Goal: Task Accomplishment & Management: Manage account settings

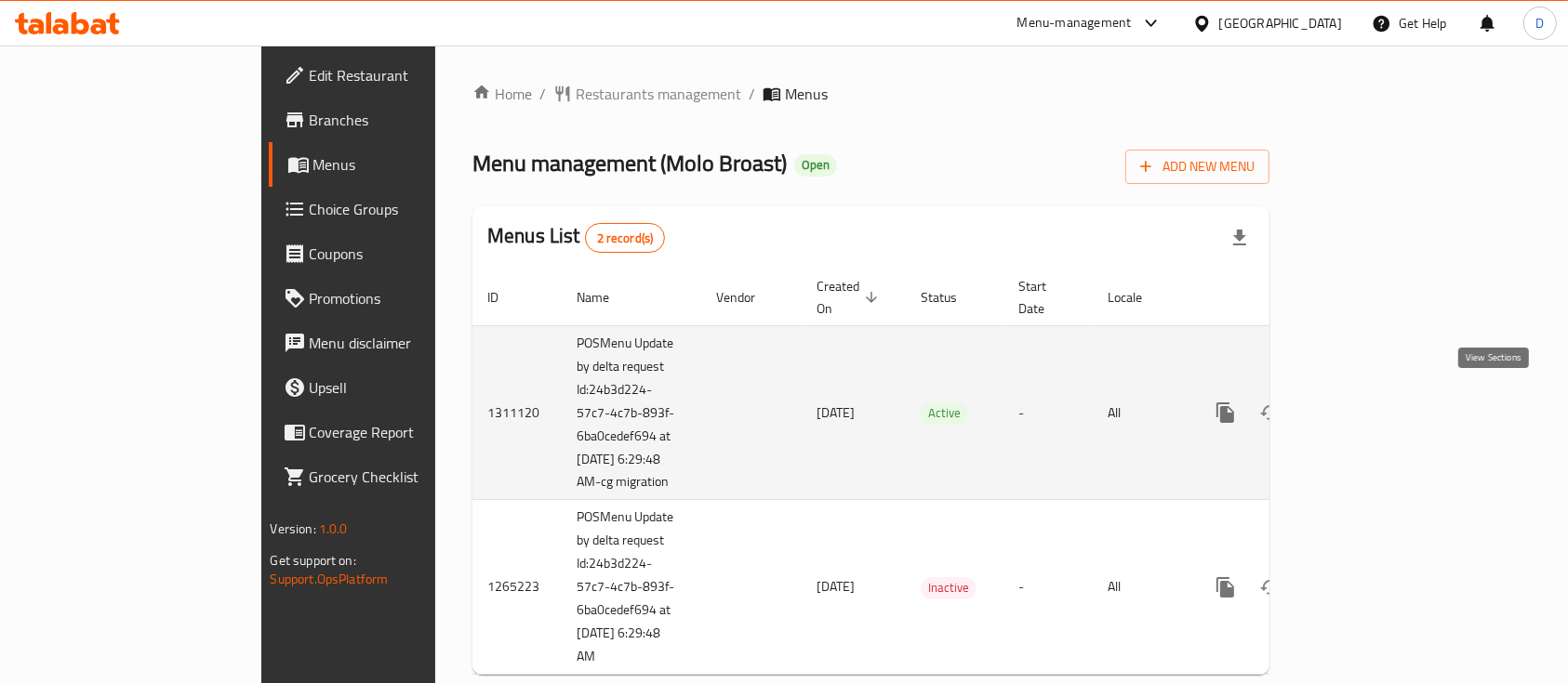
click at [1370, 410] on icon "enhanced table" at bounding box center [1358, 412] width 22 height 22
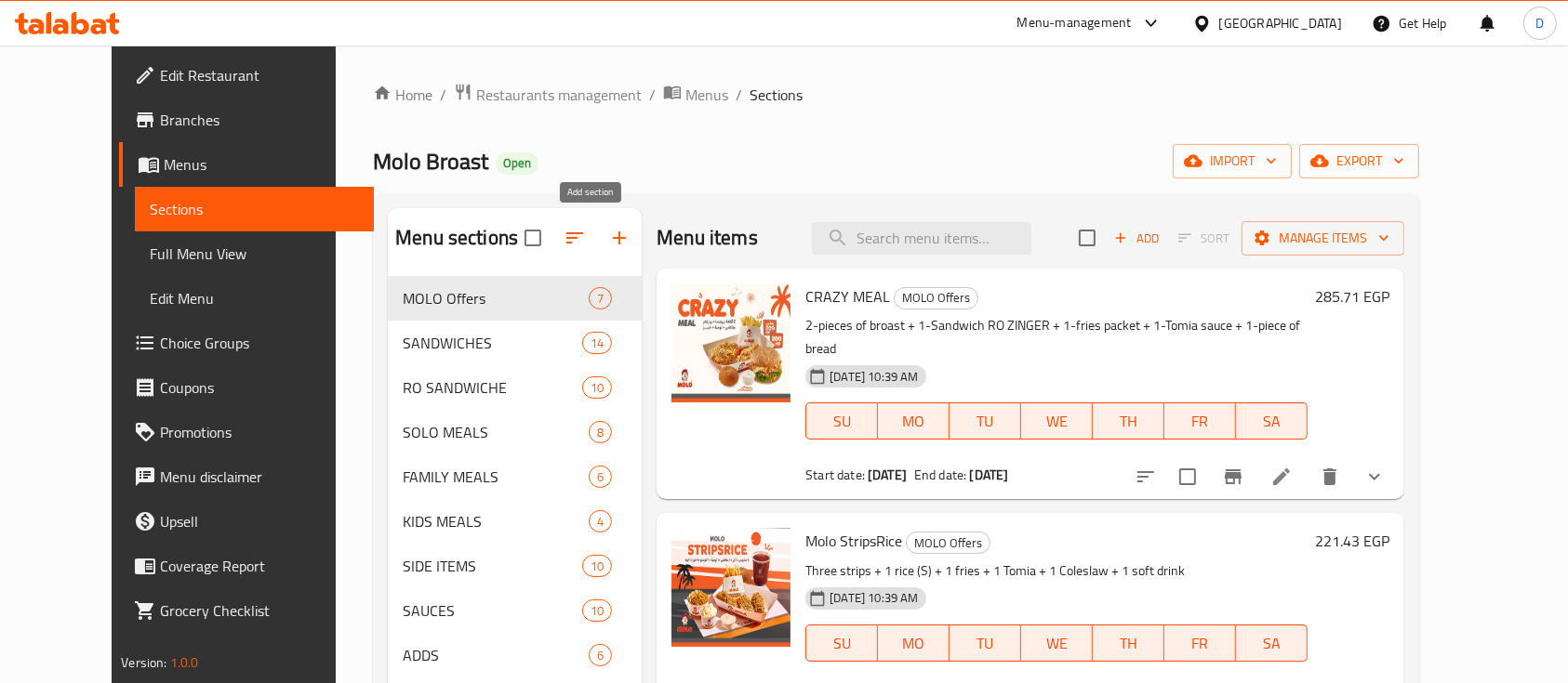
click at [608, 235] on icon "button" at bounding box center [619, 238] width 22 height 22
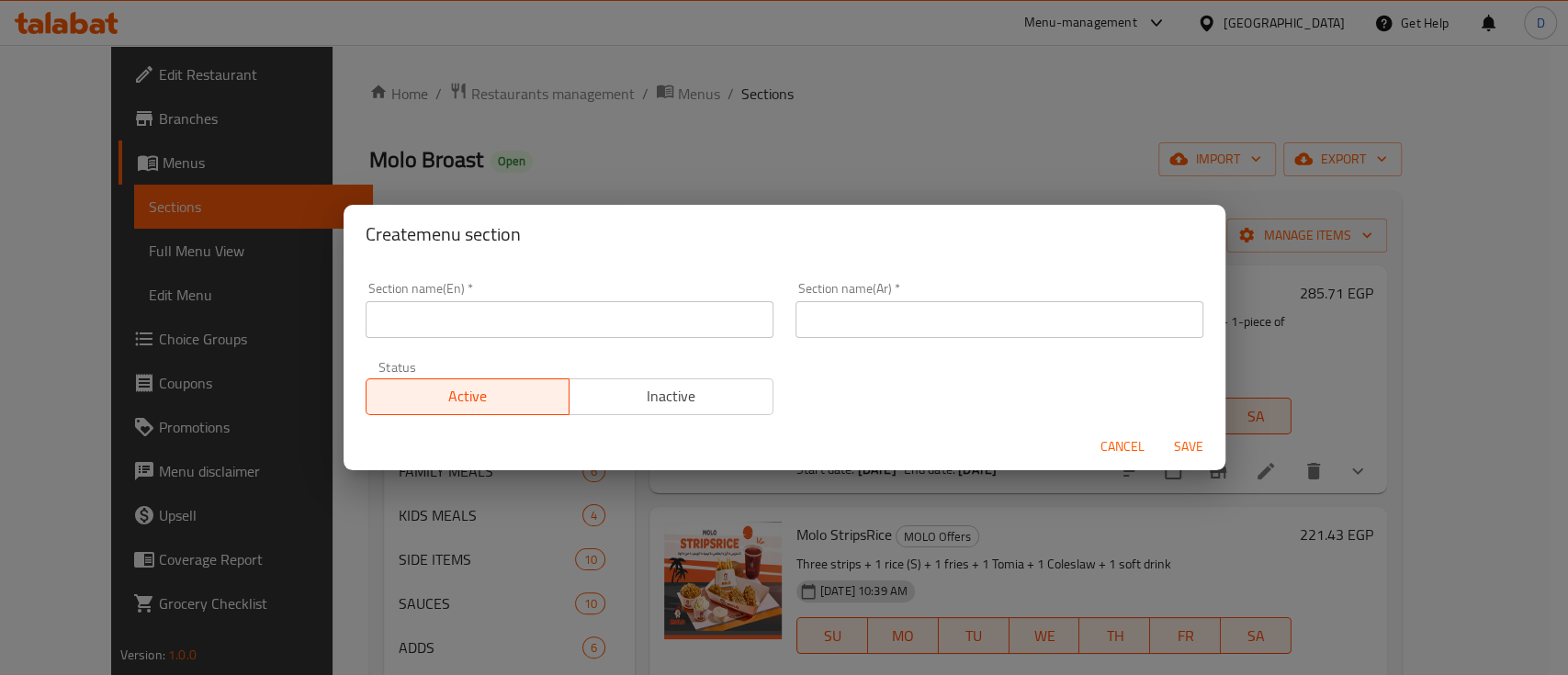
click at [617, 323] on input "text" at bounding box center [568, 319] width 407 height 36
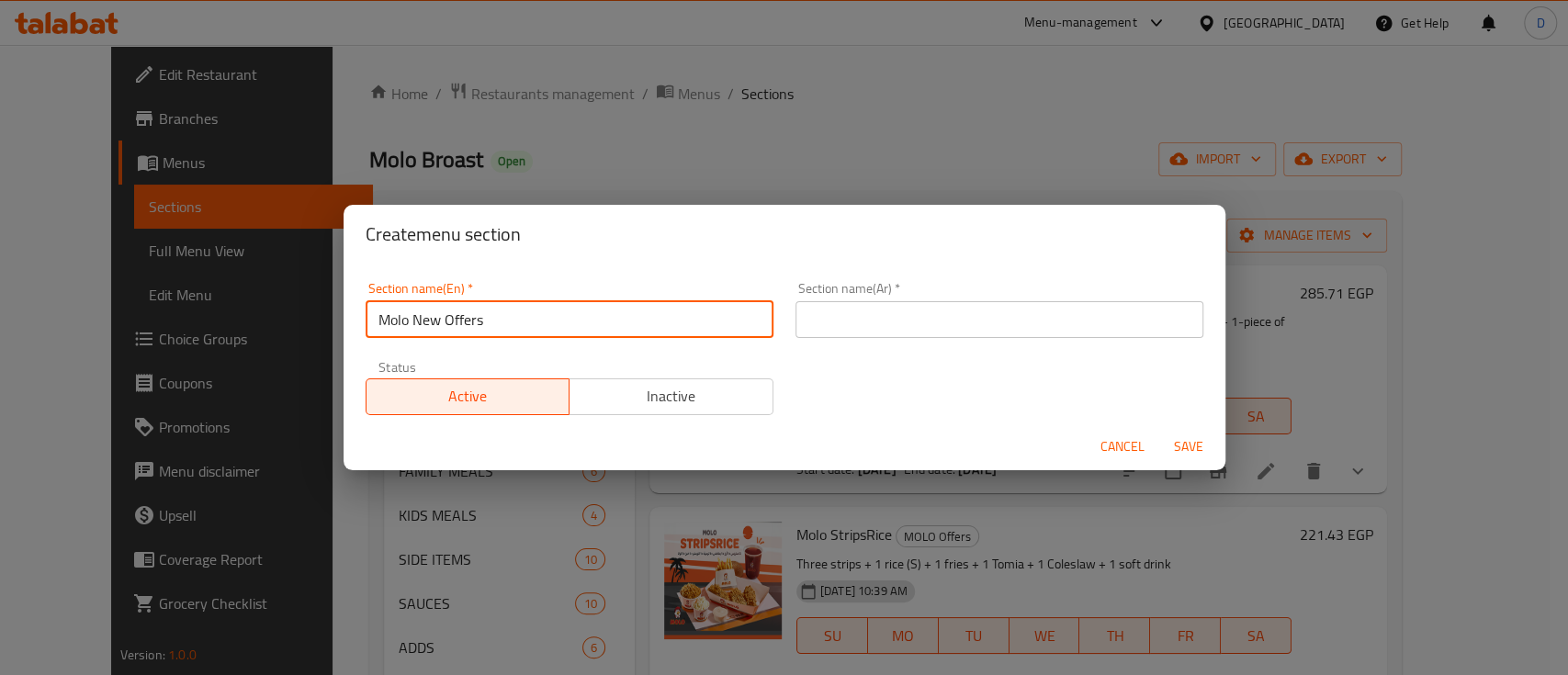
type input "Molo New Offers"
click at [912, 316] on input "text" at bounding box center [999, 319] width 407 height 36
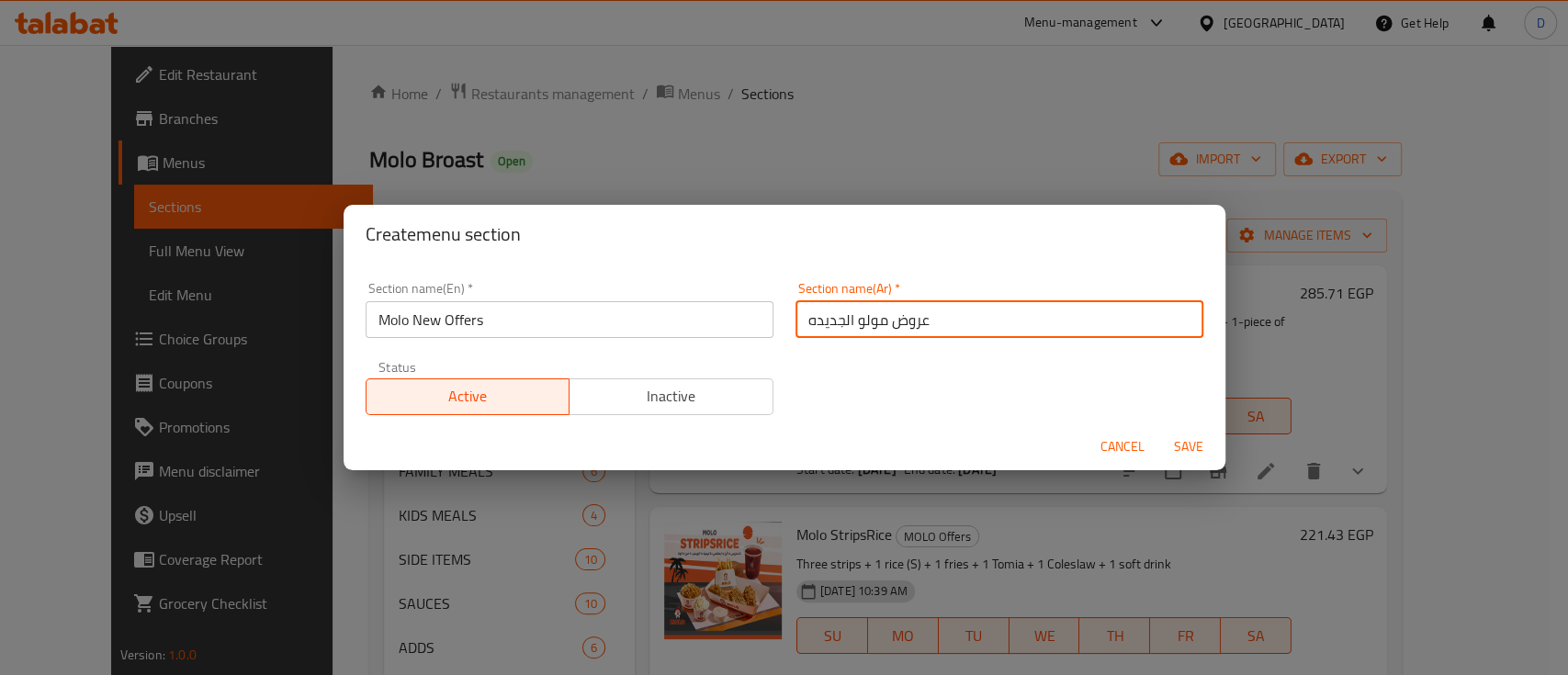
type input "عروض مولو الجديده"
click at [1159, 430] on button "Save" at bounding box center [1188, 446] width 58 height 34
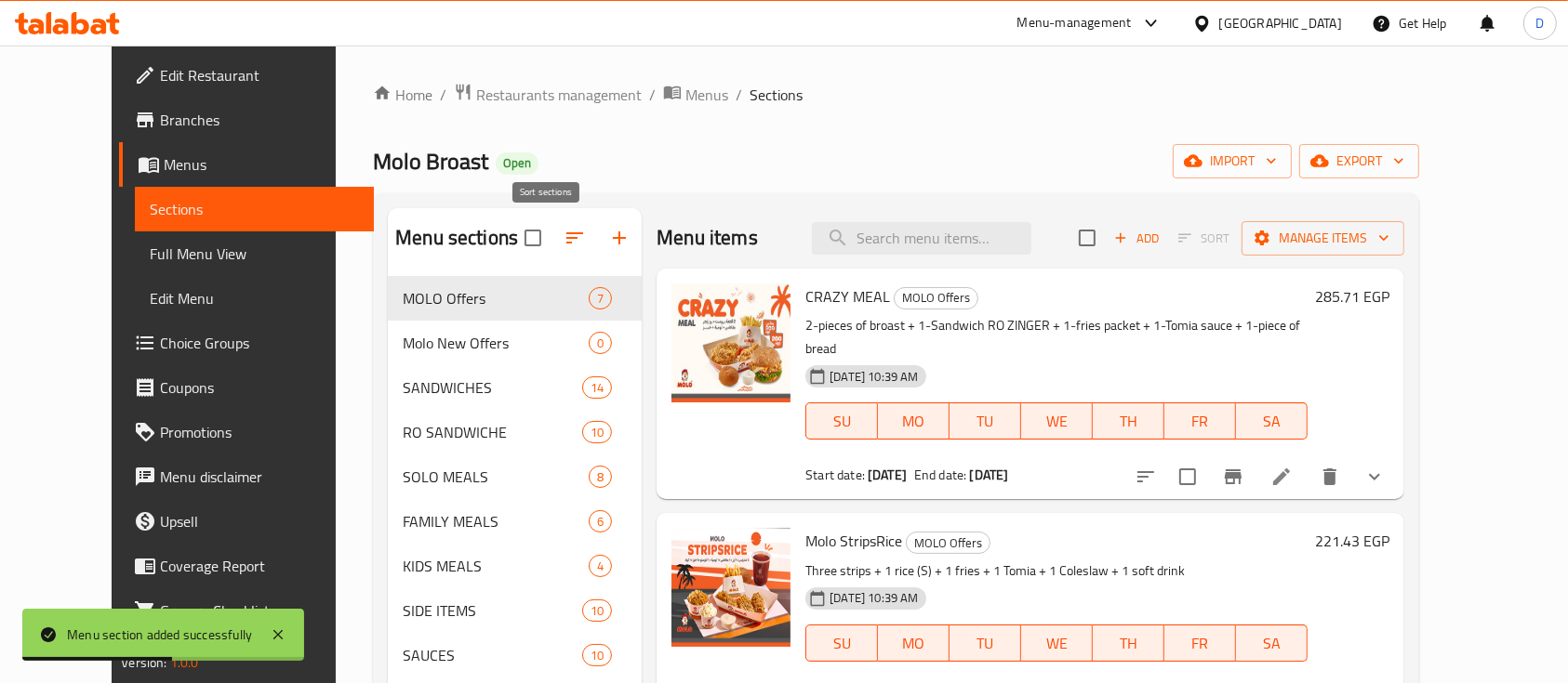
click at [564, 233] on icon "button" at bounding box center [574, 238] width 22 height 22
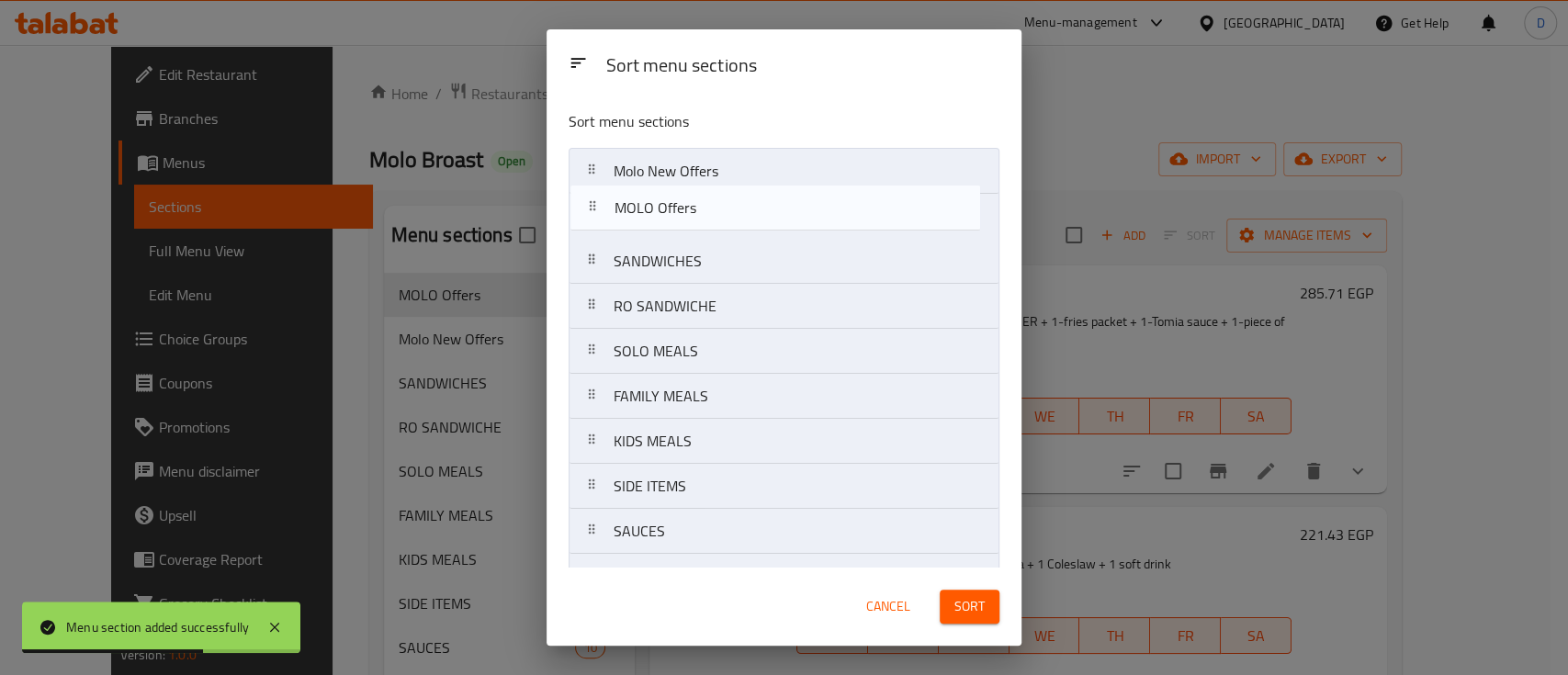
drag, startPoint x: 824, startPoint y: 174, endPoint x: 833, endPoint y: 261, distance: 87.5
click at [827, 223] on nav "MOLO Offers Molo New Offers SANDWICHES RO SANDWICHE SOLO MEALS FAMILY MEALS KID…" at bounding box center [783, 396] width 430 height 497
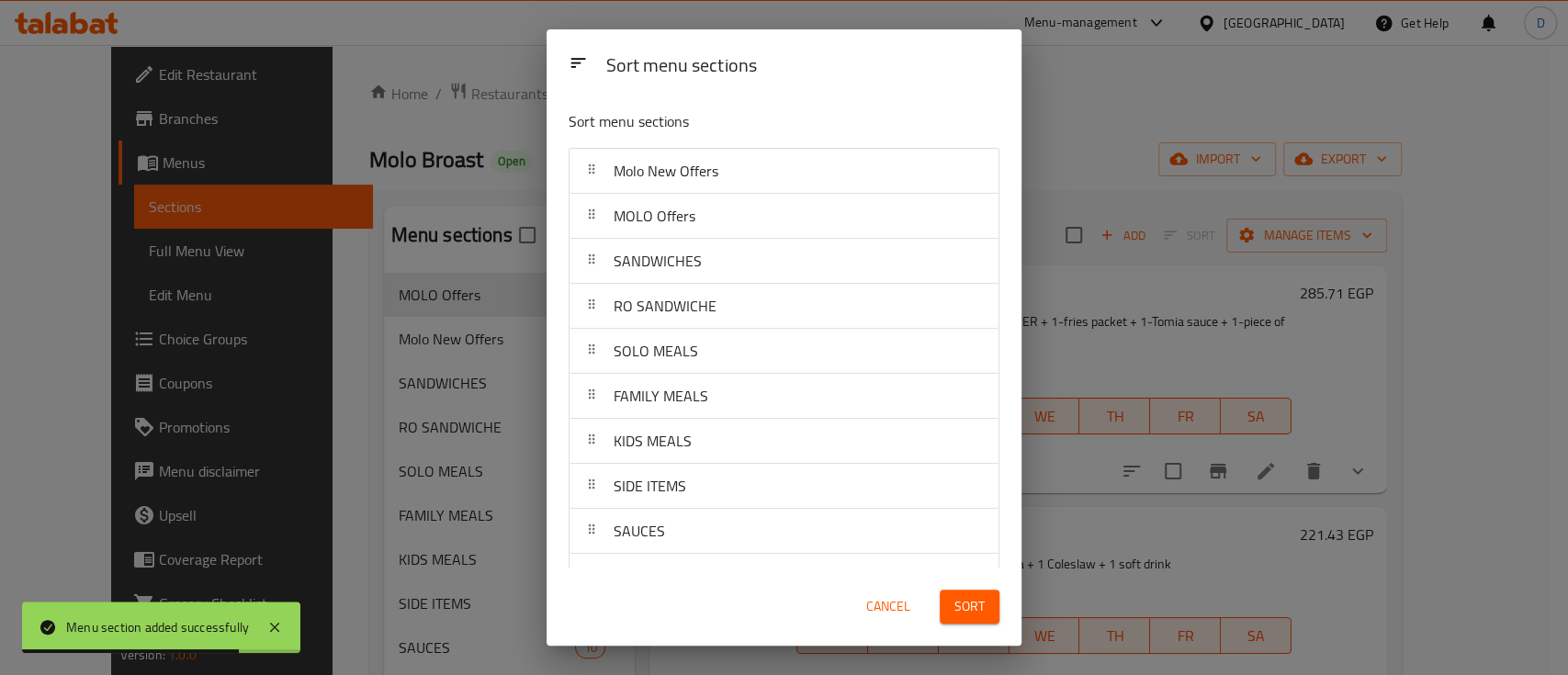
click at [976, 584] on div "Sort" at bounding box center [969, 607] width 81 height 56
click at [976, 597] on span "Sort" at bounding box center [970, 607] width 31 height 23
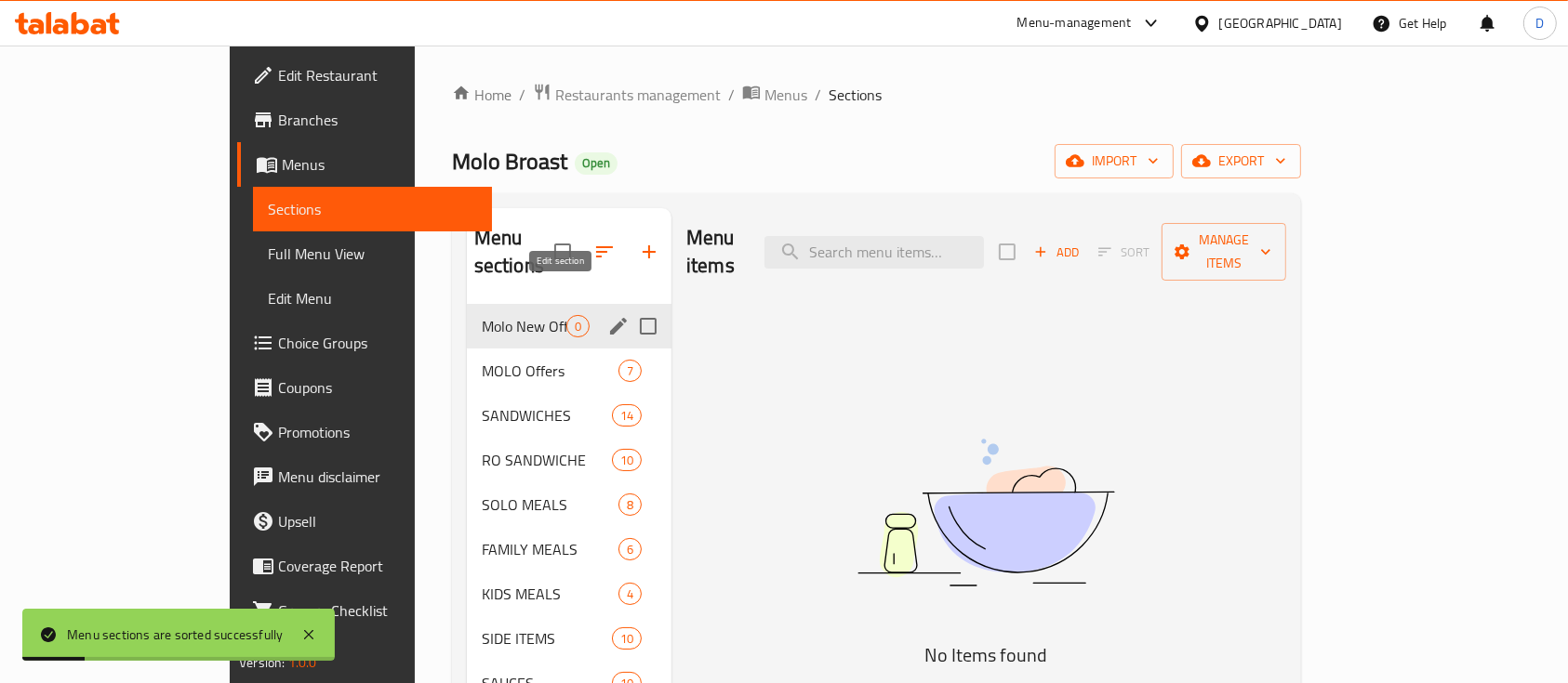
click at [607, 315] on icon "edit" at bounding box center [618, 326] width 22 height 22
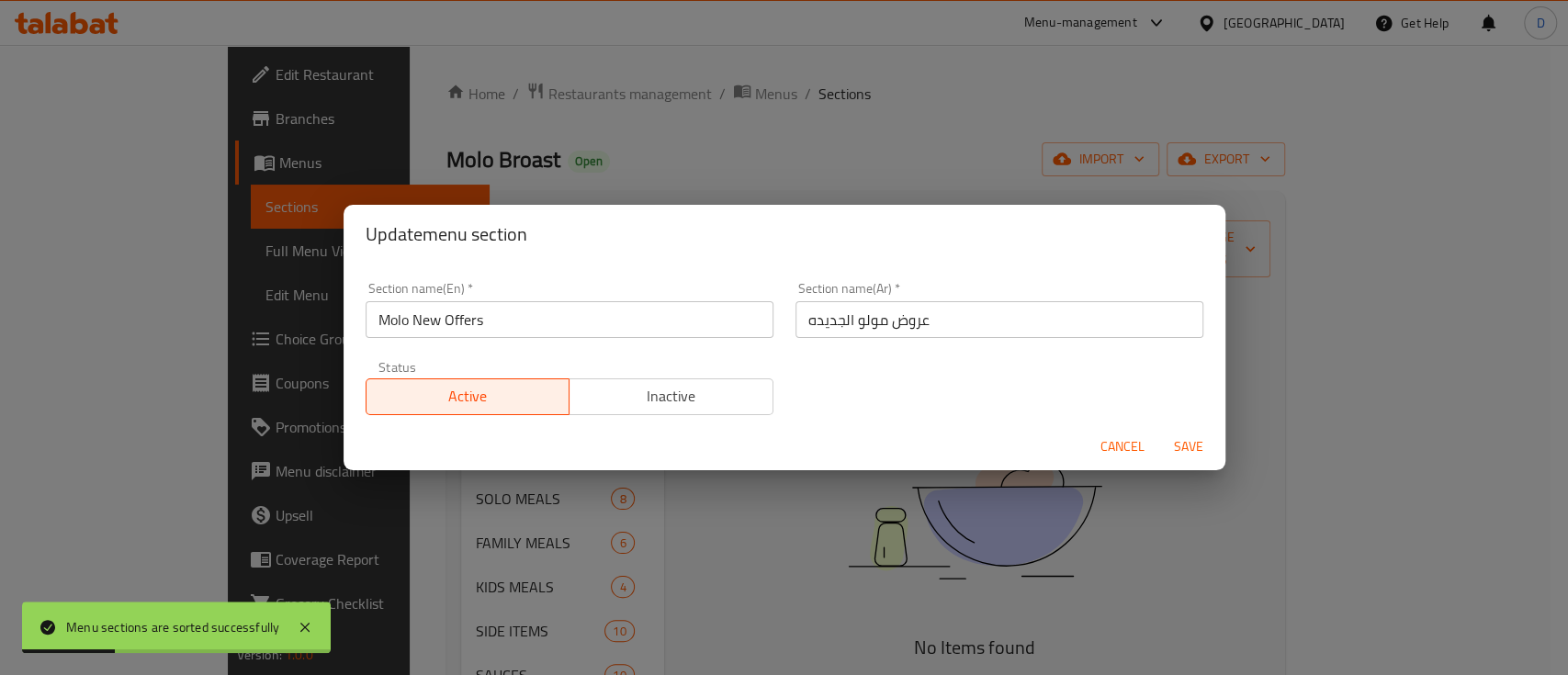
click at [603, 385] on span "Inactive" at bounding box center [671, 397] width 189 height 27
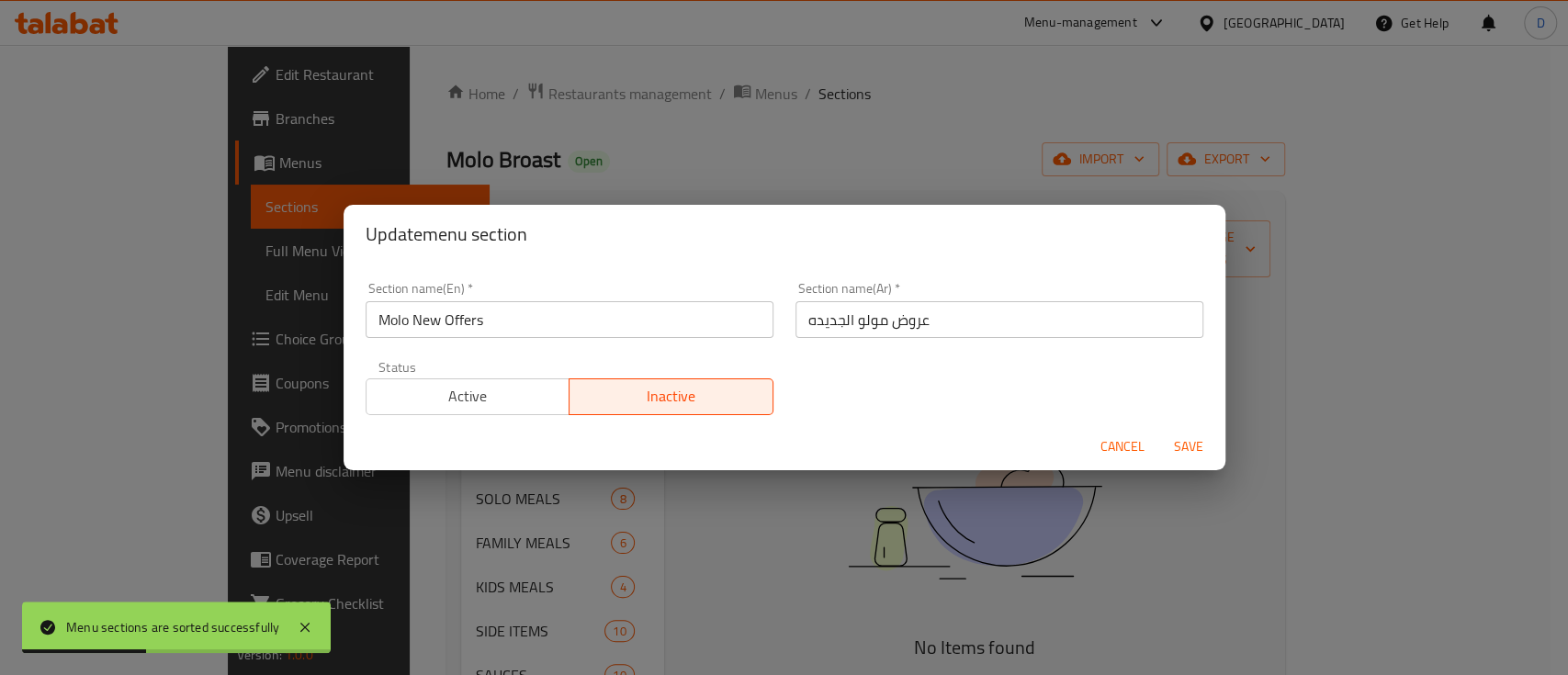
click at [1176, 447] on span "Save" at bounding box center [1188, 447] width 44 height 23
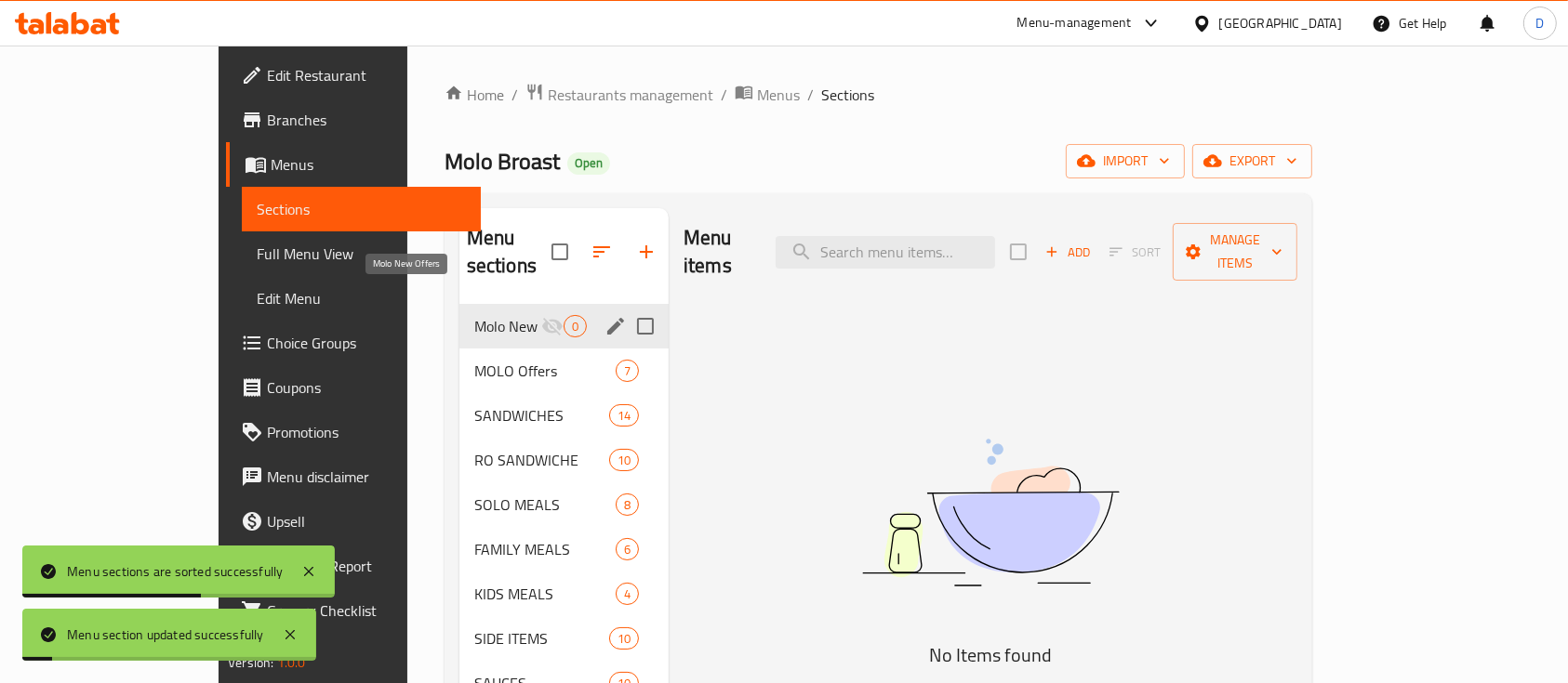
click at [474, 315] on span "Molo New Offers" at bounding box center [507, 326] width 67 height 22
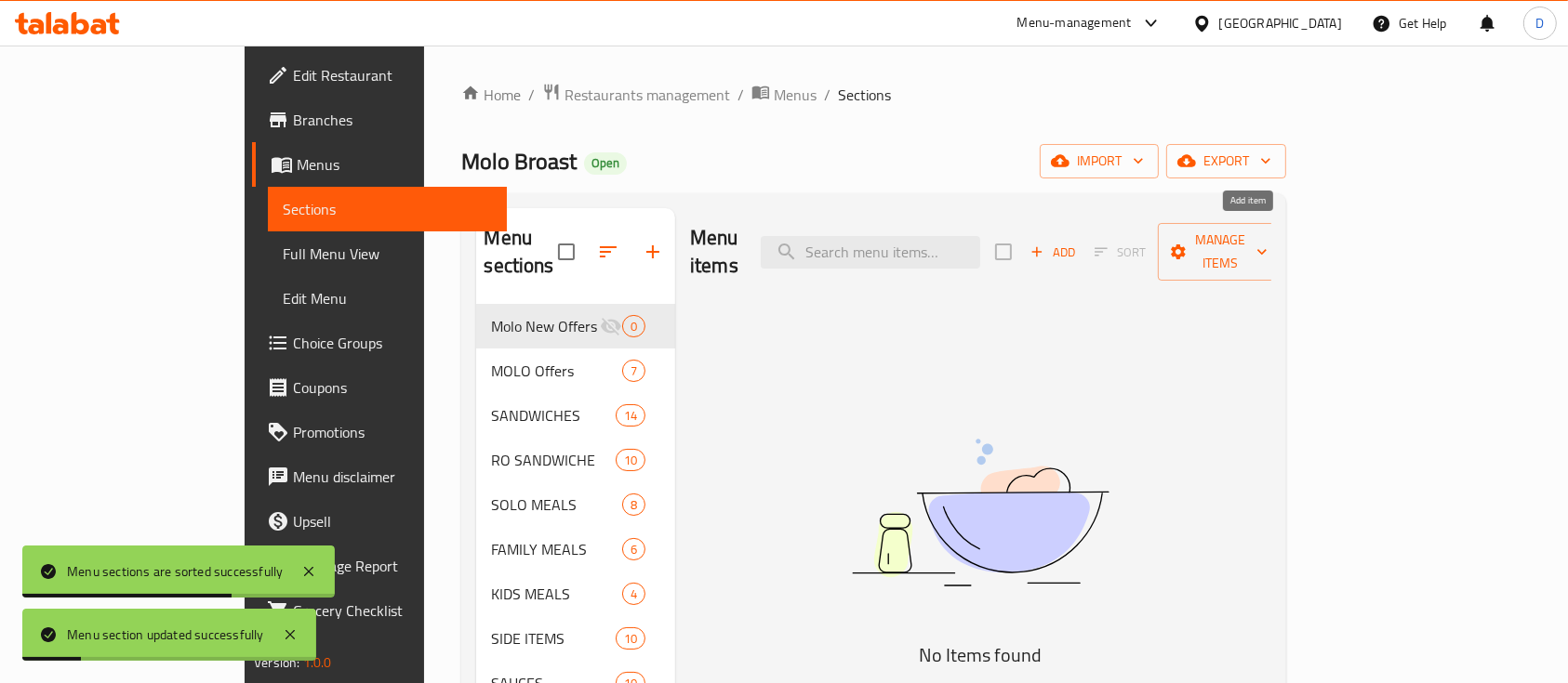
click at [1078, 242] on span "Add" at bounding box center [1053, 252] width 50 height 21
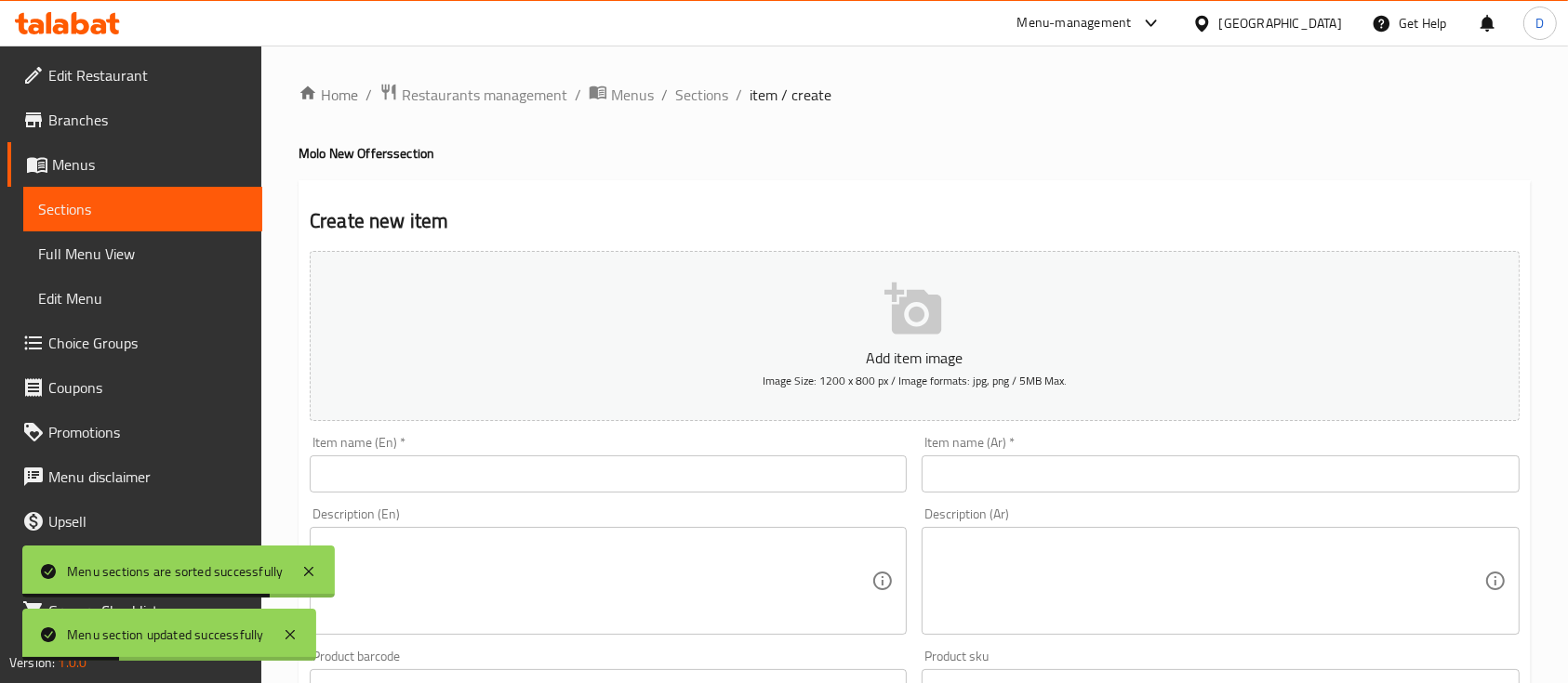
click at [1126, 465] on input "text" at bounding box center [1220, 474] width 597 height 37
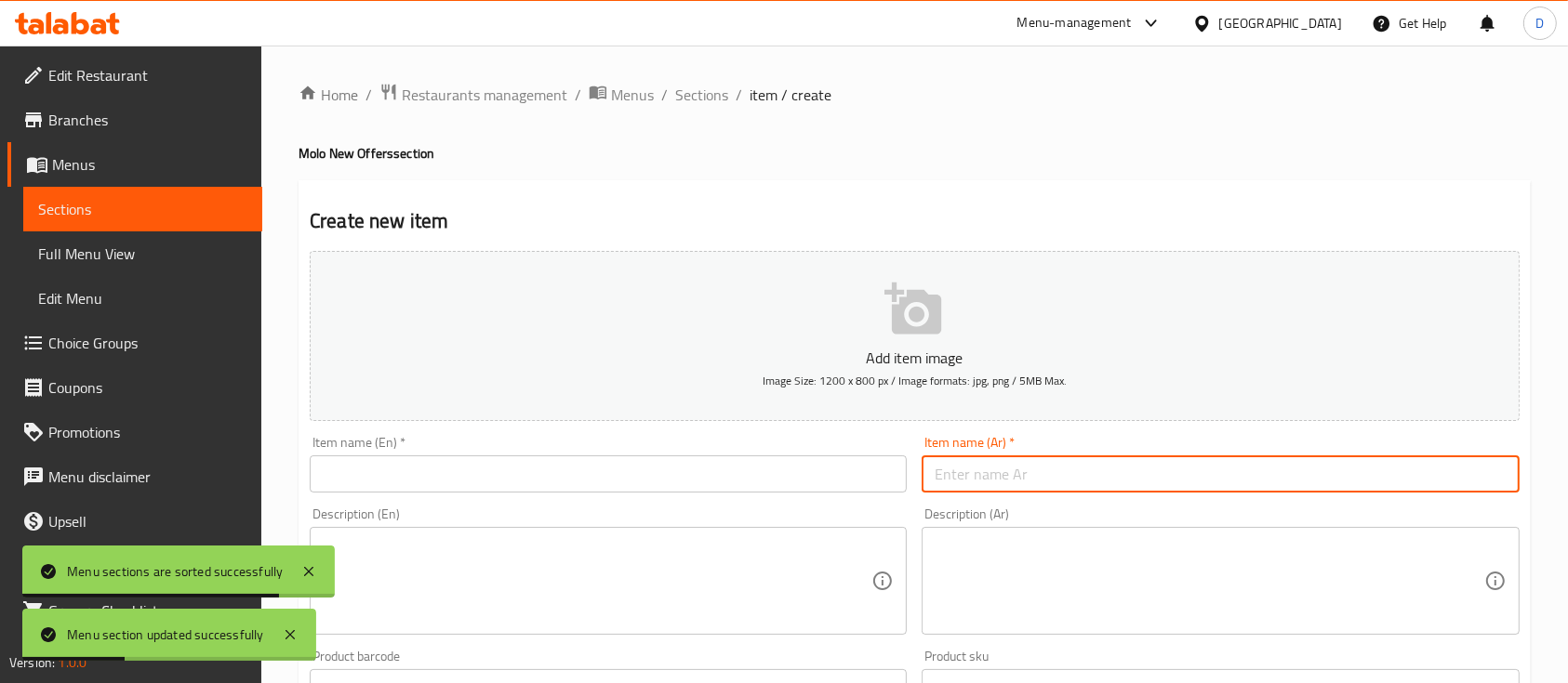
paste input "مولو دو وينجر"
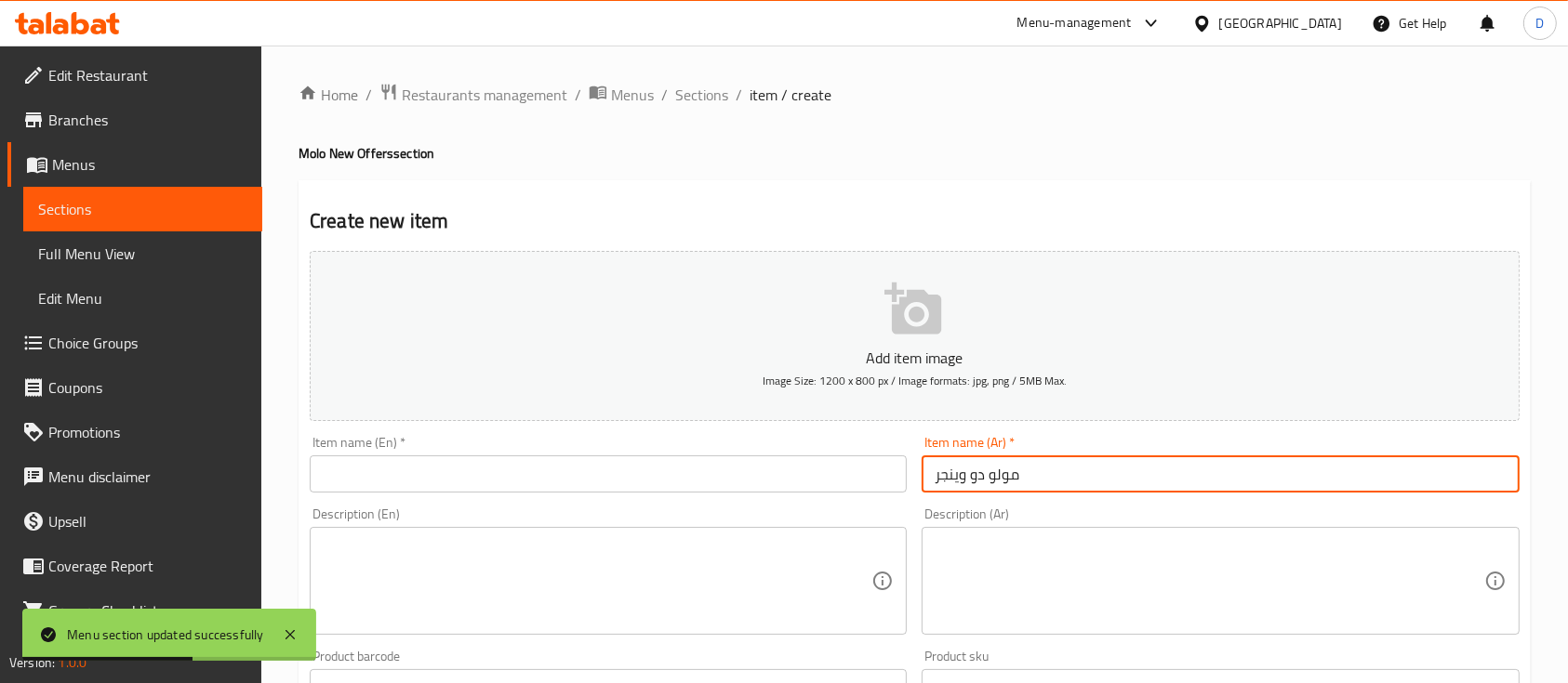
type input "مولو دو وينجر"
click at [619, 472] on input "text" at bounding box center [607, 474] width 597 height 37
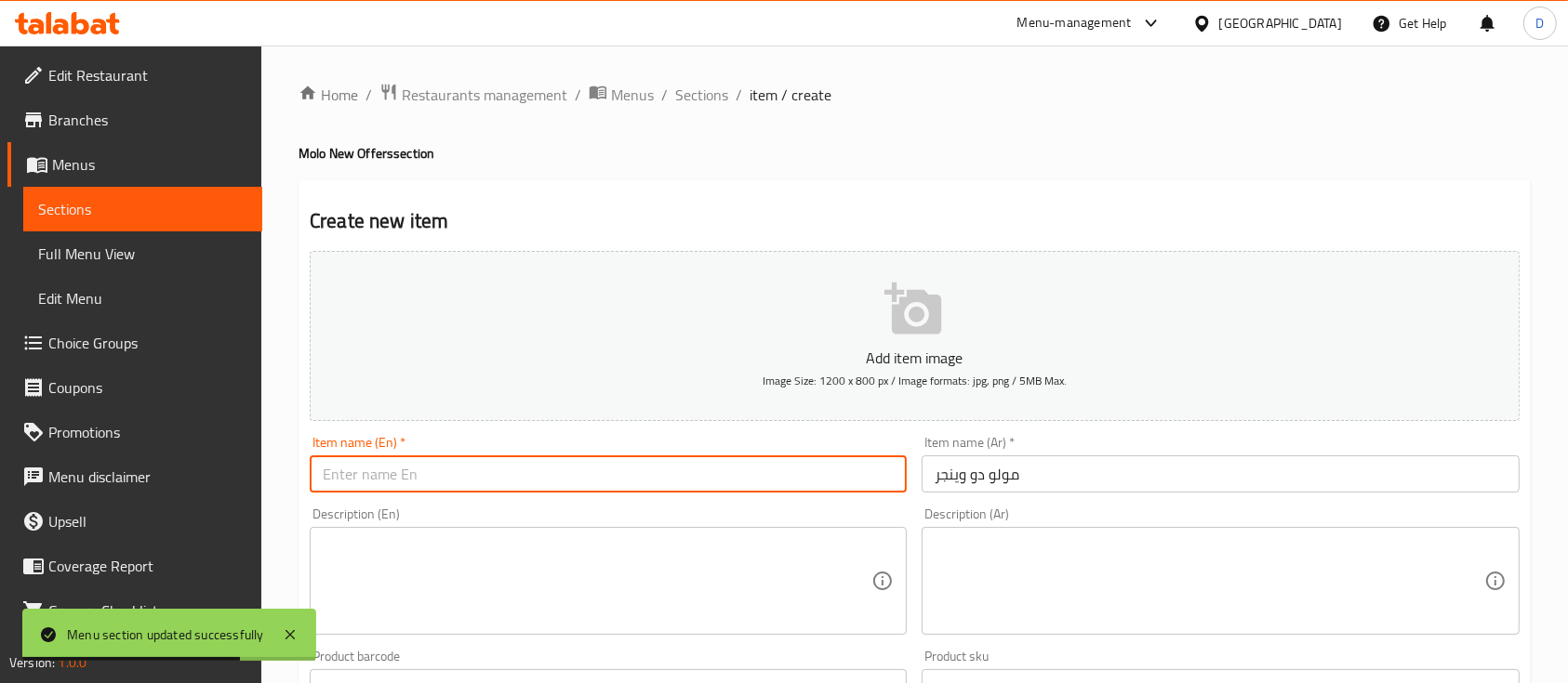
paste input "Molo Do Winger"
click at [357, 470] on input "Molo Do Winger" at bounding box center [607, 474] width 597 height 37
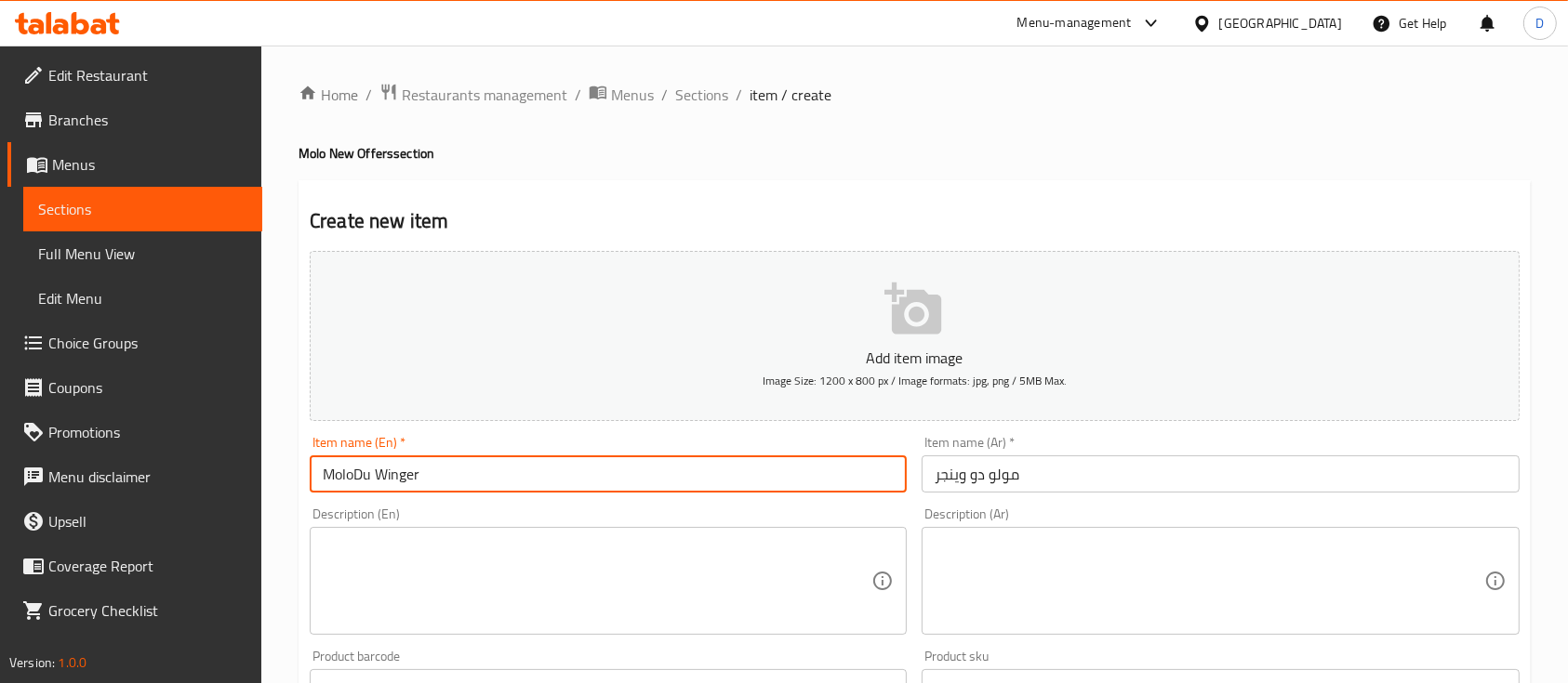
click at [350, 478] on input "MoloDu Winger" at bounding box center [607, 474] width 597 height 37
click at [379, 473] on input "Molo Du Winger" at bounding box center [607, 474] width 597 height 37
drag, startPoint x: 389, startPoint y: 468, endPoint x: 449, endPoint y: 476, distance: 60.5
click at [449, 476] on input "Molo DuoWinger" at bounding box center [607, 474] width 597 height 37
type input "Molo Duowings"
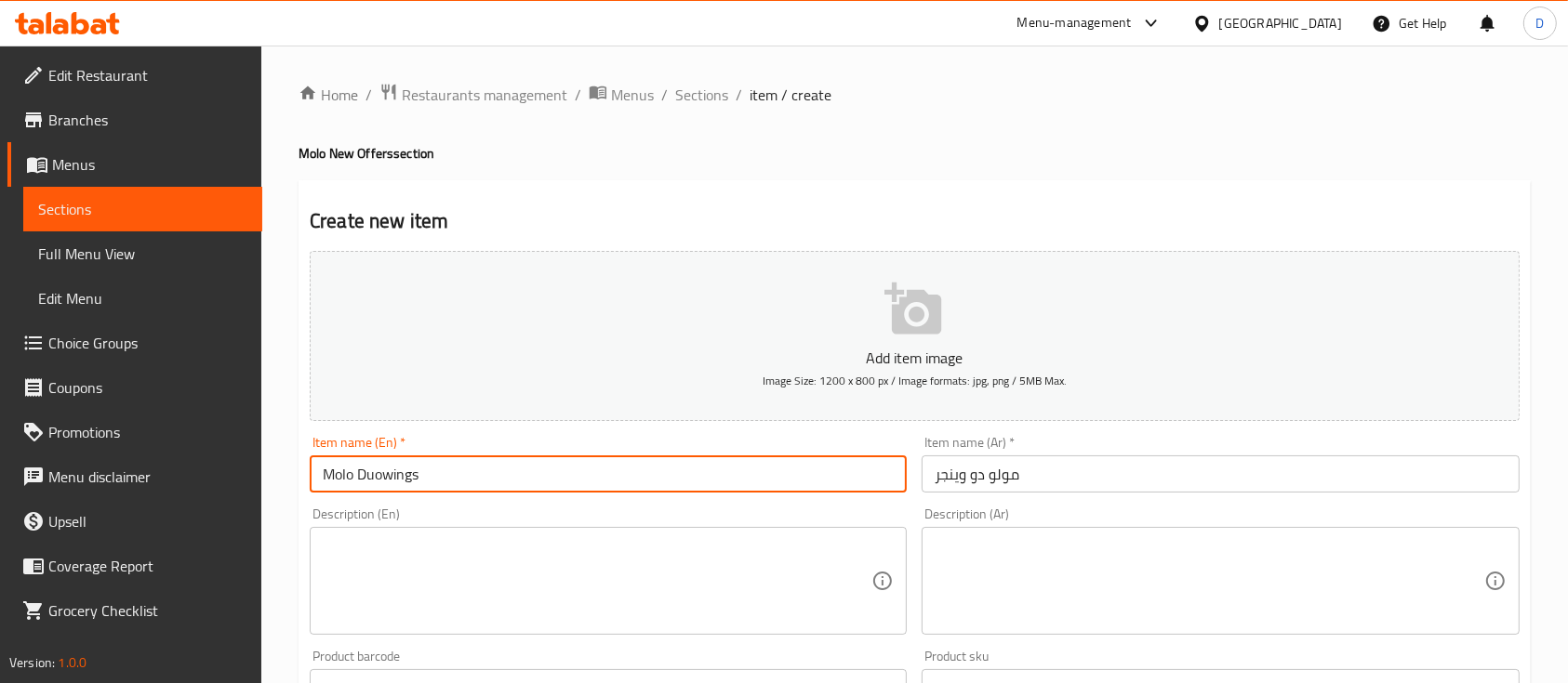
click at [1304, 587] on textarea at bounding box center [1208, 581] width 548 height 88
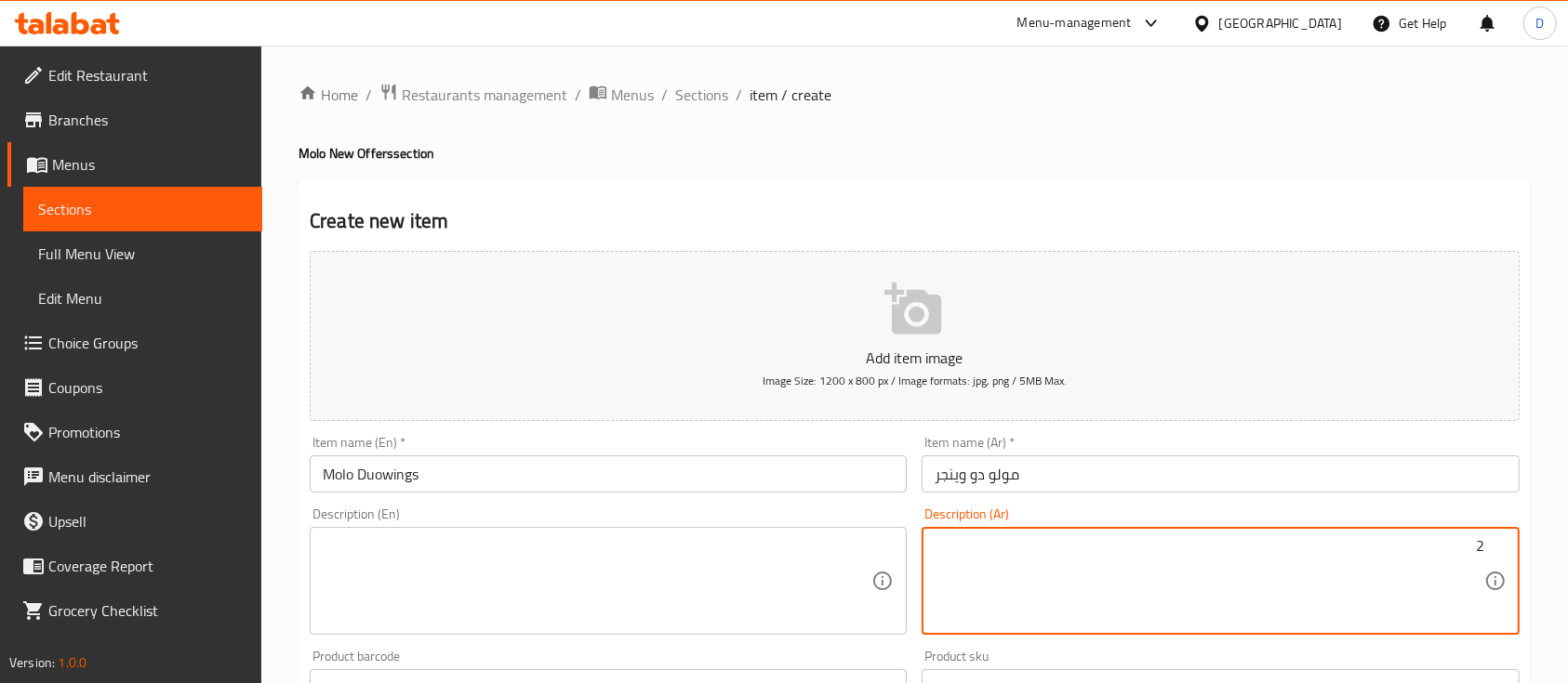
type textarea "2"
type textarea "2 ريزو + 2 مولو وينجز + باكت بطاطس عائلي + 2 كولا"
click at [595, 569] on textarea at bounding box center [597, 581] width 548 height 88
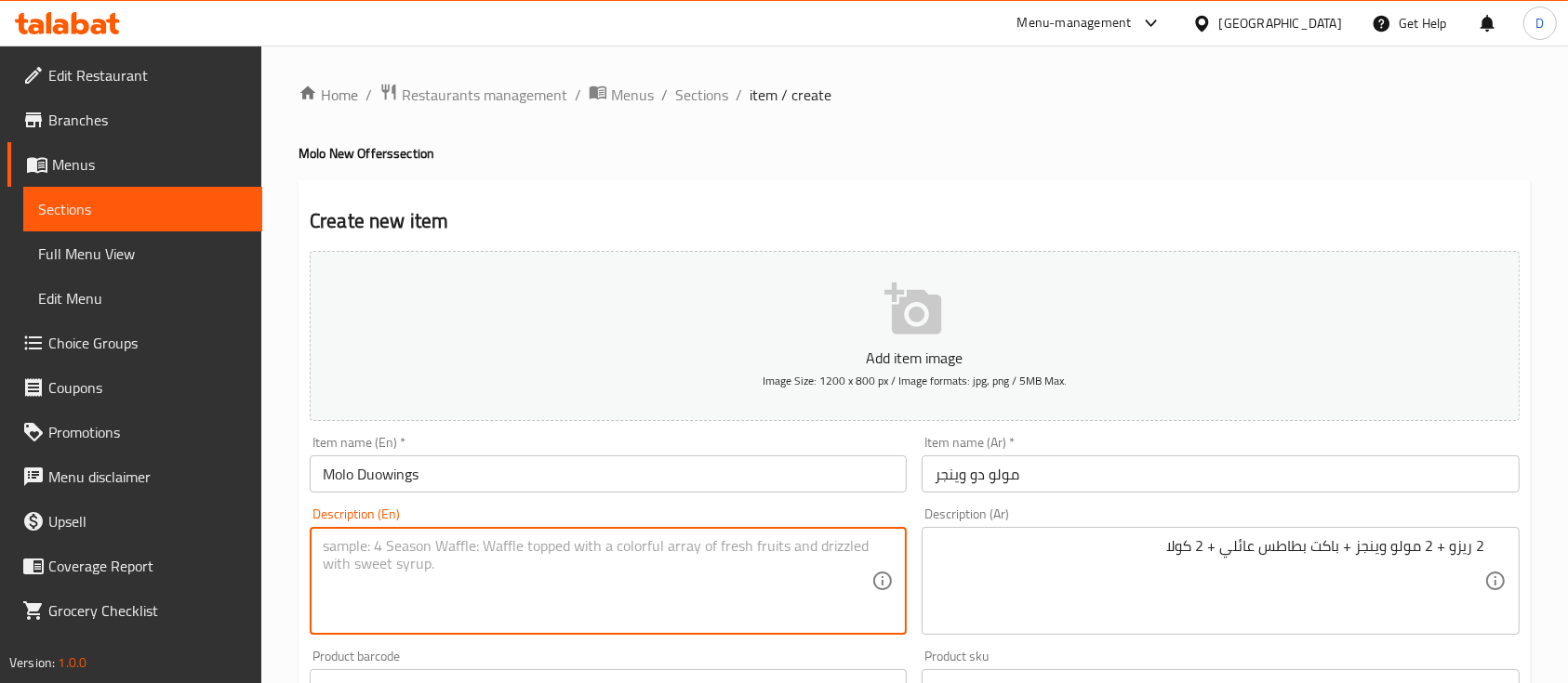
paste textarea "2 Rizo + 2 Molo Wings + Family Pack of Potatoes + 2 Cola"
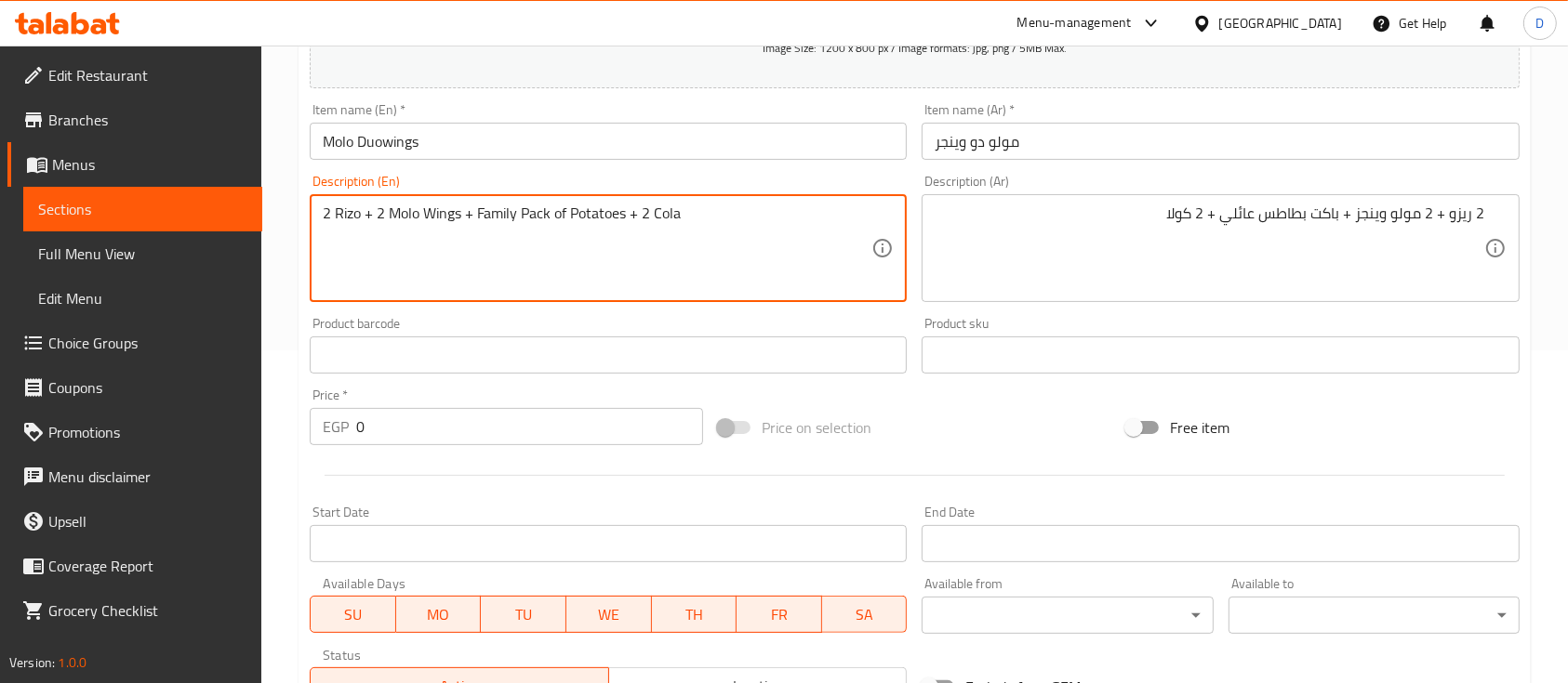
scroll to position [372, 0]
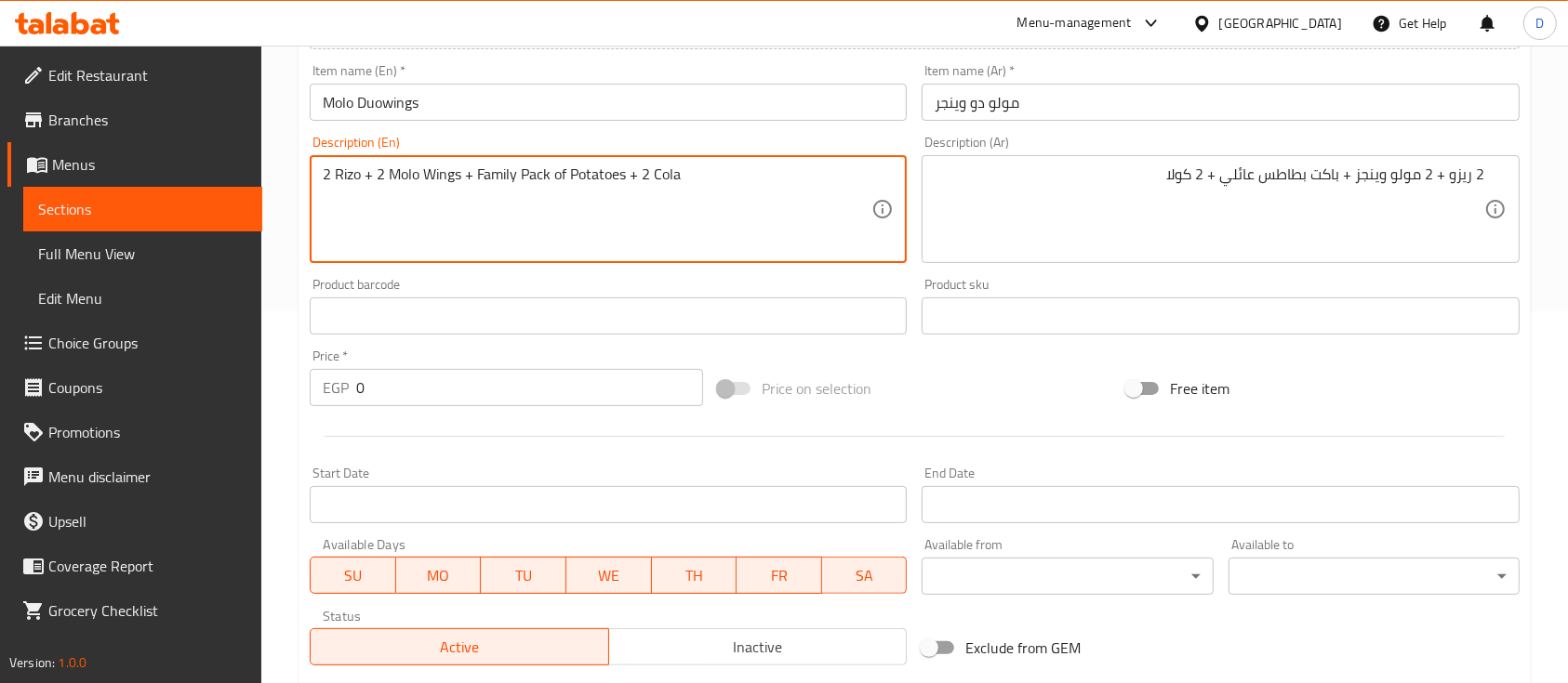
type textarea "2 Rizo + 2 Molo Wings + Family Pack of Potatoes + 2 Cola"
click at [552, 399] on input "0" at bounding box center [529, 387] width 346 height 37
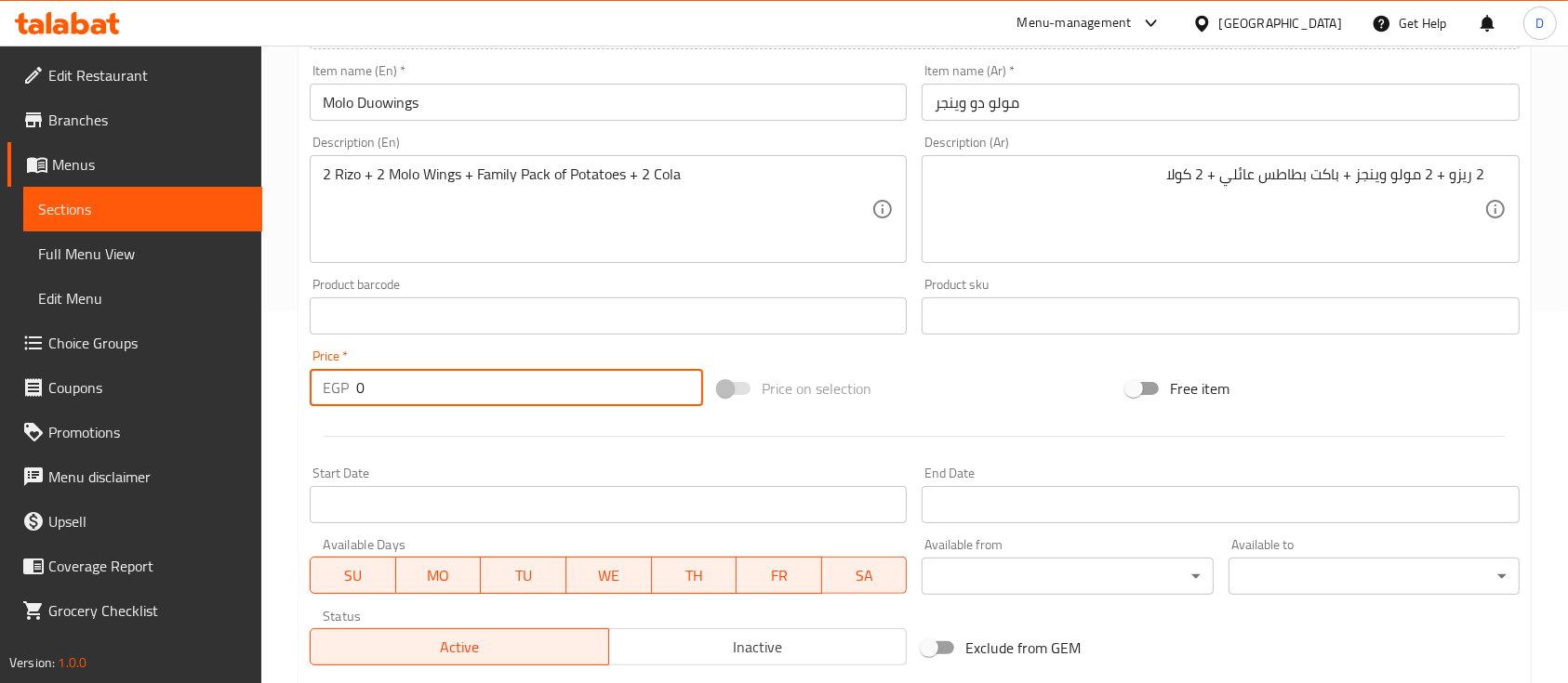
click at [552, 399] on input "0" at bounding box center [529, 387] width 346 height 37
click at [595, 376] on input "0" at bounding box center [529, 387] width 346 height 37
type input "375"
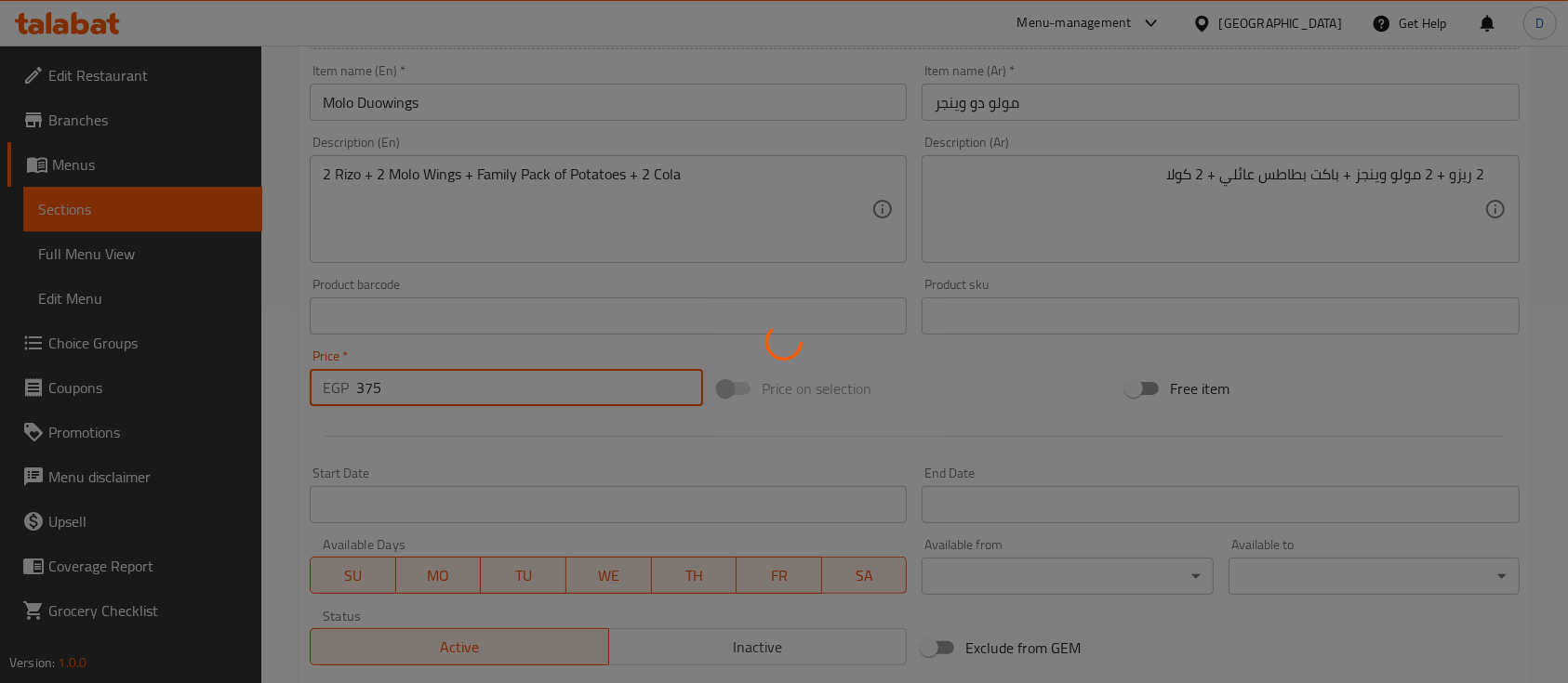
type input "0"
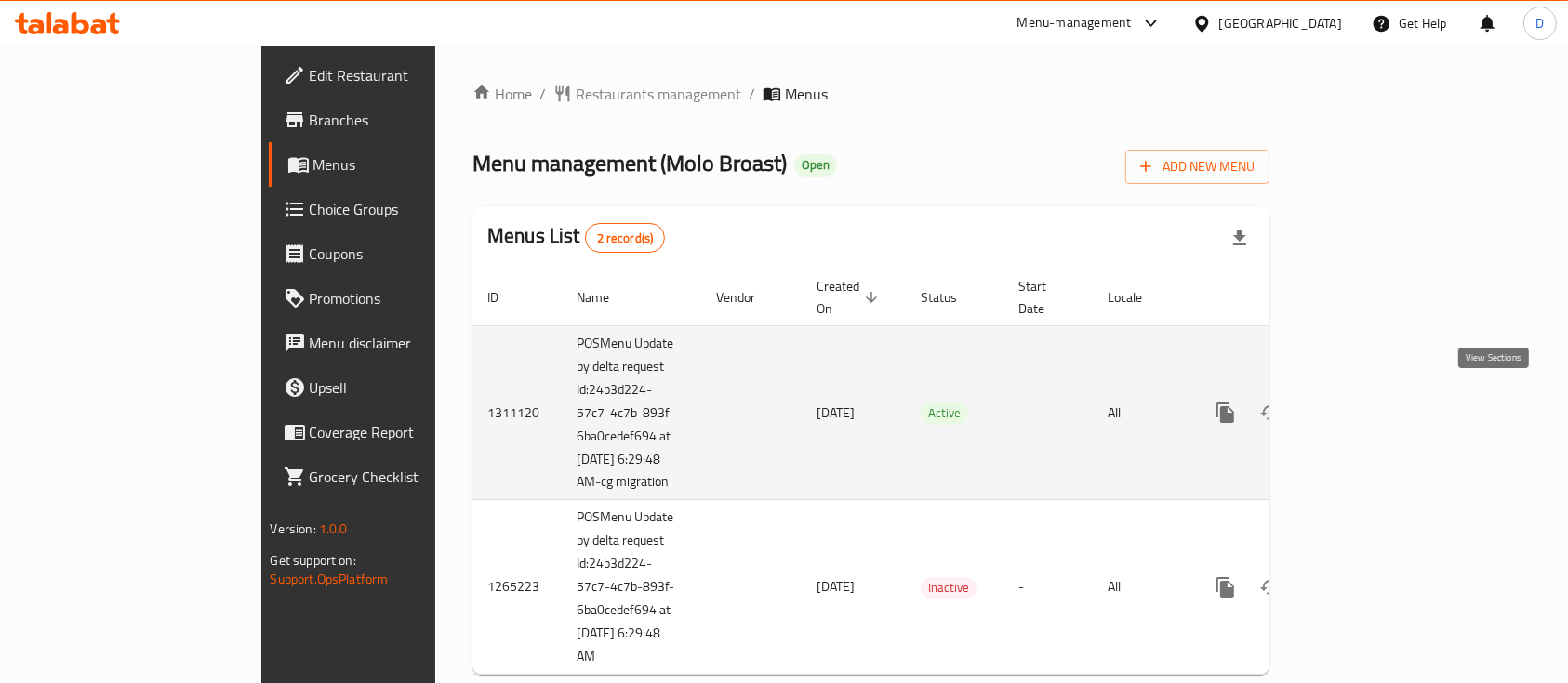
click at [1370, 408] on icon "enhanced table" at bounding box center [1358, 412] width 22 height 22
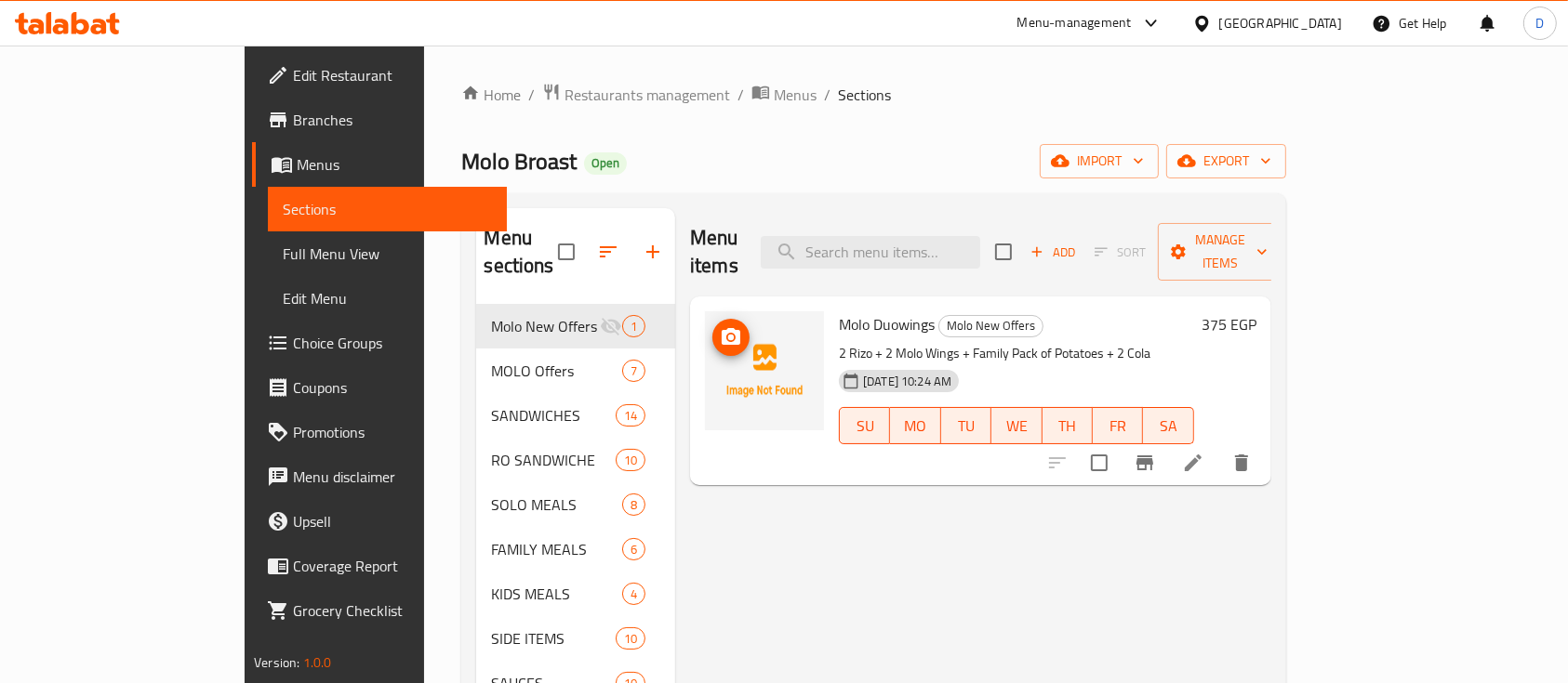
click at [720, 326] on icon "upload picture" at bounding box center [731, 337] width 22 height 22
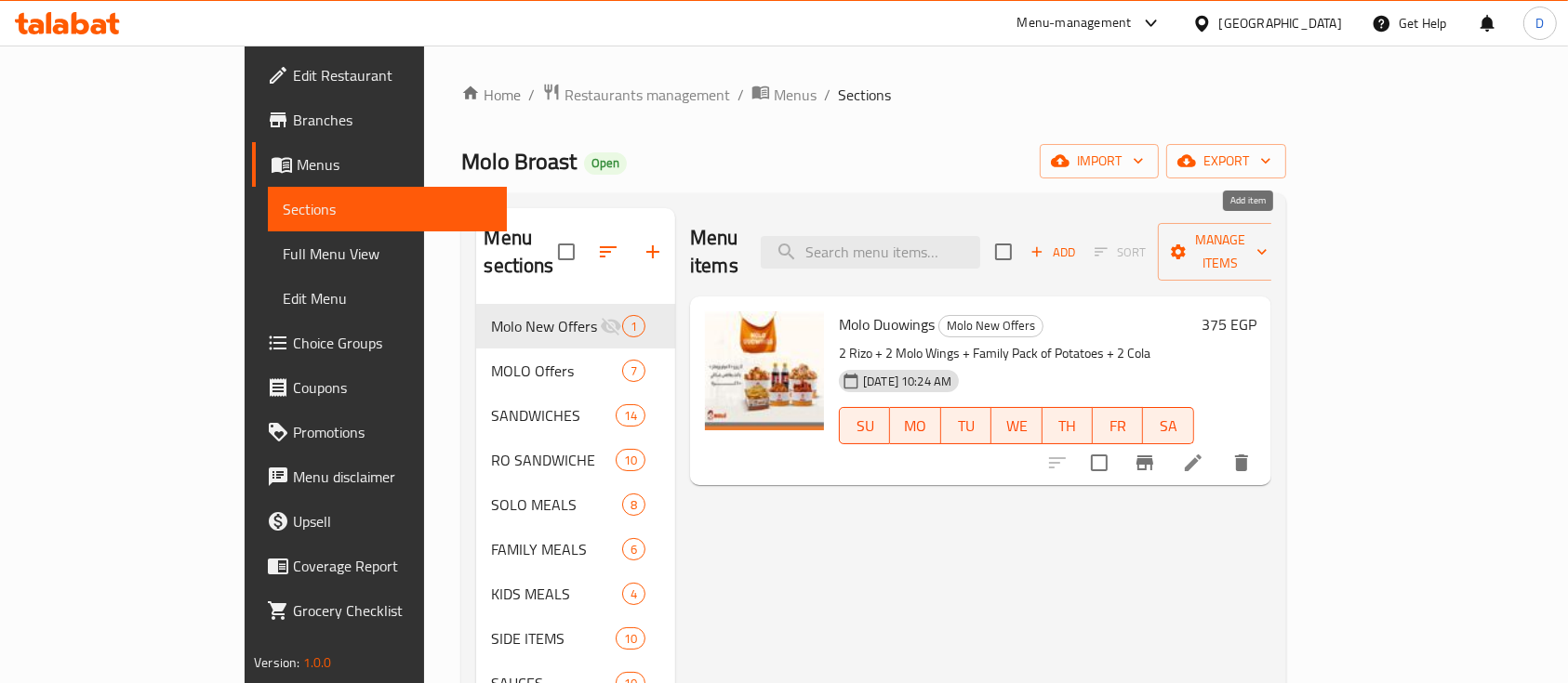
click at [1078, 242] on span "Add" at bounding box center [1053, 252] width 50 height 21
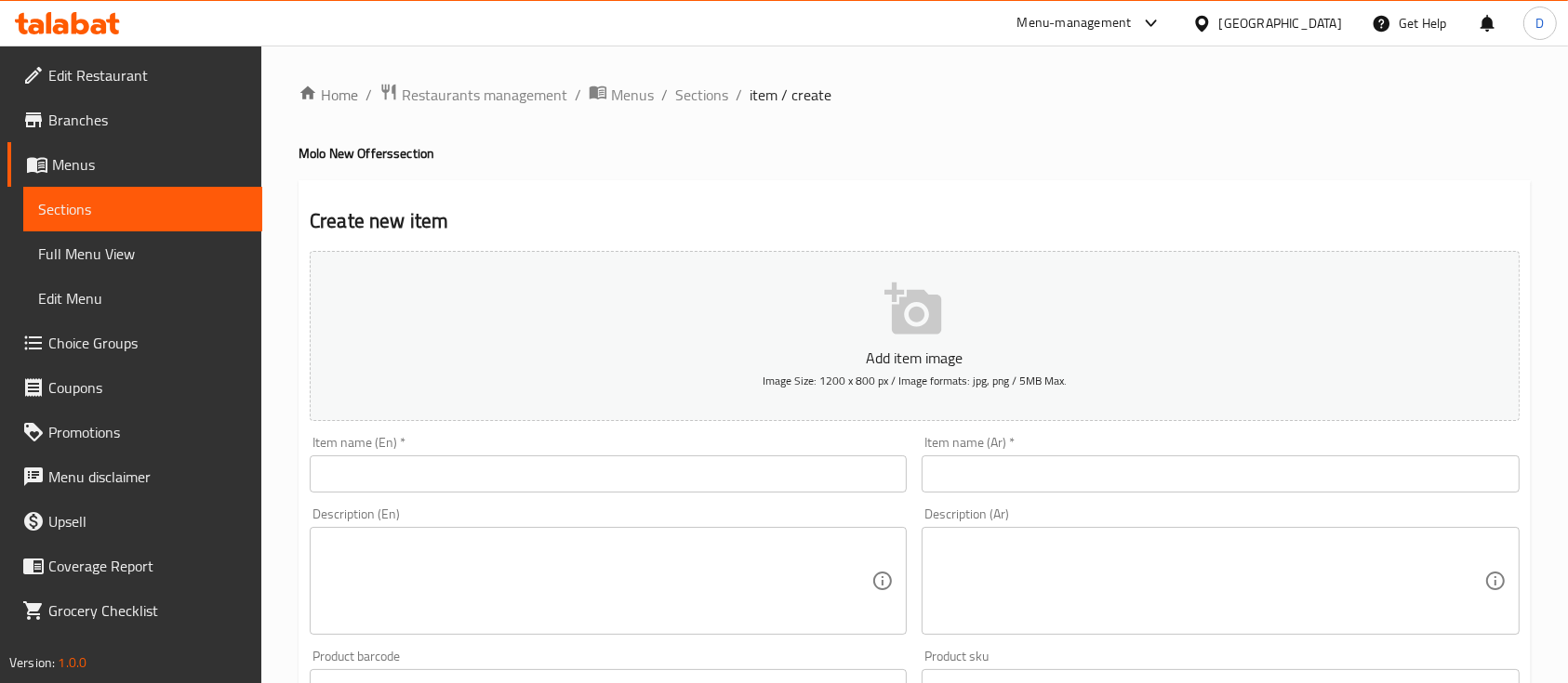
click at [1300, 473] on input "text" at bounding box center [1220, 474] width 597 height 37
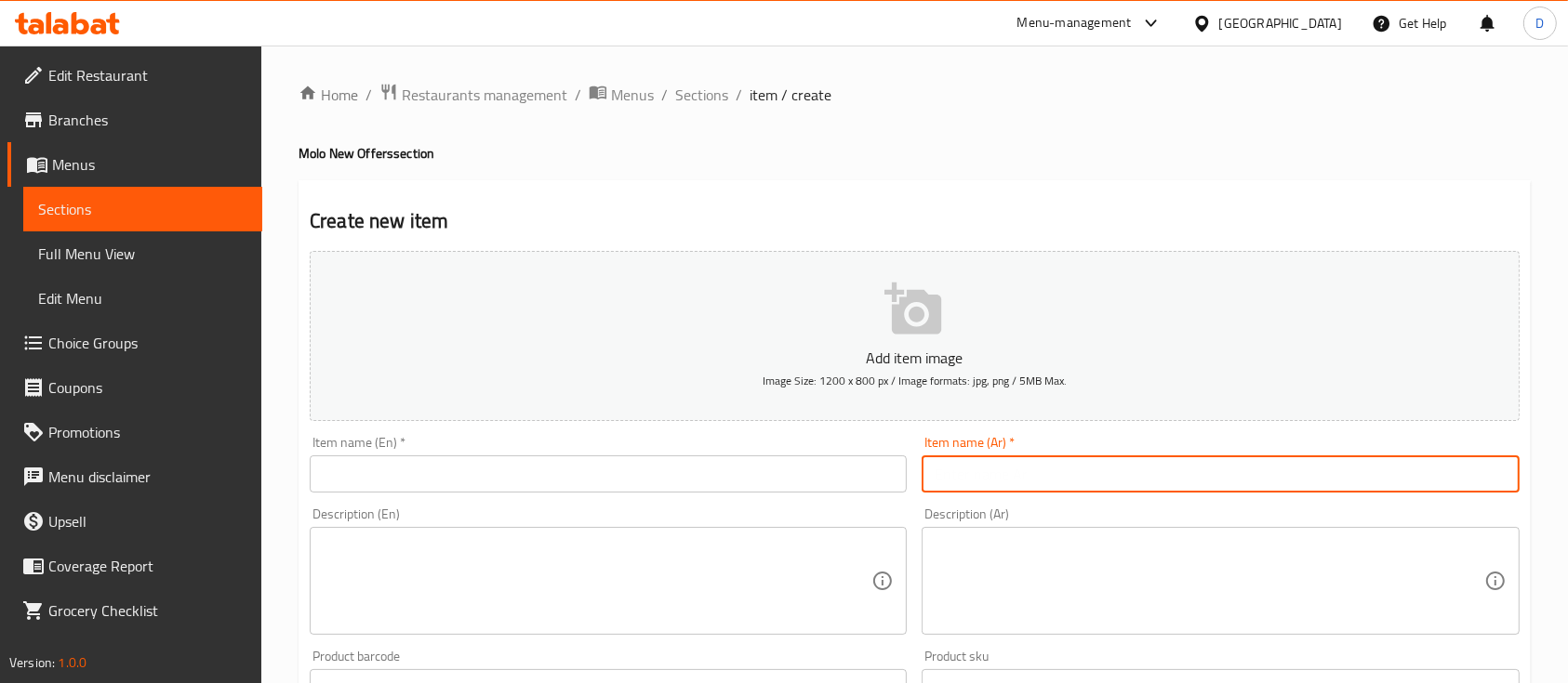
paste input "686670"
type input "6"
paste input "مولو بارتى"
type input "مولو بارتى"
click at [812, 470] on input "text" at bounding box center [607, 474] width 597 height 37
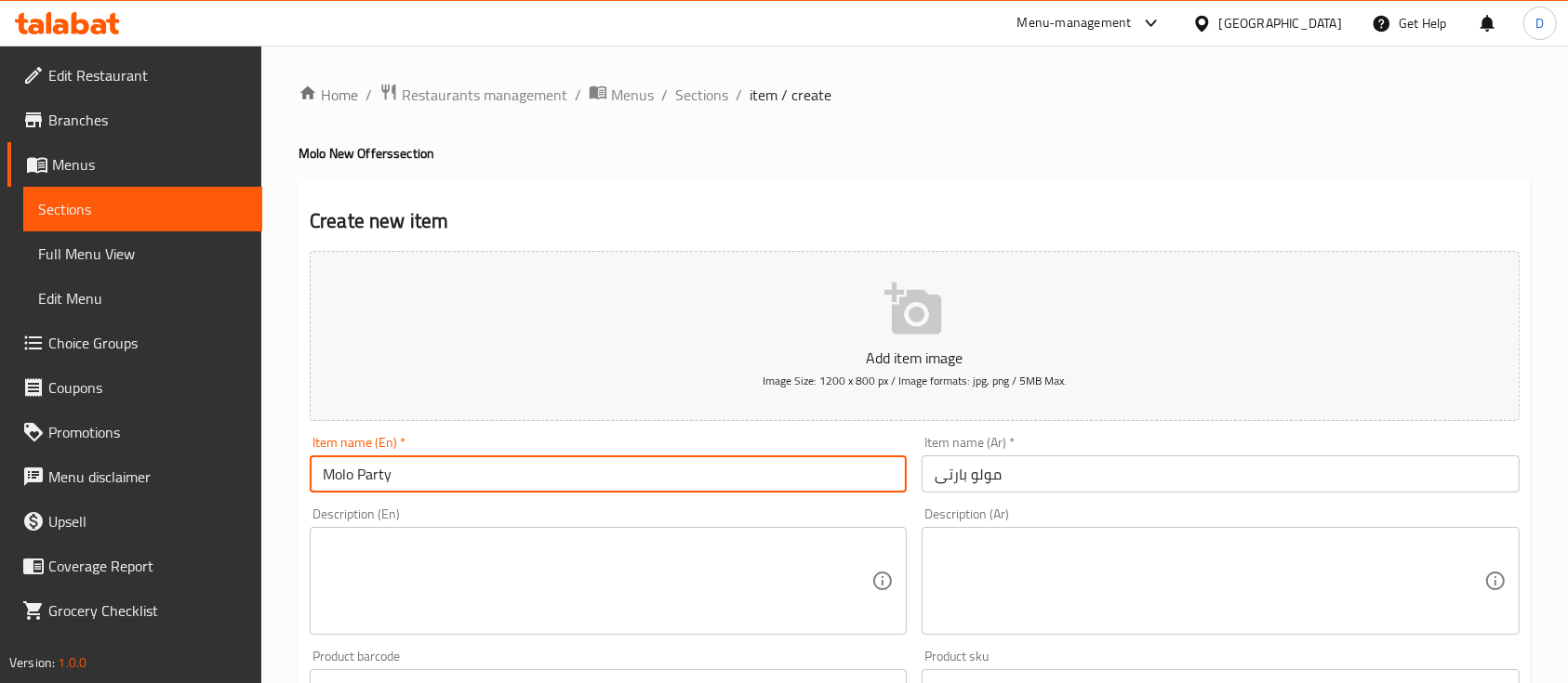
type input "Molo Party"
click at [1108, 553] on textarea at bounding box center [1208, 581] width 548 height 88
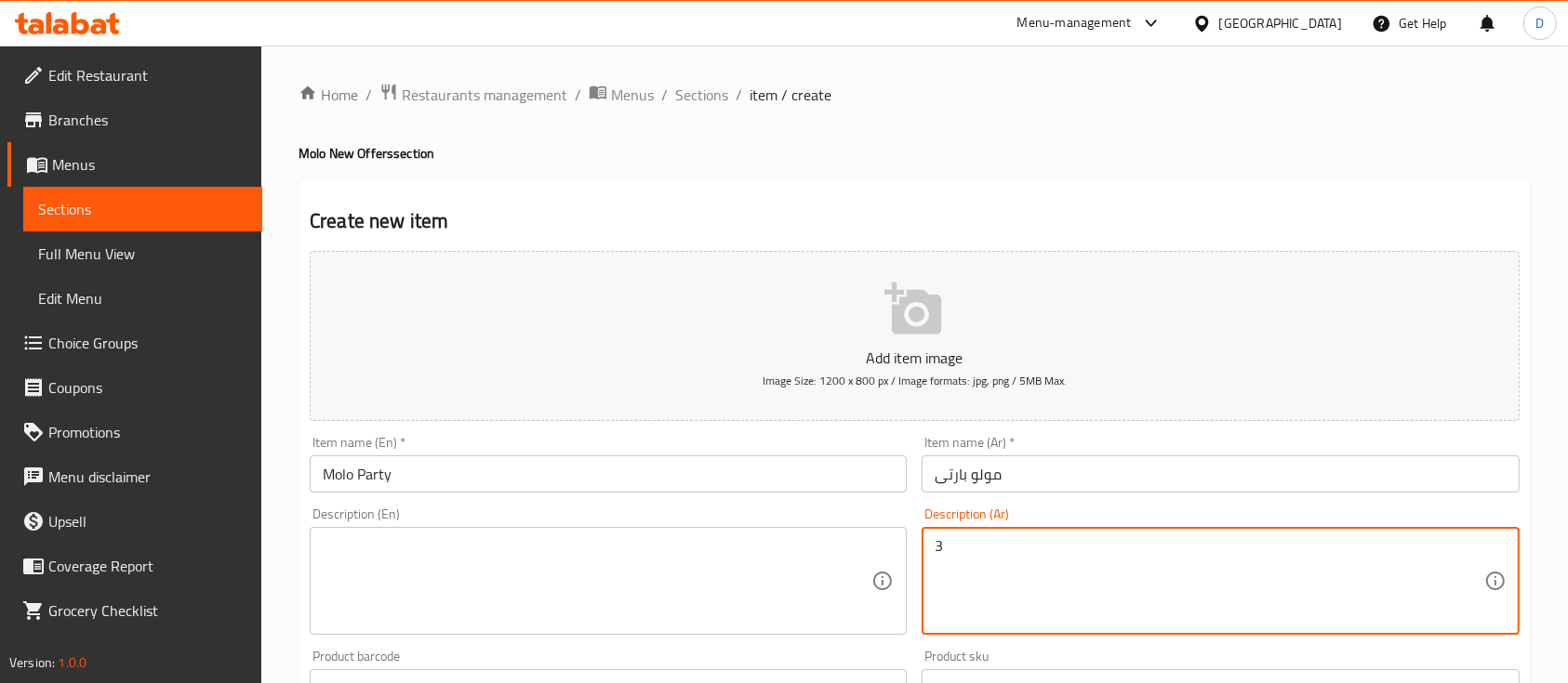
type textarea "3"
click at [1296, 551] on textarea "4 ساندوتش رو زنجر + 2 مولو زنجر +" at bounding box center [1208, 581] width 548 height 88
click at [1180, 562] on textarea "4 ساندوتش رو زنجر + 2 مولو وينجز +" at bounding box center [1208, 581] width 548 height 88
type textarea "4 ساندوتش رو زنجر + 2 مولو وينجز + 2 كولا + 2 كلوسلو + باكت بطاطس + 2 صوص مولو"
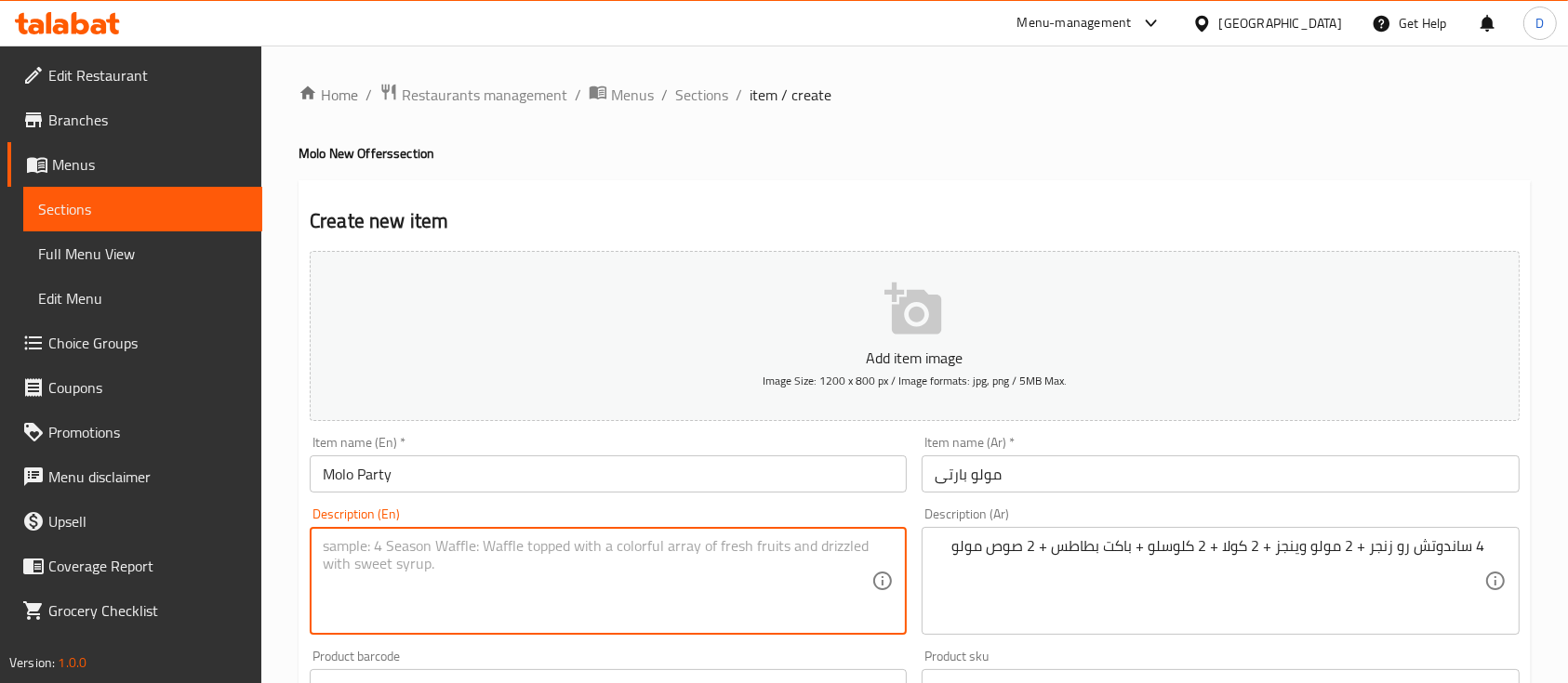
click at [423, 578] on textarea at bounding box center [597, 581] width 548 height 88
paste textarea "4 raw zinger sandwiches + 2 molo wings + 2 cola + 2 coleslaw + potato packet + …"
click at [353, 543] on textarea "4 raw zinger sandwiches + 2 molo wings + 2 cola + 2 coleslaw + potato packet + …" at bounding box center [597, 581] width 548 height 88
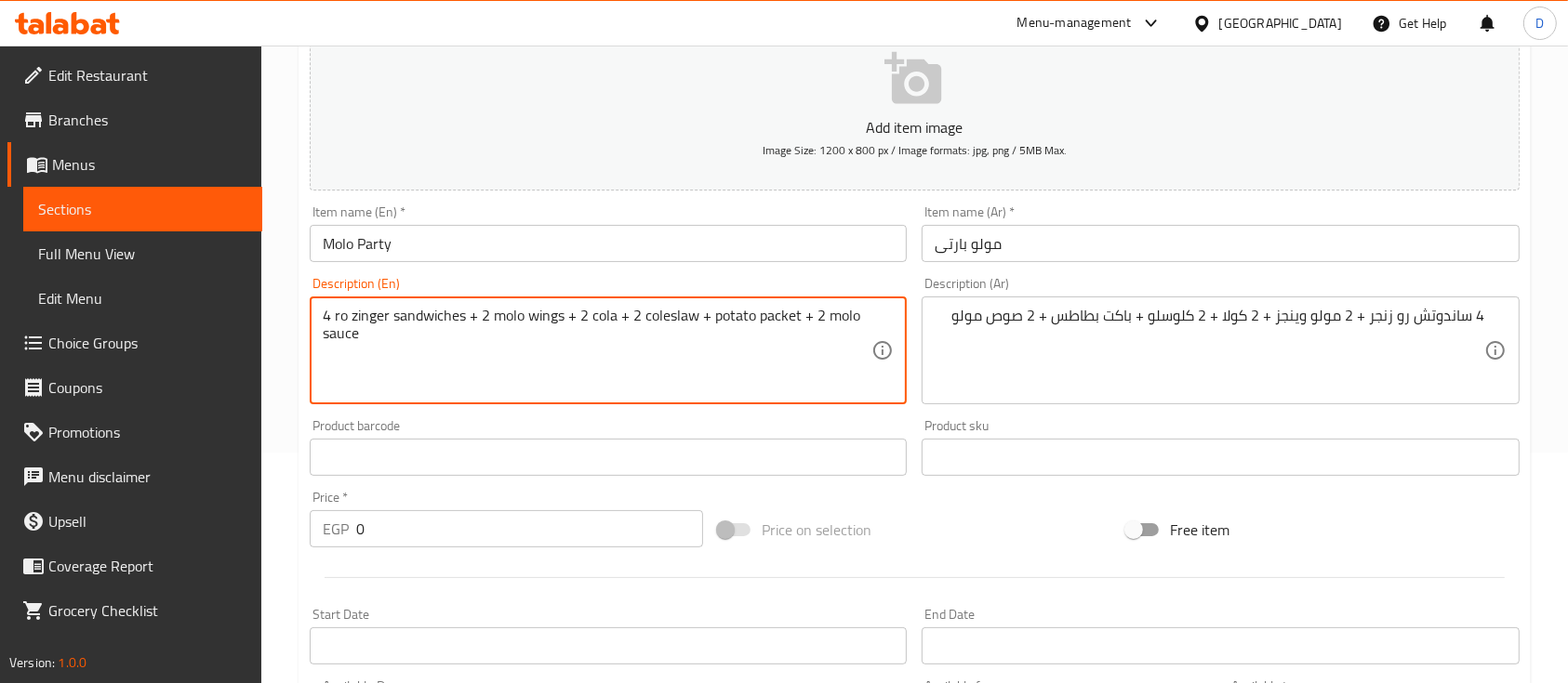
scroll to position [247, 0]
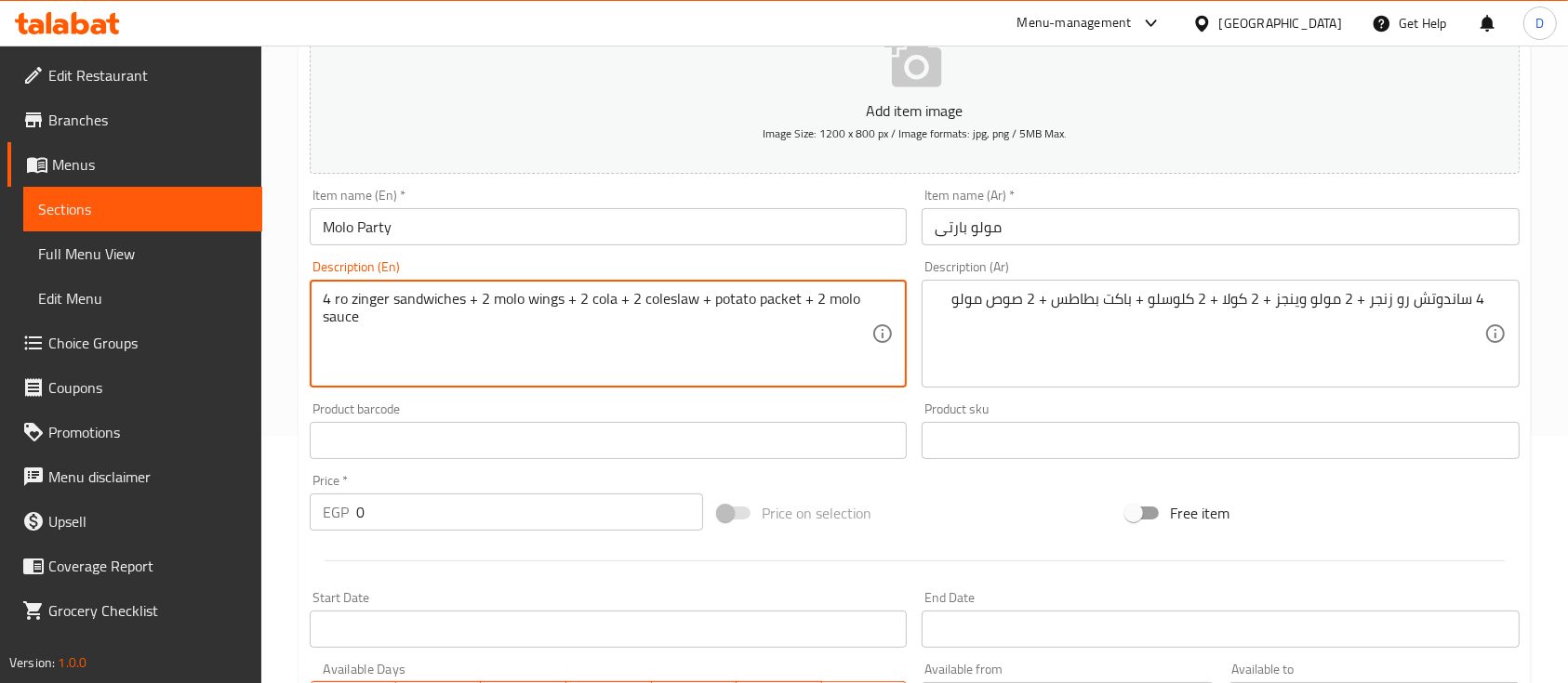
type textarea "4 ro zinger sandwiches + 2 molo wings + 2 cola + 2 coleslaw + potato packet + 2…"
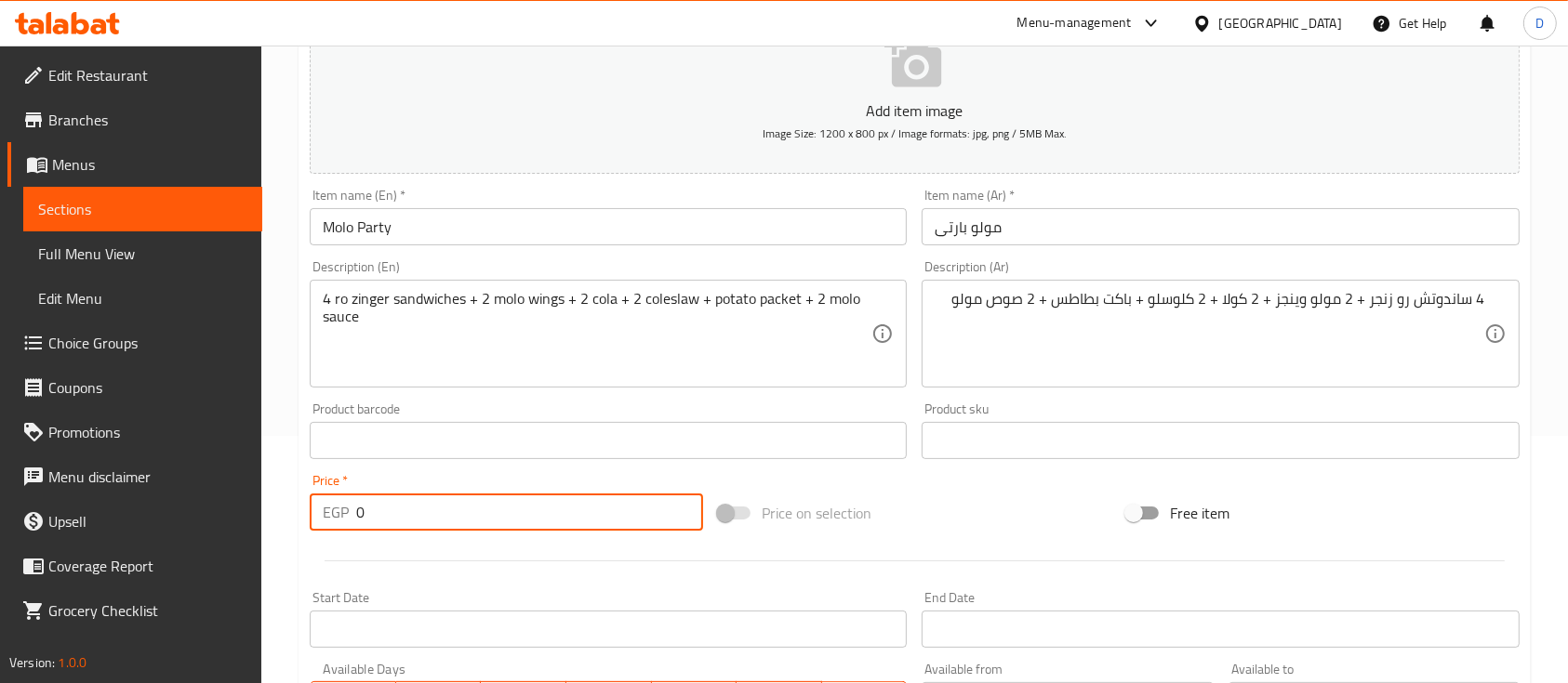
click at [461, 527] on input "0" at bounding box center [529, 512] width 346 height 37
click at [461, 526] on input "0" at bounding box center [529, 512] width 346 height 37
type input "606.3"
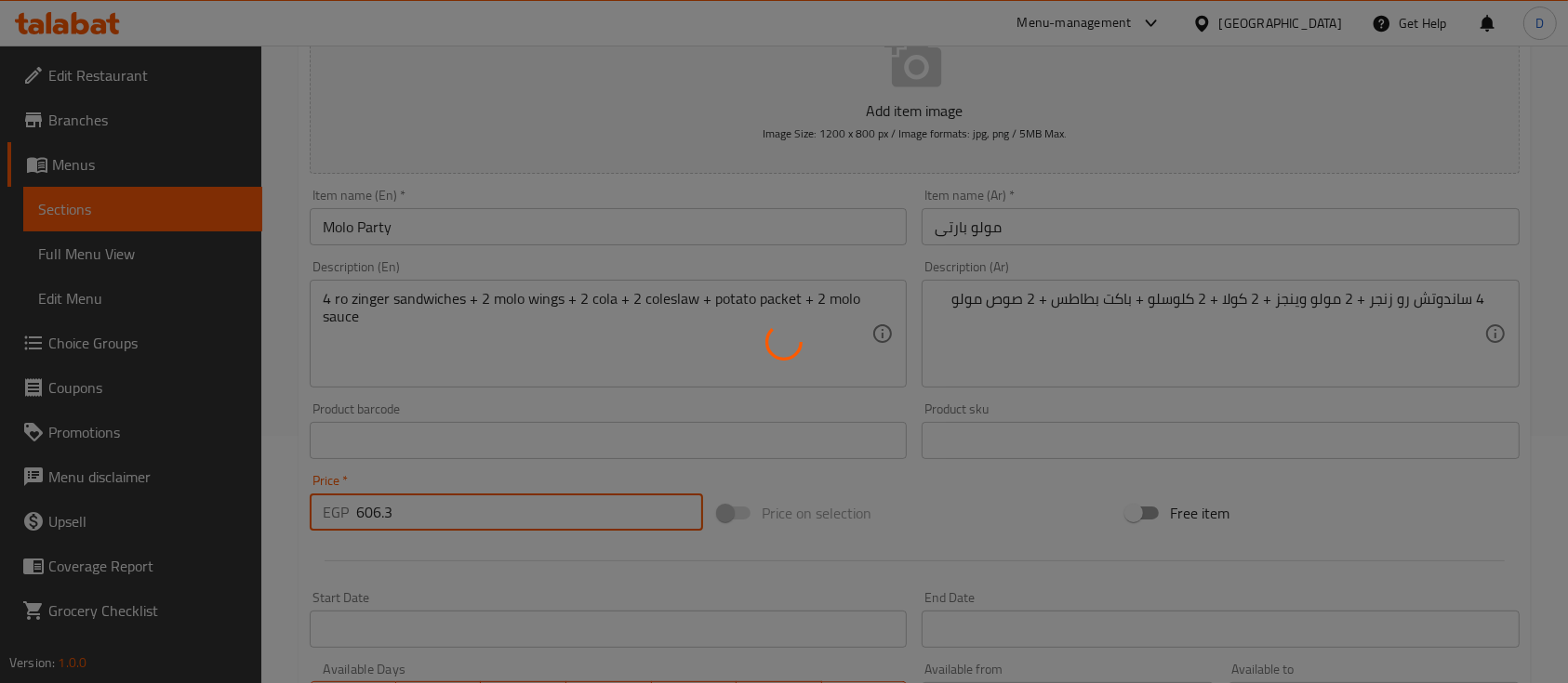
type input "0"
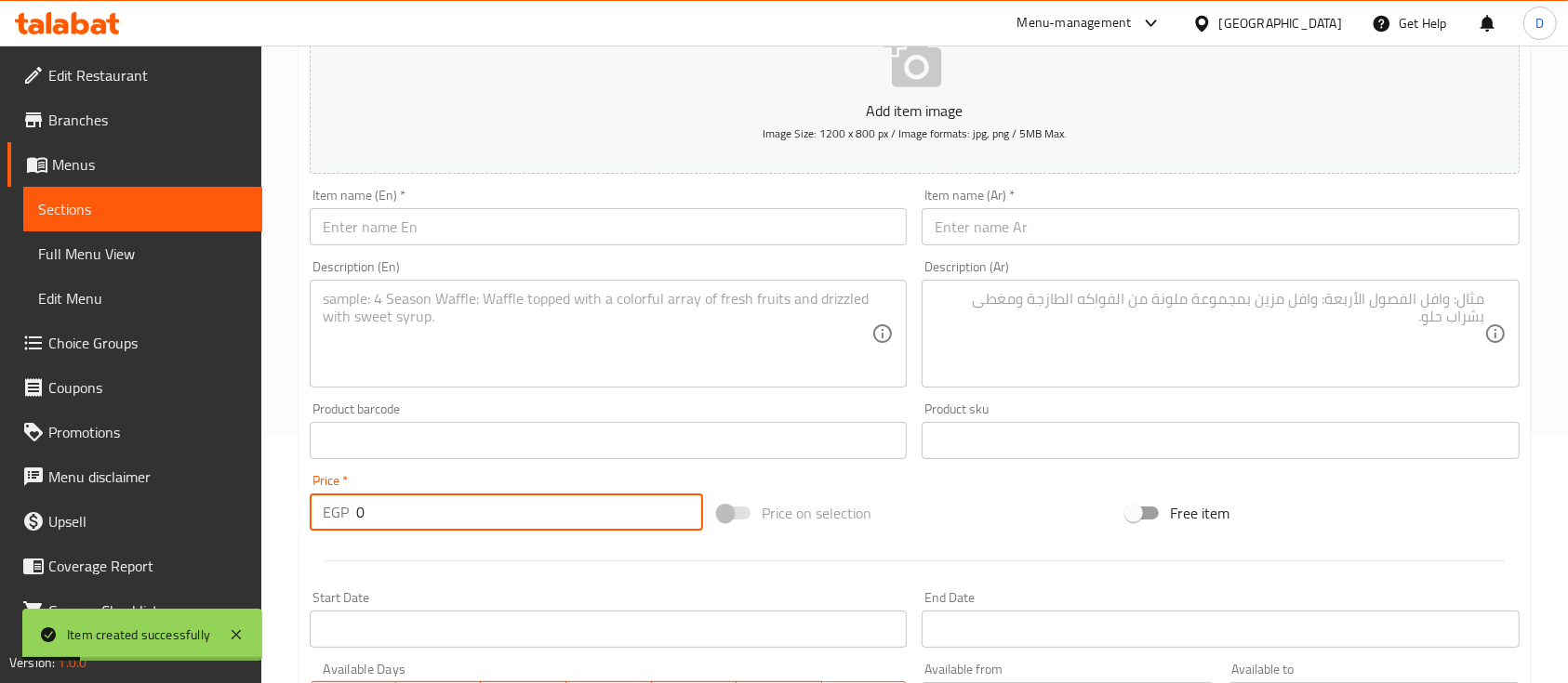
click at [211, 200] on span "Sections" at bounding box center [143, 209] width 210 height 22
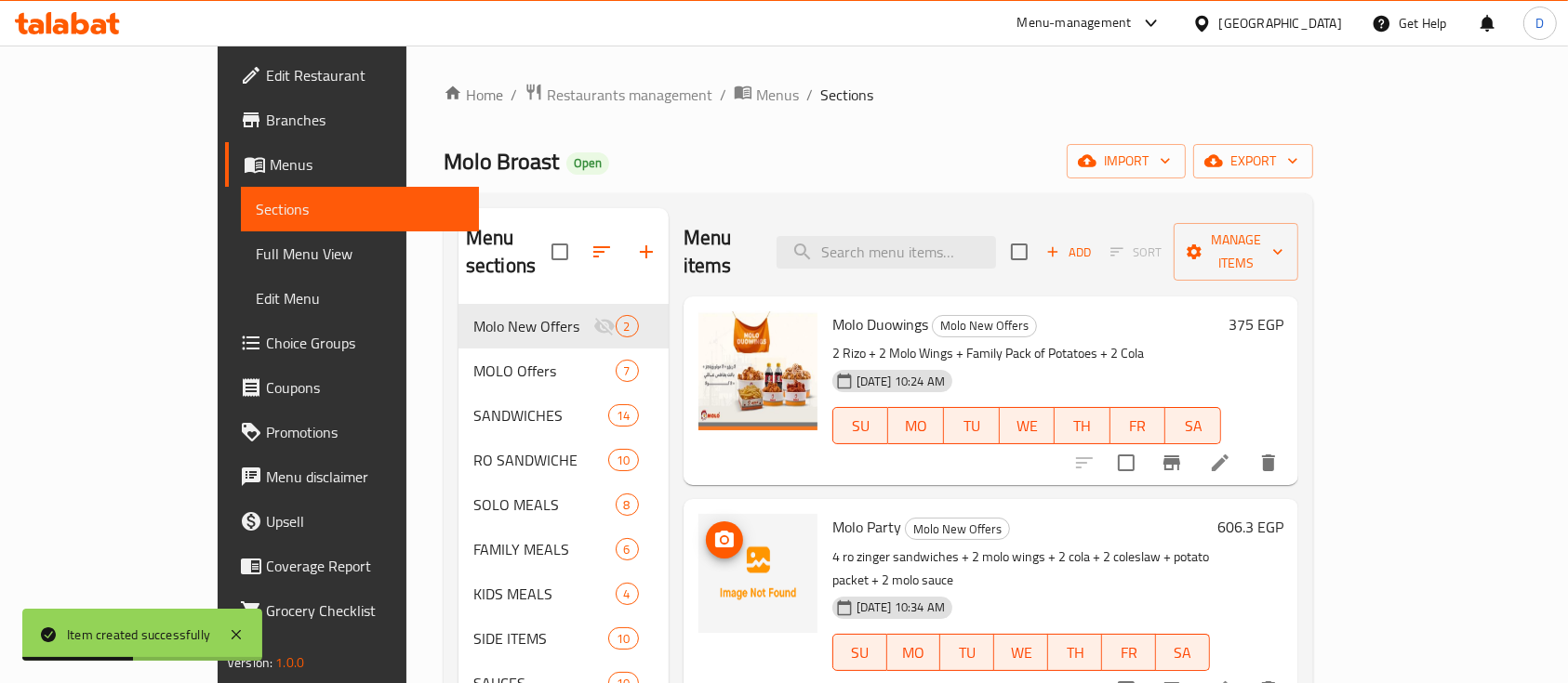
click at [715, 531] on icon "upload picture" at bounding box center [724, 538] width 18 height 16
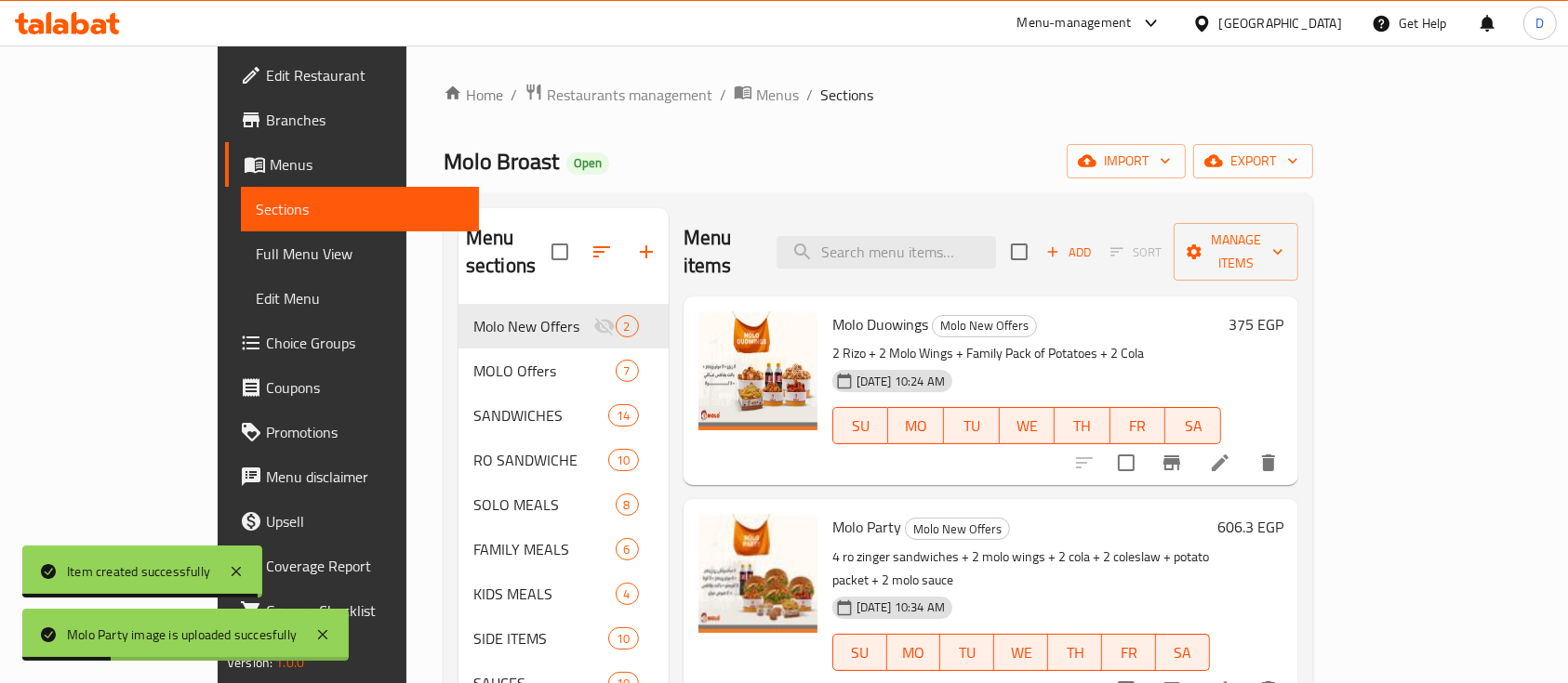
click at [1094, 242] on span "Add" at bounding box center [1068, 252] width 50 height 21
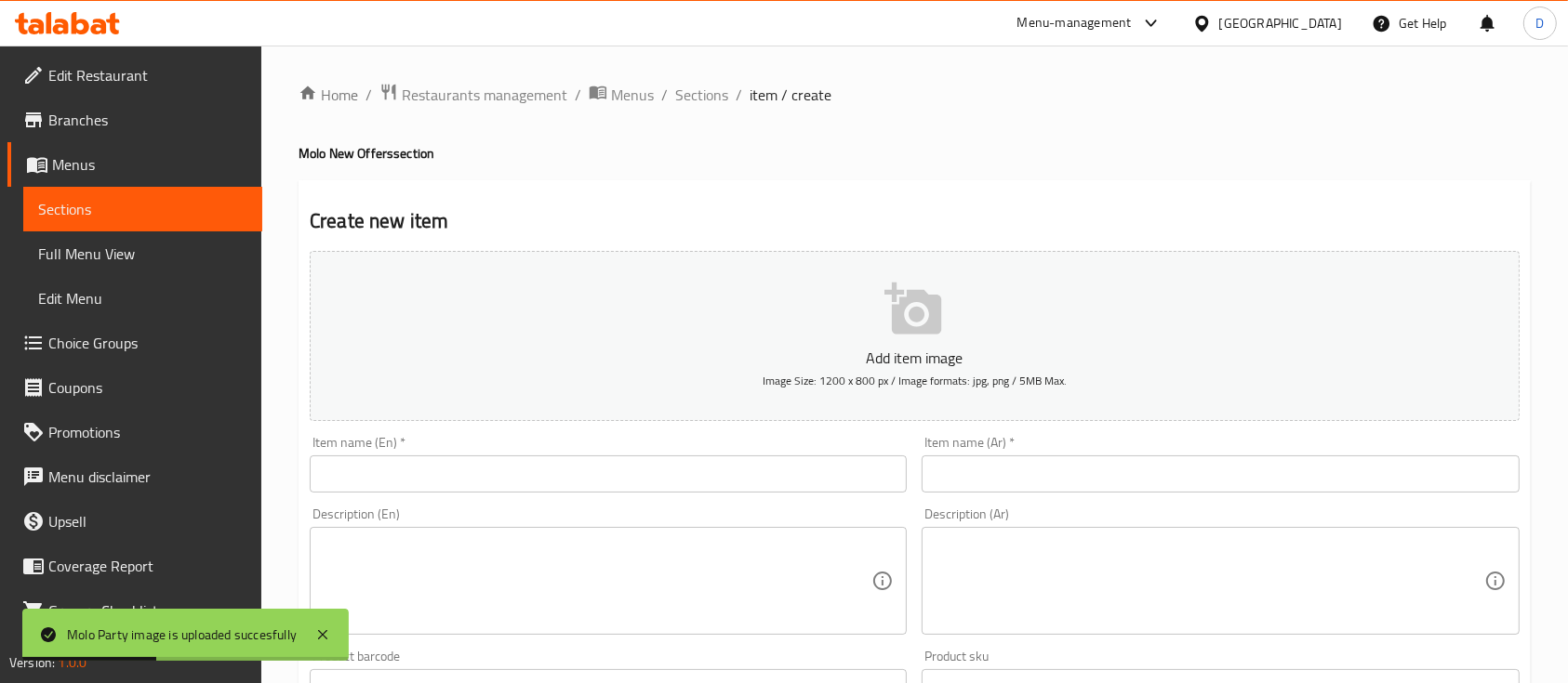
click at [1203, 464] on input "text" at bounding box center [1220, 474] width 597 height 37
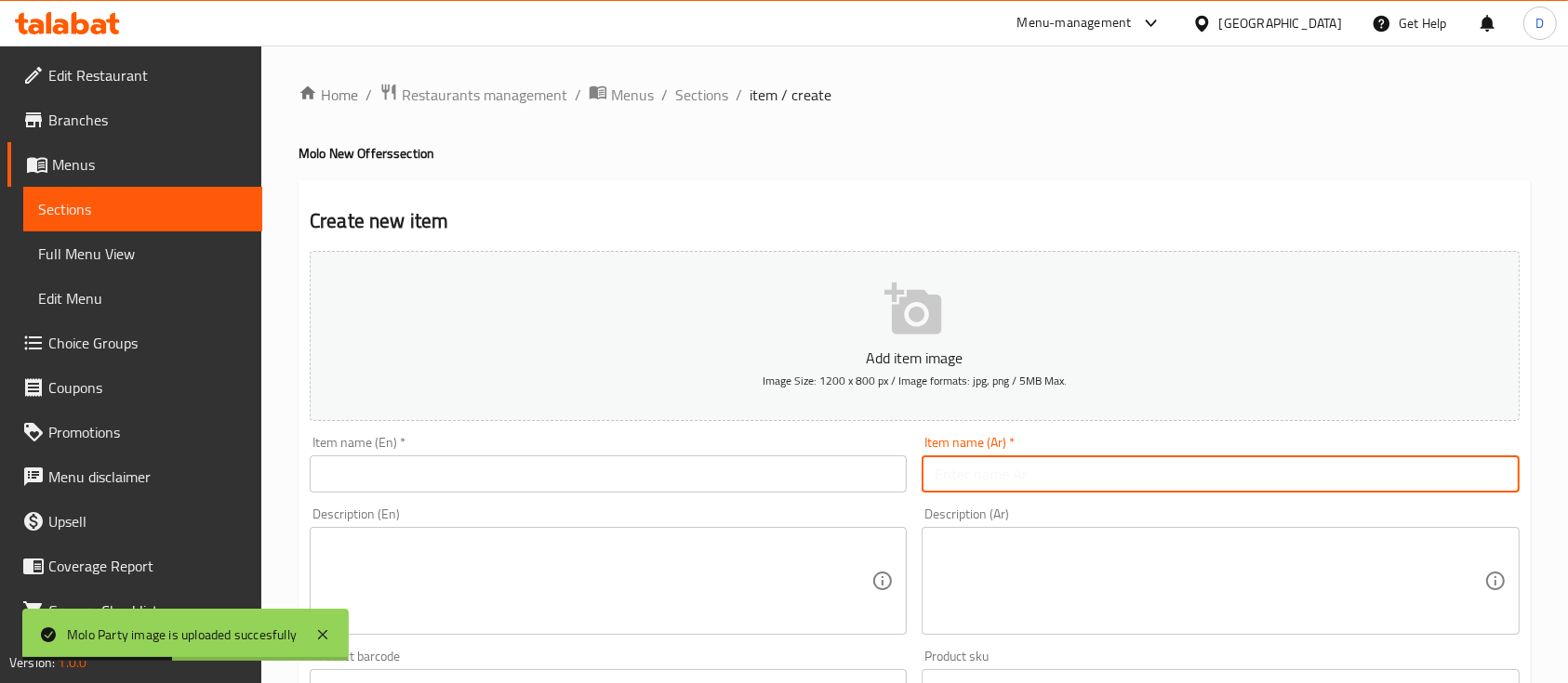
paste input "مولو كيو وينجز"
type input "مولو كيو وينجز"
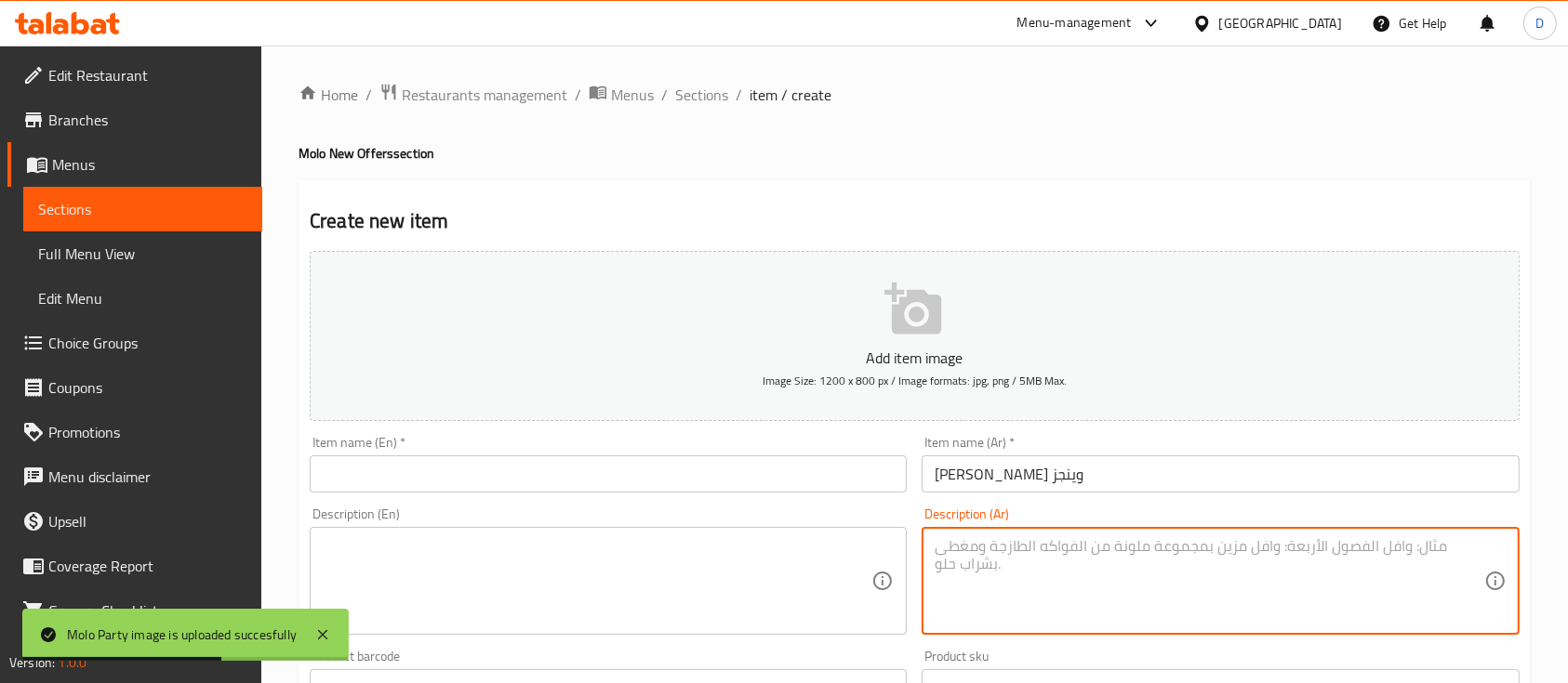
click at [1203, 577] on textarea at bounding box center [1208, 581] width 548 height 88
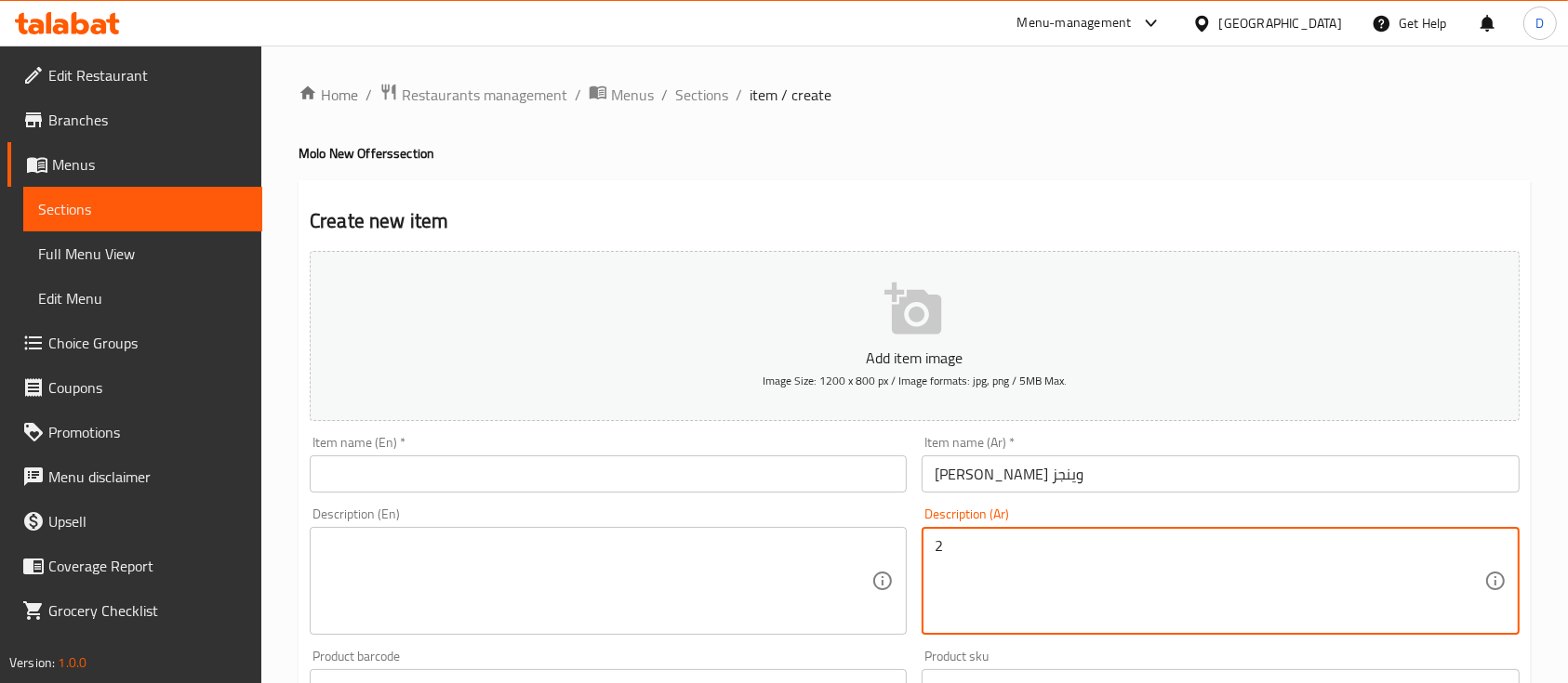
type textarea "2"
type textarea "2 ساندوتش مولو كيو + 1 مولو وينجز + 2 كولا + باكت بطاطس + 2 كلوسلو"
click at [637, 598] on textarea at bounding box center [597, 581] width 548 height 88
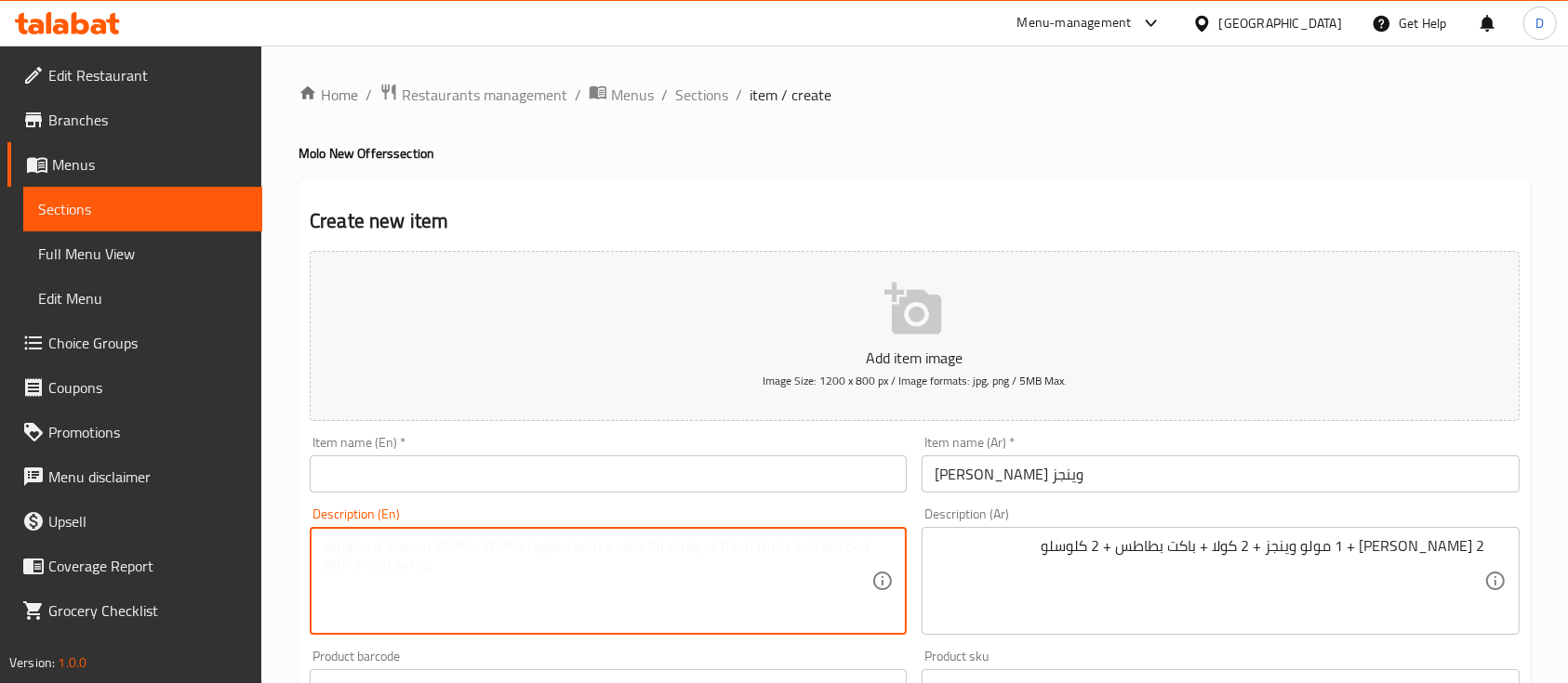
paste textarea "2 molo Q sandwiches + 1 molo wings + 2 cola + potato packet + 2 coleslaw"
type textarea "2 molo Q sandwiches + 1 molo wings + 2 cola + potato packet + 2 coleslaw"
click at [683, 463] on input "text" at bounding box center [607, 474] width 597 height 37
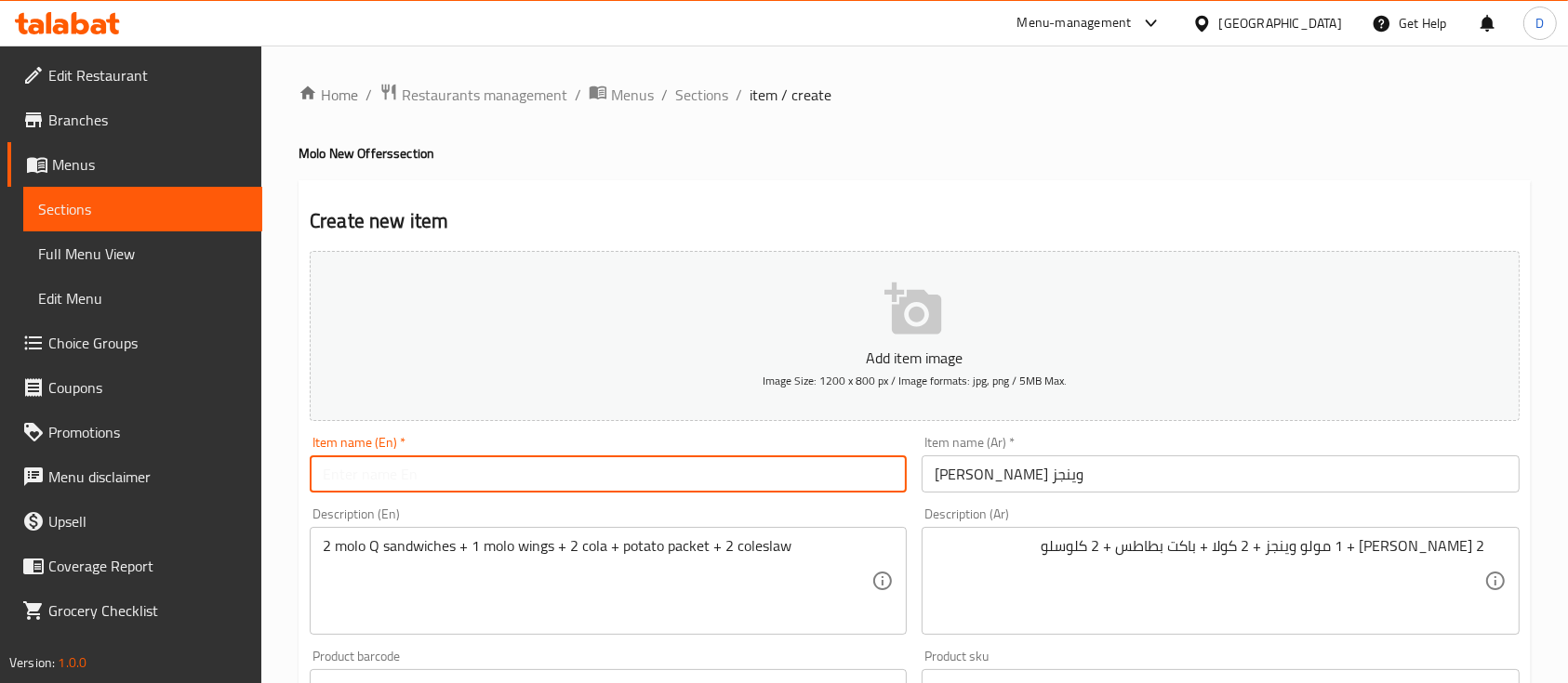
type input "ة"
type input "Molo Q wings"
click at [903, 319] on icon "button" at bounding box center [912, 309] width 56 height 52
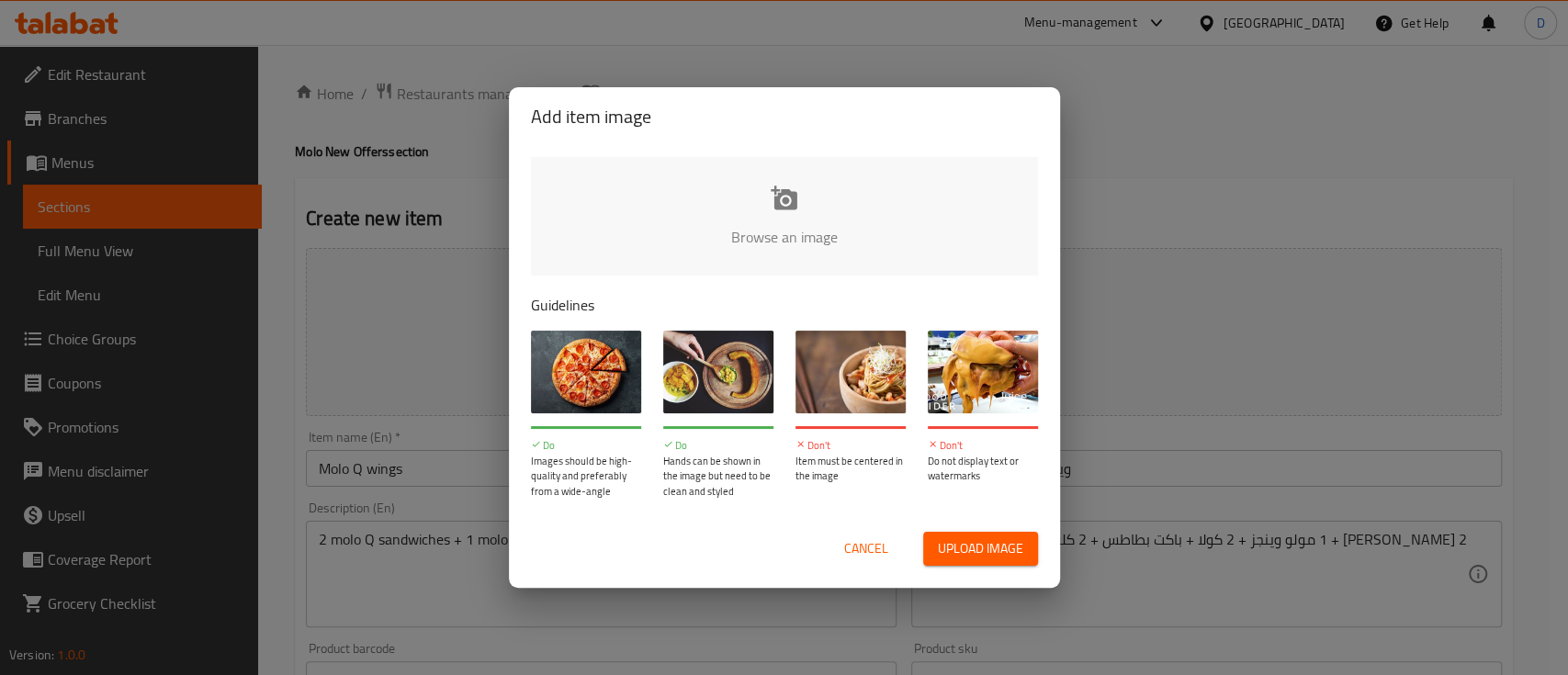
click at [583, 151] on div "Browse an image Guidelines Do Images should be high-quality and preferably from…" at bounding box center [784, 327] width 551 height 363
click at [601, 197] on input "file" at bounding box center [1405, 243] width 1748 height 172
type input "C:\fakepath\WhatsApp Image 2025-10-01 at 1.08.49 PM (1).jpeg"
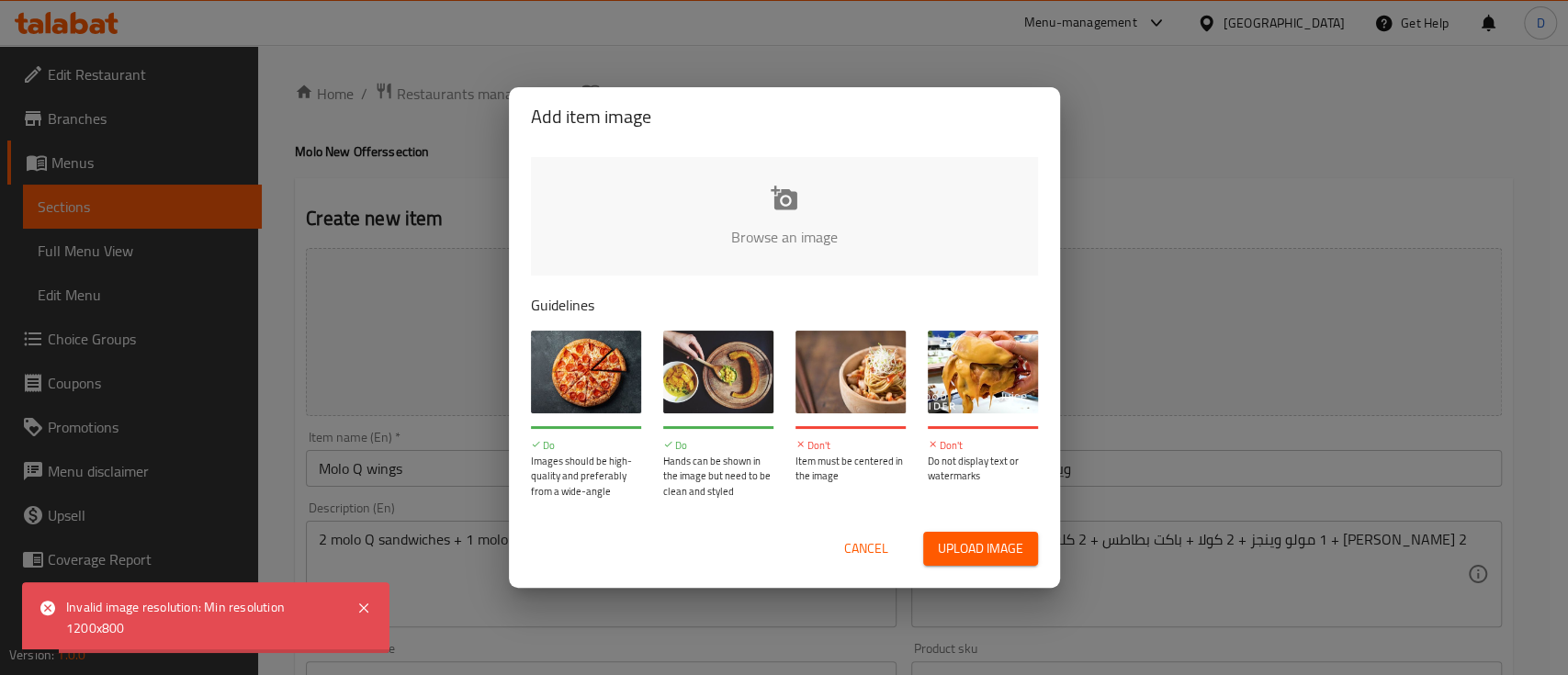
click at [852, 543] on span "Cancel" at bounding box center [866, 549] width 44 height 23
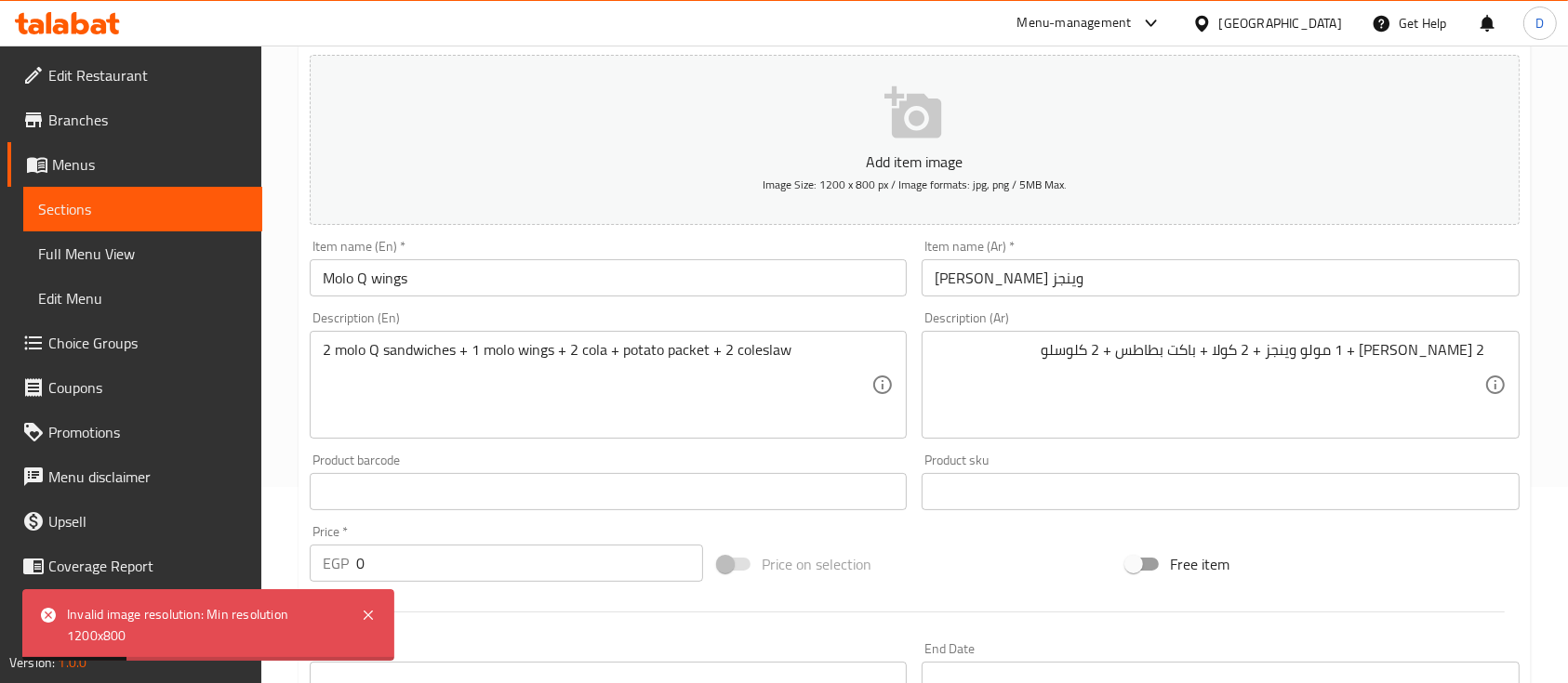
scroll to position [247, 0]
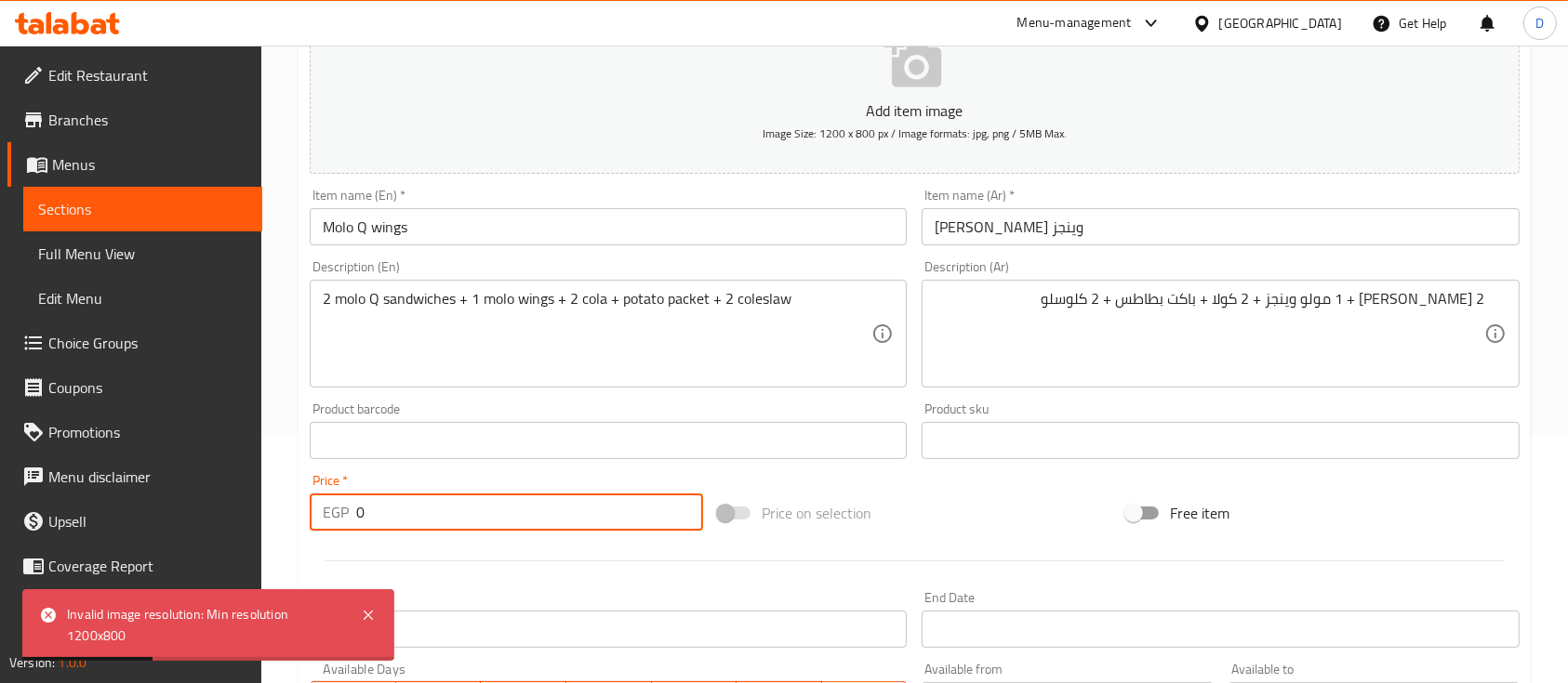
click at [528, 524] on input "0" at bounding box center [529, 512] width 346 height 37
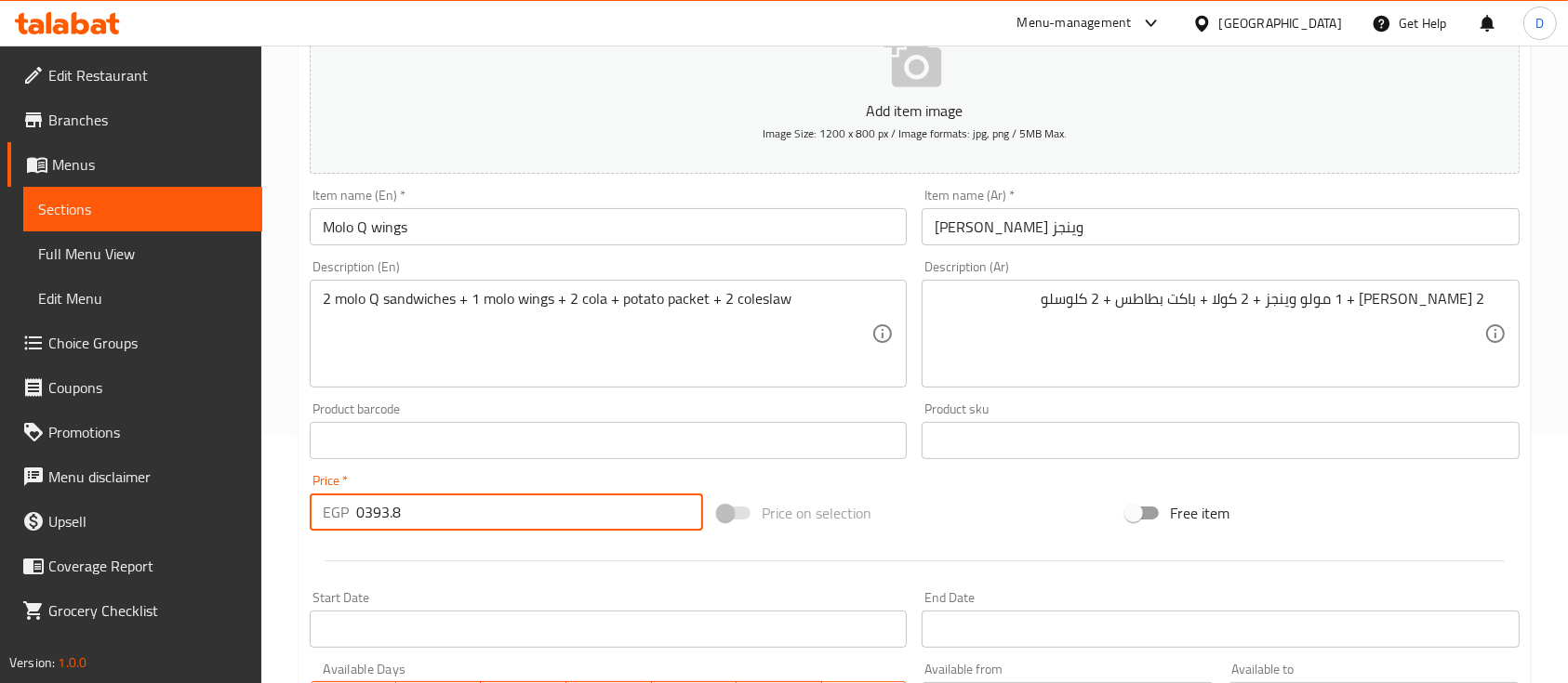
drag, startPoint x: 363, startPoint y: 507, endPoint x: 376, endPoint y: 514, distance: 14.8
click at [349, 501] on div "EGP 0393.8 Price *" at bounding box center [506, 512] width 393 height 37
click at [536, 504] on input "393.8" at bounding box center [529, 512] width 346 height 37
type input "393.8"
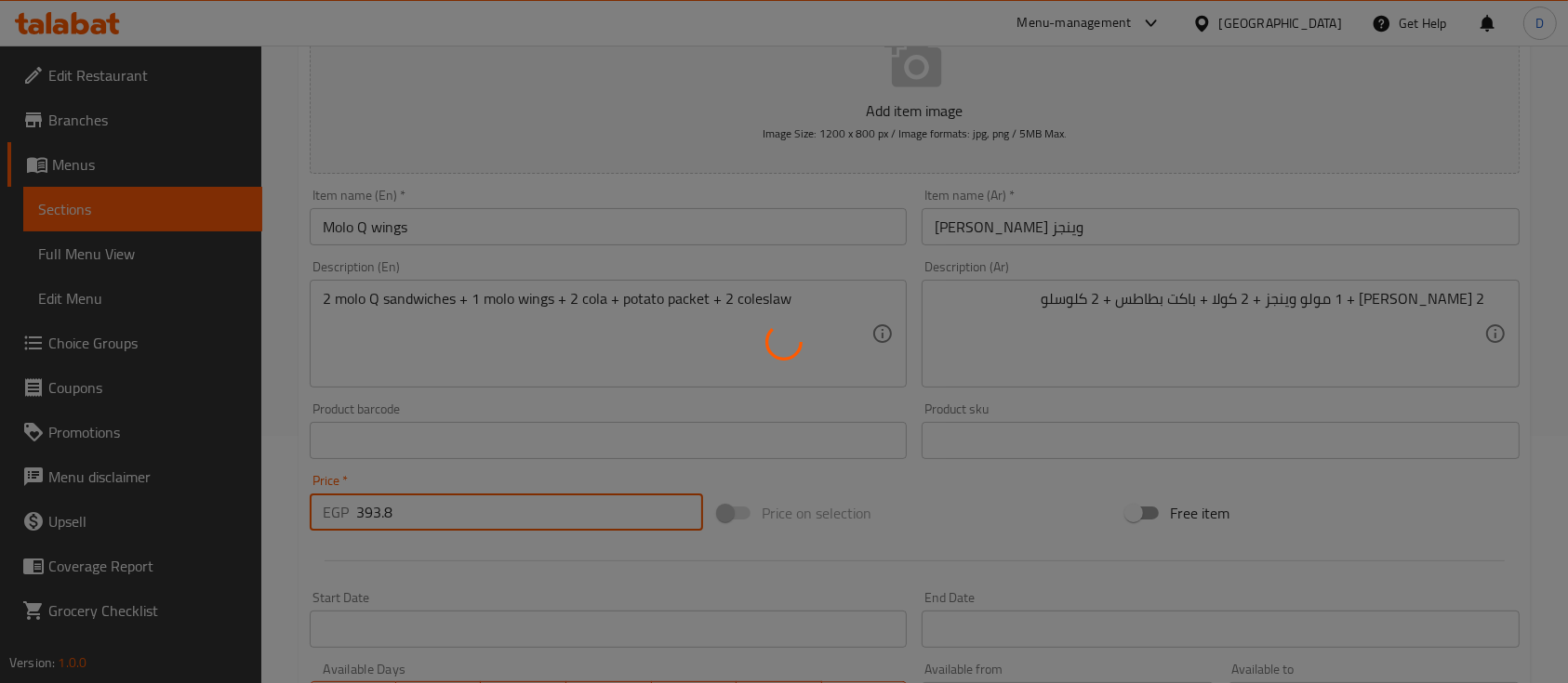
type input "0"
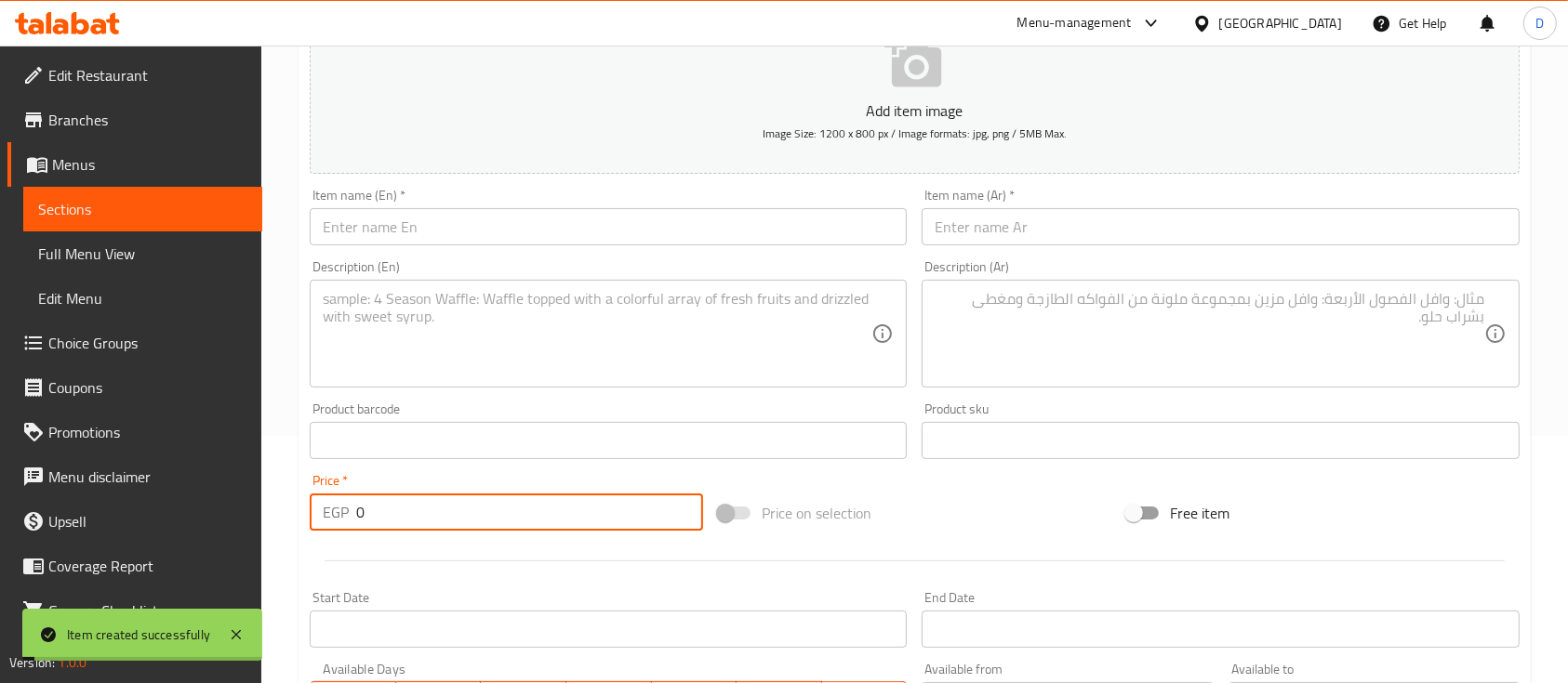
click at [101, 204] on span "Sections" at bounding box center [143, 209] width 210 height 22
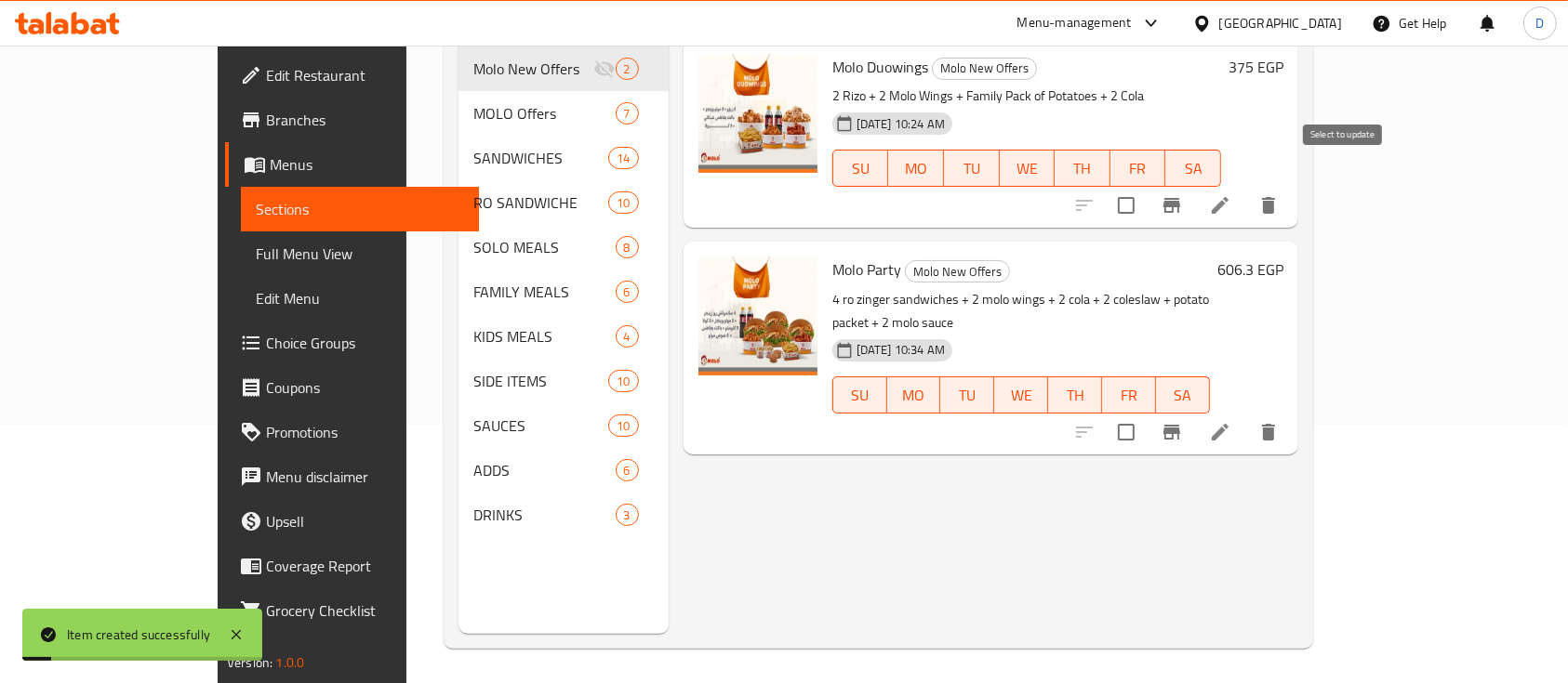
scroll to position [260, 0]
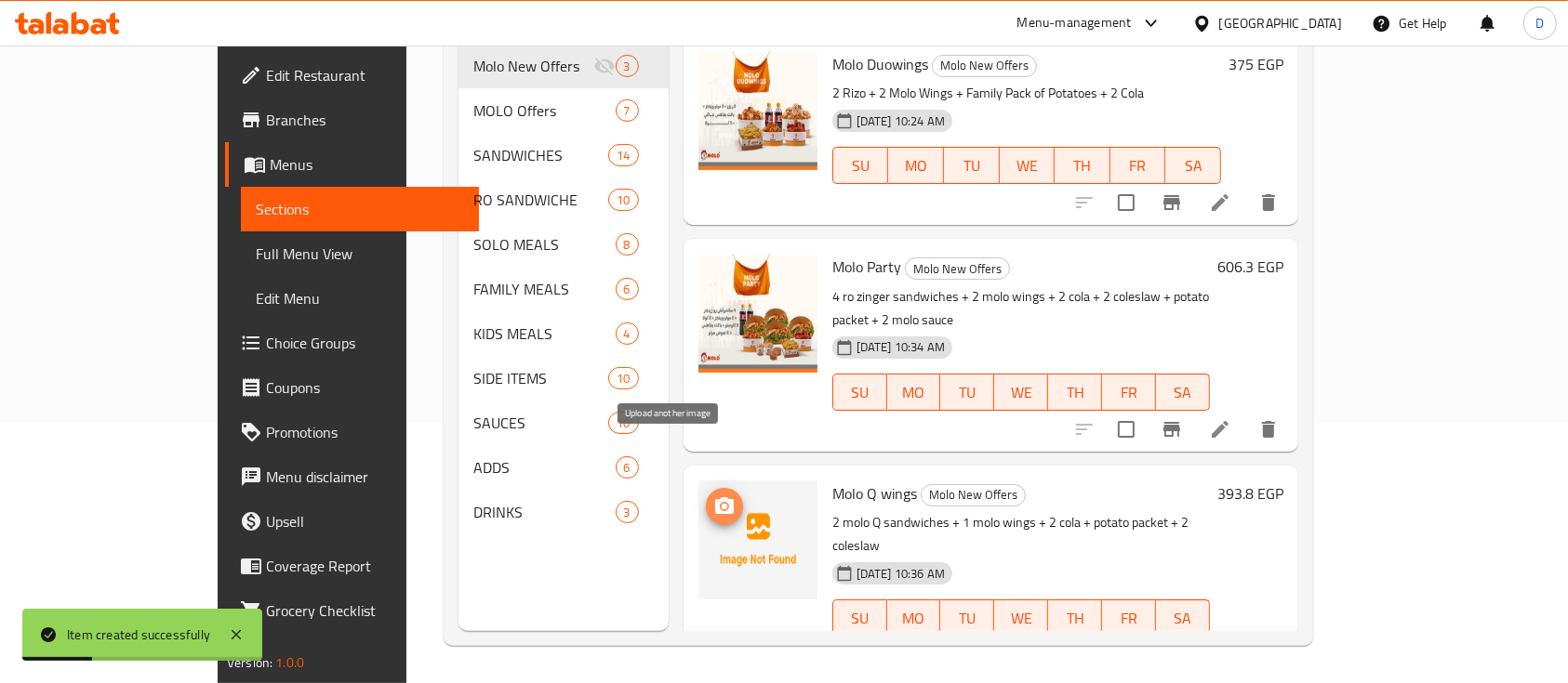
click at [705, 496] on span "upload picture" at bounding box center [724, 506] width 37 height 22
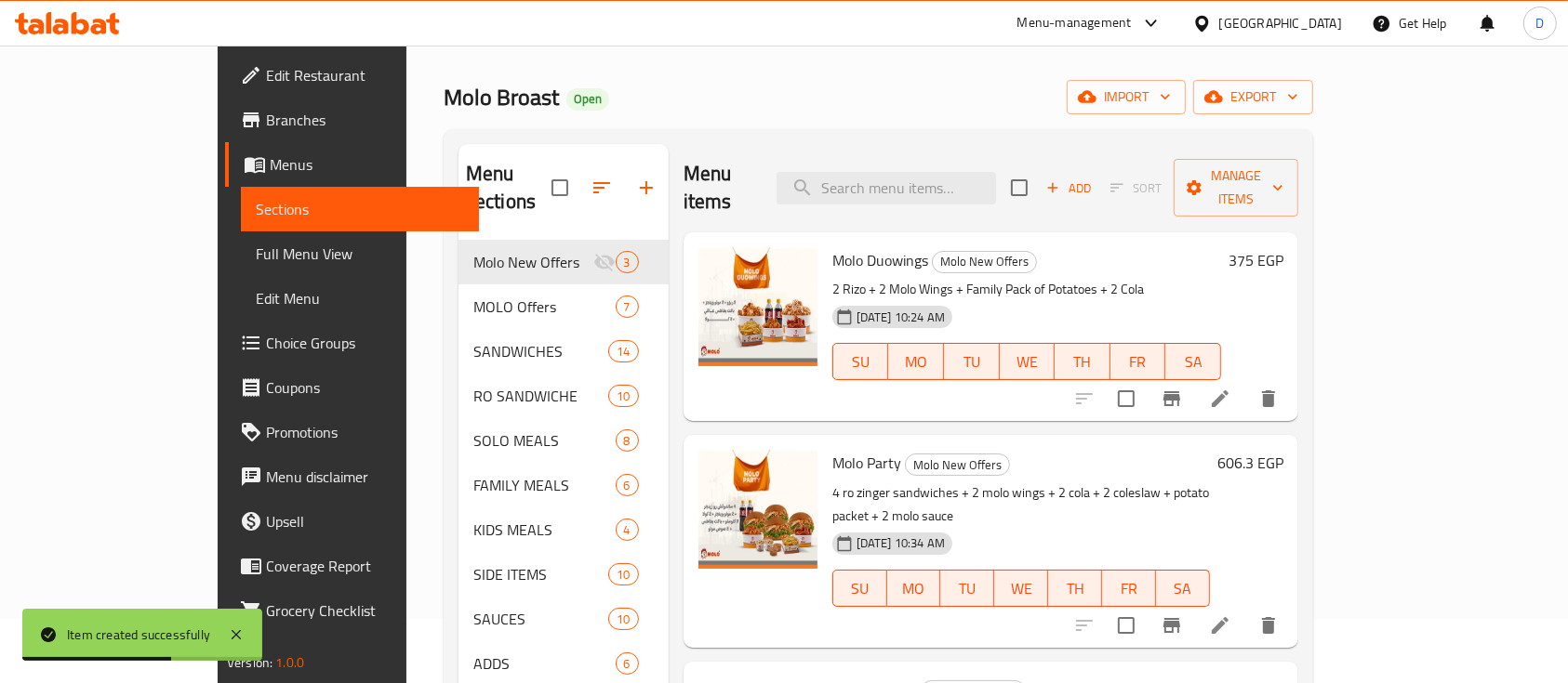
scroll to position [0, 0]
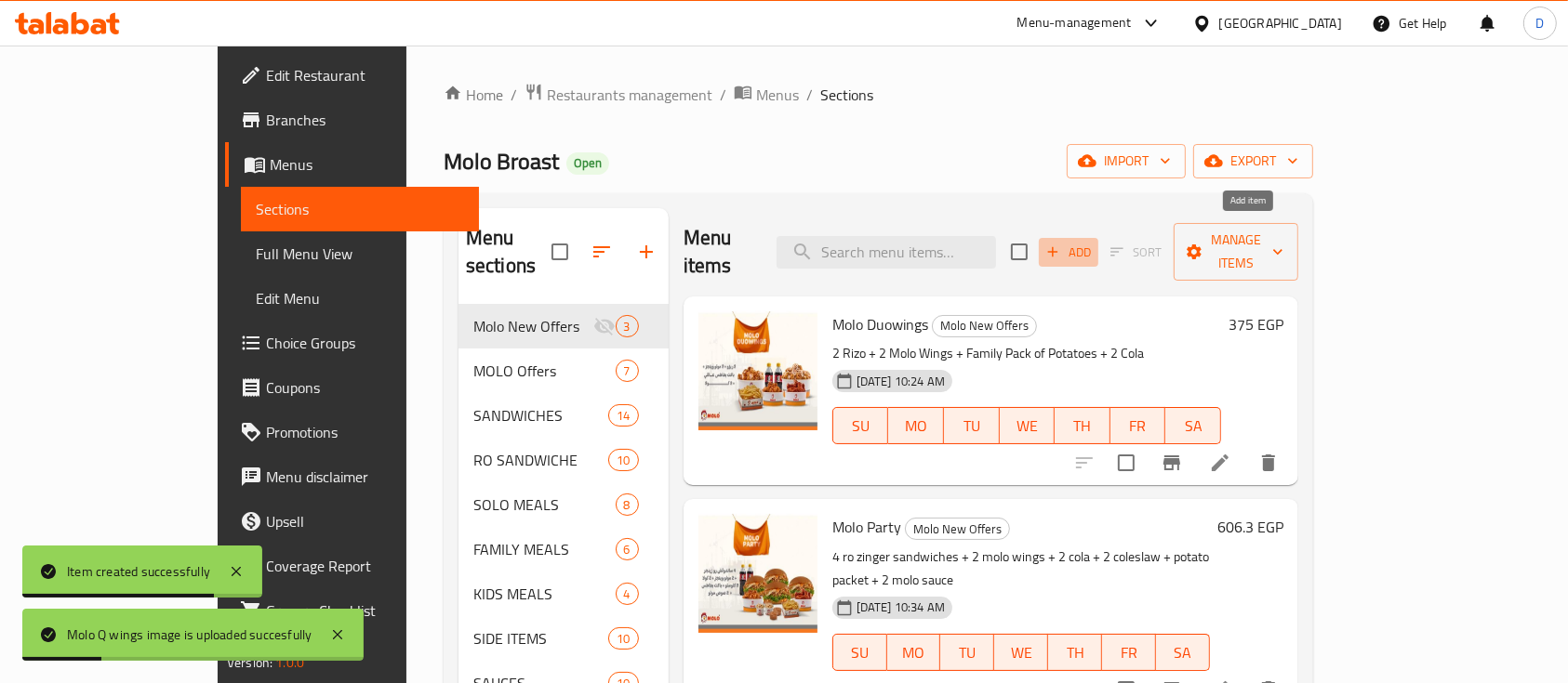
click at [1094, 242] on span "Add" at bounding box center [1068, 252] width 50 height 21
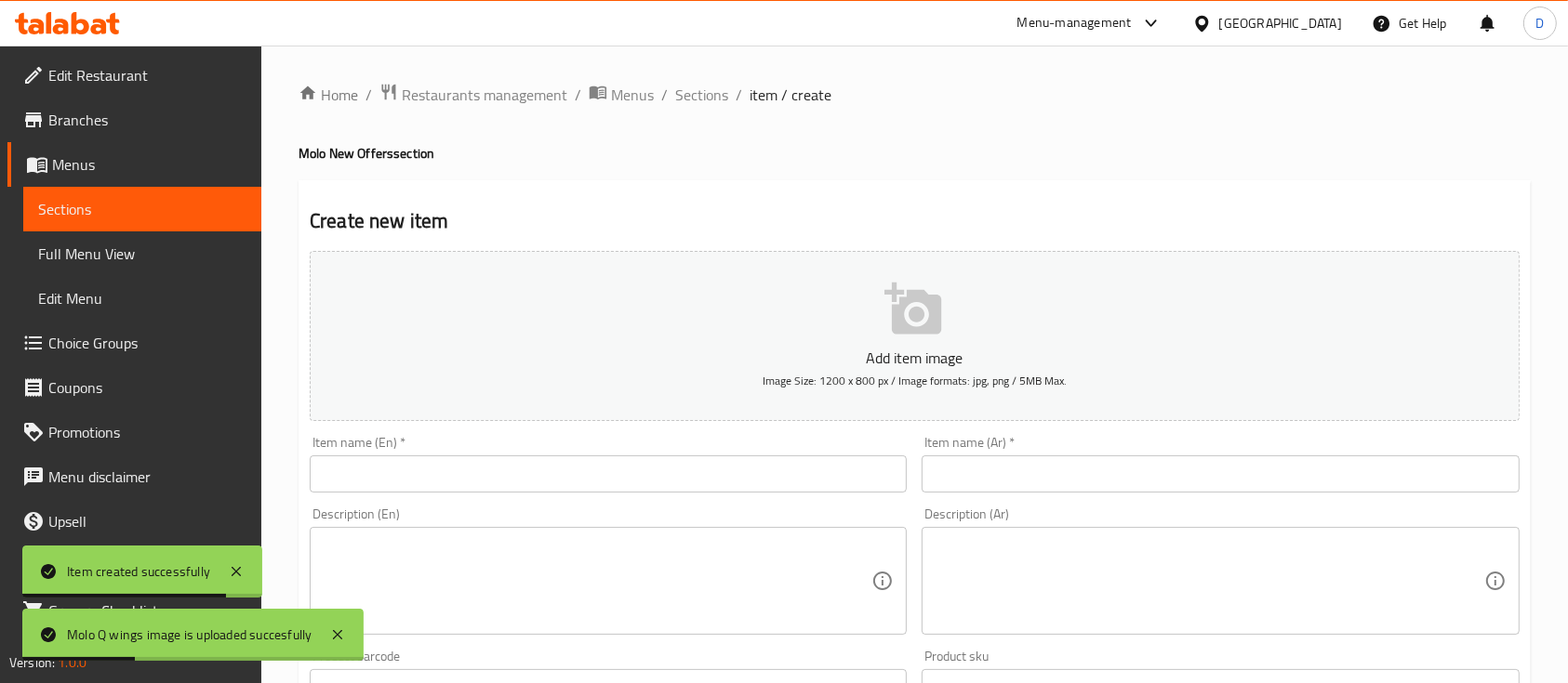
click at [1242, 503] on div "Description (Ar) Description (Ar)" at bounding box center [1220, 571] width 612 height 143
click at [1263, 462] on input "text" at bounding box center [1220, 474] width 597 height 37
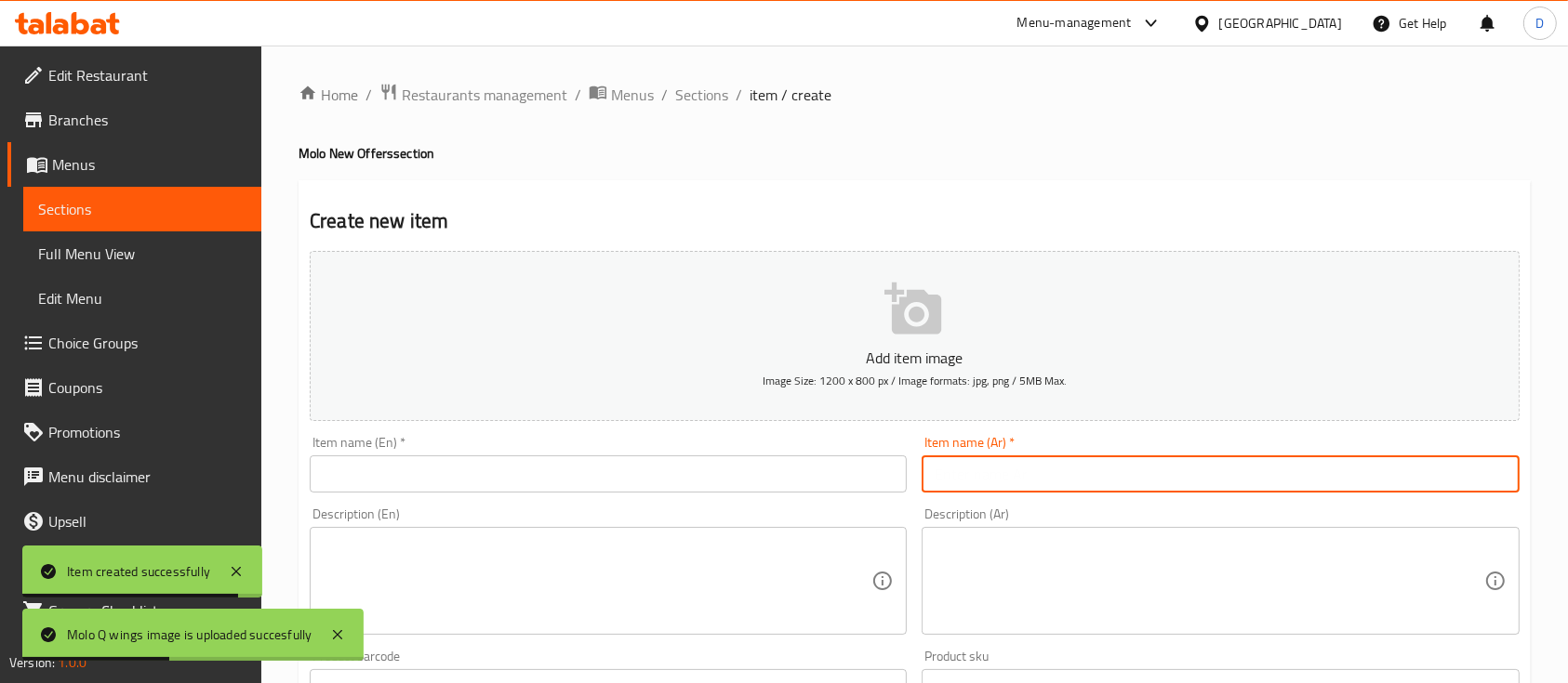
paste input "مولو توينجز"
type input "مولو توينجز"
drag, startPoint x: 856, startPoint y: 458, endPoint x: 1356, endPoint y: 366, distance: 508.4
click at [856, 457] on input "text" at bounding box center [607, 474] width 597 height 37
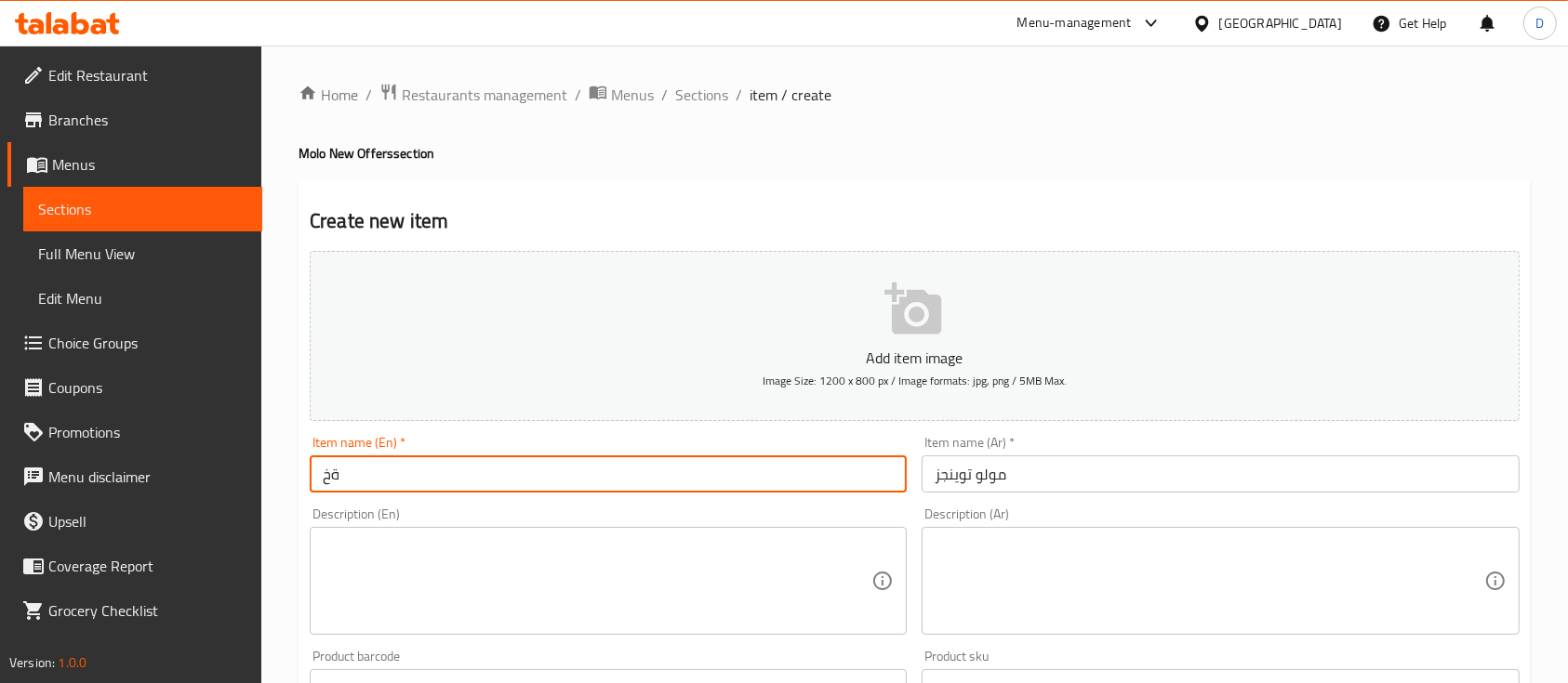
type input "ة"
type input "Molo T Wings"
click at [1160, 591] on textarea at bounding box center [1208, 581] width 548 height 88
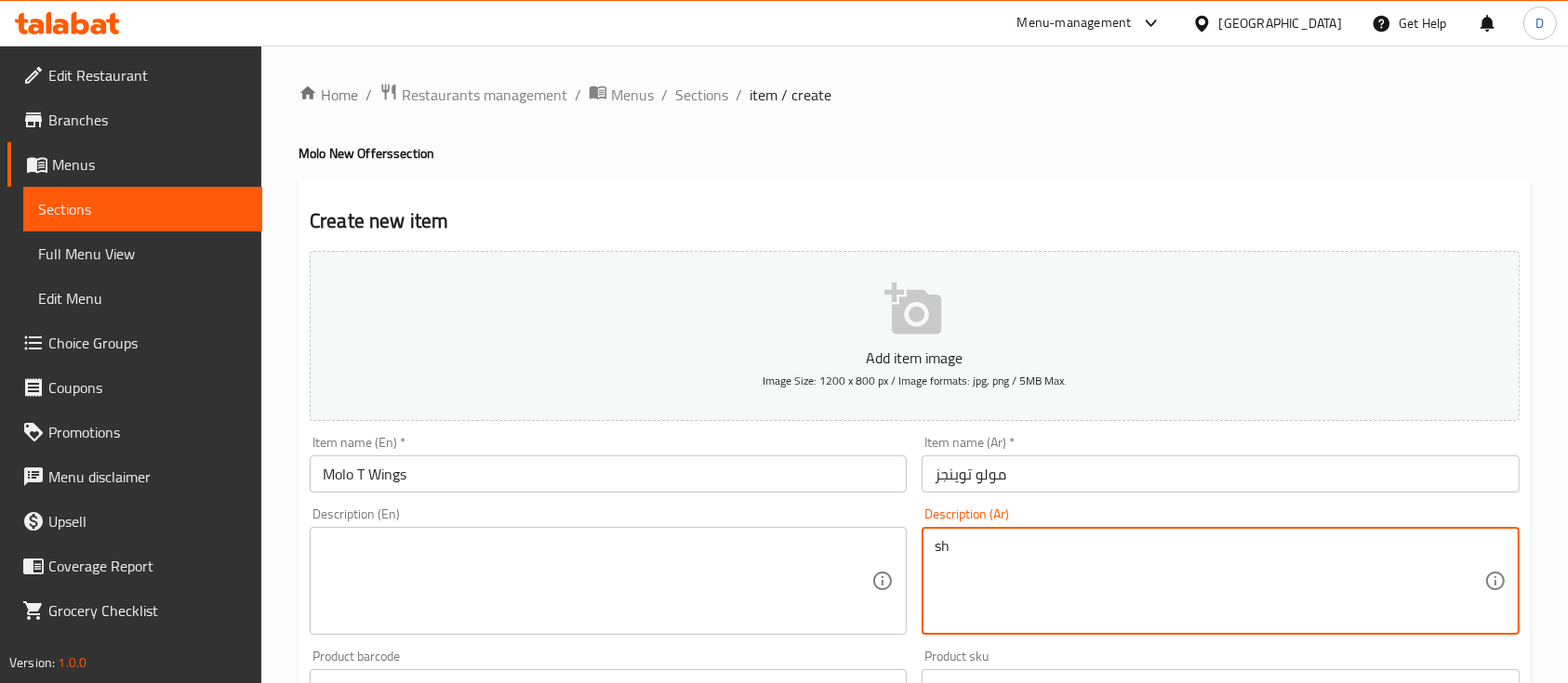
type textarea "s"
type textarea "ساندوتش تويستر + مولو وينجز + باكت بطاطس + كولا + صوص مولو"
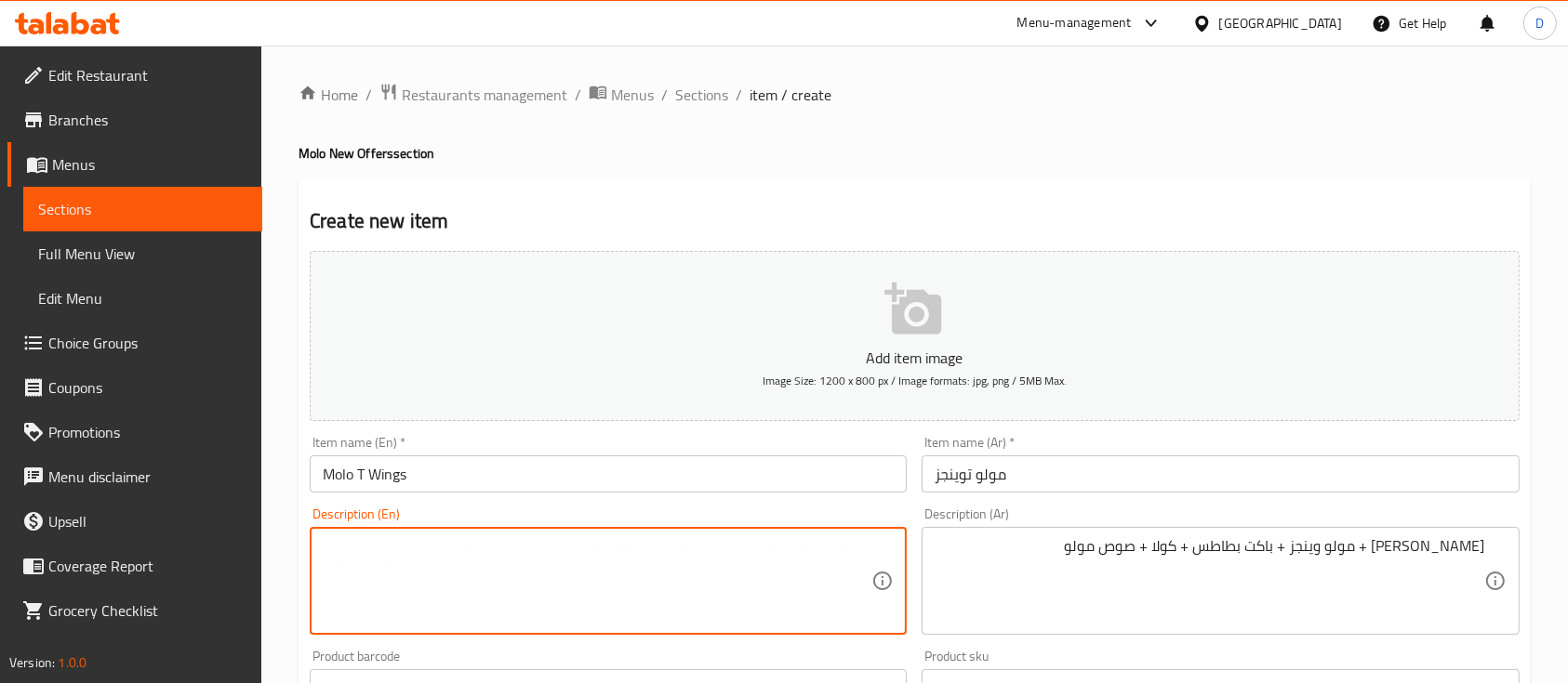
drag, startPoint x: 625, startPoint y: 545, endPoint x: 639, endPoint y: 545, distance: 14.0
click at [625, 545] on textarea at bounding box center [597, 581] width 548 height 88
paste textarea "Twister sandwich + Molo wings + potato packet + Cola + Molo sauce"
type textarea "Twister sandwich + Molo wings + potato packet + Cola + Molo sauce"
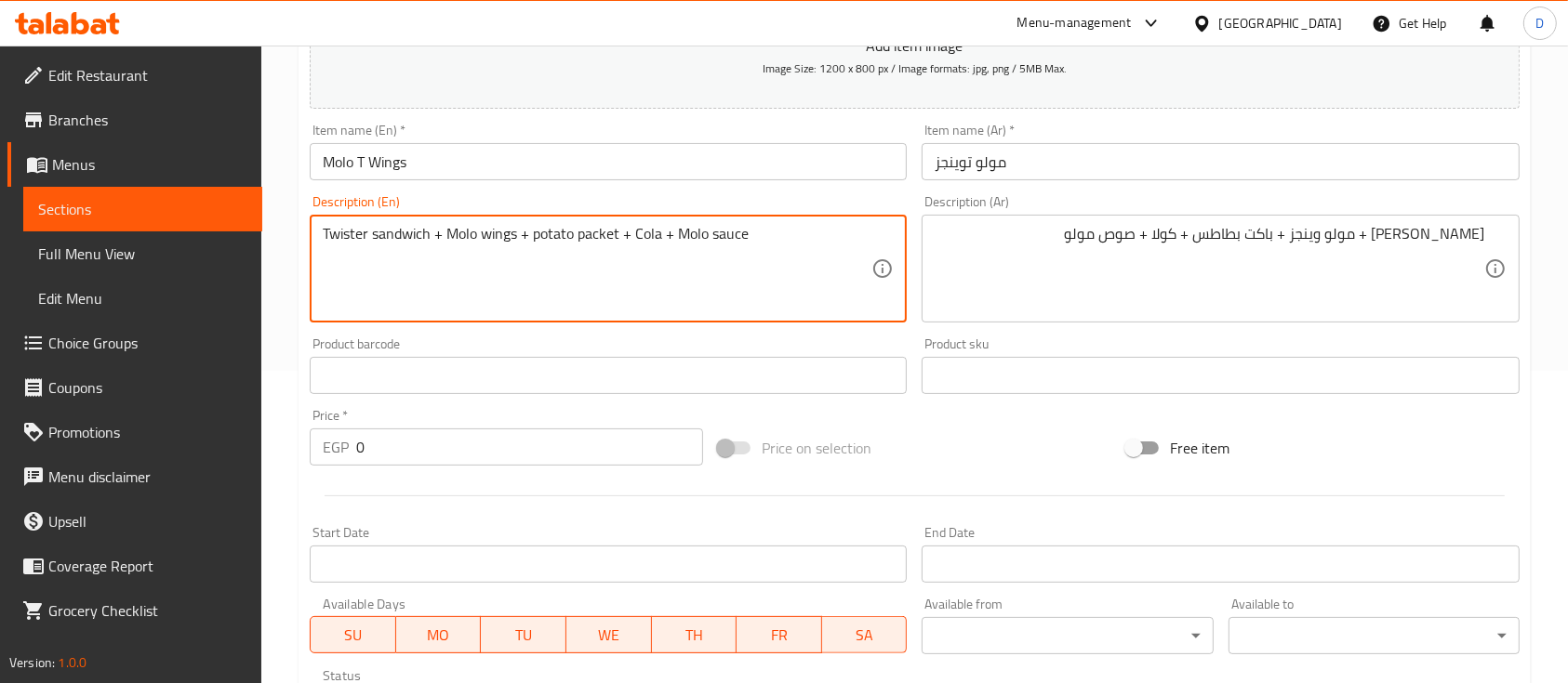
scroll to position [372, 0]
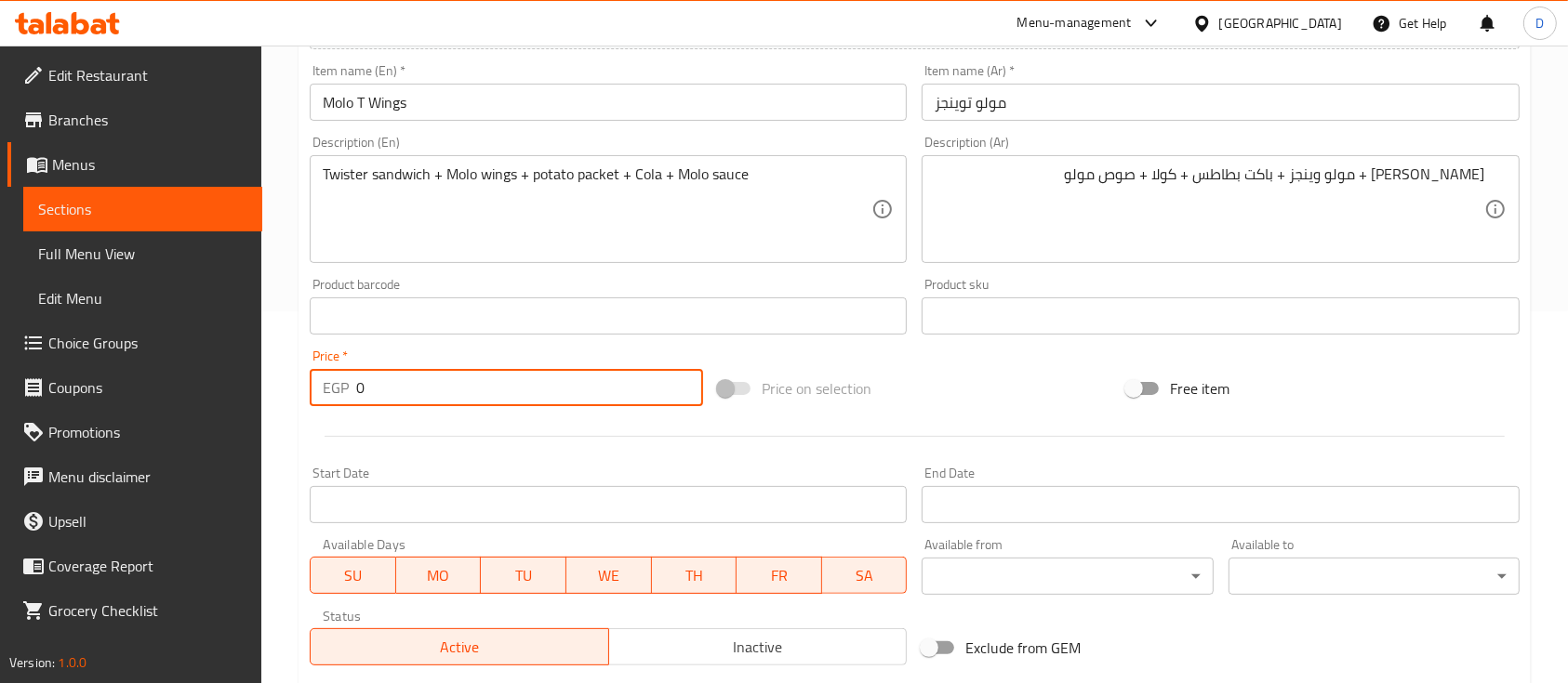
click at [635, 382] on input "0" at bounding box center [529, 387] width 346 height 37
click at [635, 383] on input "0" at bounding box center [529, 387] width 346 height 37
click at [635, 382] on input "0" at bounding box center [529, 387] width 346 height 37
type input "206.3"
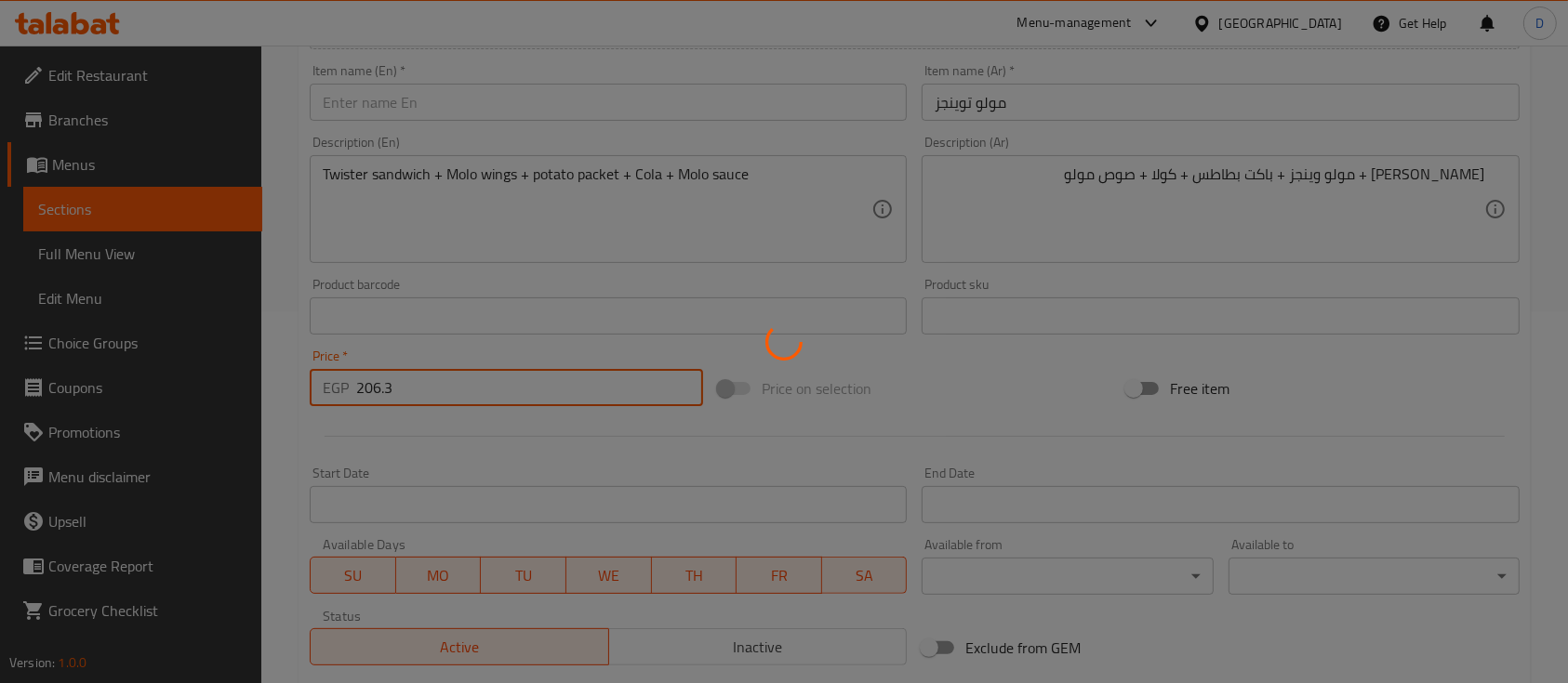
type input "0"
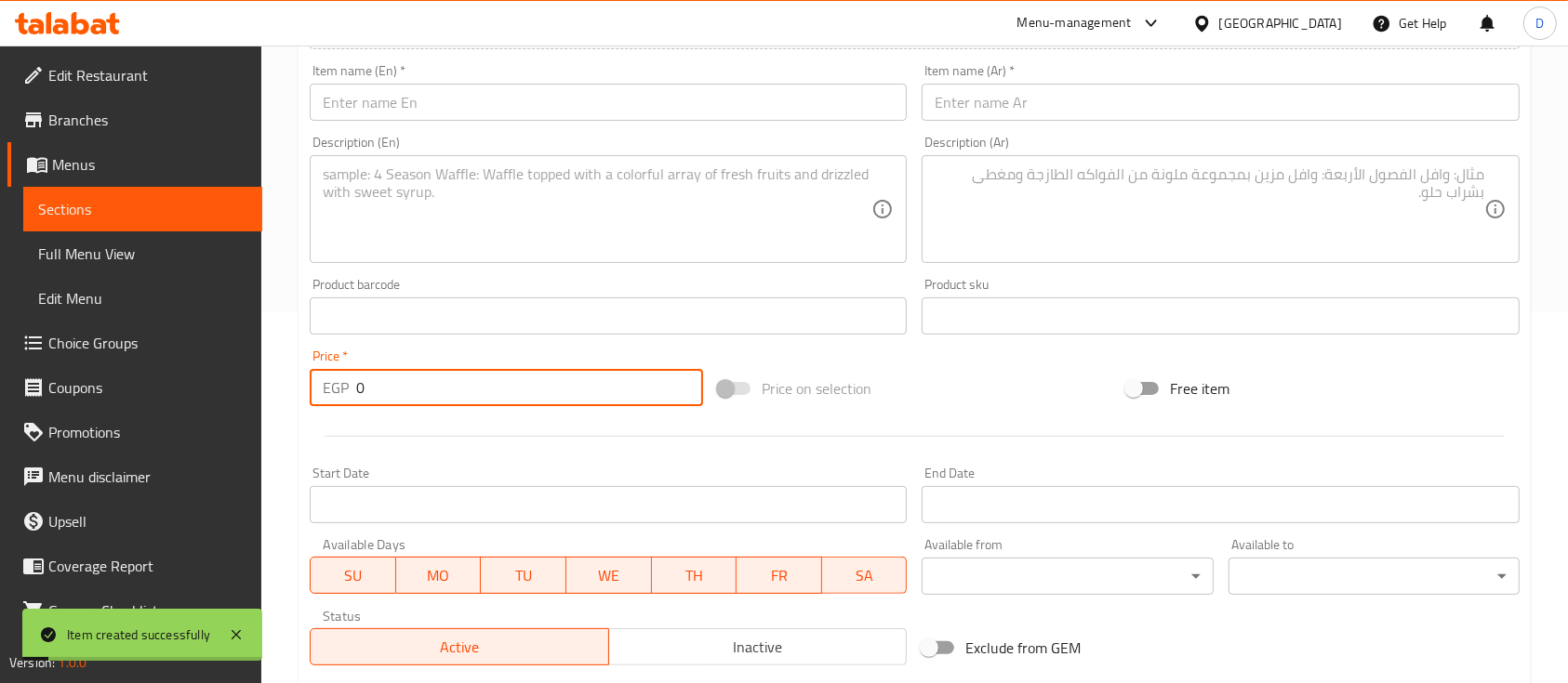
click at [156, 201] on span "Sections" at bounding box center [143, 209] width 210 height 22
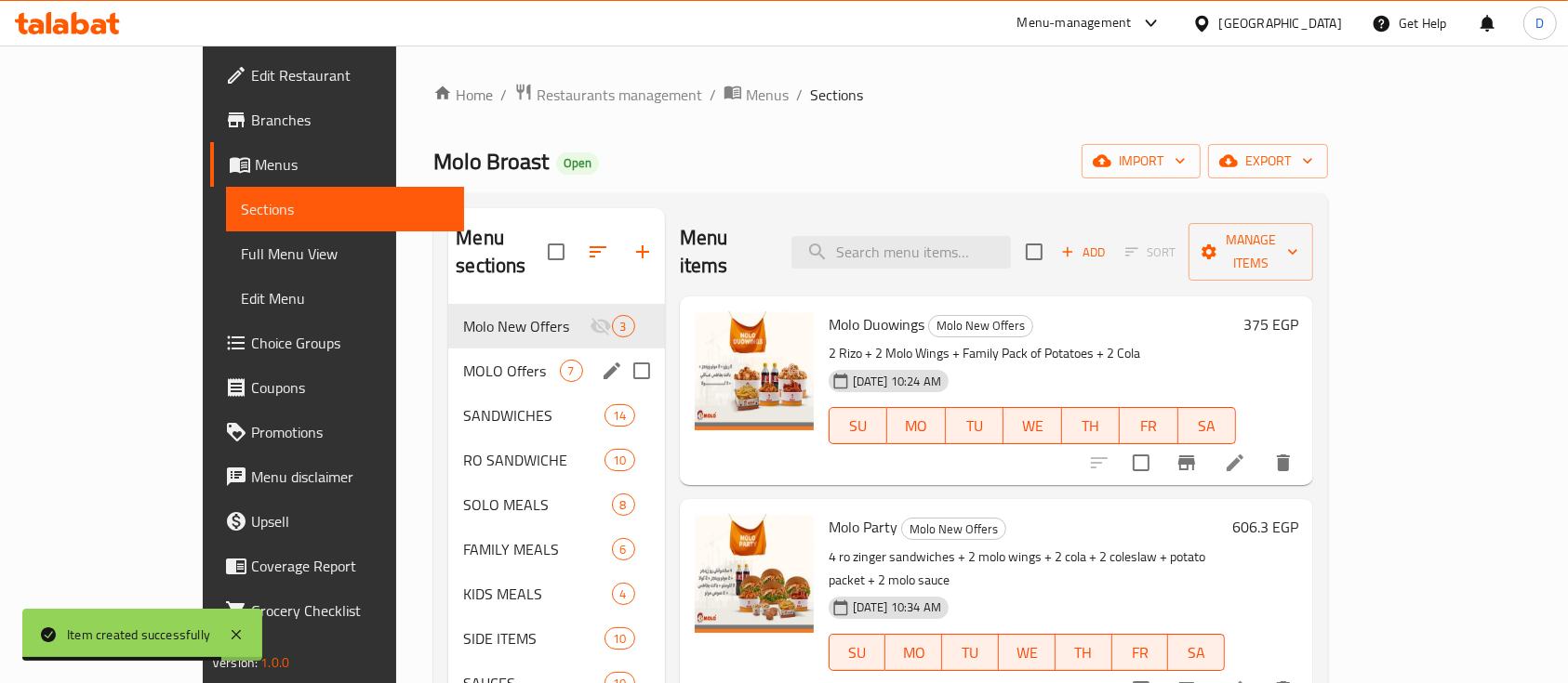
click at [463, 360] on span "MOLO Offers" at bounding box center [510, 371] width 96 height 22
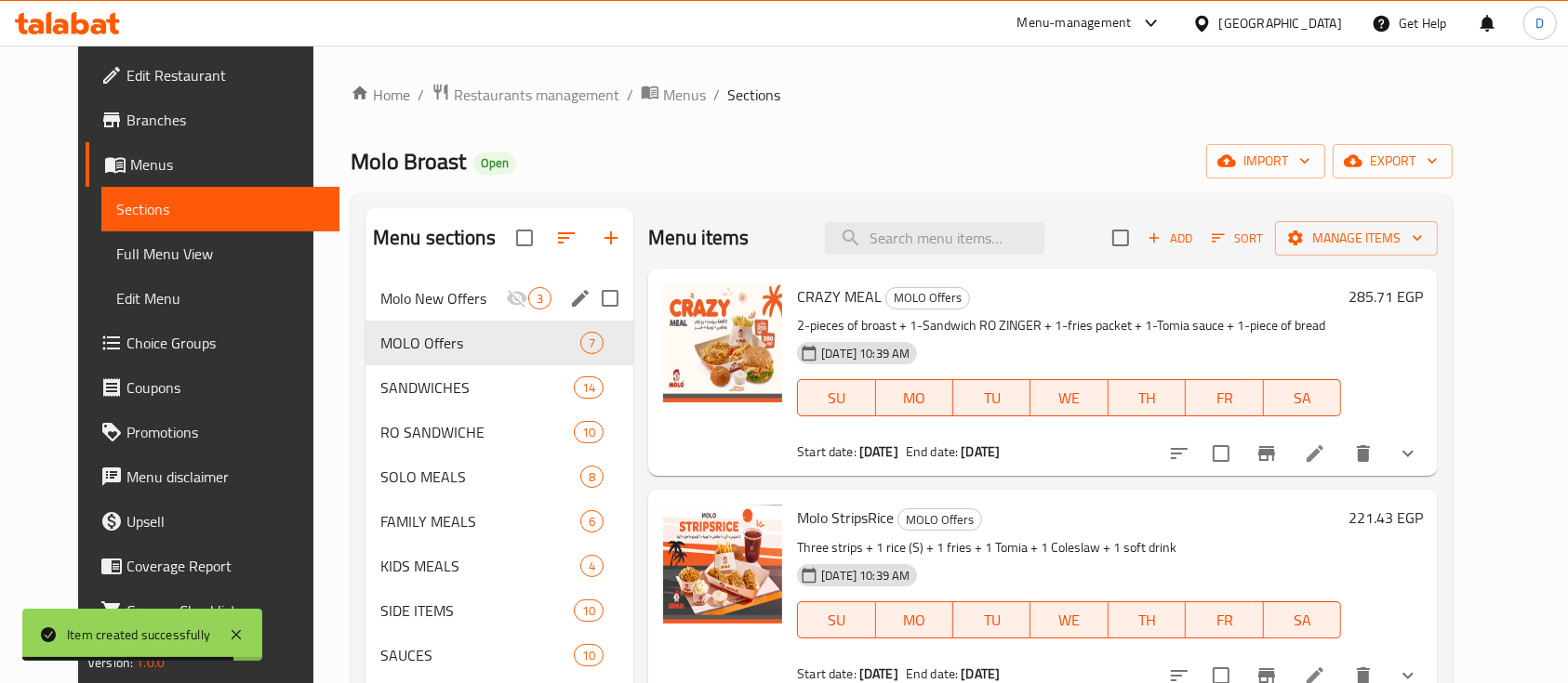
click at [398, 290] on span "Molo New Offers" at bounding box center [442, 298] width 125 height 22
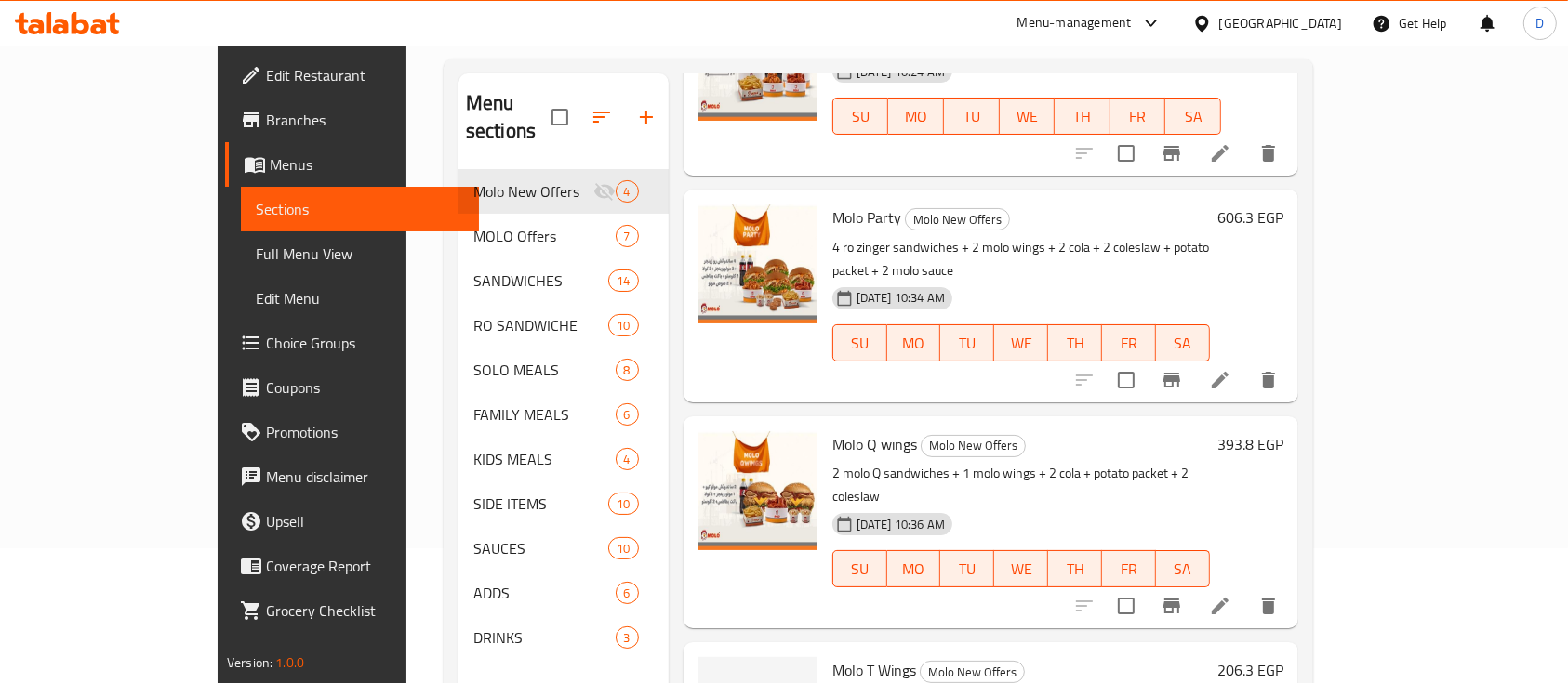
scroll to position [260, 0]
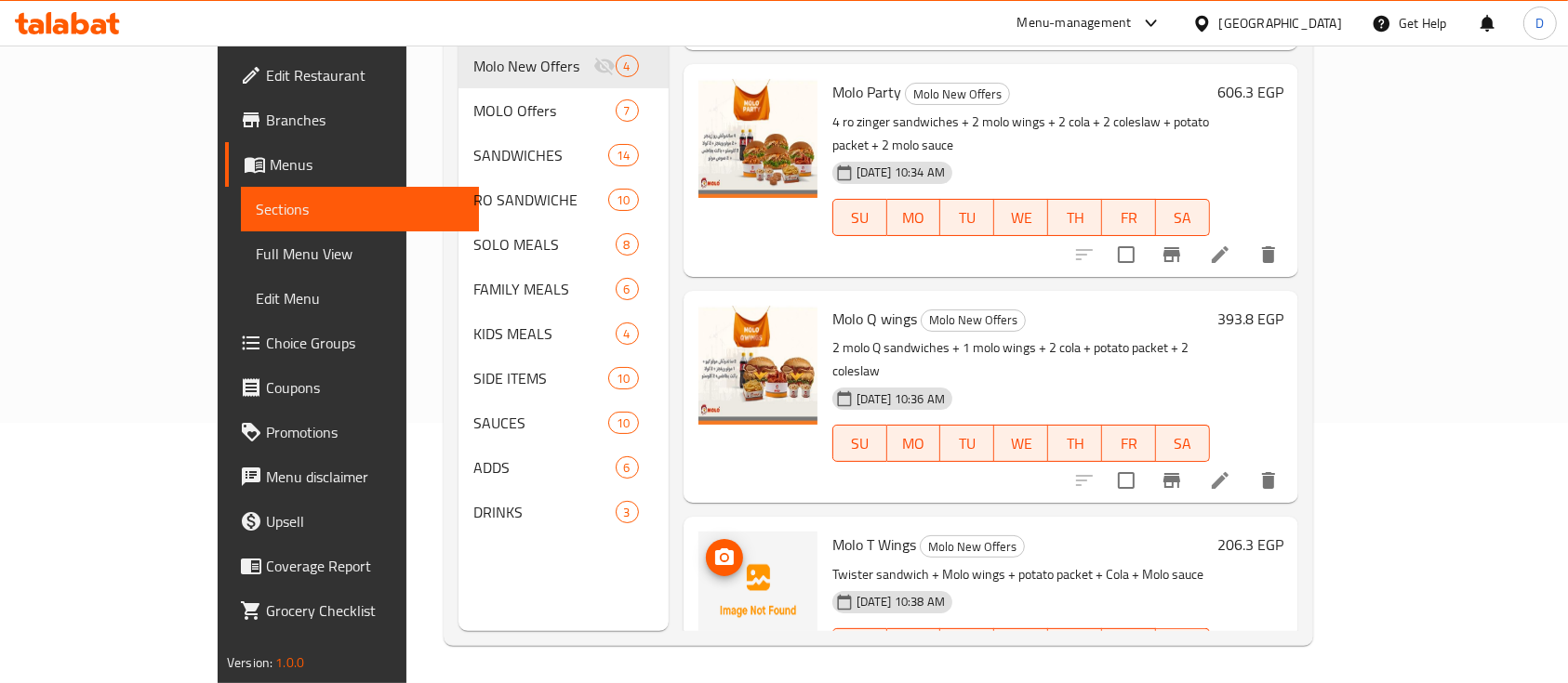
click at [705, 539] on button "upload picture" at bounding box center [724, 558] width 37 height 37
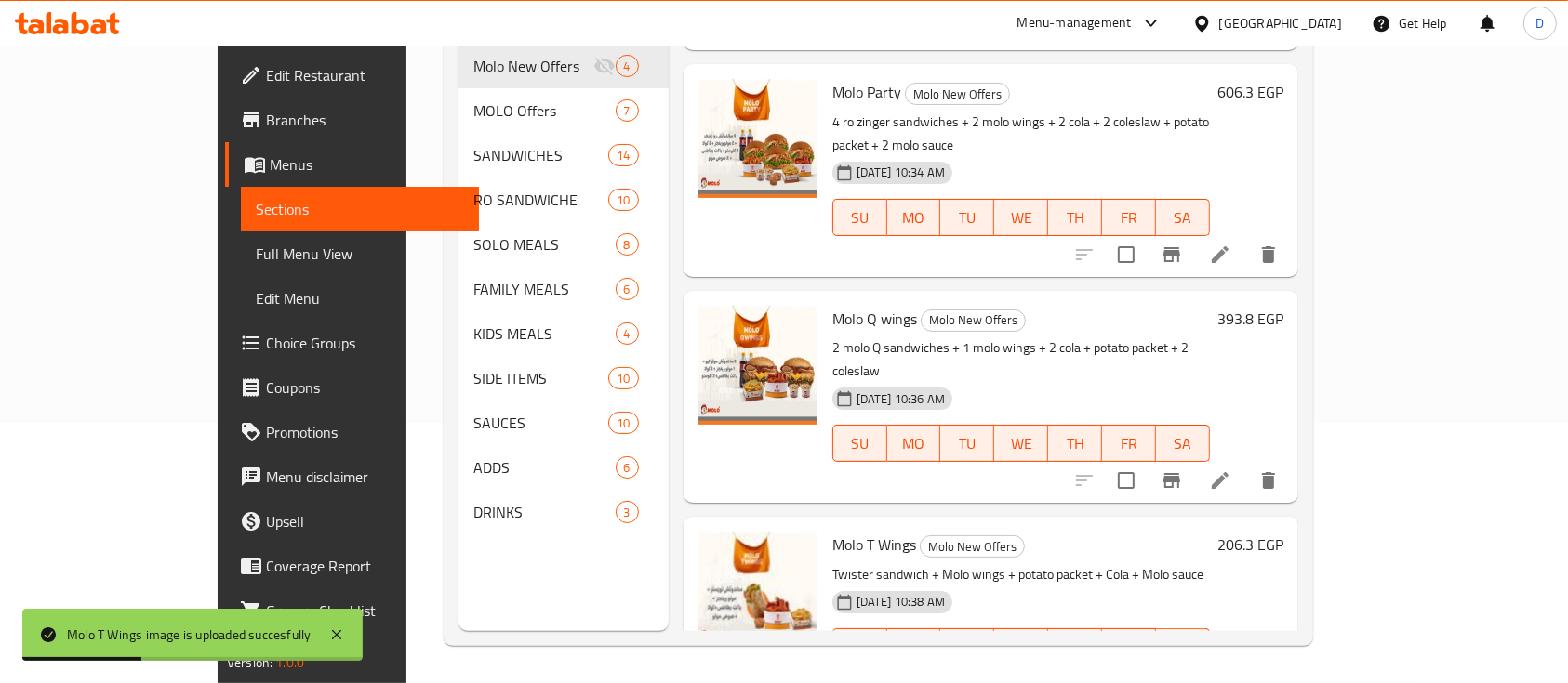
click at [1283, 306] on h6 "393.8 EGP" at bounding box center [1250, 318] width 66 height 26
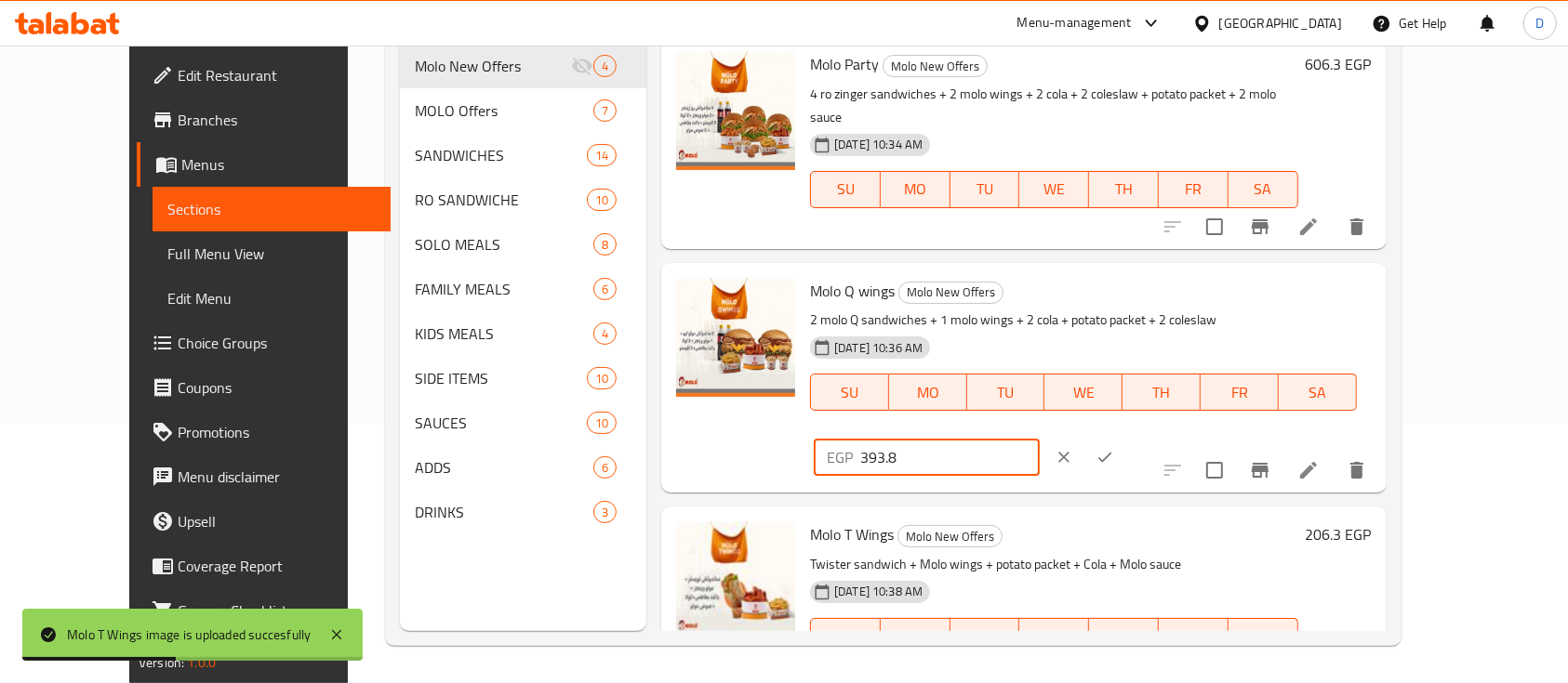
click at [1039, 439] on input "393.8" at bounding box center [949, 457] width 180 height 37
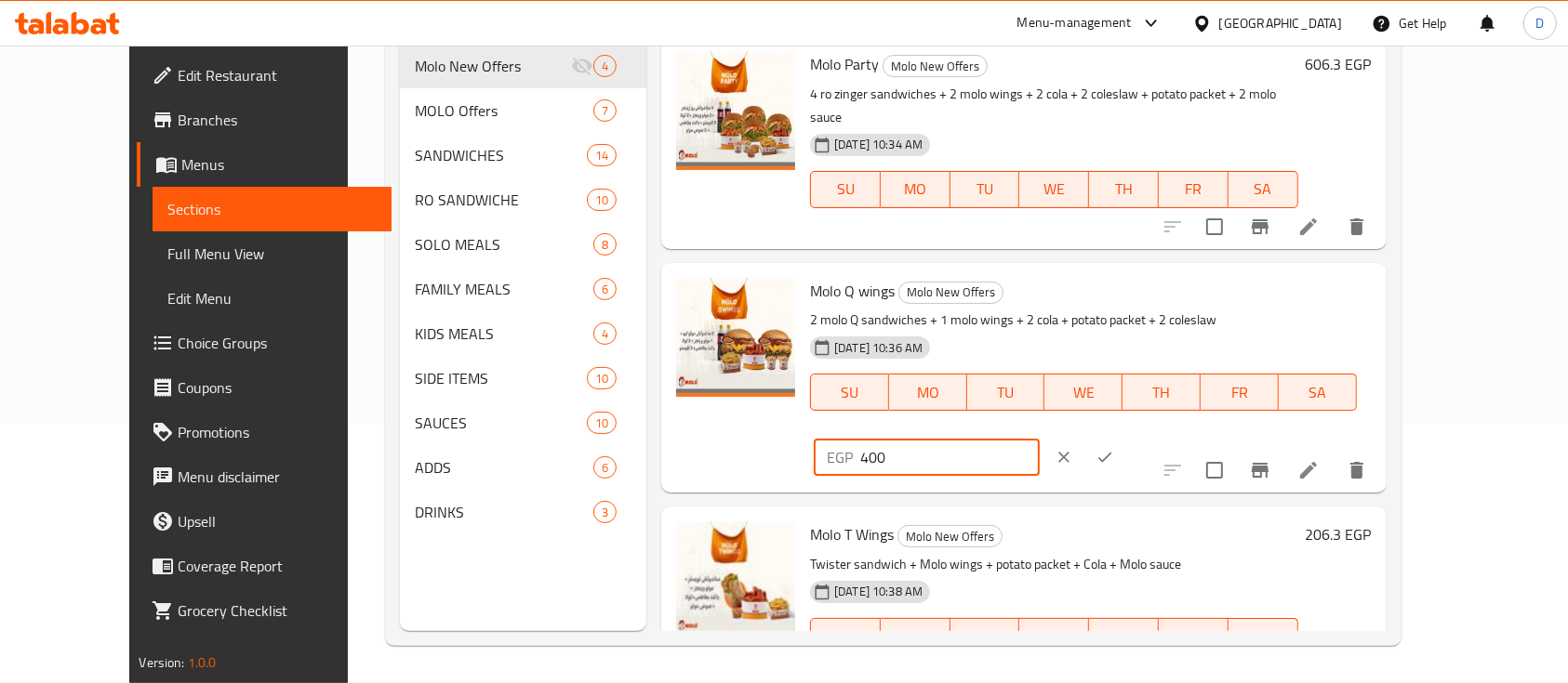
type input "400"
click at [1112, 453] on icon "ok" at bounding box center [1105, 458] width 14 height 11
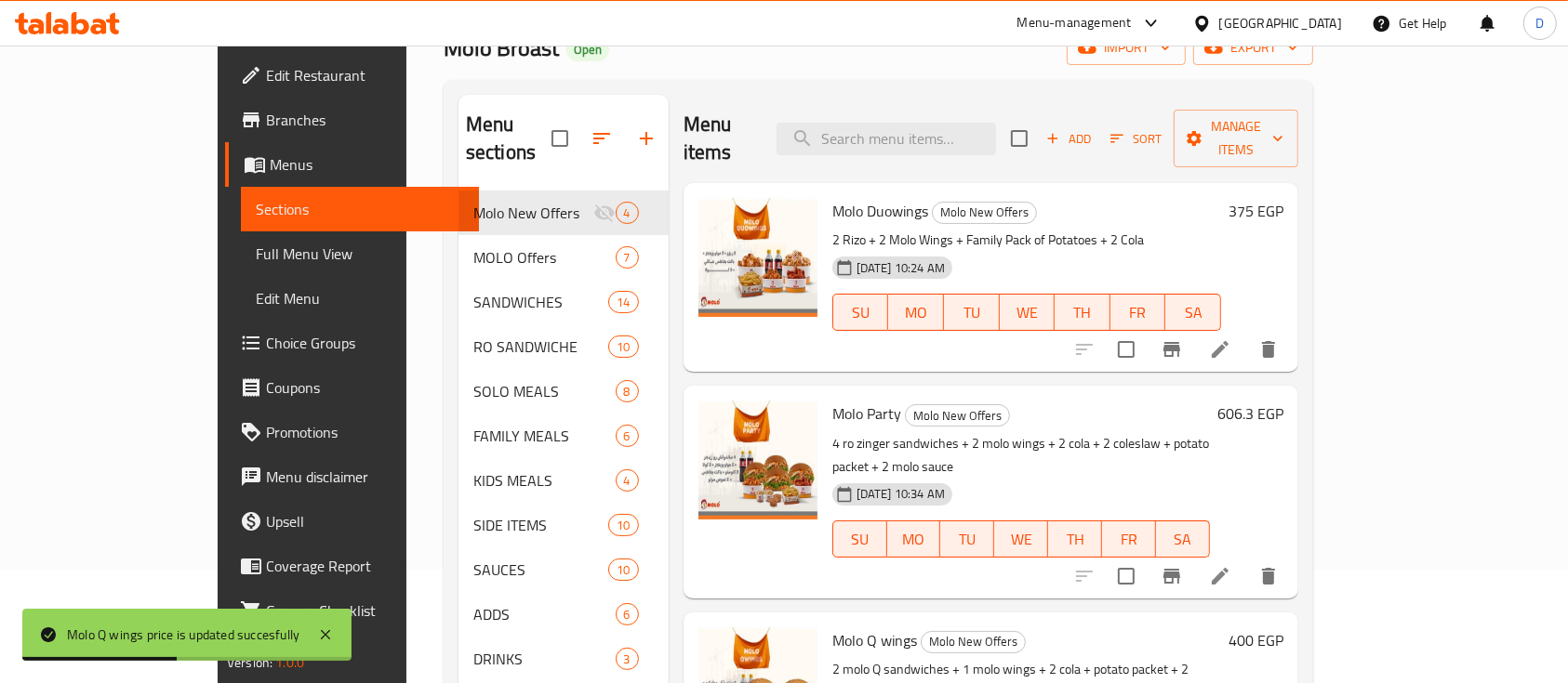
scroll to position [0, 0]
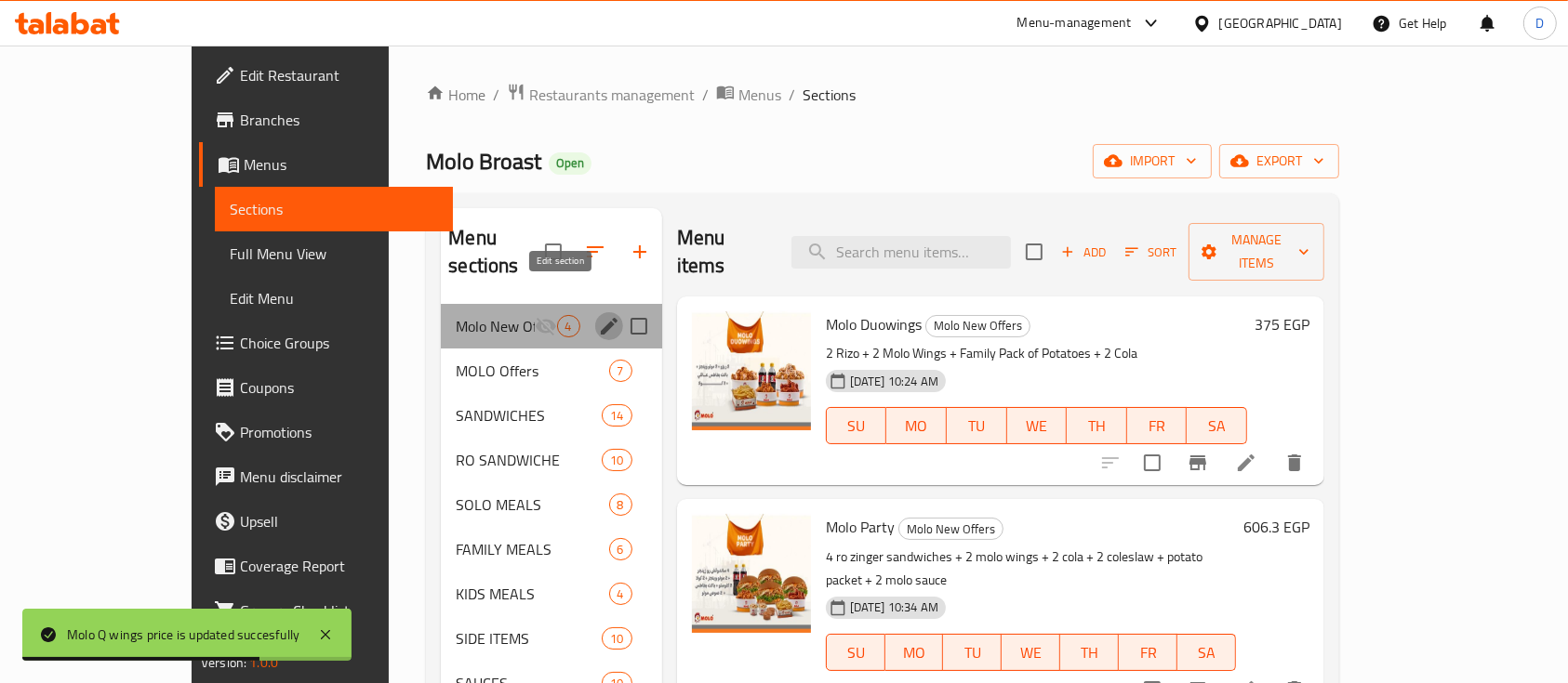
click at [601, 318] on icon "edit" at bounding box center [608, 326] width 16 height 16
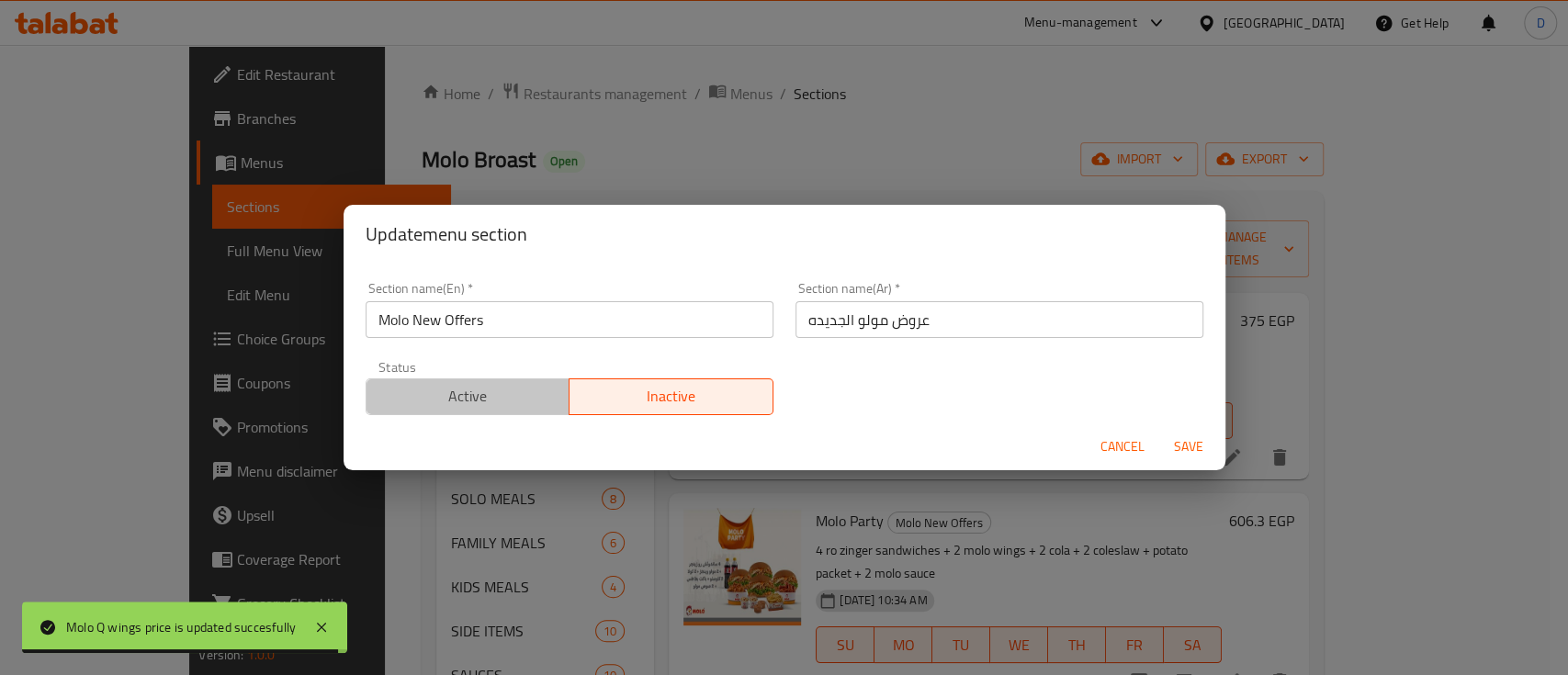
click at [515, 392] on span "Active" at bounding box center [468, 397] width 189 height 27
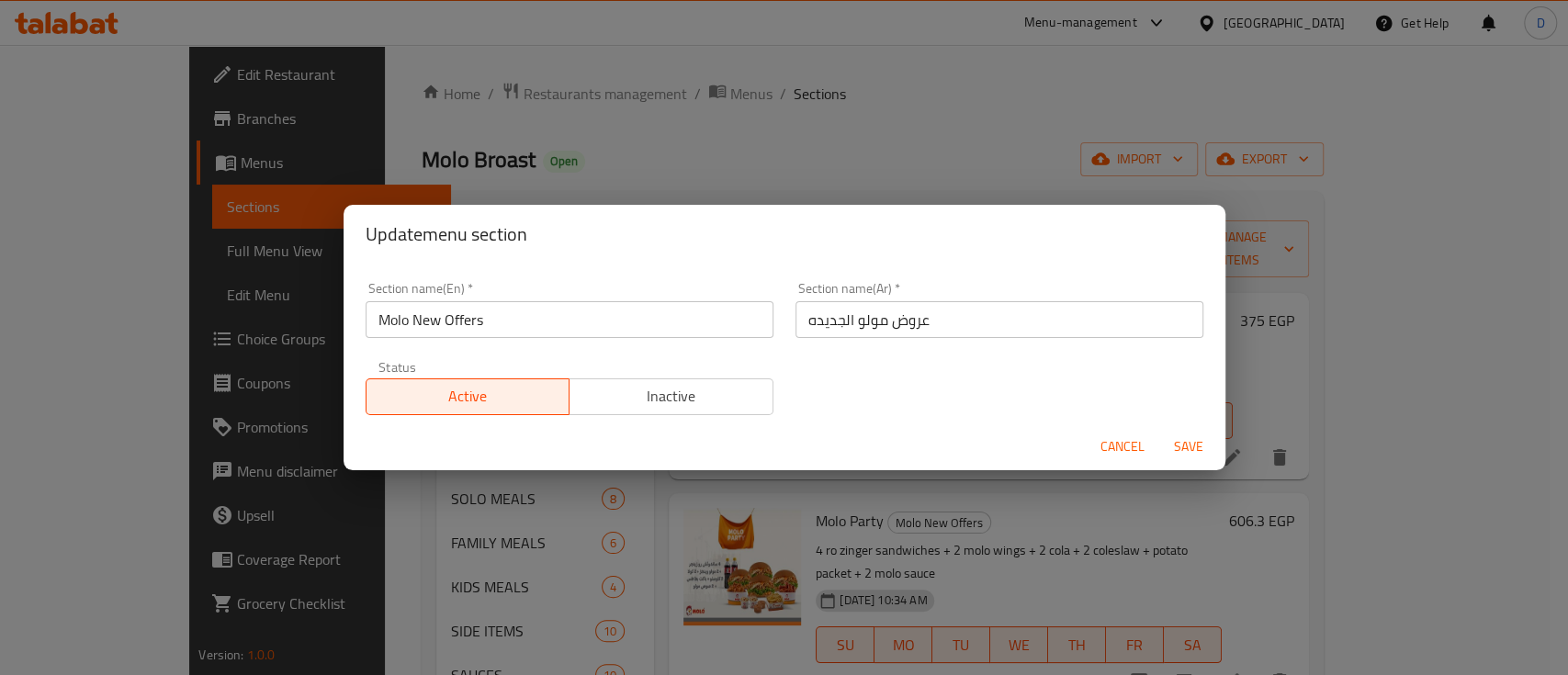
click at [1193, 446] on span "Save" at bounding box center [1188, 447] width 44 height 23
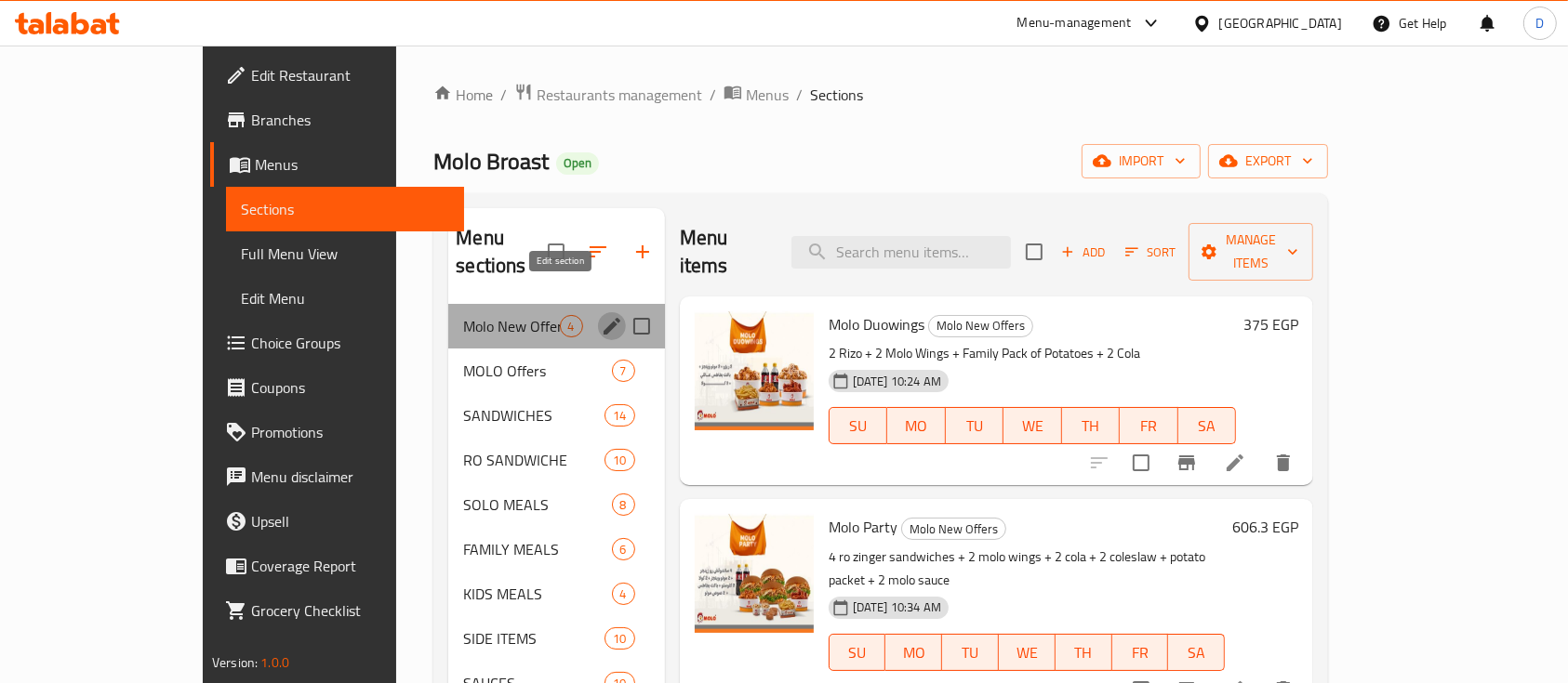
click at [601, 315] on icon "edit" at bounding box center [611, 326] width 22 height 22
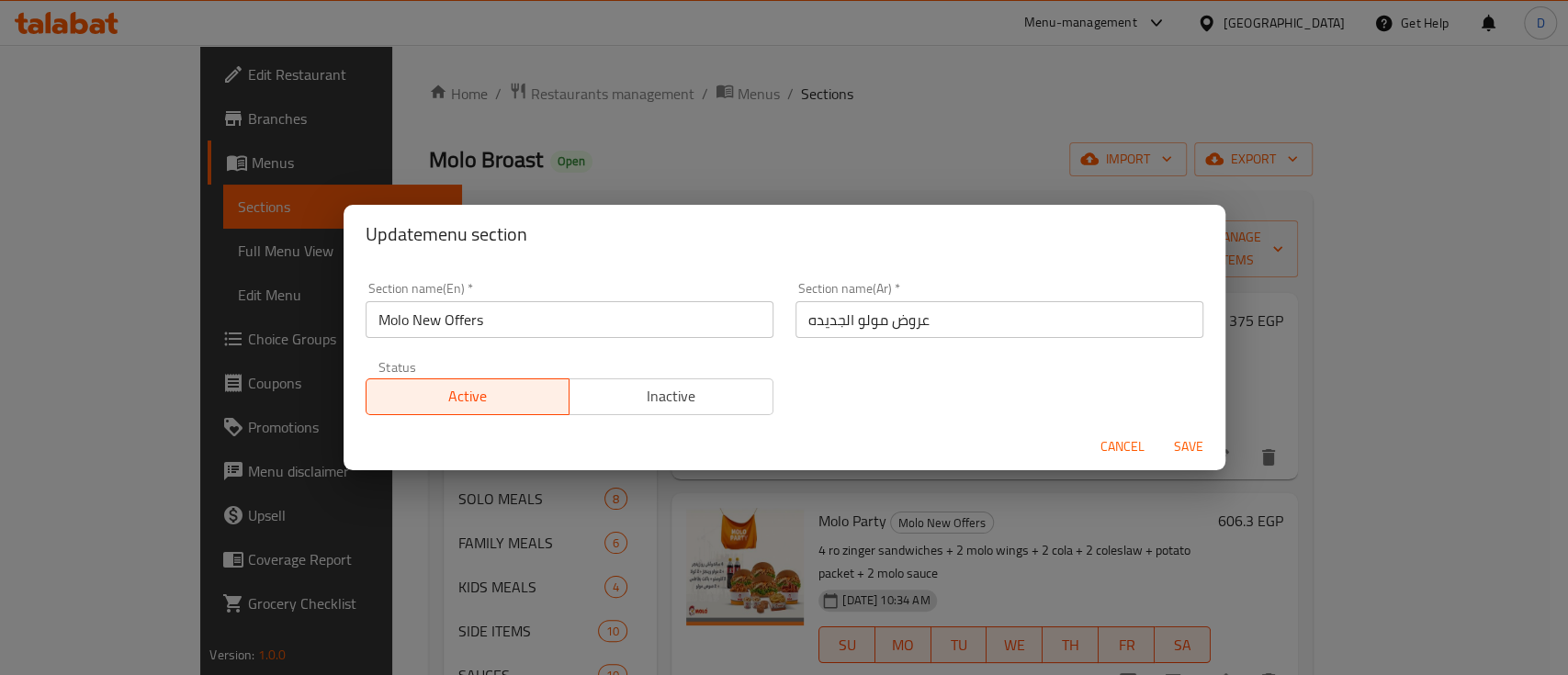
click at [620, 400] on span "Inactive" at bounding box center [671, 397] width 189 height 27
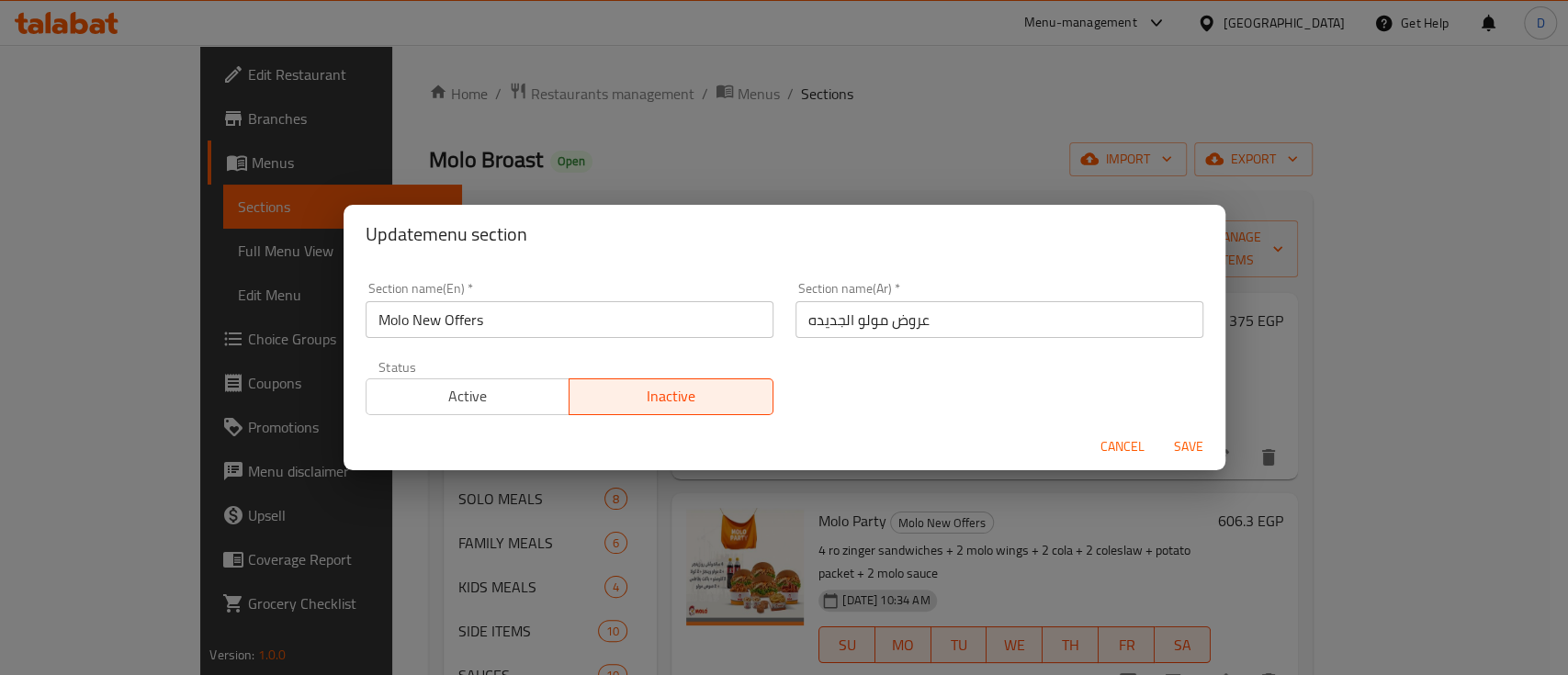
click at [1184, 451] on span "Save" at bounding box center [1188, 447] width 44 height 23
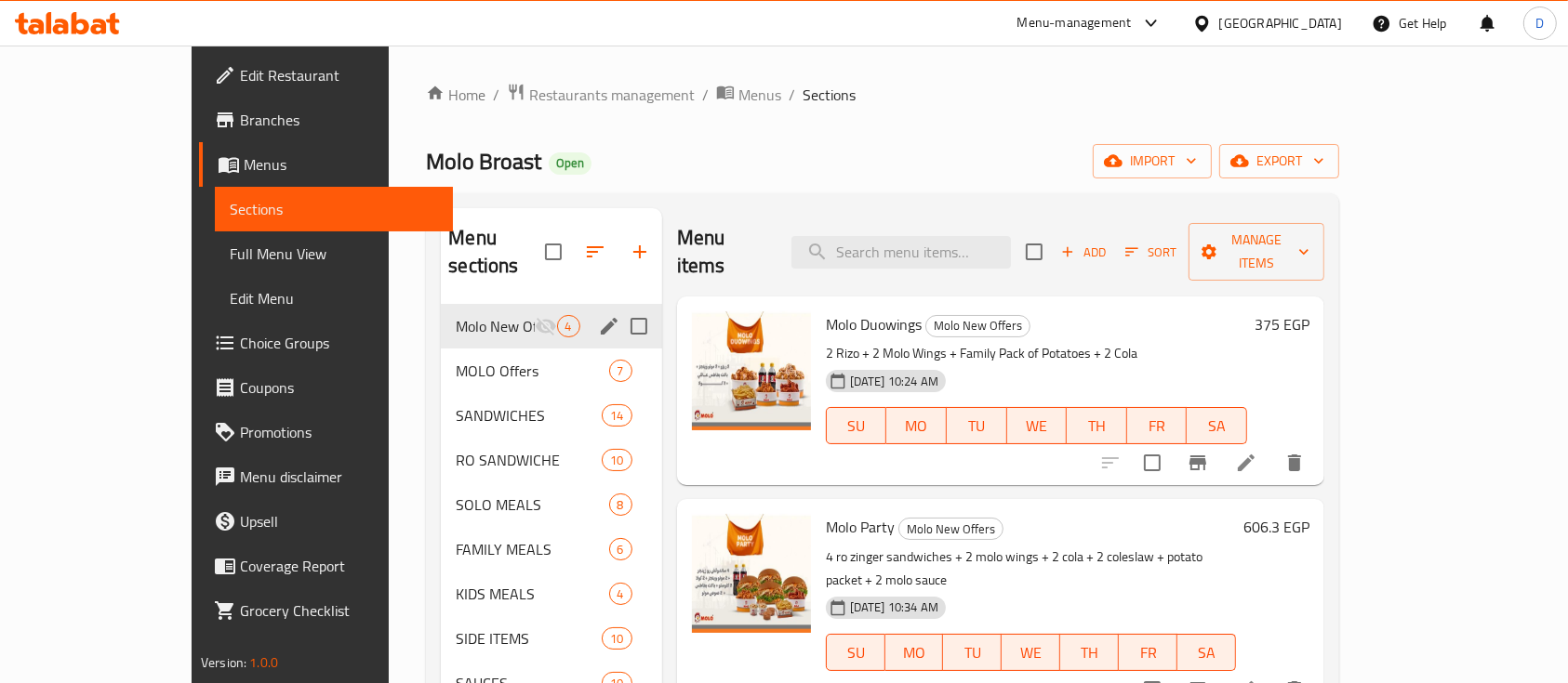
click at [94, 21] on icon at bounding box center [99, 26] width 16 height 16
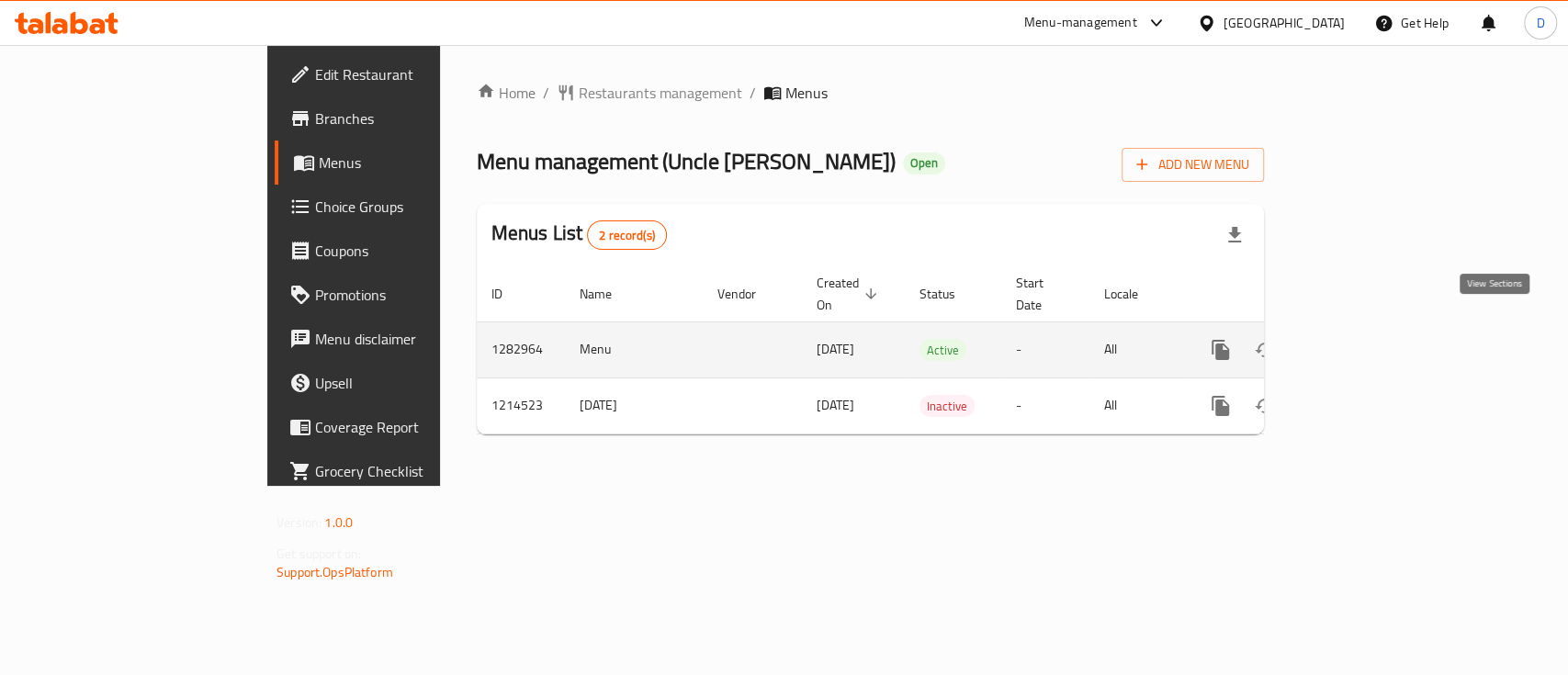
click at [1361, 341] on icon "enhanced table" at bounding box center [1352, 349] width 16 height 16
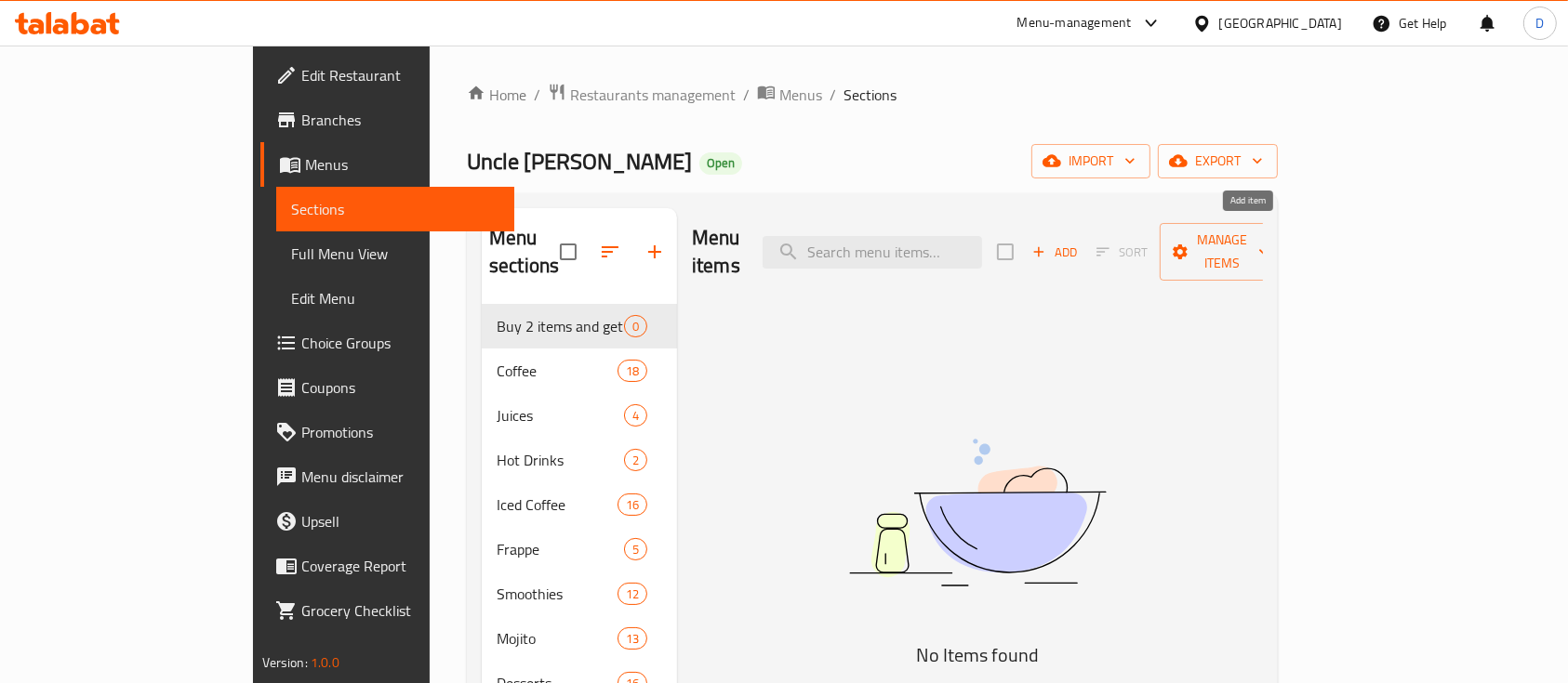
click at [1080, 242] on span "Add" at bounding box center [1055, 252] width 50 height 21
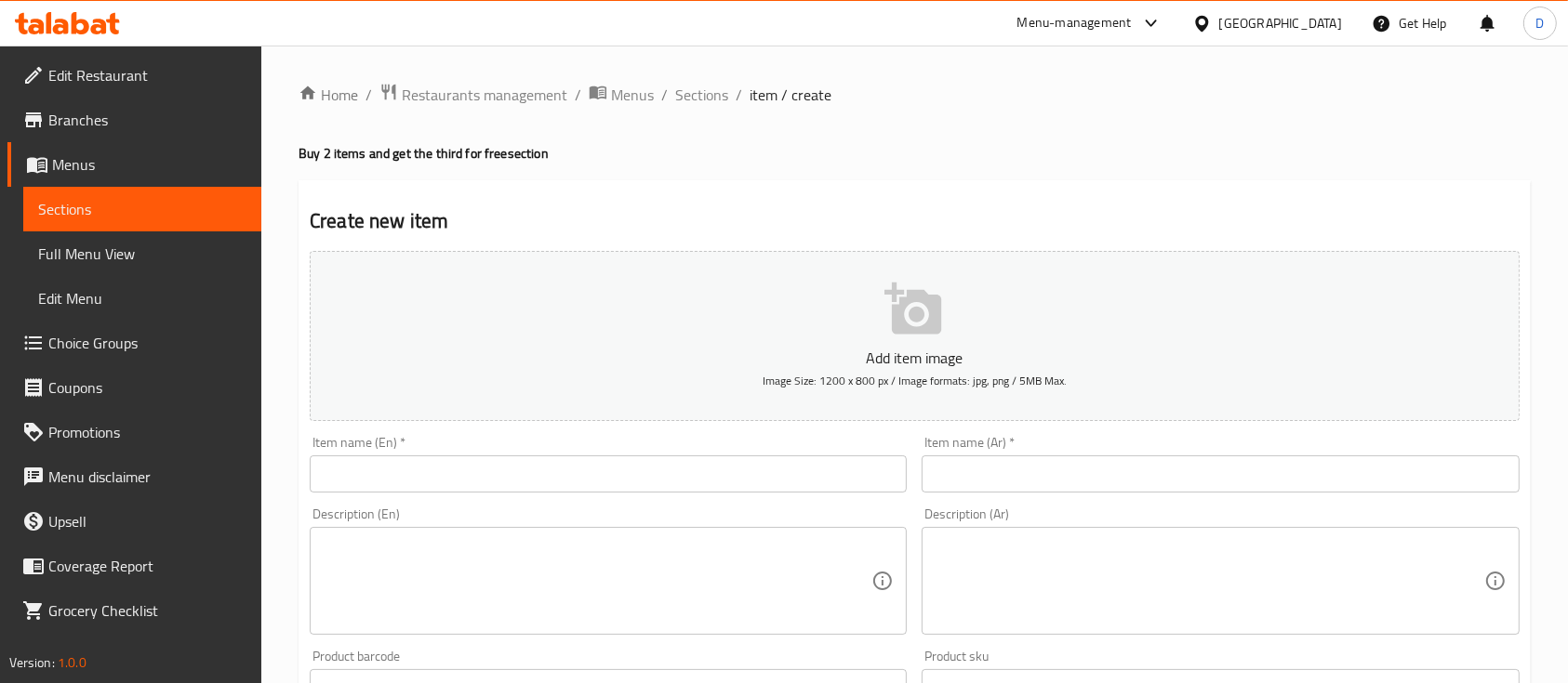
click at [749, 463] on div "Home / Restaurants management / Menus / Sections / item / create Buy 2 items an…" at bounding box center [915, 679] width 1232 height 1193
click at [749, 465] on input "text" at bounding box center [607, 474] width 597 height 37
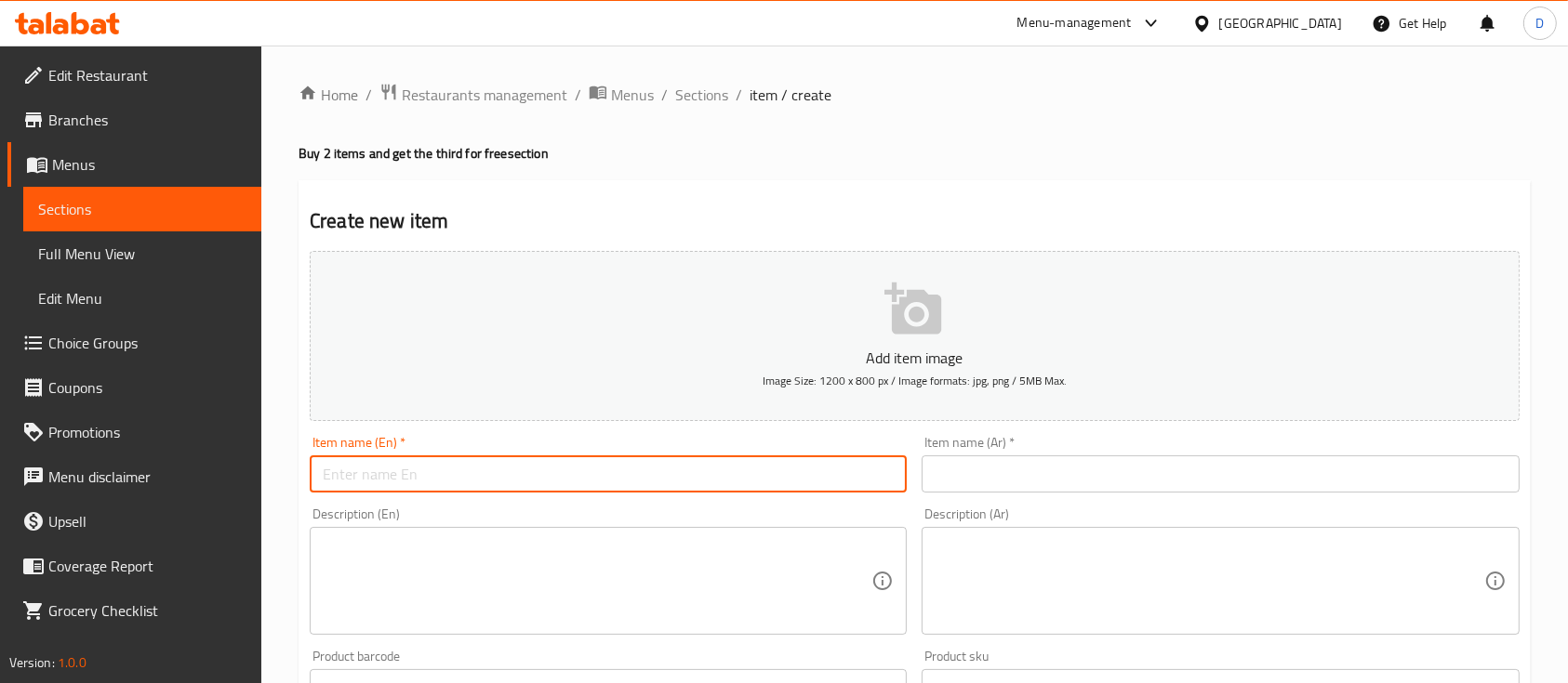
paste input "buy 2 get 1 free"
type input "buy 2 get 1 free"
click at [1017, 482] on input "text" at bounding box center [1220, 474] width 597 height 37
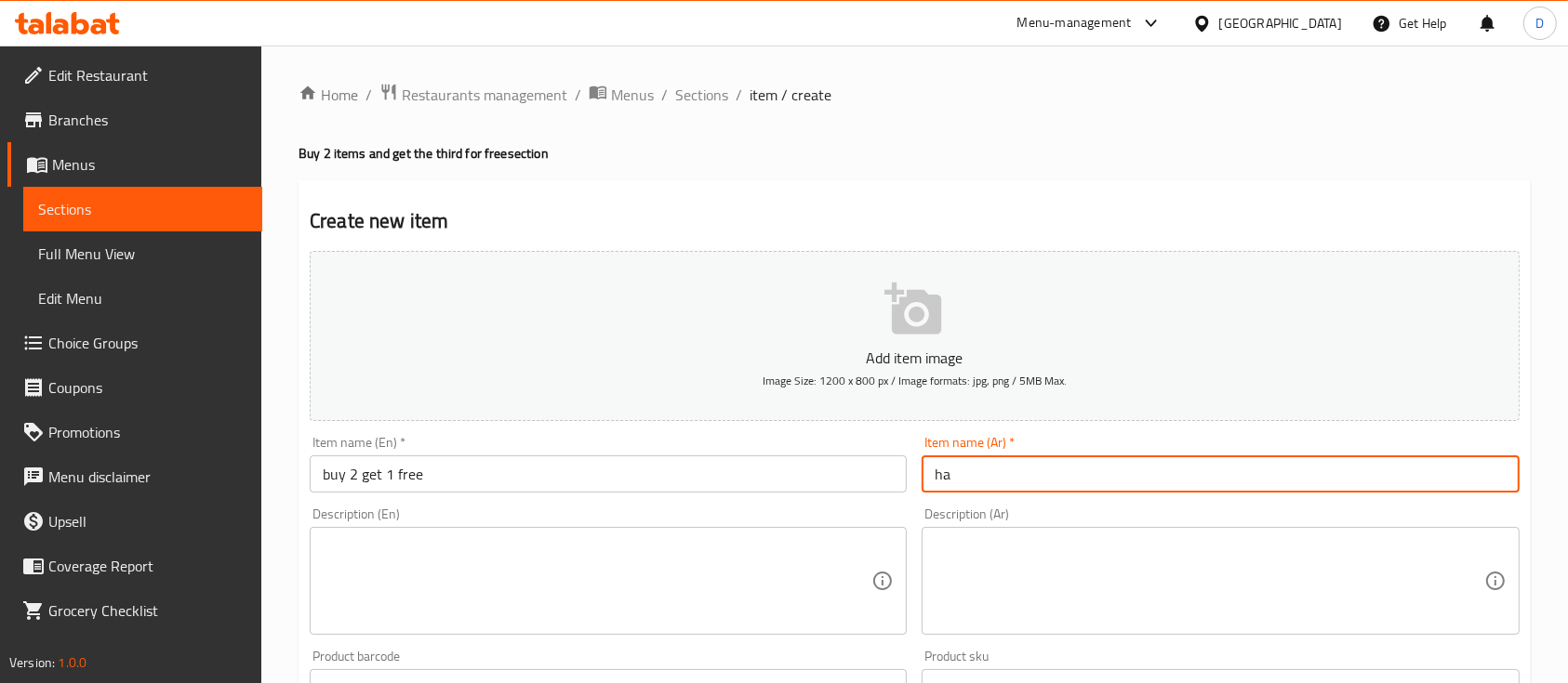
type input "h"
type input "اشتري 2 و احصل علي واحد مجانا"
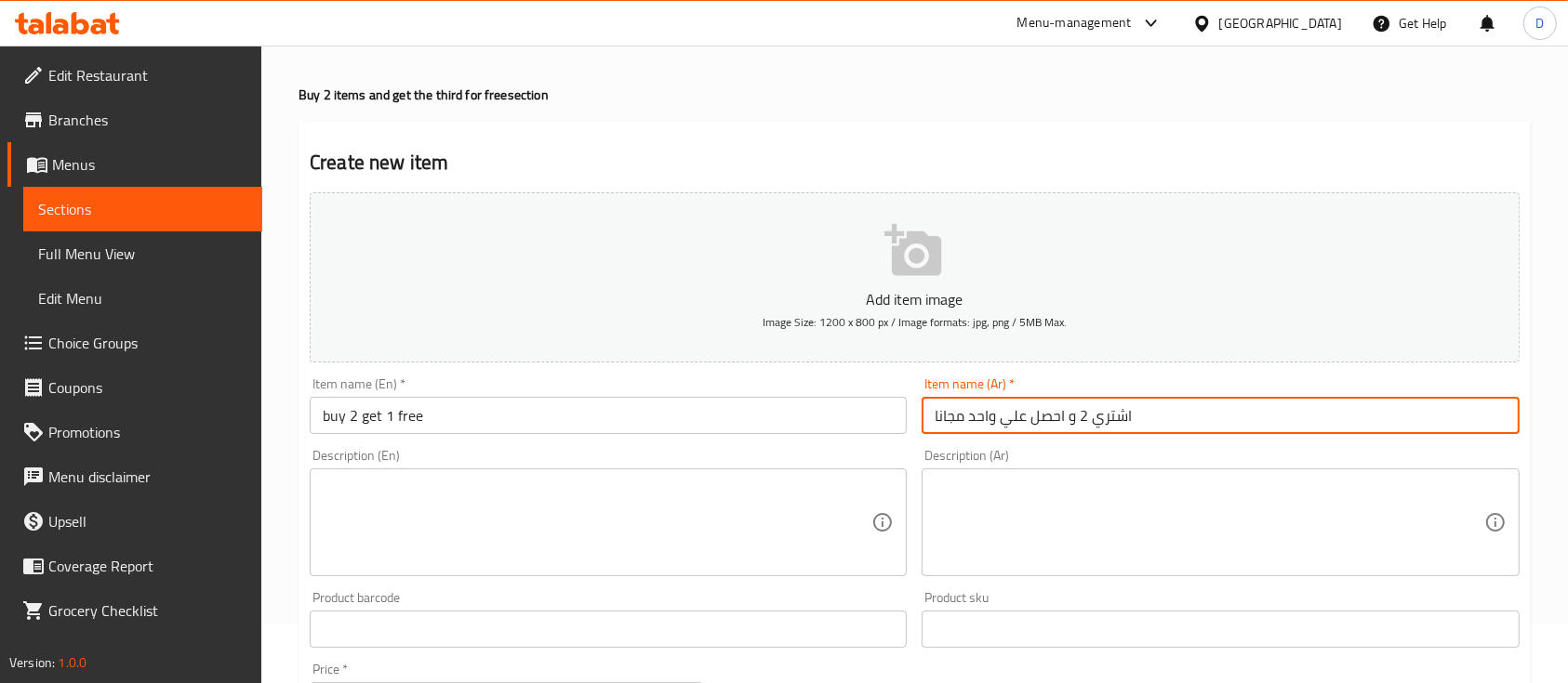
scroll to position [631, 0]
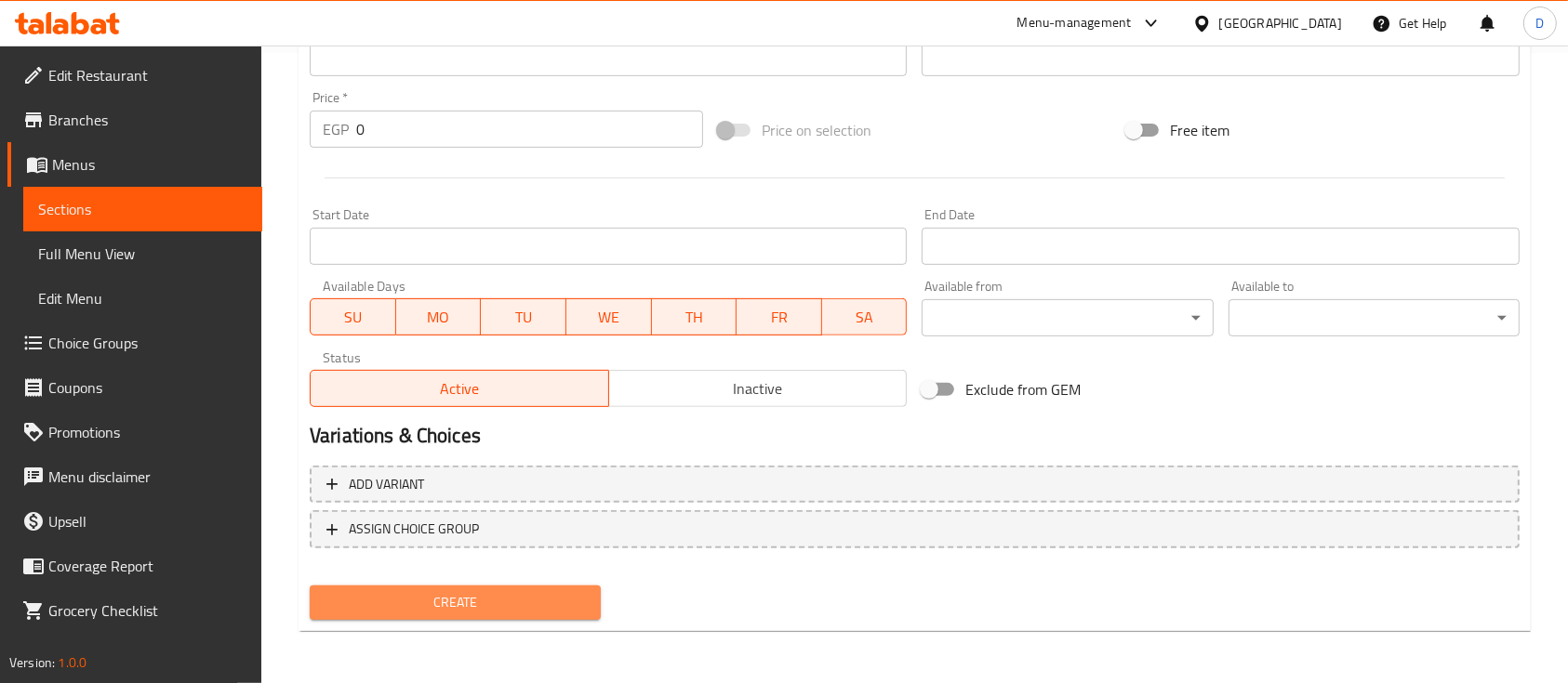
click at [476, 599] on span "Create" at bounding box center [454, 602] width 261 height 23
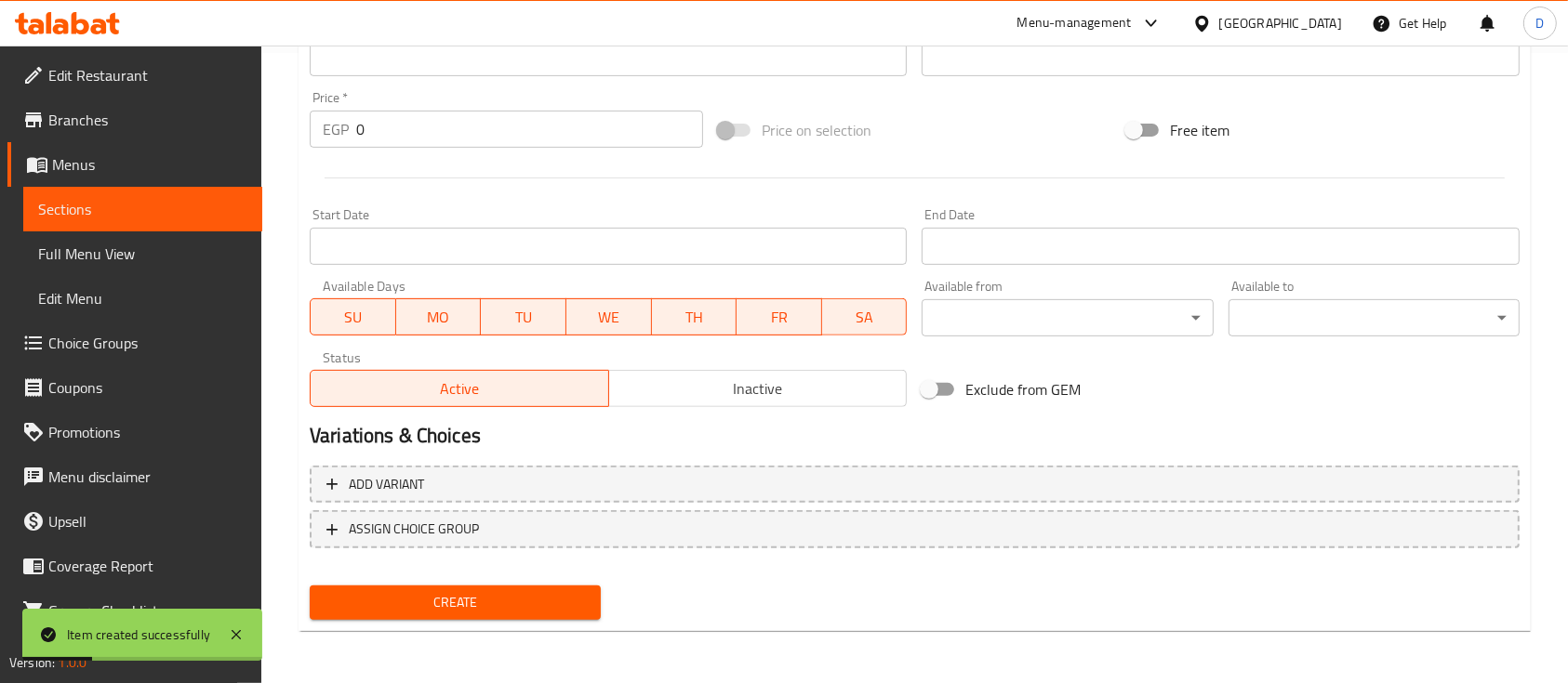
click at [104, 211] on span "Sections" at bounding box center [143, 209] width 210 height 22
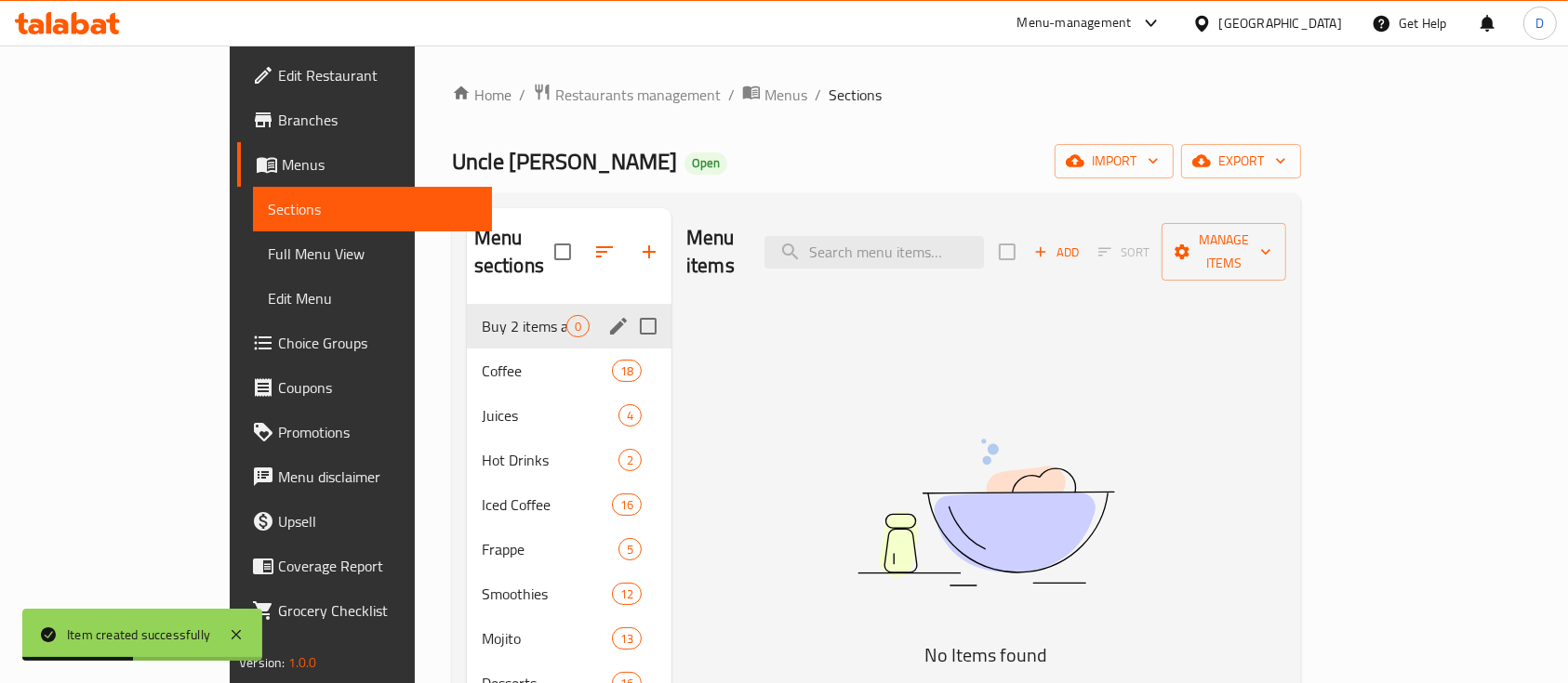
click at [545, 305] on div "Buy 2 items and get the third for free 0" at bounding box center [569, 326] width 205 height 45
click at [604, 312] on button "edit" at bounding box center [618, 326] width 28 height 28
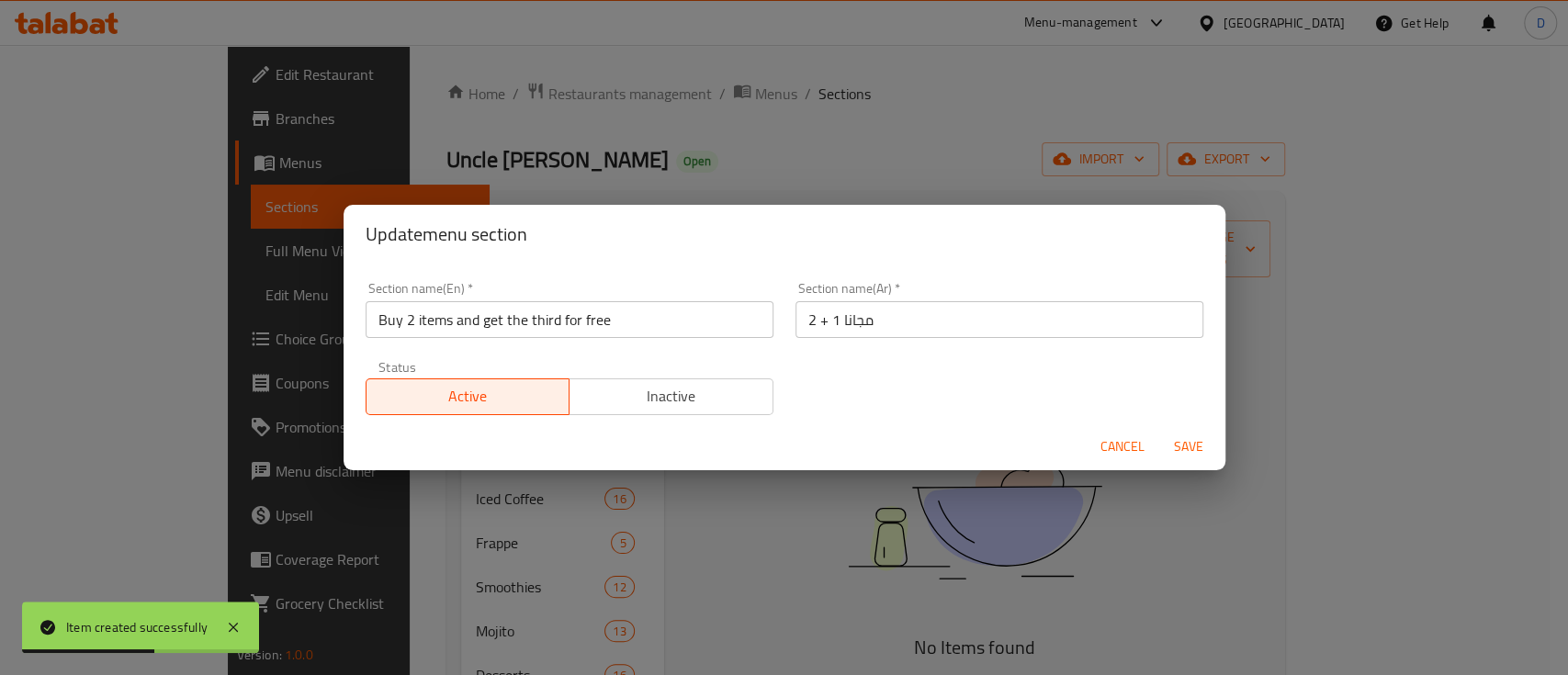
click at [632, 400] on span "Inactive" at bounding box center [671, 397] width 189 height 27
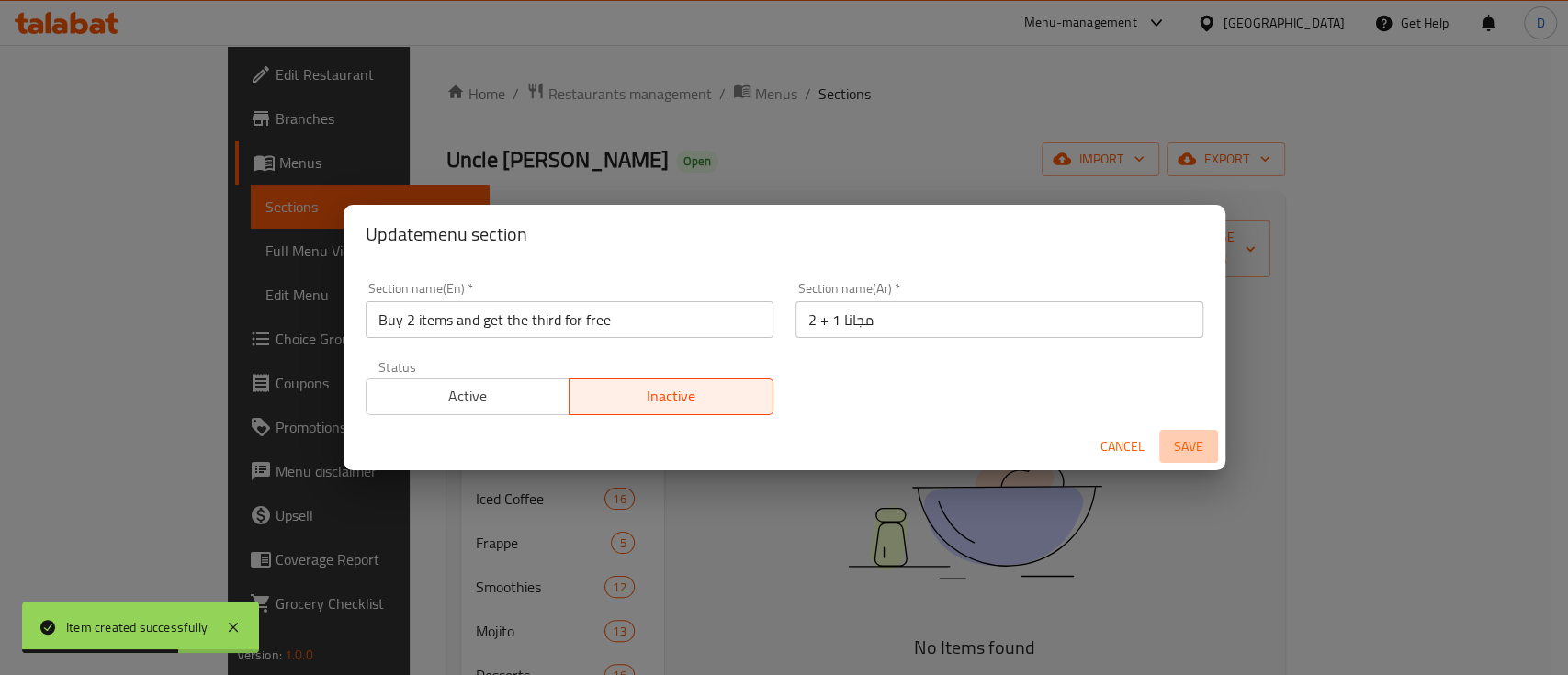
click at [1178, 450] on span "Save" at bounding box center [1188, 447] width 44 height 23
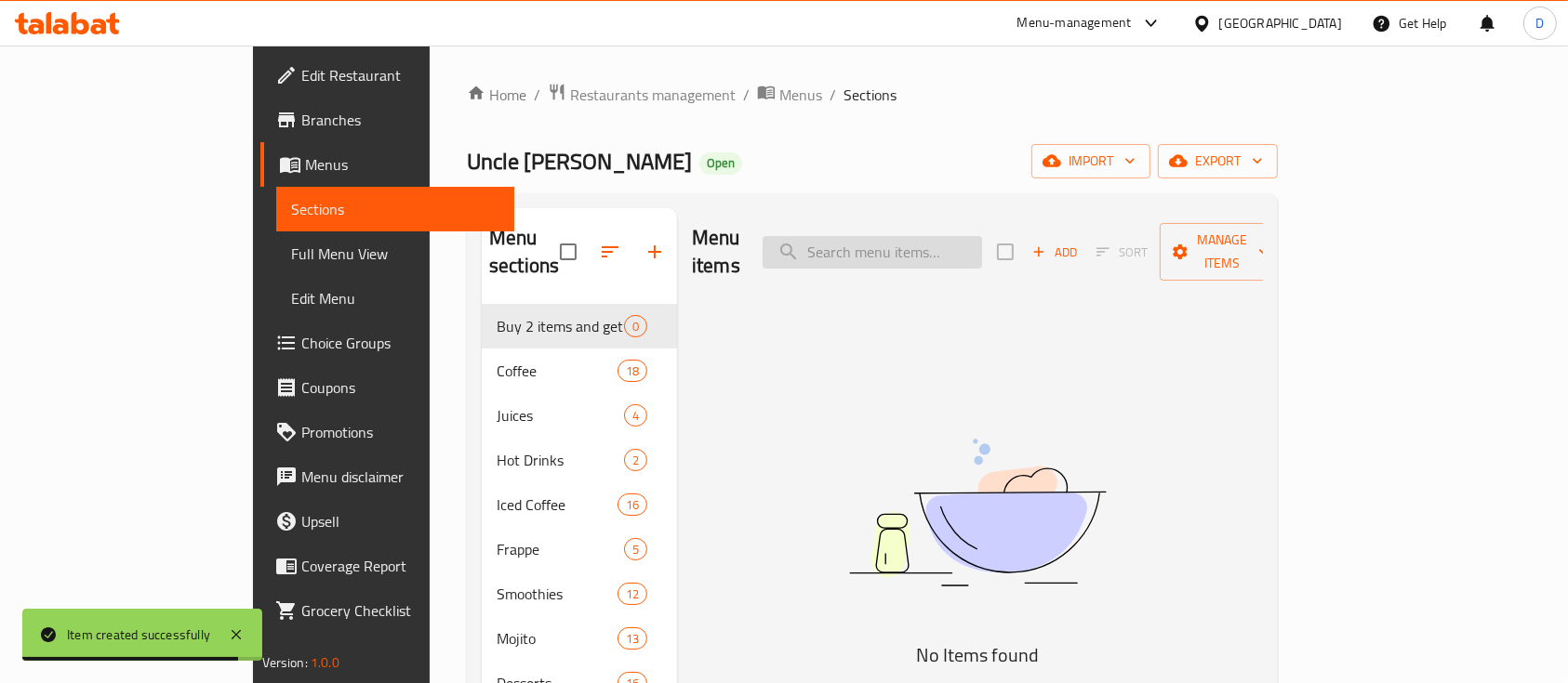
click at [982, 236] on input "search" at bounding box center [872, 252] width 219 height 33
type input "ؤ"
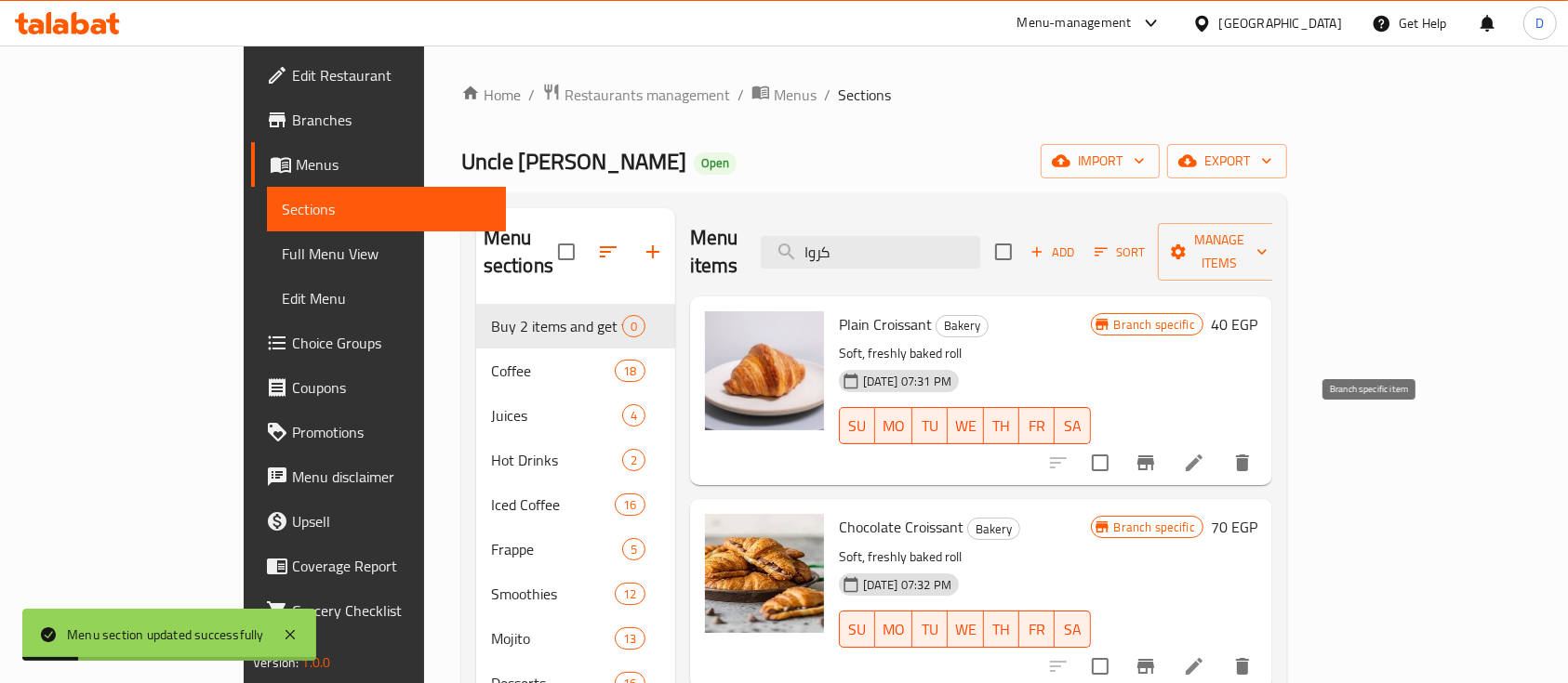
click at [1168, 443] on button "Branch-specific-item" at bounding box center [1146, 463] width 45 height 45
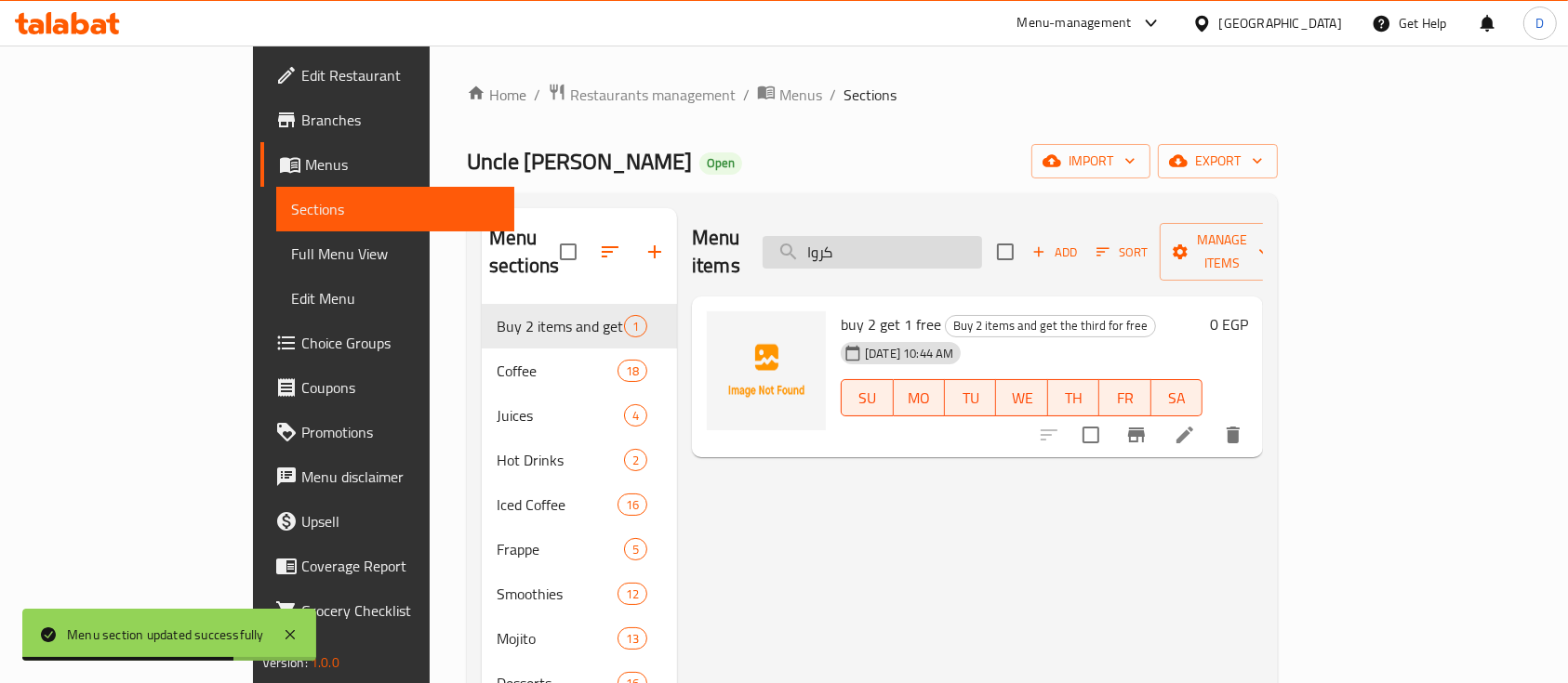
click at [982, 245] on input "كروا" at bounding box center [872, 252] width 219 height 33
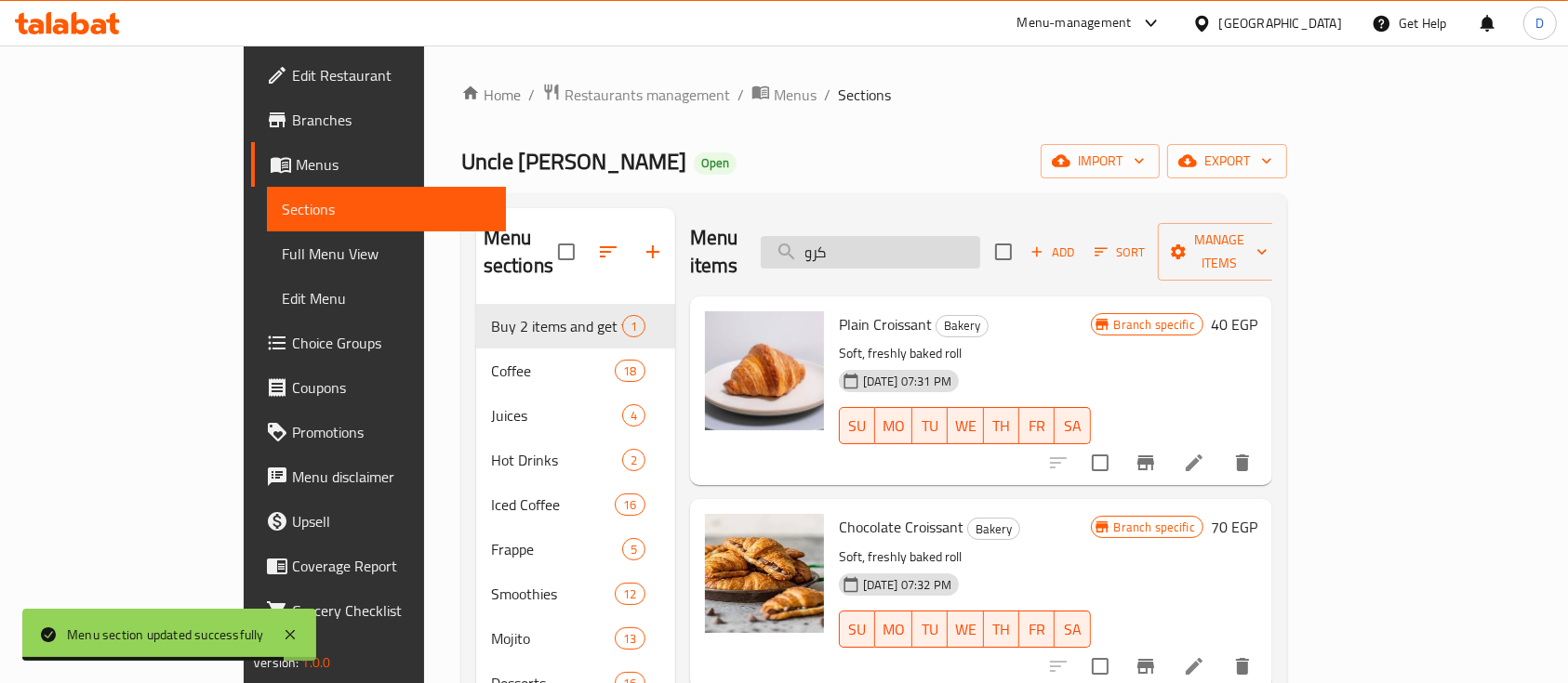
type input "كروا"
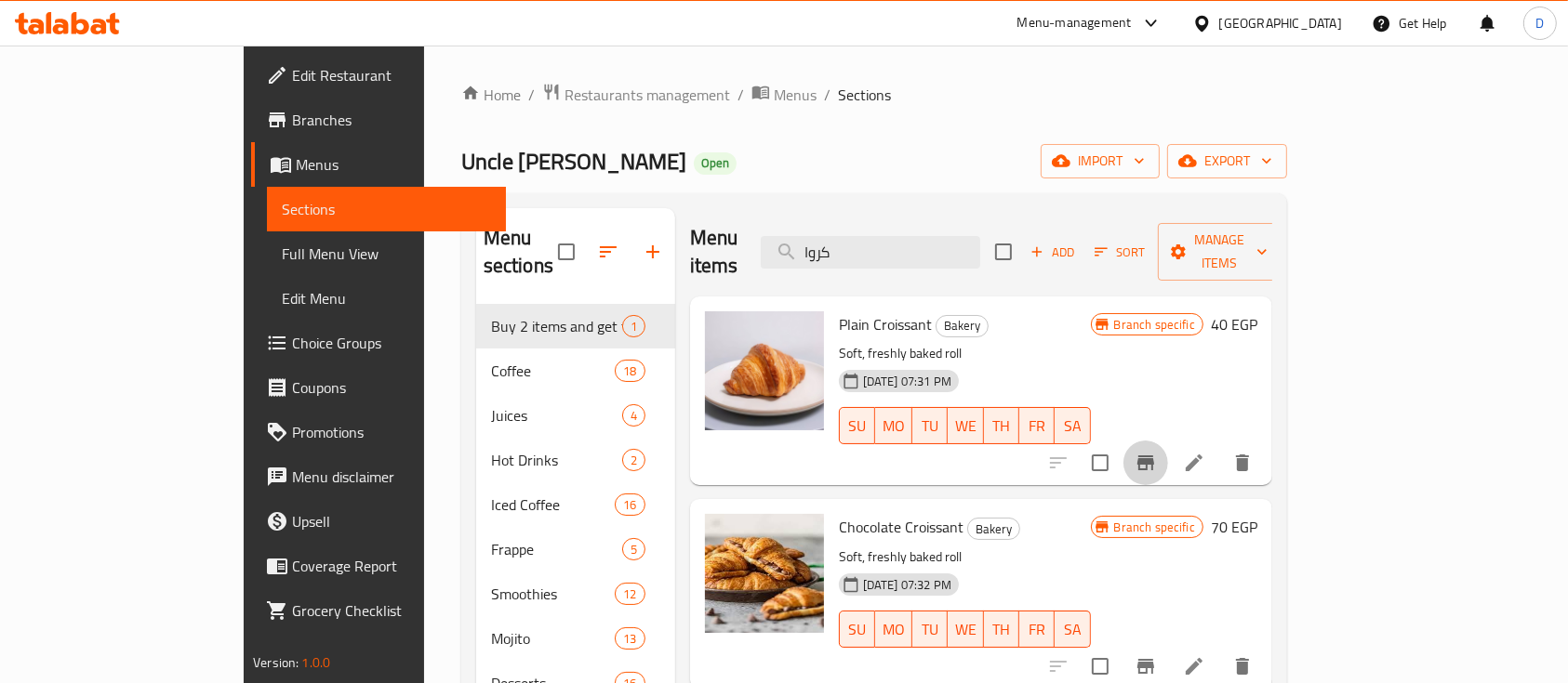
click at [1154, 456] on icon "Branch-specific-item" at bounding box center [1145, 463] width 16 height 15
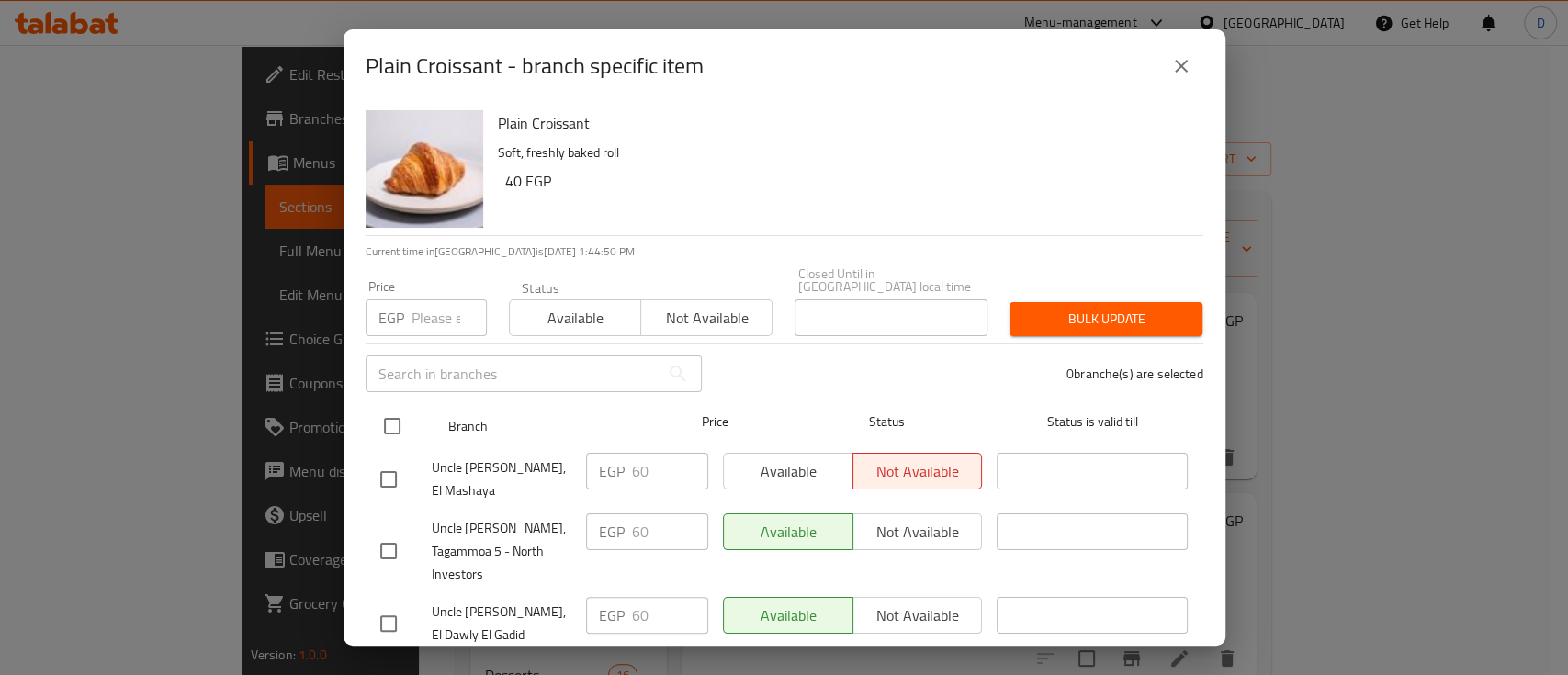
click at [389, 414] on input "checkbox" at bounding box center [392, 426] width 38 height 38
checkbox input "true"
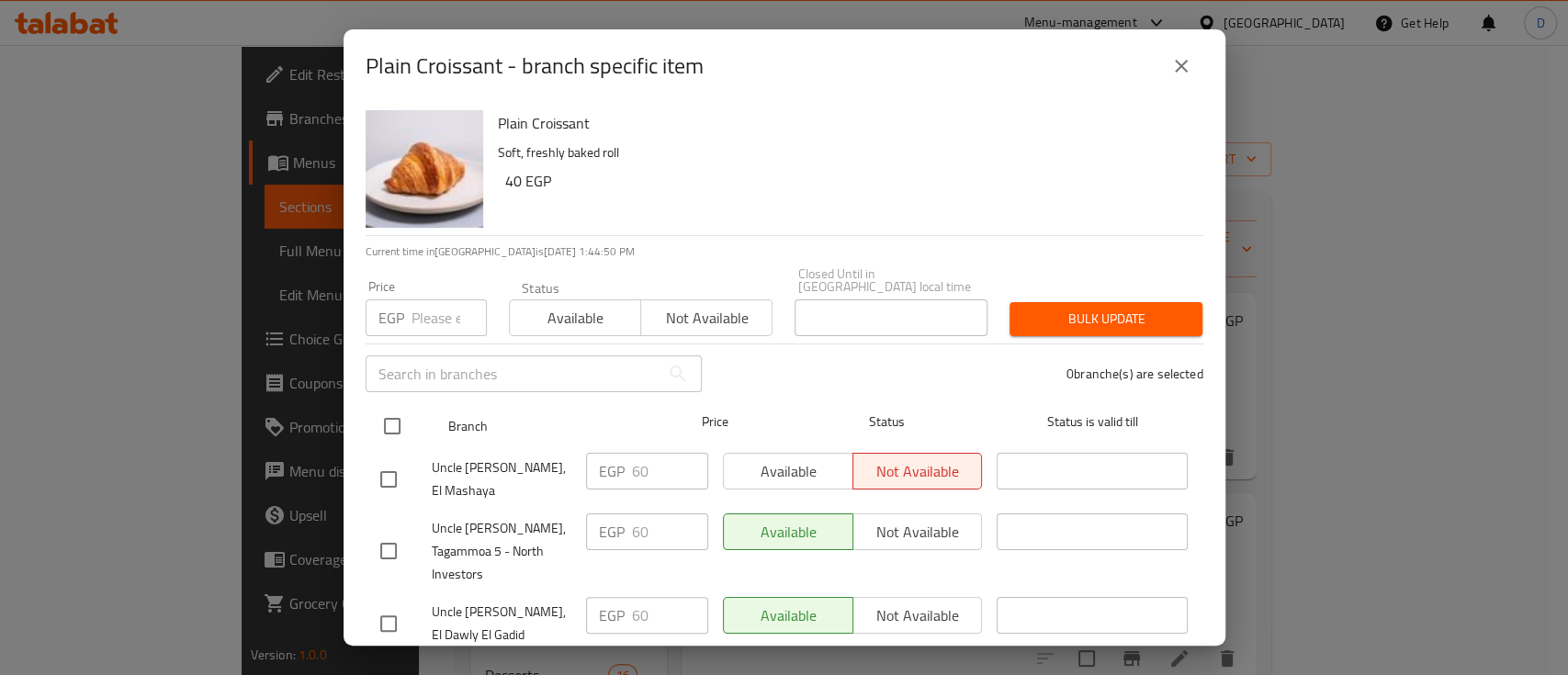
checkbox input "true"
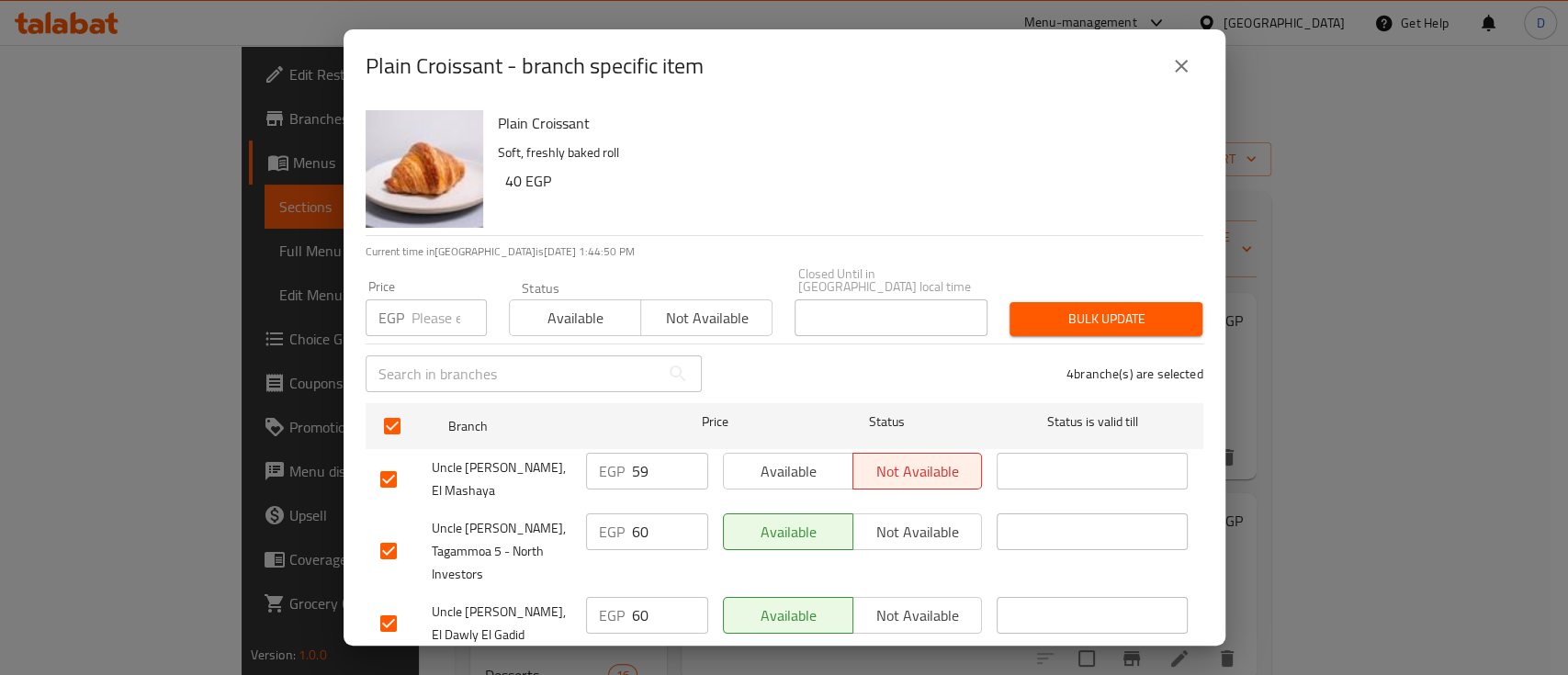
type input "59"
click at [680, 461] on input "59" at bounding box center [670, 471] width 77 height 36
click at [652, 461] on input "59" at bounding box center [670, 471] width 77 height 36
click at [652, 514] on input "60" at bounding box center [670, 532] width 77 height 36
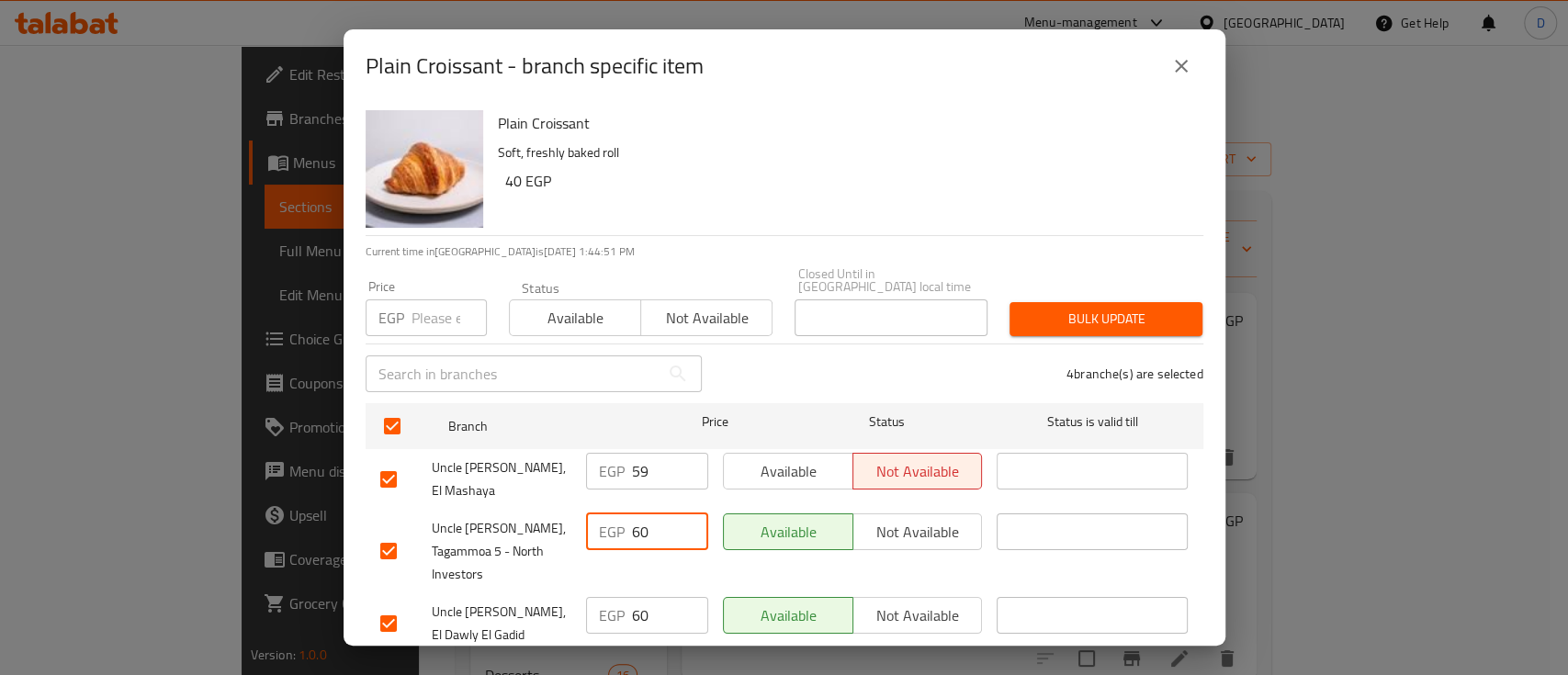
click at [652, 514] on input "60" at bounding box center [670, 532] width 77 height 36
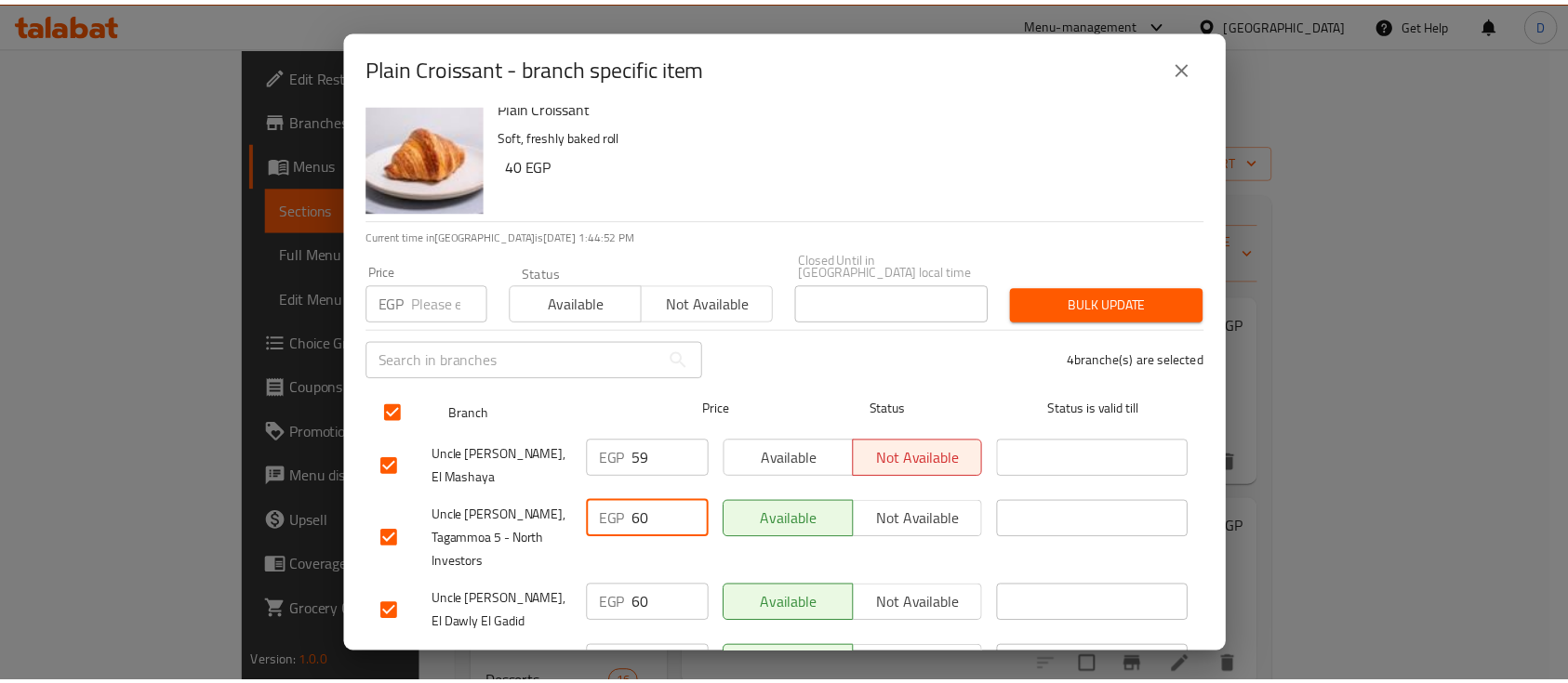
scroll to position [52, 0]
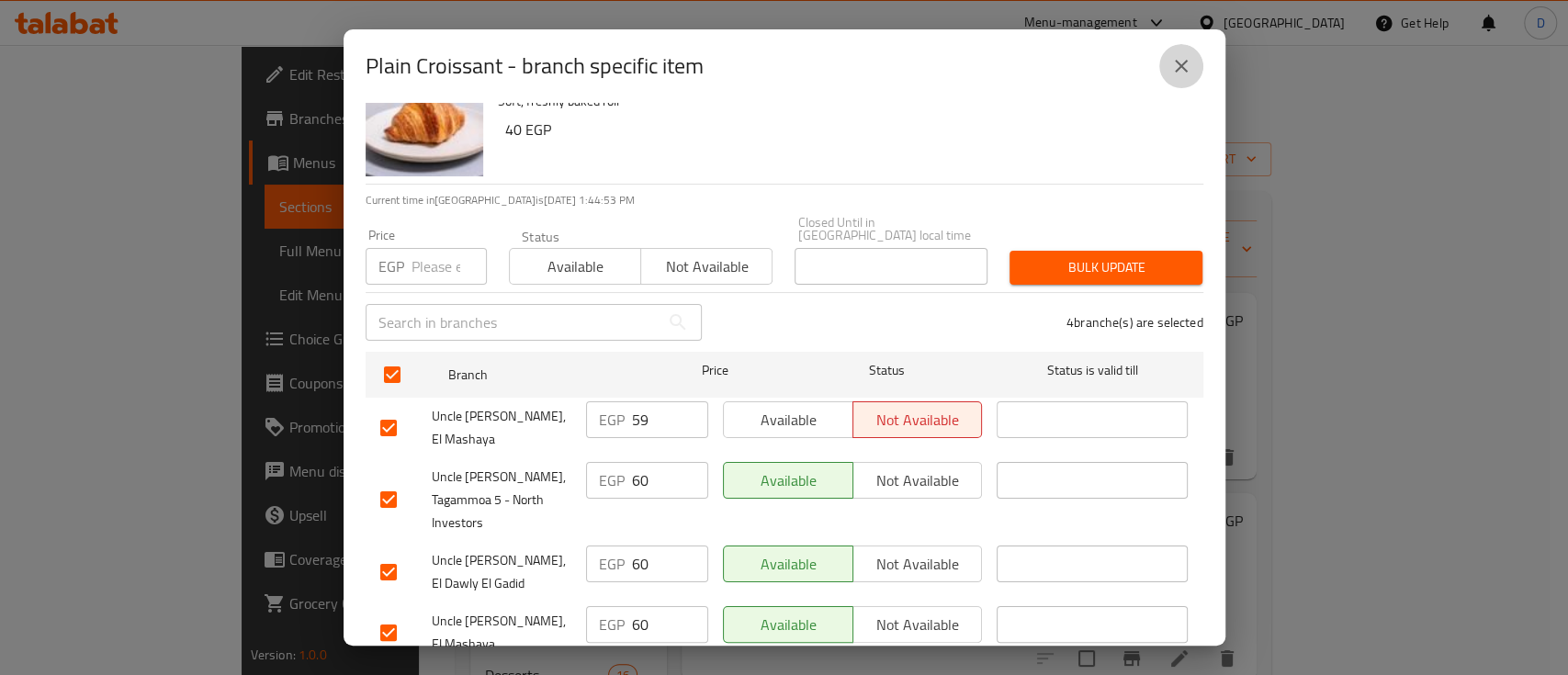
click at [1167, 69] on button "close" at bounding box center [1181, 66] width 44 height 44
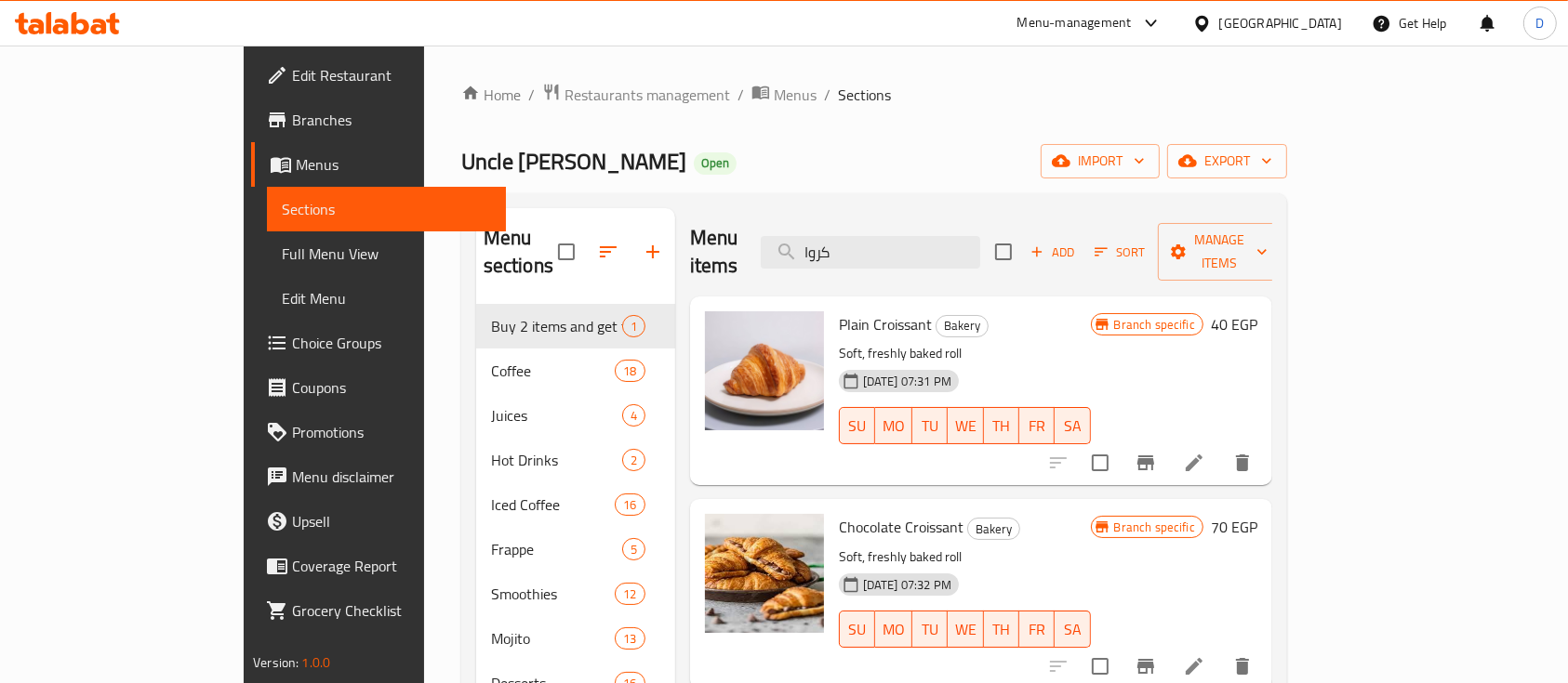
click at [1202, 316] on span "Branch specific" at bounding box center [1154, 325] width 96 height 17
click at [1258, 311] on h6 "40 EGP" at bounding box center [1234, 324] width 47 height 26
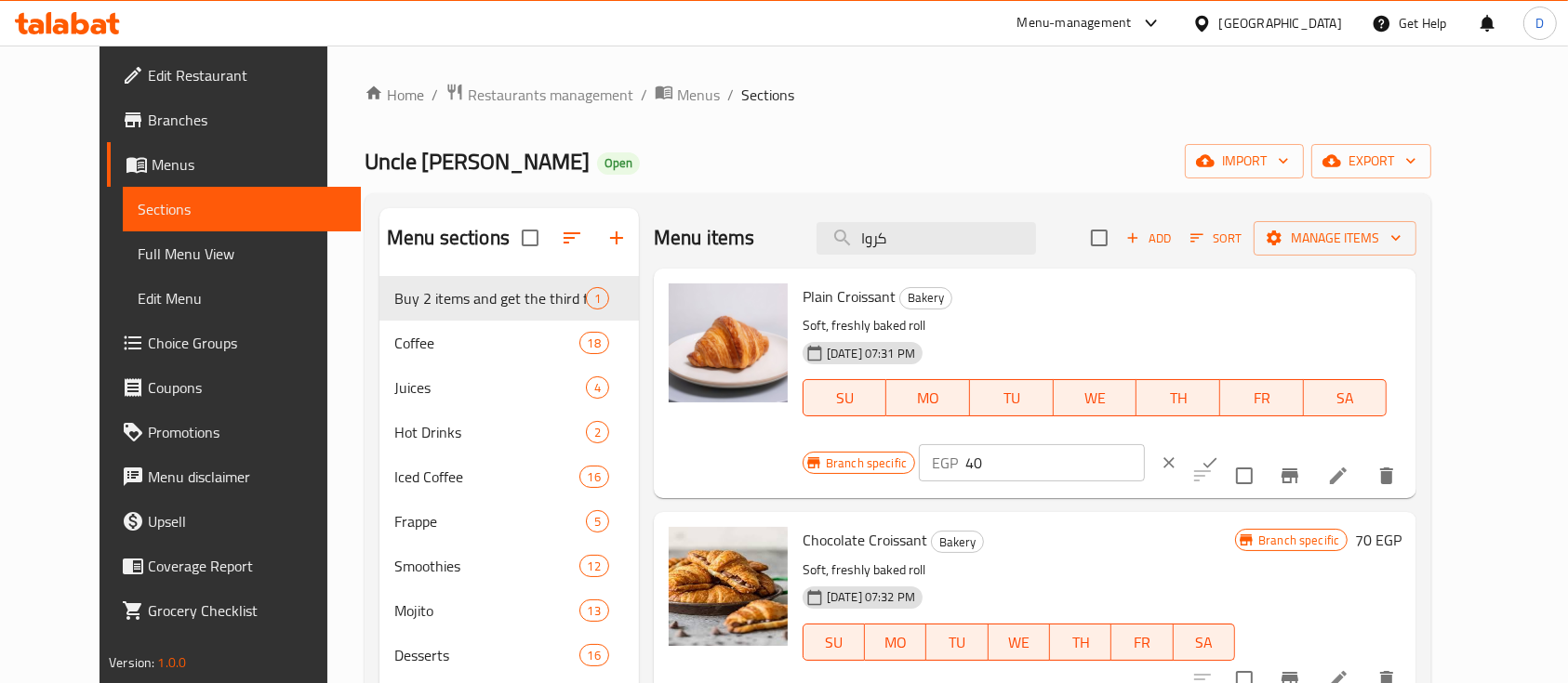
click at [1145, 444] on input "40" at bounding box center [1055, 463] width 180 height 37
paste input "6"
type input "60"
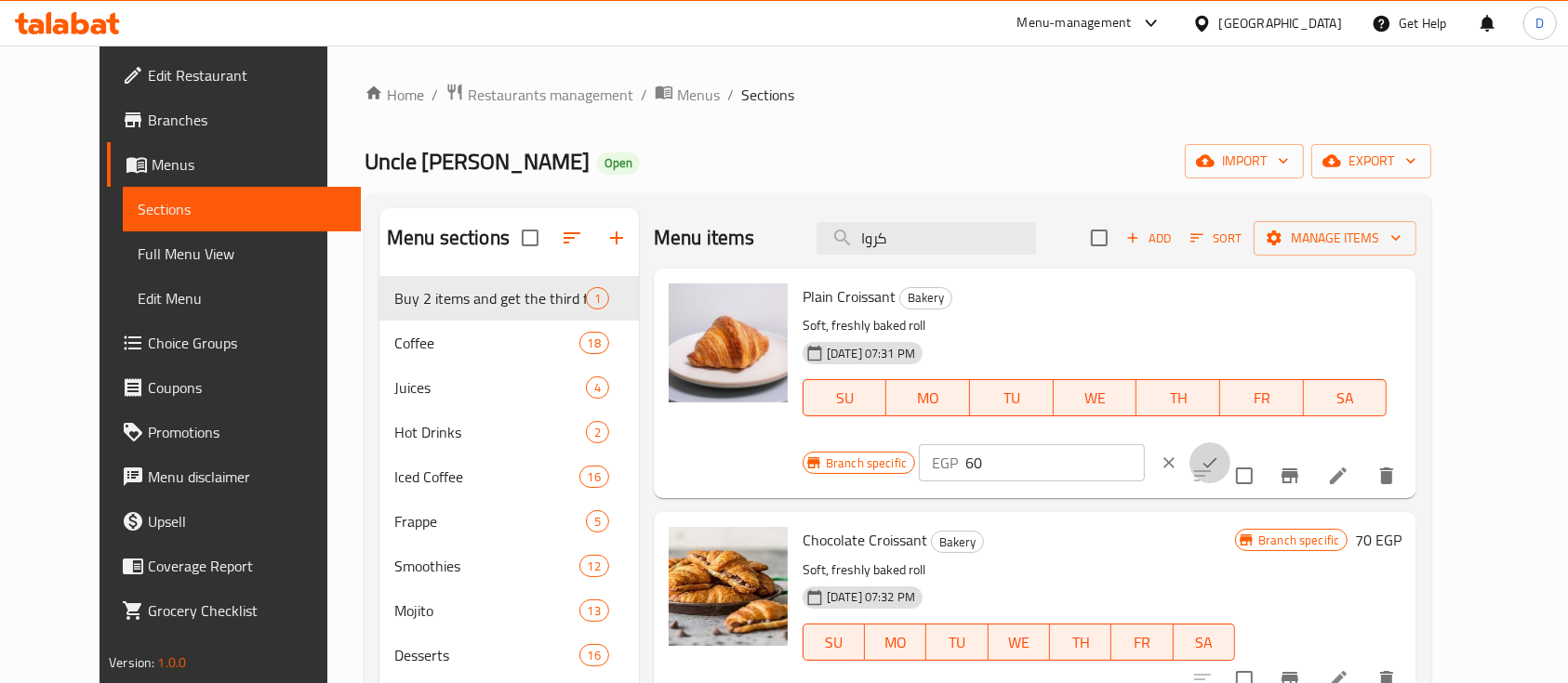
click at [1230, 442] on button "ok" at bounding box center [1210, 463] width 41 height 41
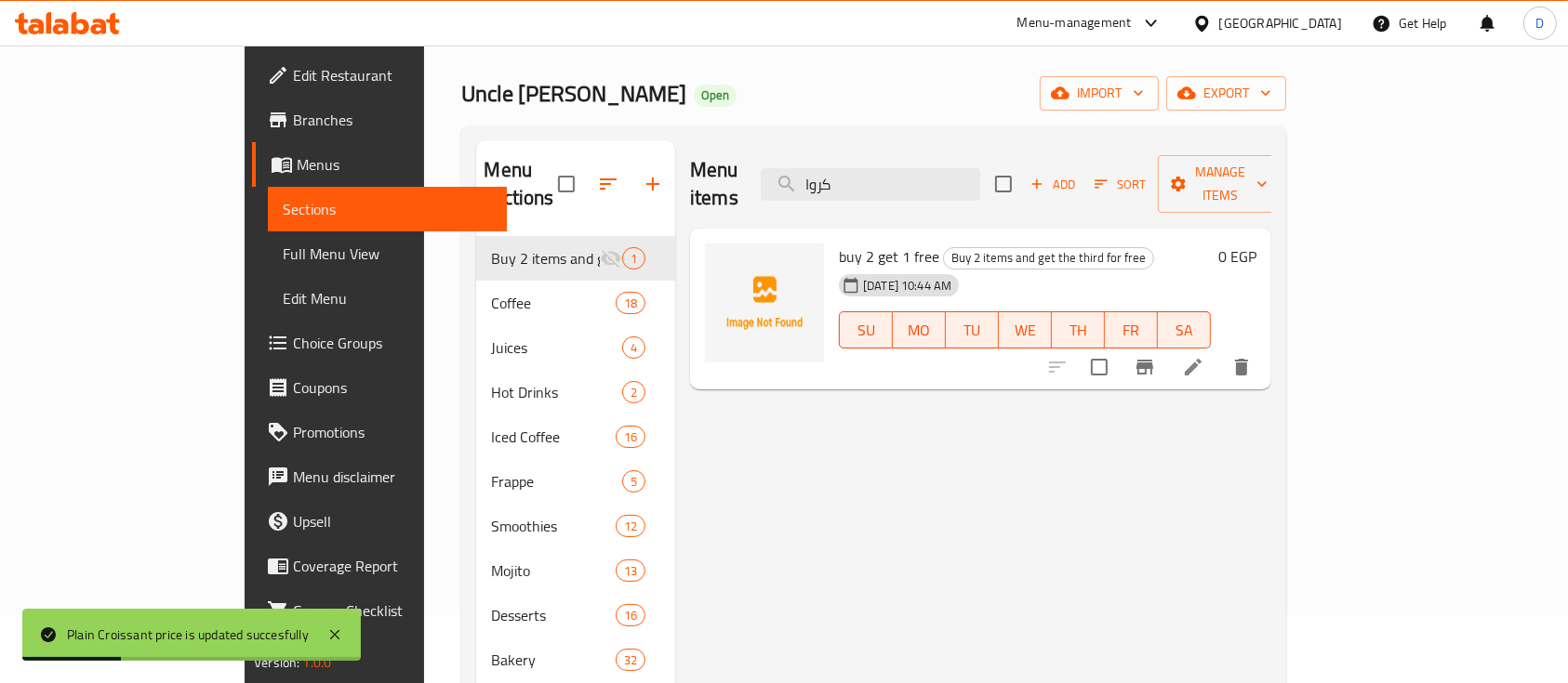
scroll to position [123, 0]
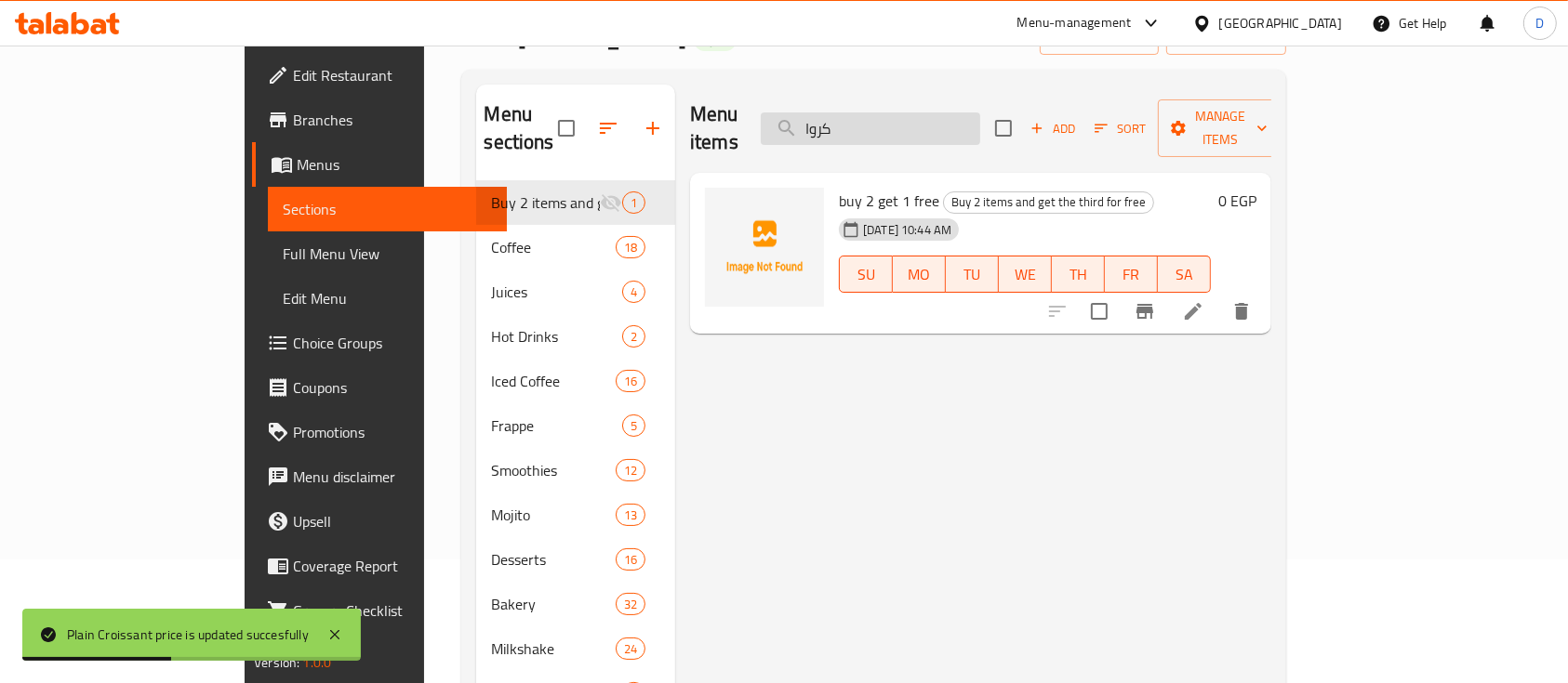
click at [980, 113] on input "كروا" at bounding box center [870, 129] width 219 height 33
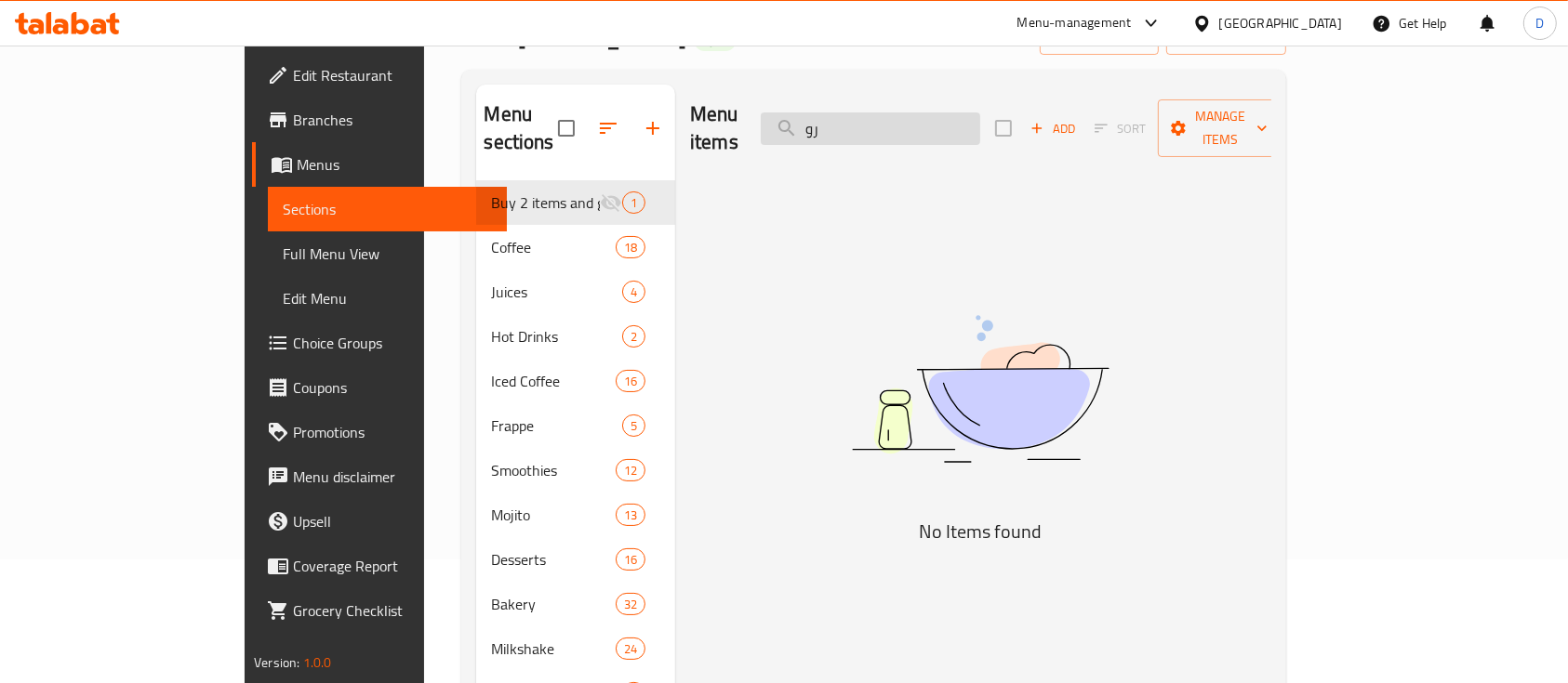
type input "ر"
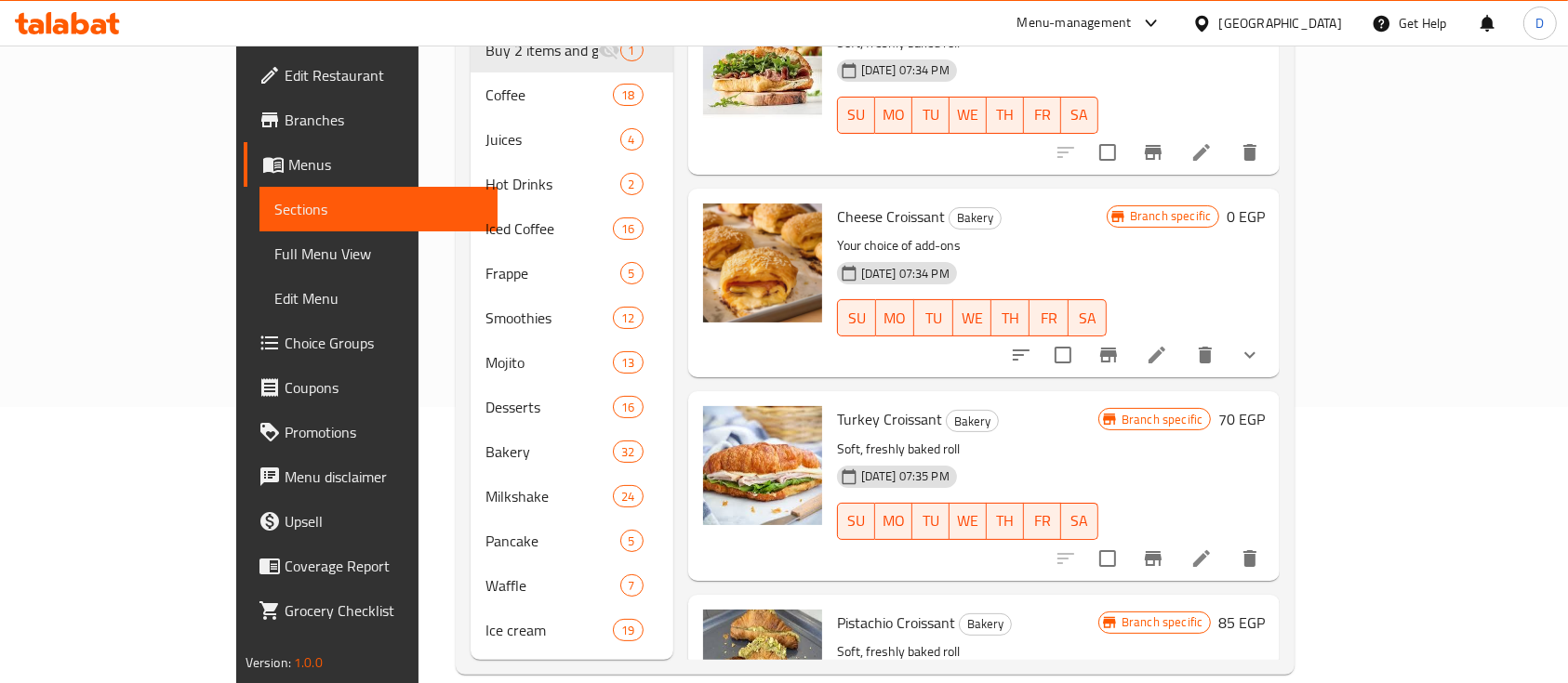
scroll to position [605, 0]
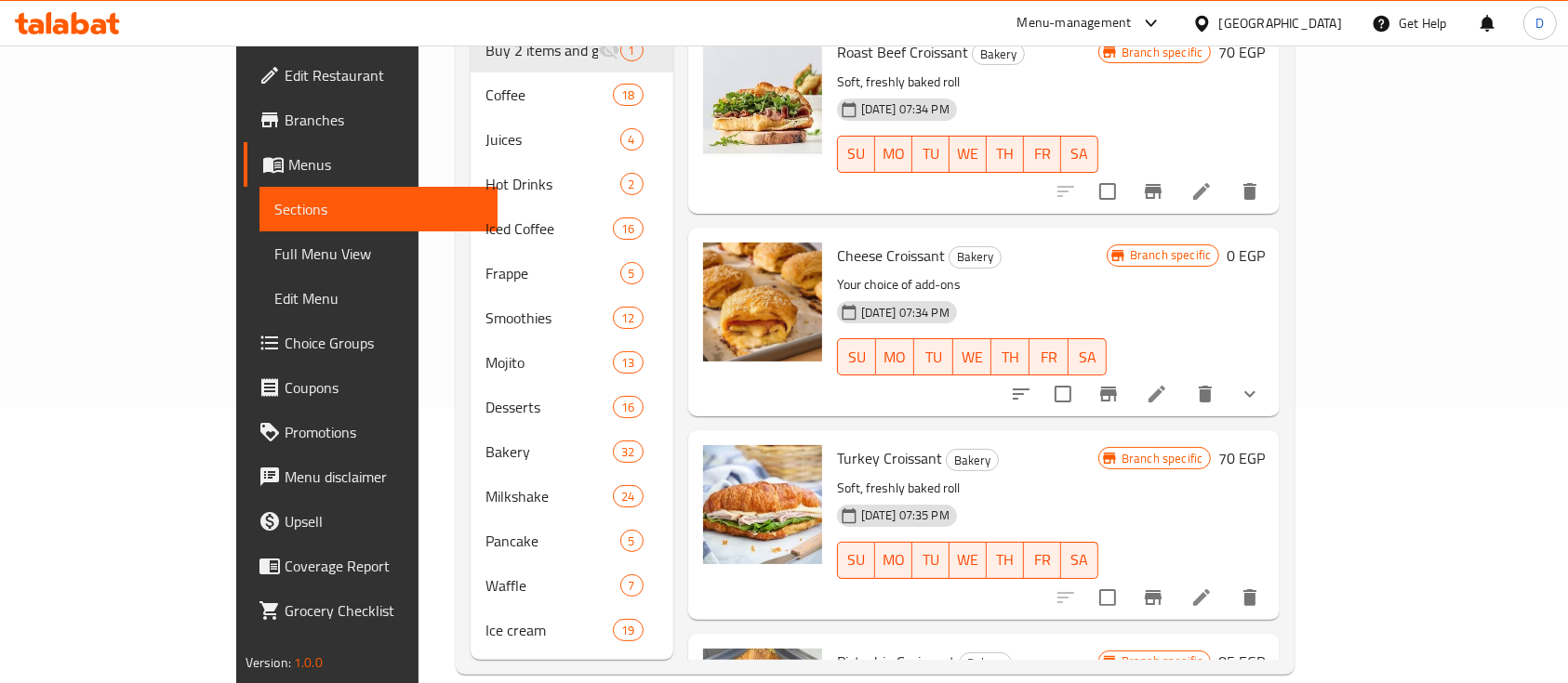
click at [1272, 377] on button "show more" at bounding box center [1250, 394] width 45 height 45
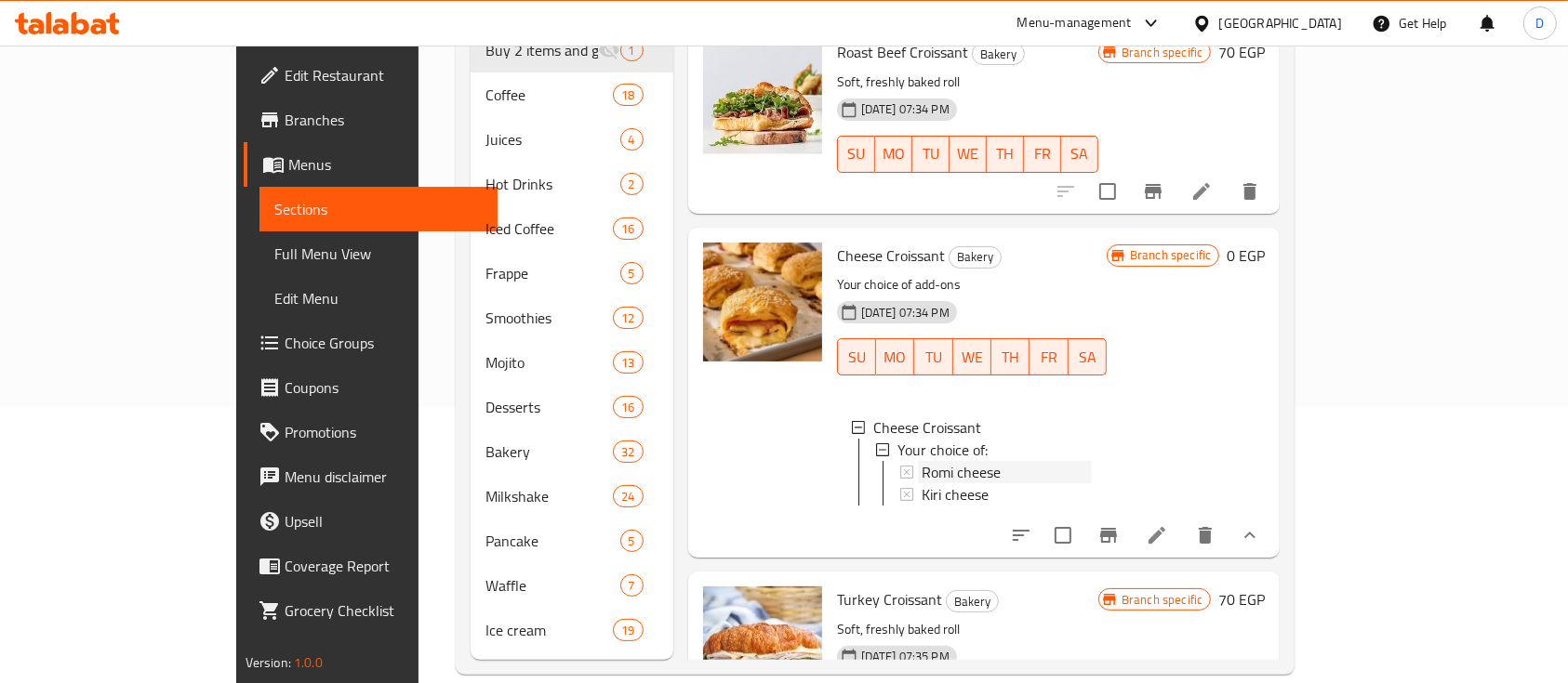
click at [1065, 461] on div "Romi cheese" at bounding box center [1006, 472] width 170 height 22
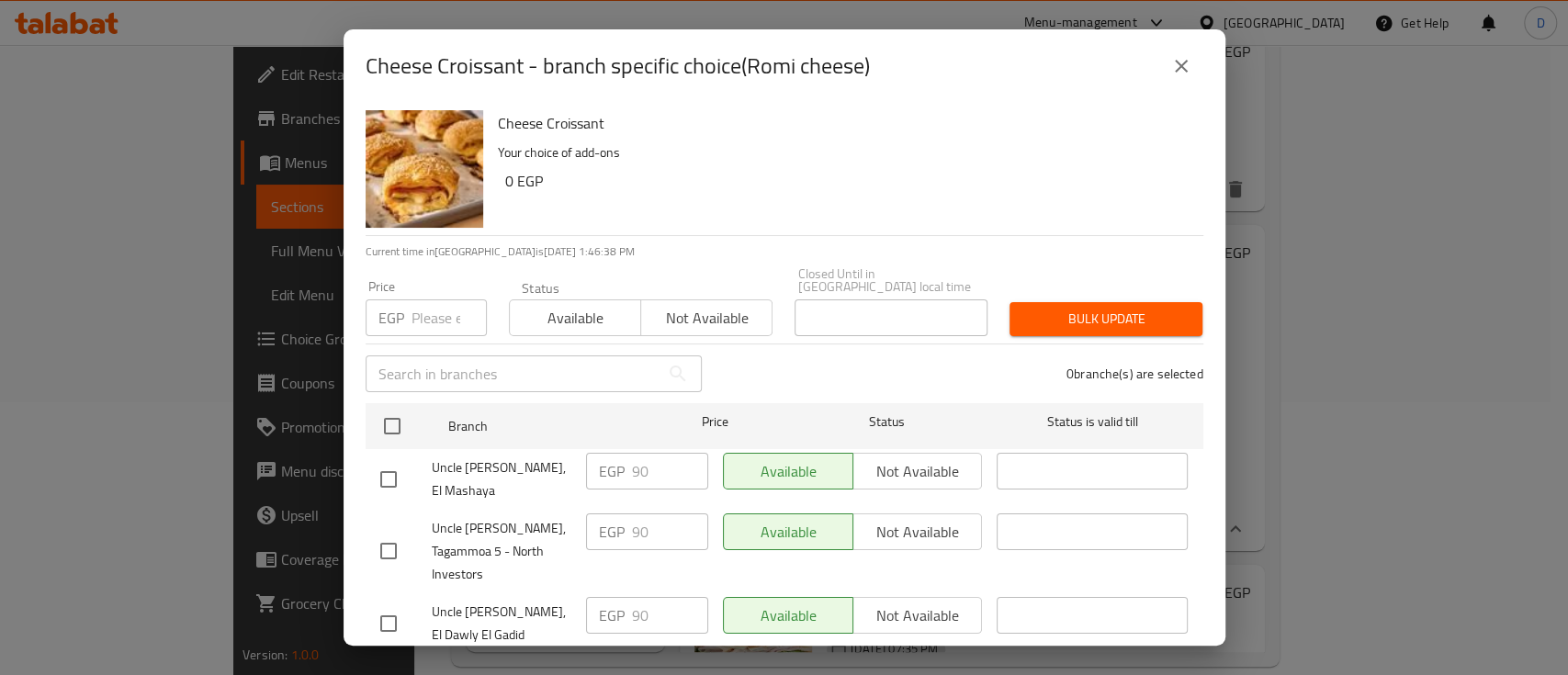
click at [496, 55] on h2 "Cheese Croissant - branch specific choice(Romi cheese)" at bounding box center [617, 66] width 504 height 30
copy h2 "Croissant"
click at [1179, 71] on icon "close" at bounding box center [1181, 65] width 22 height 22
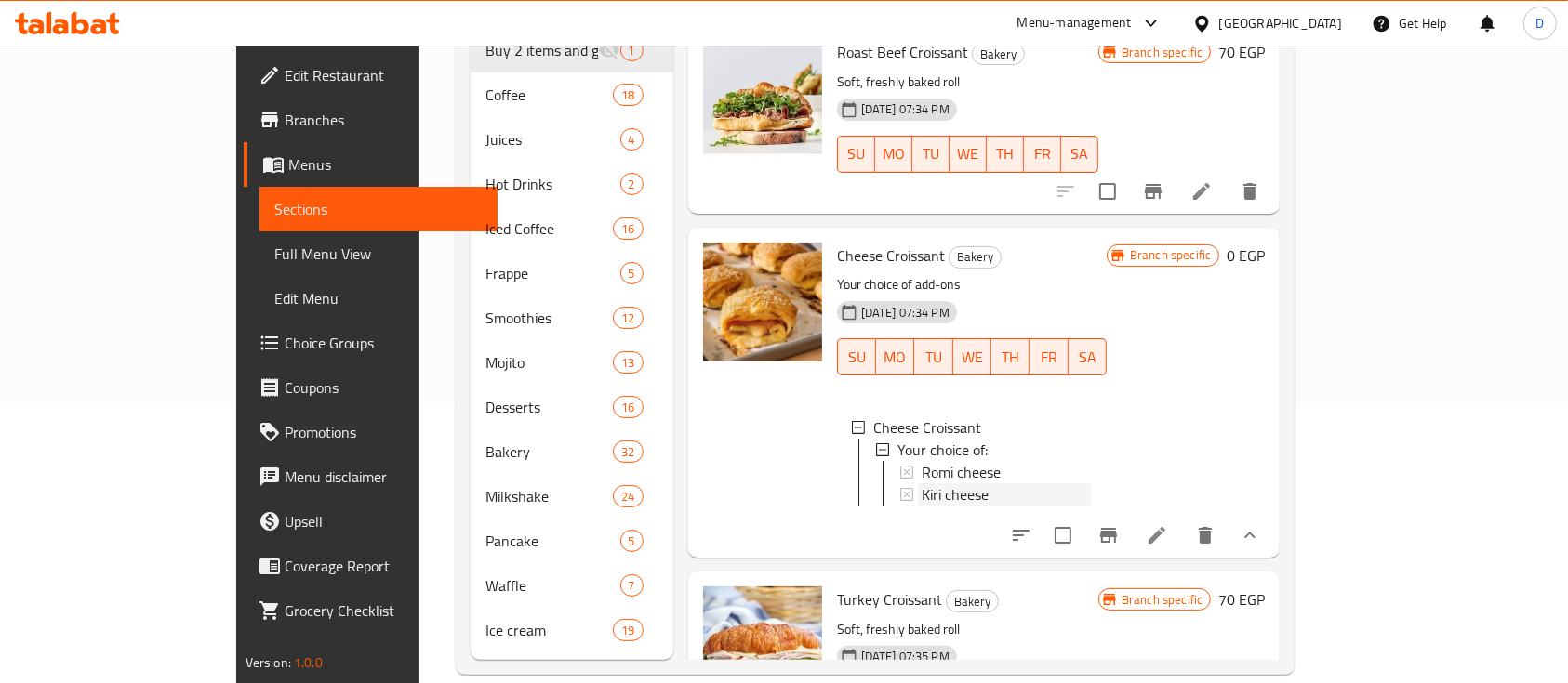
click at [922, 483] on span "Kiri cheese" at bounding box center [955, 494] width 67 height 22
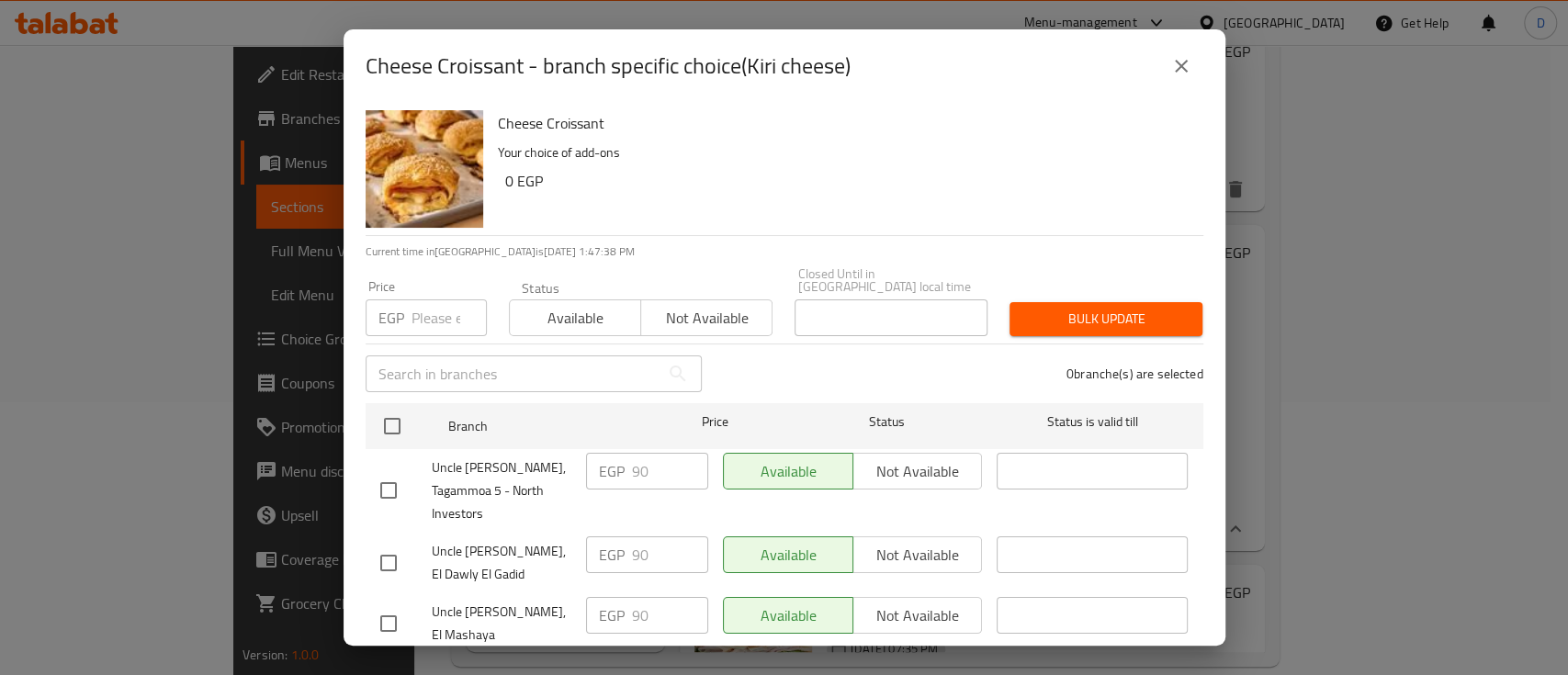
click at [1174, 69] on icon "close" at bounding box center [1181, 65] width 22 height 22
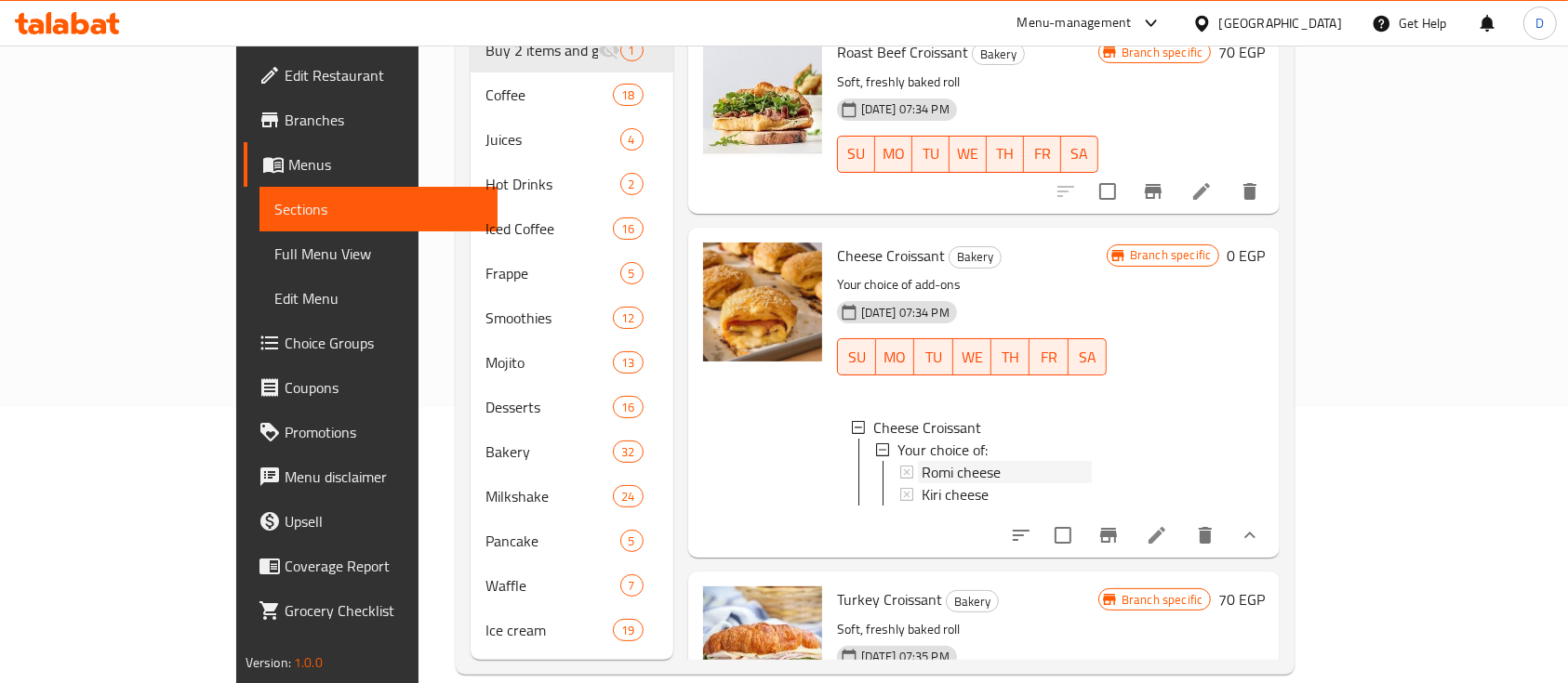
click at [965, 461] on div "Romi cheese" at bounding box center [1006, 472] width 170 height 22
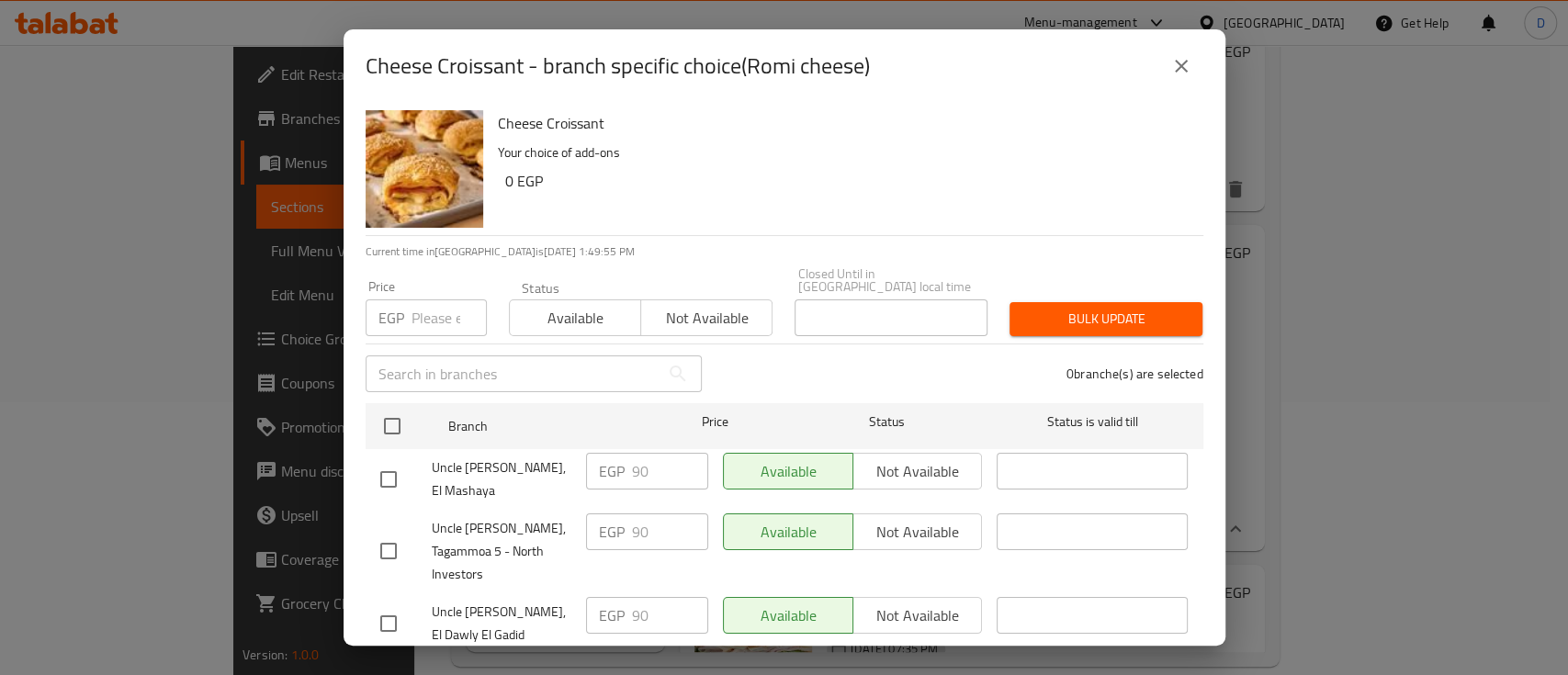
drag, startPoint x: 1181, startPoint y: 72, endPoint x: 1171, endPoint y: 78, distance: 11.7
click at [1181, 73] on icon "close" at bounding box center [1181, 65] width 22 height 22
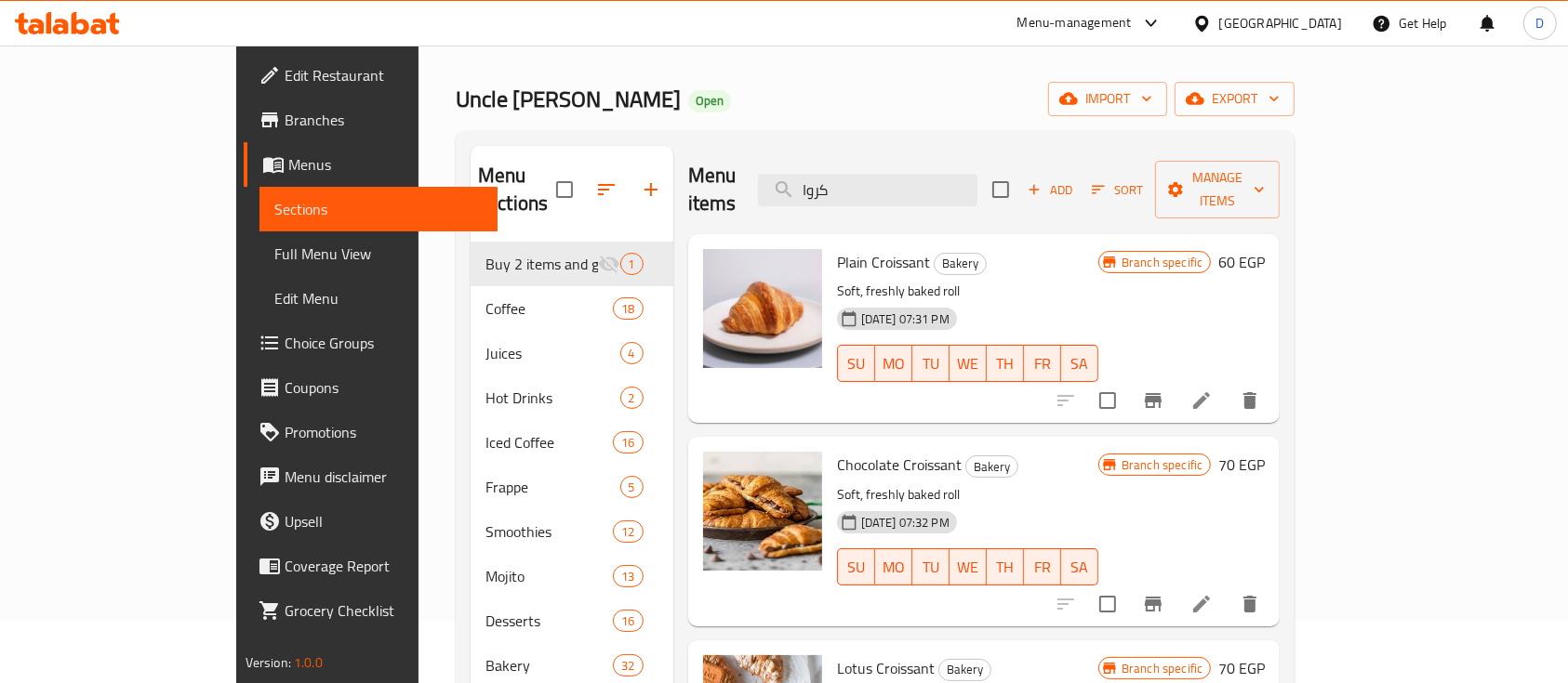
scroll to position [0, 0]
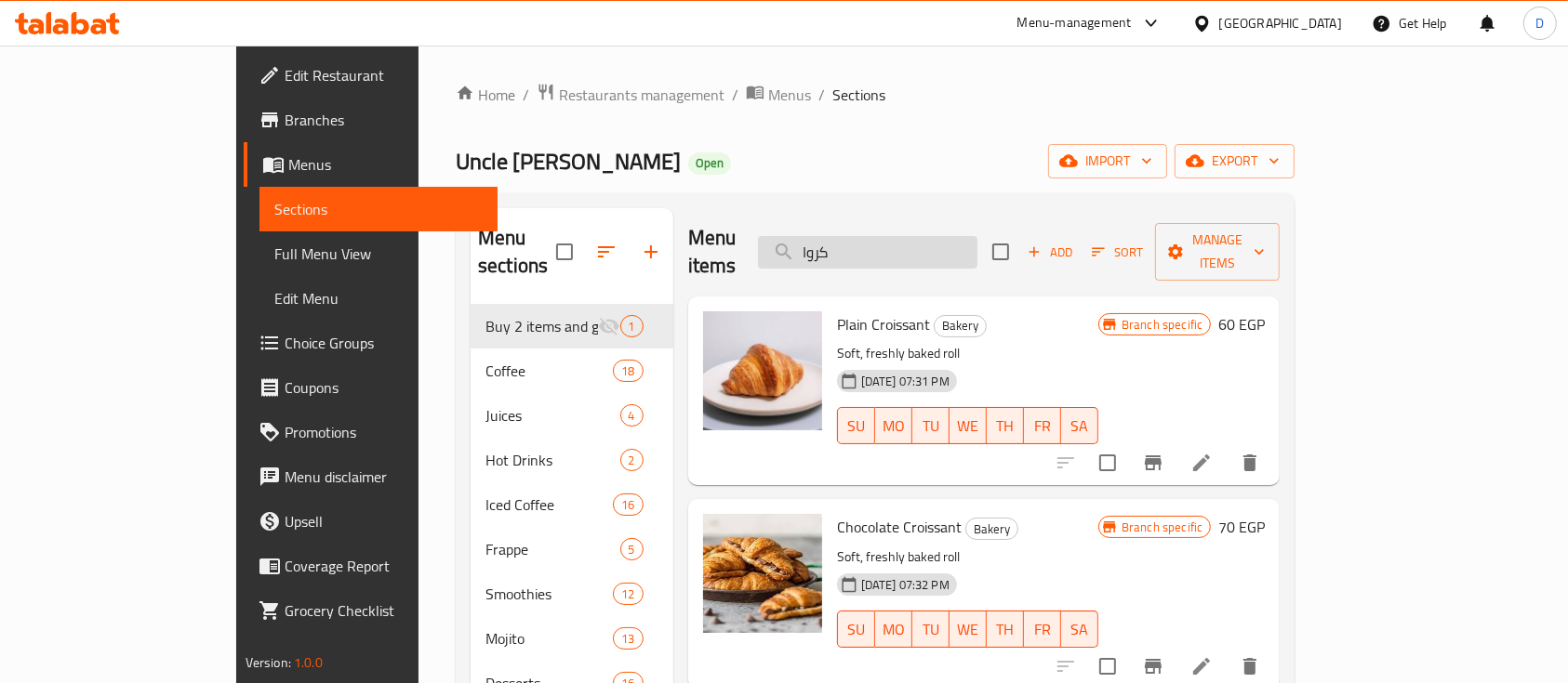
click at [970, 236] on input "كروا" at bounding box center [867, 252] width 219 height 33
paste input "Rocher Cake"
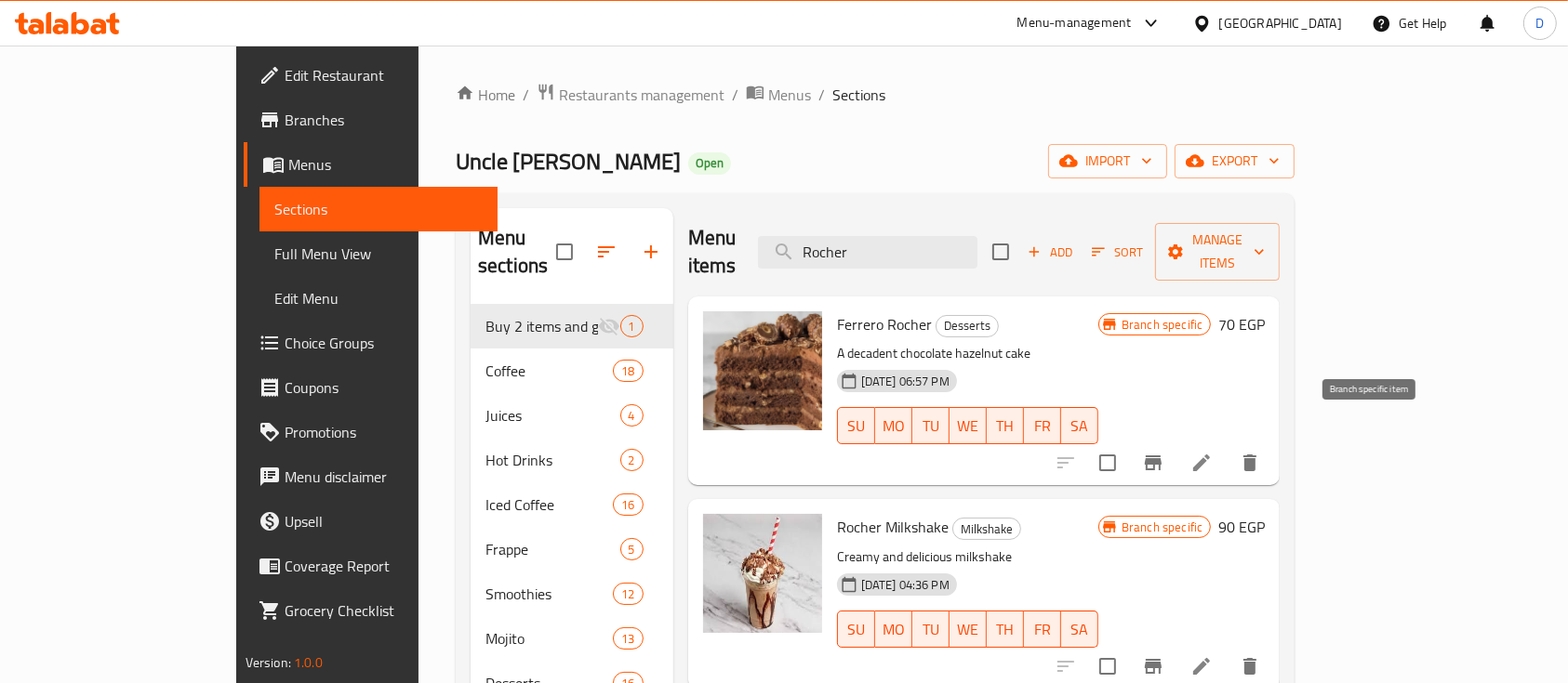
click at [1161, 456] on icon "Branch-specific-item" at bounding box center [1153, 463] width 16 height 15
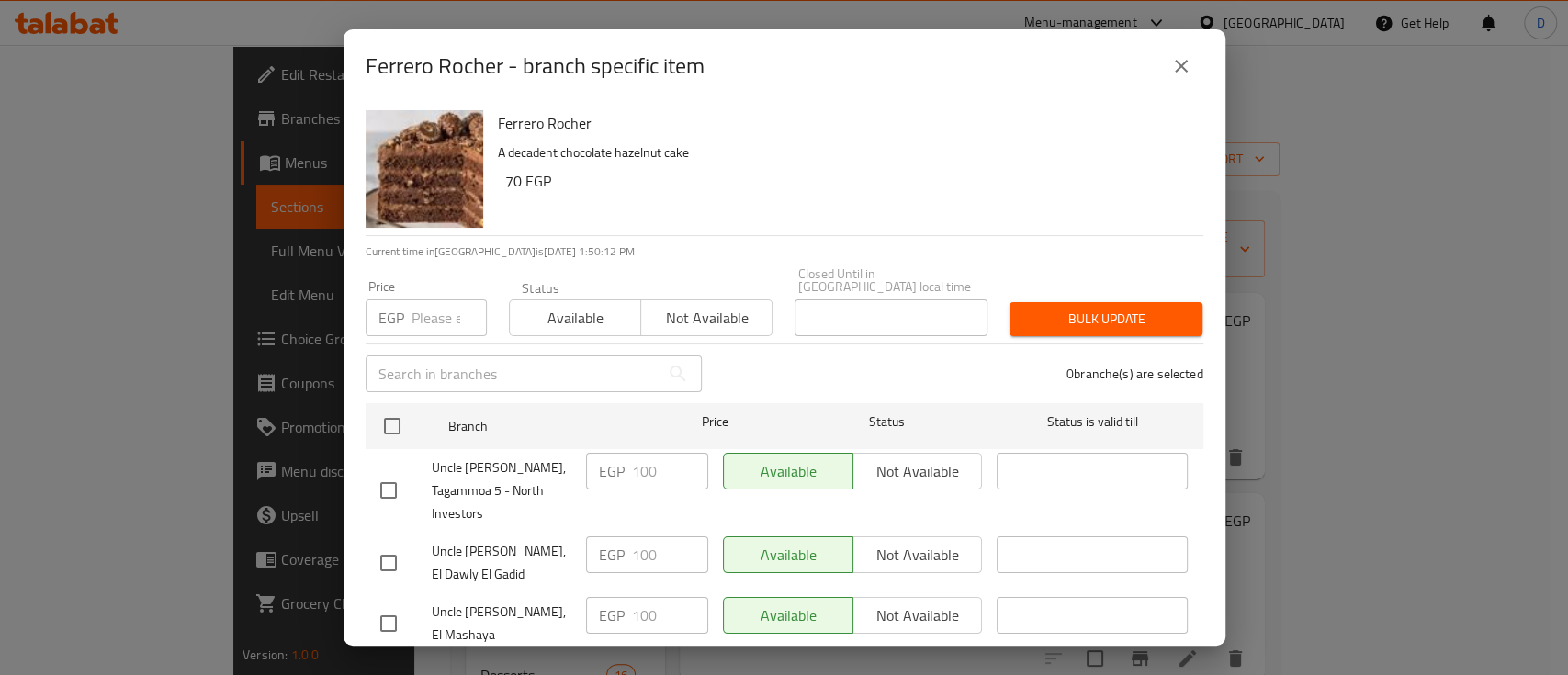
click at [1192, 70] on button "close" at bounding box center [1181, 66] width 44 height 44
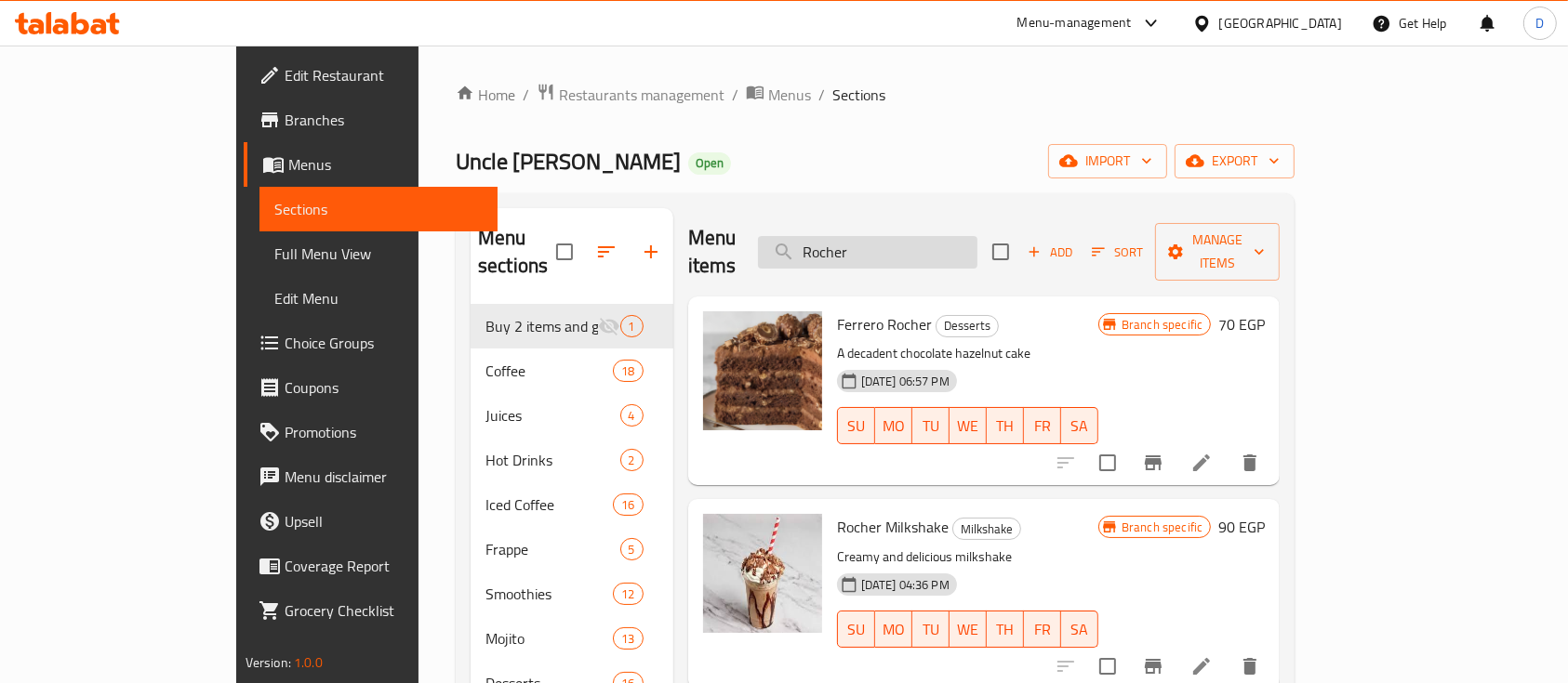
click at [977, 254] on input "Rocher" at bounding box center [867, 252] width 219 height 33
paste input "Cheesecake"
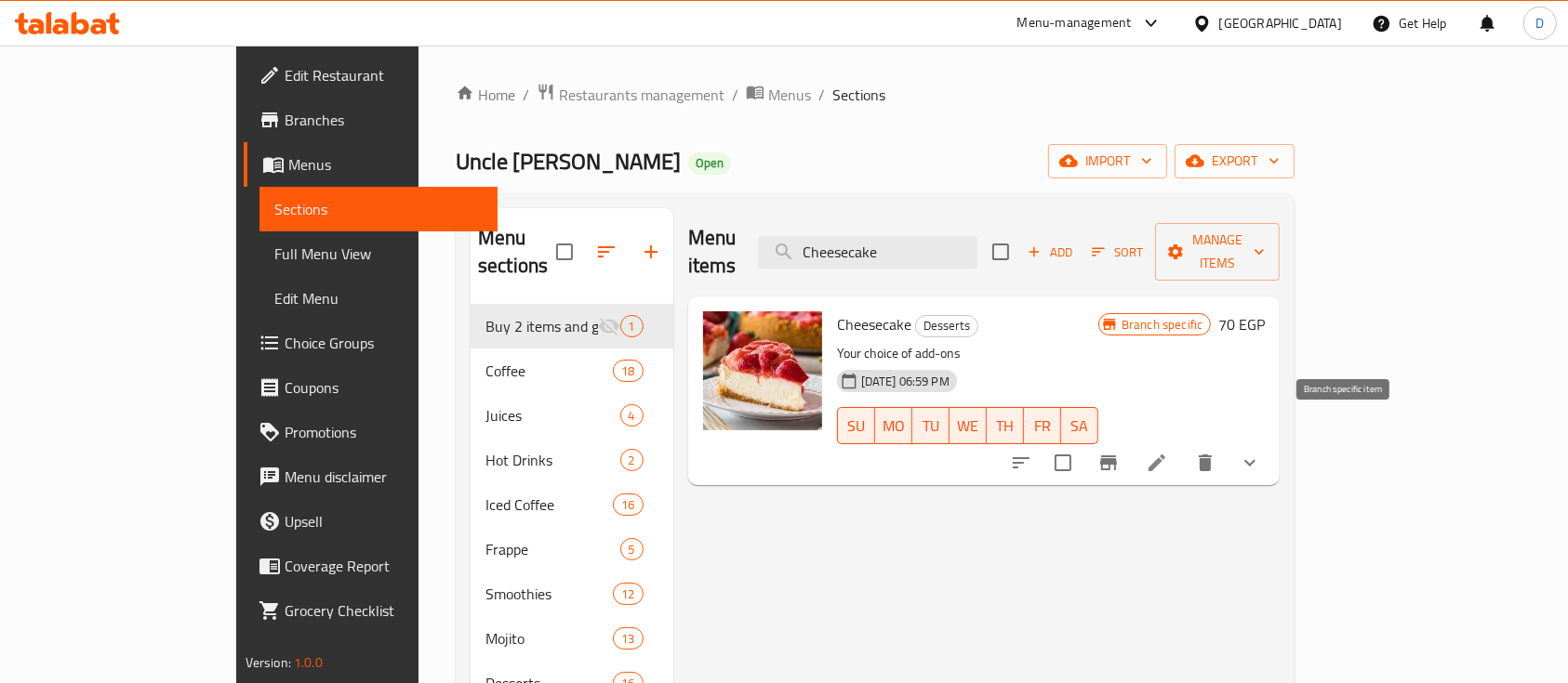
click at [1120, 452] on icon "Branch-specific-item" at bounding box center [1108, 463] width 22 height 22
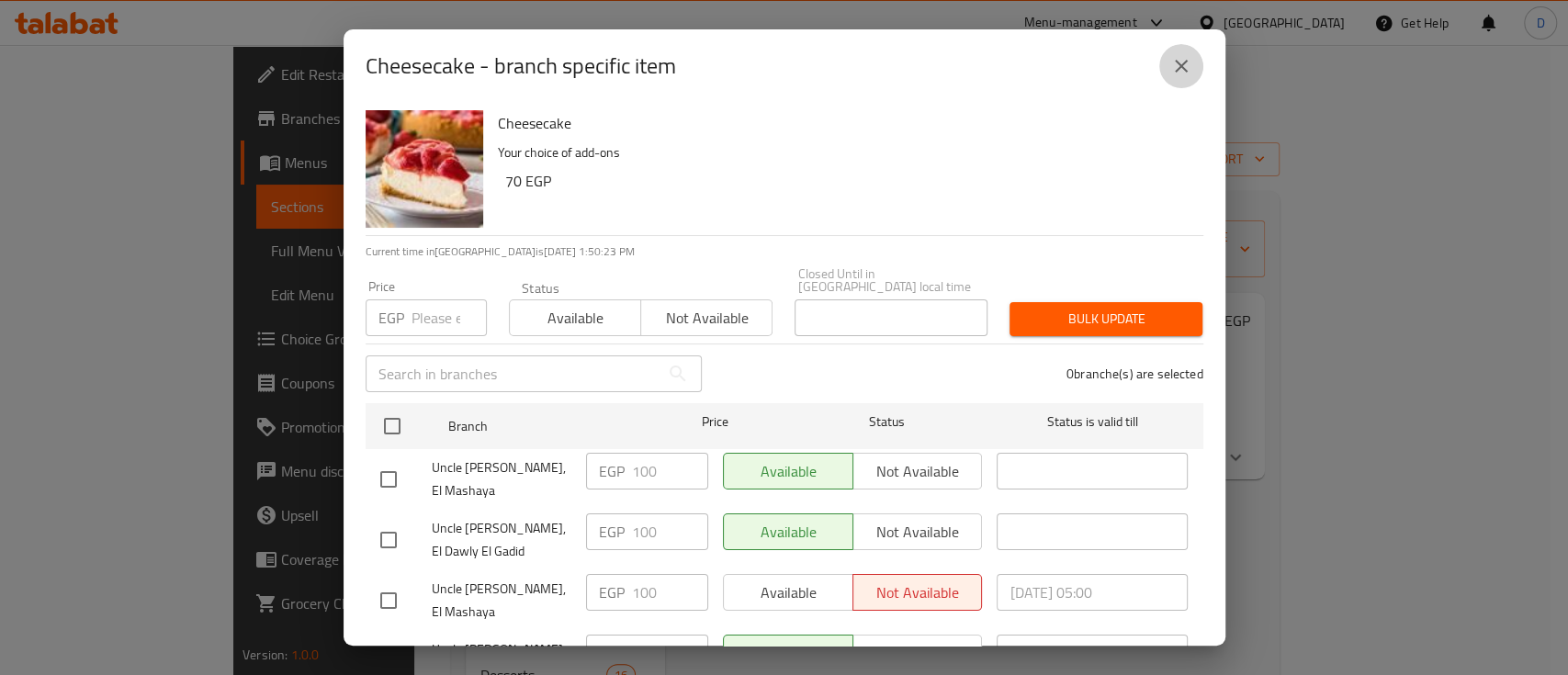
click at [1183, 70] on icon "close" at bounding box center [1181, 65] width 12 height 12
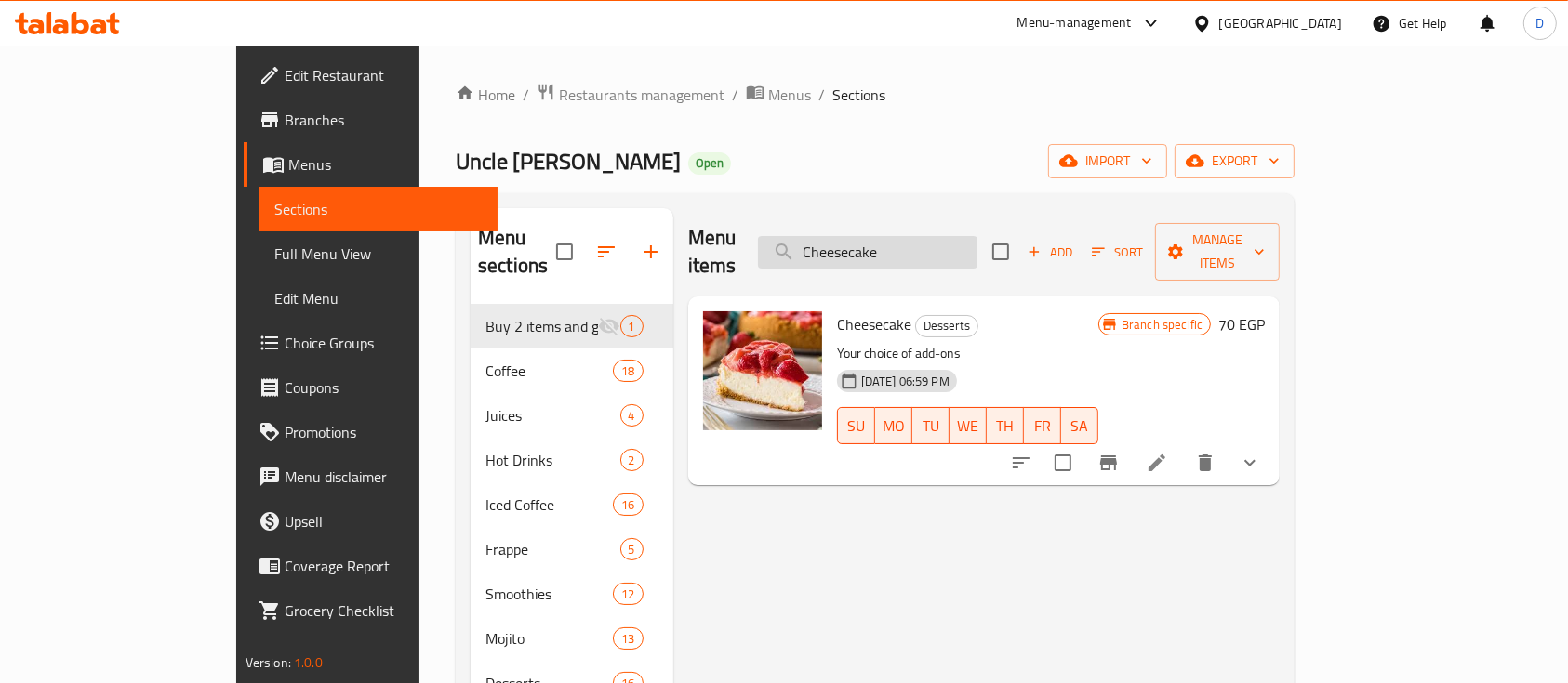
click at [977, 236] on input "Cheesecake" at bounding box center [867, 252] width 219 height 33
paste input "Red Velvet C"
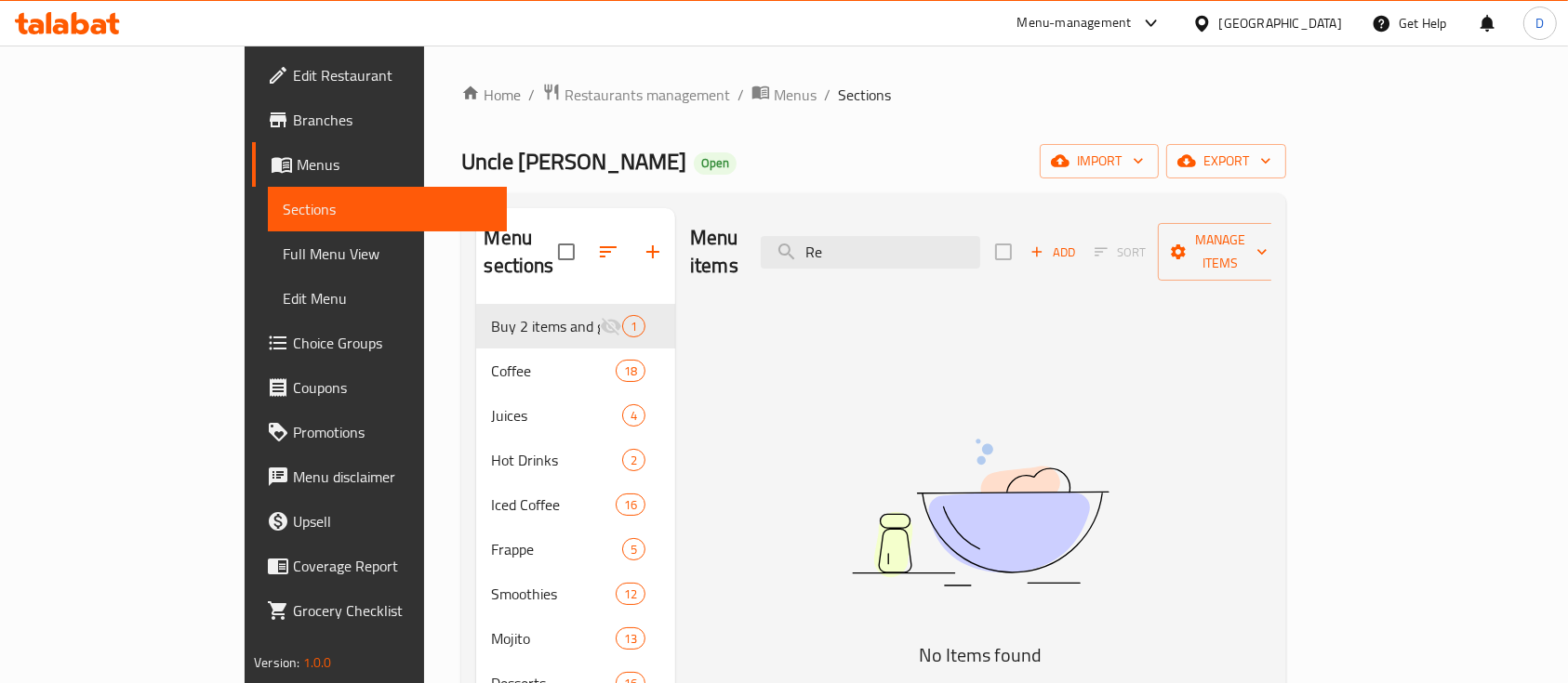
type input "R"
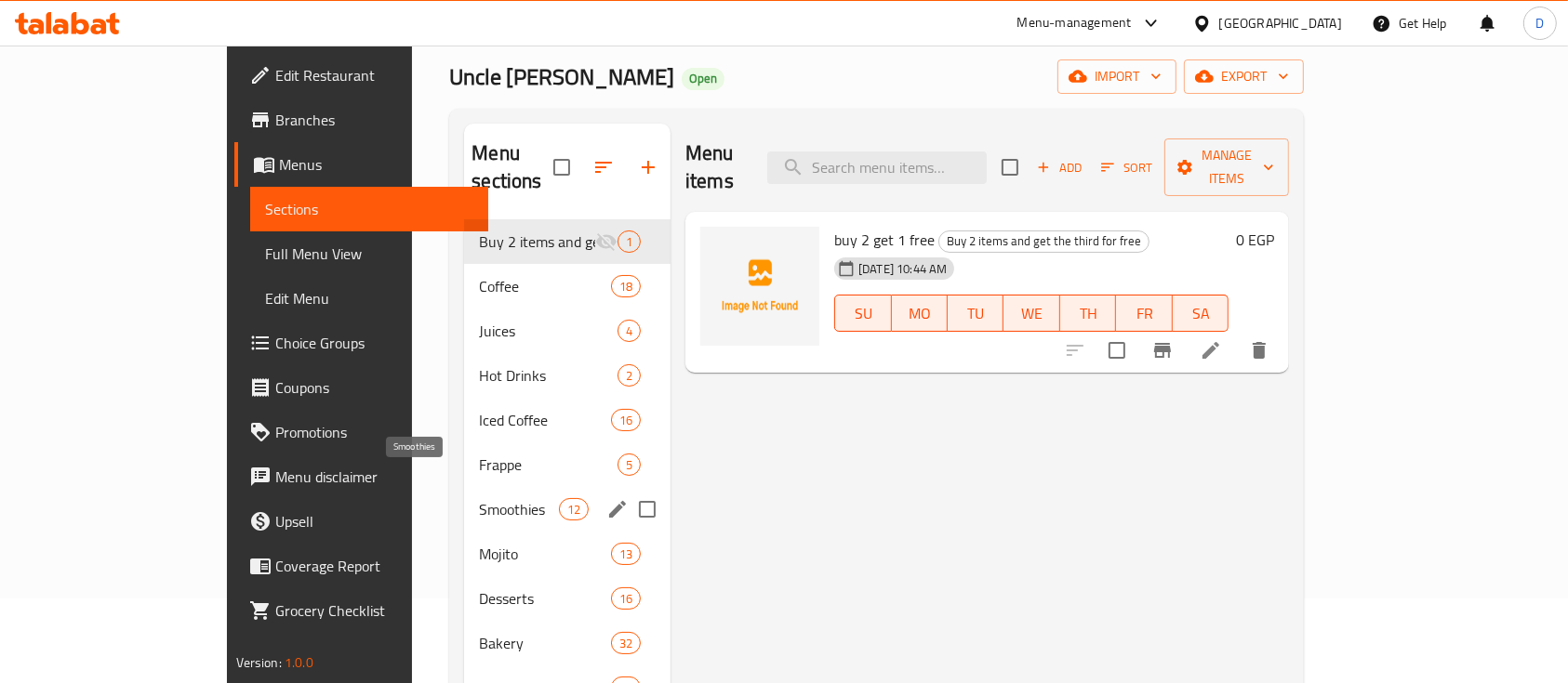
scroll to position [123, 0]
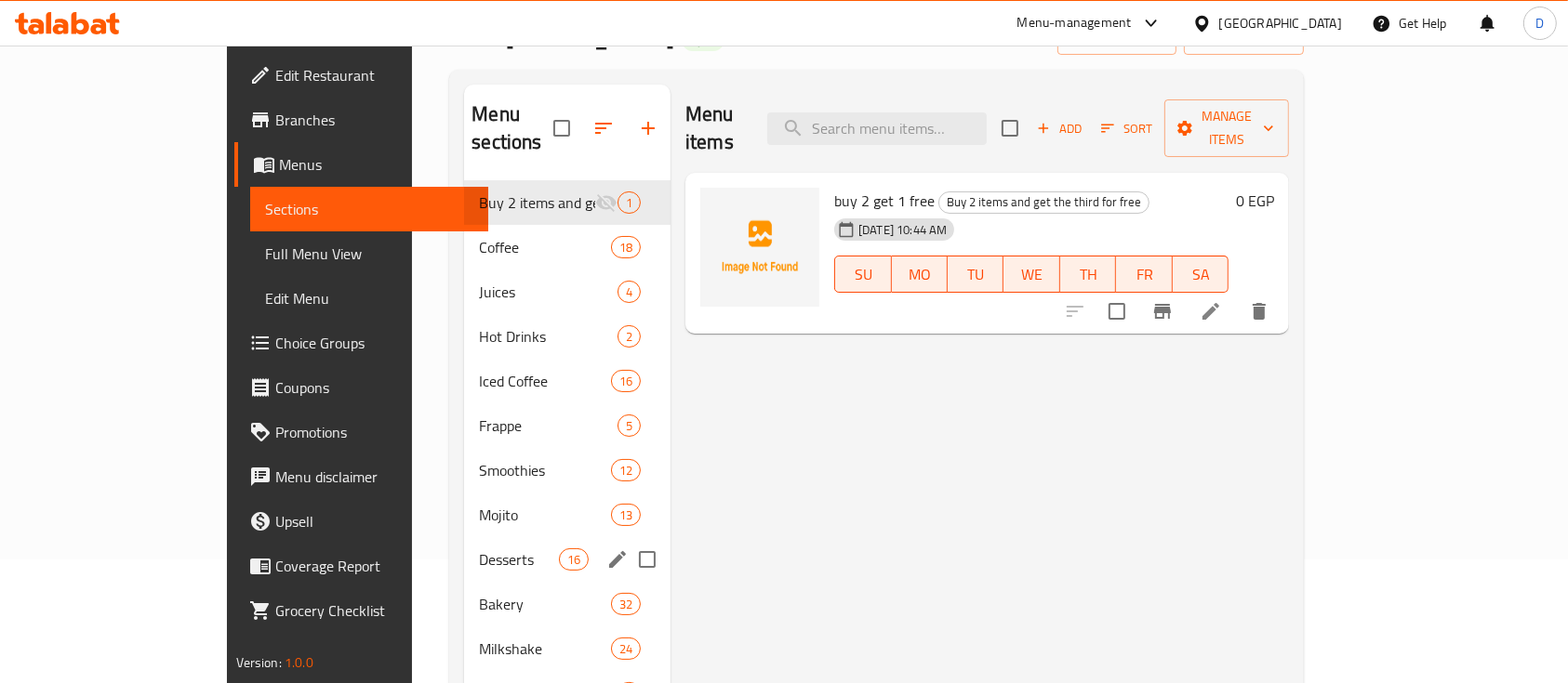
click at [464, 537] on div "Desserts 16" at bounding box center [567, 560] width 207 height 45
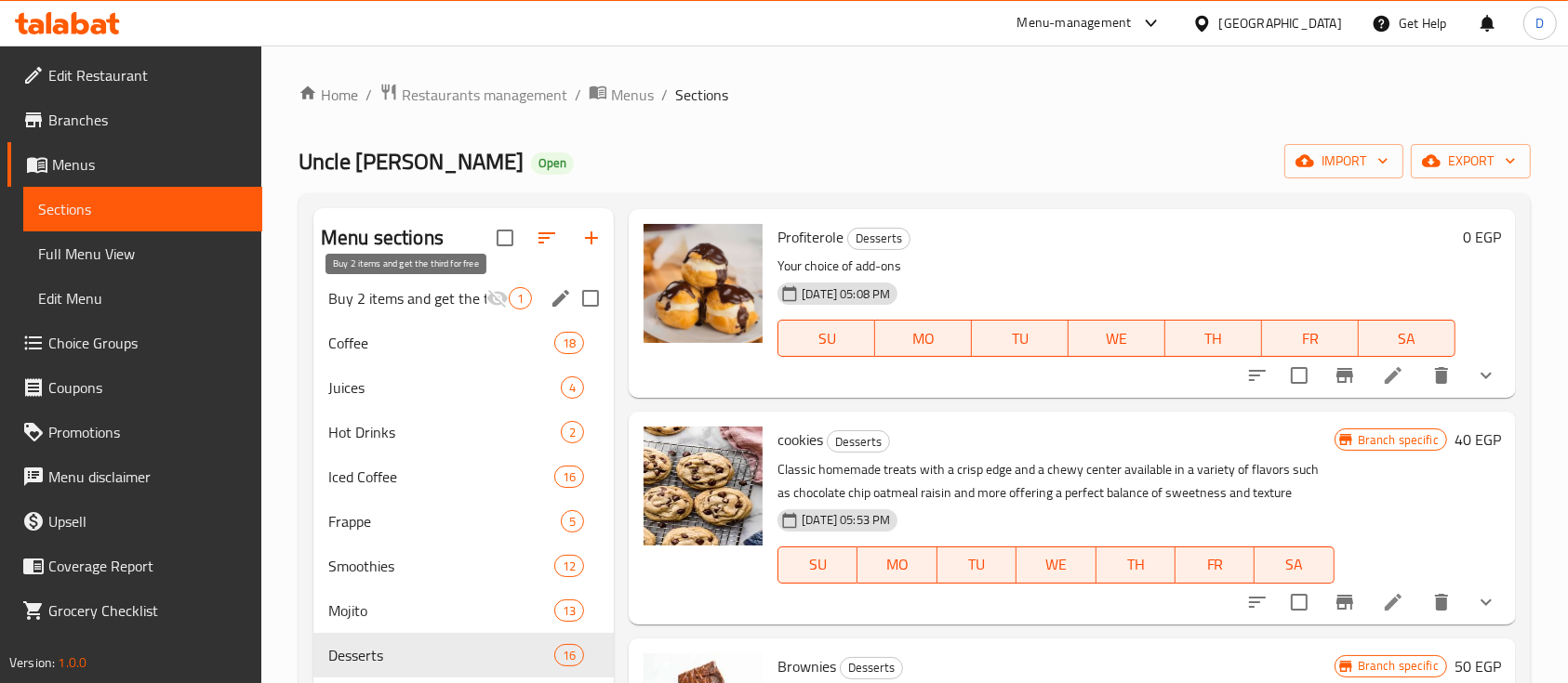
click at [392, 291] on span "Buy 2 items and get the third for free" at bounding box center [407, 298] width 158 height 22
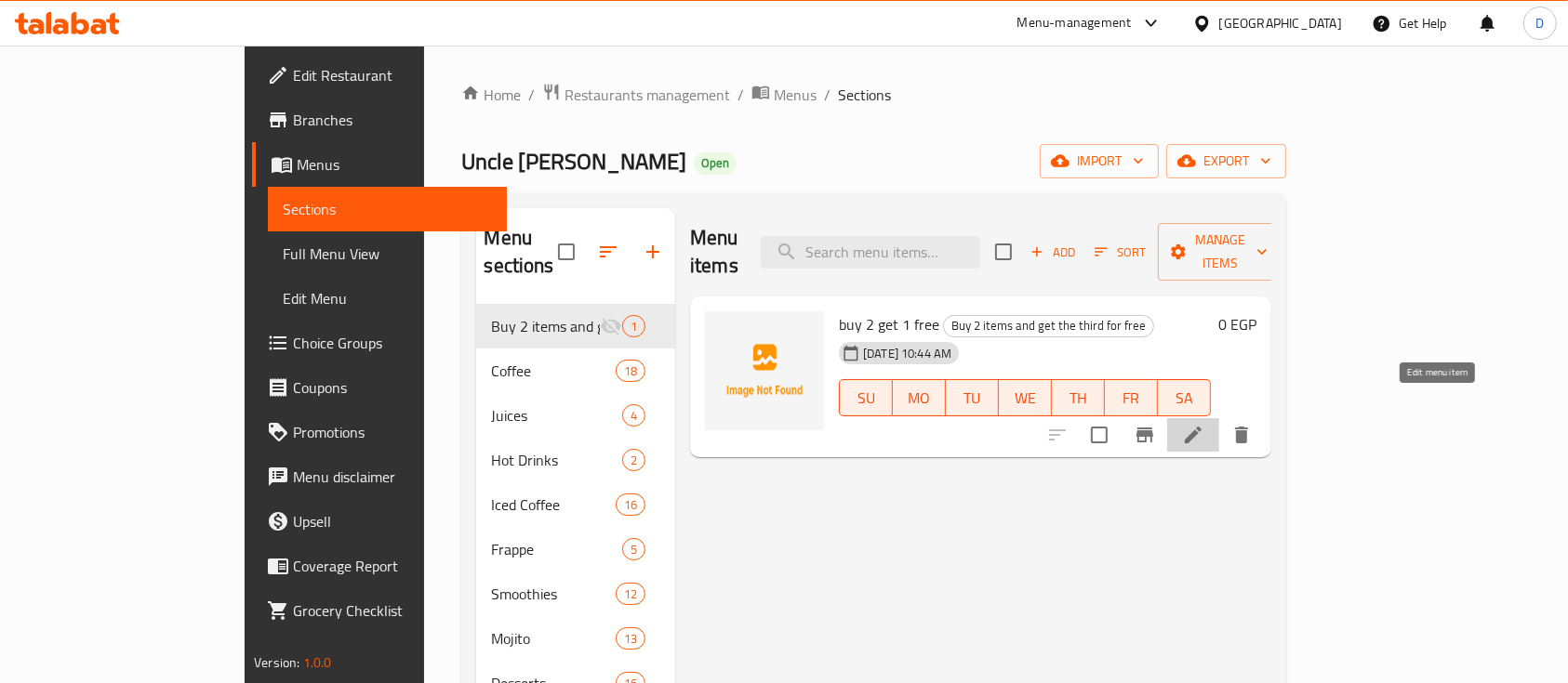
click at [1201, 427] on icon at bounding box center [1192, 435] width 16 height 16
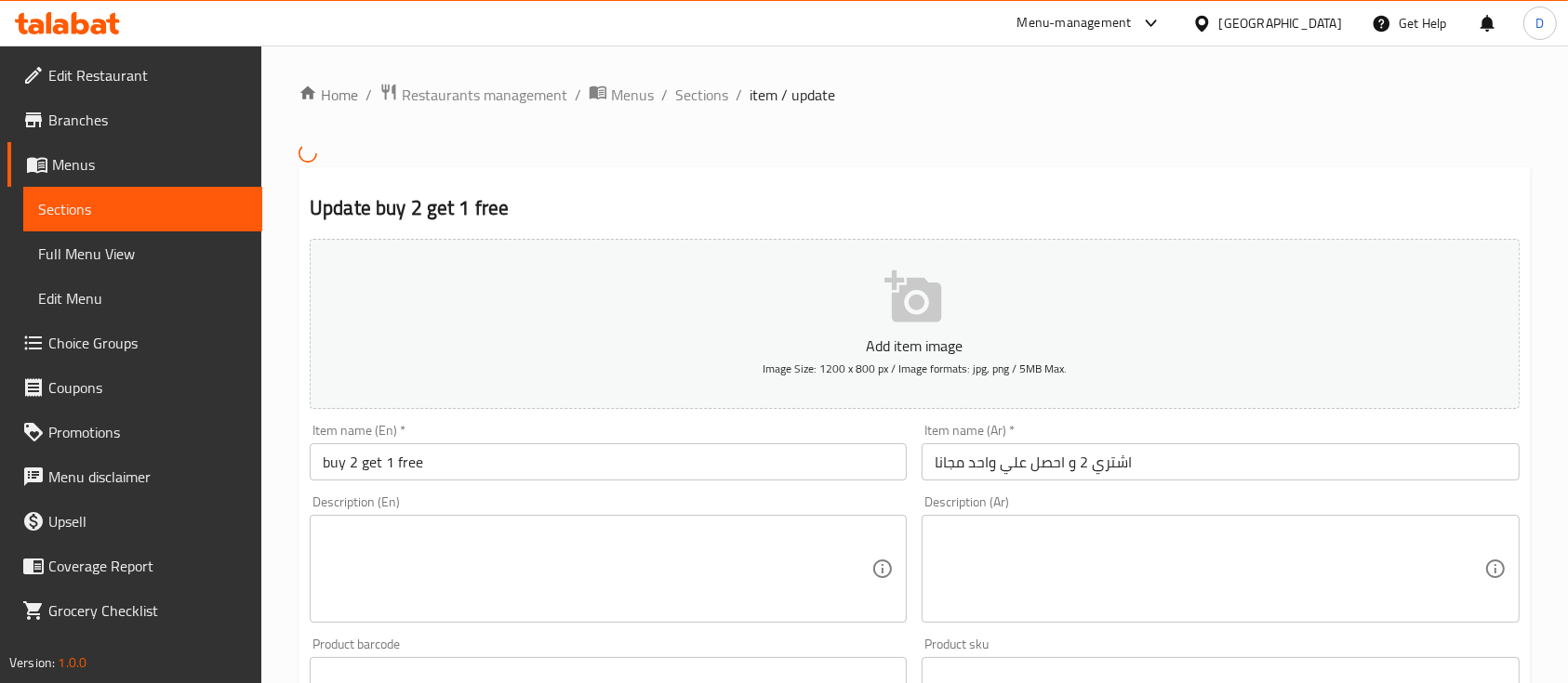
click at [1283, 452] on div at bounding box center [784, 342] width 1568 height 683
click at [1284, 452] on div "Item name (Ar)   * اشتري 2 و احصل علي واحد مجانا Item name (Ar) *" at bounding box center [1220, 452] width 597 height 56
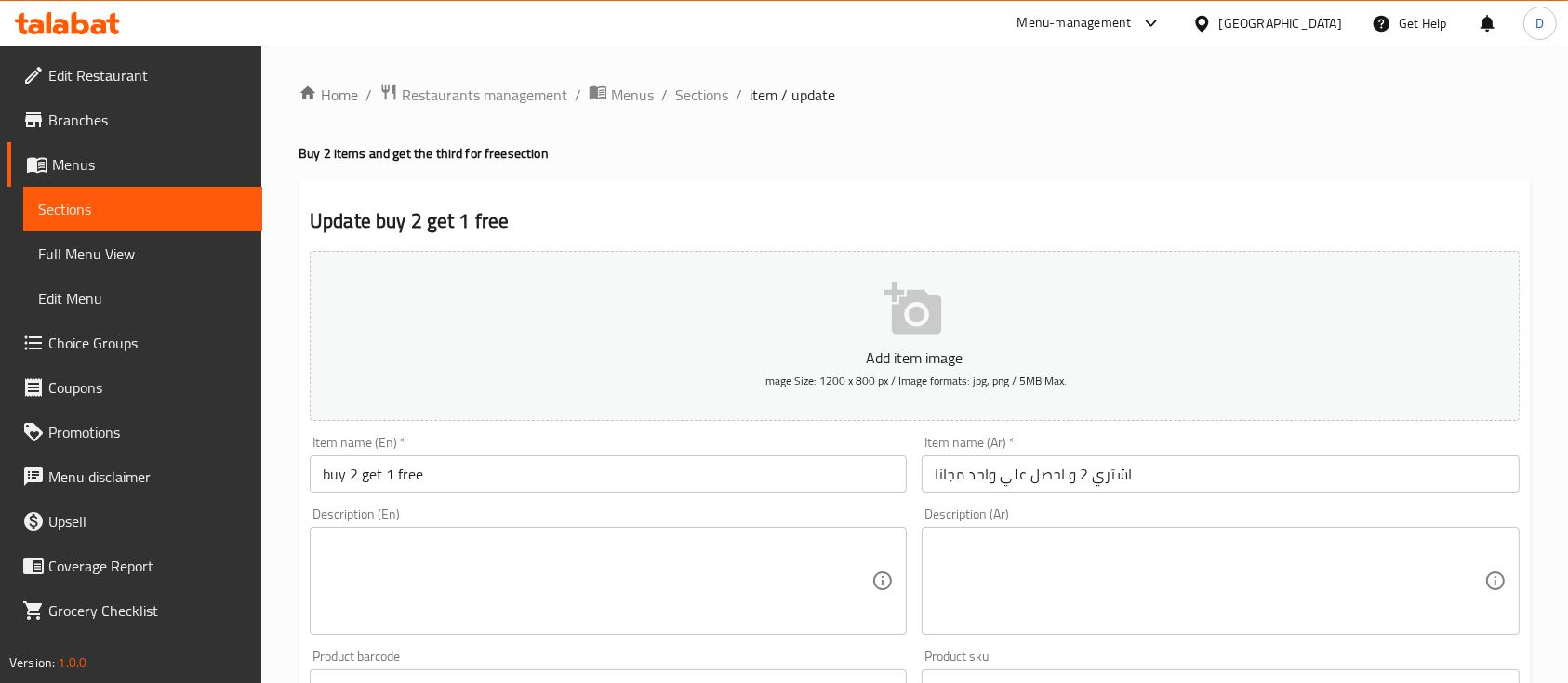
click at [1286, 456] on div "Item name (Ar)   * اشتري 2 و احصل علي واحد مجانا Item name (Ar) *" at bounding box center [1220, 464] width 597 height 56
click at [1304, 482] on input "اشتري 2 و احصل علي واحد مجانا" at bounding box center [1220, 474] width 597 height 37
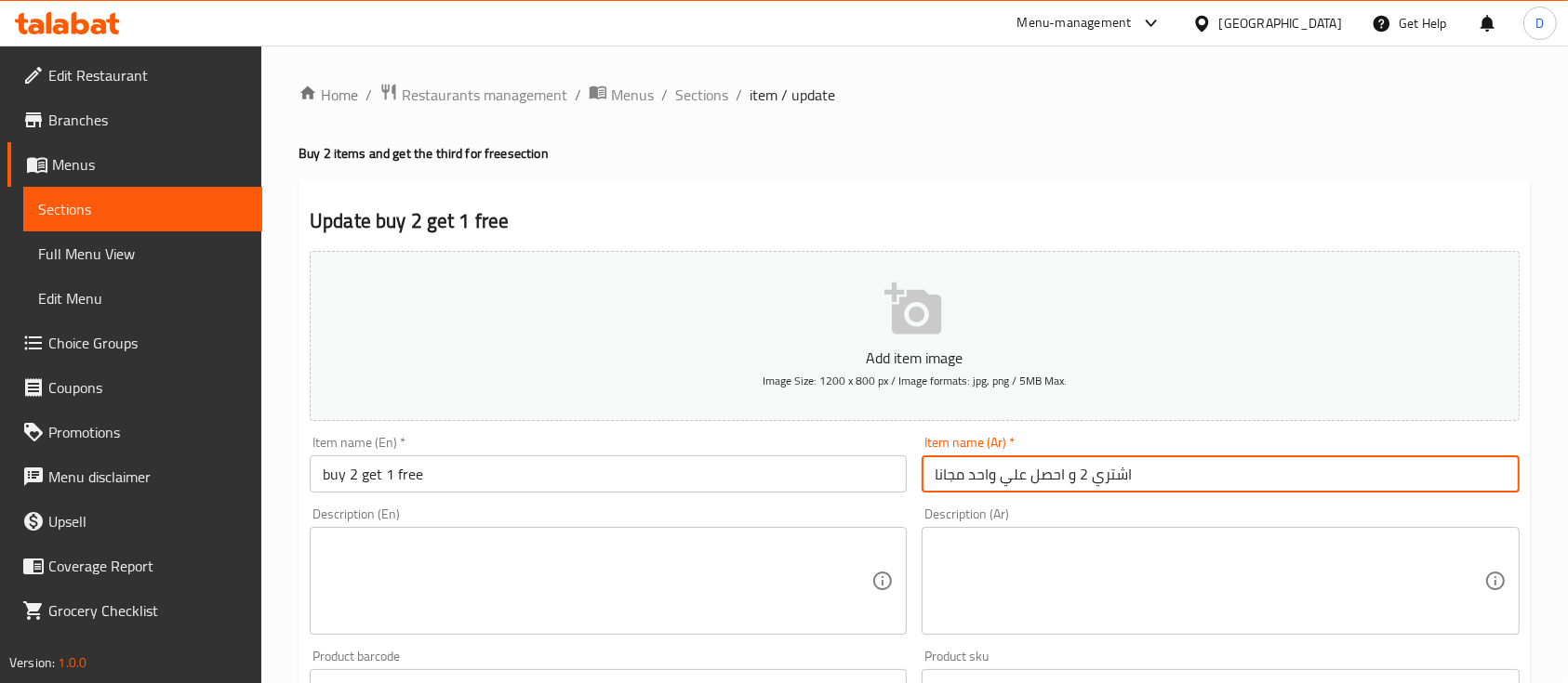
click at [1304, 482] on input "اشتري 2 و احصل علي واحد مجانا" at bounding box center [1220, 474] width 597 height 37
type input ";"
type input "ح"
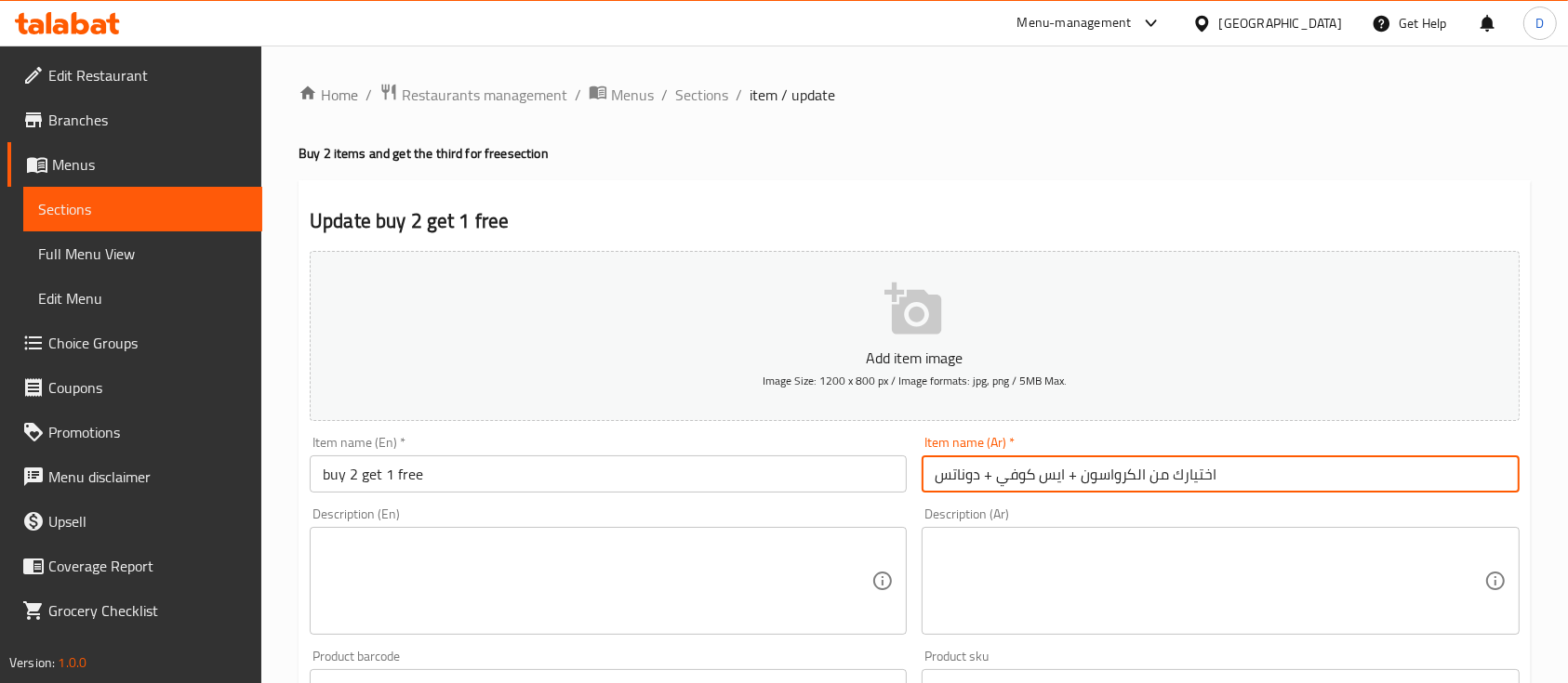
type input "اختيارك من الكرواسون + ايس كوفي + دوناتس"
click at [800, 490] on input "buy 2 get 1 free" at bounding box center [607, 474] width 597 height 37
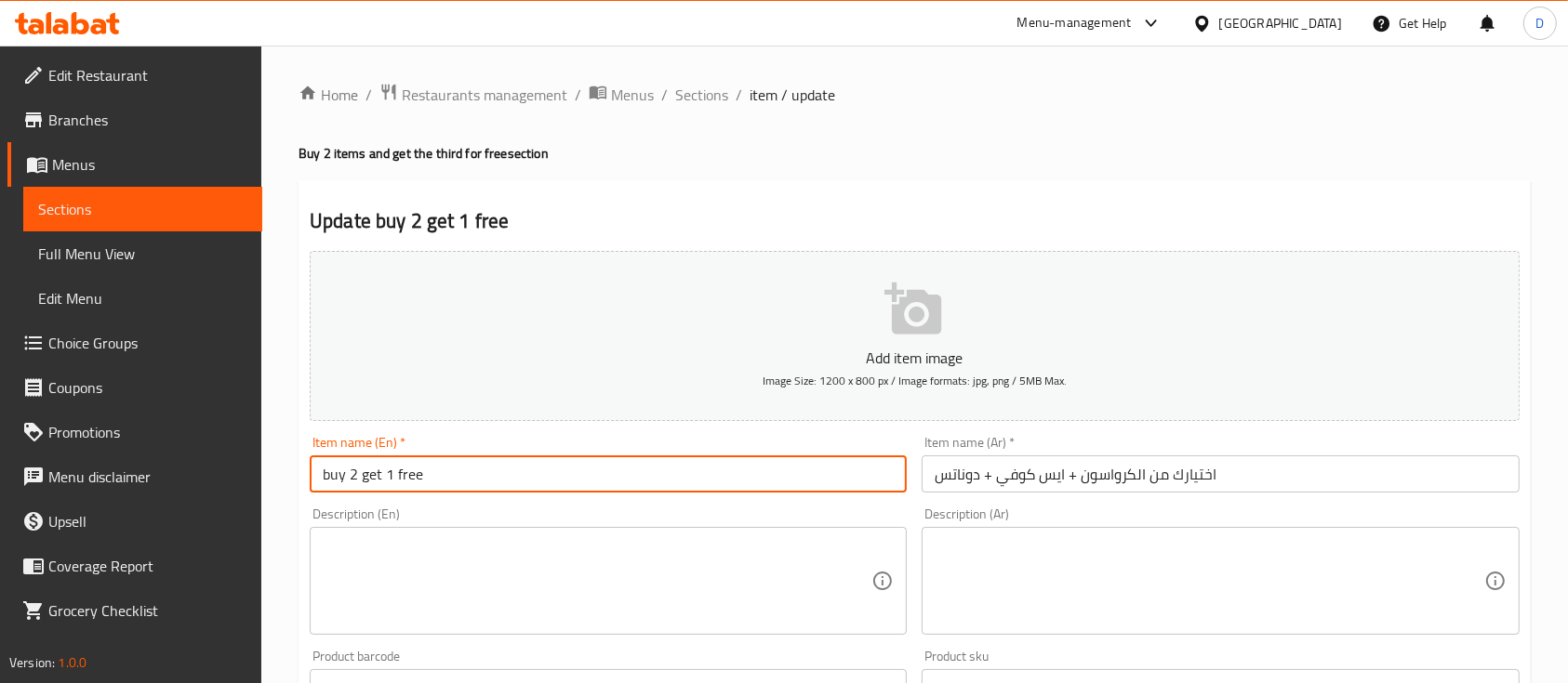
click at [800, 490] on input "buy 2 get 1 free" at bounding box center [607, 474] width 597 height 37
paste input "Your choice of croissant + iced coffee + donuts"
type input "Your choice of croissant + iced coffee + donuts"
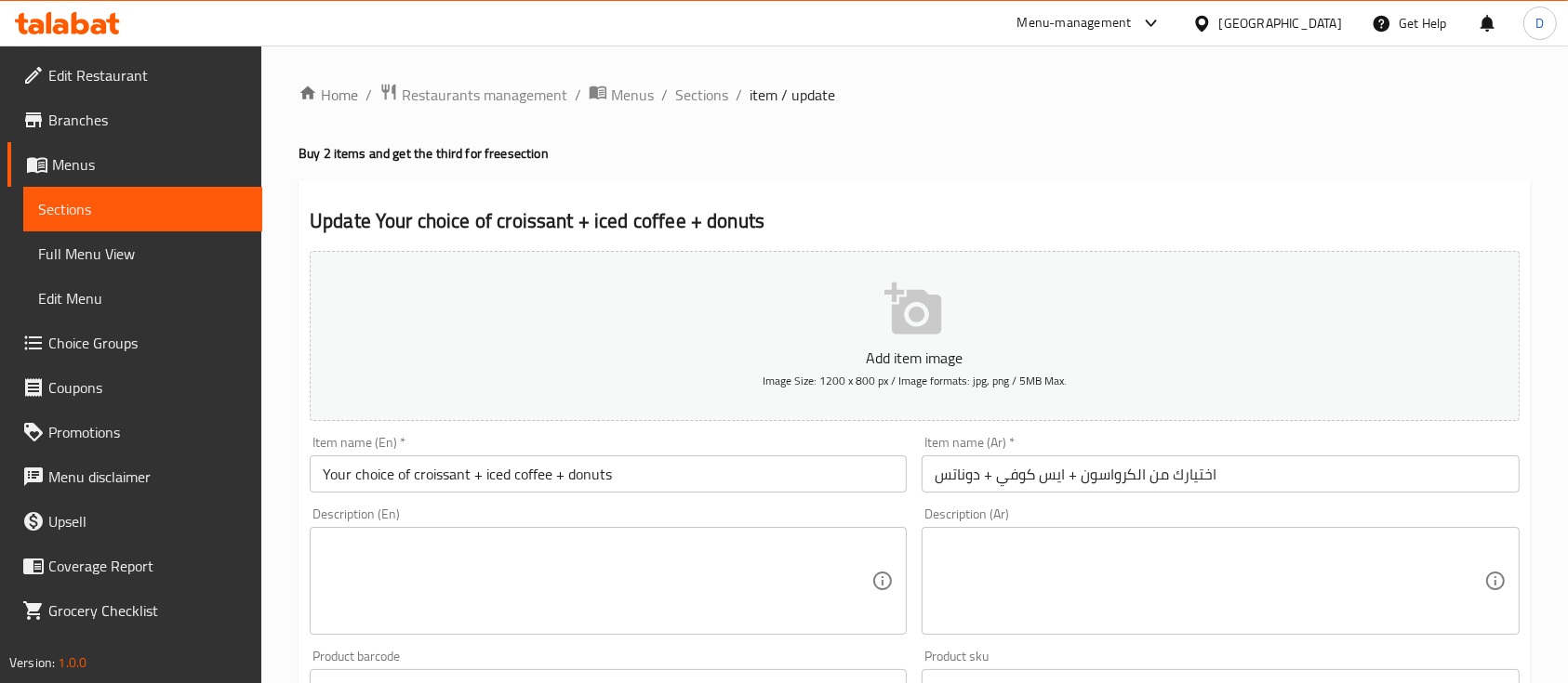
click at [914, 510] on div "Description (Ar) Description (Ar)" at bounding box center [1220, 571] width 612 height 143
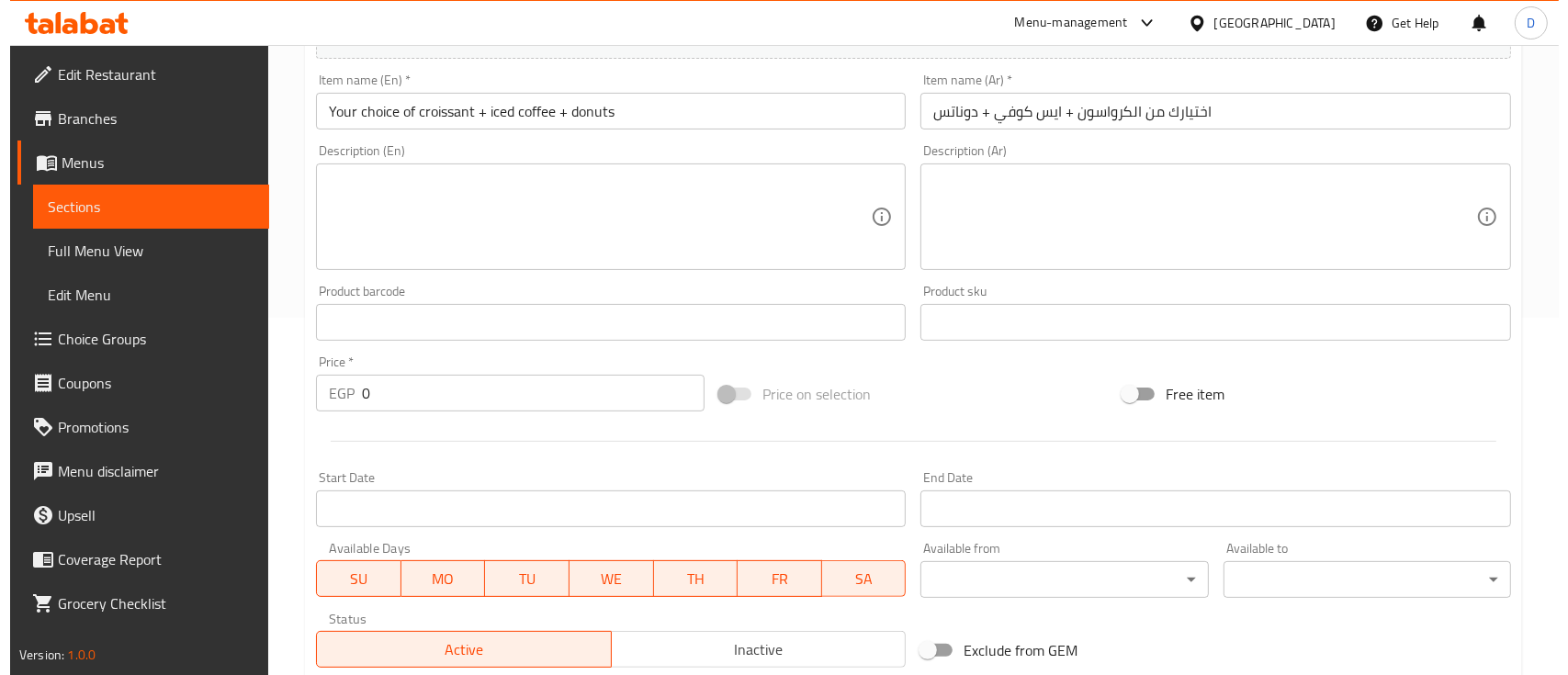
scroll to position [623, 0]
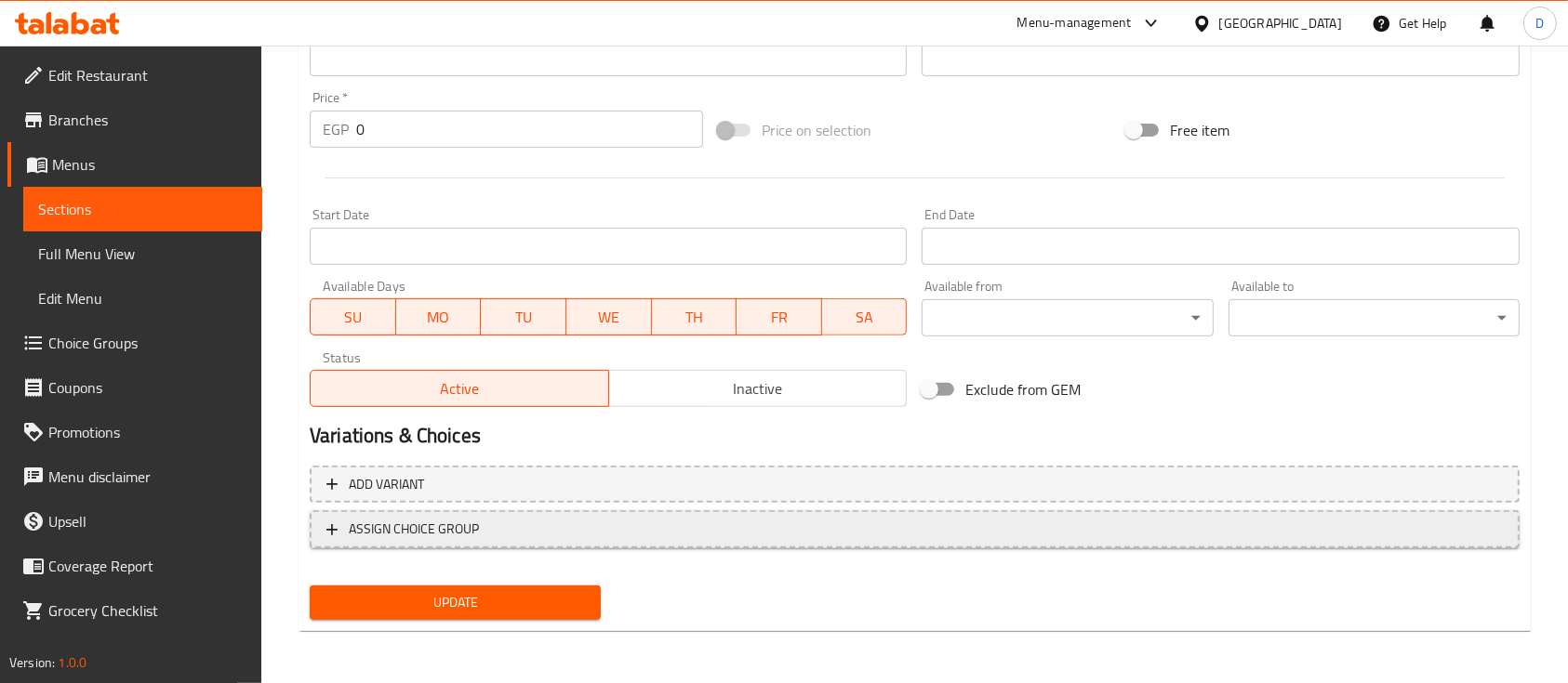
click at [676, 529] on span "ASSIGN CHOICE GROUP" at bounding box center [914, 530] width 1176 height 23
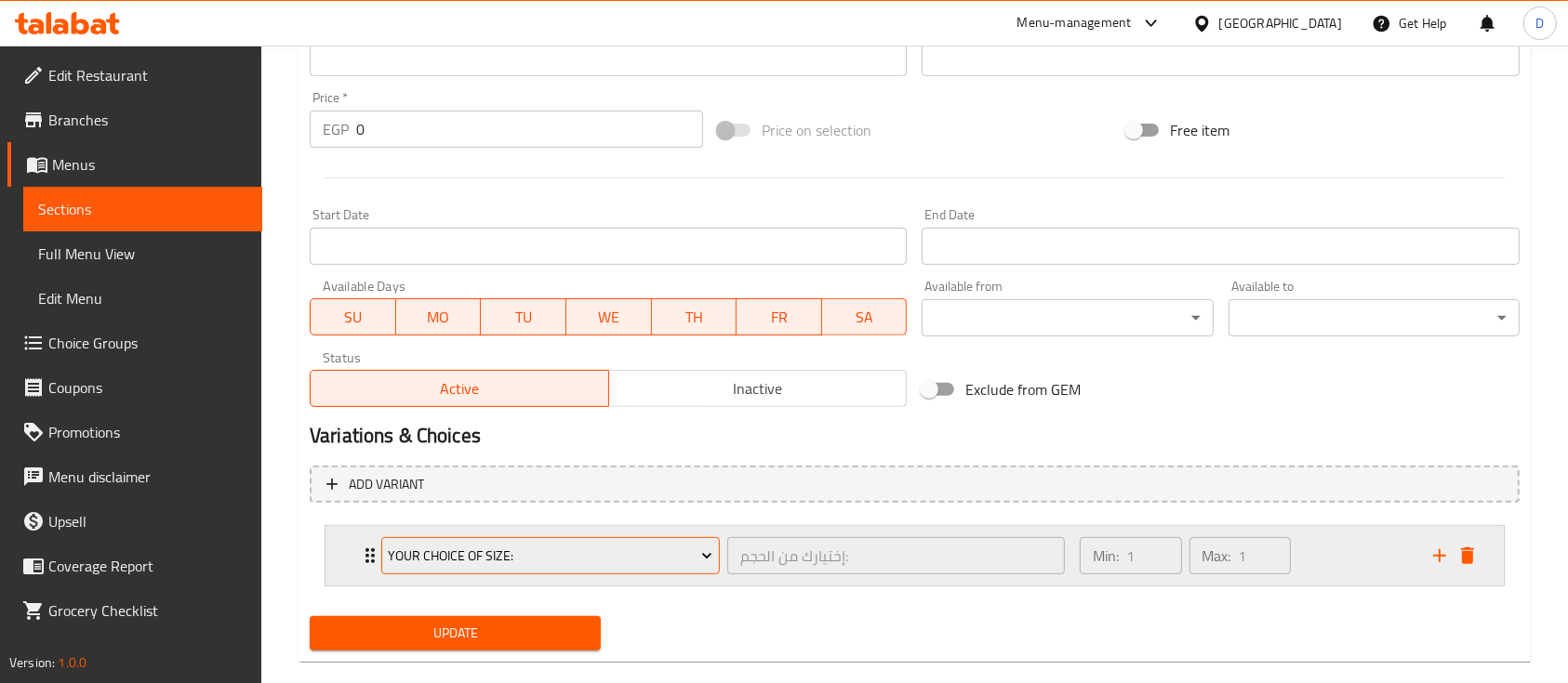
click at [635, 555] on span "Your Choice Of Size:" at bounding box center [550, 557] width 324 height 23
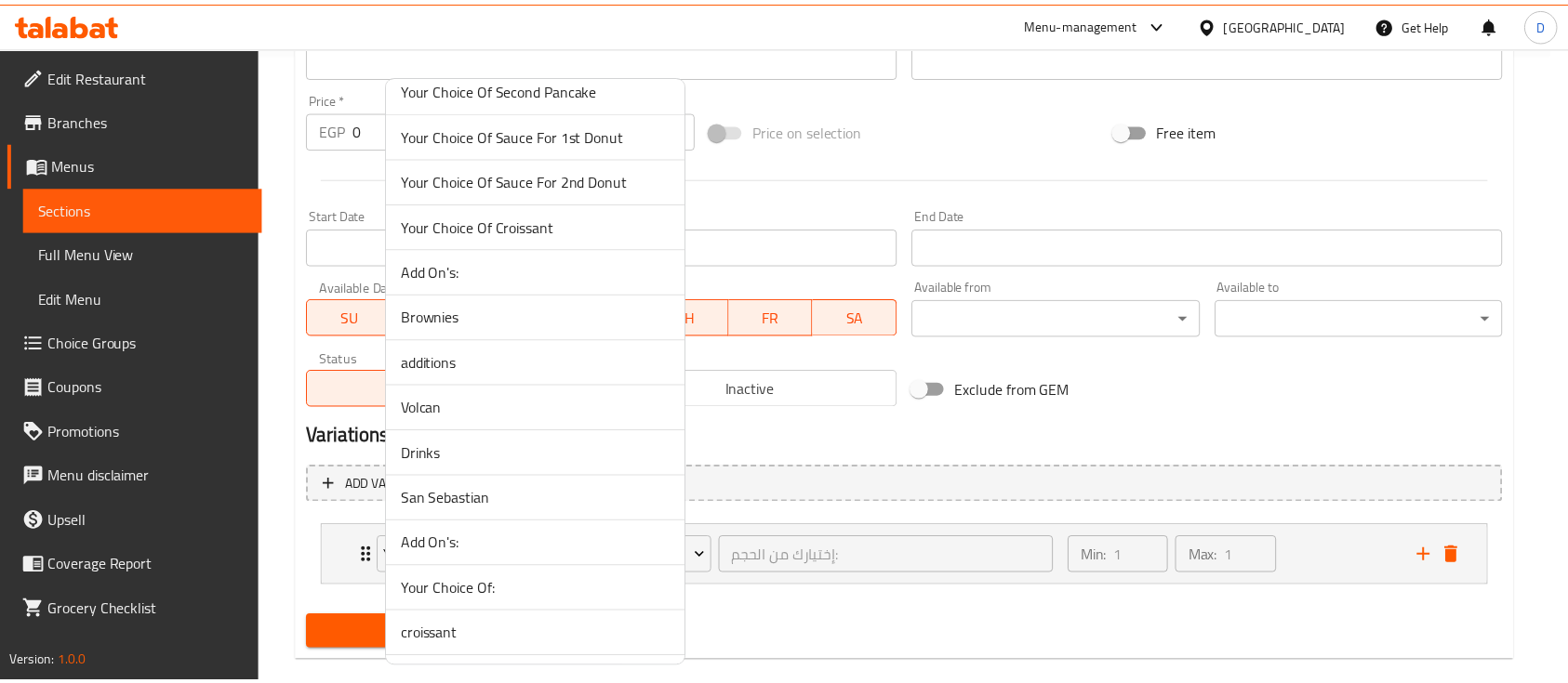
scroll to position [1603, 0]
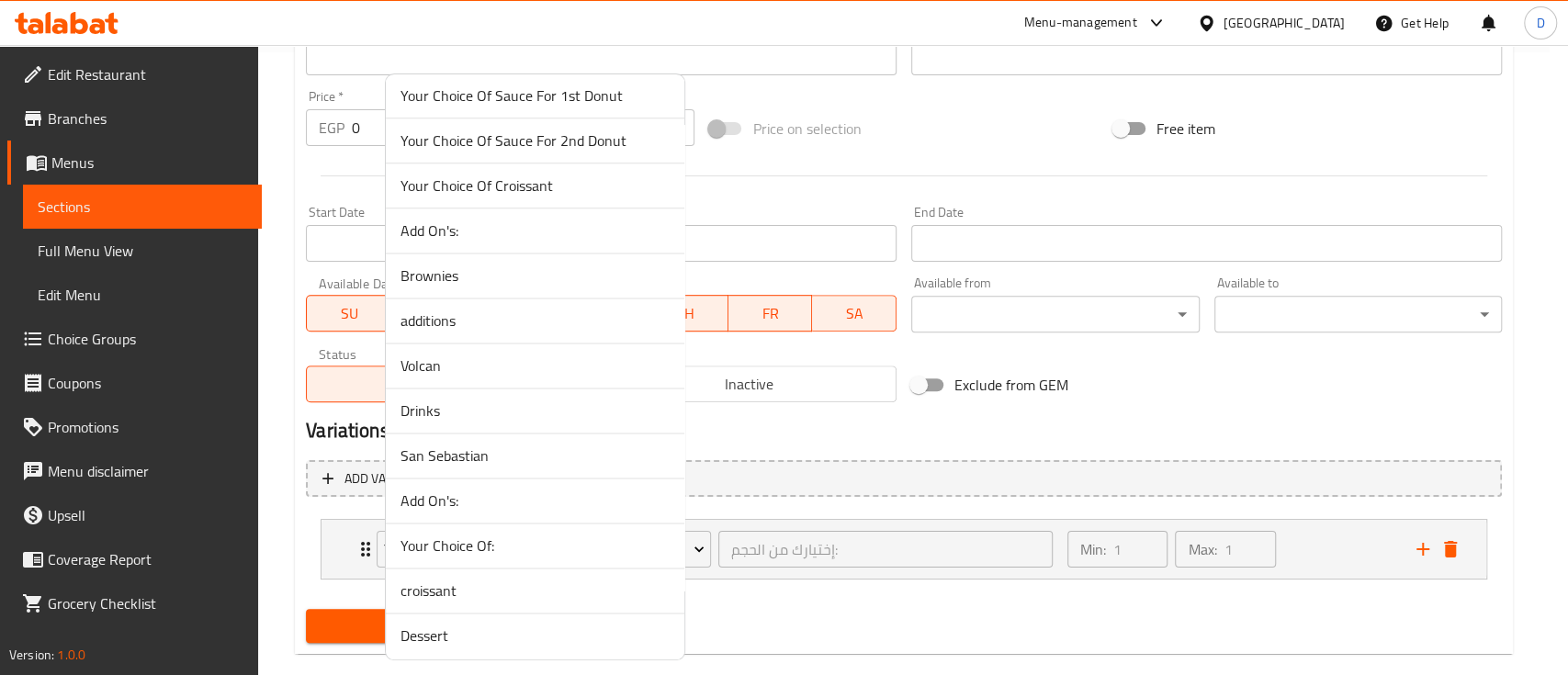
click at [603, 591] on span "croissant" at bounding box center [535, 591] width 269 height 22
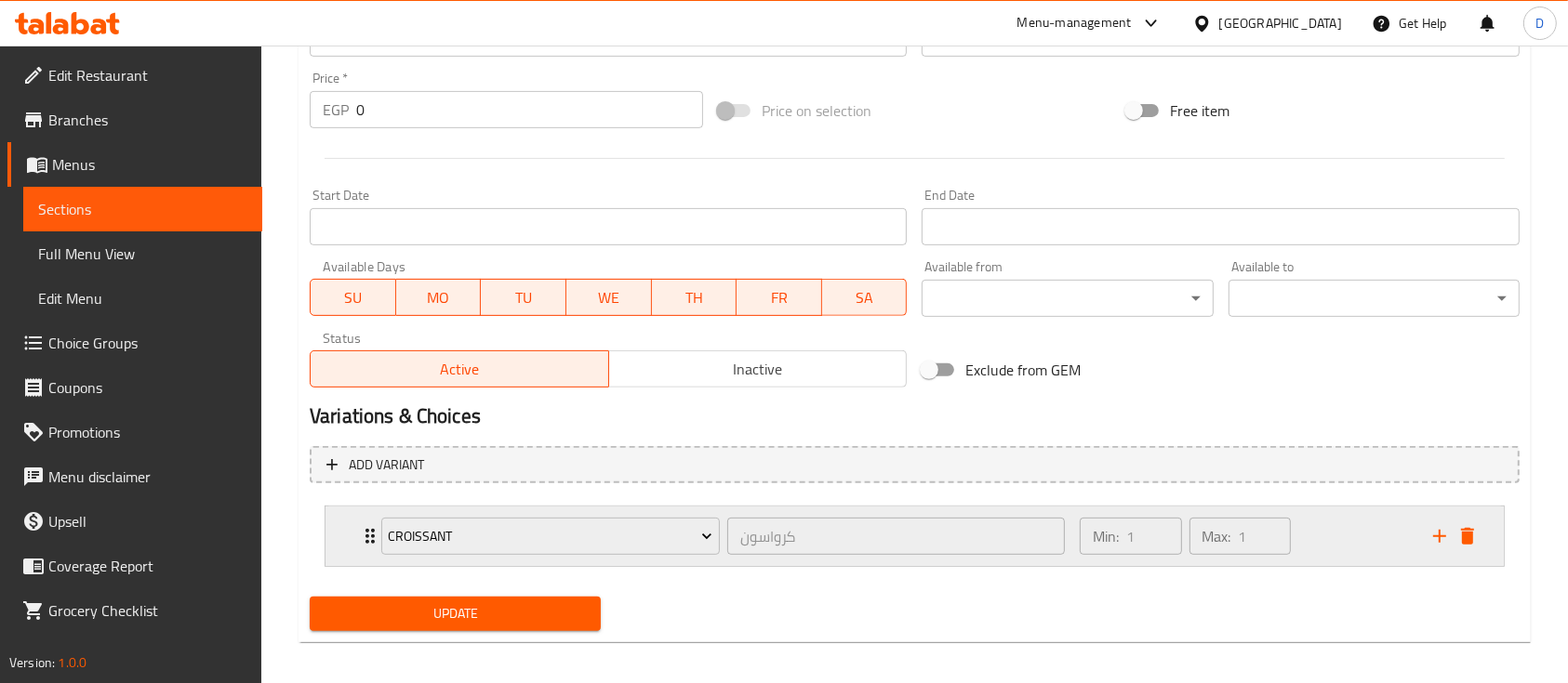
scroll to position [661, 0]
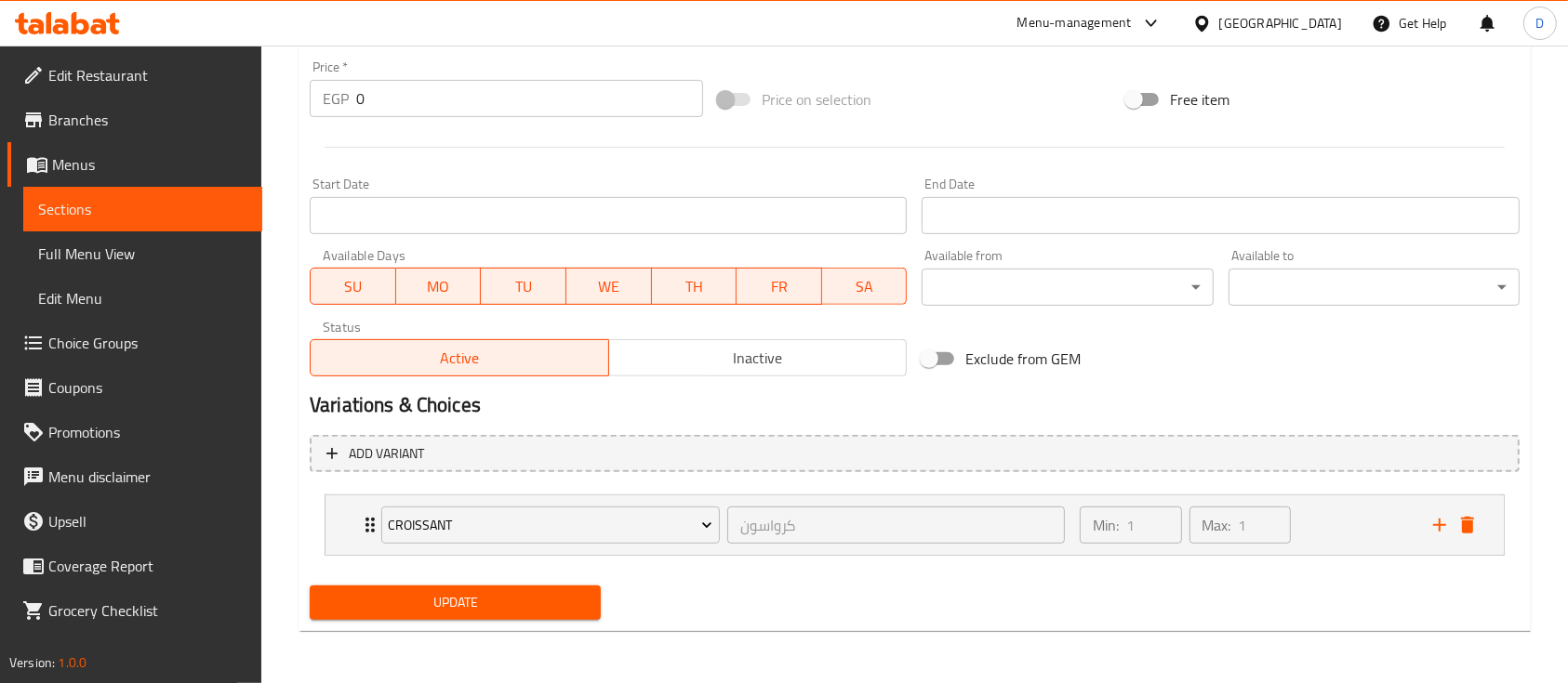
click at [531, 611] on span "Update" at bounding box center [454, 602] width 261 height 23
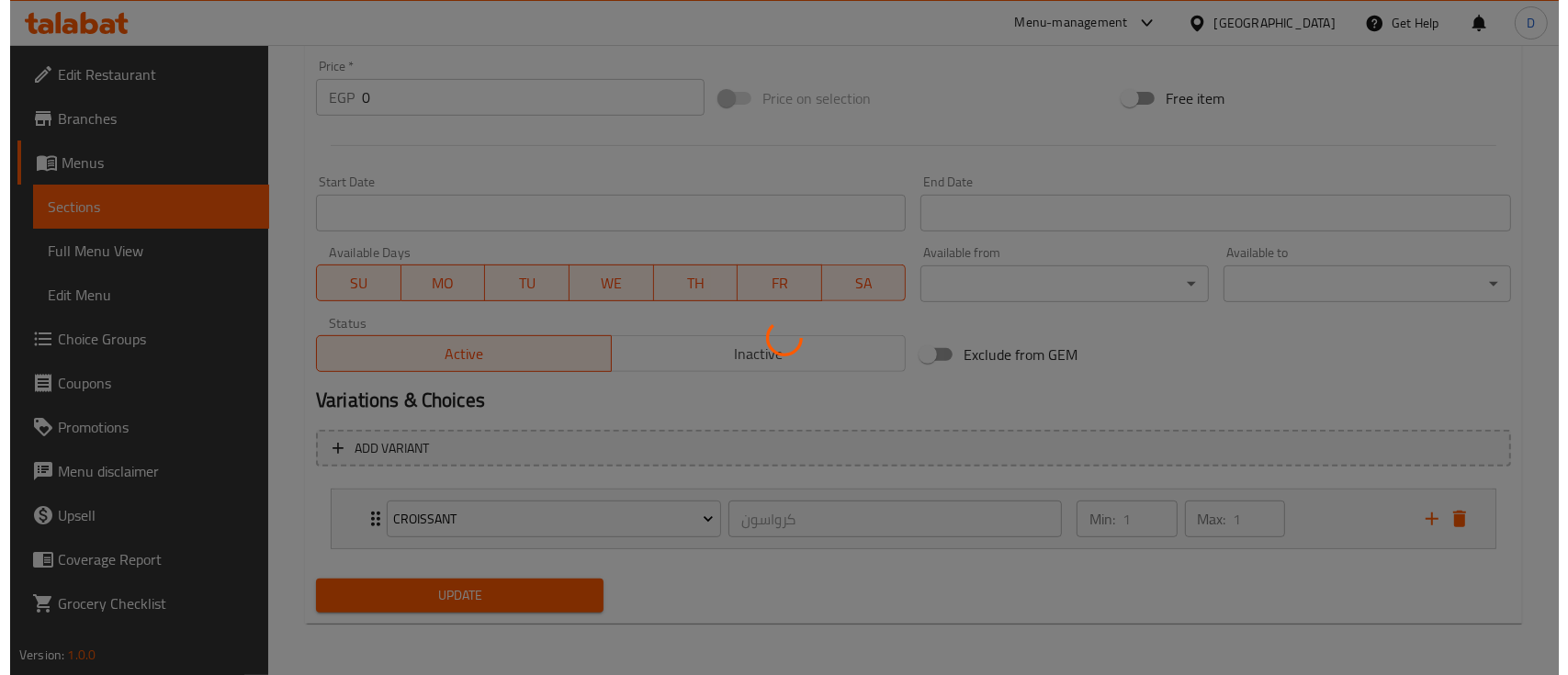
scroll to position [40, 0]
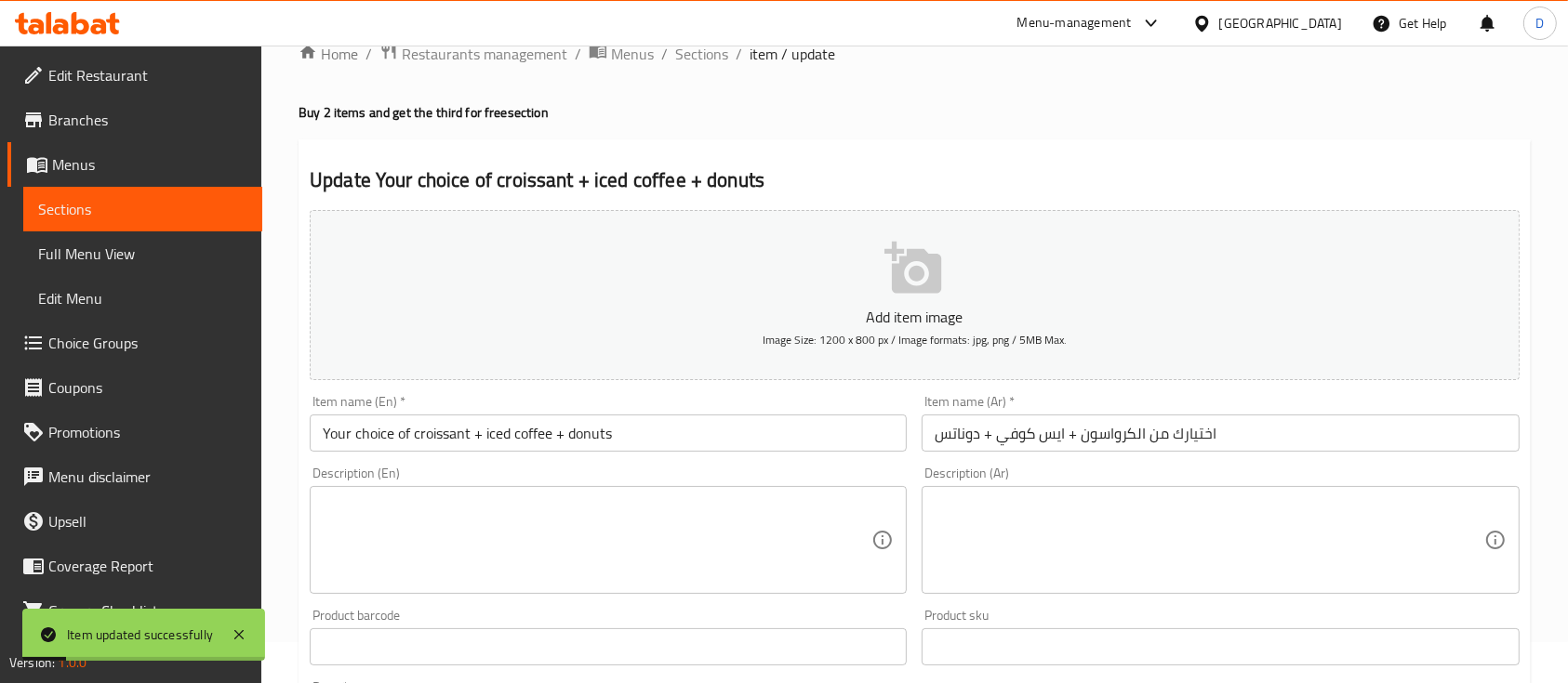
click at [86, 217] on span "Sections" at bounding box center [143, 209] width 210 height 22
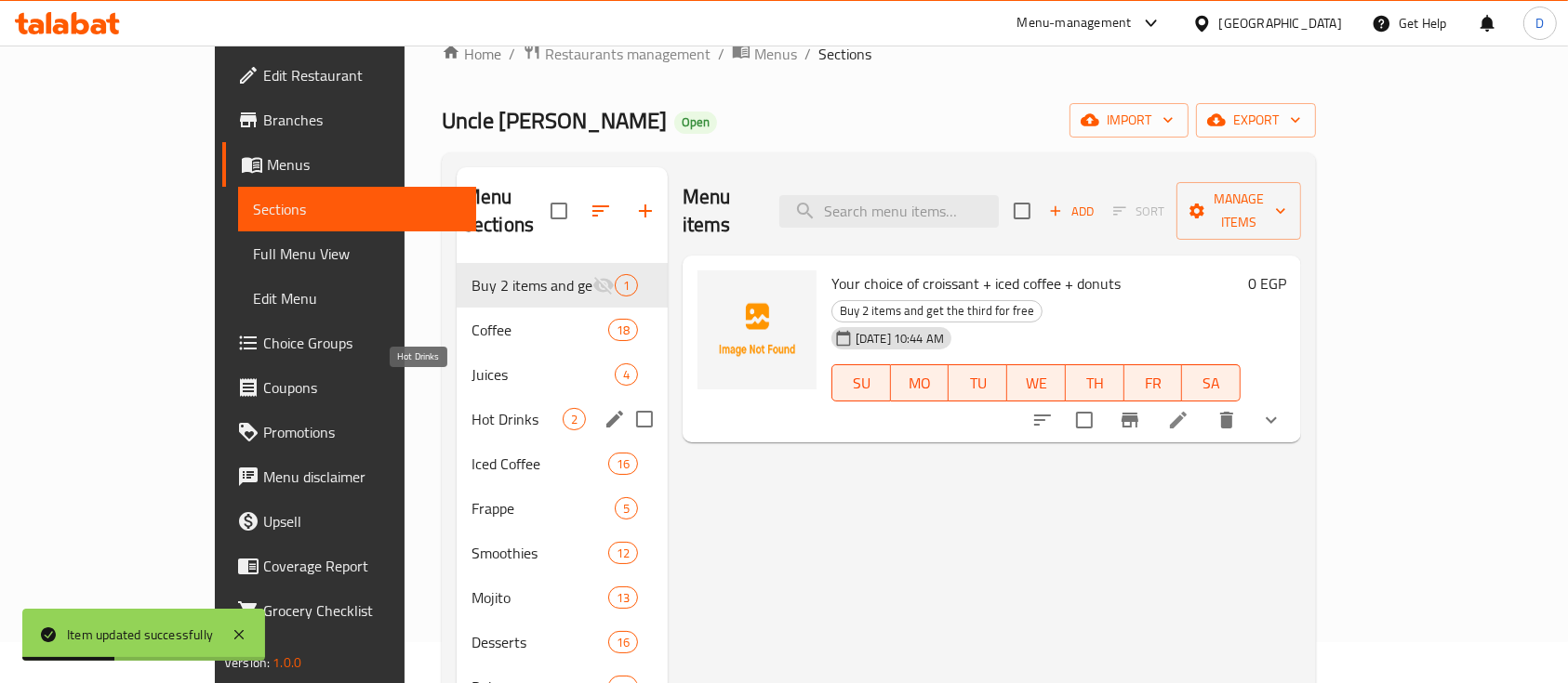
click at [472, 408] on span "Hot Drinks" at bounding box center [517, 419] width 91 height 22
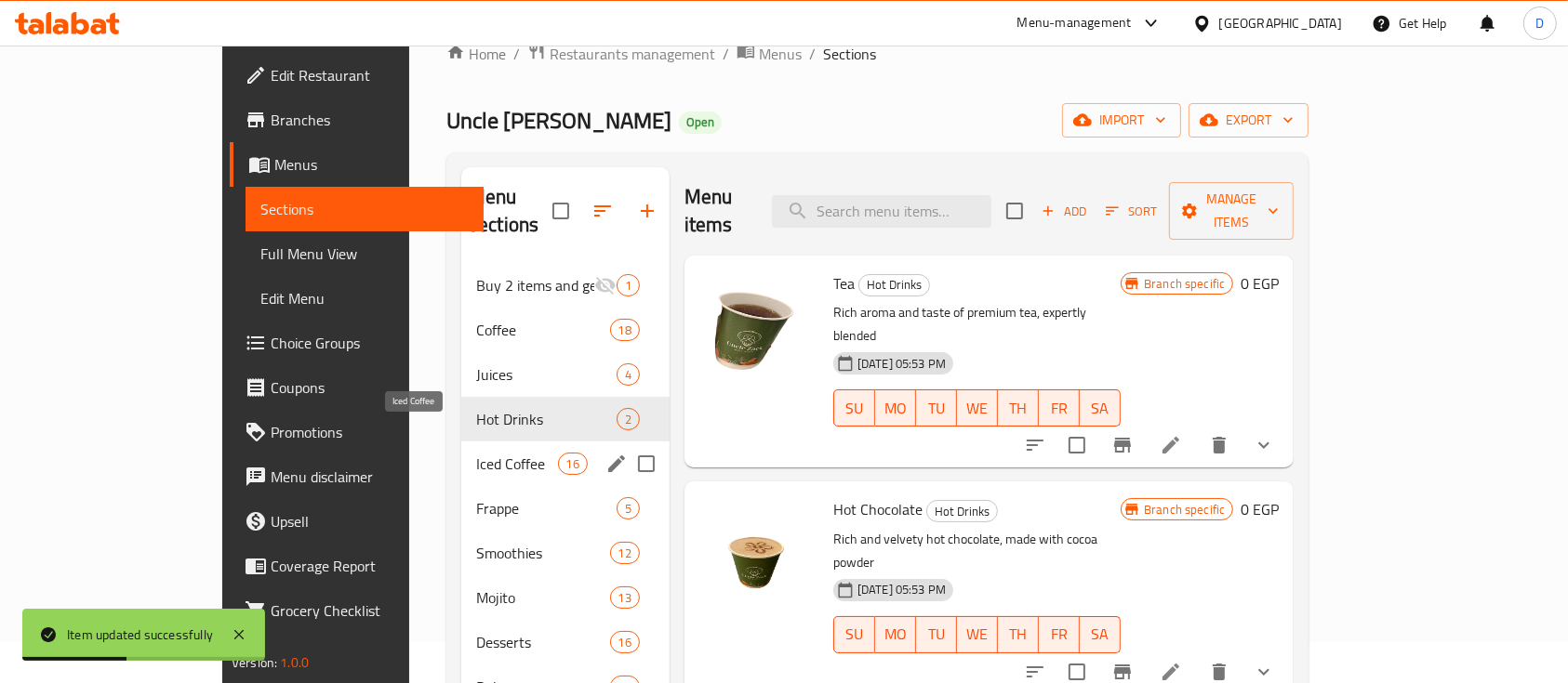
click at [476, 453] on span "Iced Coffee" at bounding box center [517, 464] width 82 height 22
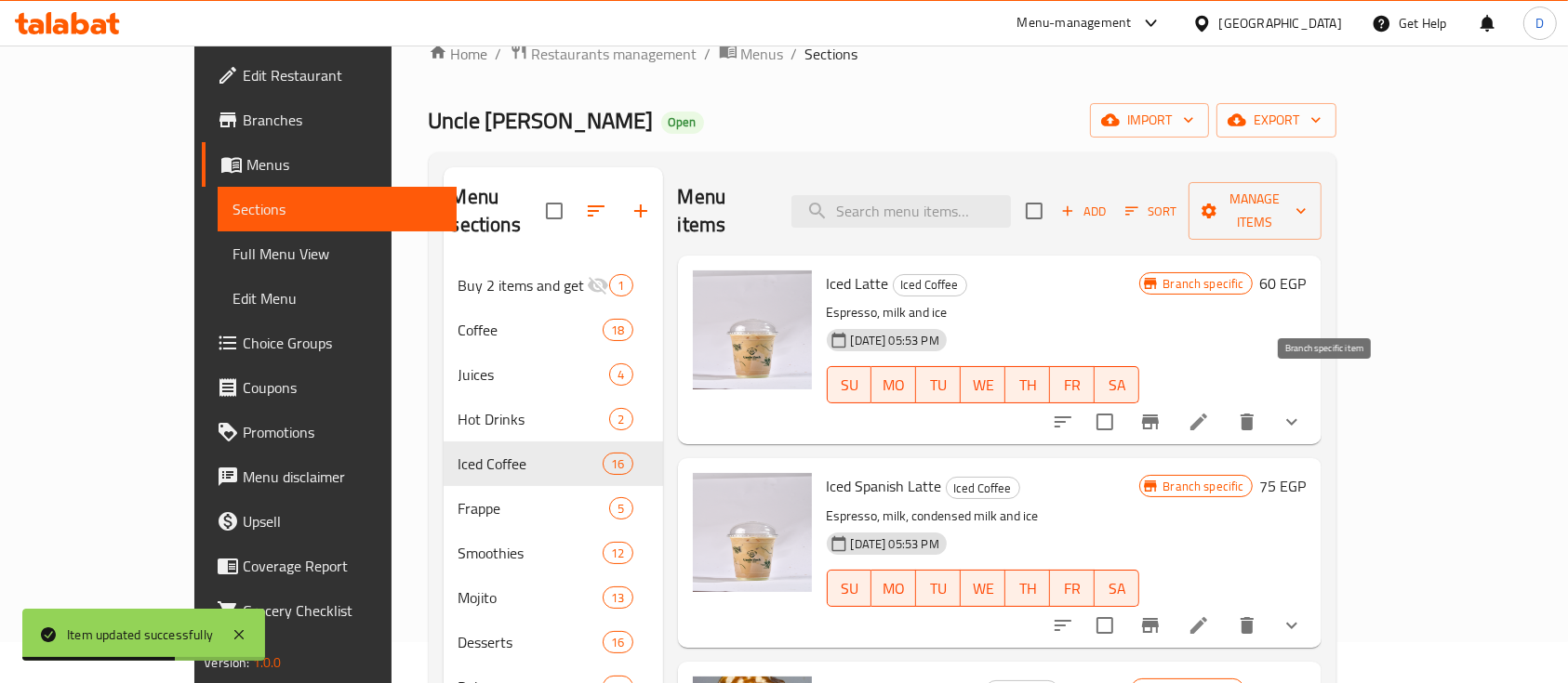
click at [1161, 411] on icon "Branch-specific-item" at bounding box center [1150, 422] width 22 height 22
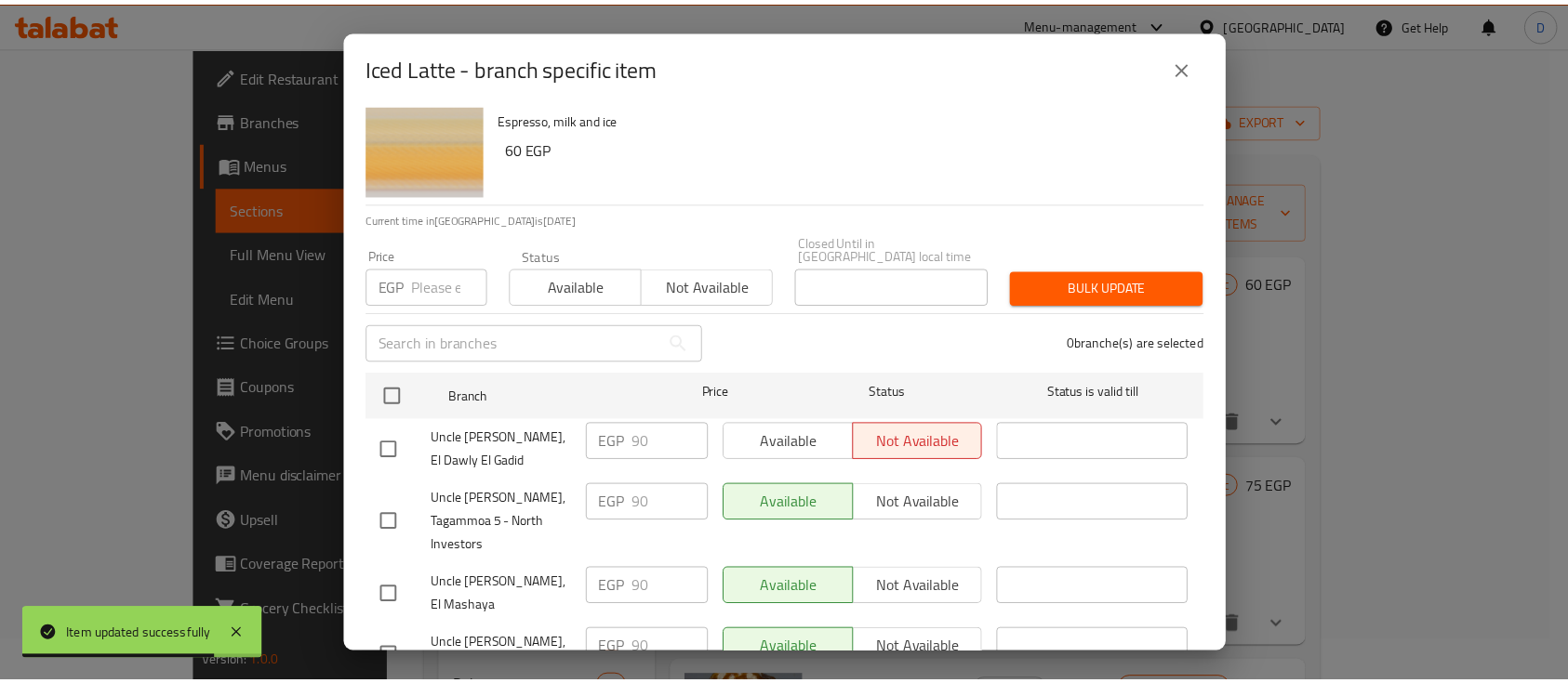
scroll to position [52, 0]
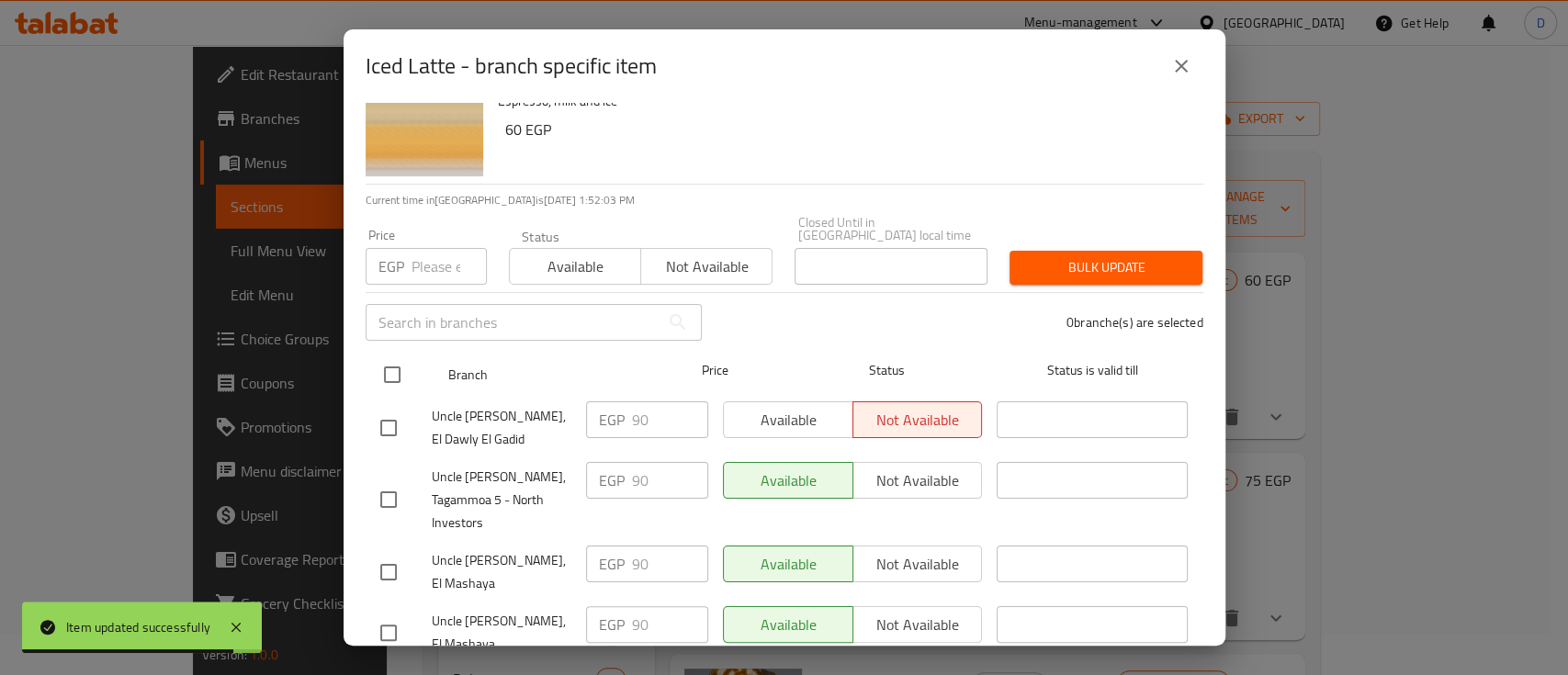
click at [380, 363] on input "checkbox" at bounding box center [392, 375] width 38 height 38
checkbox input "true"
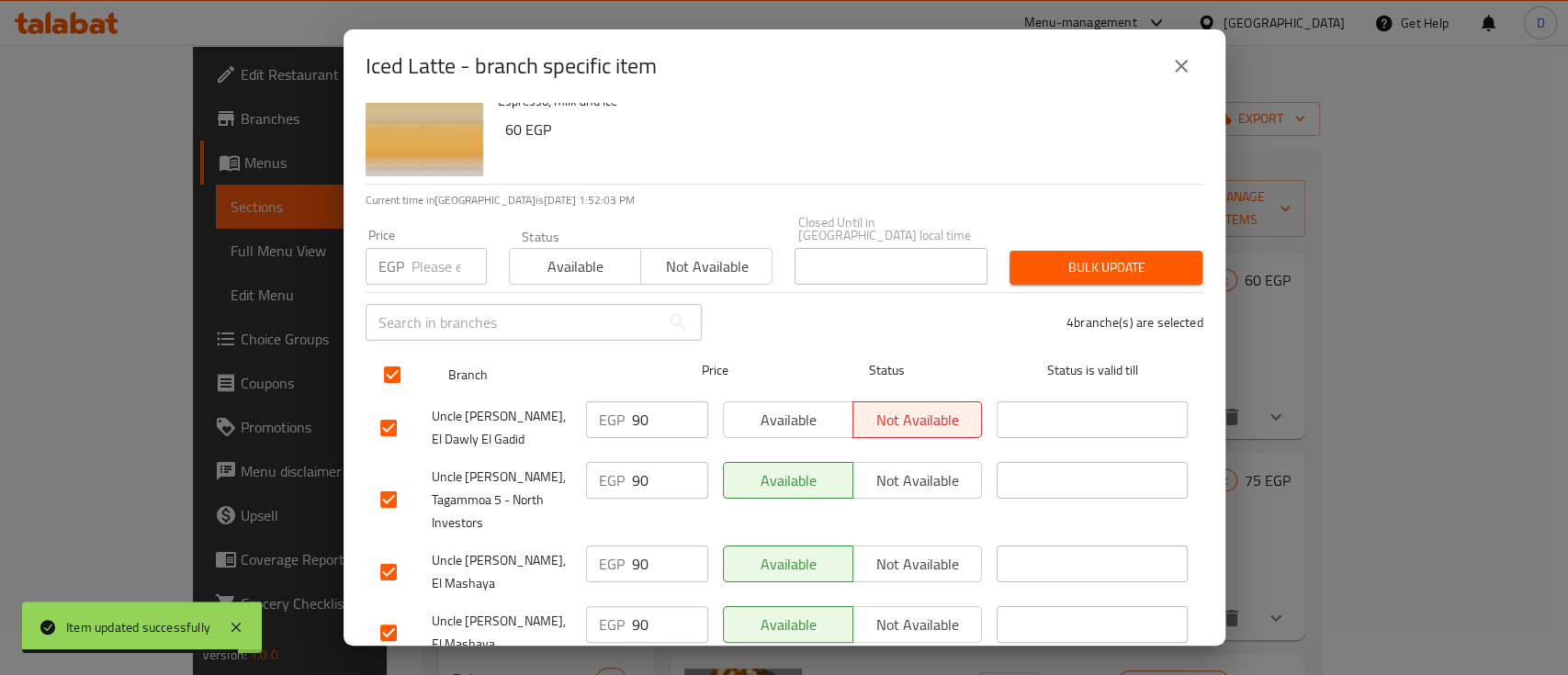
checkbox input "true"
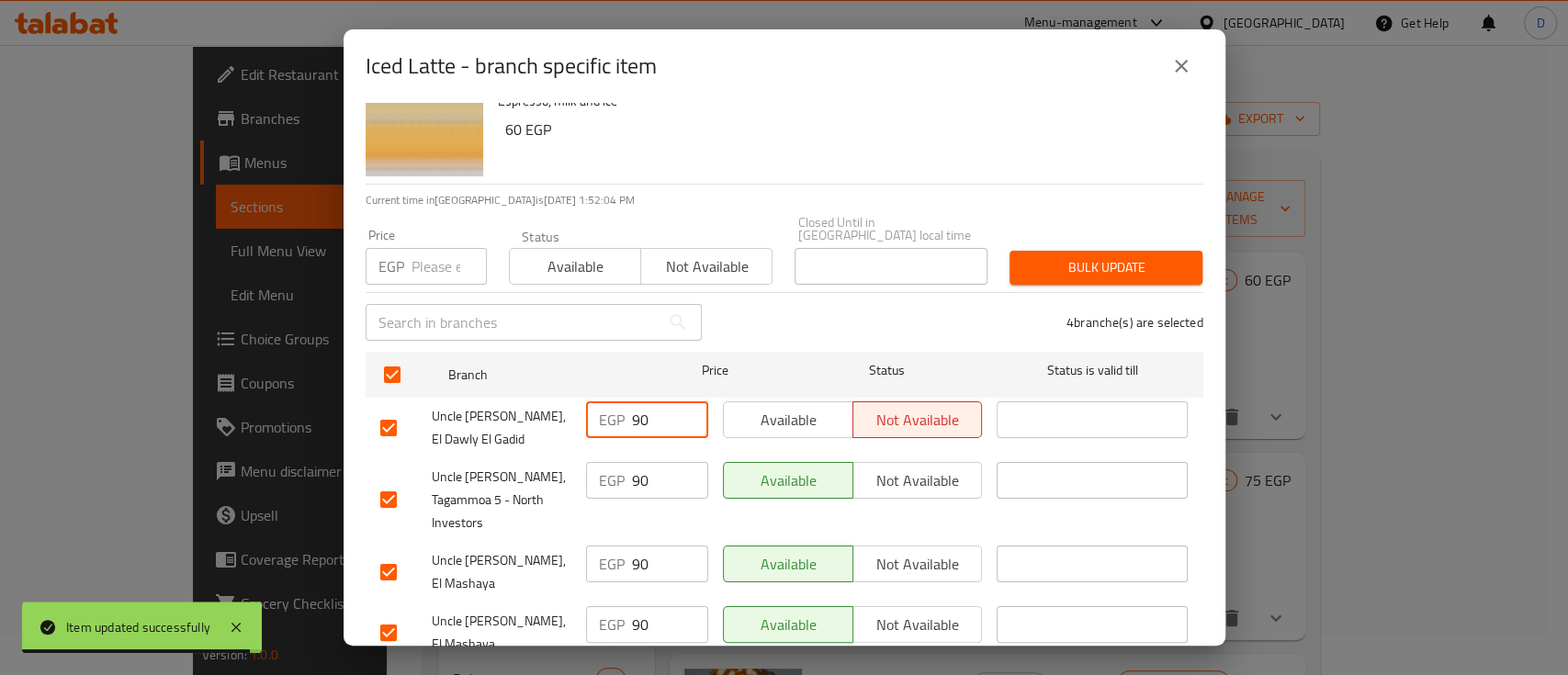
click at [669, 412] on input "90" at bounding box center [670, 420] width 77 height 36
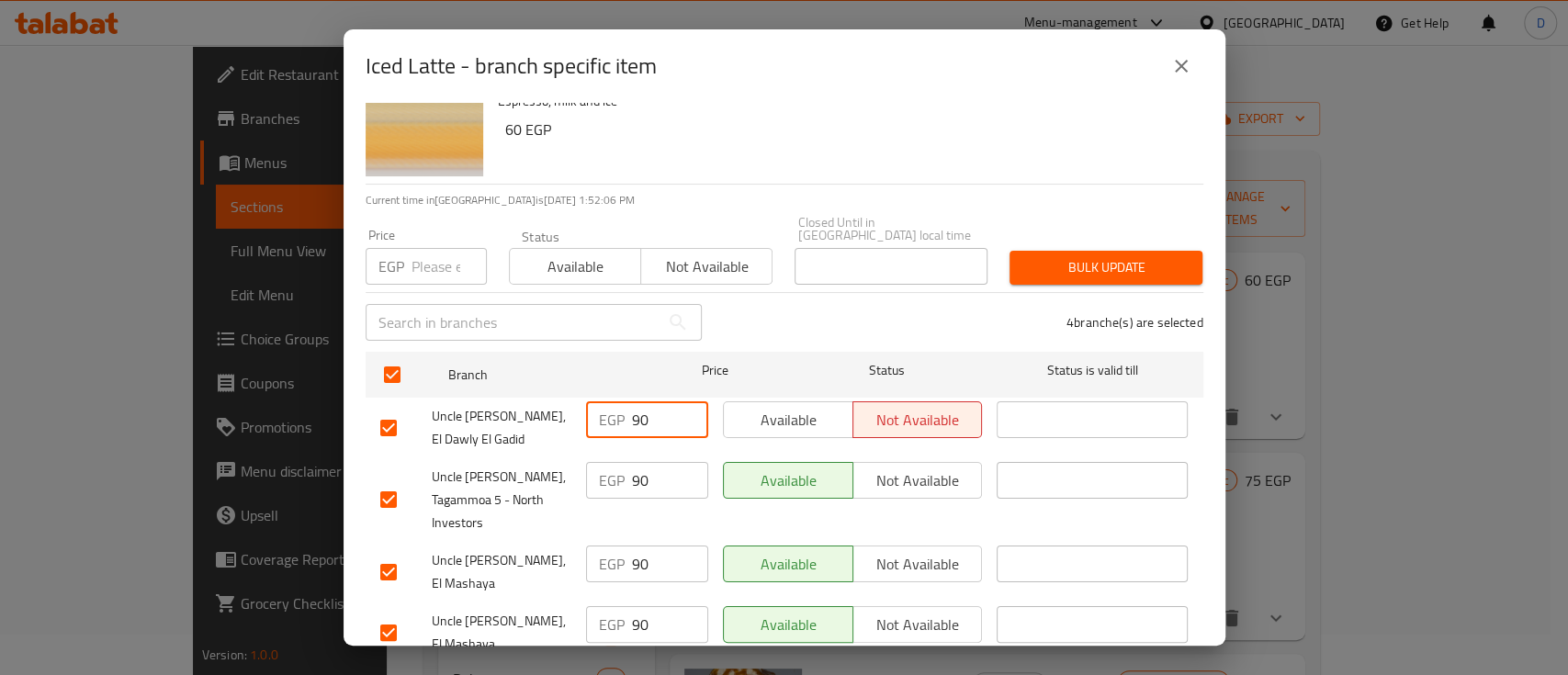
click at [1166, 77] on button "close" at bounding box center [1181, 66] width 44 height 44
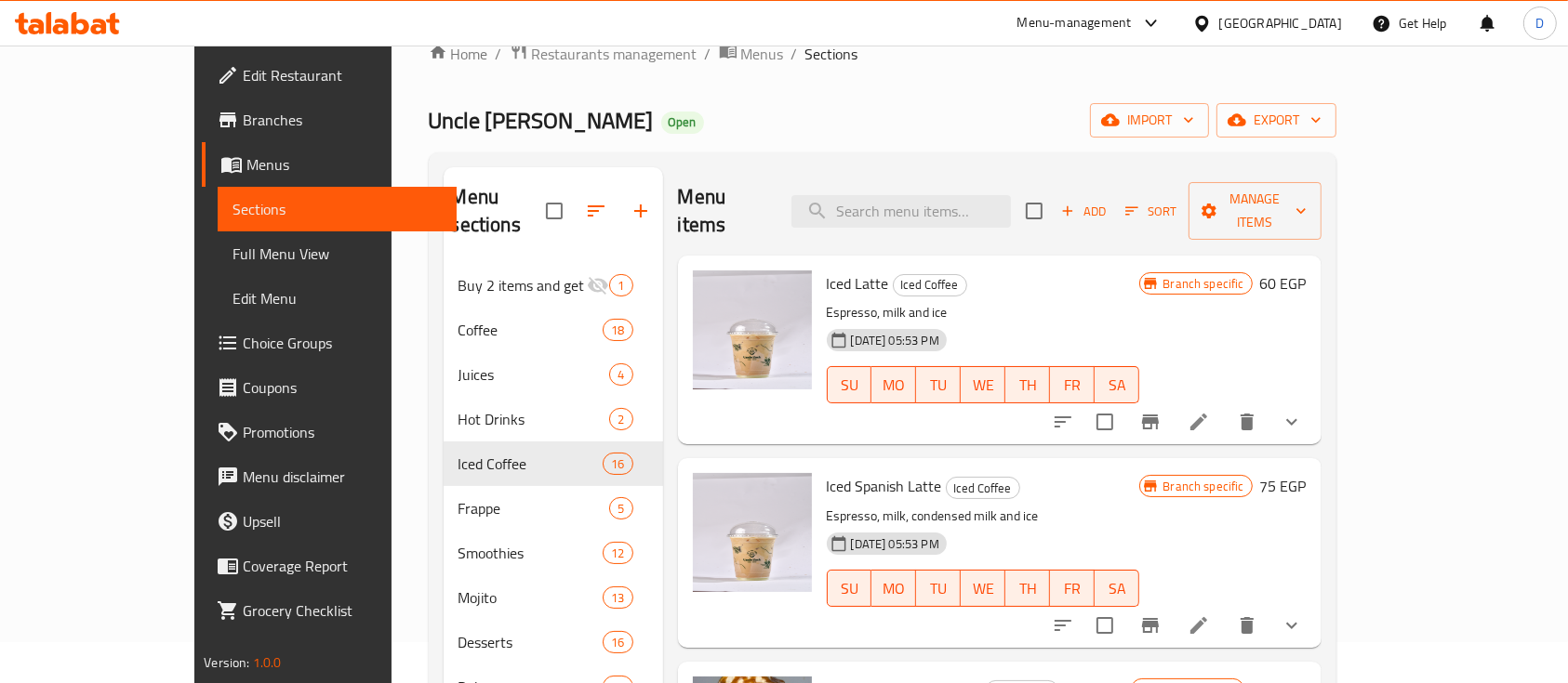
click at [1306, 271] on h6 "60 EGP" at bounding box center [1283, 283] width 47 height 26
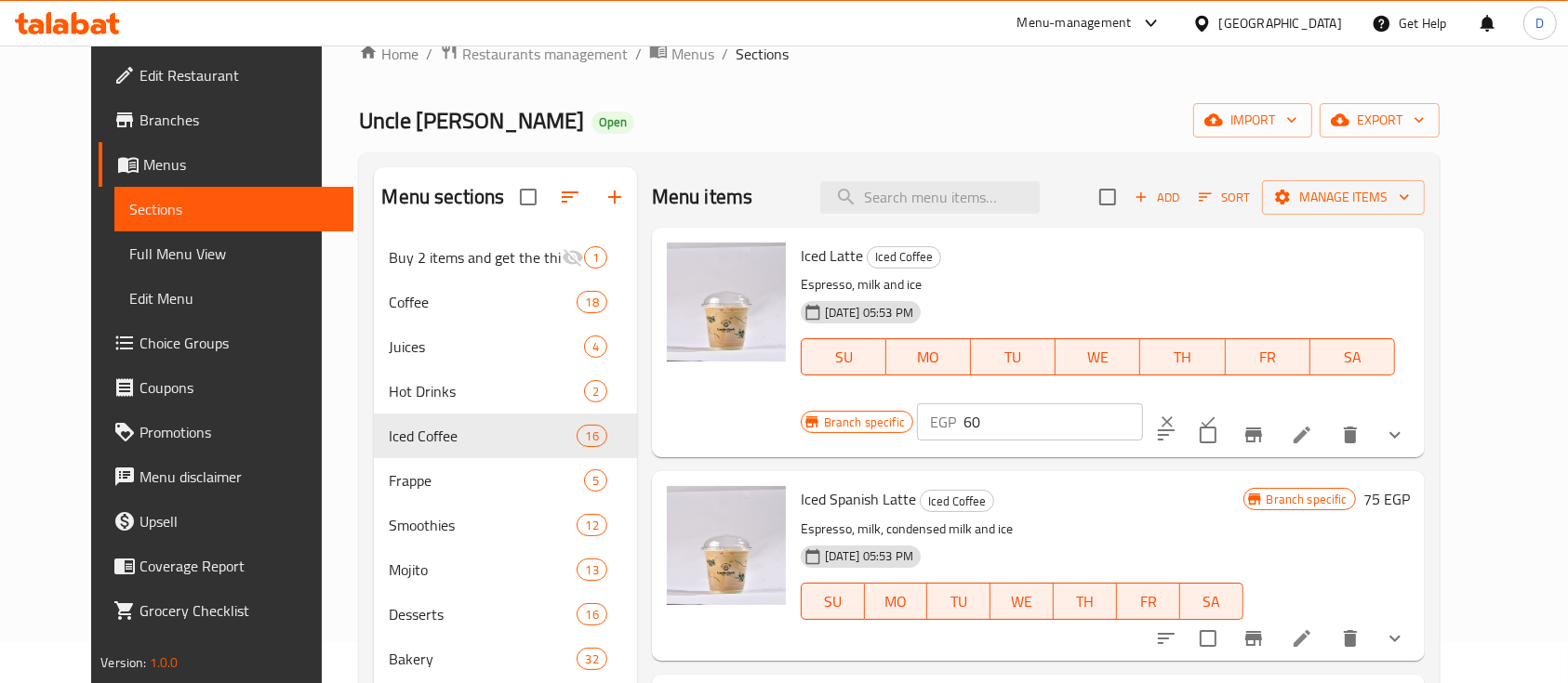
click at [1143, 404] on input "60" at bounding box center [1053, 422] width 180 height 37
paste input "90"
click at [1143, 404] on input "6090" at bounding box center [1053, 422] width 180 height 37
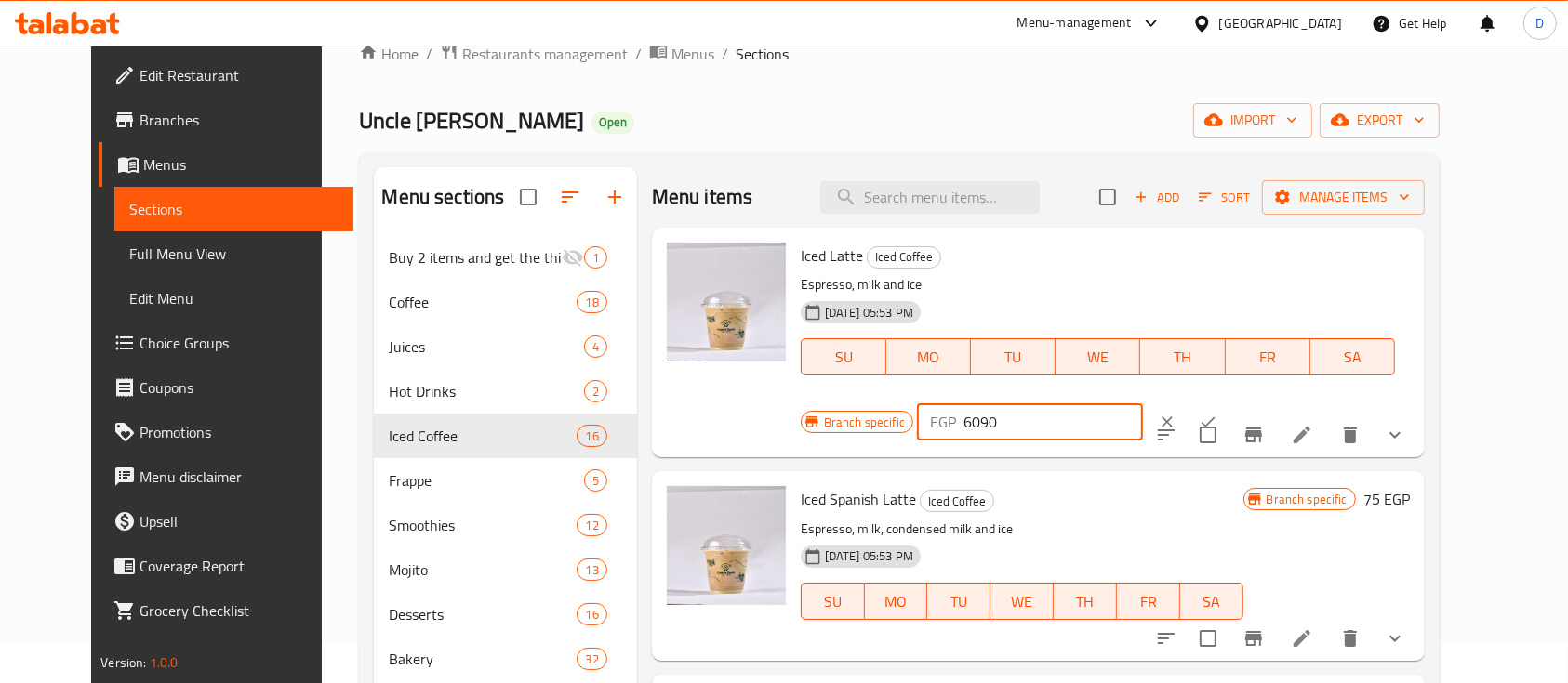
click at [1143, 404] on input "6090" at bounding box center [1053, 422] width 180 height 37
paste input "90"
click at [1143, 404] on input "609090" at bounding box center [1053, 422] width 180 height 37
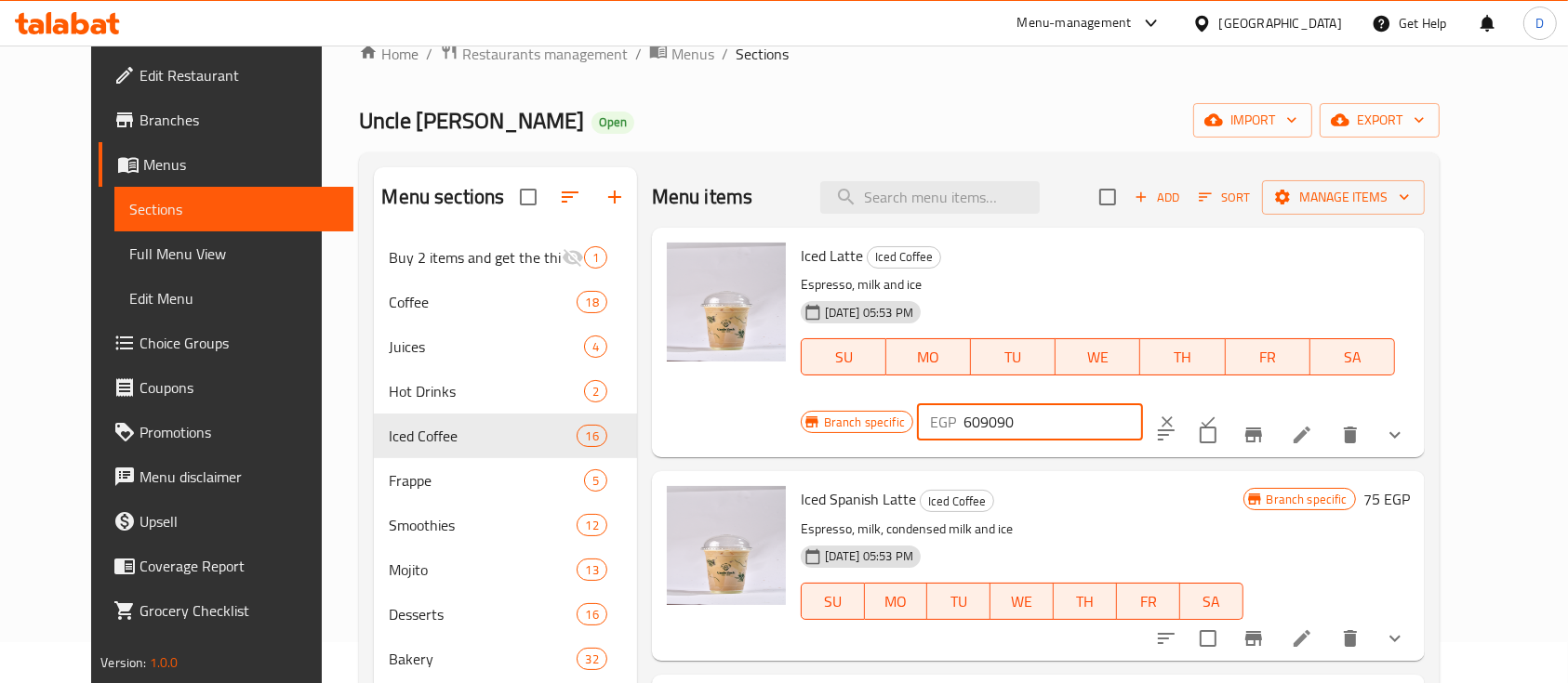
click at [1143, 404] on input "609090" at bounding box center [1053, 422] width 180 height 37
paste input "number"
type input "90"
click at [1228, 402] on button "ok" at bounding box center [1208, 422] width 41 height 41
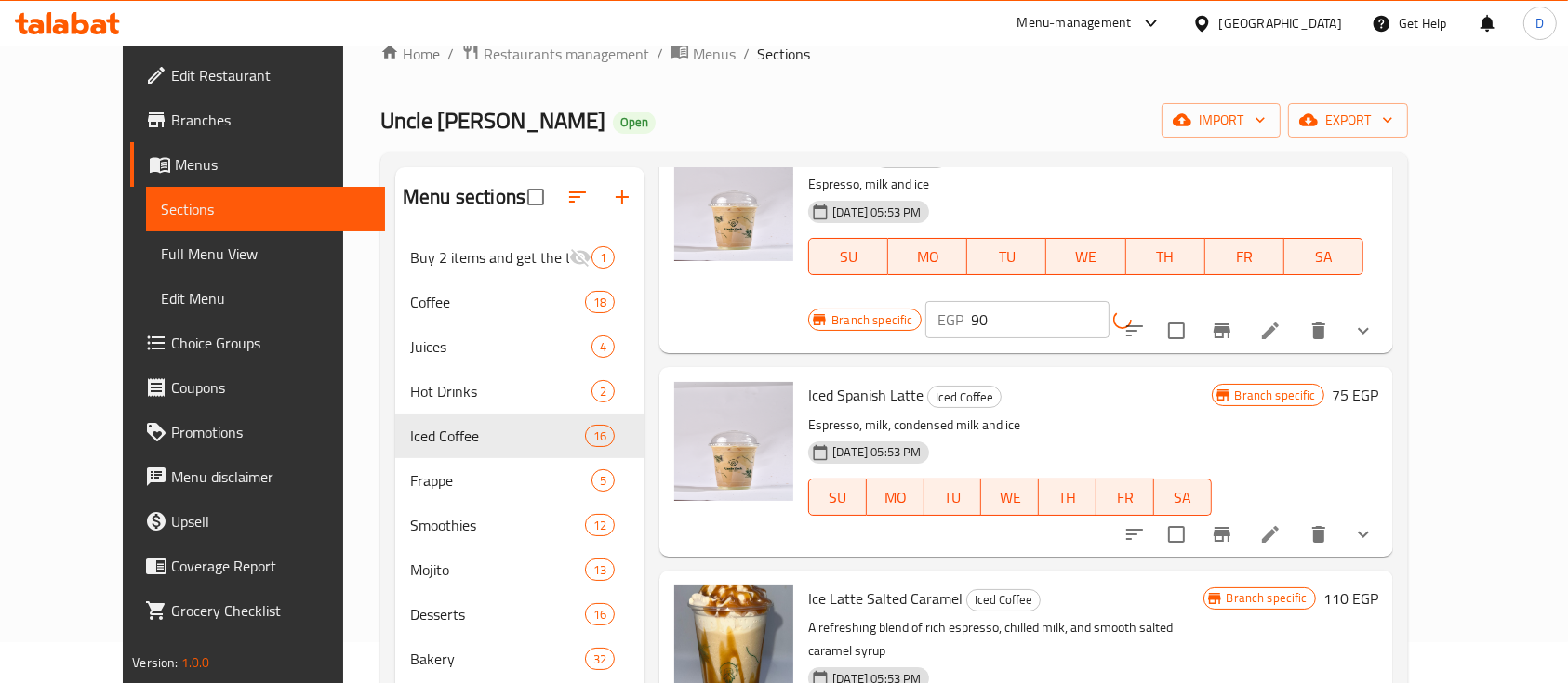
scroll to position [123, 0]
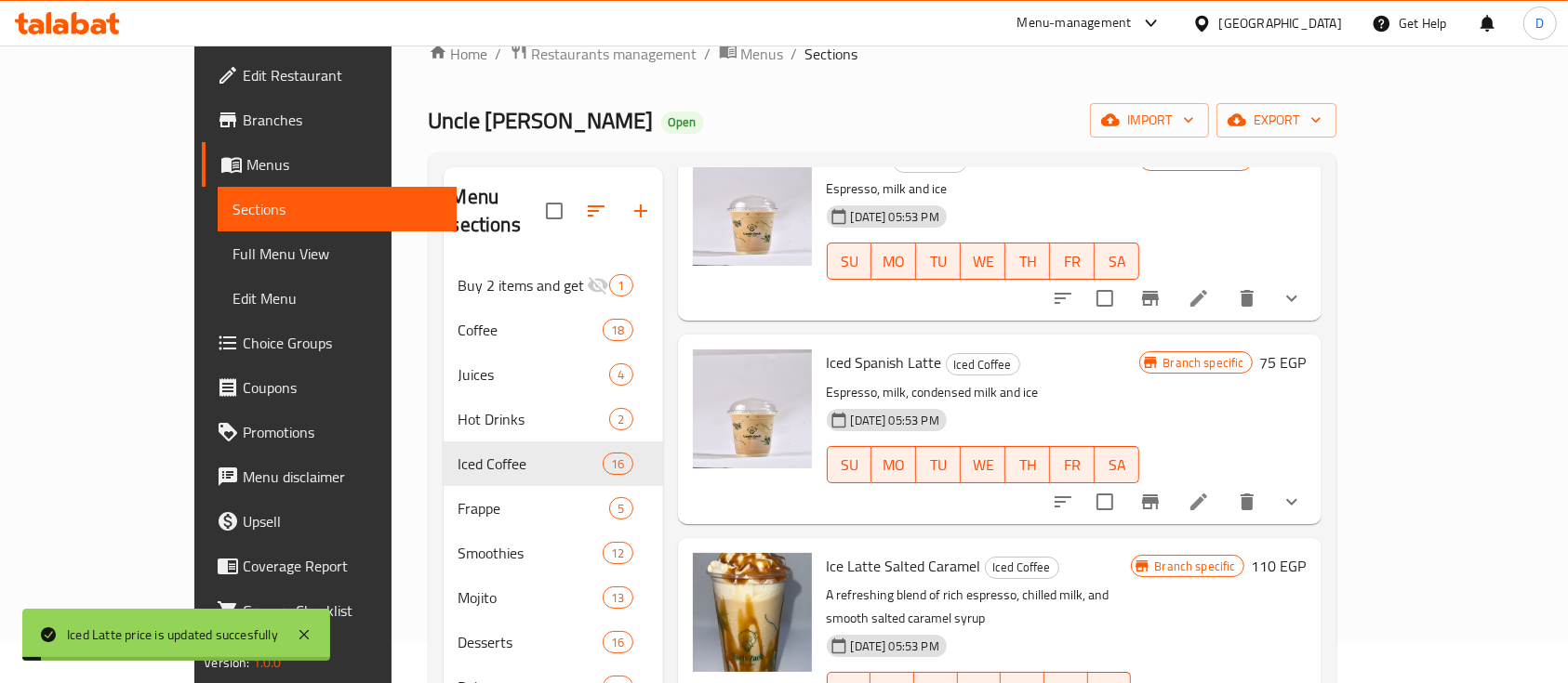
click at [1314, 479] on button "show more" at bounding box center [1291, 502] width 45 height 45
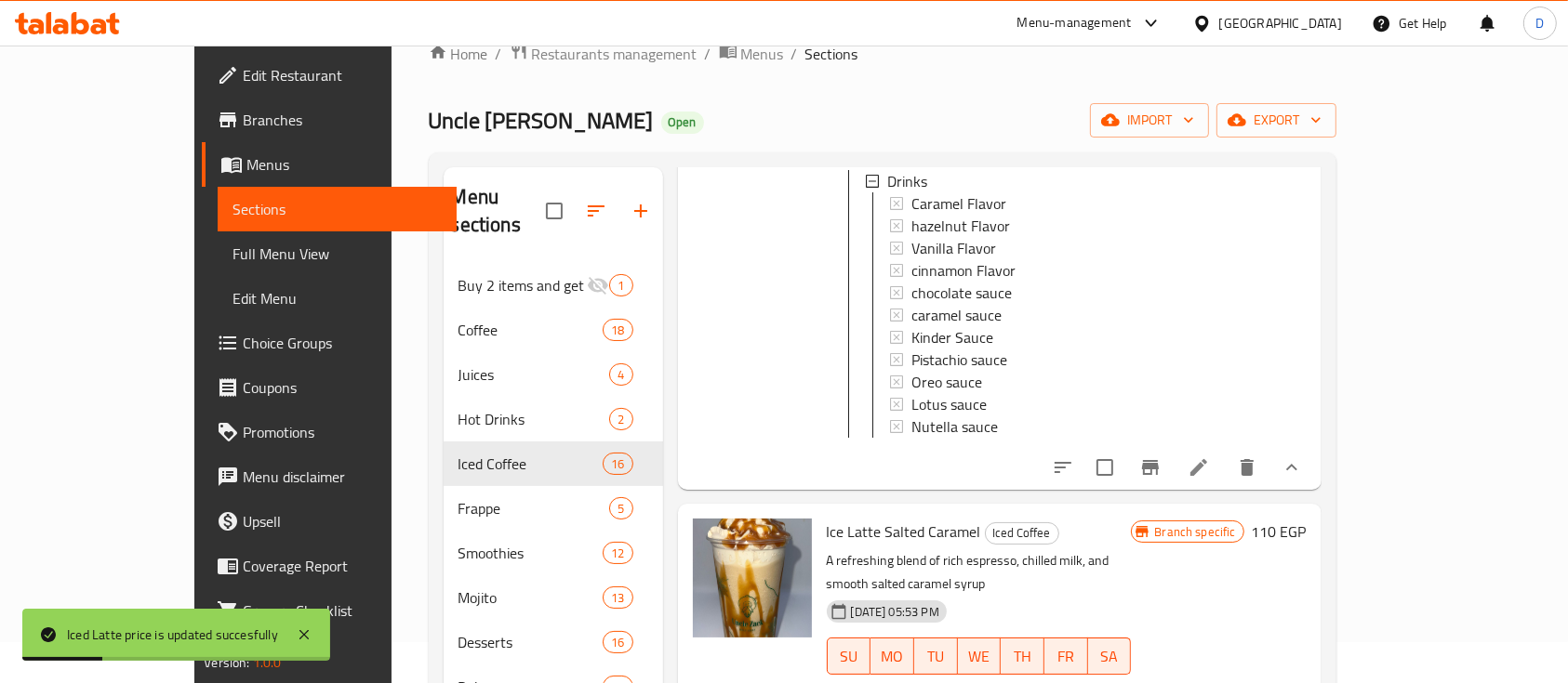
scroll to position [619, 0]
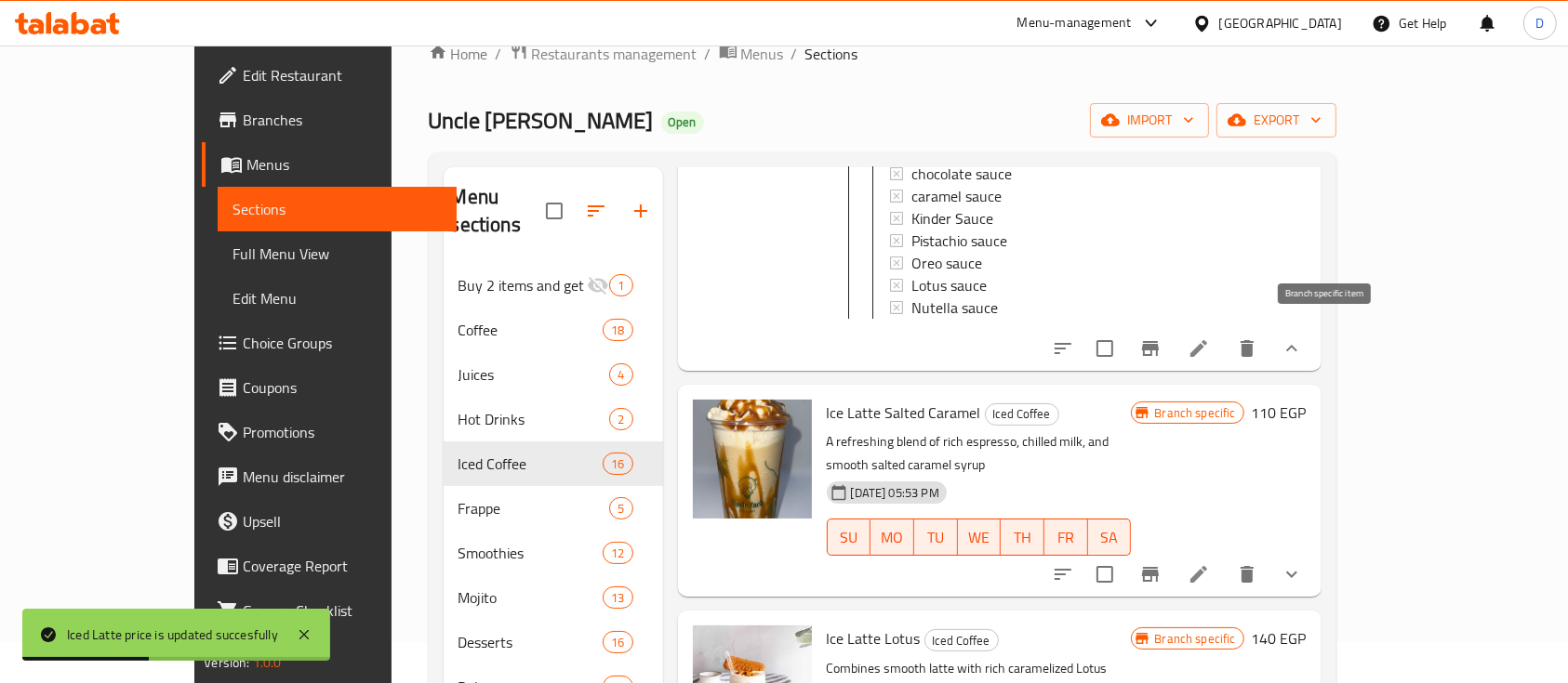
click at [1161, 342] on icon "Branch-specific-item" at bounding box center [1150, 348] width 22 height 22
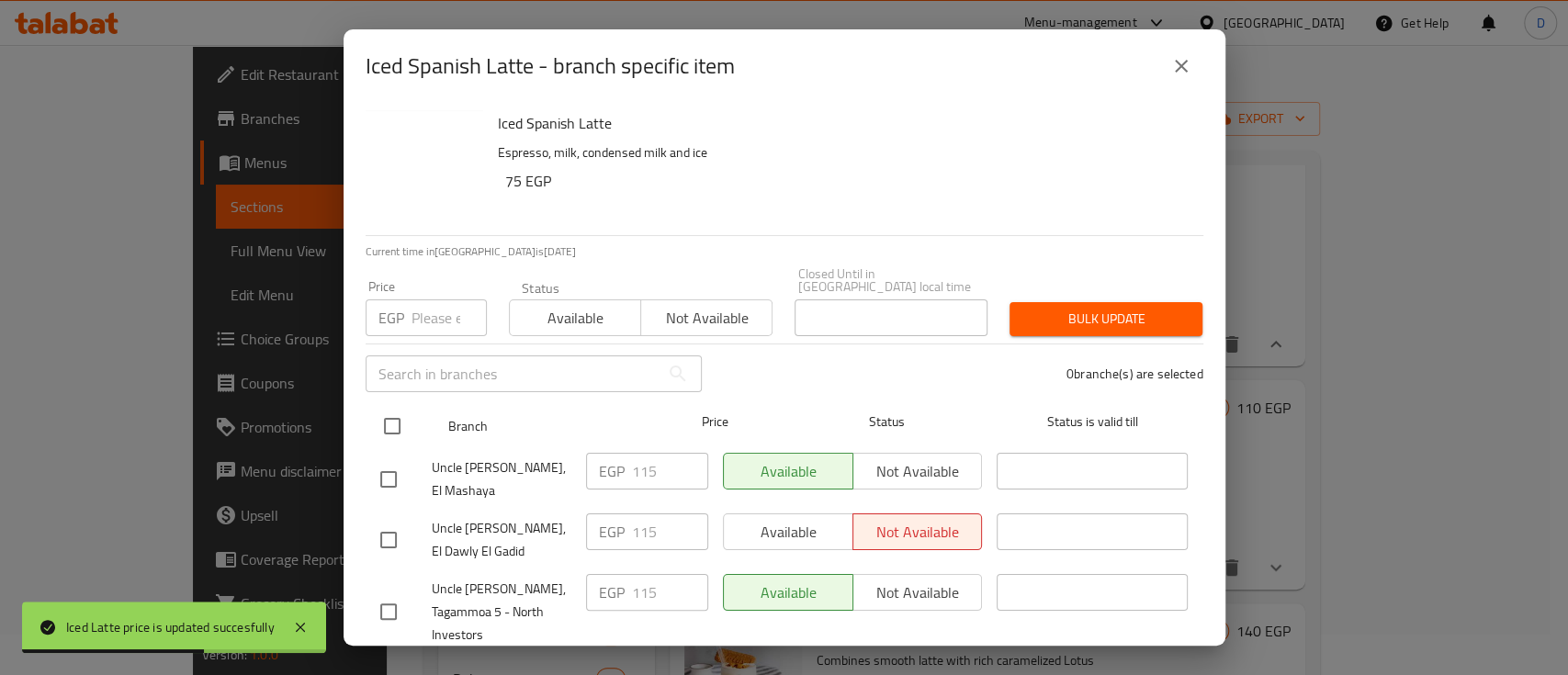
click at [385, 411] on input "checkbox" at bounding box center [392, 426] width 38 height 38
checkbox input "true"
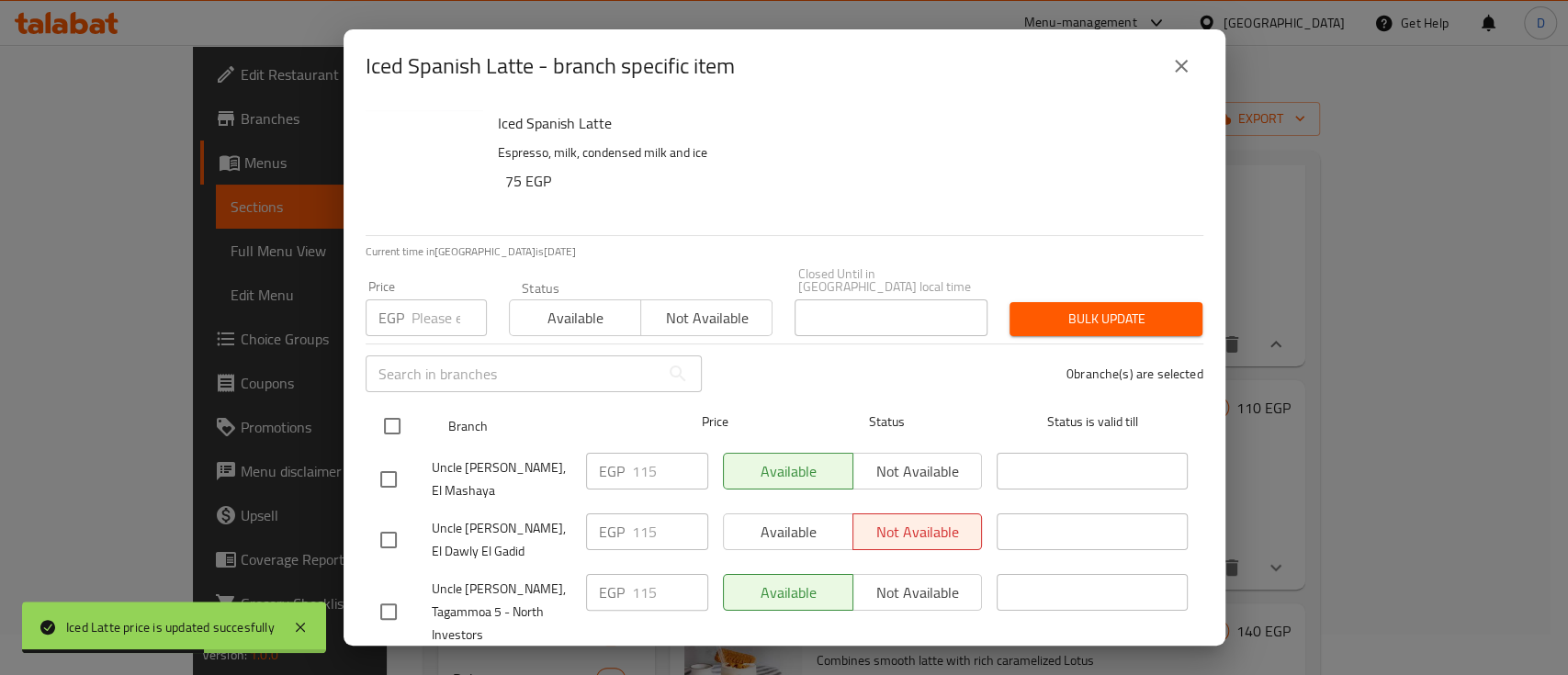
checkbox input "true"
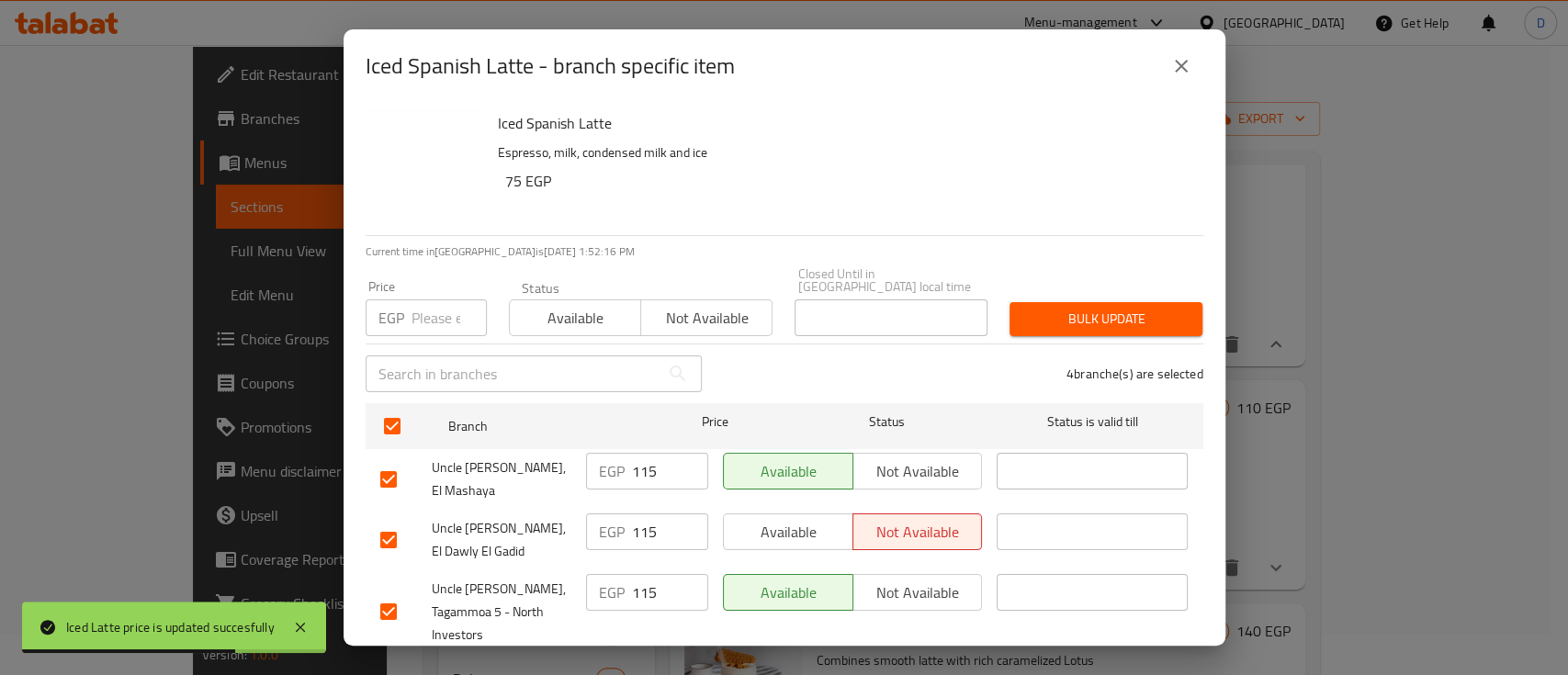
click at [645, 464] on input "115" at bounding box center [670, 471] width 77 height 36
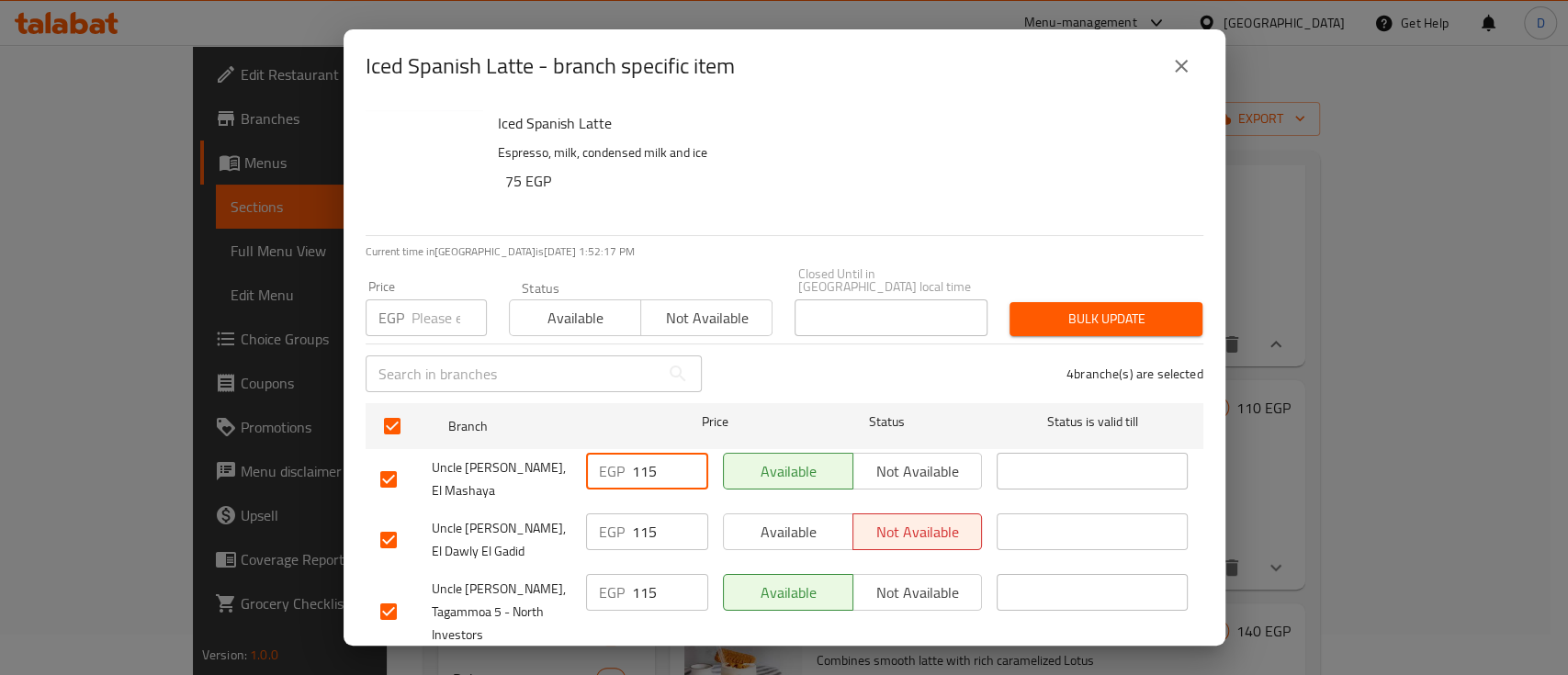
click at [1182, 64] on icon "close" at bounding box center [1181, 65] width 12 height 12
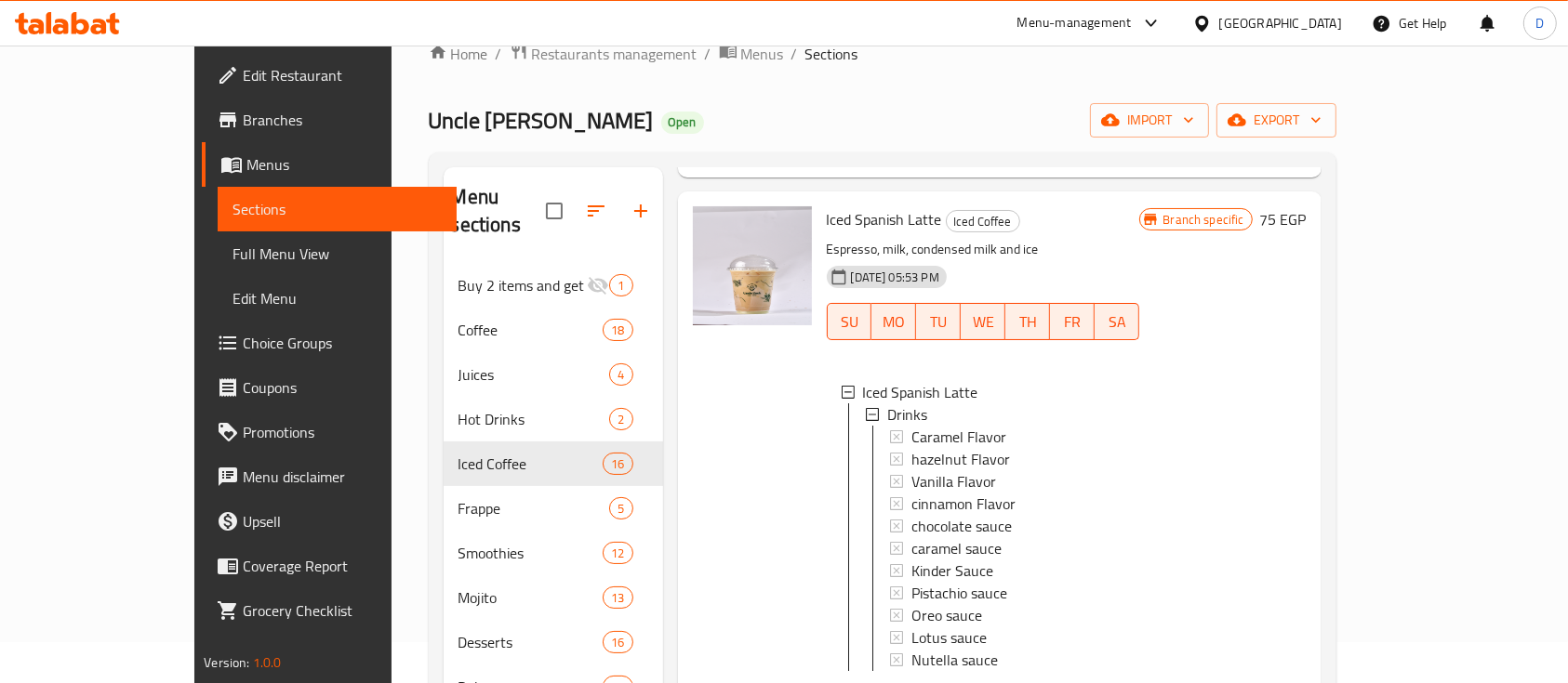
scroll to position [123, 0]
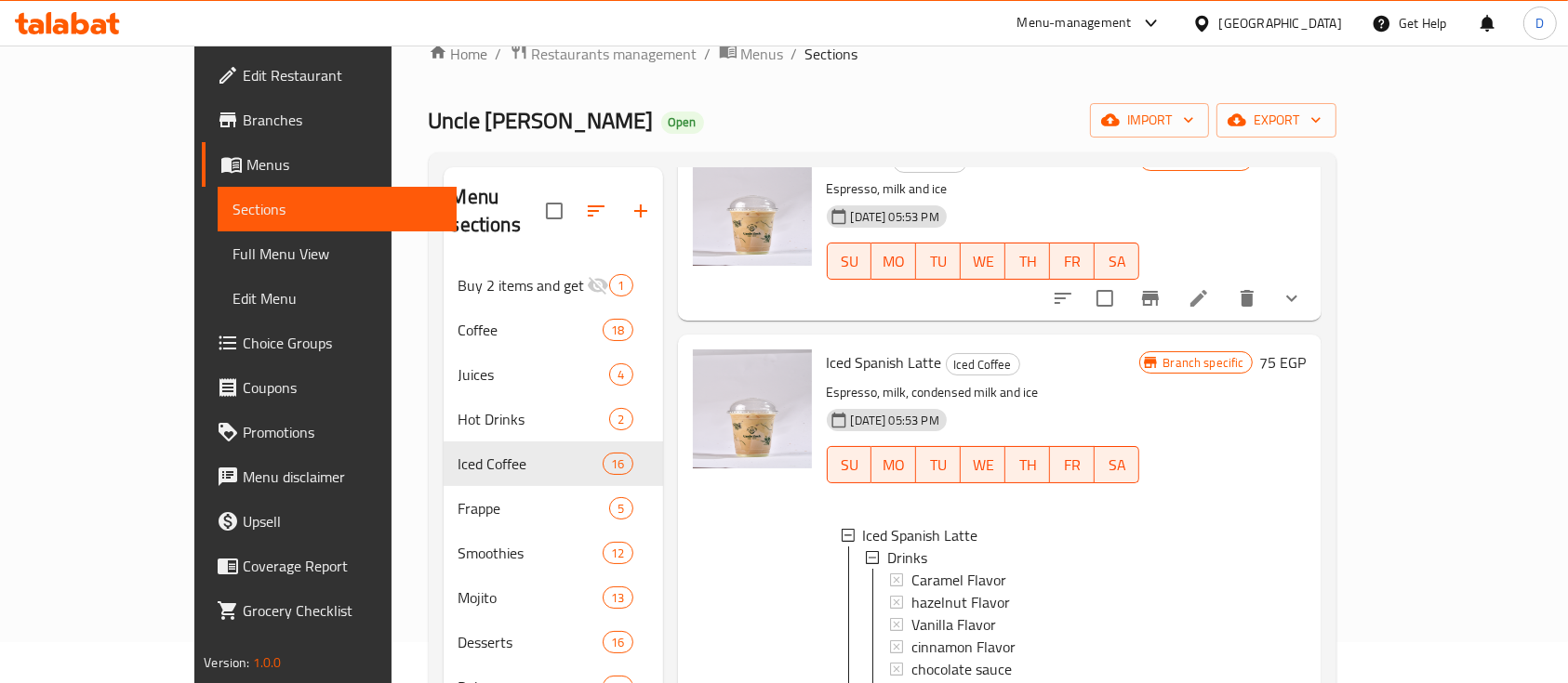
click at [1306, 349] on h6 "75 EGP" at bounding box center [1283, 362] width 47 height 26
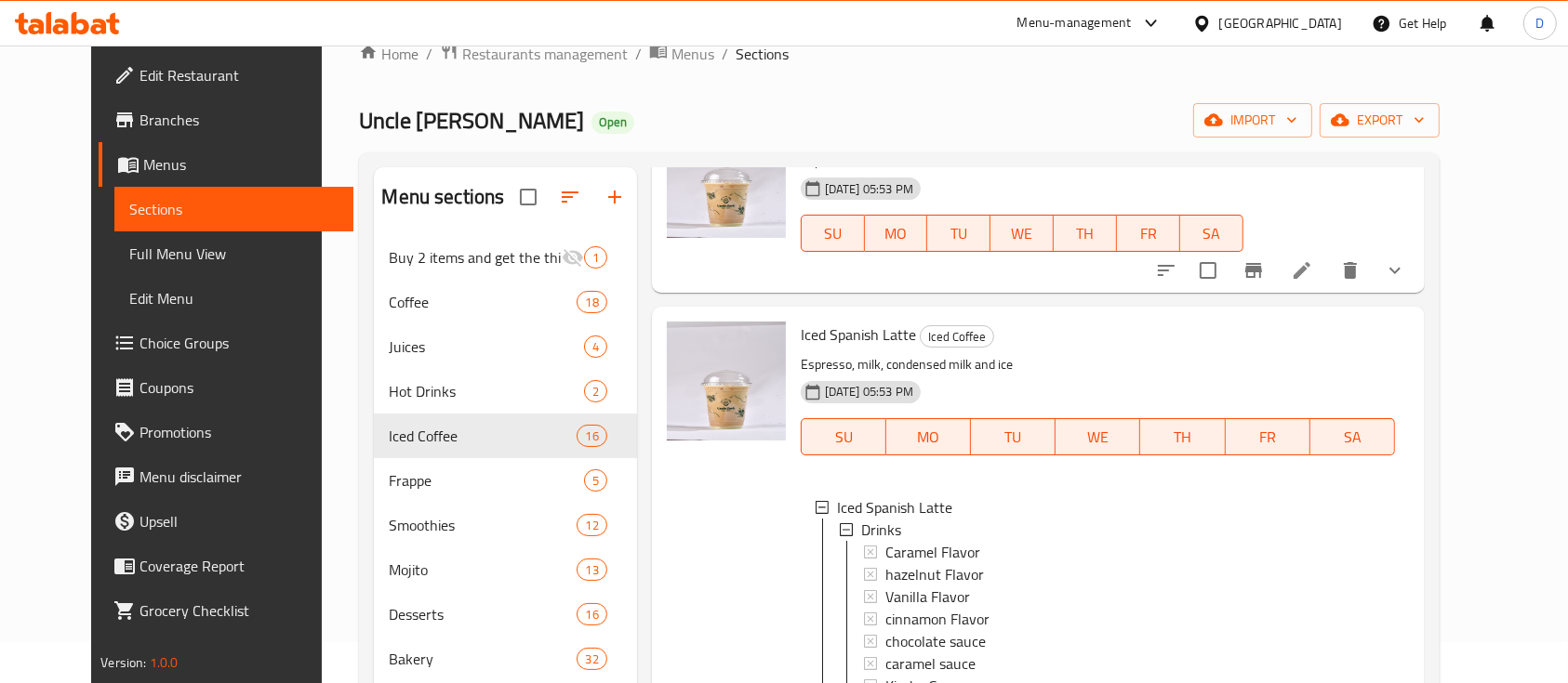
paste input "11"
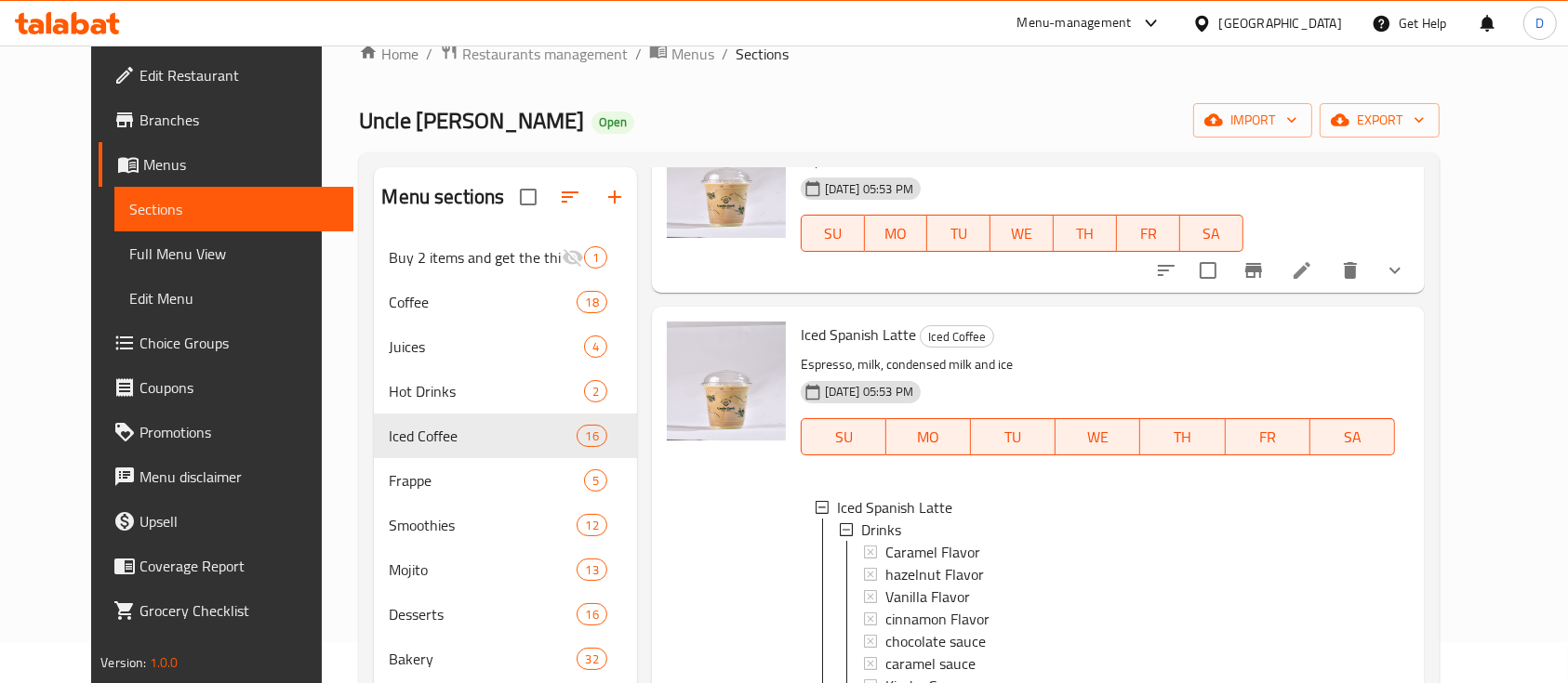
type input "115"
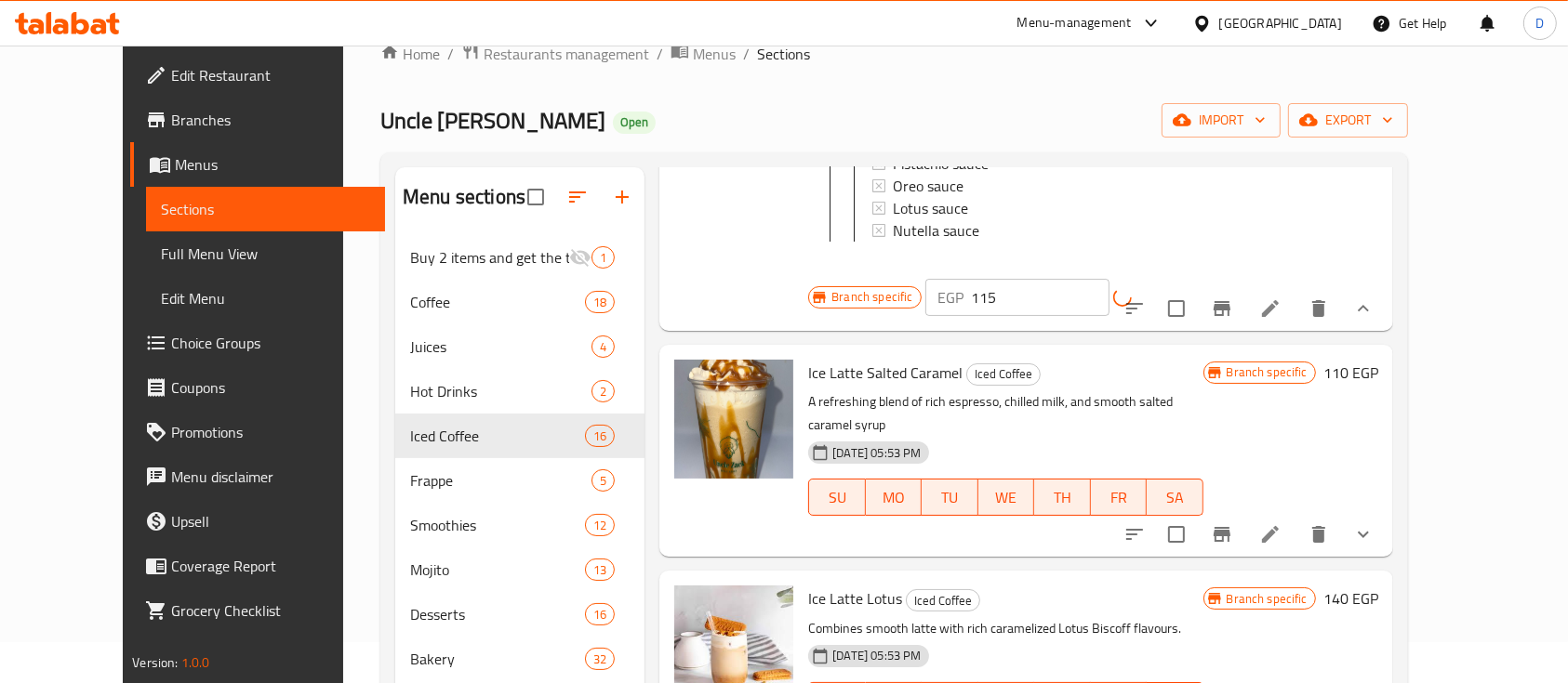
scroll to position [744, 0]
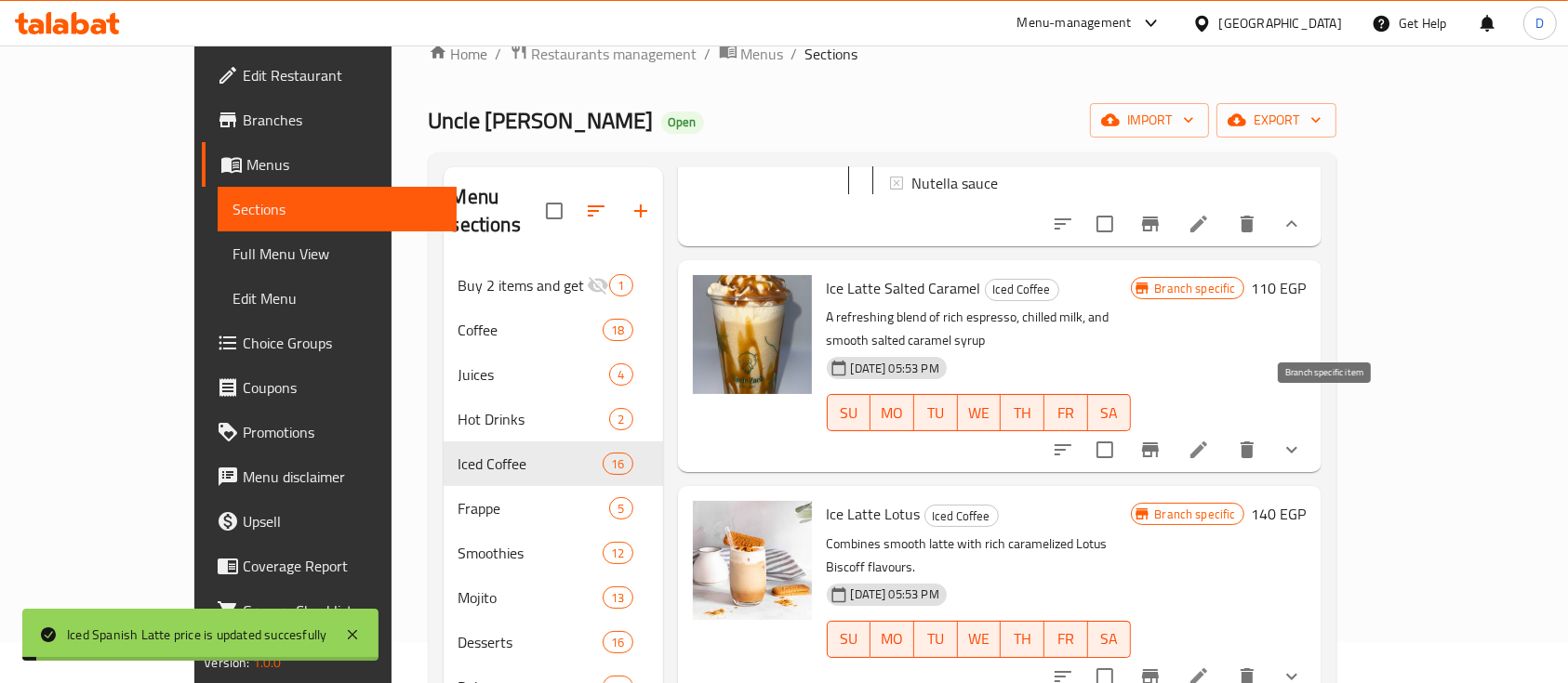
click at [1159, 442] on icon "Branch-specific-item" at bounding box center [1150, 449] width 16 height 15
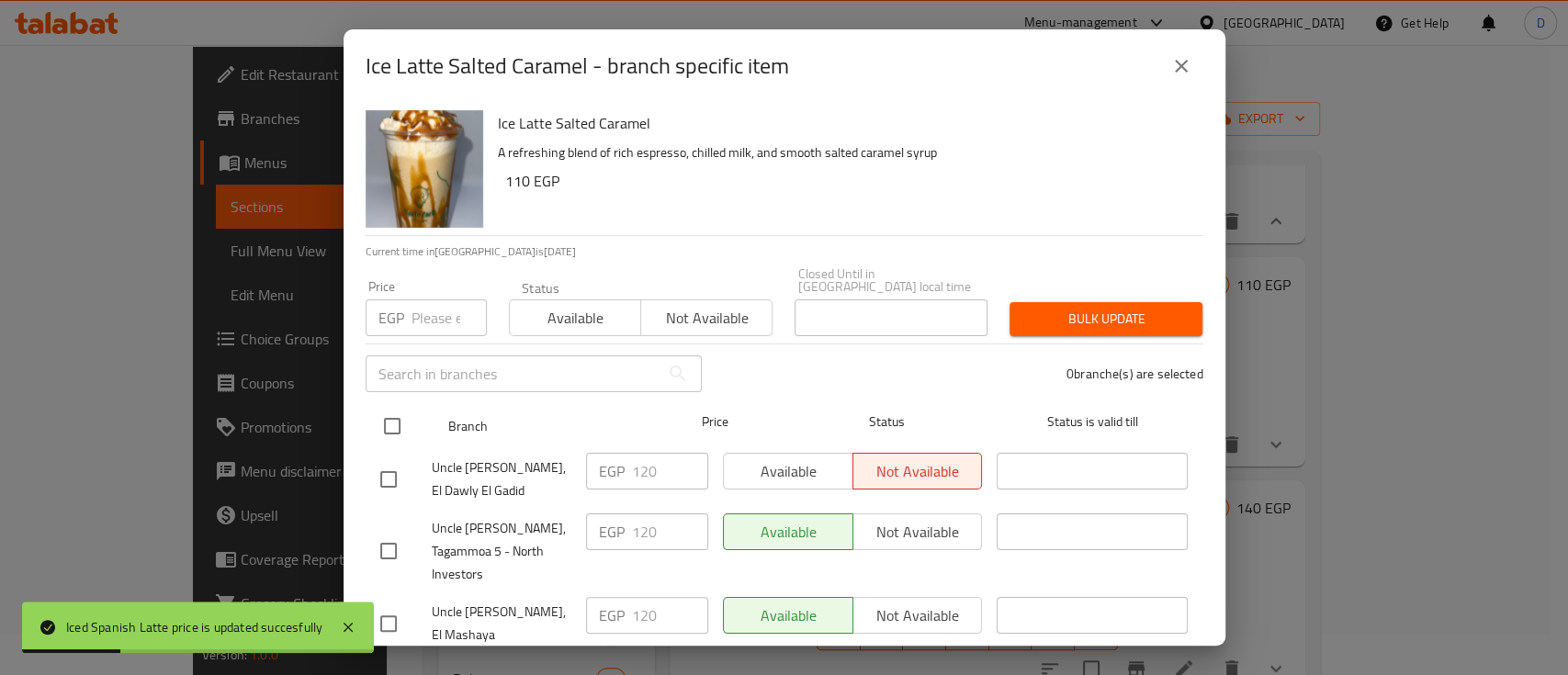
click at [394, 414] on input "checkbox" at bounding box center [392, 426] width 38 height 38
checkbox input "true"
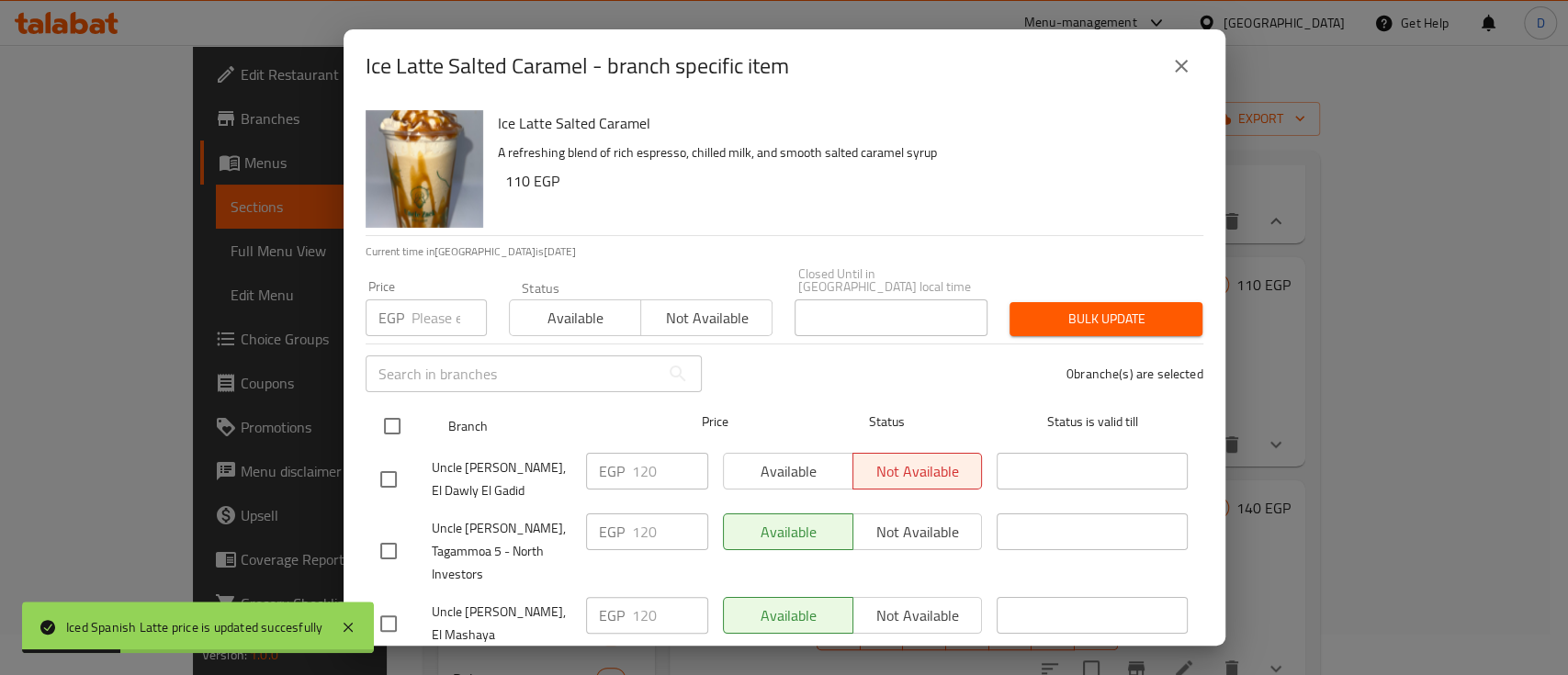
checkbox input "true"
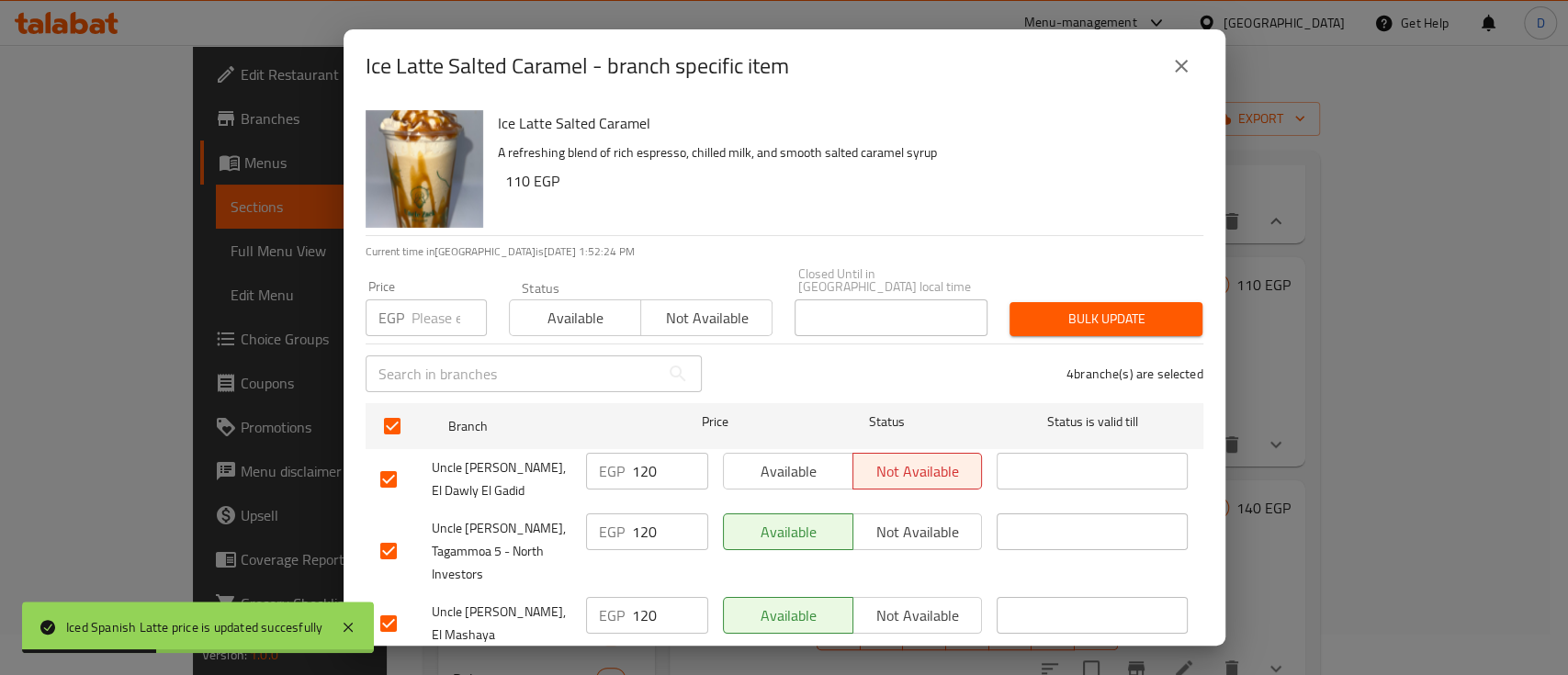
click at [649, 455] on input "120" at bounding box center [670, 471] width 77 height 36
click at [1176, 62] on icon "close" at bounding box center [1181, 65] width 22 height 22
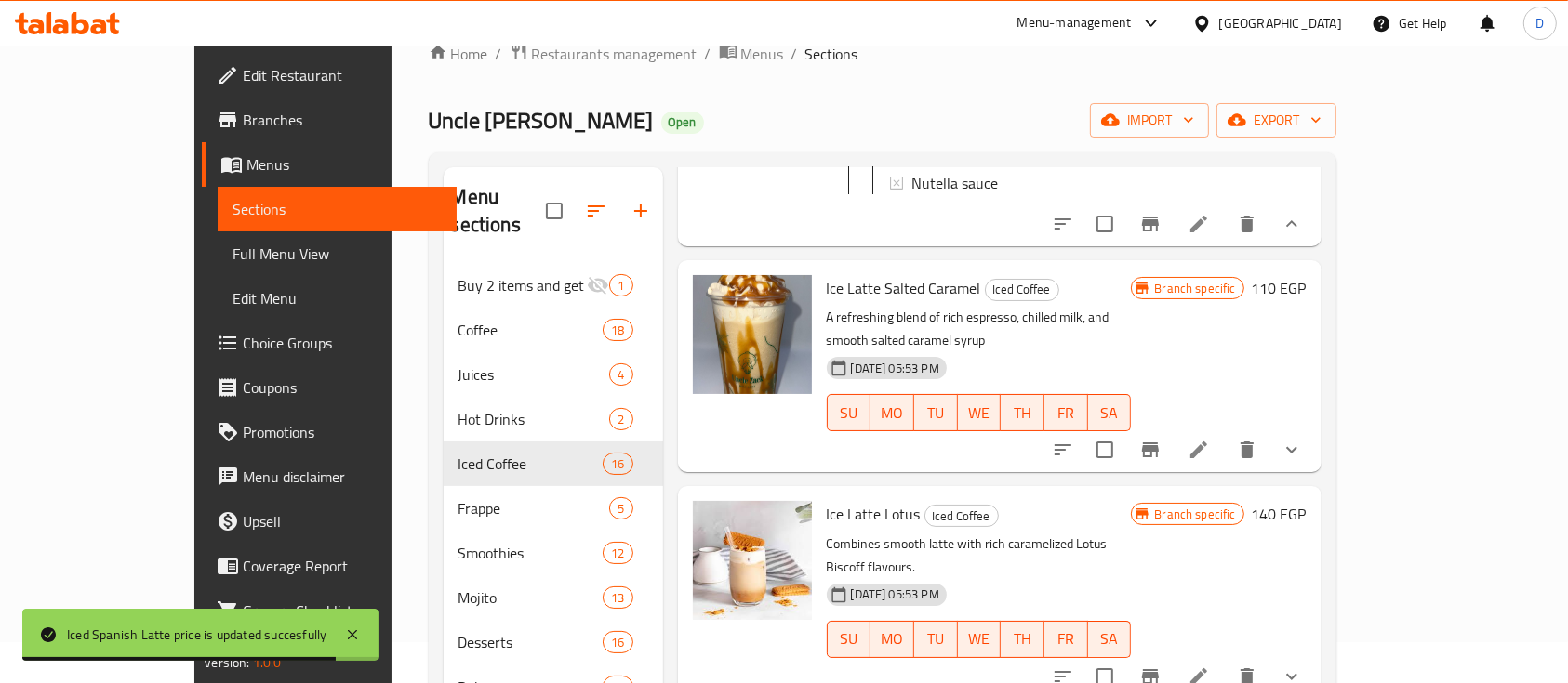
click at [1306, 278] on h6 "110 EGP" at bounding box center [1279, 288] width 55 height 26
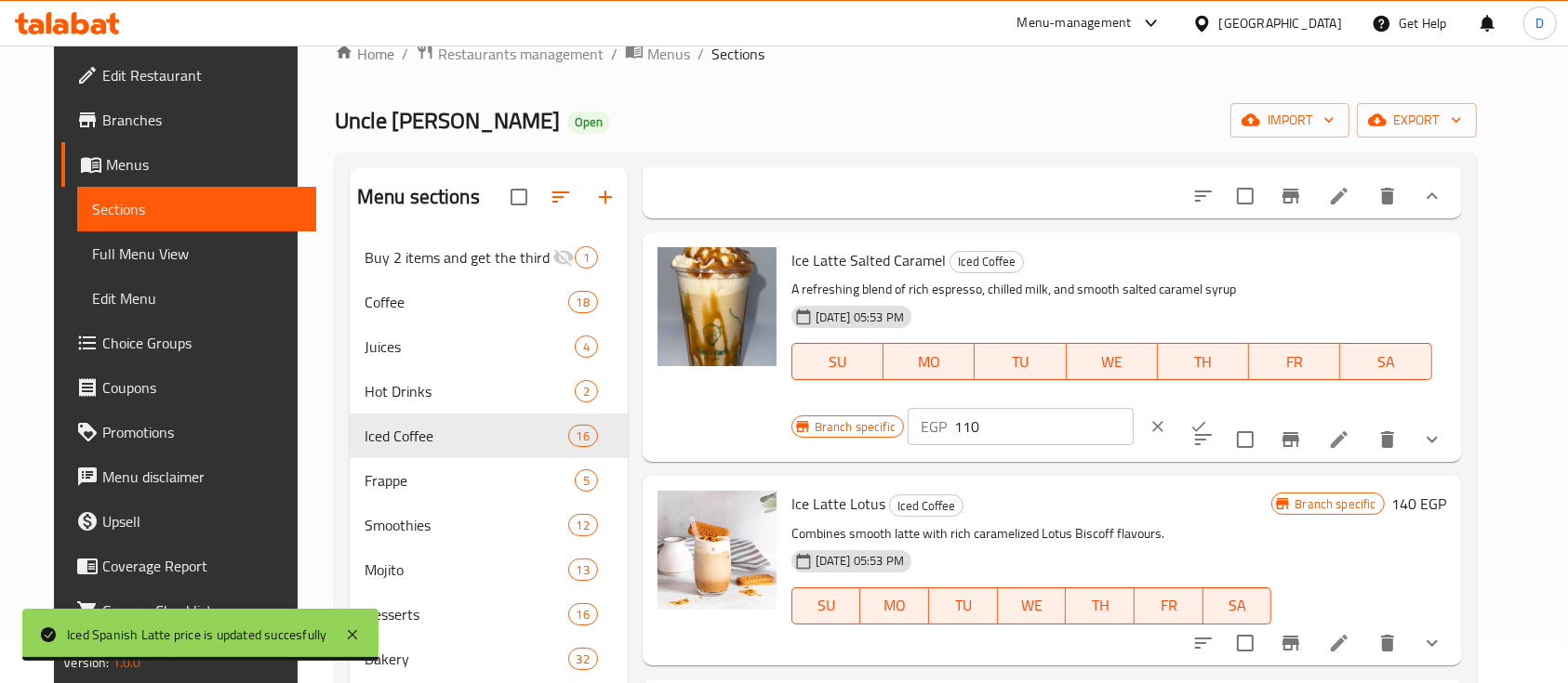
click at [1133, 408] on input "110" at bounding box center [1043, 427] width 180 height 37
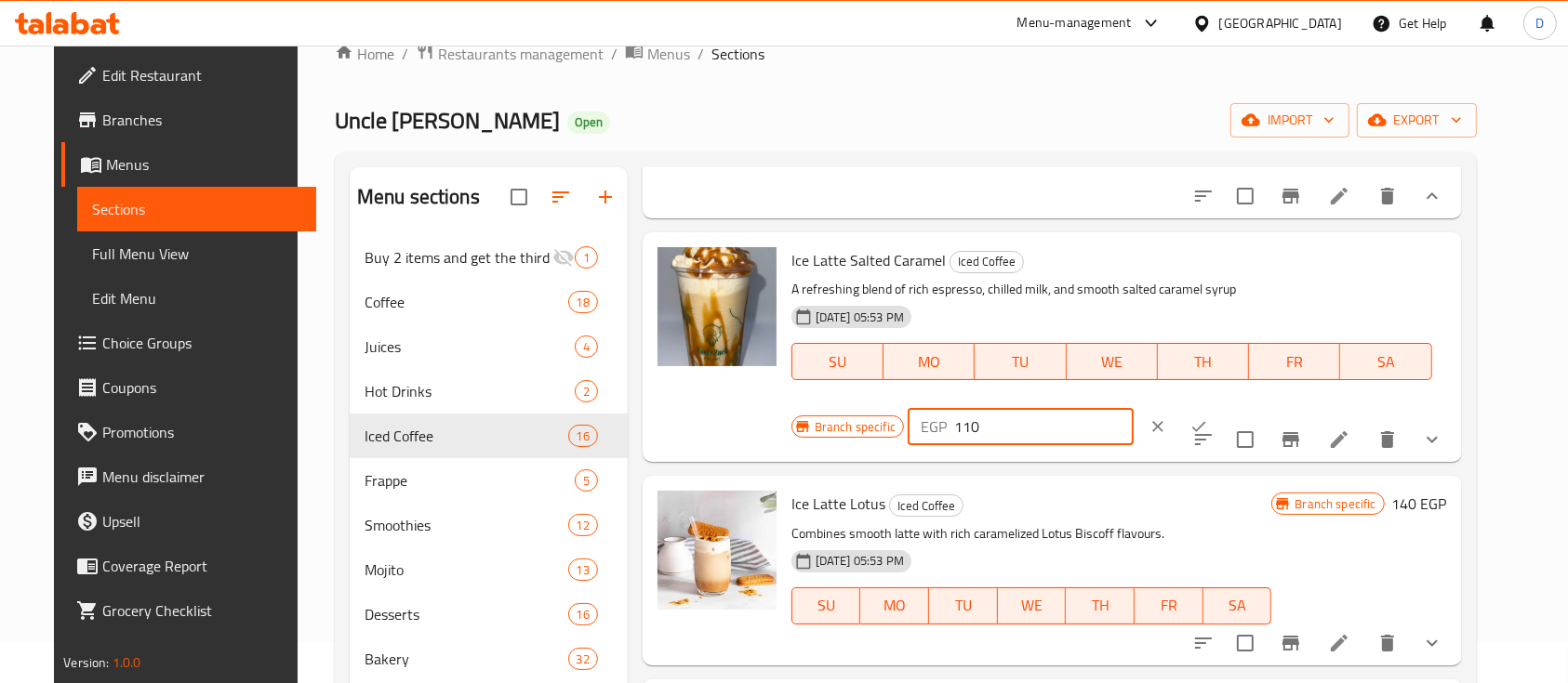
click at [1133, 408] on input "110" at bounding box center [1043, 427] width 180 height 37
paste input "2"
type input "120"
click at [1219, 407] on button "ok" at bounding box center [1198, 427] width 41 height 41
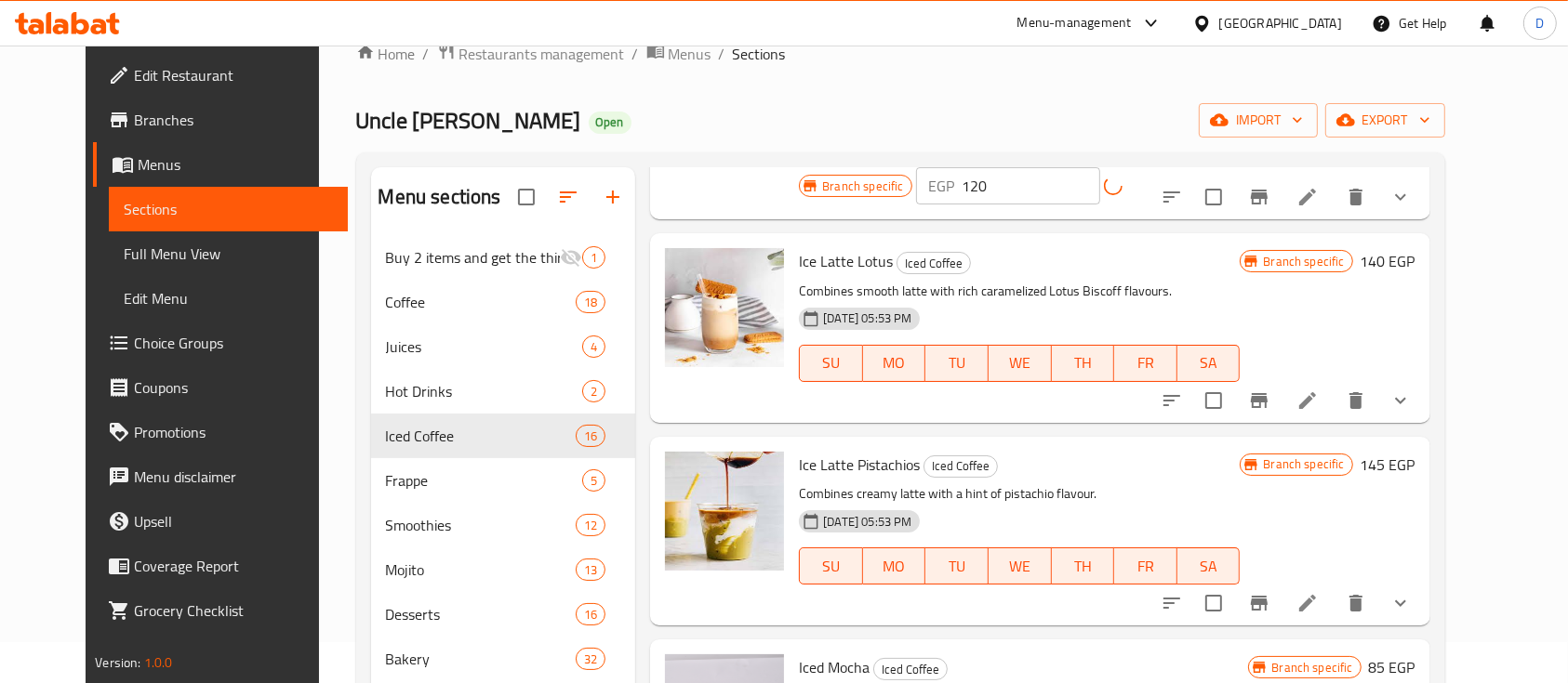
scroll to position [991, 0]
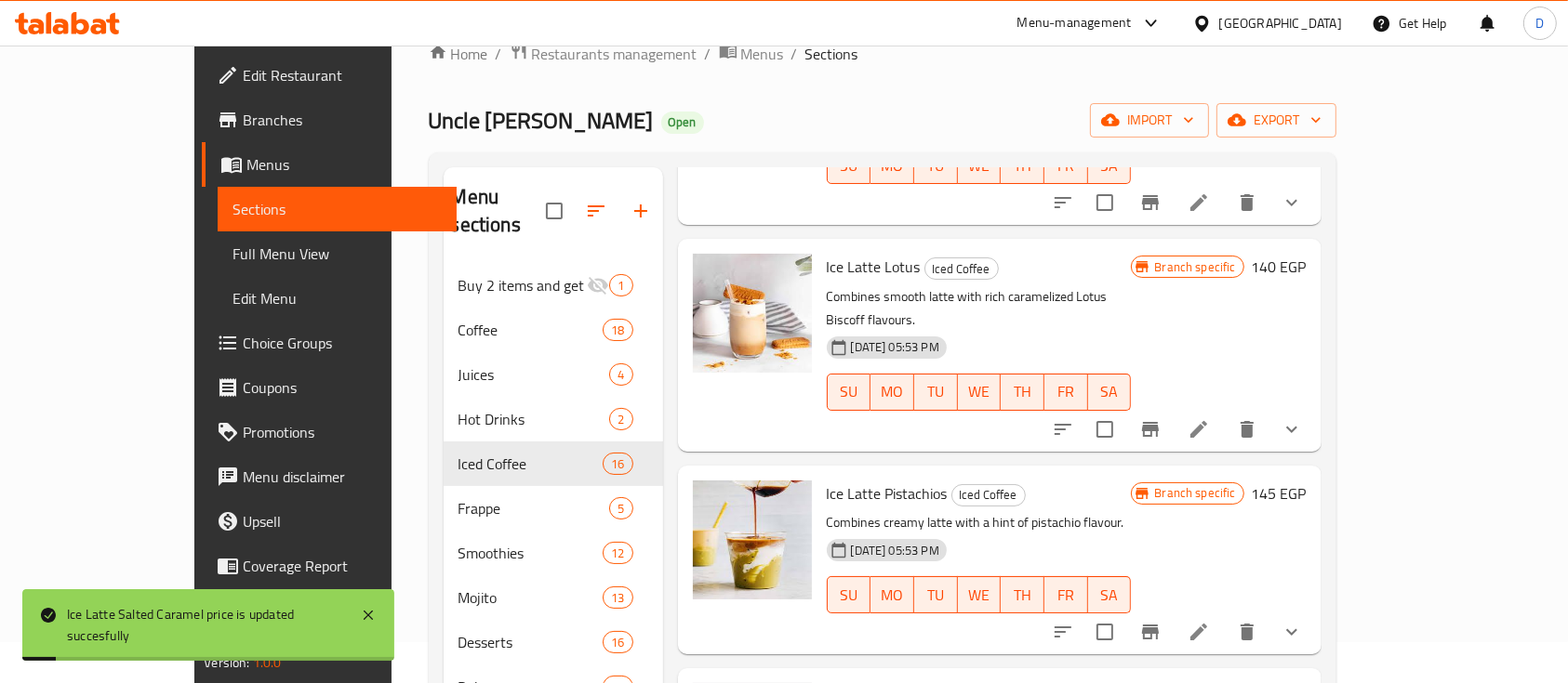
click at [1161, 418] on icon "Branch-specific-item" at bounding box center [1150, 429] width 22 height 22
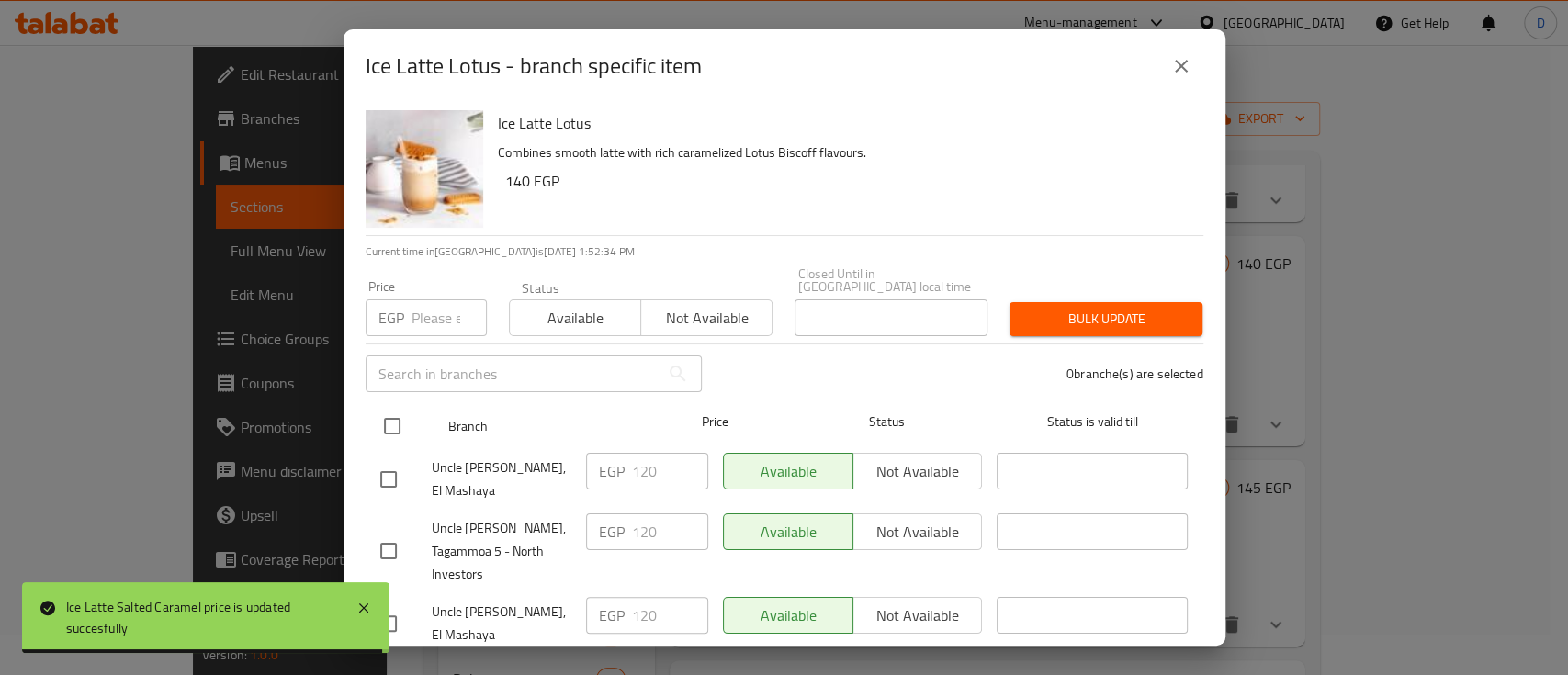
click at [390, 409] on input "checkbox" at bounding box center [392, 426] width 38 height 38
checkbox input "true"
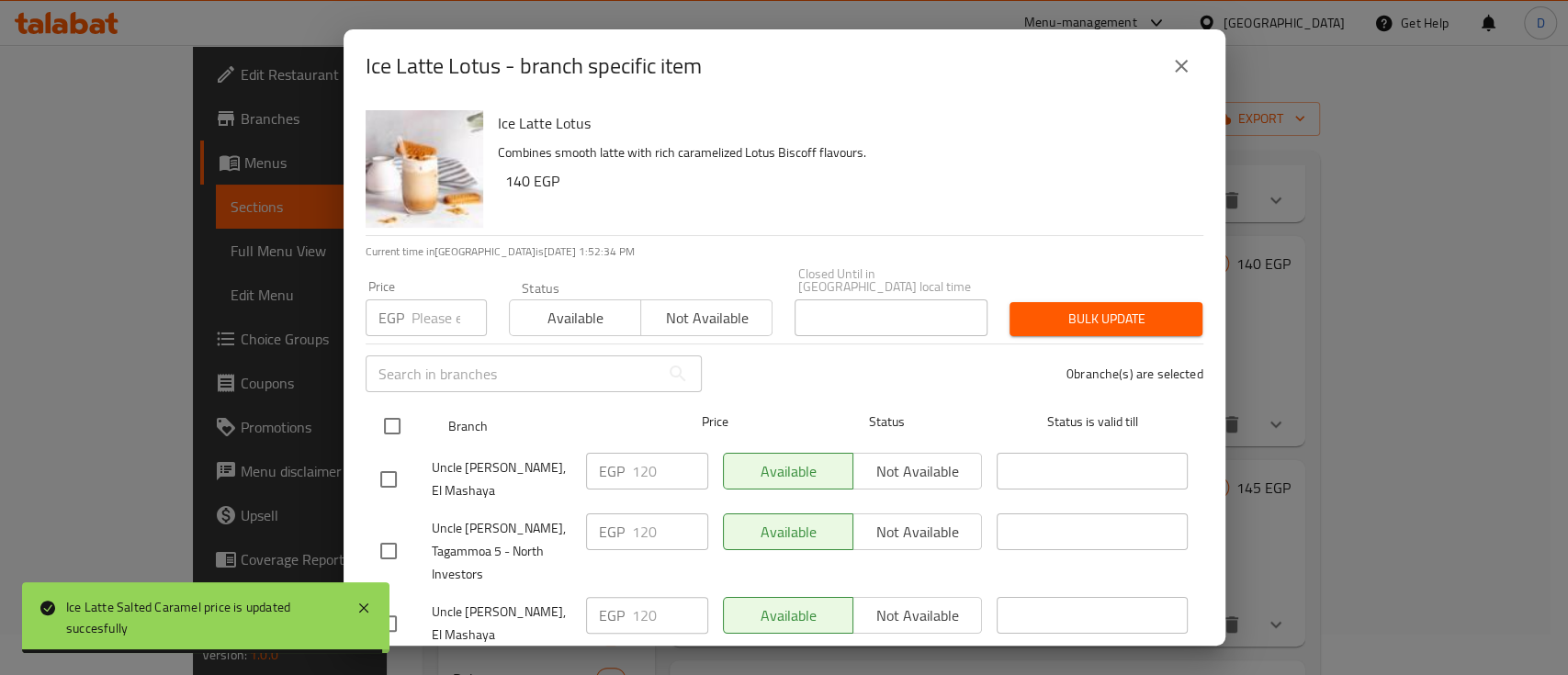
checkbox input "true"
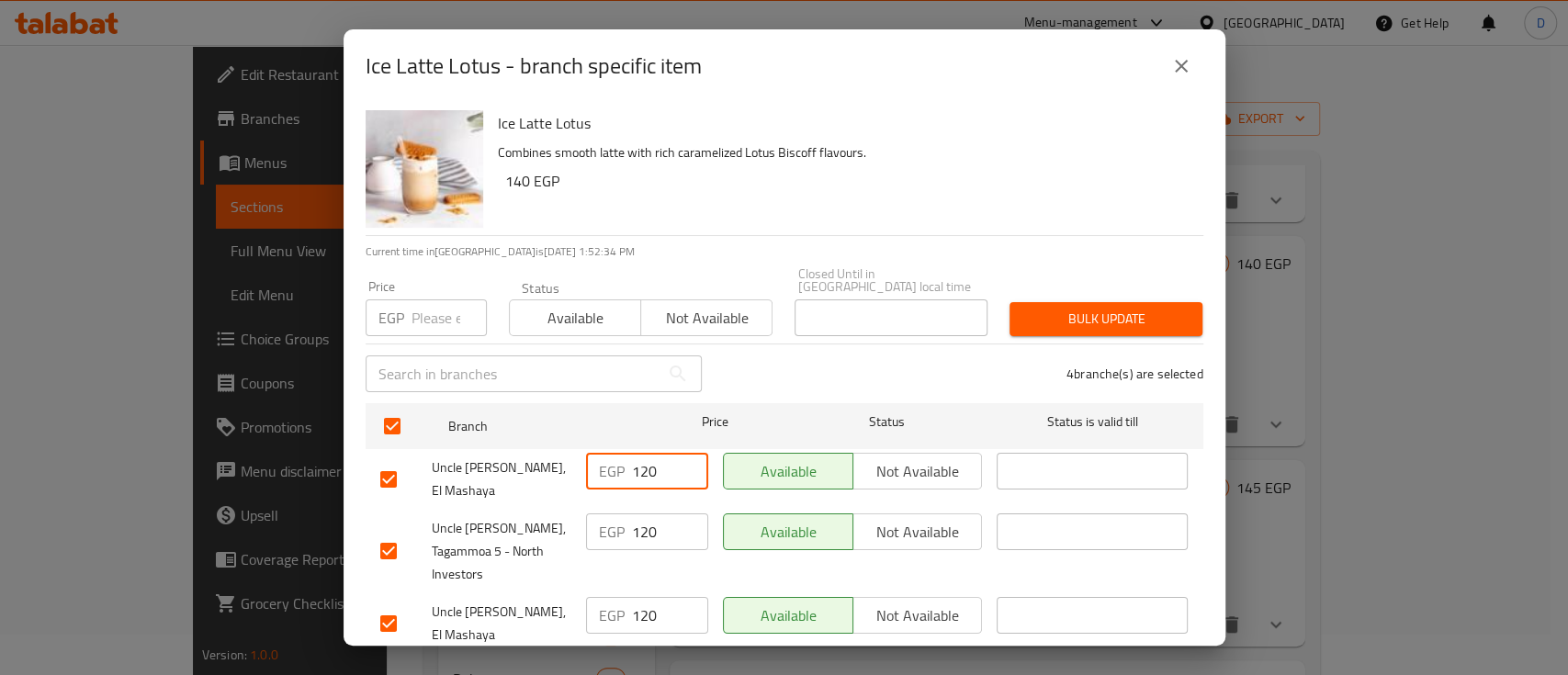
click at [680, 473] on input "120" at bounding box center [670, 471] width 77 height 36
click at [658, 458] on input "120" at bounding box center [670, 471] width 77 height 36
click at [658, 456] on input "120" at bounding box center [670, 471] width 77 height 36
click at [1182, 63] on icon "close" at bounding box center [1181, 65] width 12 height 12
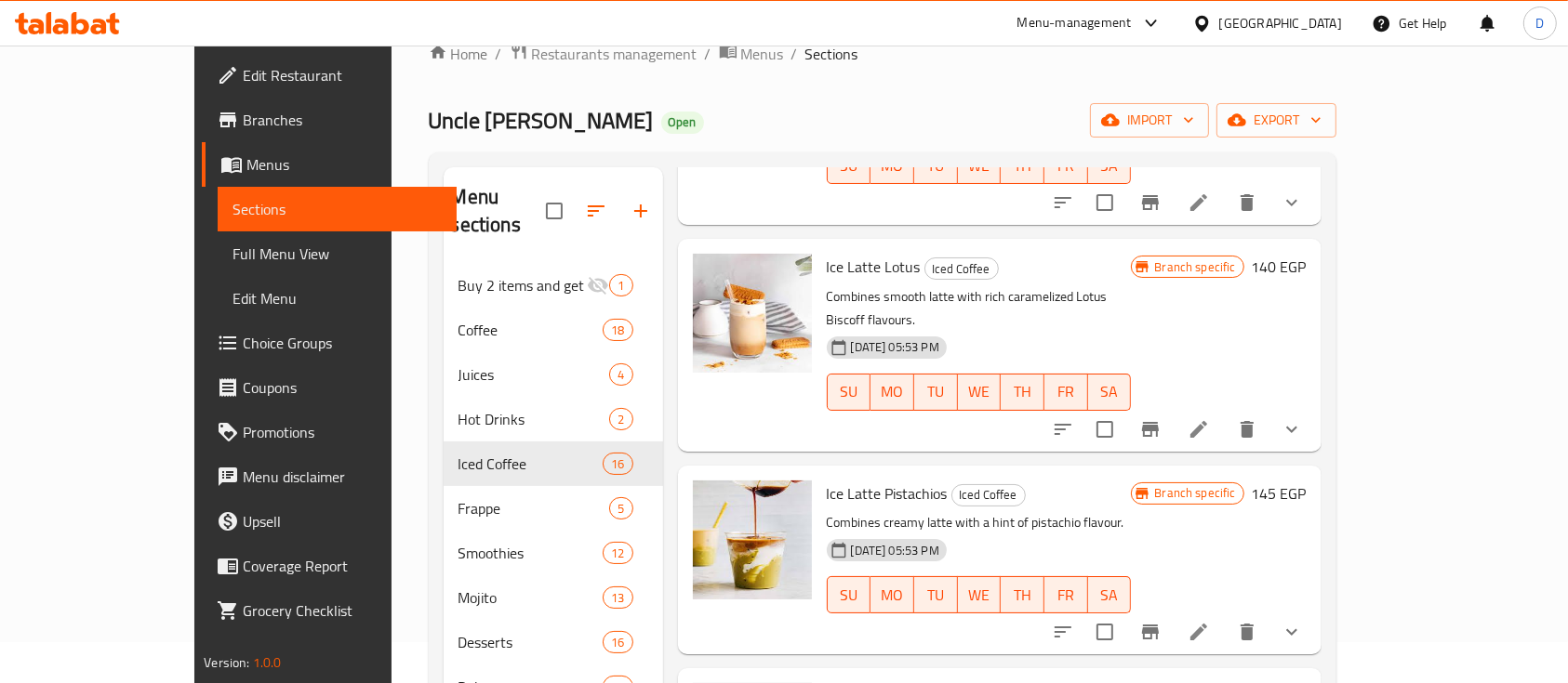
click at [1306, 254] on h6 "140 EGP" at bounding box center [1279, 267] width 55 height 26
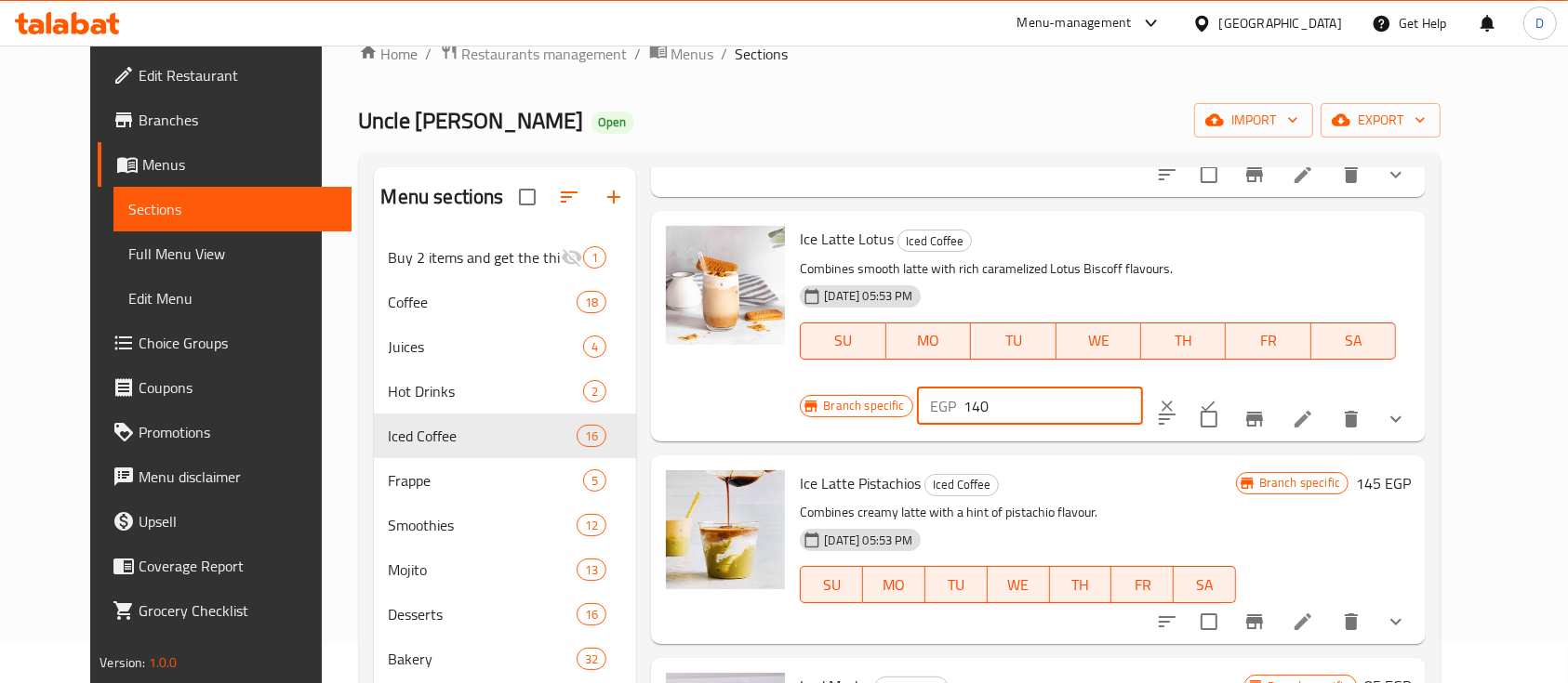
click at [1143, 388] on input "140" at bounding box center [1053, 407] width 180 height 37
paste input "2"
type input "120"
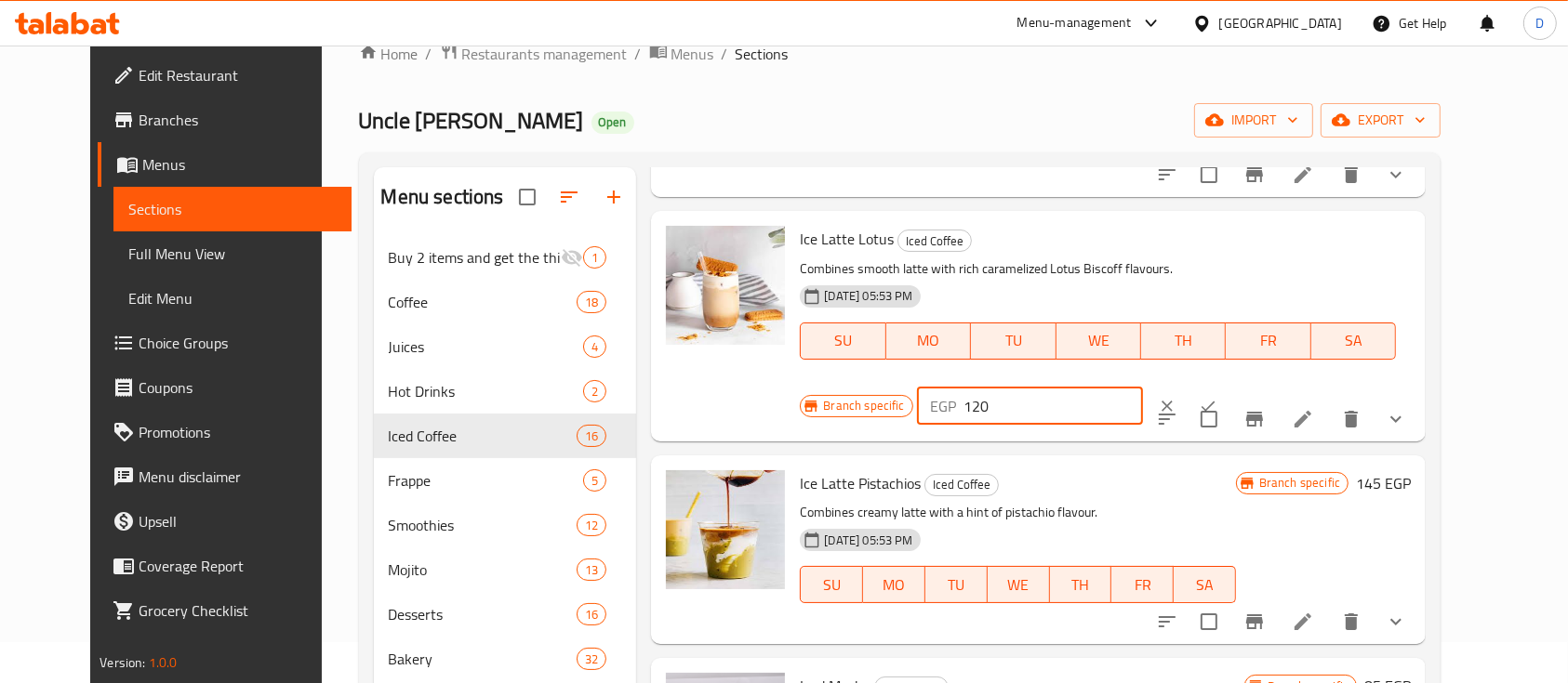
click at [1217, 397] on icon "ok" at bounding box center [1207, 406] width 18 height 18
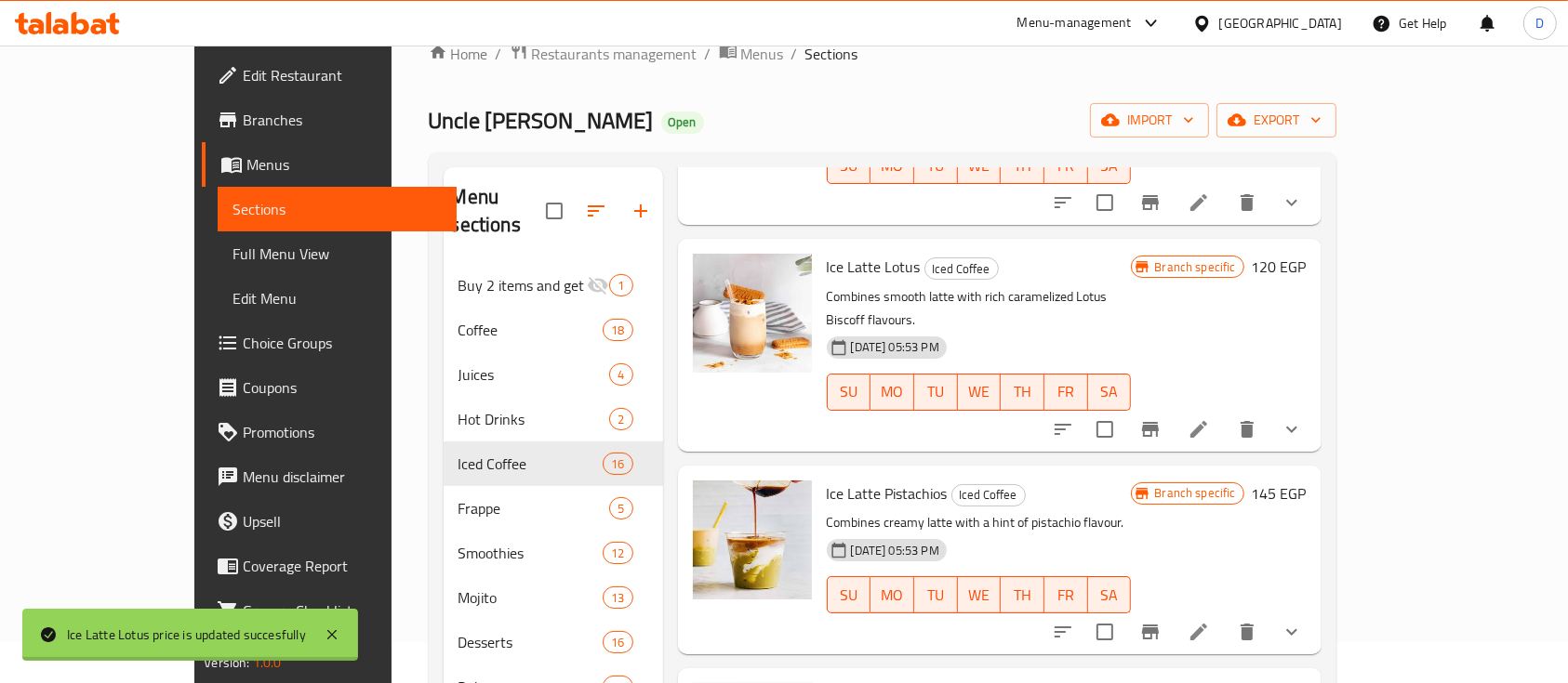
scroll to position [1239, 0]
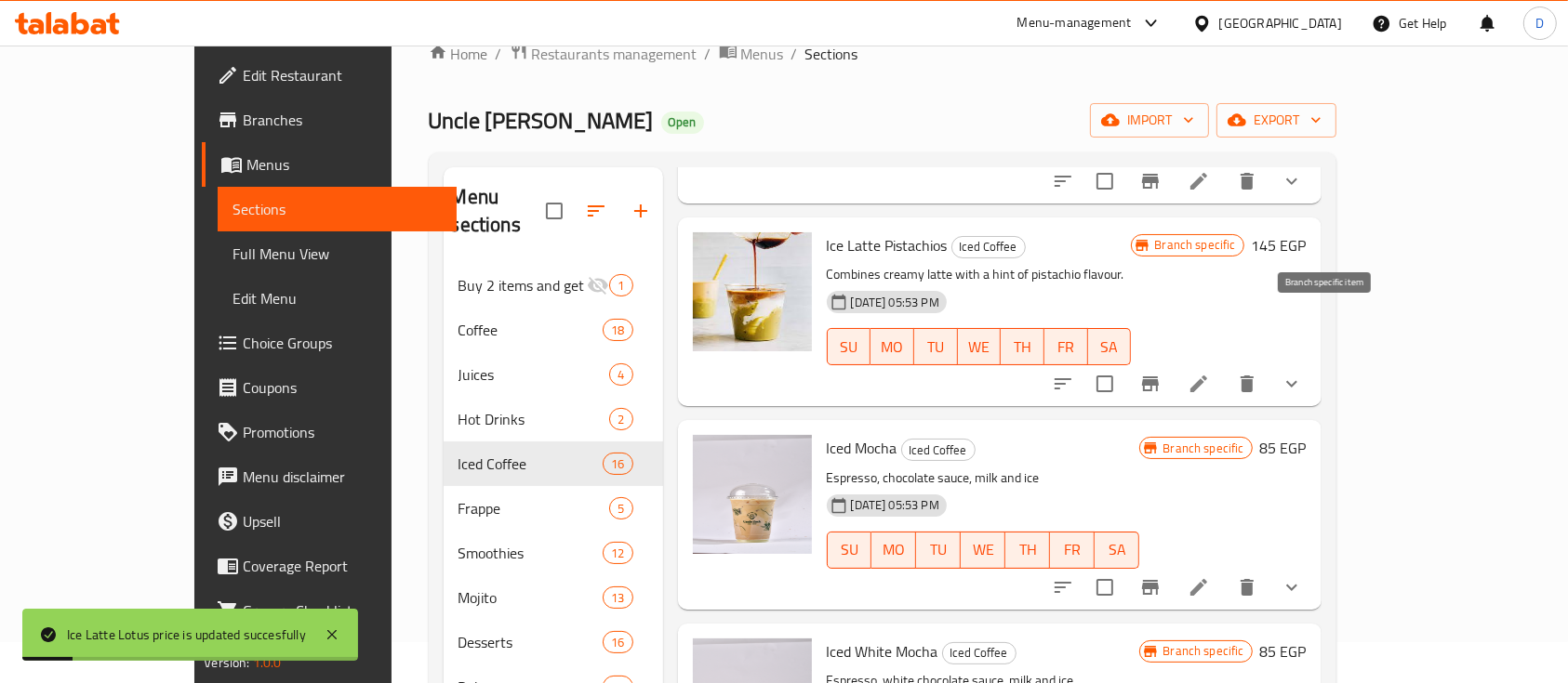
click at [1172, 362] on button "Branch-specific-item" at bounding box center [1150, 384] width 45 height 45
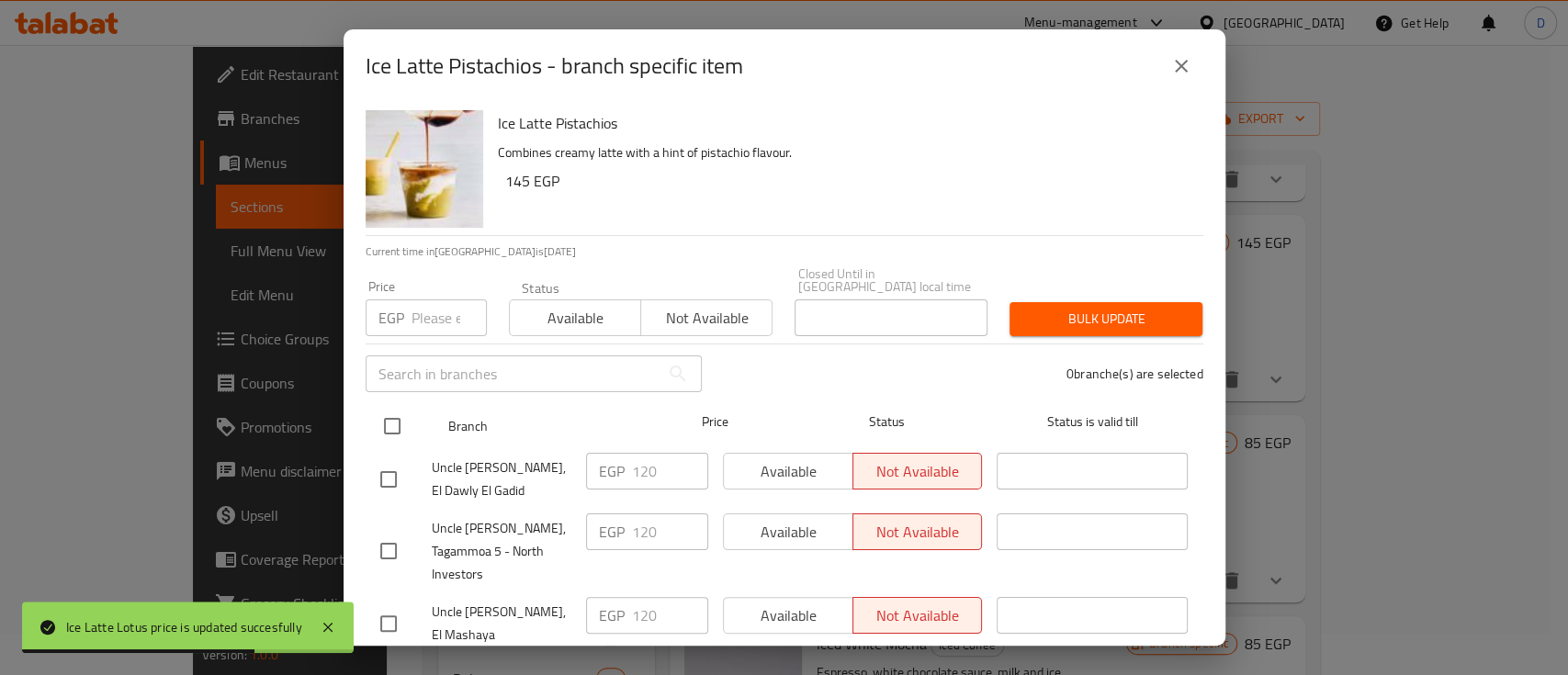
click at [393, 407] on input "checkbox" at bounding box center [392, 426] width 38 height 38
checkbox input "true"
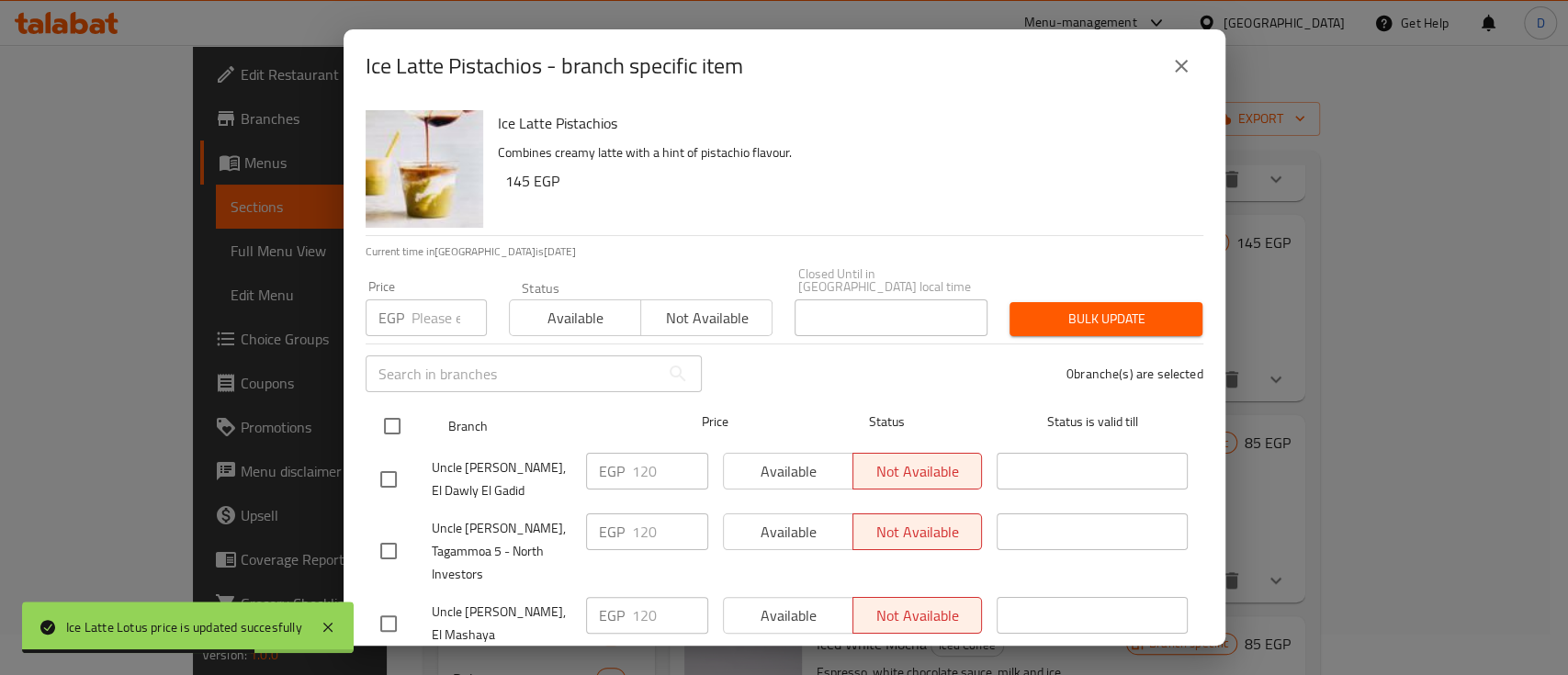
checkbox input "true"
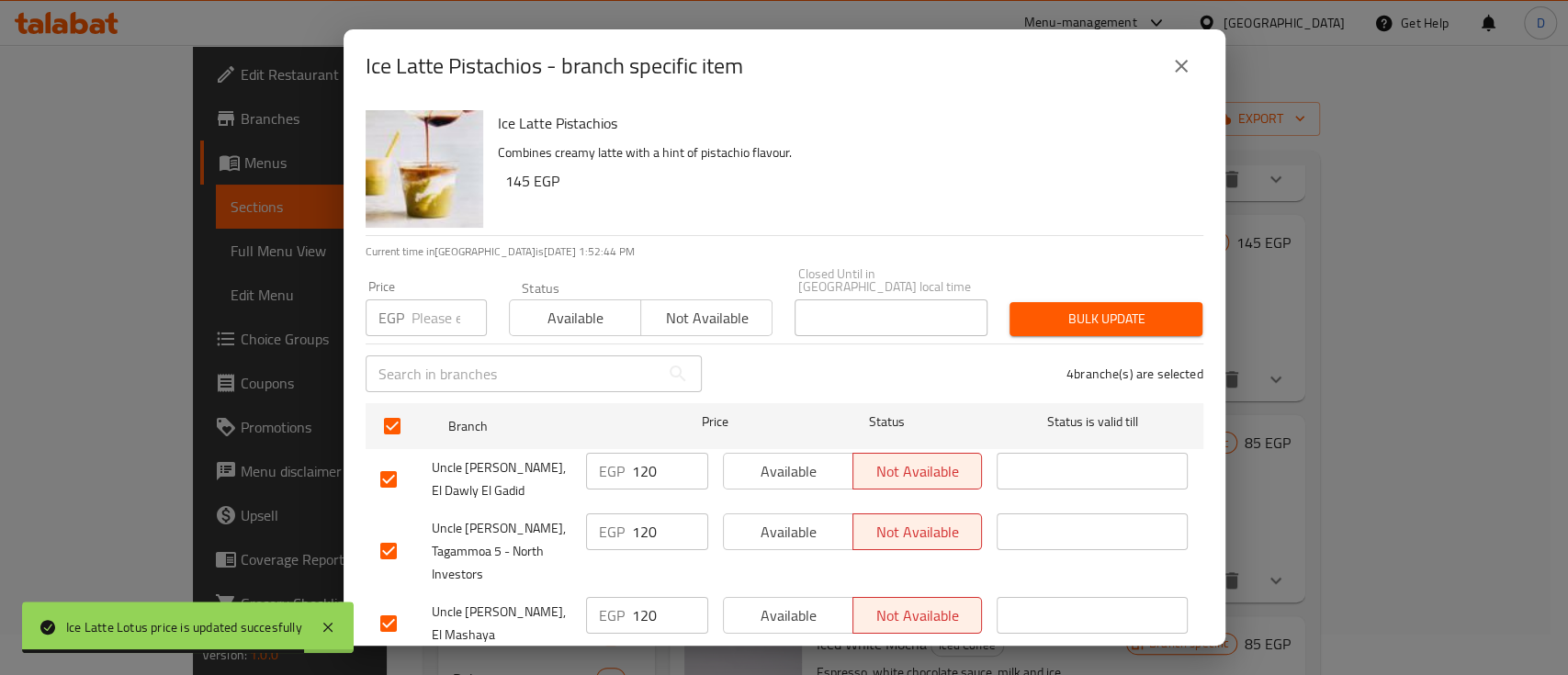
click at [646, 453] on input "120" at bounding box center [670, 471] width 77 height 36
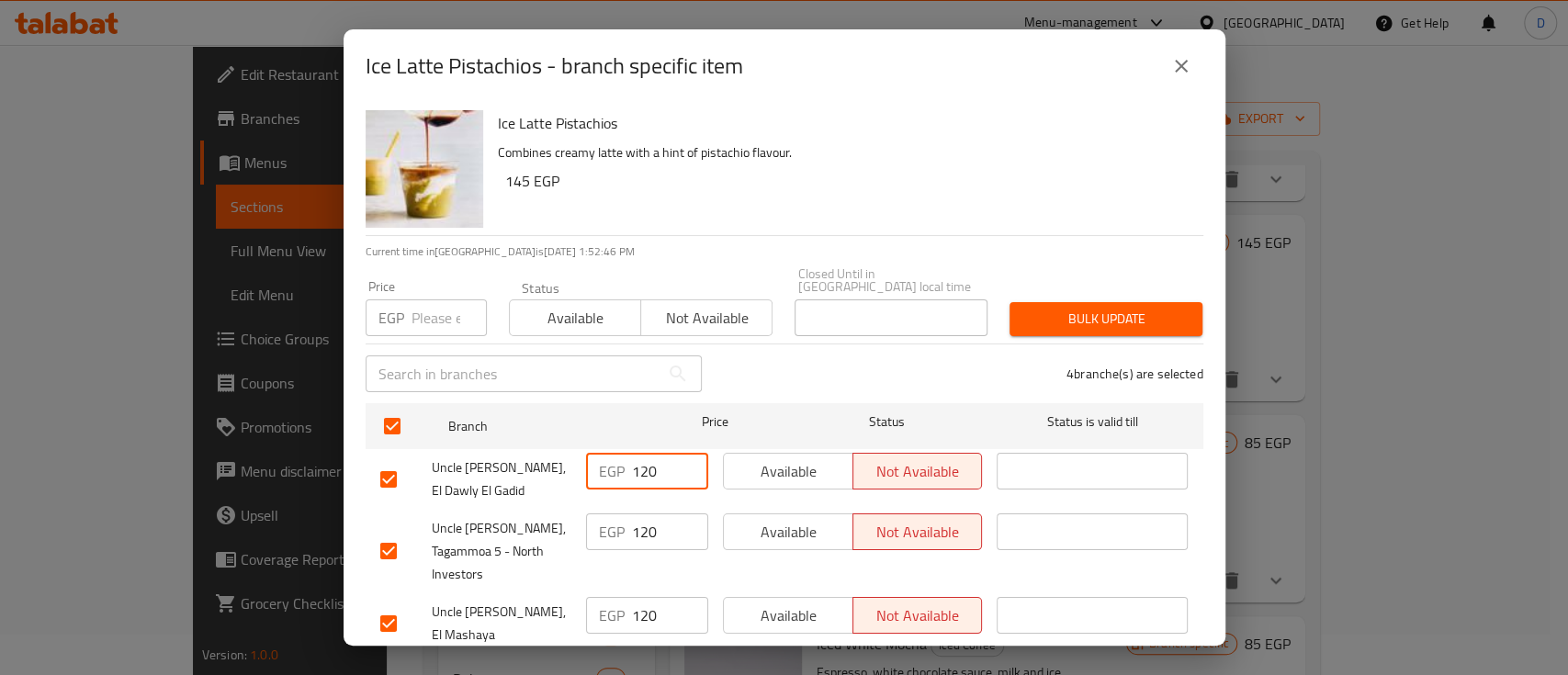
click at [1188, 64] on icon "close" at bounding box center [1181, 65] width 22 height 22
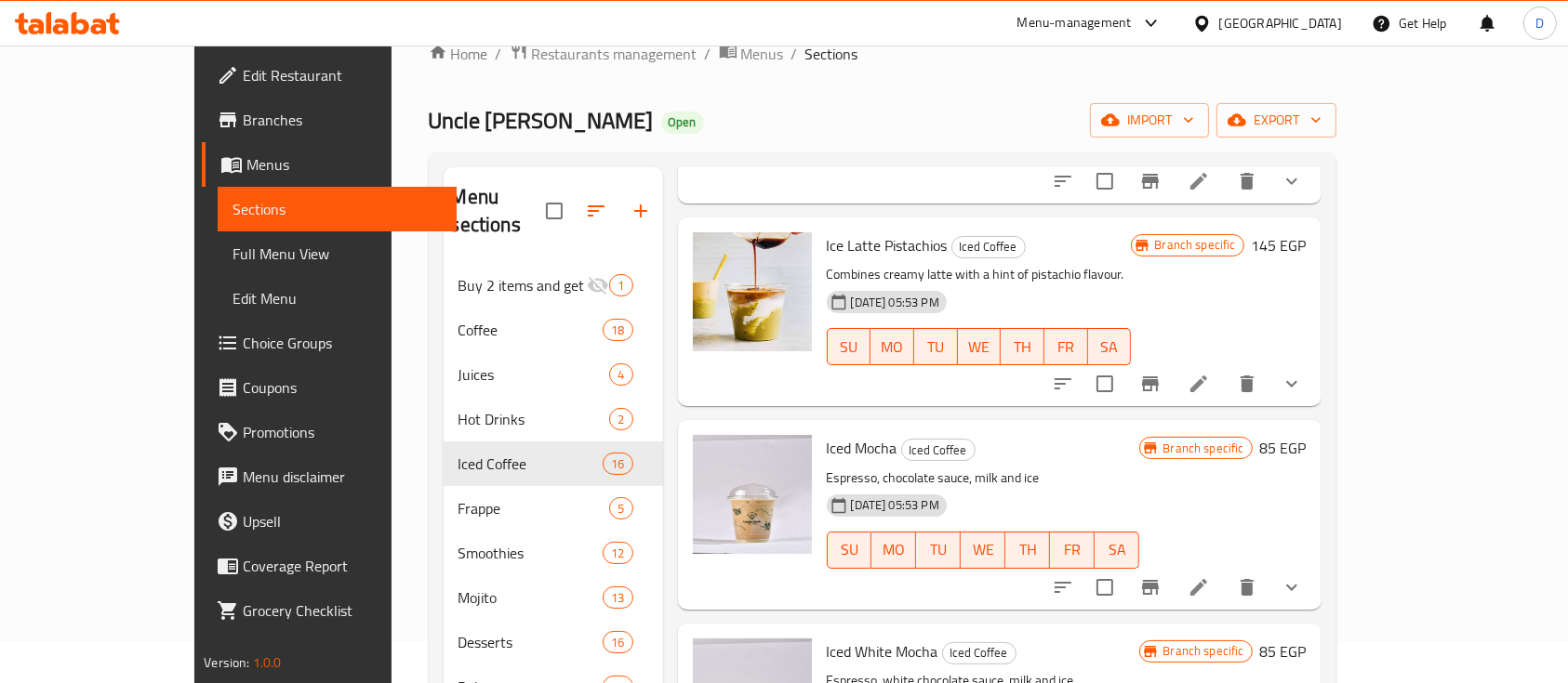
click at [1306, 233] on h6 "145 EGP" at bounding box center [1279, 245] width 55 height 26
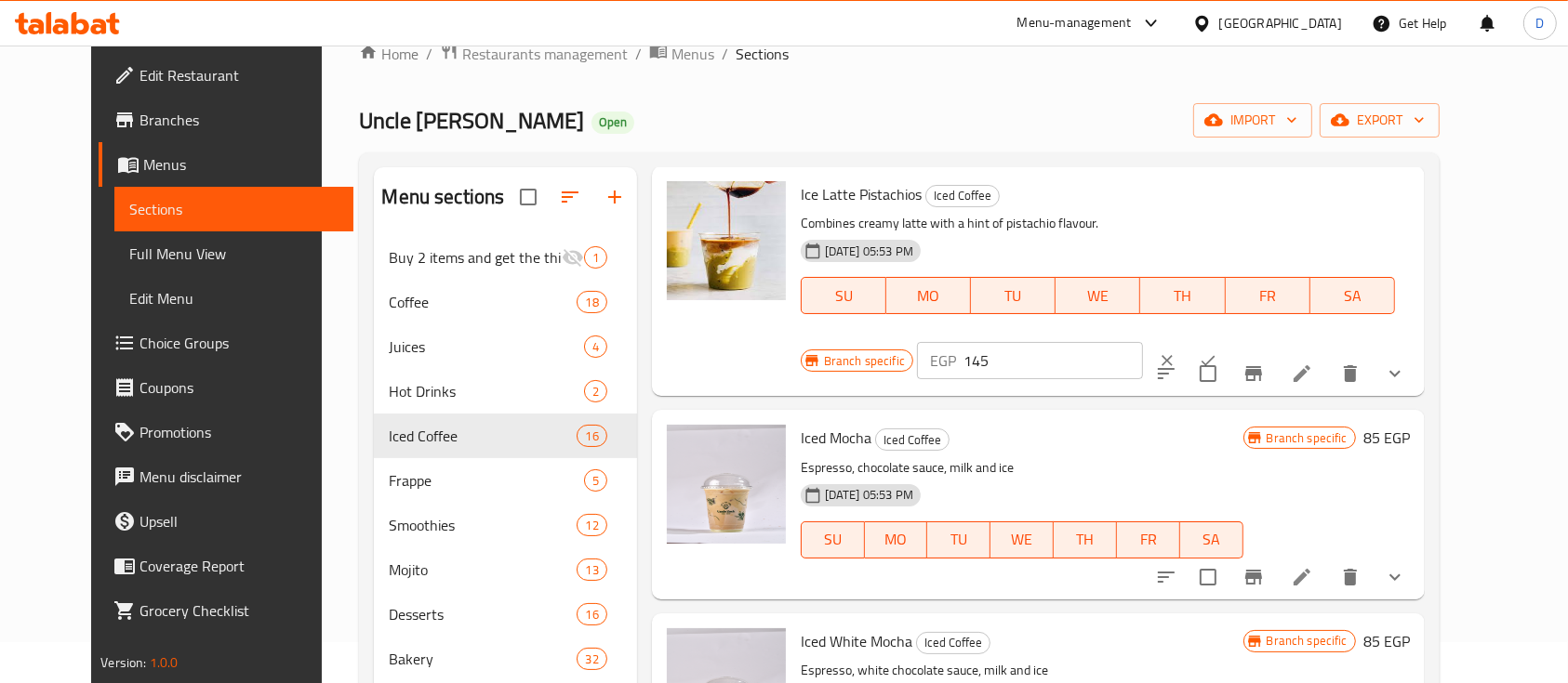
click at [1143, 342] on input "145" at bounding box center [1053, 361] width 180 height 37
paste input "20"
type input "120"
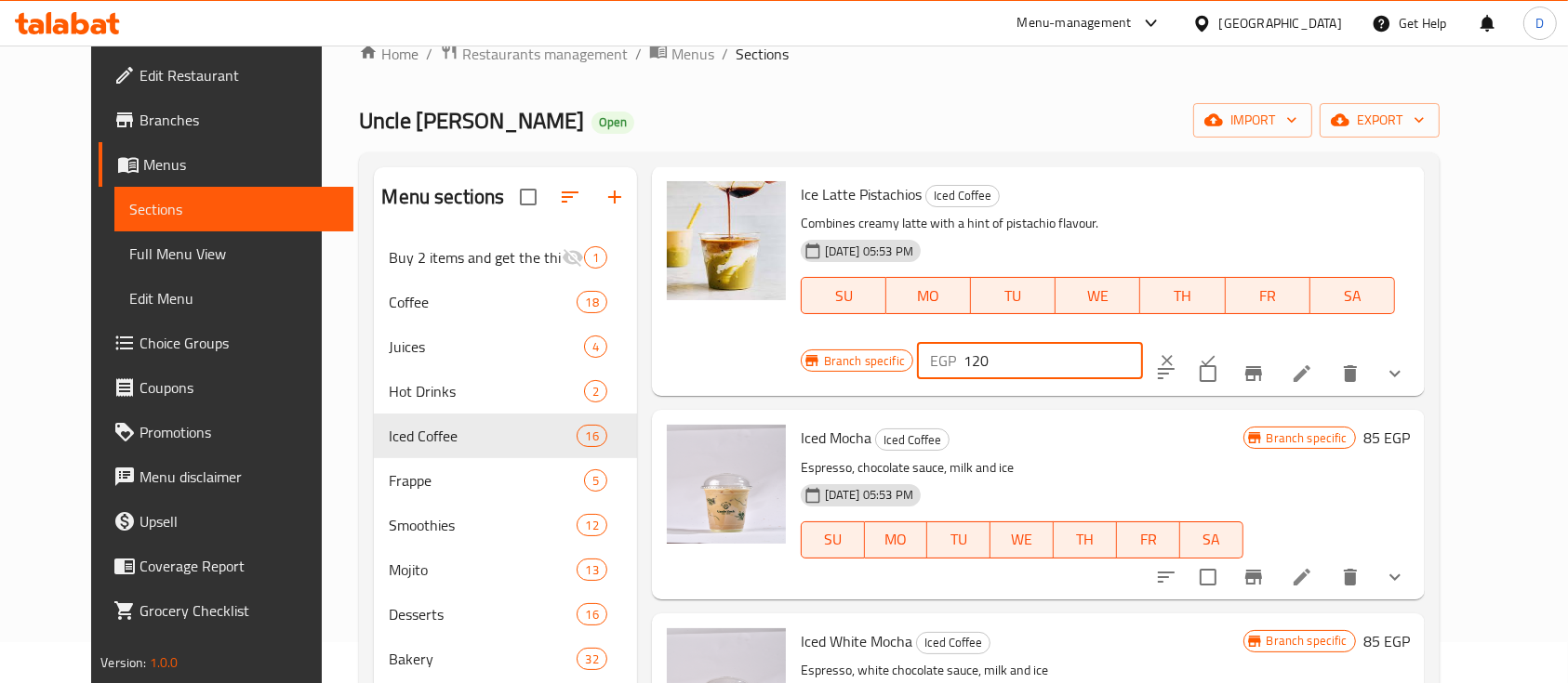
click at [1228, 341] on button "ok" at bounding box center [1208, 361] width 41 height 41
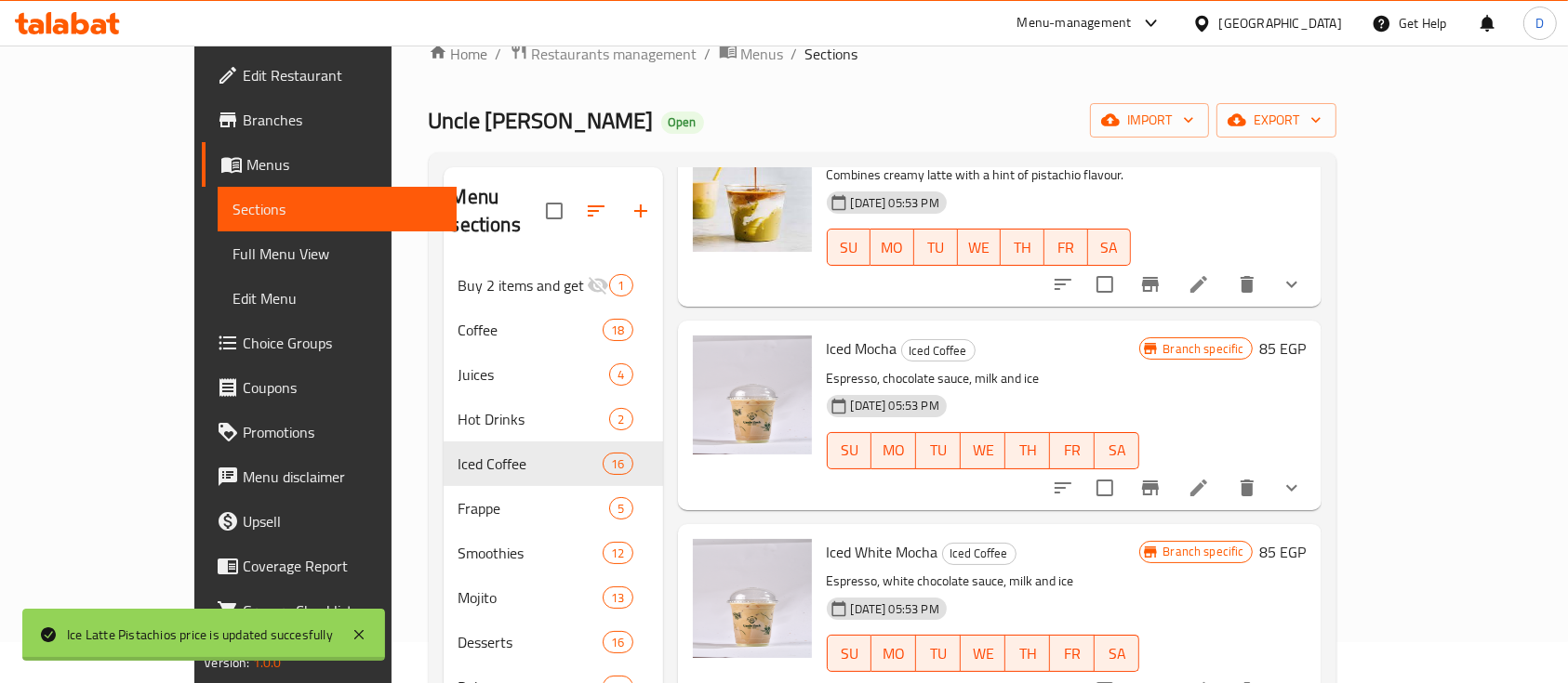
scroll to position [1363, 0]
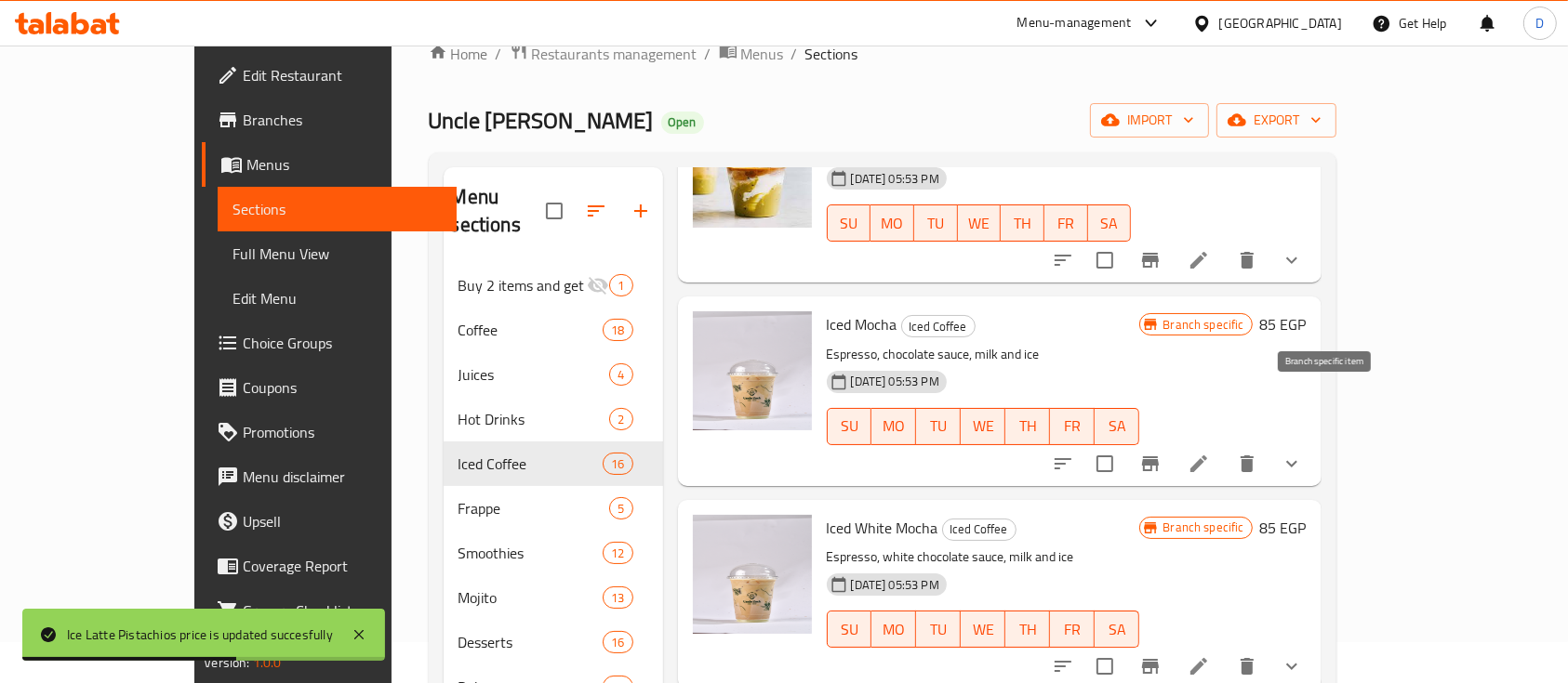
click at [1159, 456] on icon "Branch-specific-item" at bounding box center [1150, 463] width 16 height 15
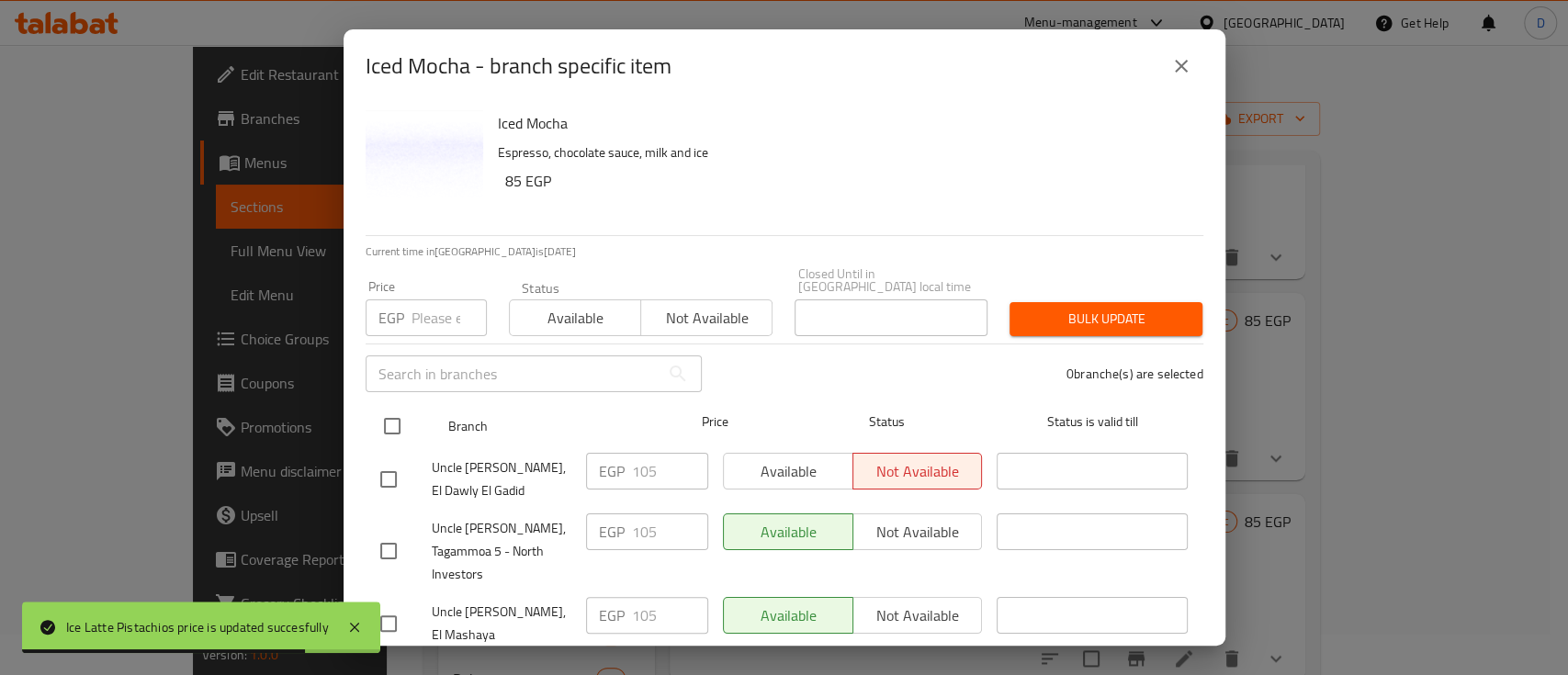
click at [391, 407] on input "checkbox" at bounding box center [392, 426] width 38 height 38
checkbox input "true"
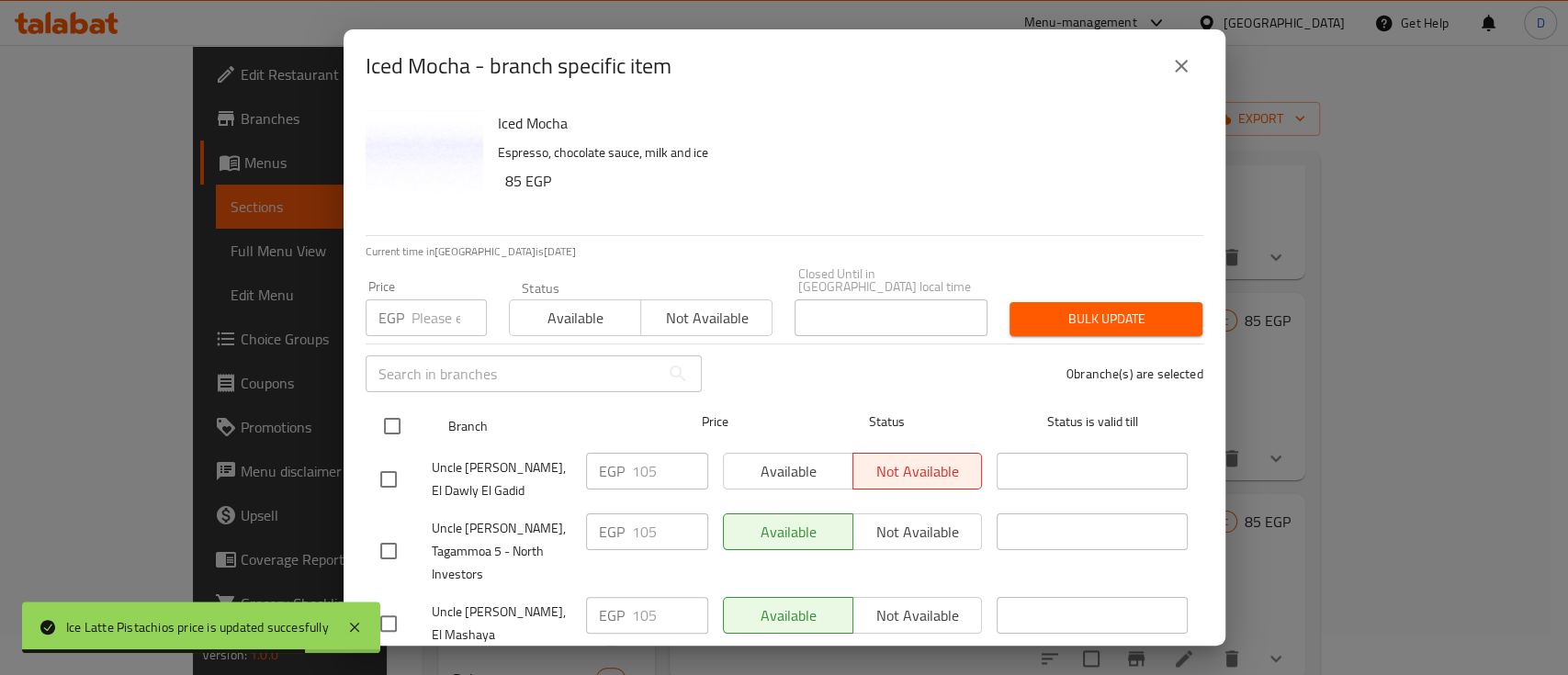
checkbox input "true"
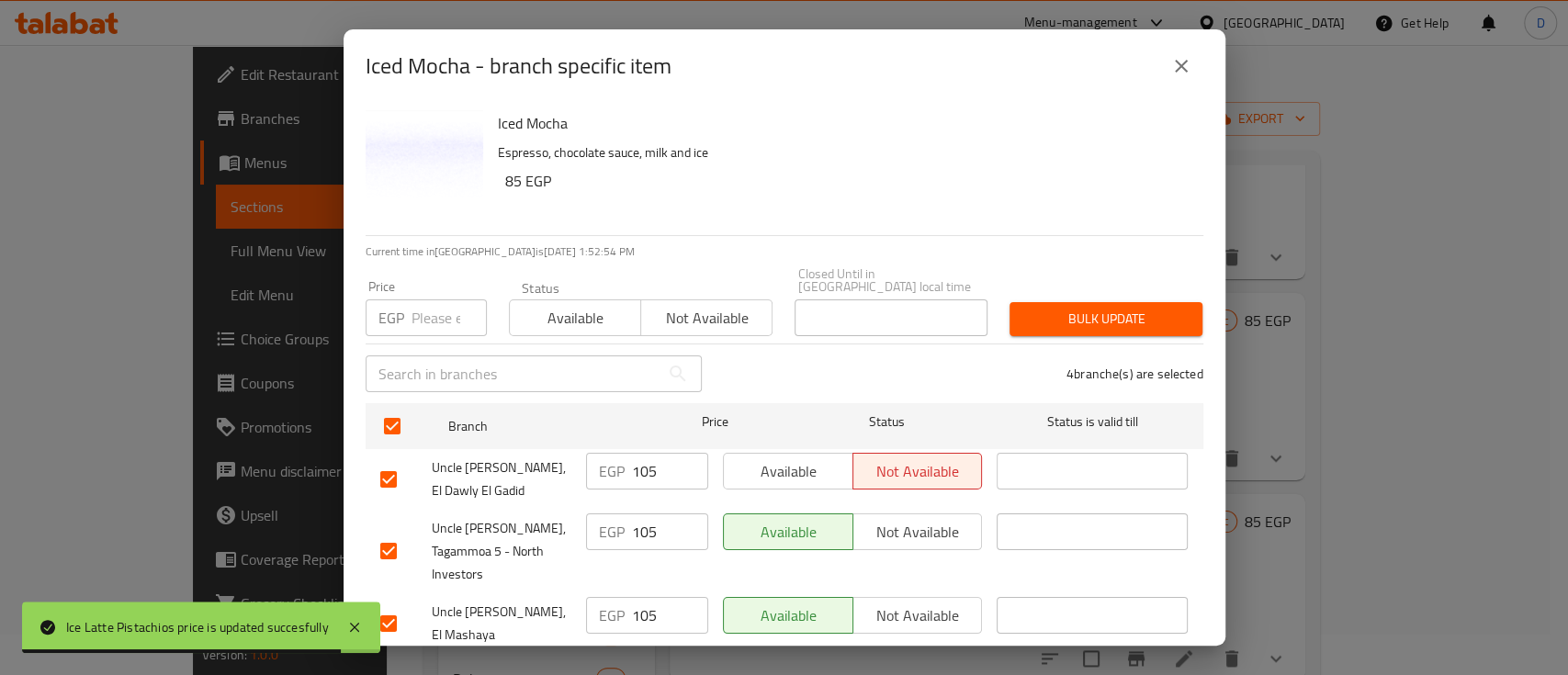
click at [653, 457] on input "105" at bounding box center [670, 471] width 77 height 36
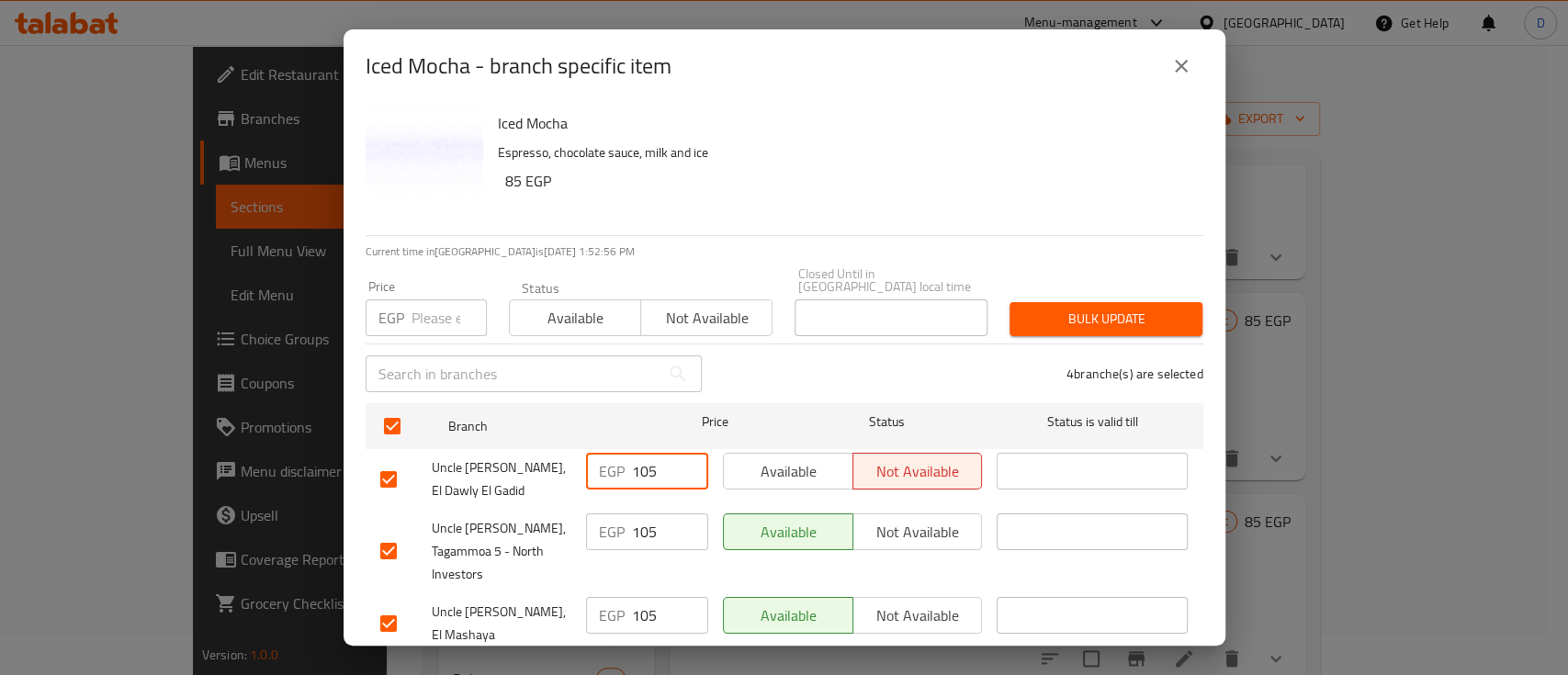
click at [1179, 55] on button "close" at bounding box center [1181, 66] width 44 height 44
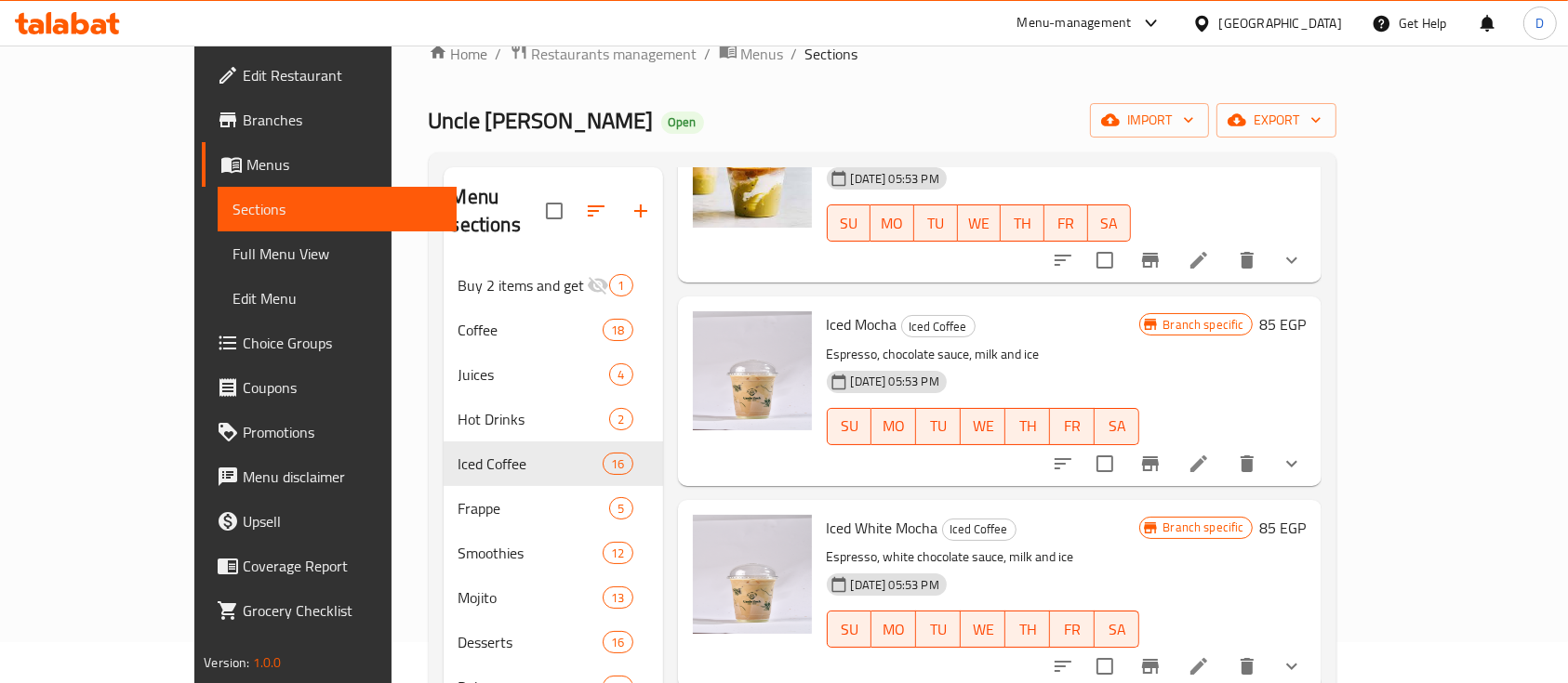
click at [1306, 311] on h6 "85 EGP" at bounding box center [1283, 324] width 47 height 26
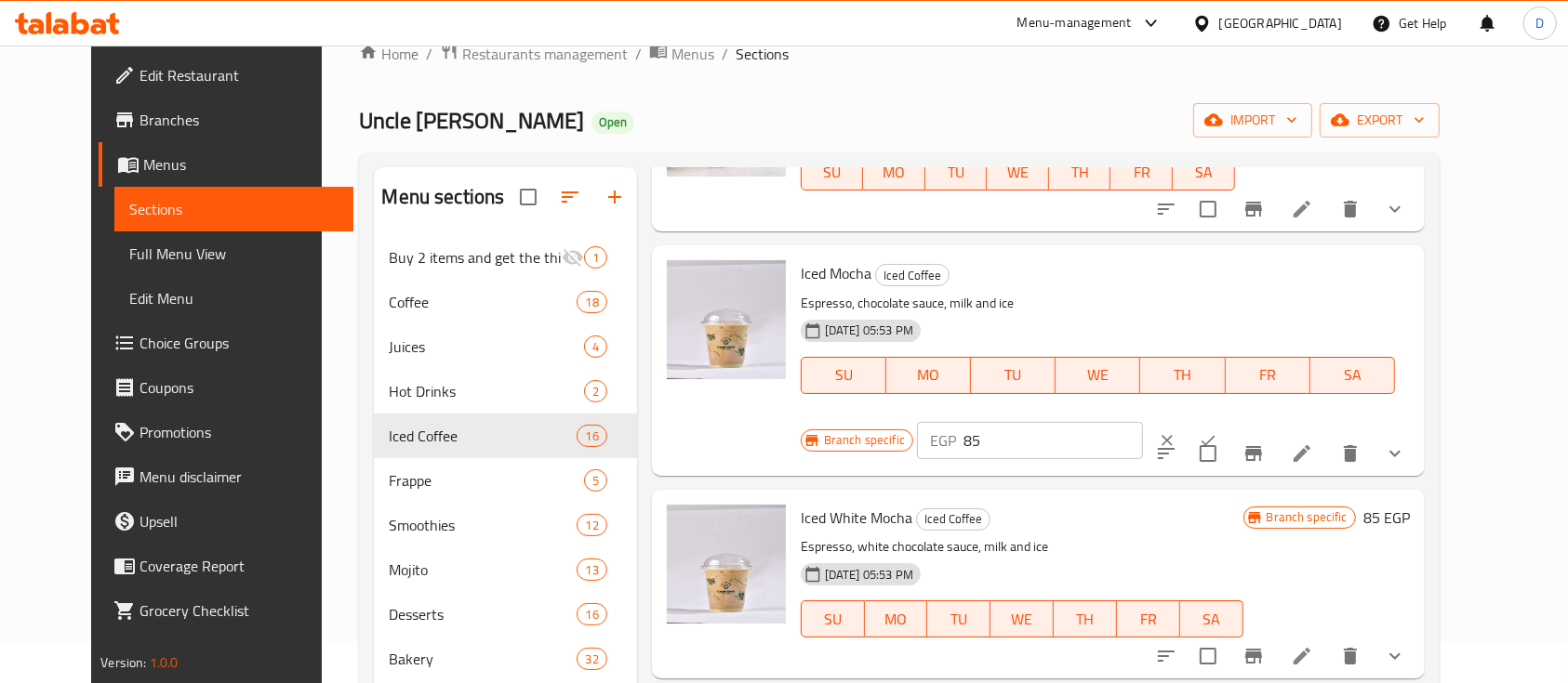
click at [1143, 422] on input "85" at bounding box center [1053, 440] width 180 height 37
paste input "10"
type input "105"
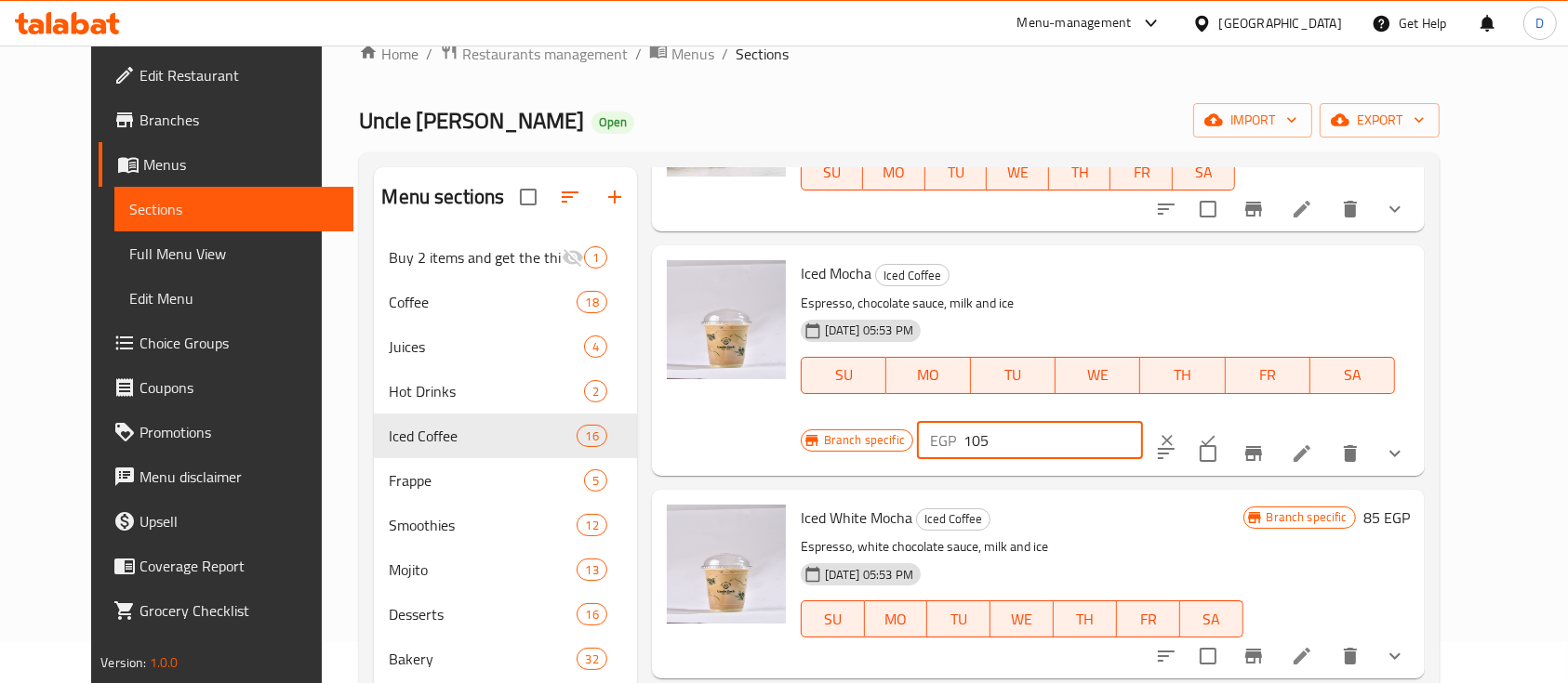
click at [1217, 432] on icon "ok" at bounding box center [1207, 440] width 18 height 18
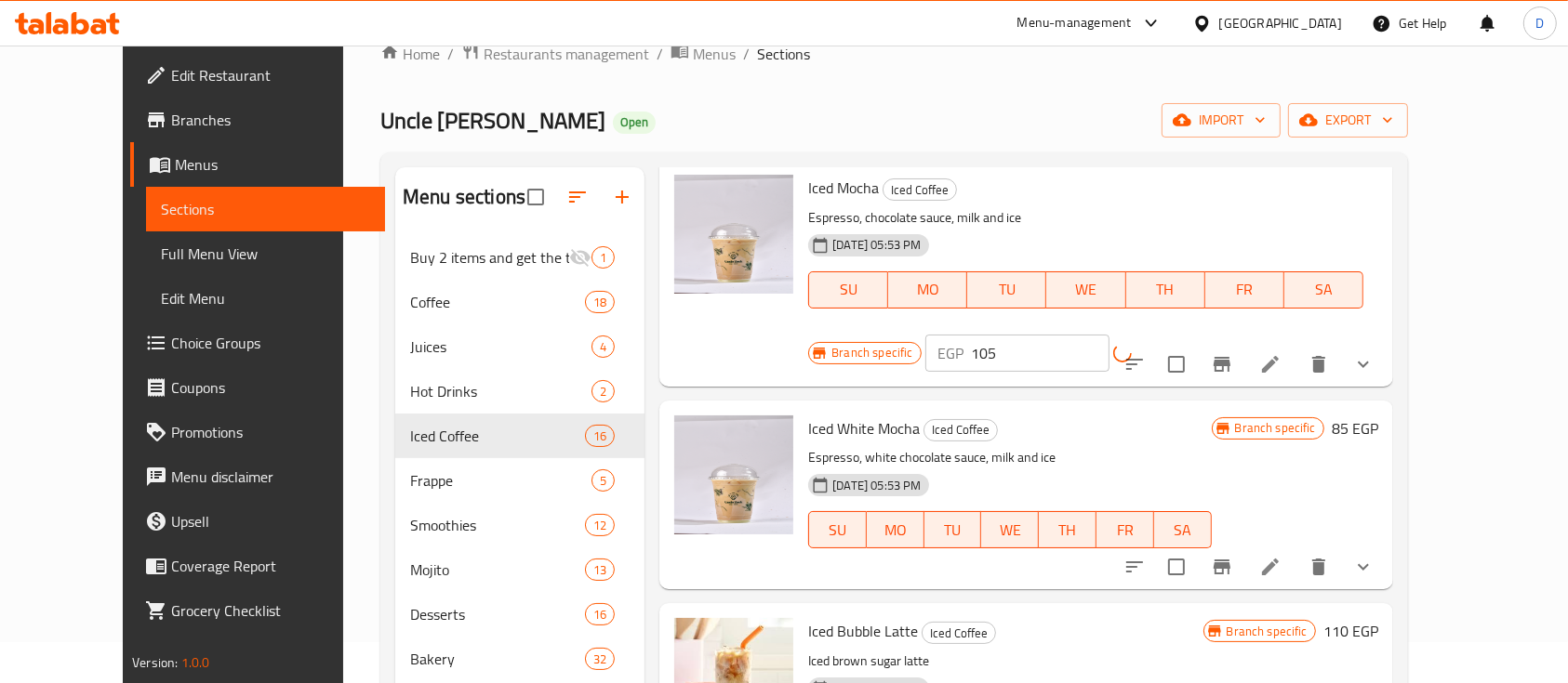
scroll to position [1487, 0]
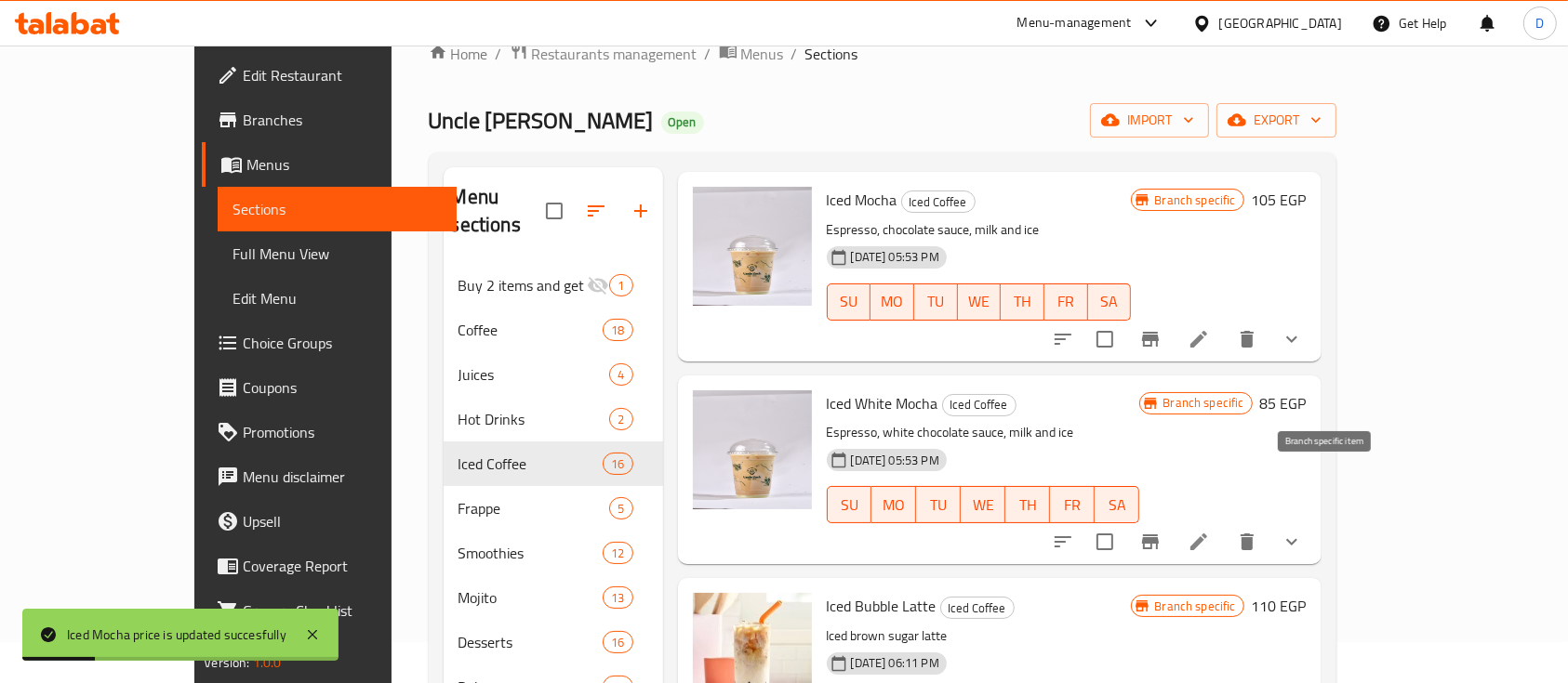
click at [1161, 531] on icon "Branch-specific-item" at bounding box center [1150, 541] width 22 height 22
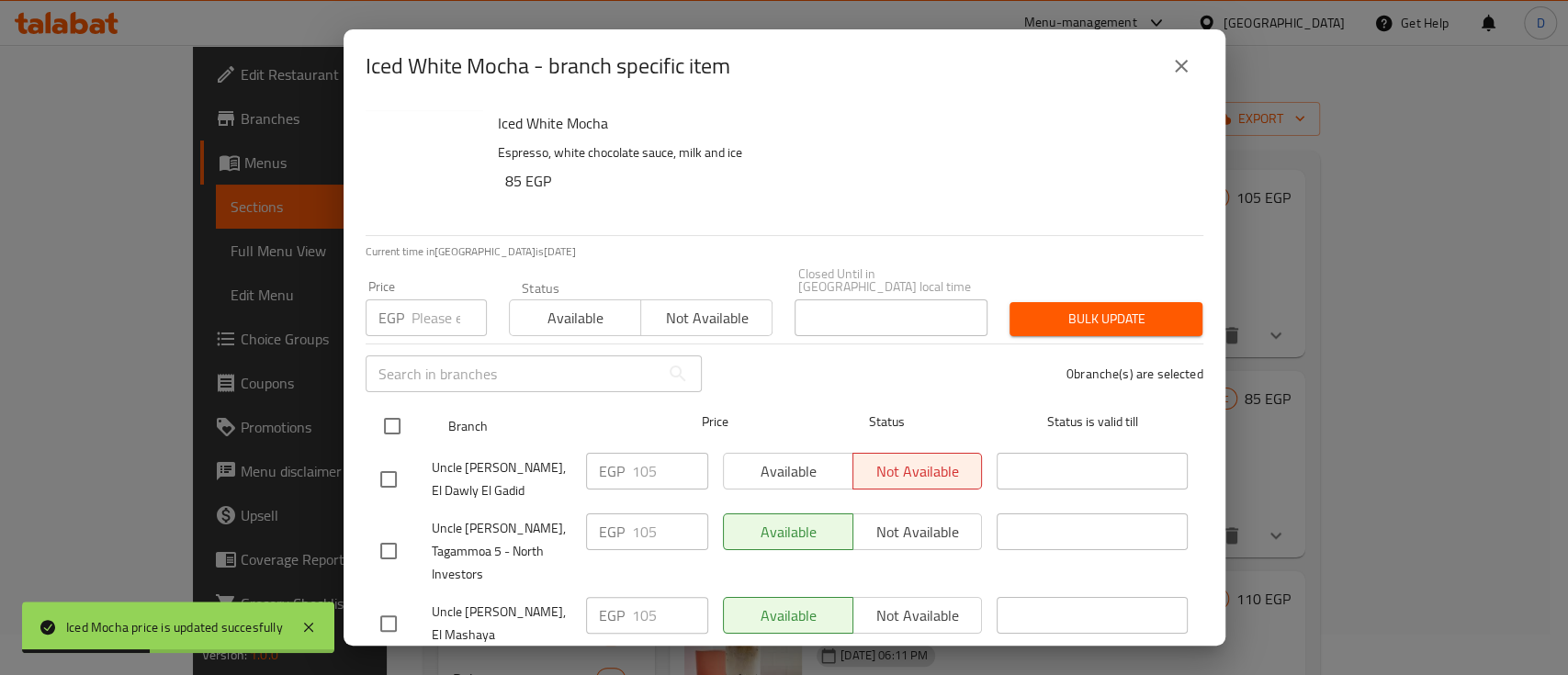
click at [402, 407] on input "checkbox" at bounding box center [392, 426] width 38 height 38
checkbox input "true"
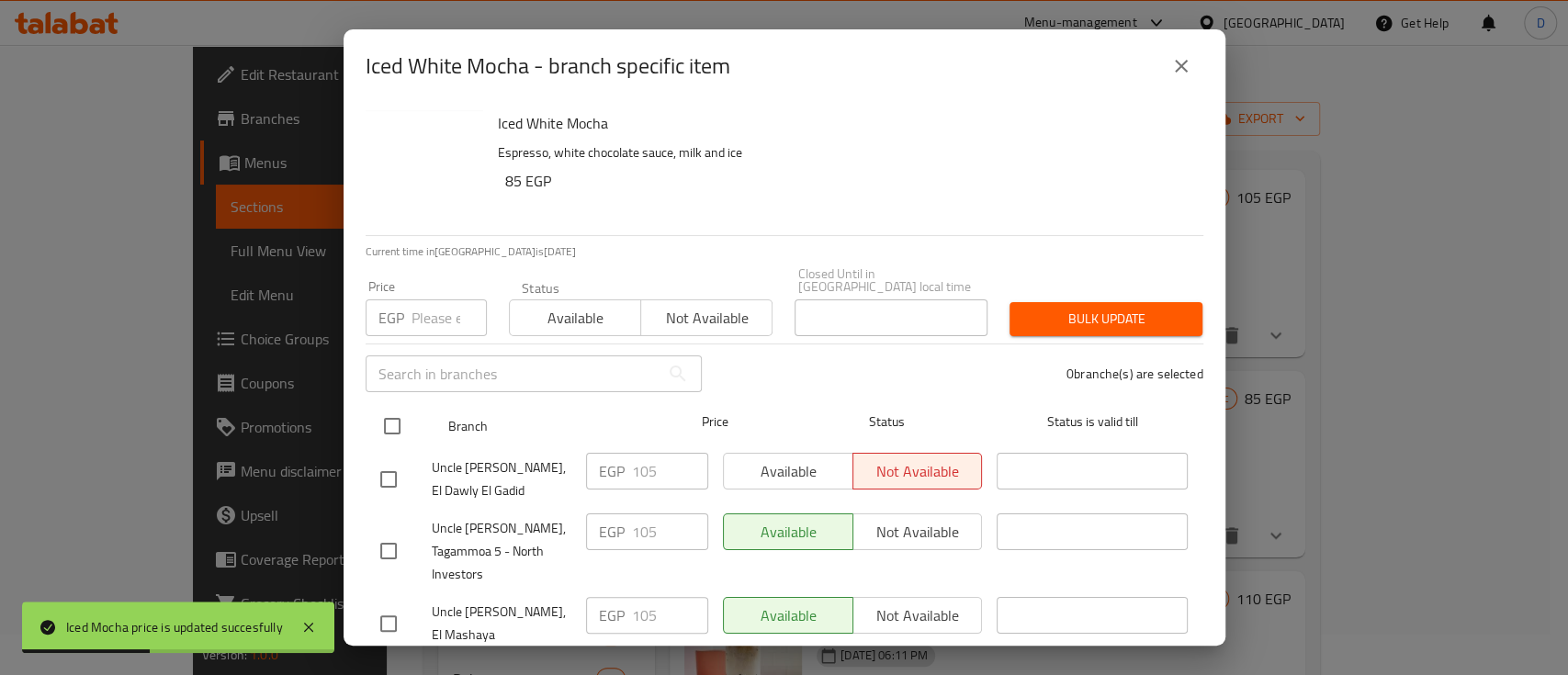
checkbox input "true"
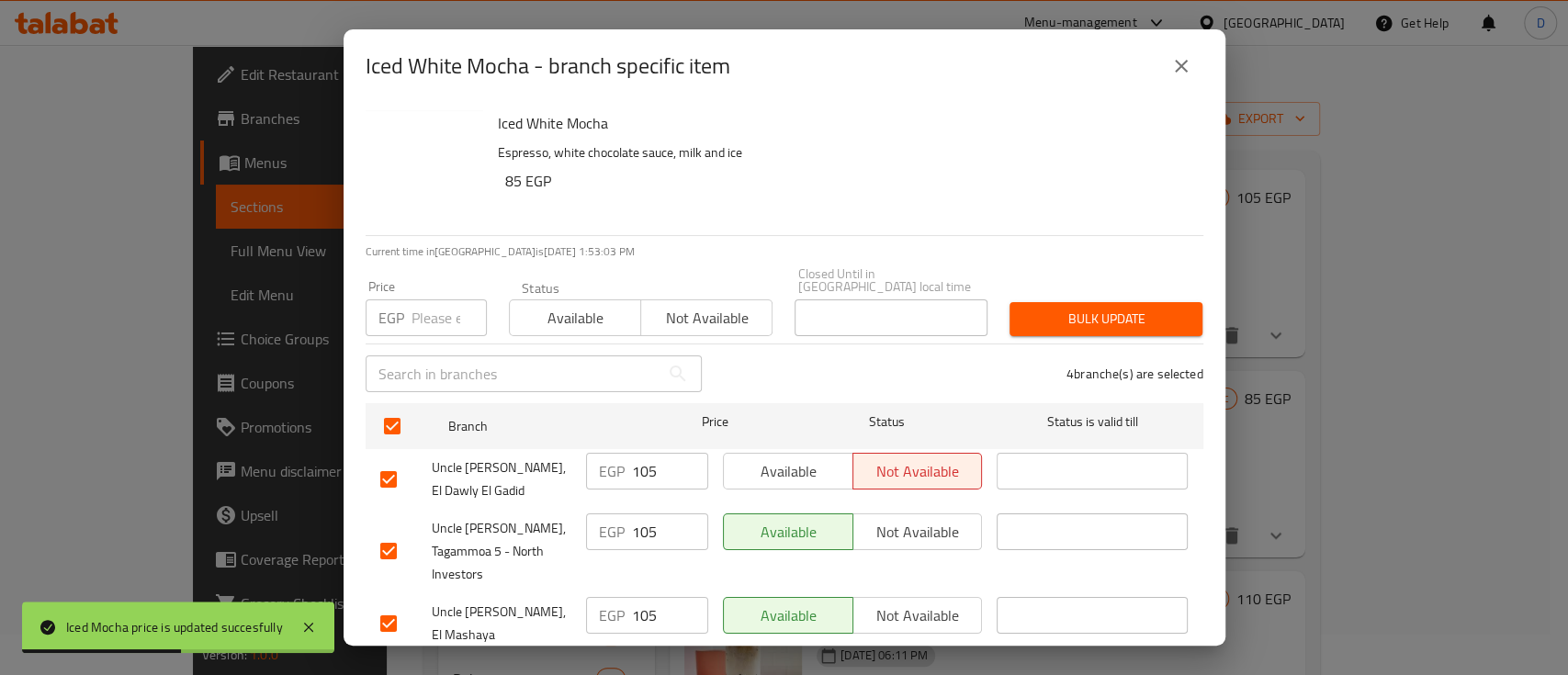
click at [661, 456] on input "105" at bounding box center [670, 471] width 77 height 36
click at [663, 456] on input "105" at bounding box center [670, 471] width 77 height 36
click at [663, 454] on input "105" at bounding box center [670, 471] width 77 height 36
click at [1178, 63] on icon "close" at bounding box center [1181, 65] width 12 height 12
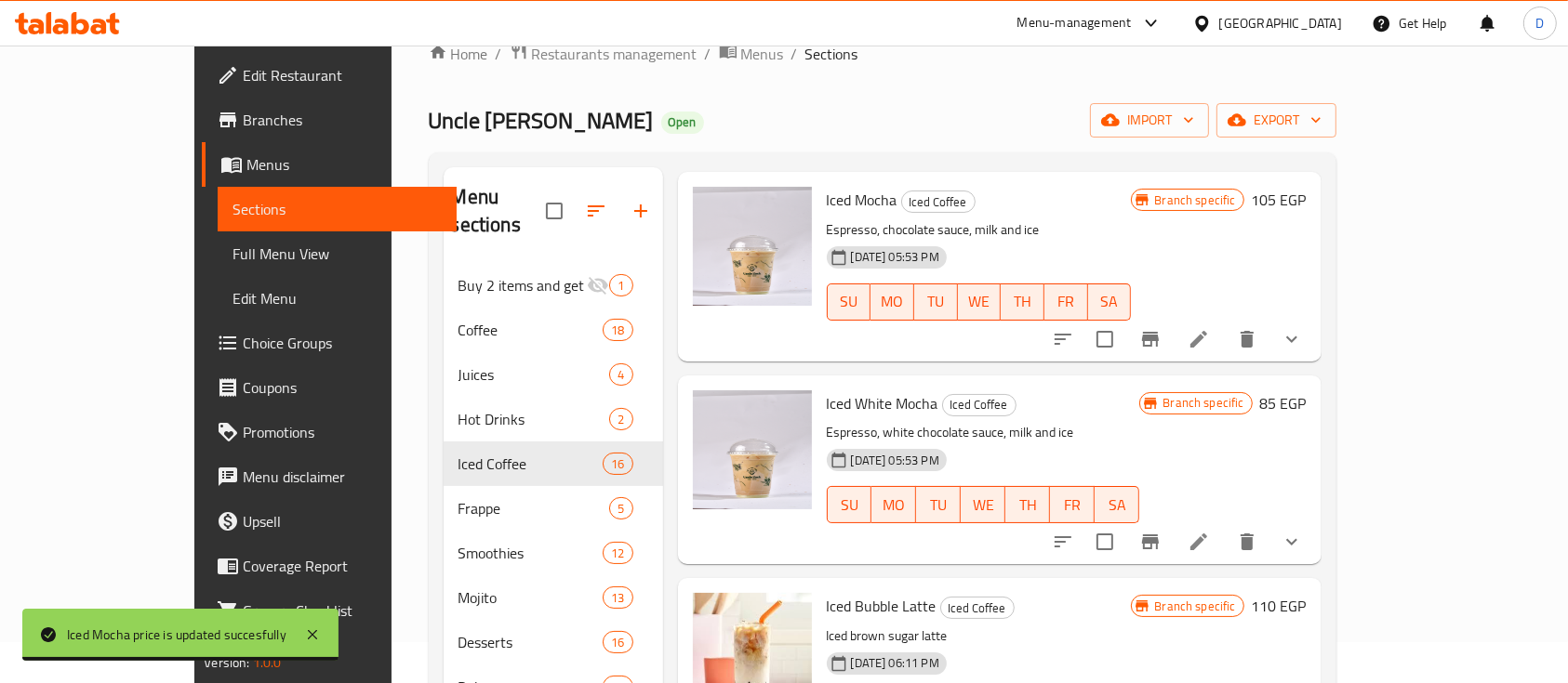
click at [1306, 390] on h6 "85 EGP" at bounding box center [1283, 403] width 47 height 26
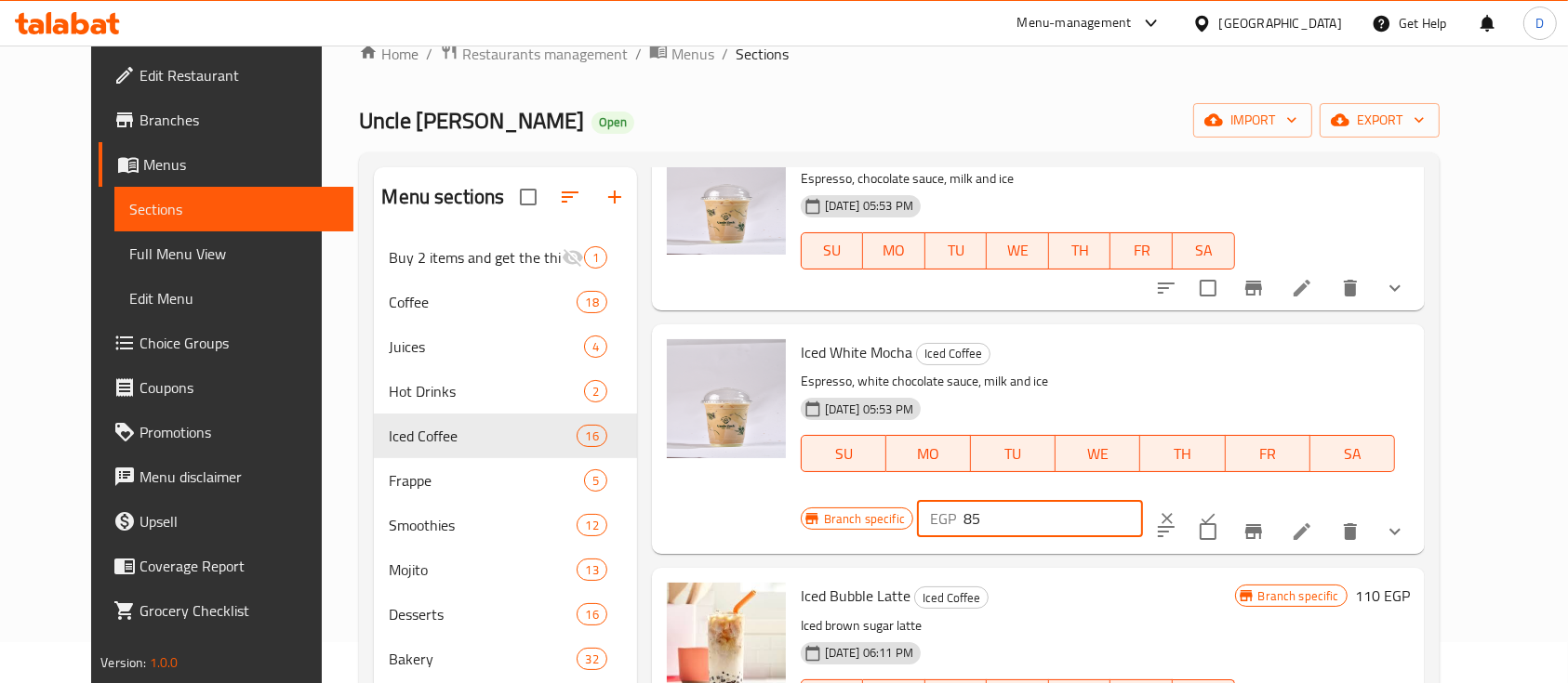
click at [1143, 501] on input "85" at bounding box center [1053, 519] width 180 height 37
paste input "10"
type input "105"
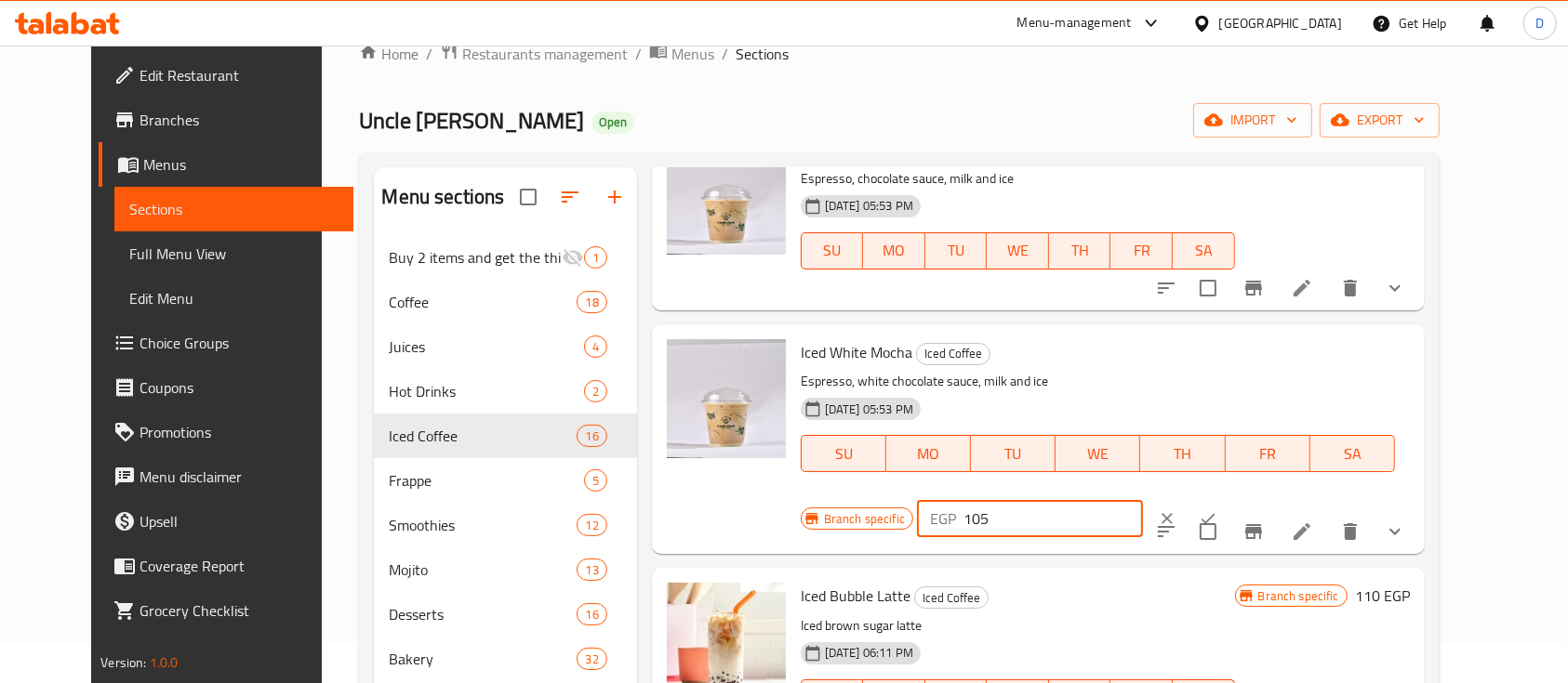
click at [1228, 499] on button "ok" at bounding box center [1208, 519] width 41 height 41
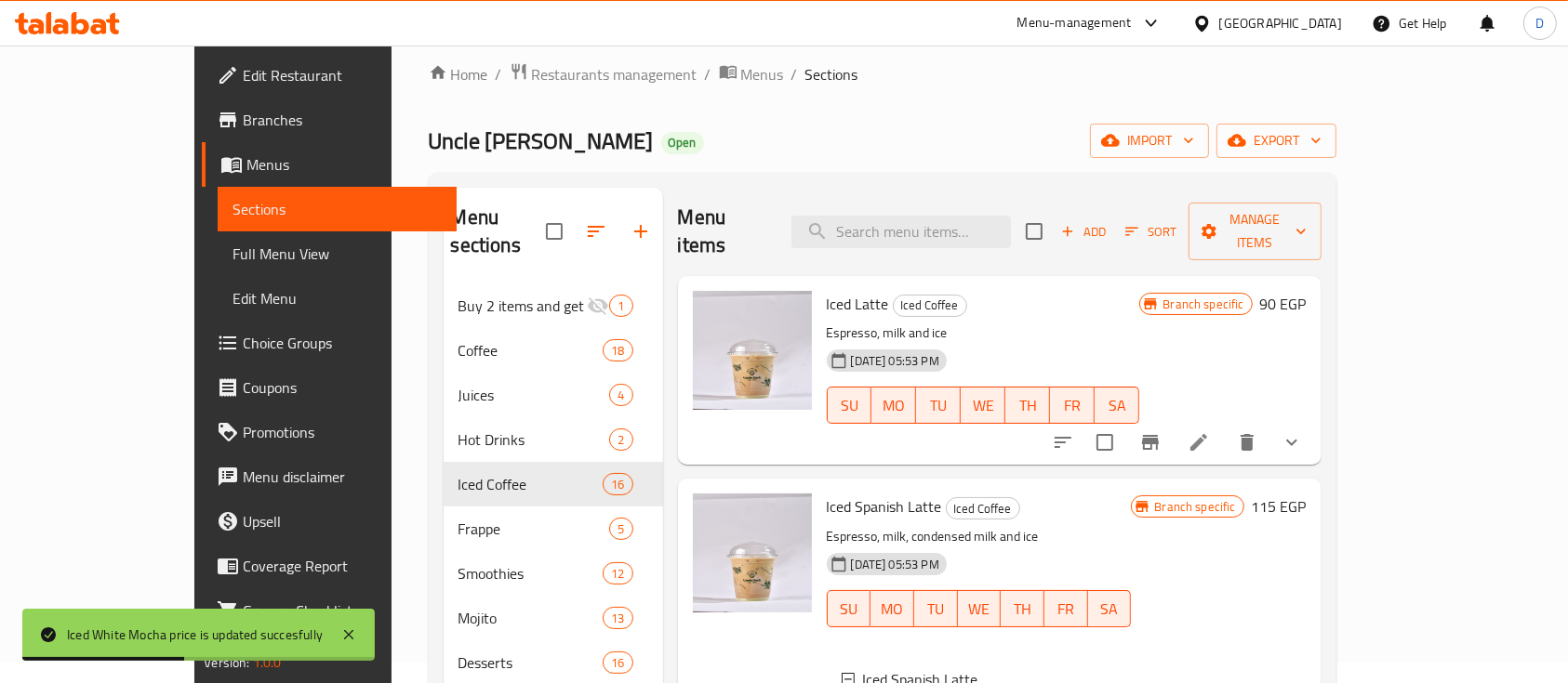
scroll to position [0, 0]
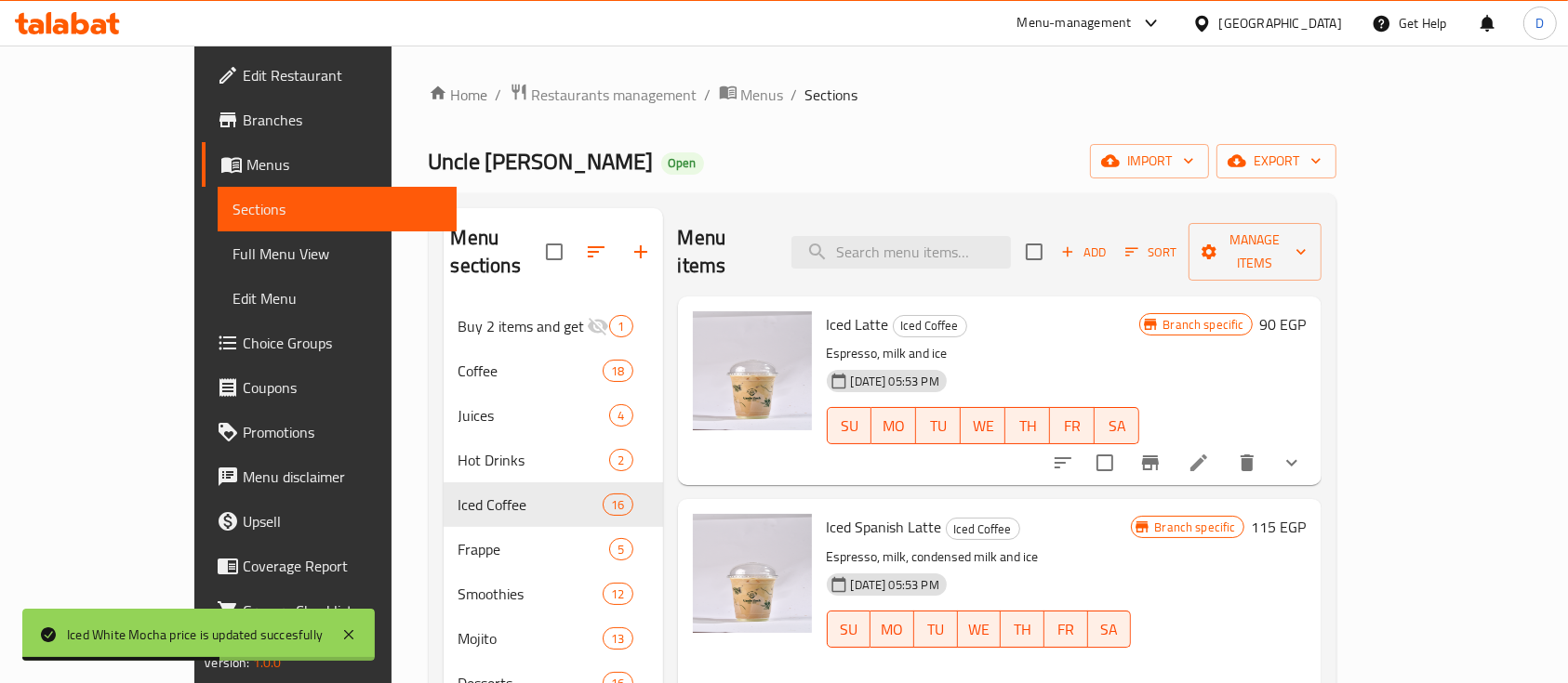
click at [827, 310] on span "Iced Latte" at bounding box center [858, 324] width 62 height 28
copy h6 "Iced Latte"
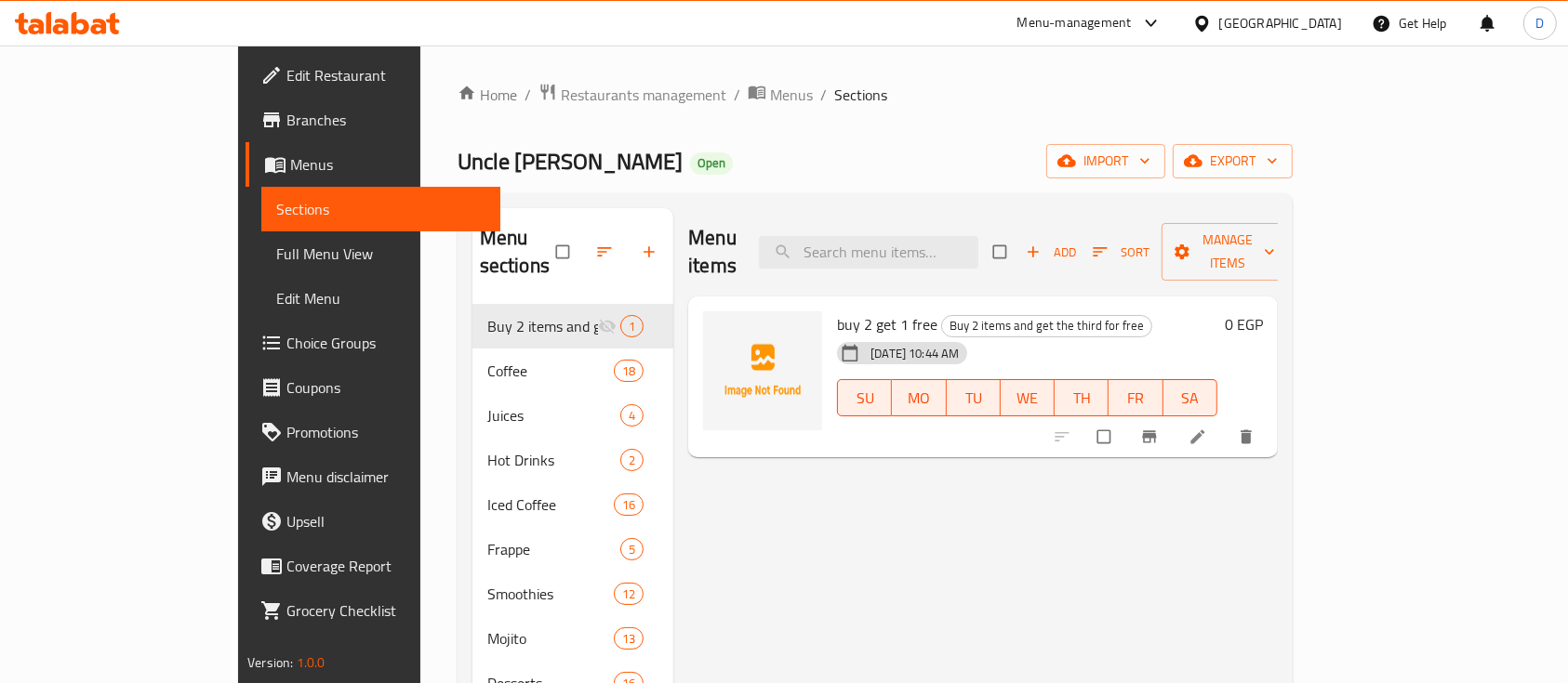
click at [286, 339] on span "Choice Groups" at bounding box center [385, 342] width 199 height 22
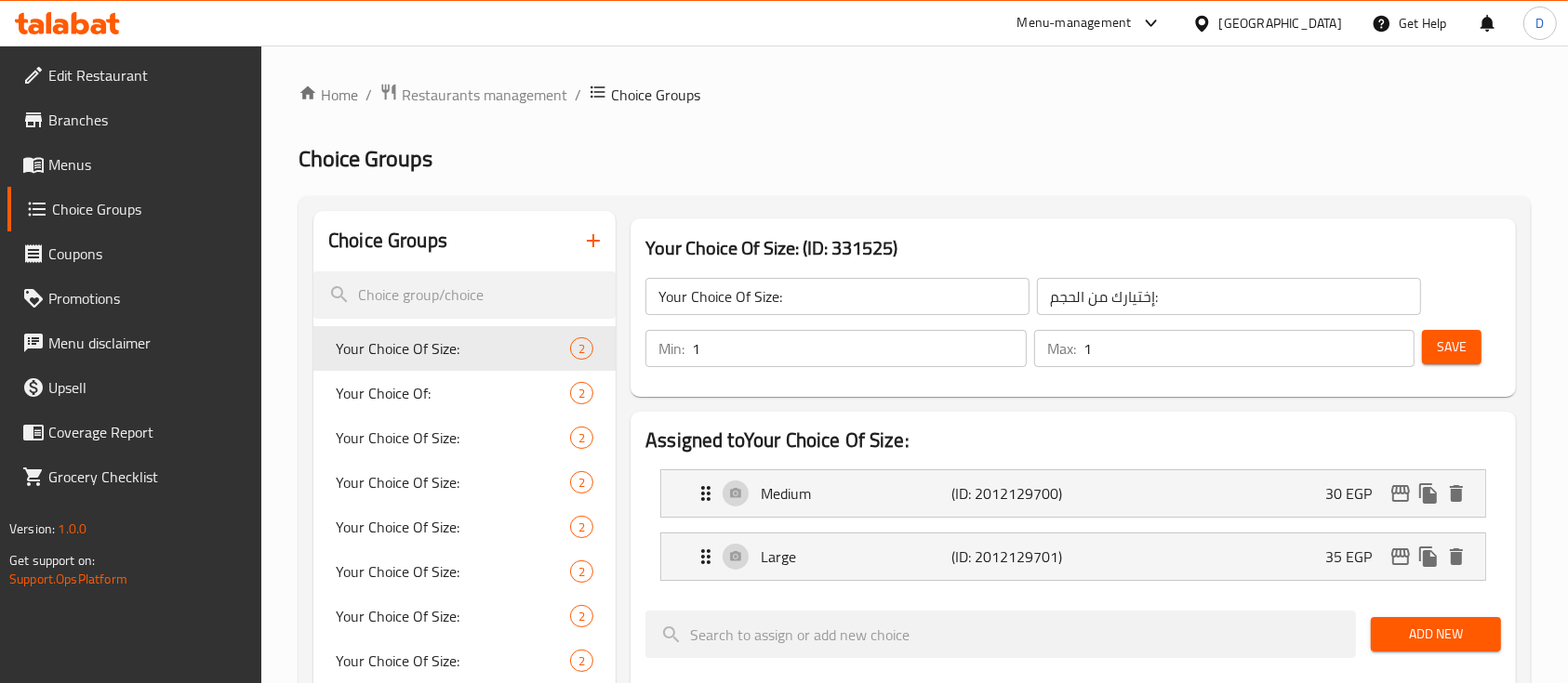
click at [589, 228] on button "button" at bounding box center [593, 241] width 45 height 45
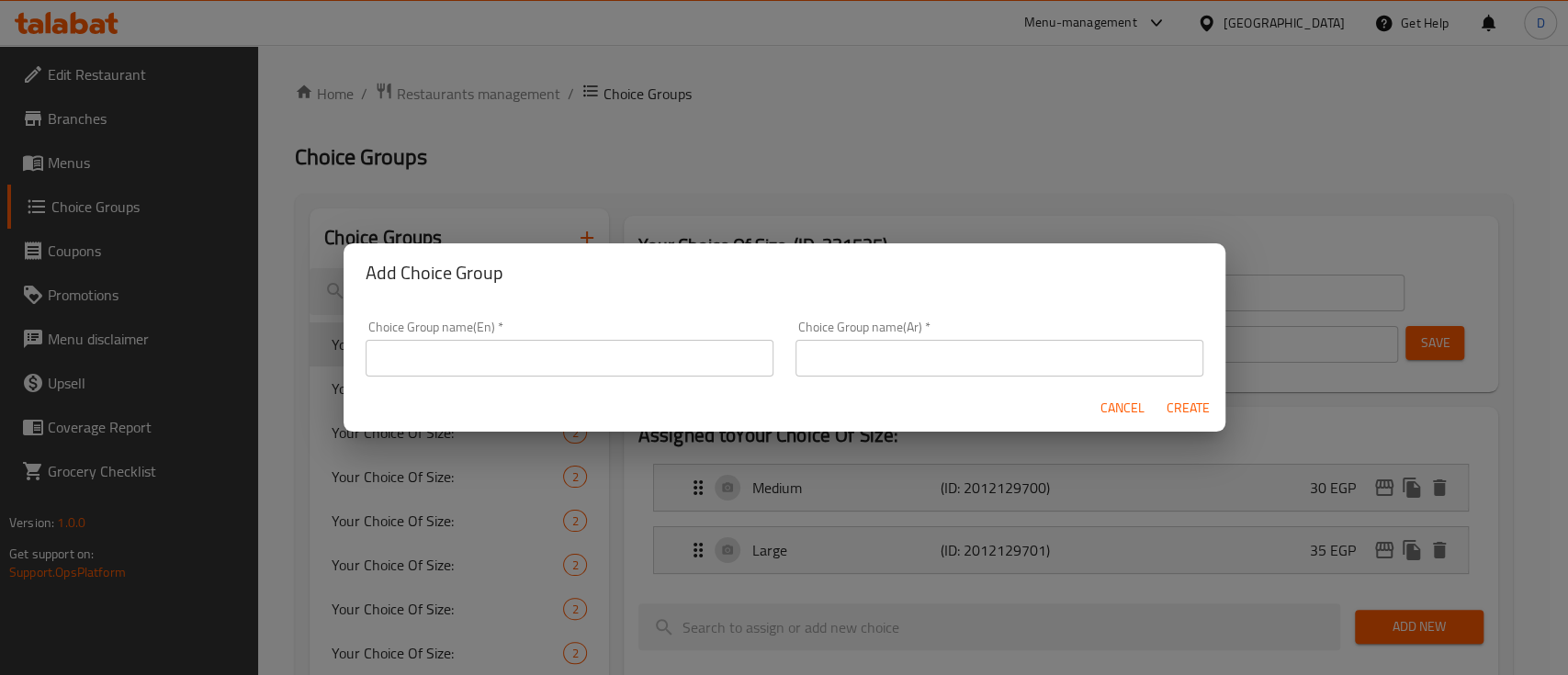
click at [588, 350] on input "text" at bounding box center [568, 359] width 407 height 36
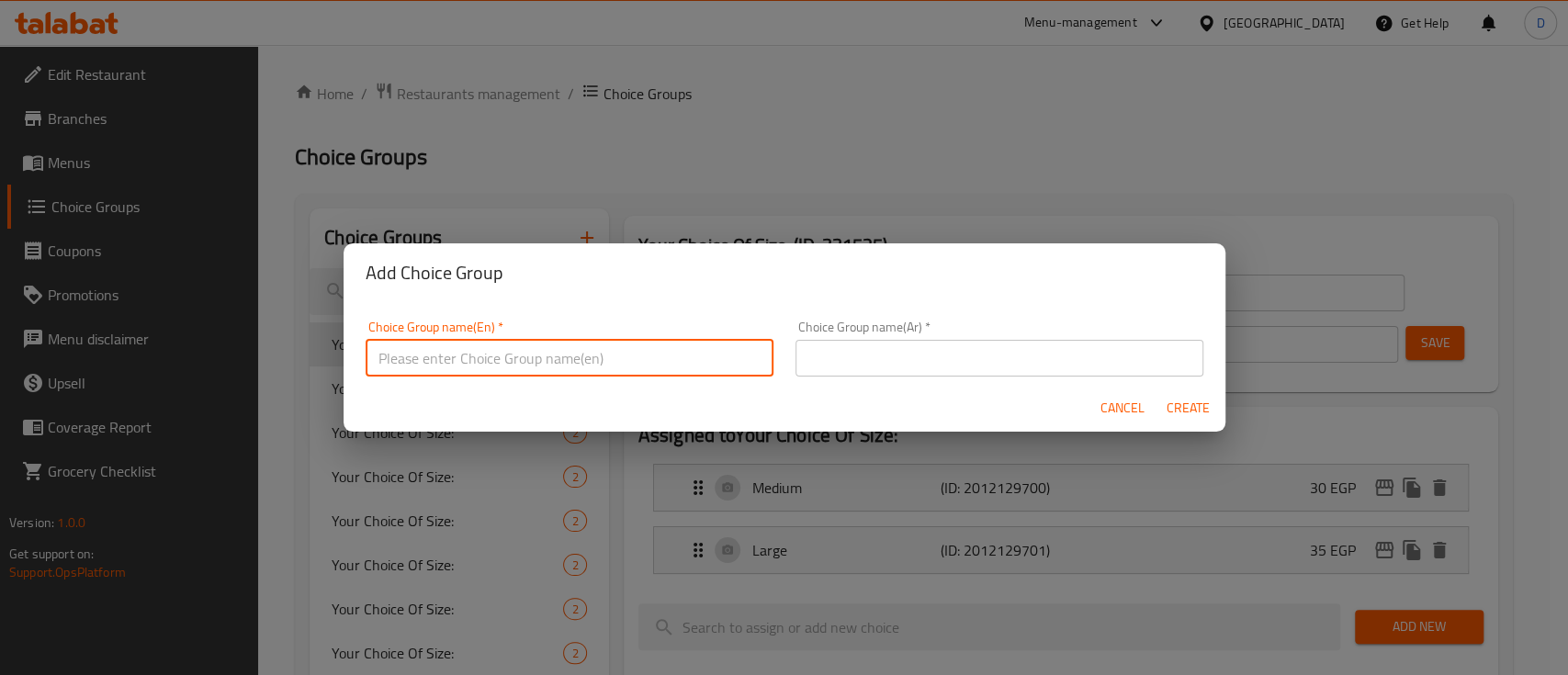
click at [654, 356] on input "text" at bounding box center [568, 359] width 407 height 36
type input "ؤ"
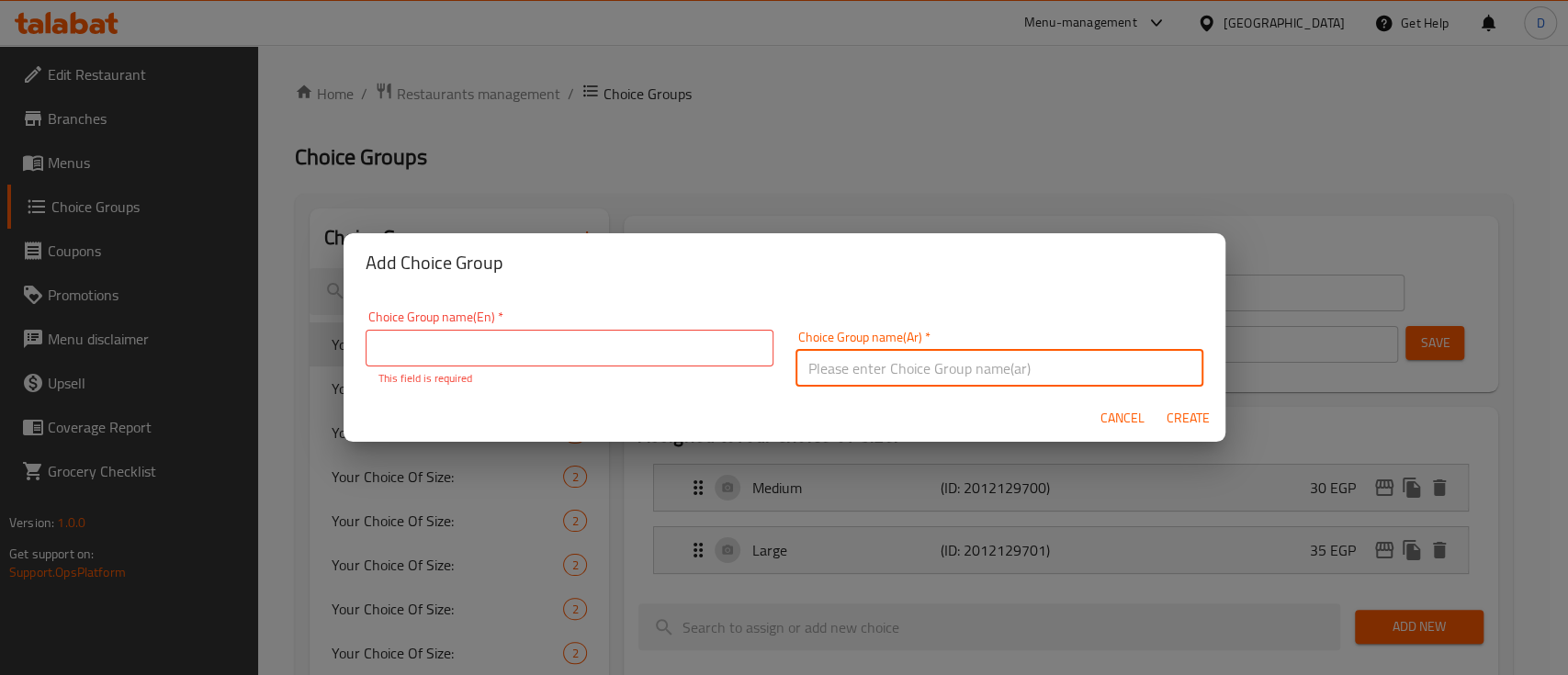
click at [837, 362] on input "text" at bounding box center [999, 368] width 407 height 36
type input "كرواسون"
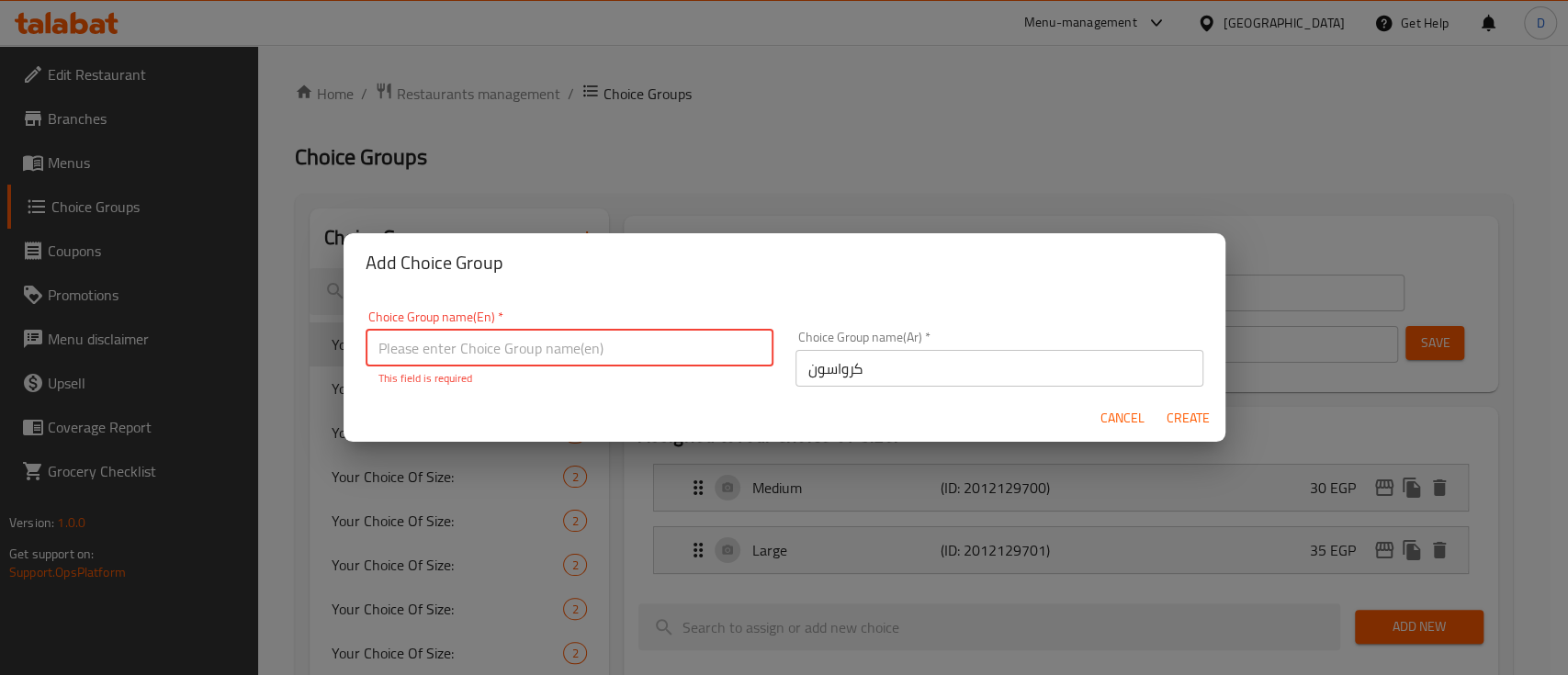
click at [676, 343] on input "text" at bounding box center [568, 348] width 407 height 36
paste input "croissant"
type input "croissant"
click at [1185, 417] on span "Create" at bounding box center [1188, 418] width 44 height 23
type input "croissant"
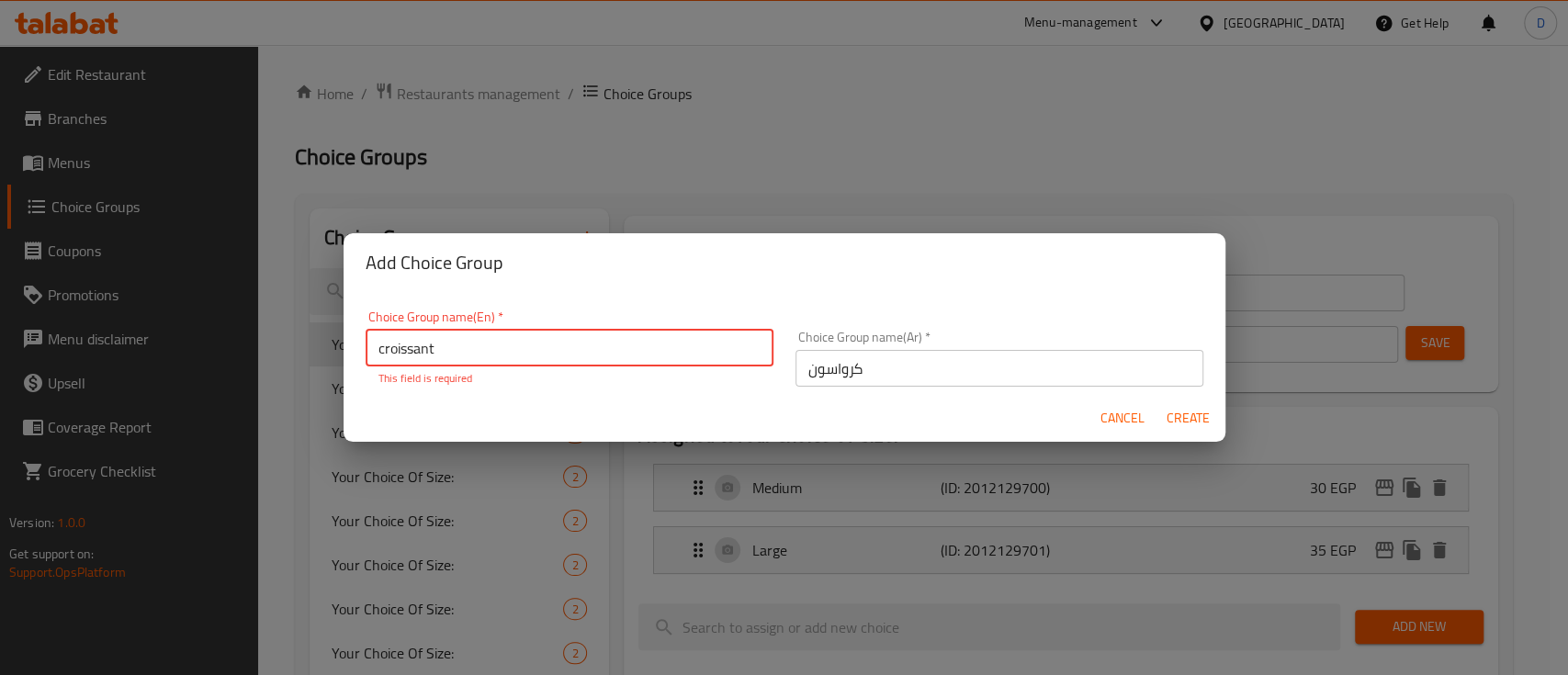
type input "كرواسون"
type input "0"
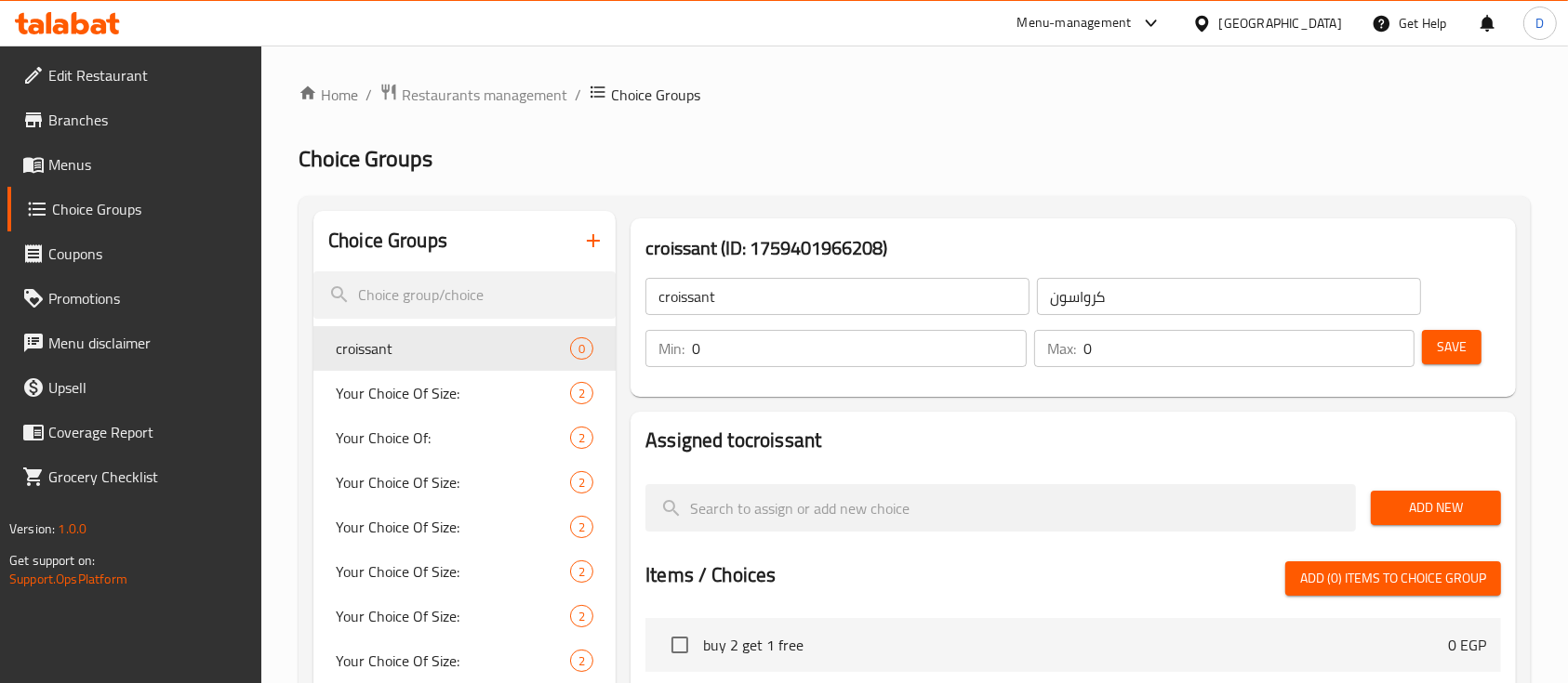
scroll to position [103, 0]
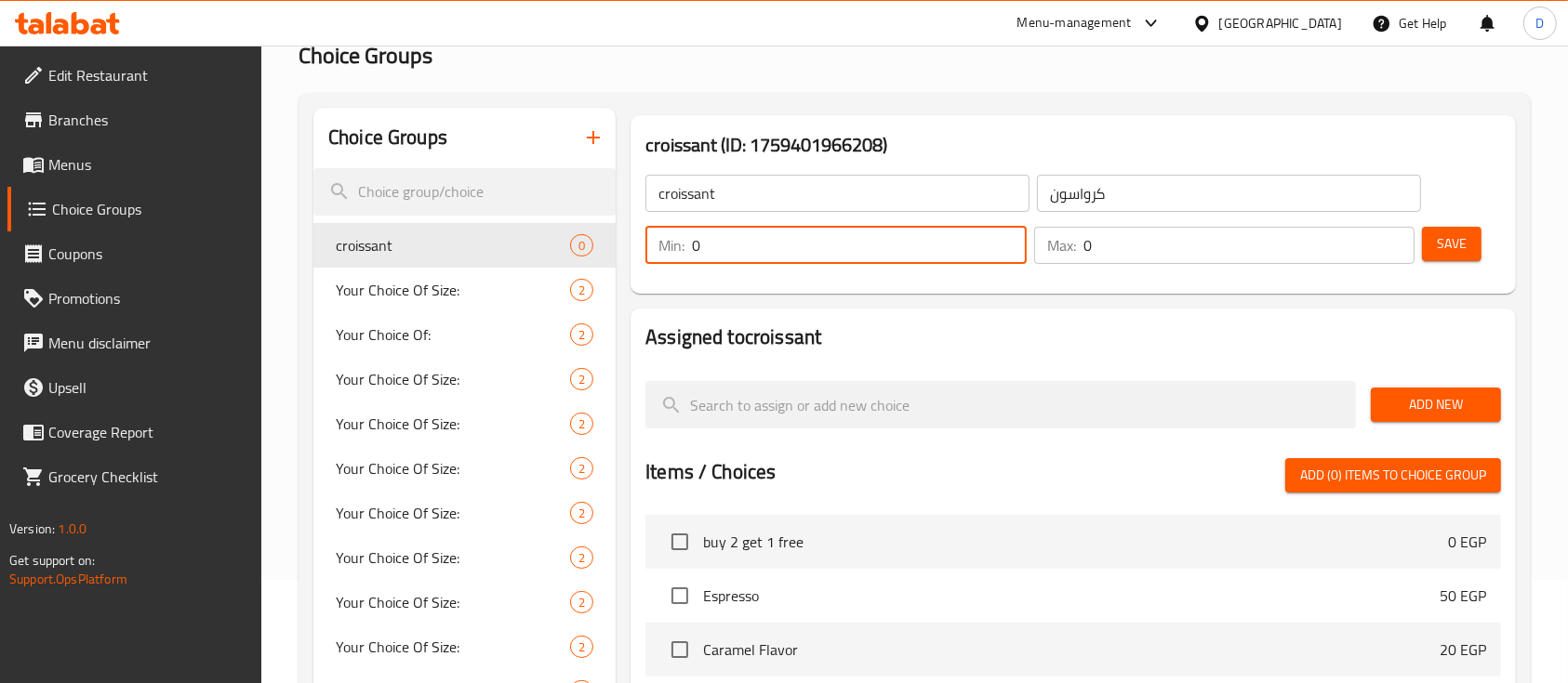
click at [864, 235] on input "0" at bounding box center [859, 245] width 335 height 37
click at [864, 235] on input "1" at bounding box center [859, 245] width 335 height 37
type input "1"
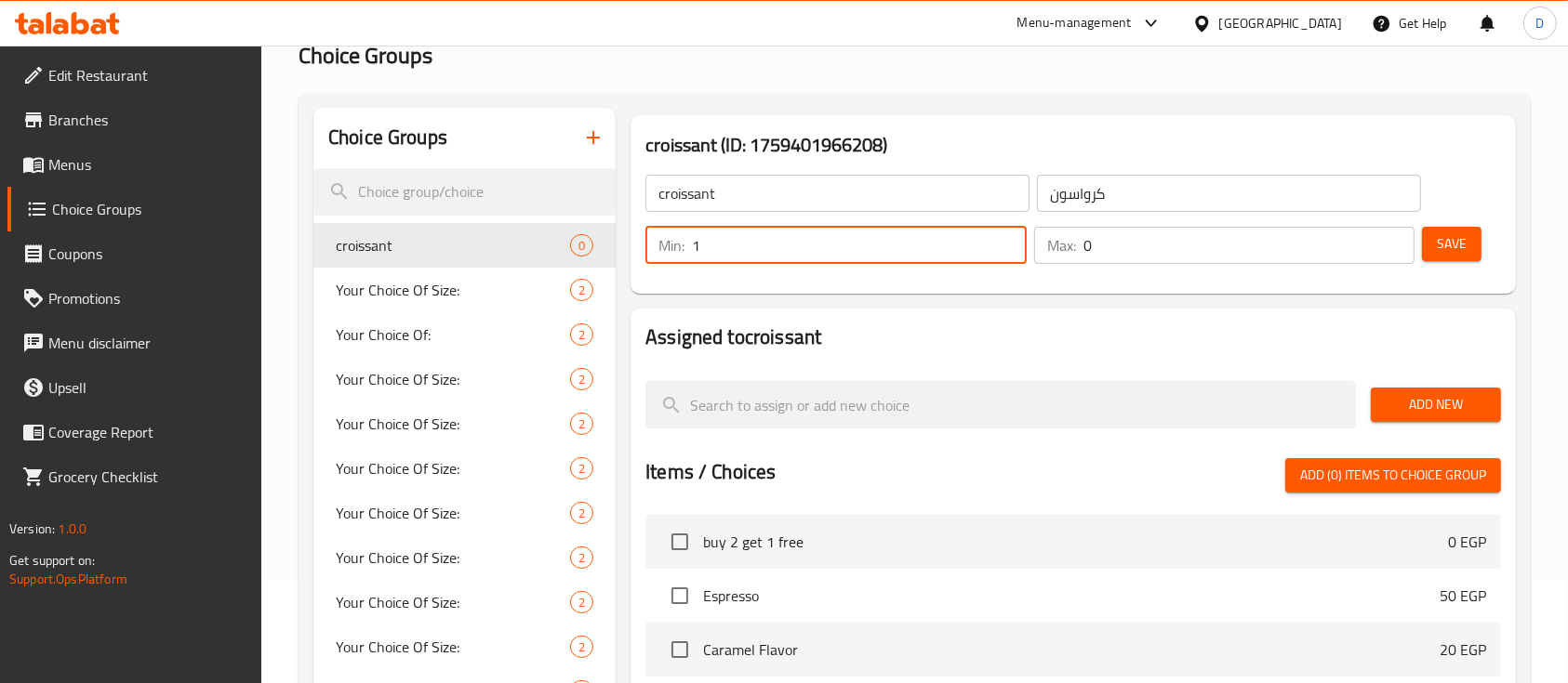
click at [1178, 234] on input "0" at bounding box center [1249, 245] width 332 height 37
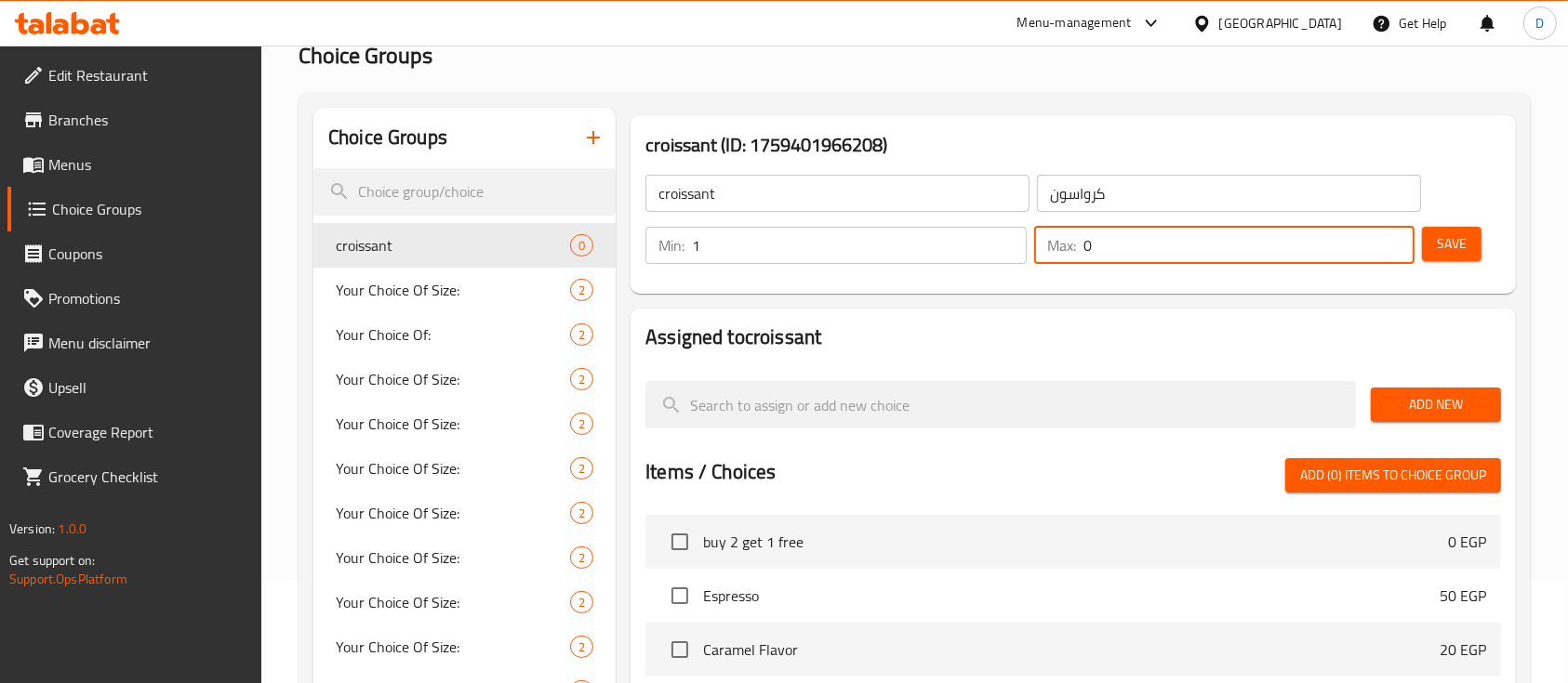
click at [1178, 234] on input "0" at bounding box center [1249, 245] width 332 height 37
click at [1178, 234] on input "1" at bounding box center [1249, 245] width 332 height 37
type input "1"
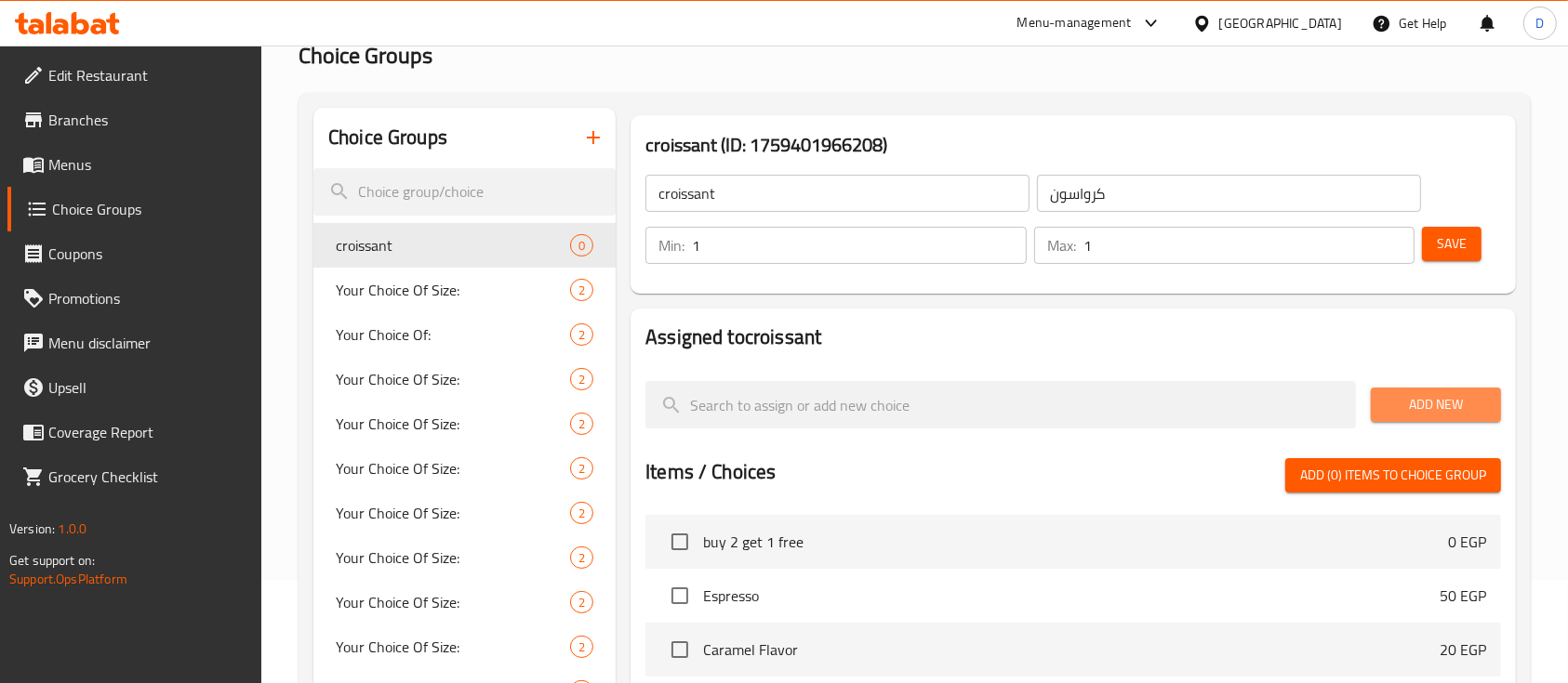
click at [1418, 398] on span "Add New" at bounding box center [1435, 405] width 100 height 23
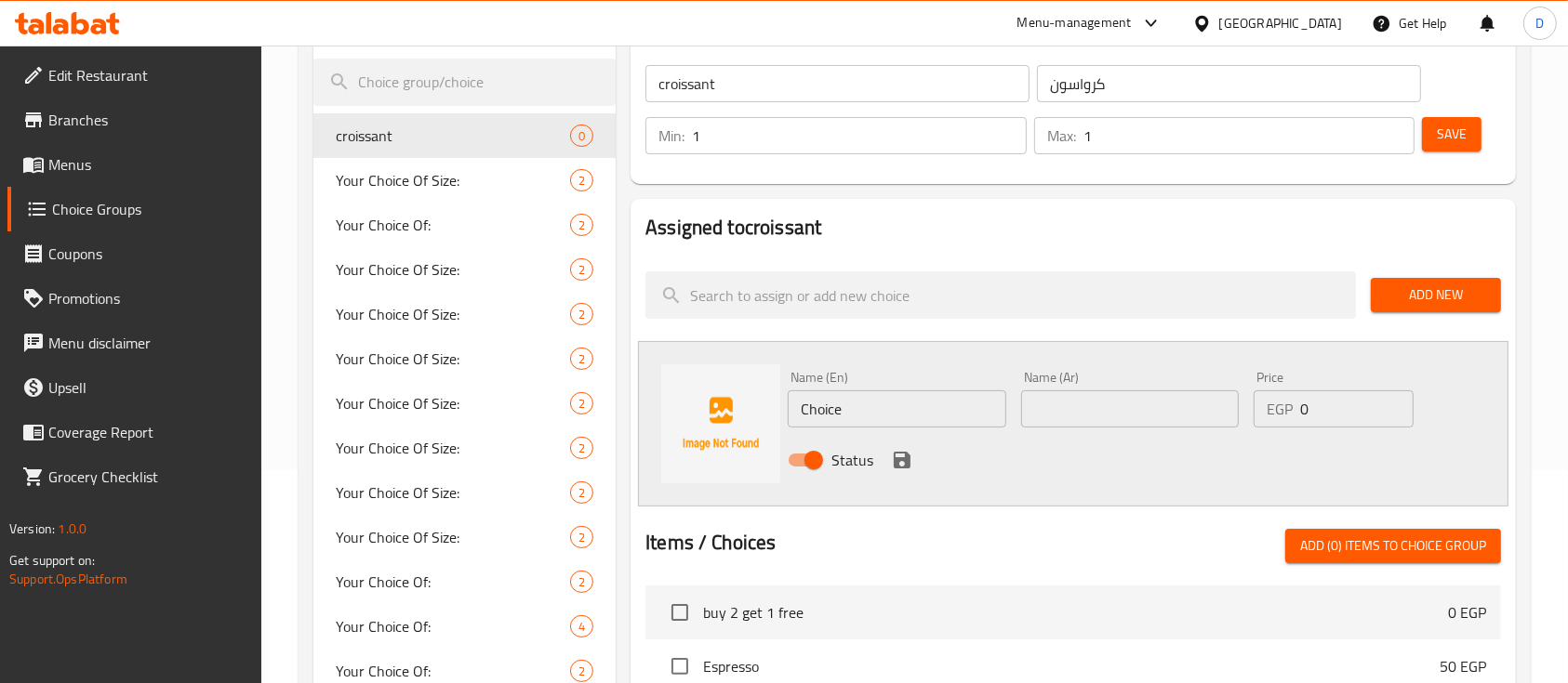
scroll to position [216, 0]
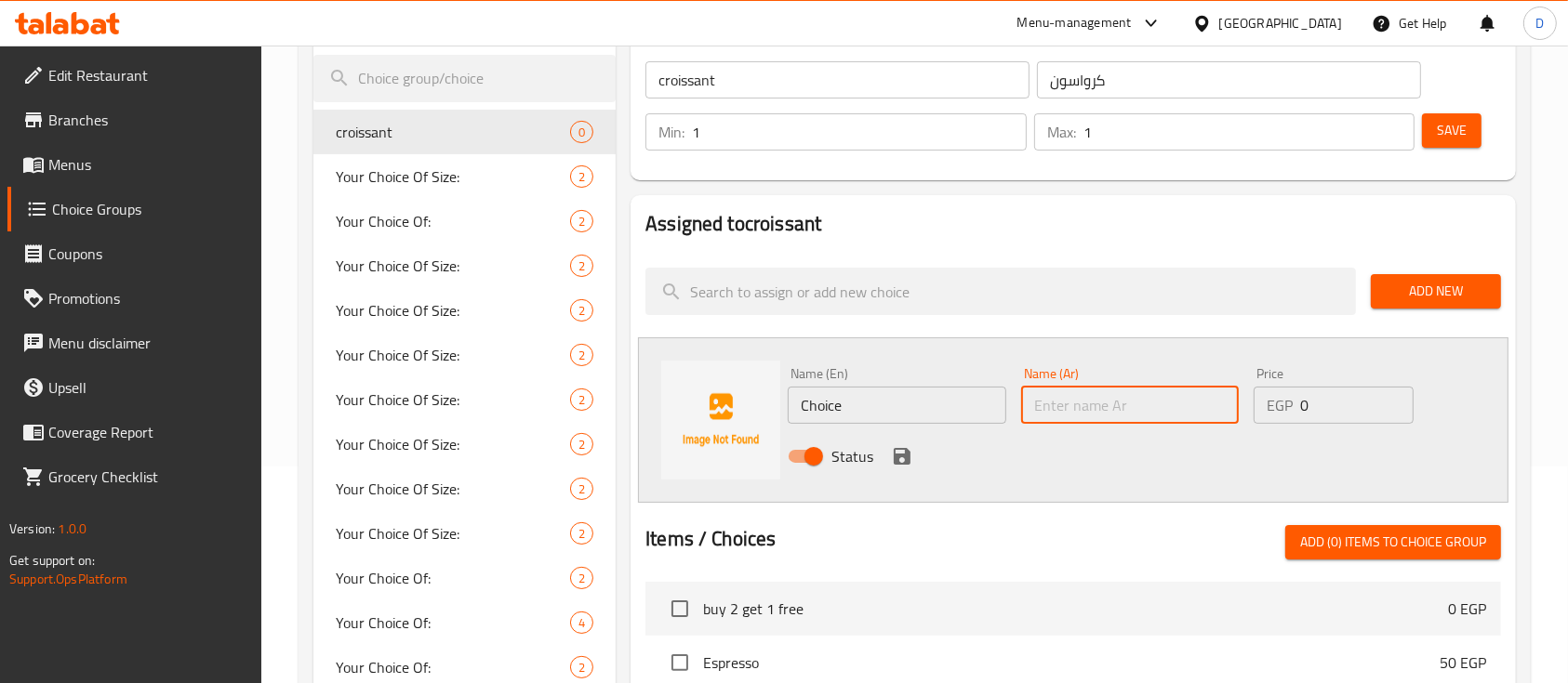
click at [1149, 407] on input "text" at bounding box center [1129, 406] width 217 height 37
type input "كرواسون ساده"
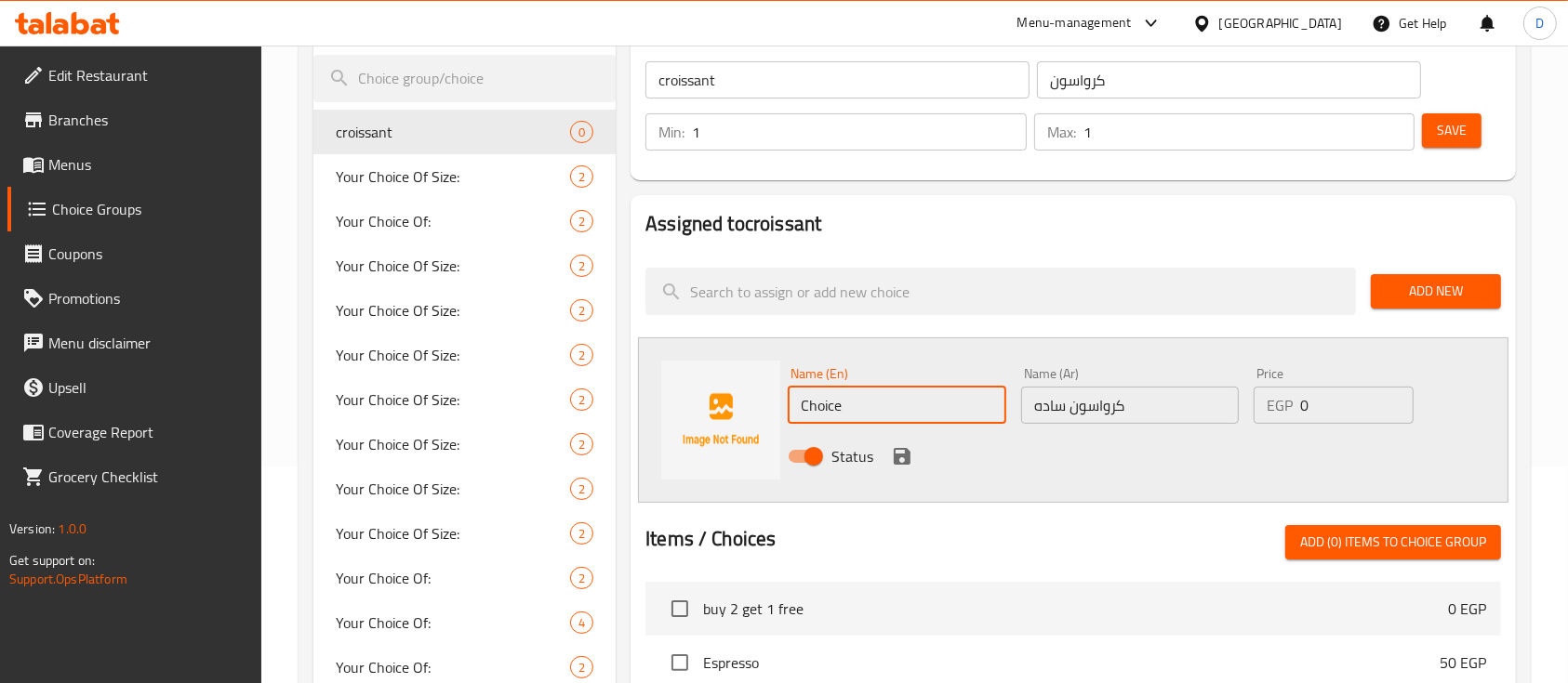
click at [939, 408] on input "Choice" at bounding box center [897, 406] width 217 height 37
paste input "Plain croissants"
click at [939, 408] on input "Plain croissants" at bounding box center [897, 406] width 217 height 37
type input "Plain croissants"
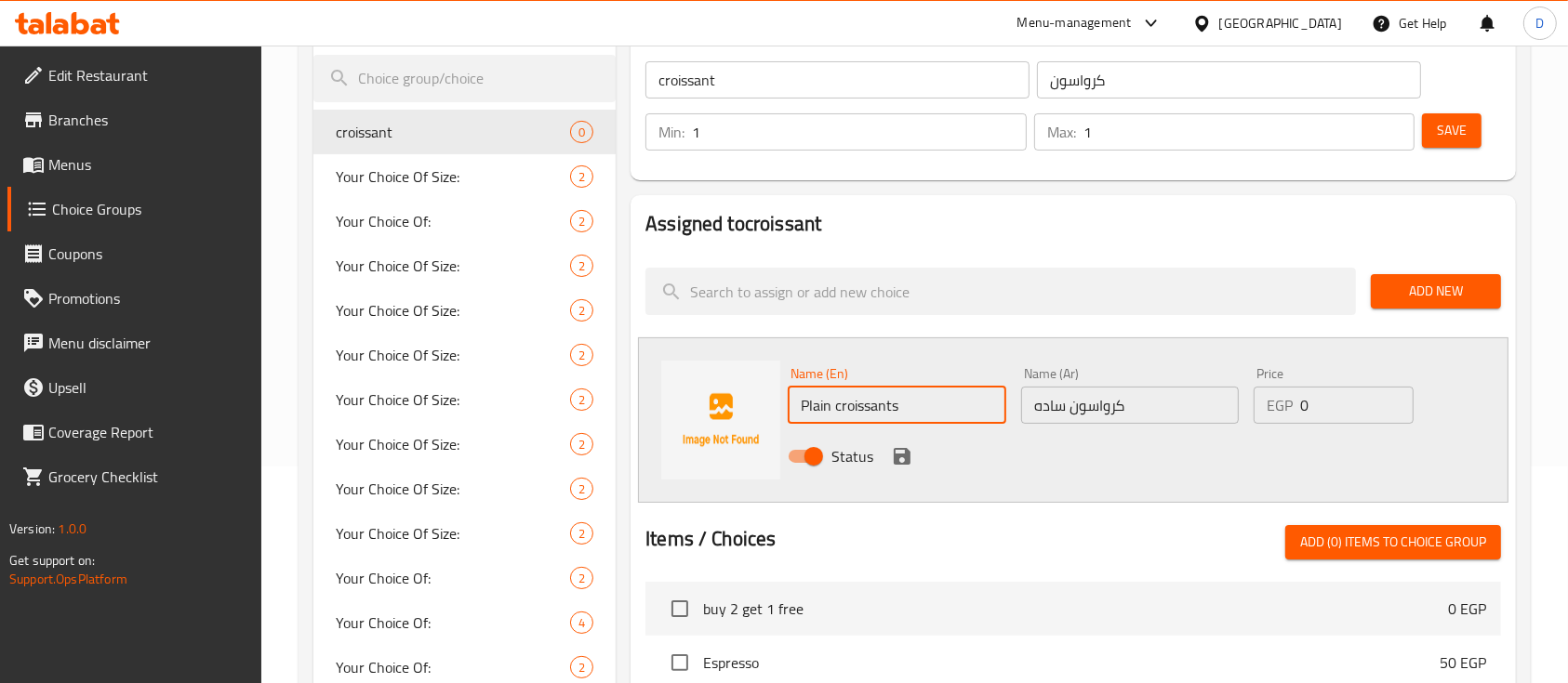
click at [1344, 406] on input "0" at bounding box center [1356, 406] width 114 height 37
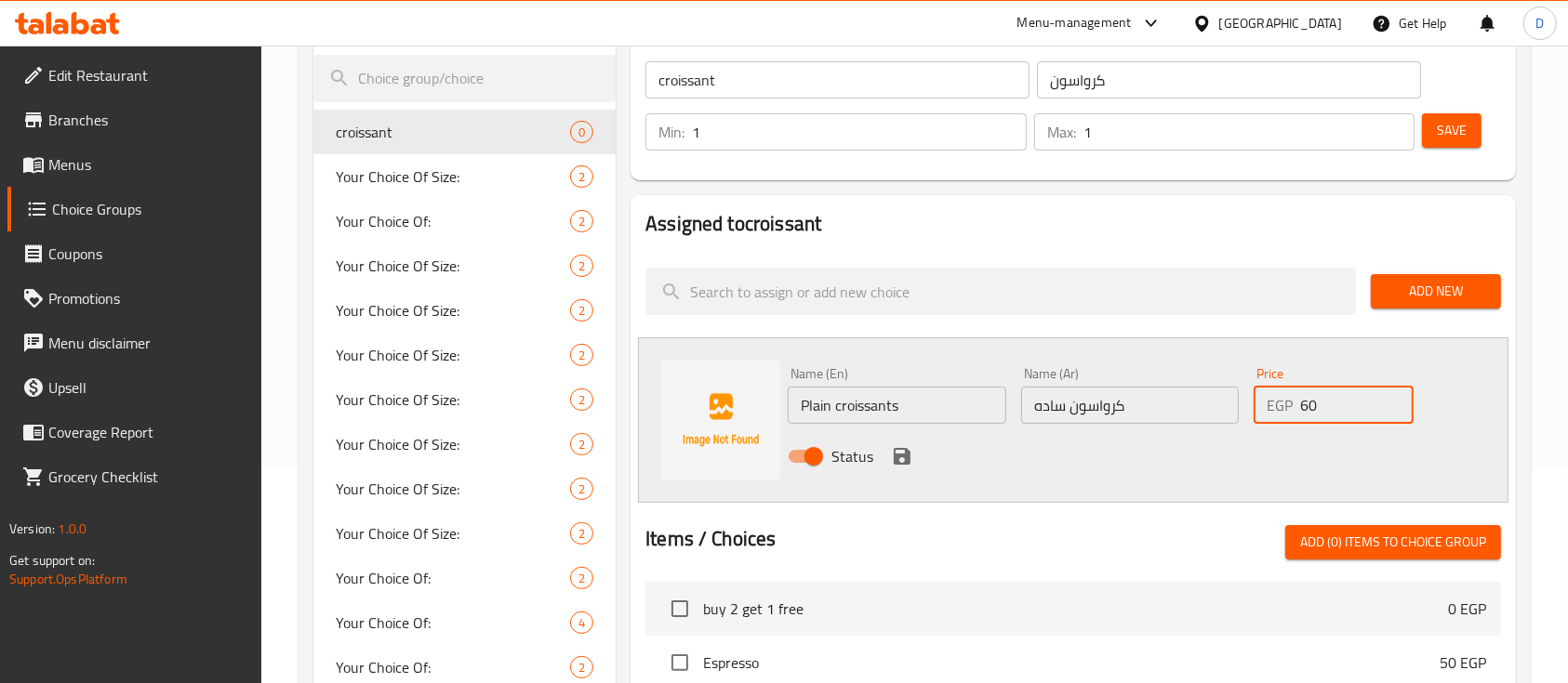
type input "60"
click at [903, 405] on input "Plain croissants" at bounding box center [897, 406] width 217 height 37
type input "Plain Croissant"
click at [901, 457] on icon "save" at bounding box center [901, 456] width 22 height 22
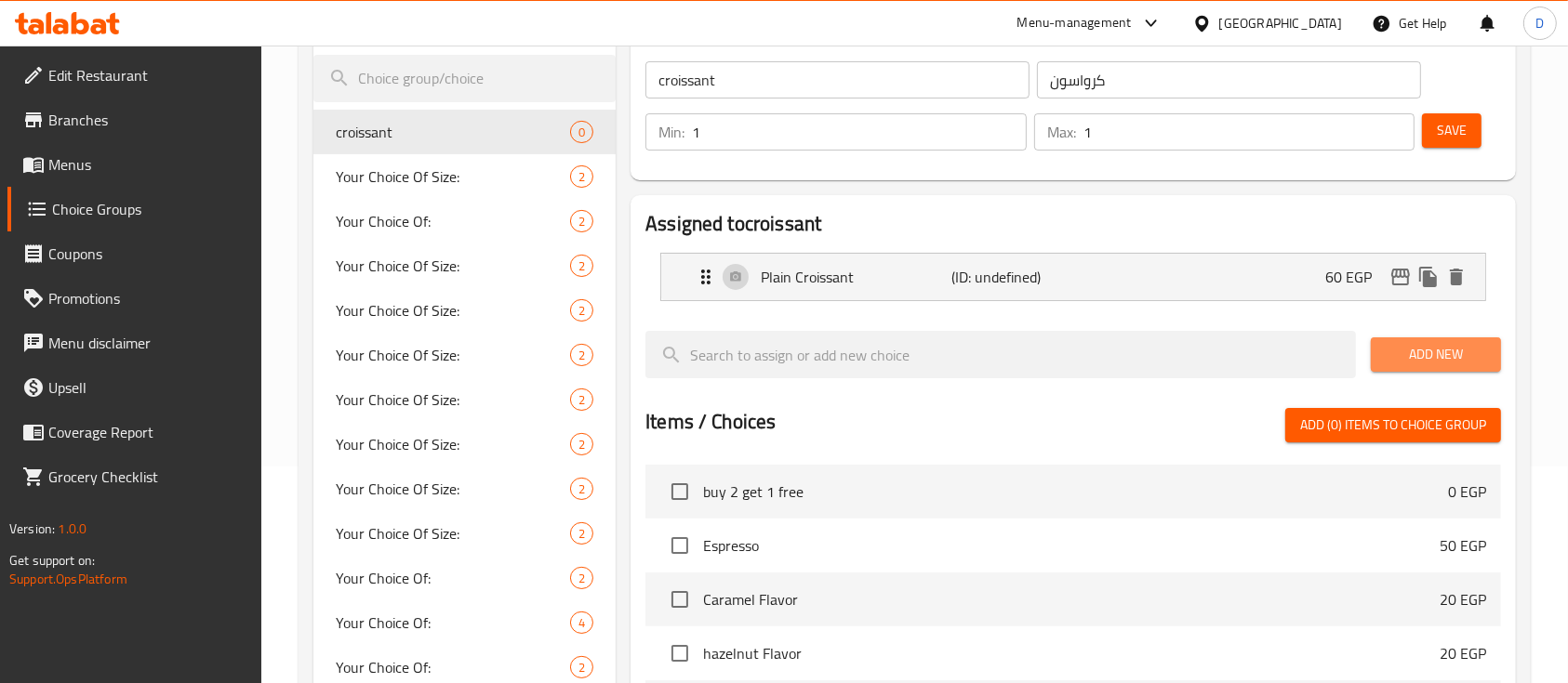
click at [1426, 351] on span "Add New" at bounding box center [1435, 355] width 100 height 23
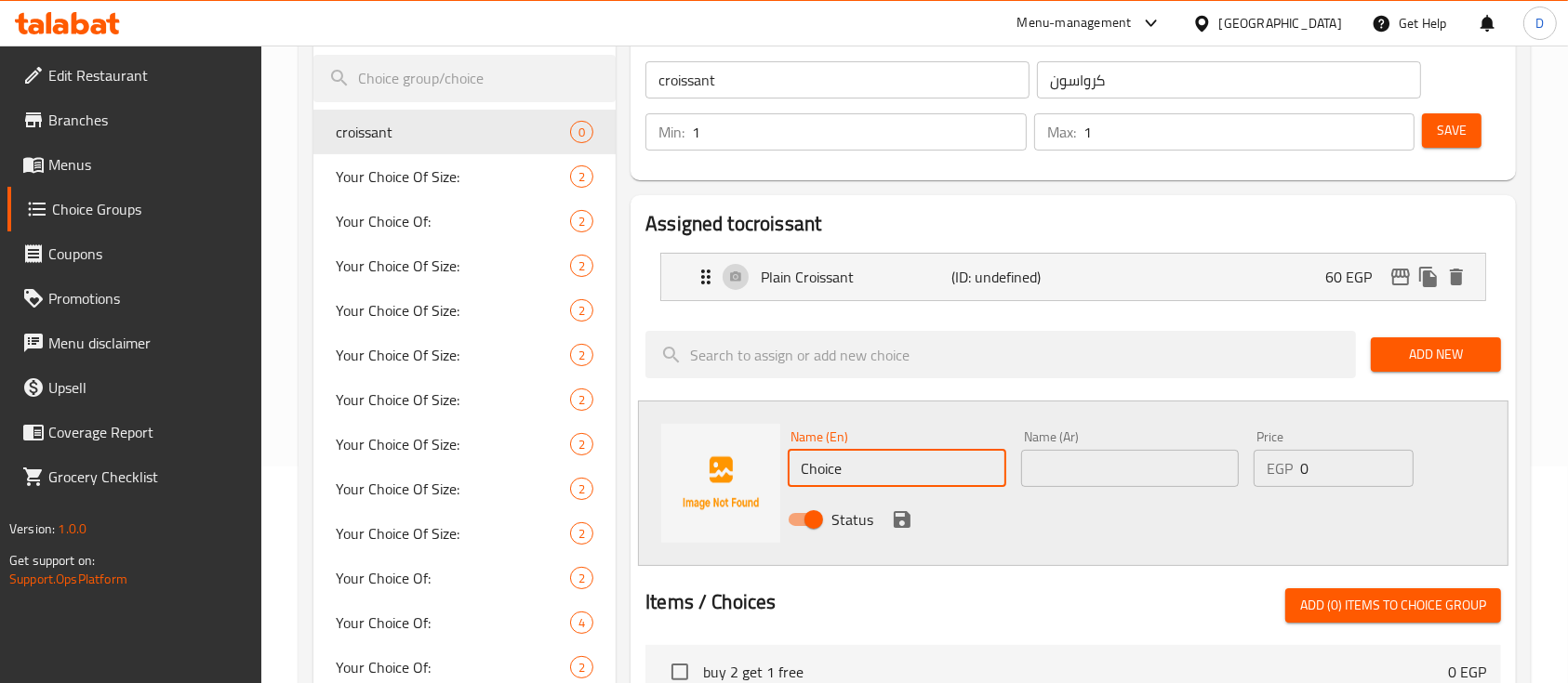
click at [861, 468] on input "Choice" at bounding box center [897, 469] width 217 height 37
paste input "roissant"
click at [861, 468] on input "Croissant" at bounding box center [897, 469] width 217 height 37
click at [793, 466] on input "Croissant" at bounding box center [897, 469] width 217 height 37
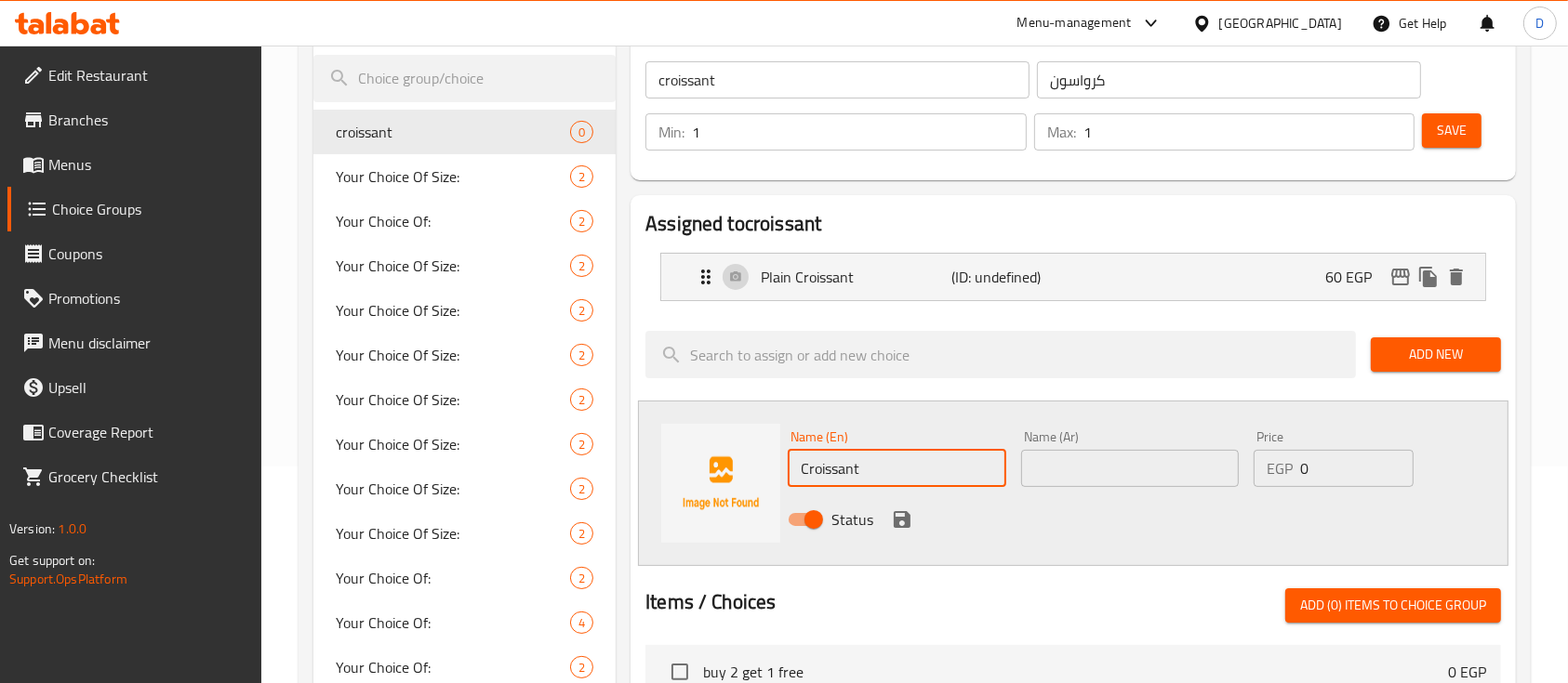
click at [793, 466] on input "Croissant" at bounding box center [897, 469] width 217 height 37
type input "[PERSON_NAME]"
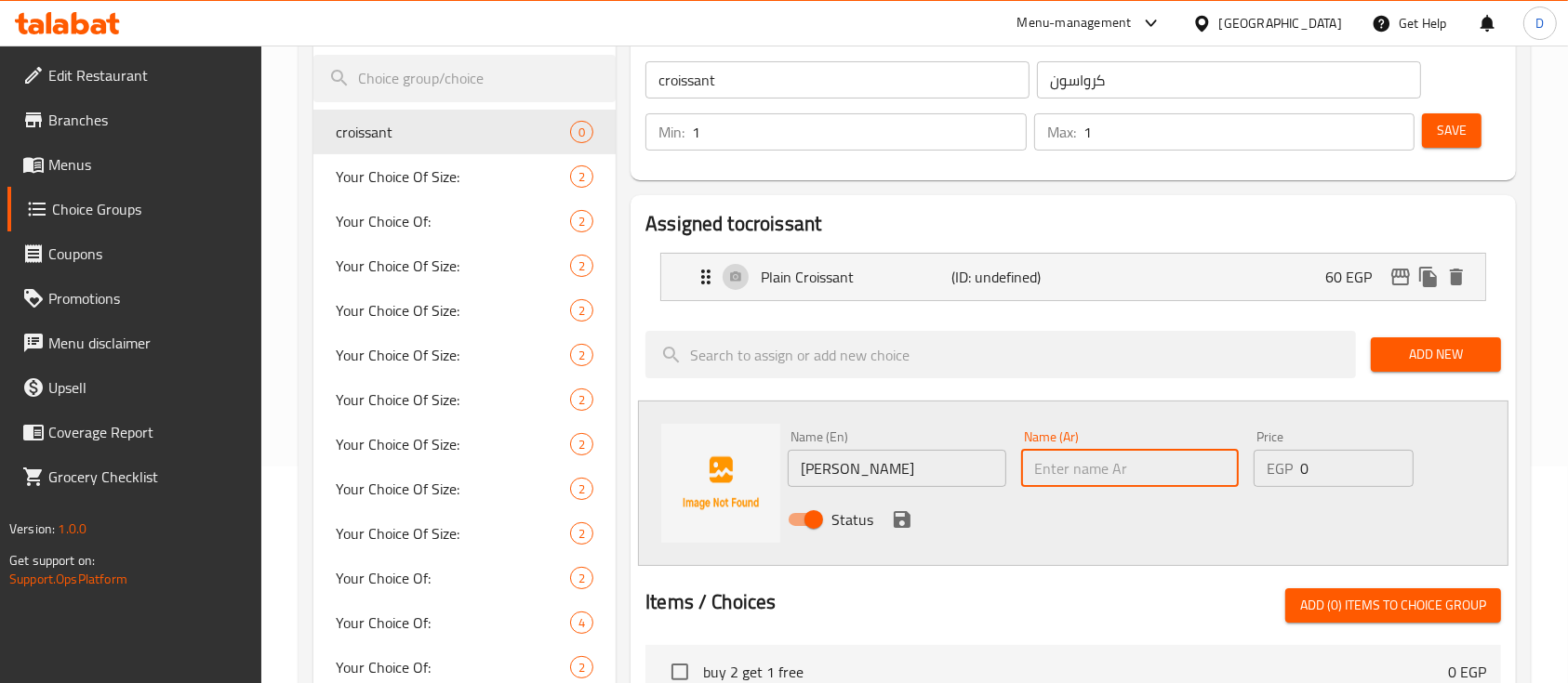
click at [1080, 472] on input "text" at bounding box center [1129, 469] width 217 height 37
type input "l"
type input "[PERSON_NAME]"
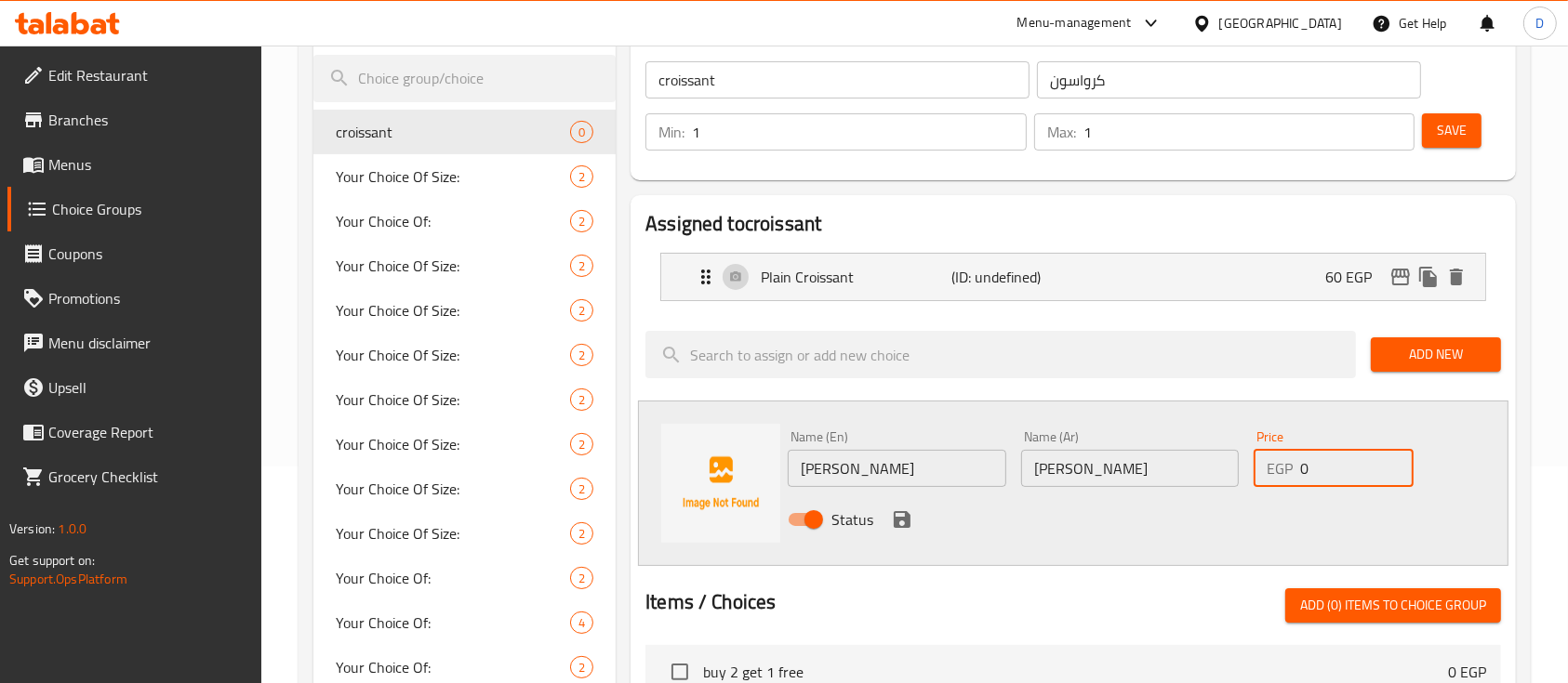
click at [1329, 472] on input "0" at bounding box center [1356, 469] width 114 height 37
type input "90"
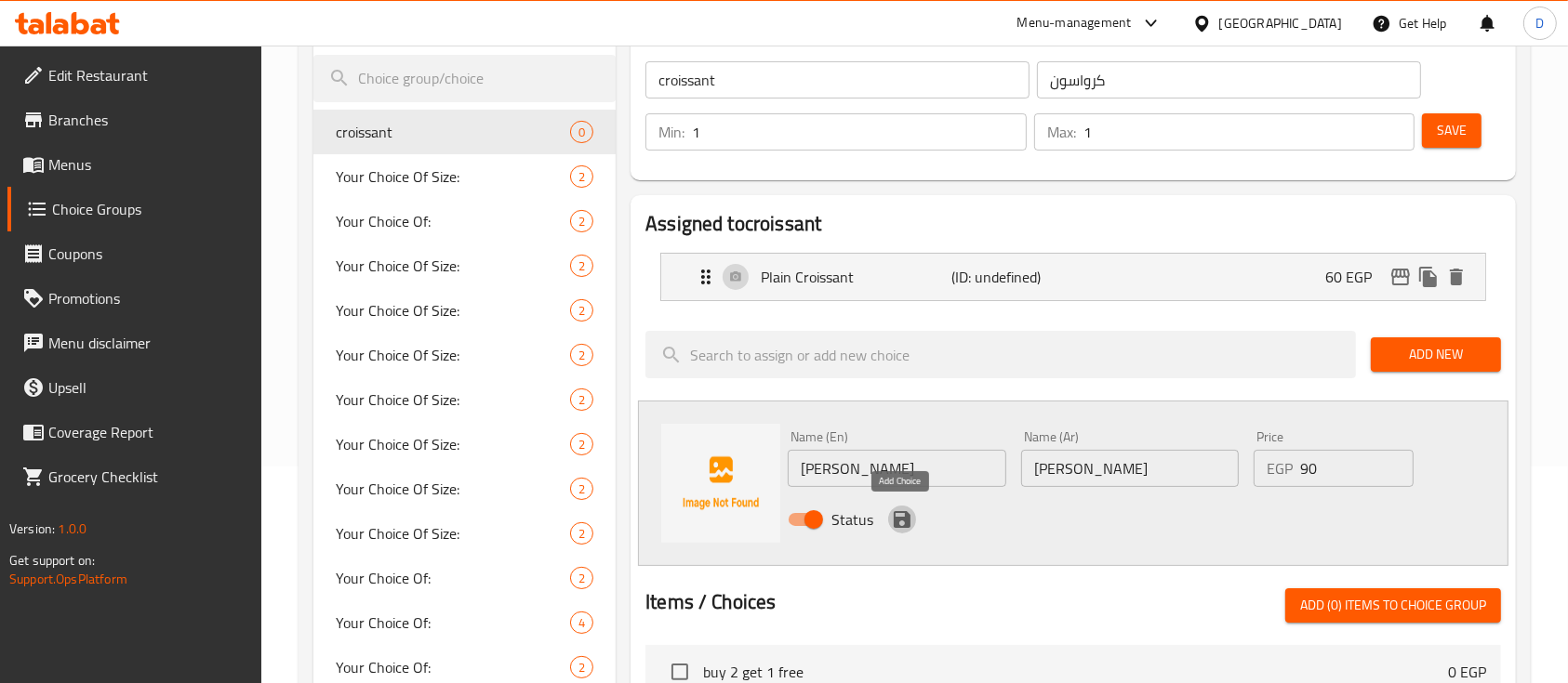
click at [906, 517] on icon "save" at bounding box center [901, 519] width 16 height 16
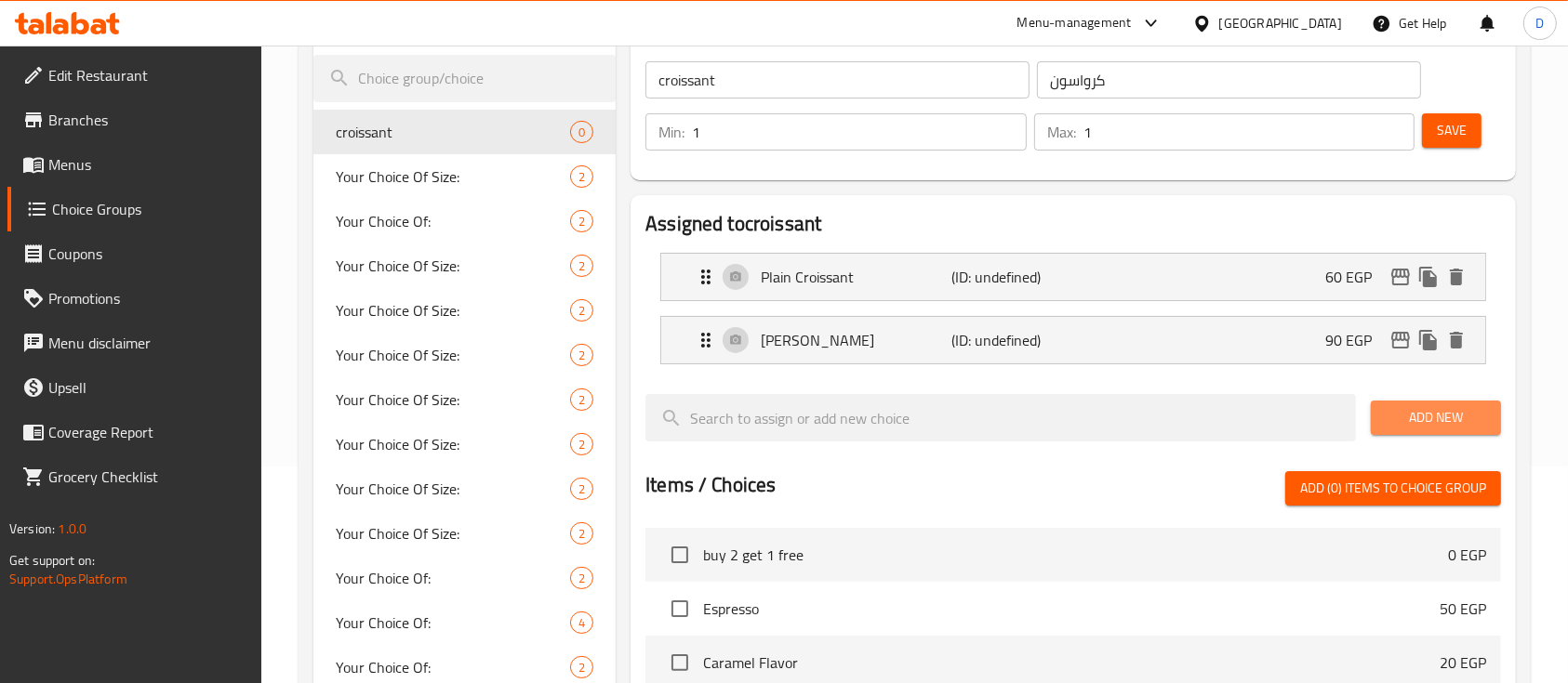
click at [1431, 407] on span "Add New" at bounding box center [1435, 418] width 100 height 23
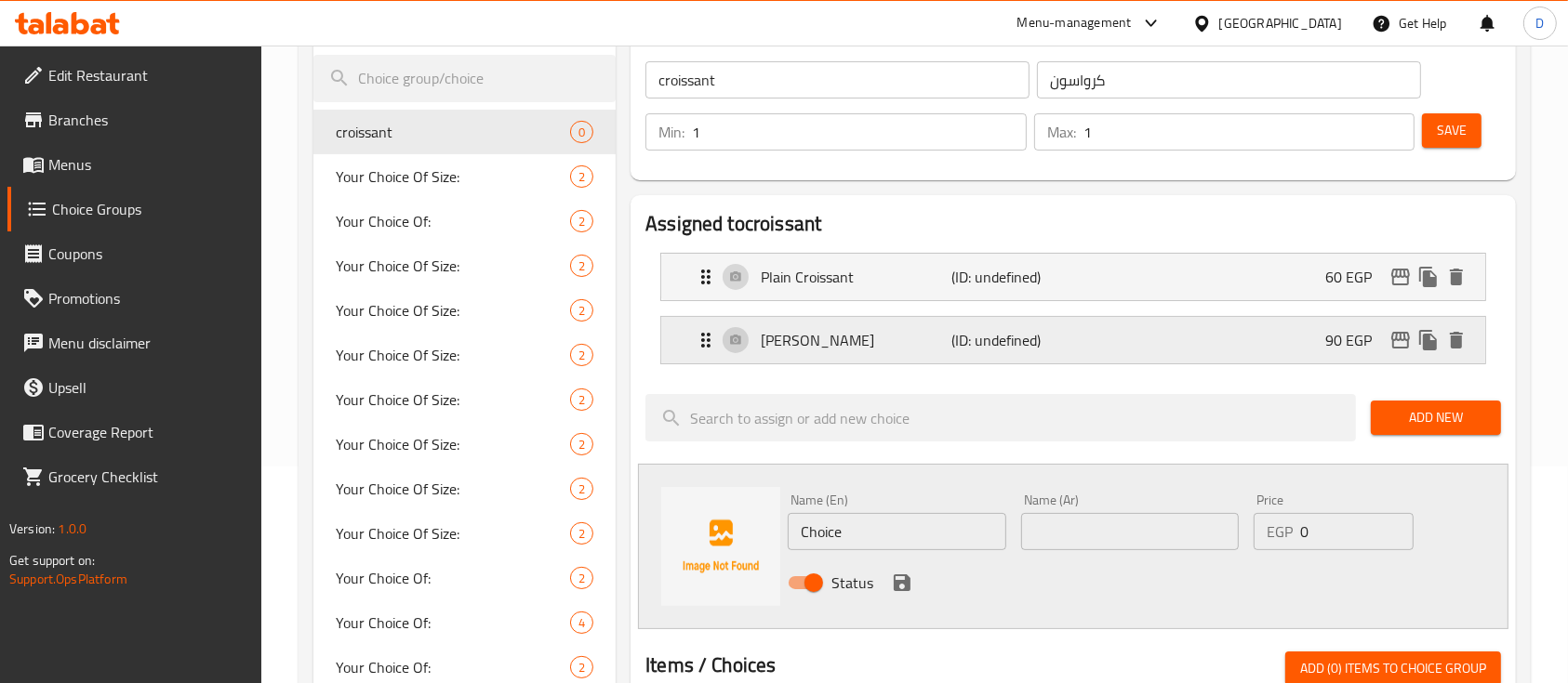
click at [925, 329] on p "[PERSON_NAME]" at bounding box center [856, 340] width 190 height 22
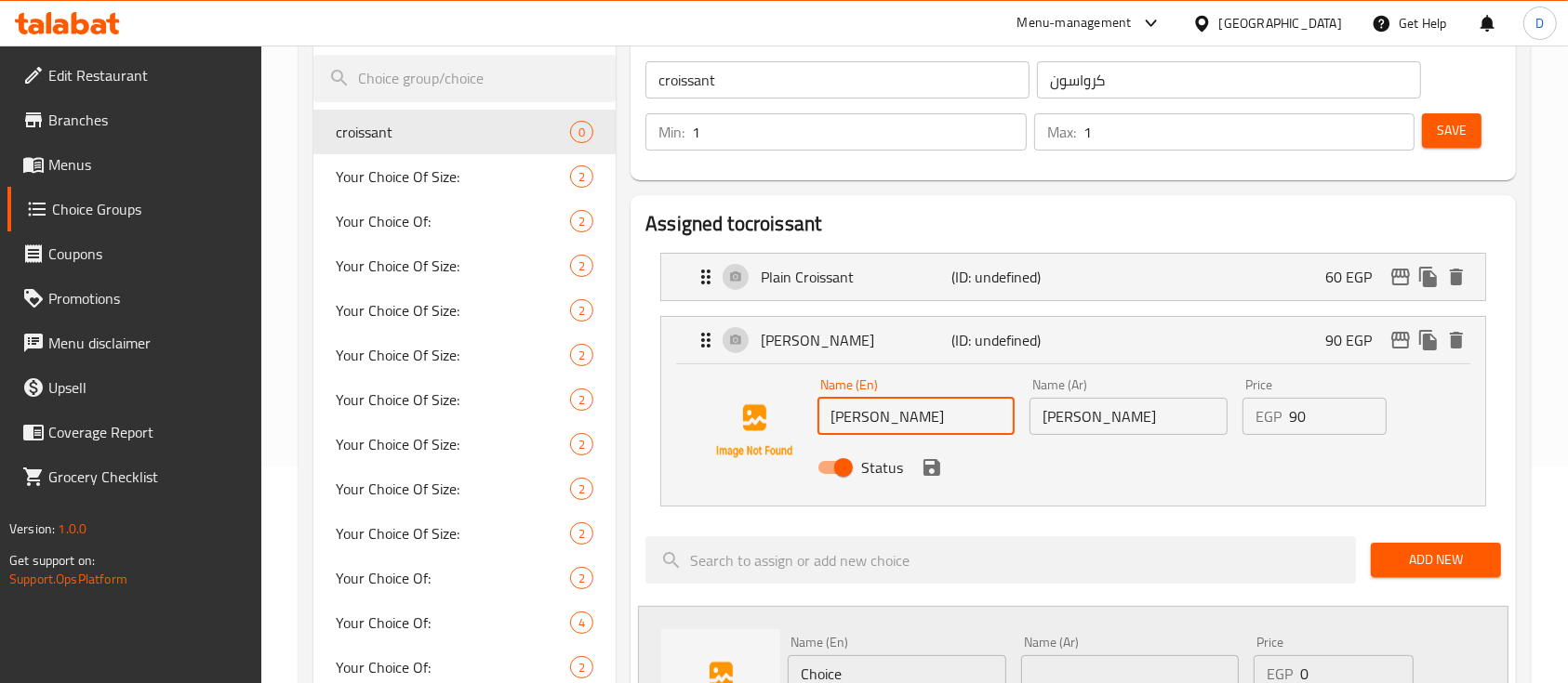
click at [887, 420] on input "[PERSON_NAME]" at bounding box center [915, 416] width 197 height 37
click at [894, 679] on input "Choice" at bounding box center [897, 674] width 217 height 37
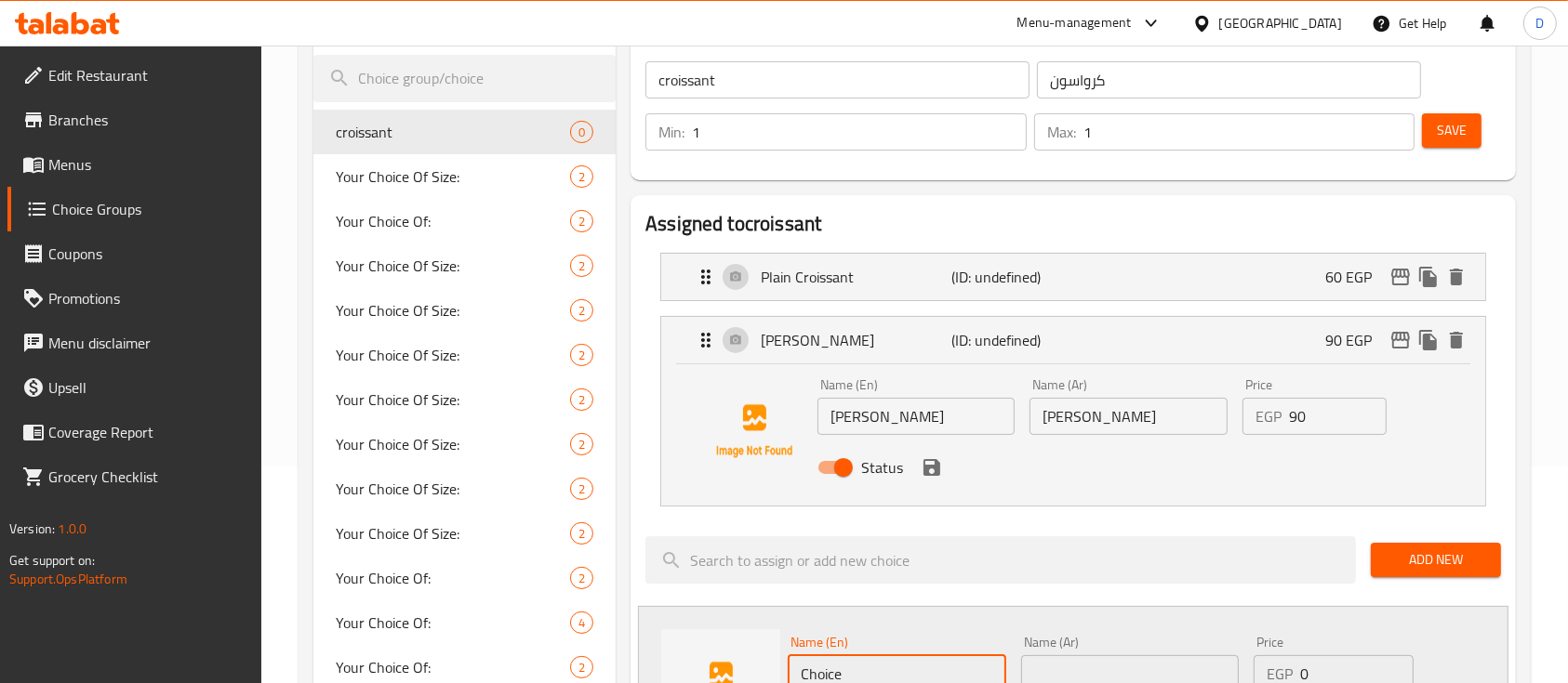
click at [894, 679] on input "Choice" at bounding box center [897, 674] width 217 height 37
paste input "[PERSON_NAME]"
click at [894, 679] on input "[PERSON_NAME]" at bounding box center [897, 674] width 217 height 37
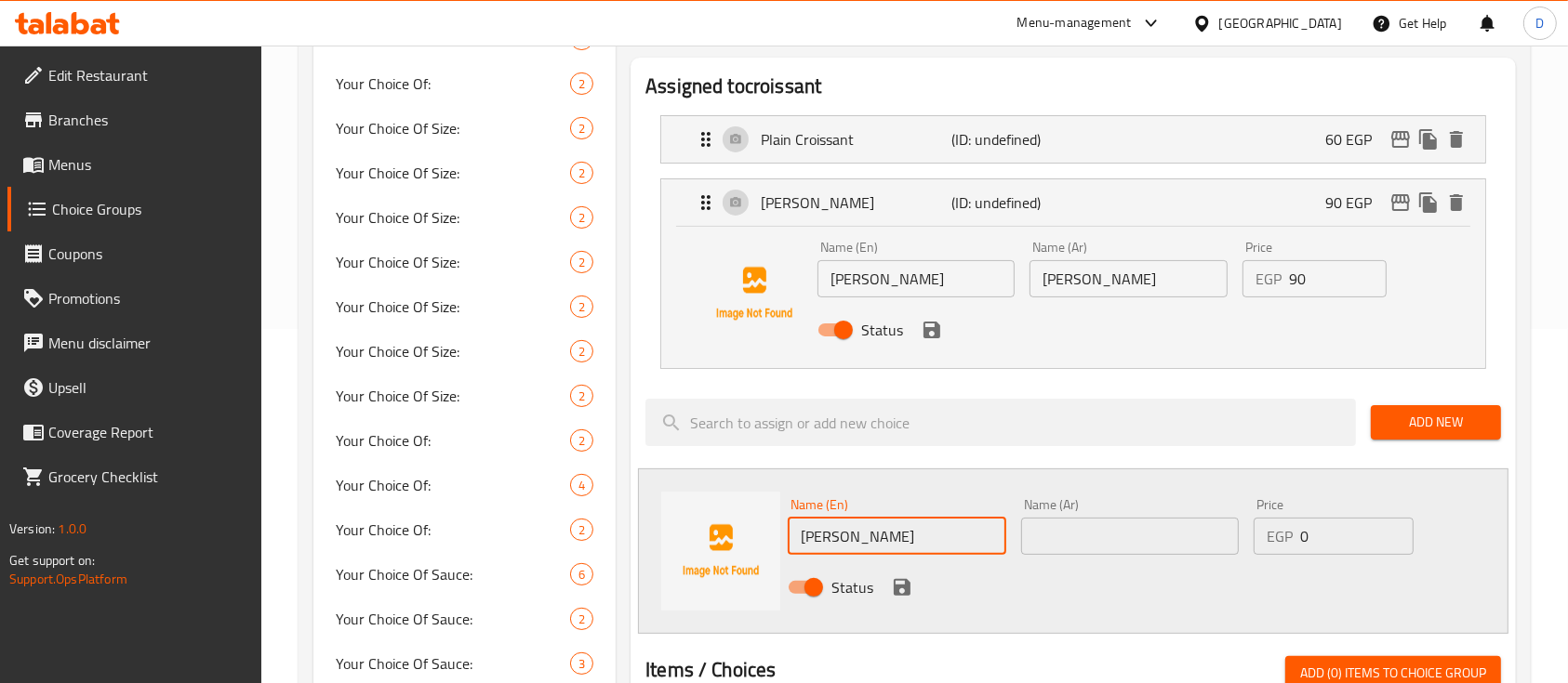
scroll to position [356, 0]
click at [811, 533] on input "[PERSON_NAME]" at bounding box center [897, 535] width 217 height 37
type input "Roumi Croissant"
click at [1134, 537] on input "text" at bounding box center [1129, 535] width 217 height 37
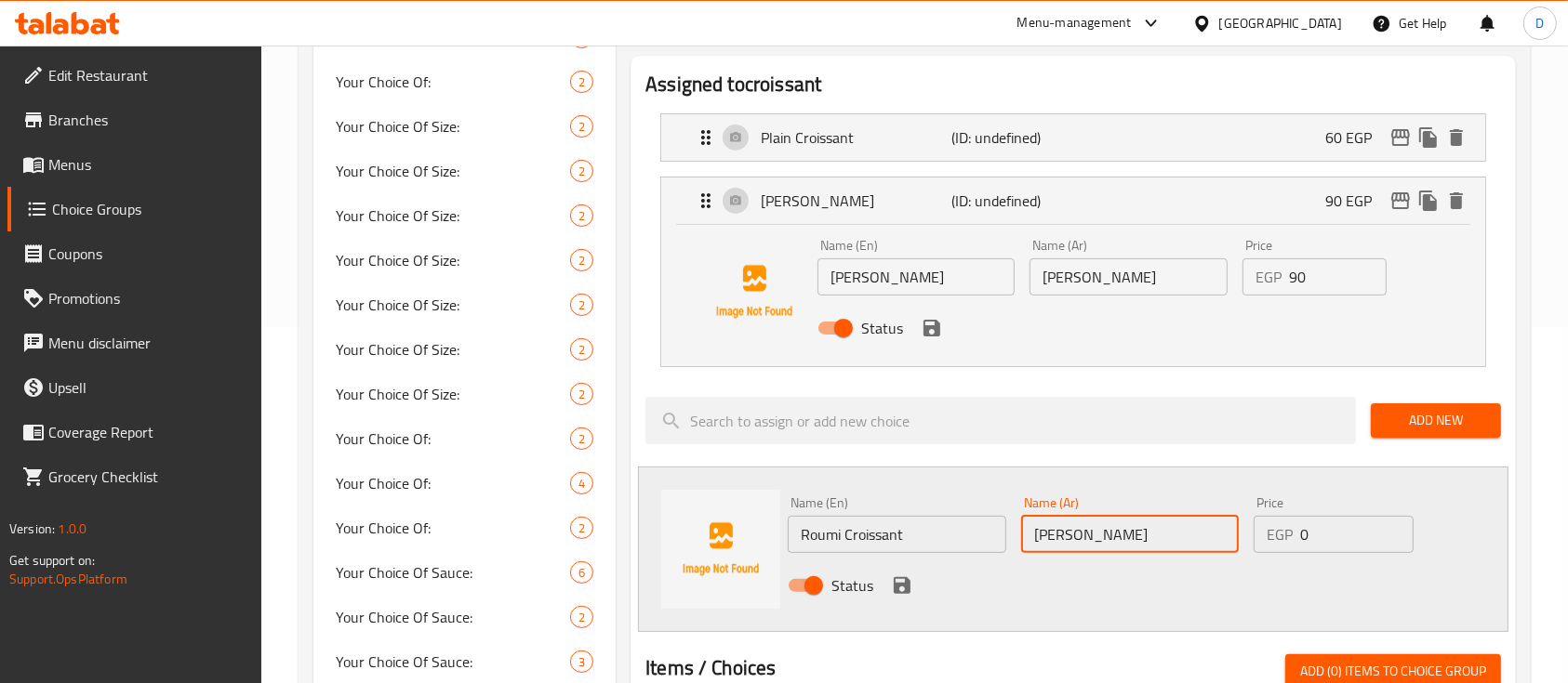
type input "كرواسون رومي"
click at [1347, 521] on input "0" at bounding box center [1356, 535] width 114 height 37
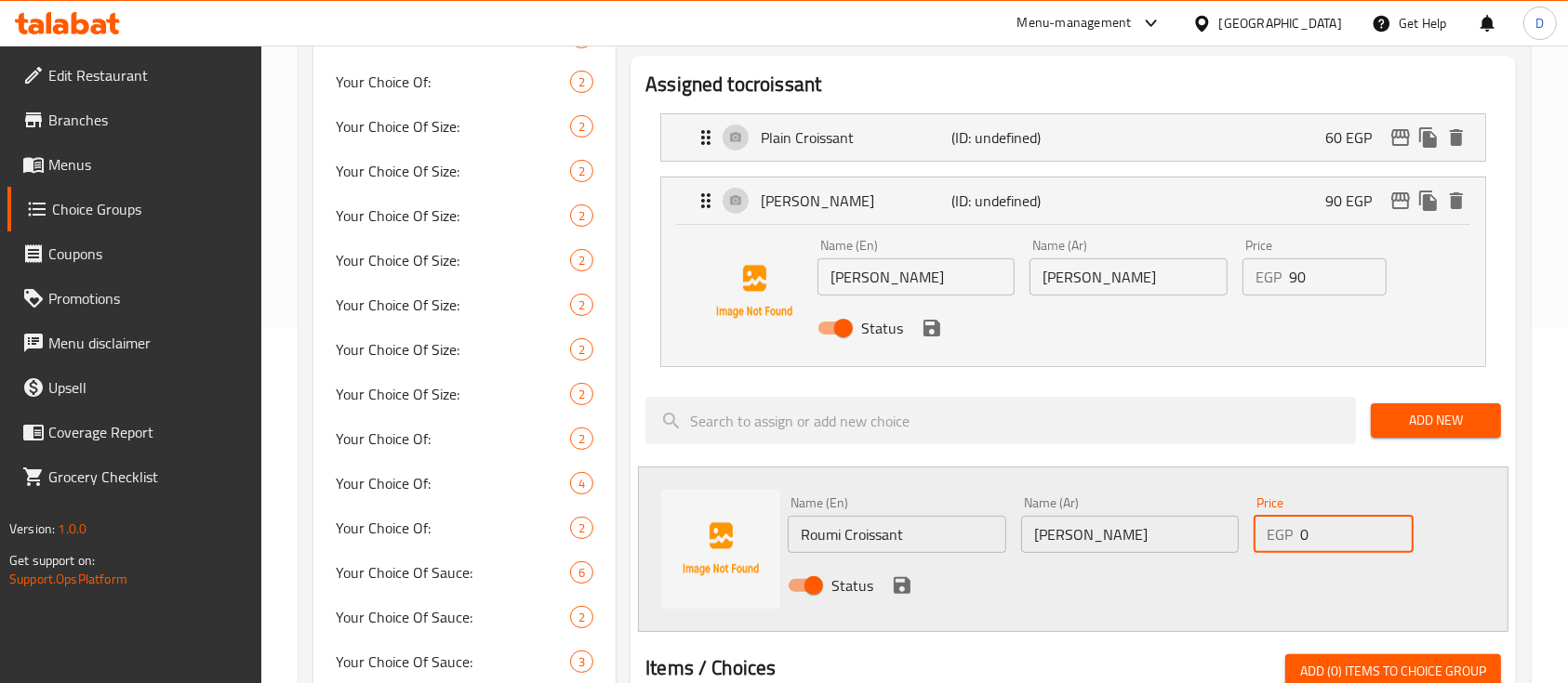
click at [1347, 521] on input "0" at bounding box center [1356, 535] width 114 height 37
type input "90"
click at [906, 578] on icon "save" at bounding box center [901, 585] width 16 height 16
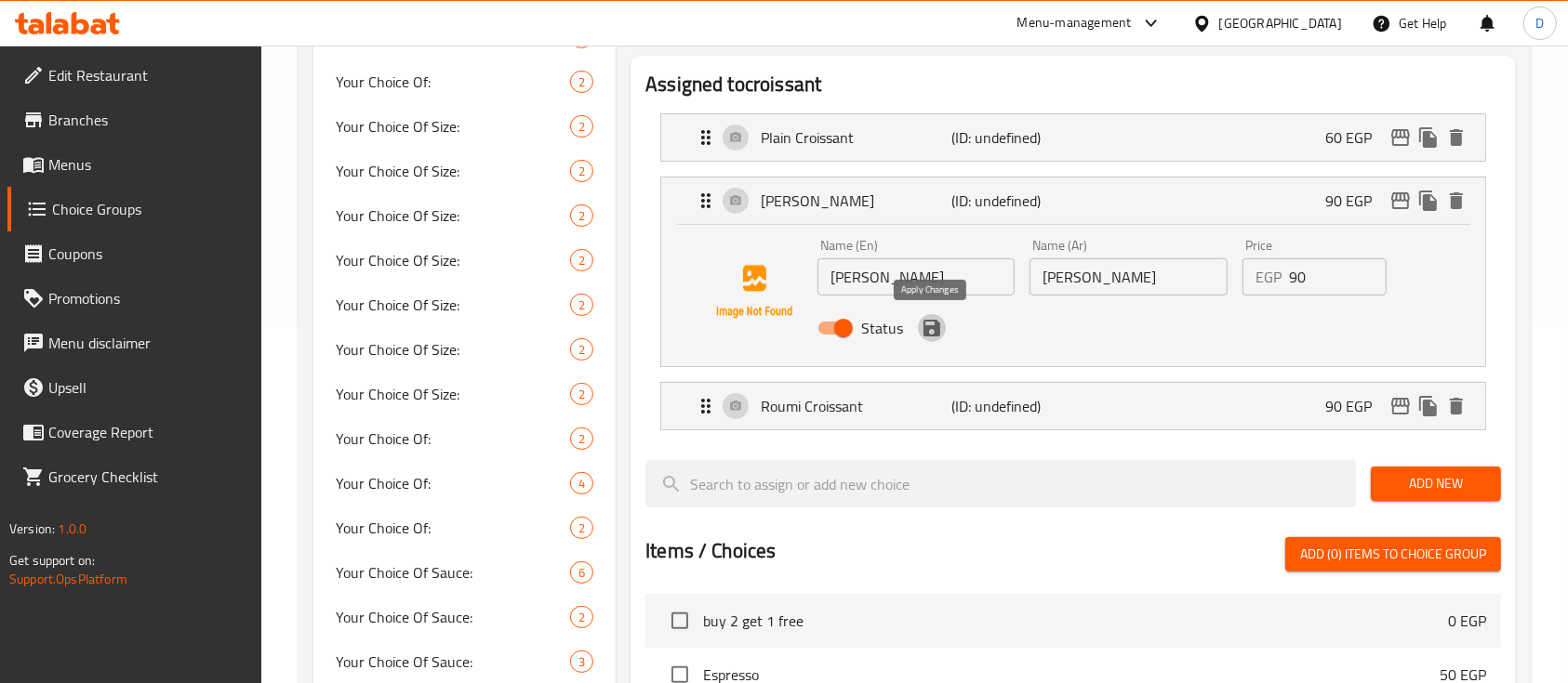
click at [940, 331] on icon "save" at bounding box center [931, 328] width 22 height 22
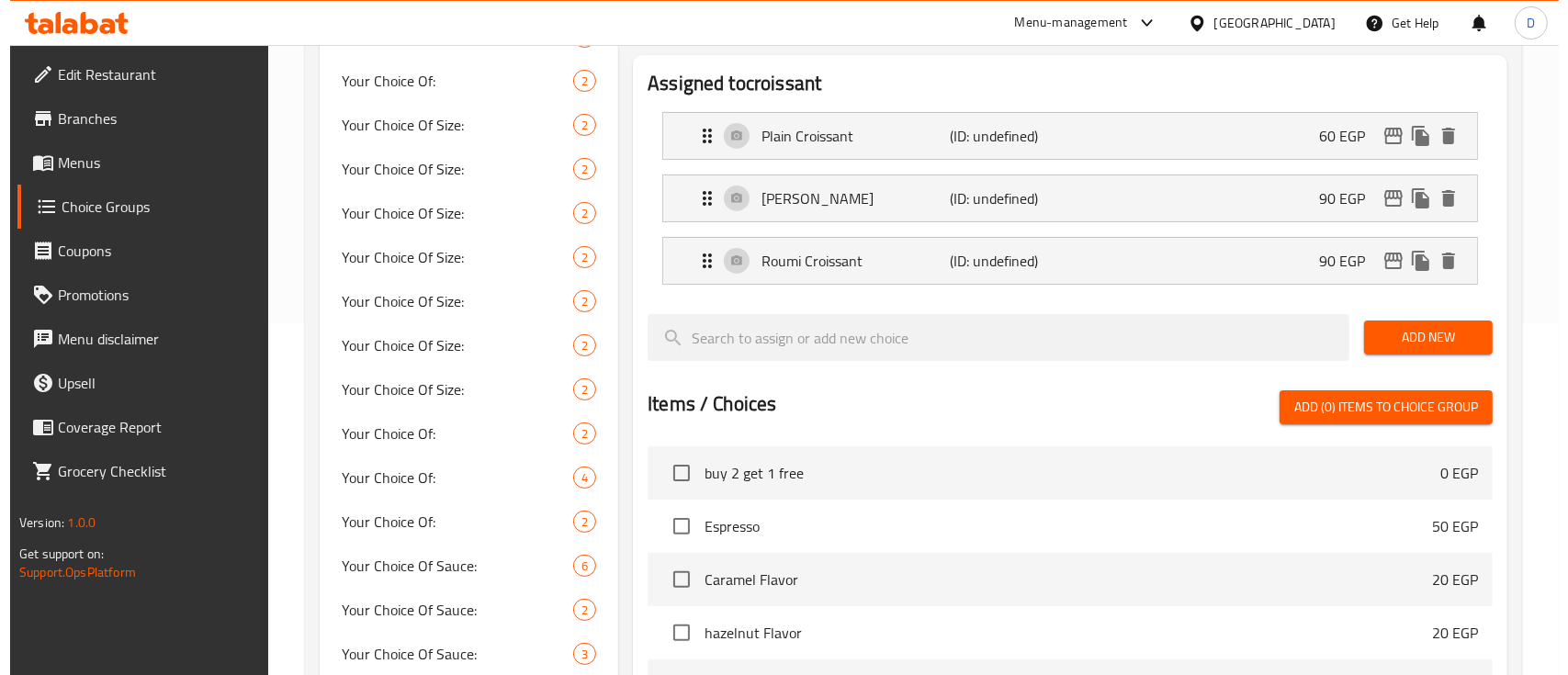
scroll to position [74, 0]
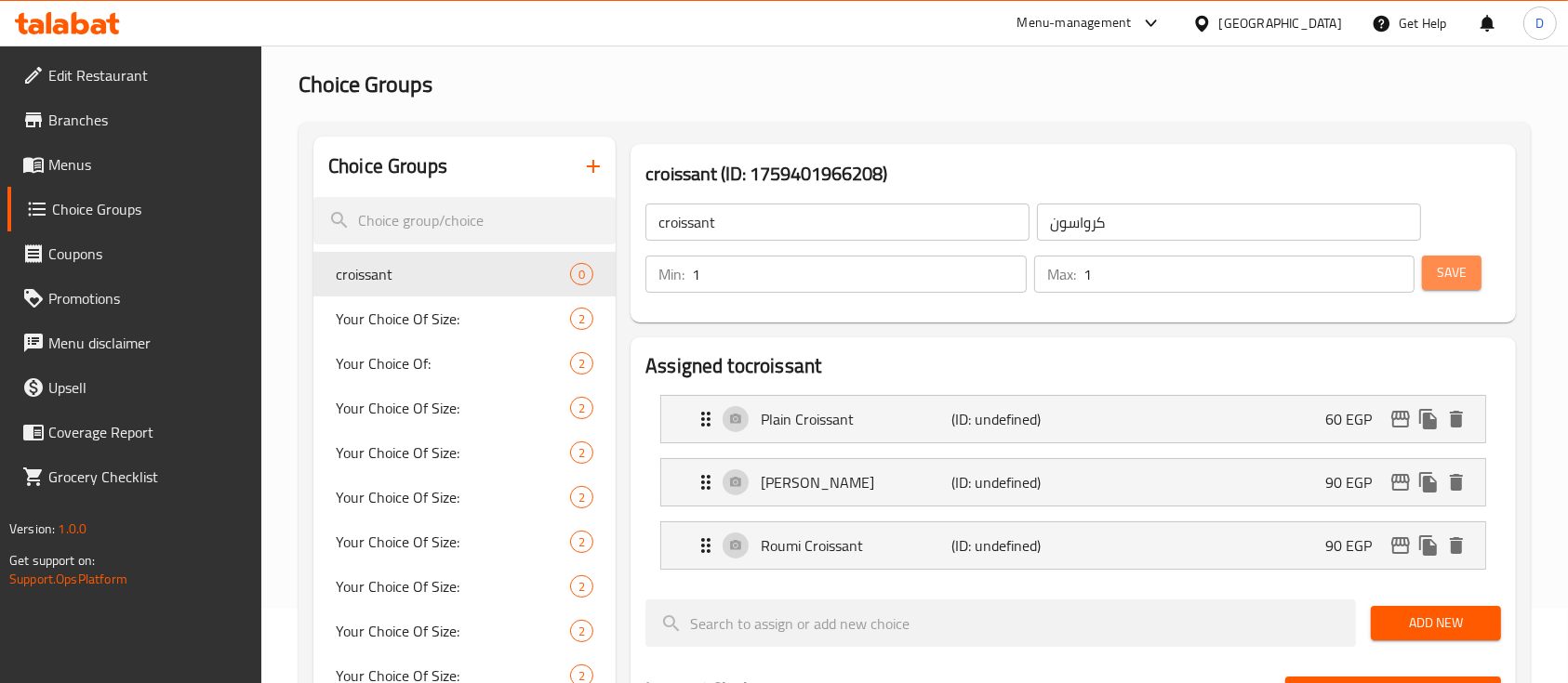
click at [1450, 273] on span "Save" at bounding box center [1451, 273] width 30 height 23
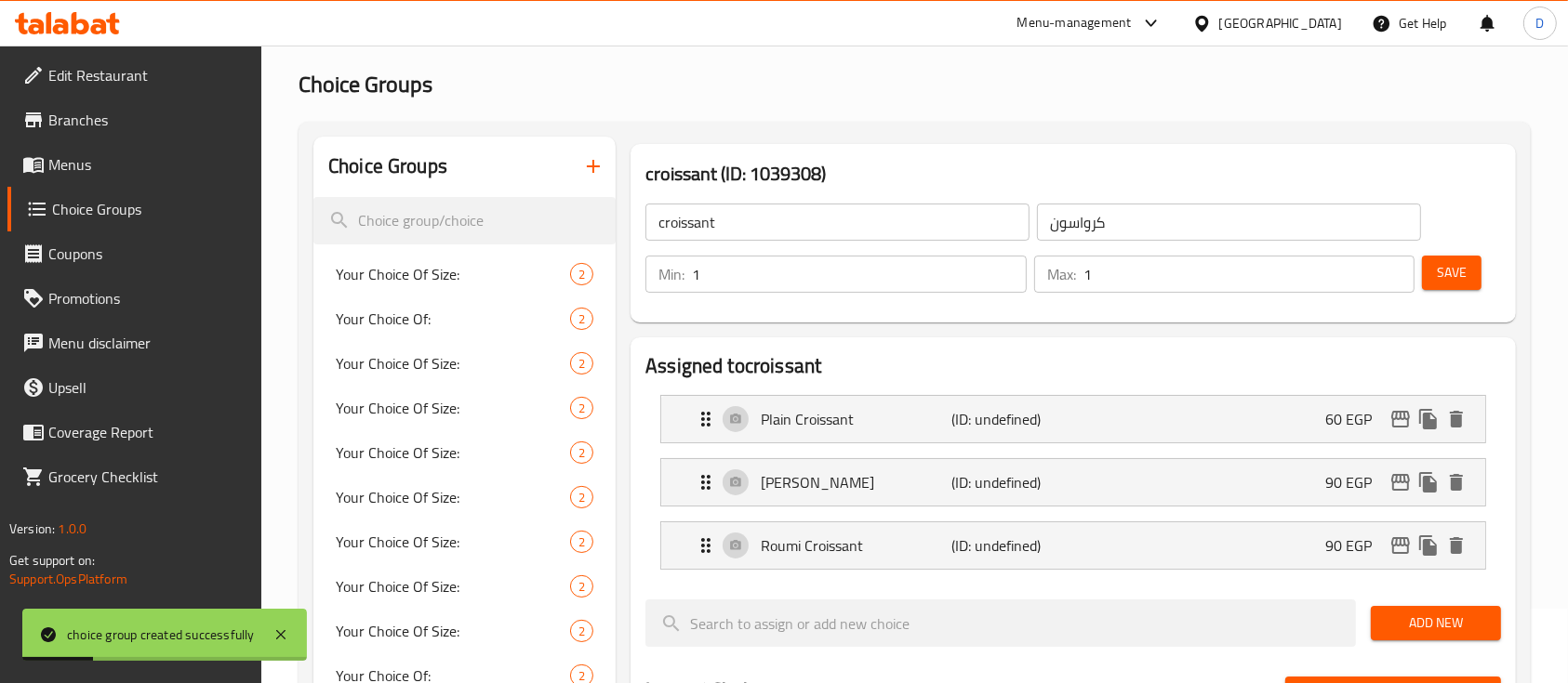
click at [590, 176] on icon "button" at bounding box center [593, 166] width 22 height 22
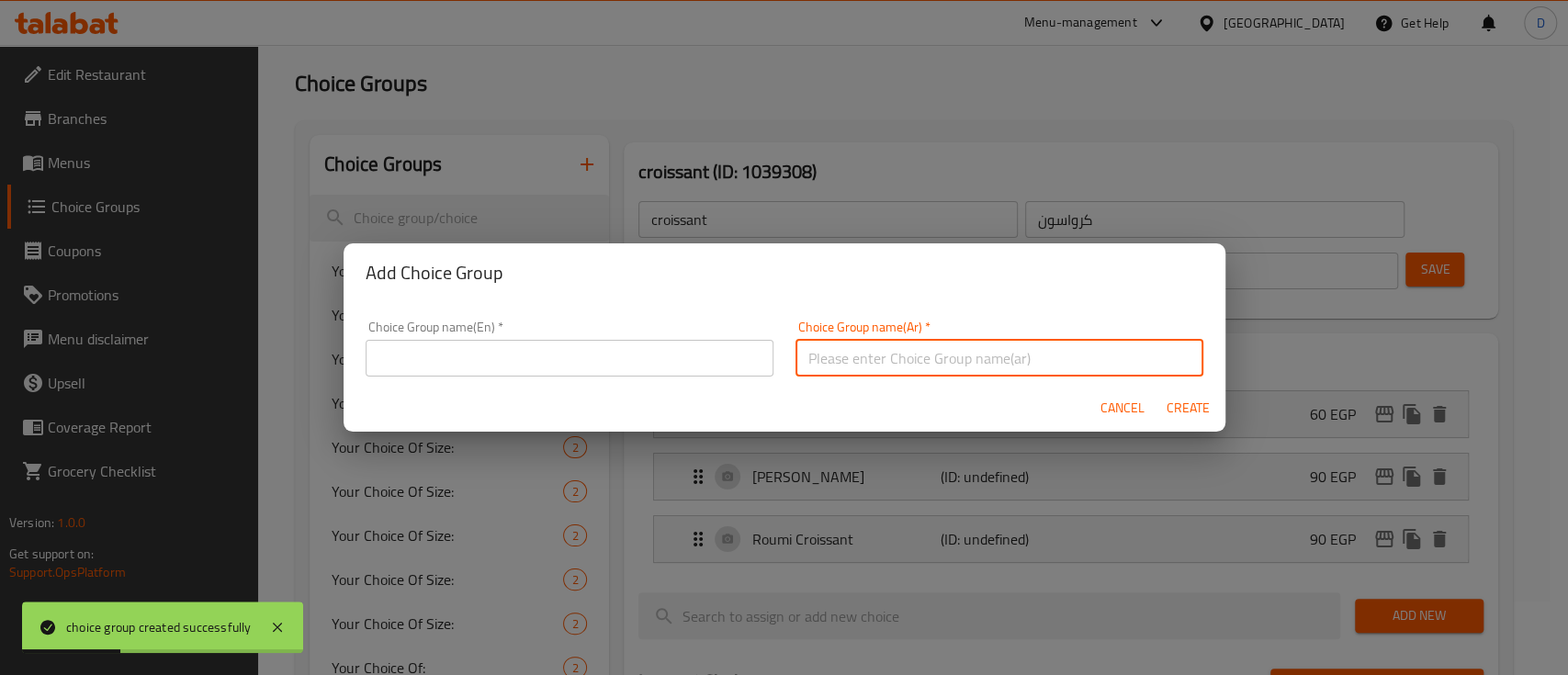
click at [873, 360] on input "text" at bounding box center [999, 359] width 407 height 36
paste input "ديزرت"
type input "ديزرت"
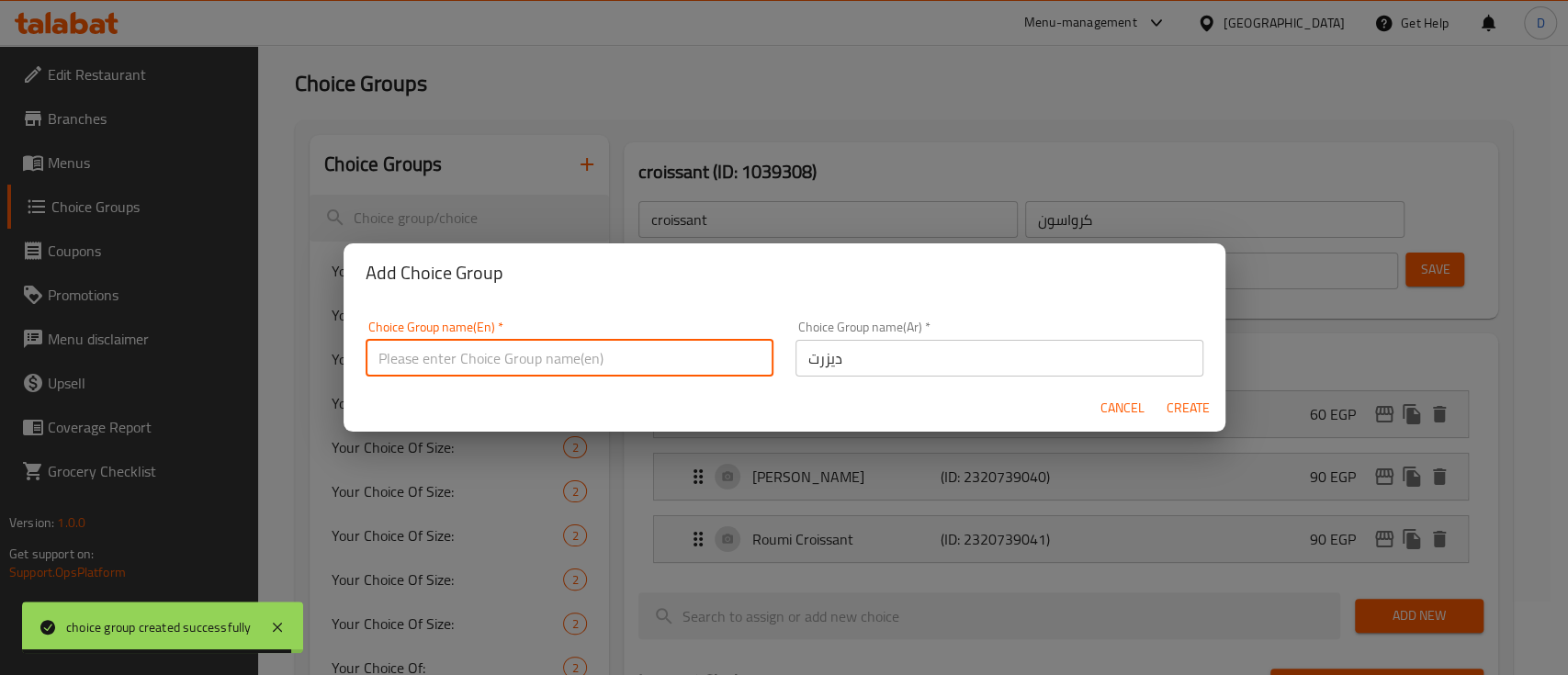
click at [515, 347] on input "text" at bounding box center [568, 359] width 407 height 36
paste input "dessert"
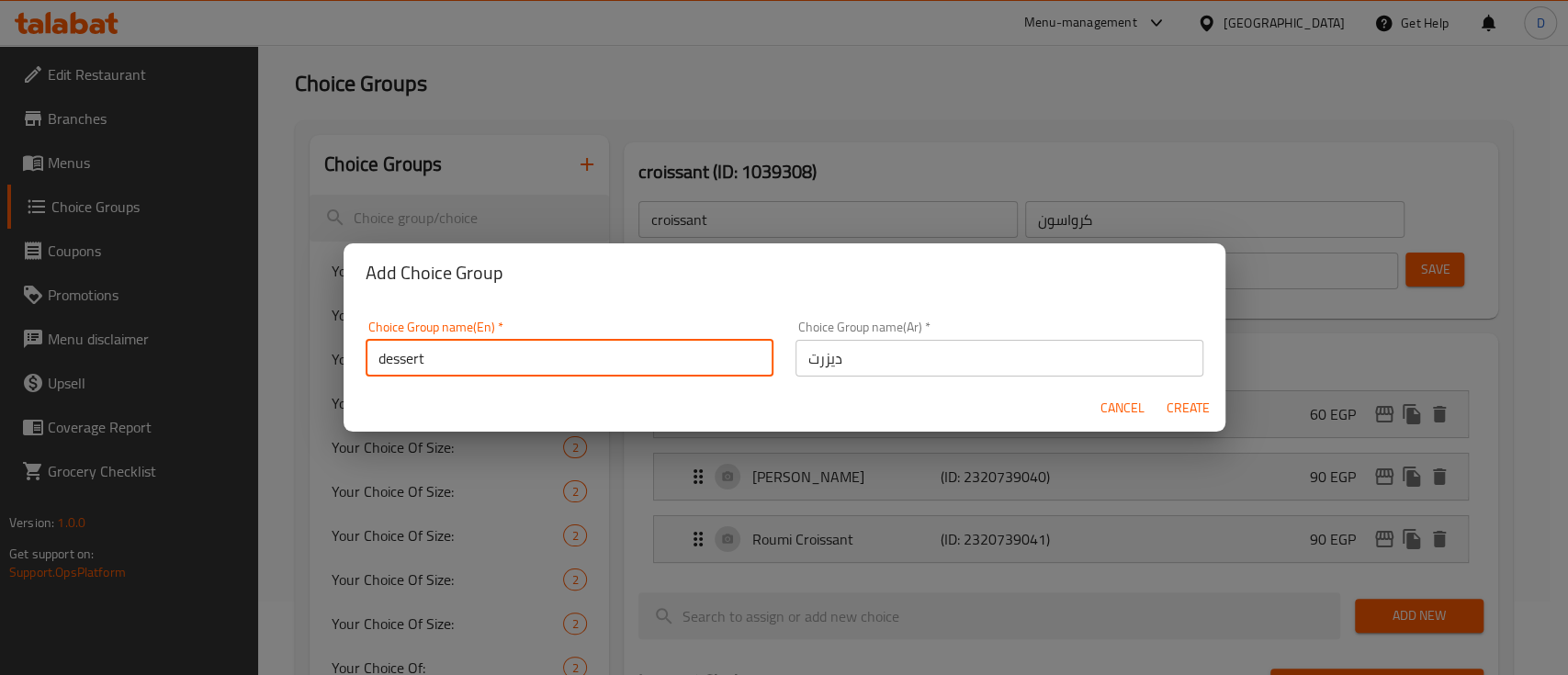
type input "dessert"
click at [957, 363] on input "ديزرت" at bounding box center [999, 359] width 407 height 36
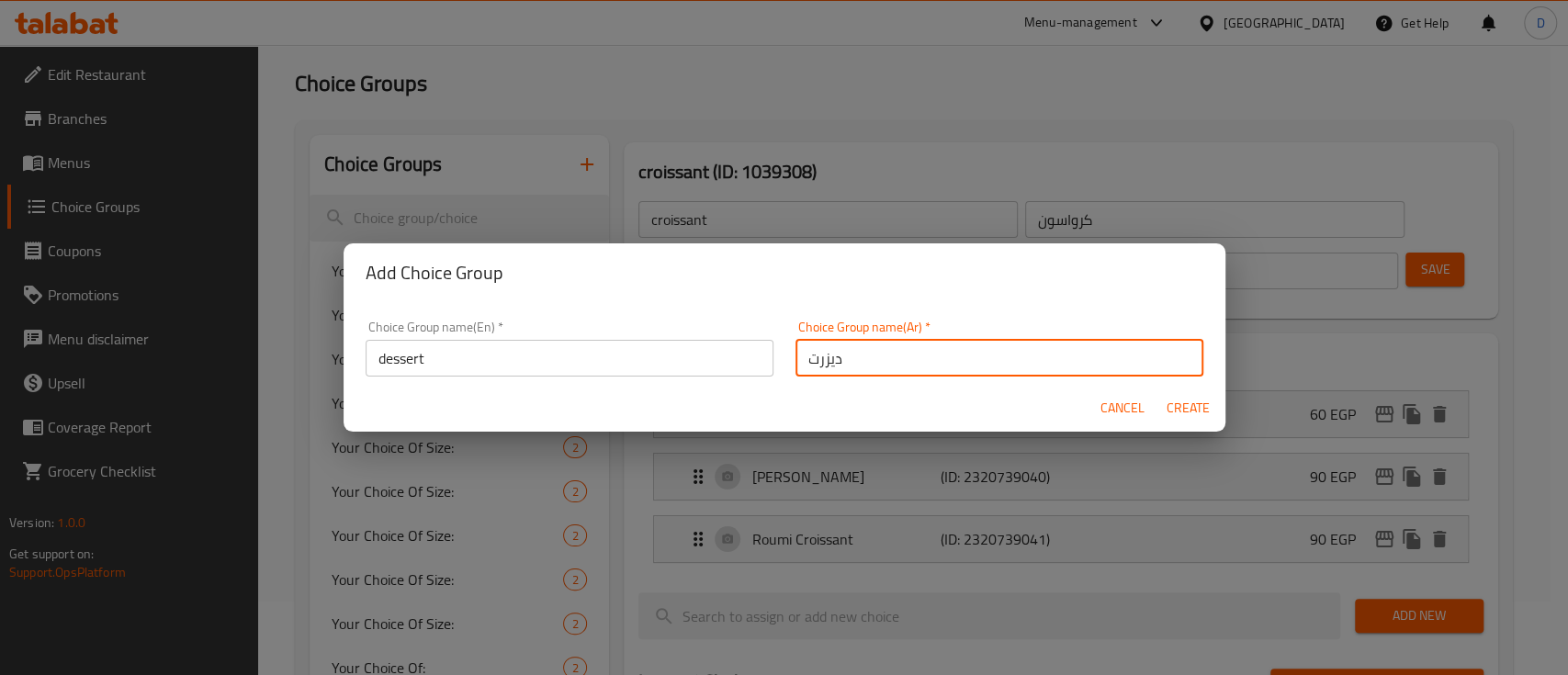
click at [957, 363] on input "ديزرت" at bounding box center [999, 359] width 407 height 36
type input "p"
click at [832, 368] on input "الخلوي" at bounding box center [999, 359] width 407 height 36
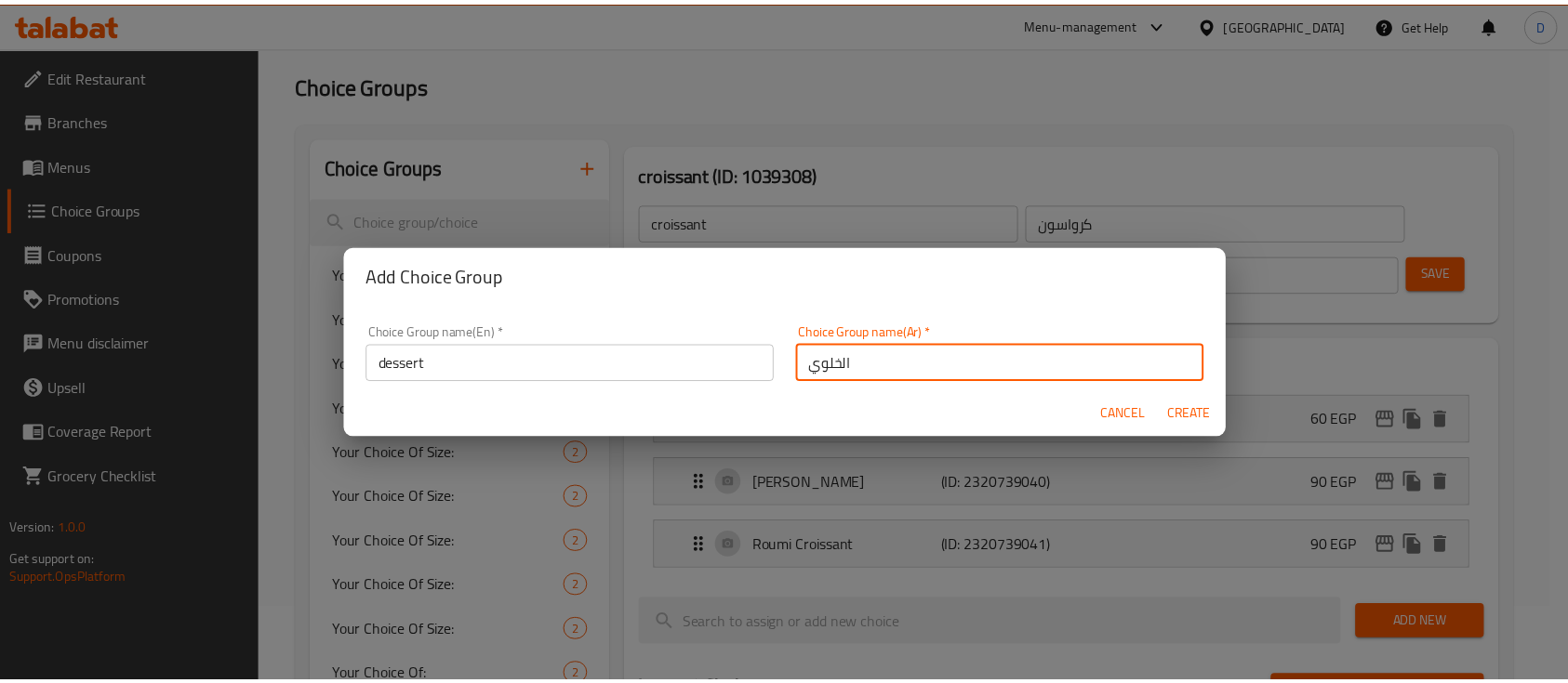
scroll to position [2, 0]
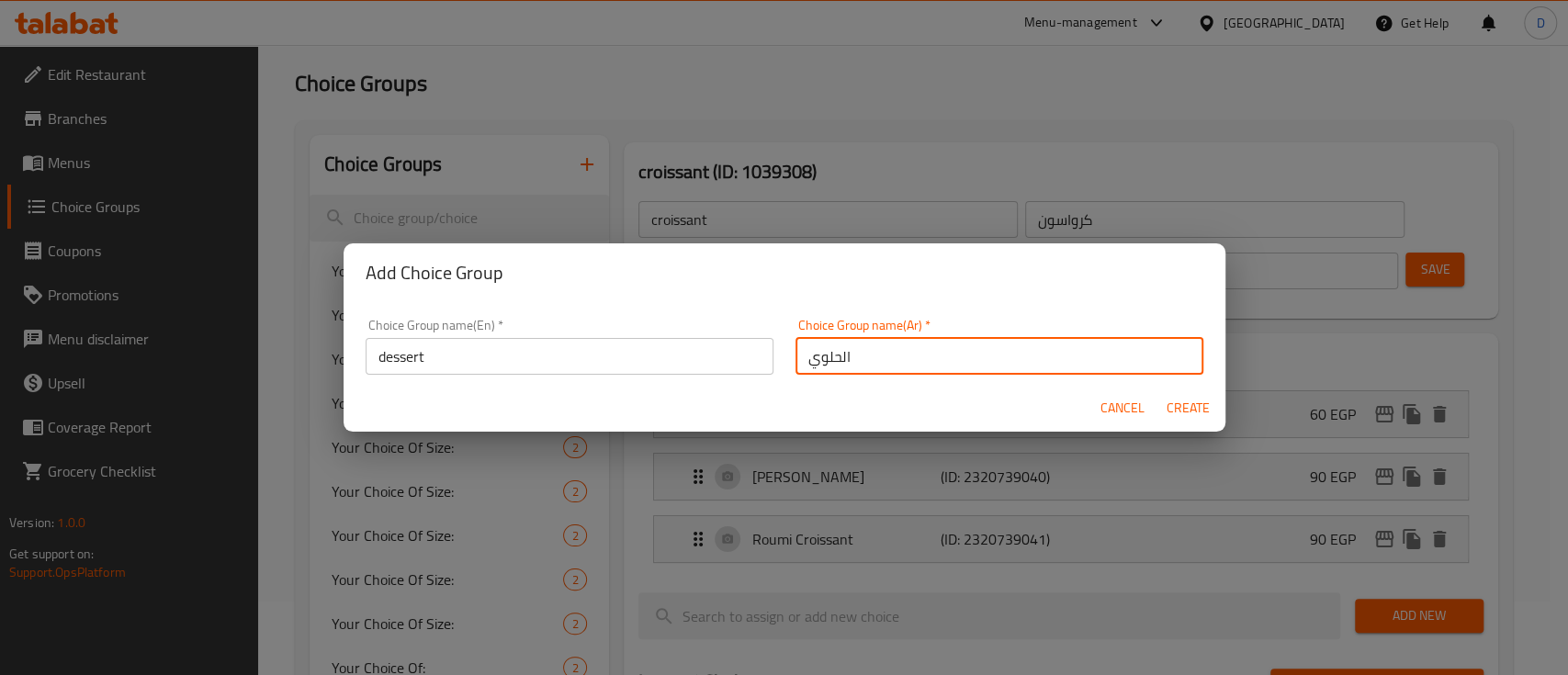
type input "الحلوي"
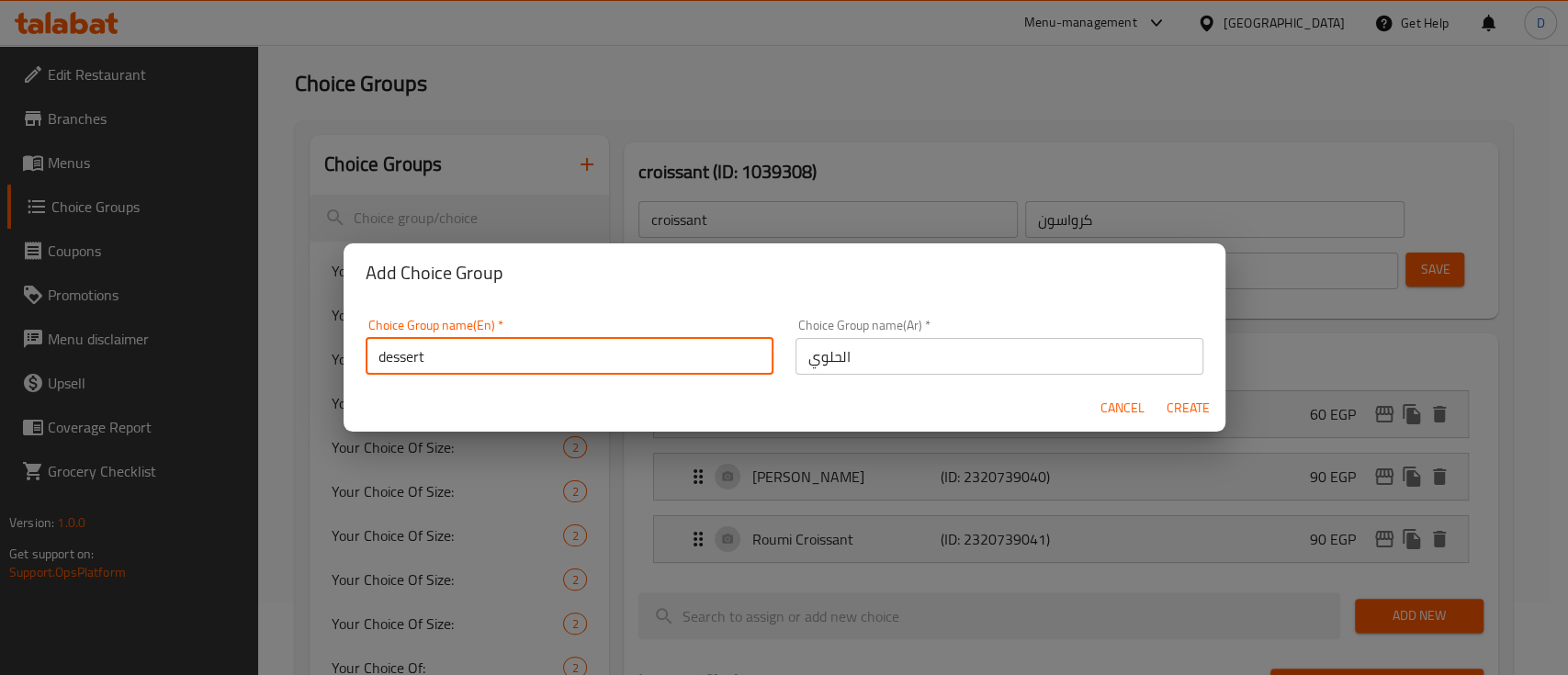
drag, startPoint x: 383, startPoint y: 356, endPoint x: 374, endPoint y: 349, distance: 11.4
click at [374, 349] on input "dessert" at bounding box center [568, 357] width 407 height 36
type input "Dessert"
click at [1159, 391] on button "Create" at bounding box center [1188, 407] width 58 height 34
type input "Dessert"
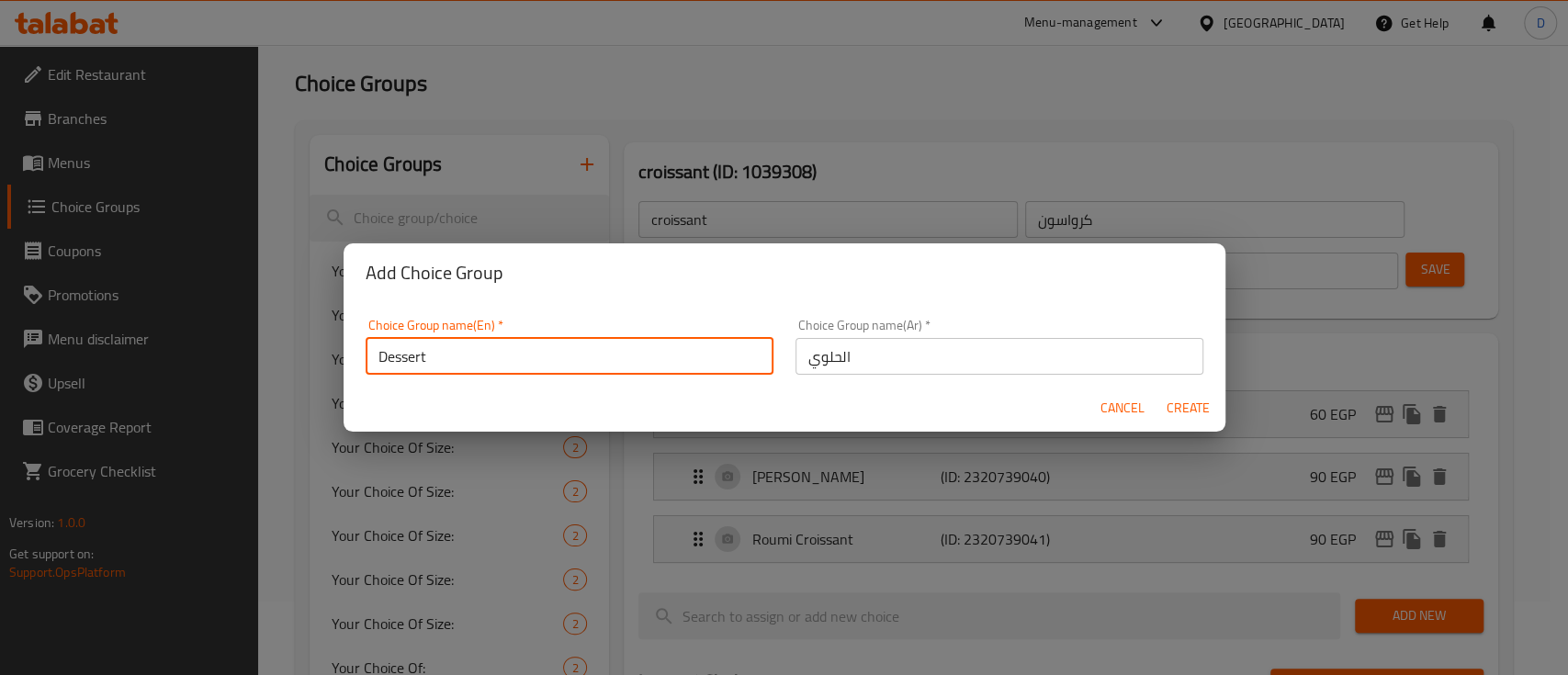
type input "الحلوي"
type input "0"
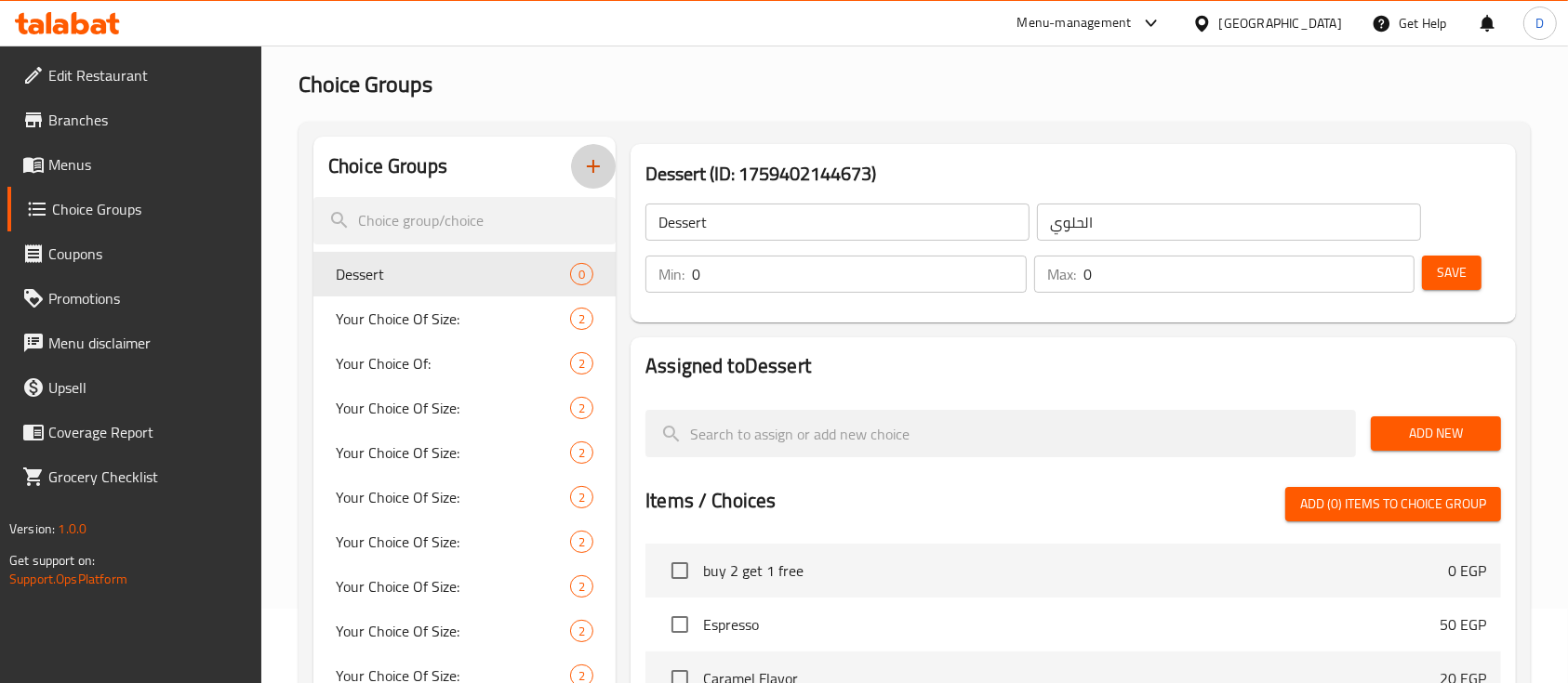
click at [870, 274] on input "0" at bounding box center [859, 275] width 335 height 37
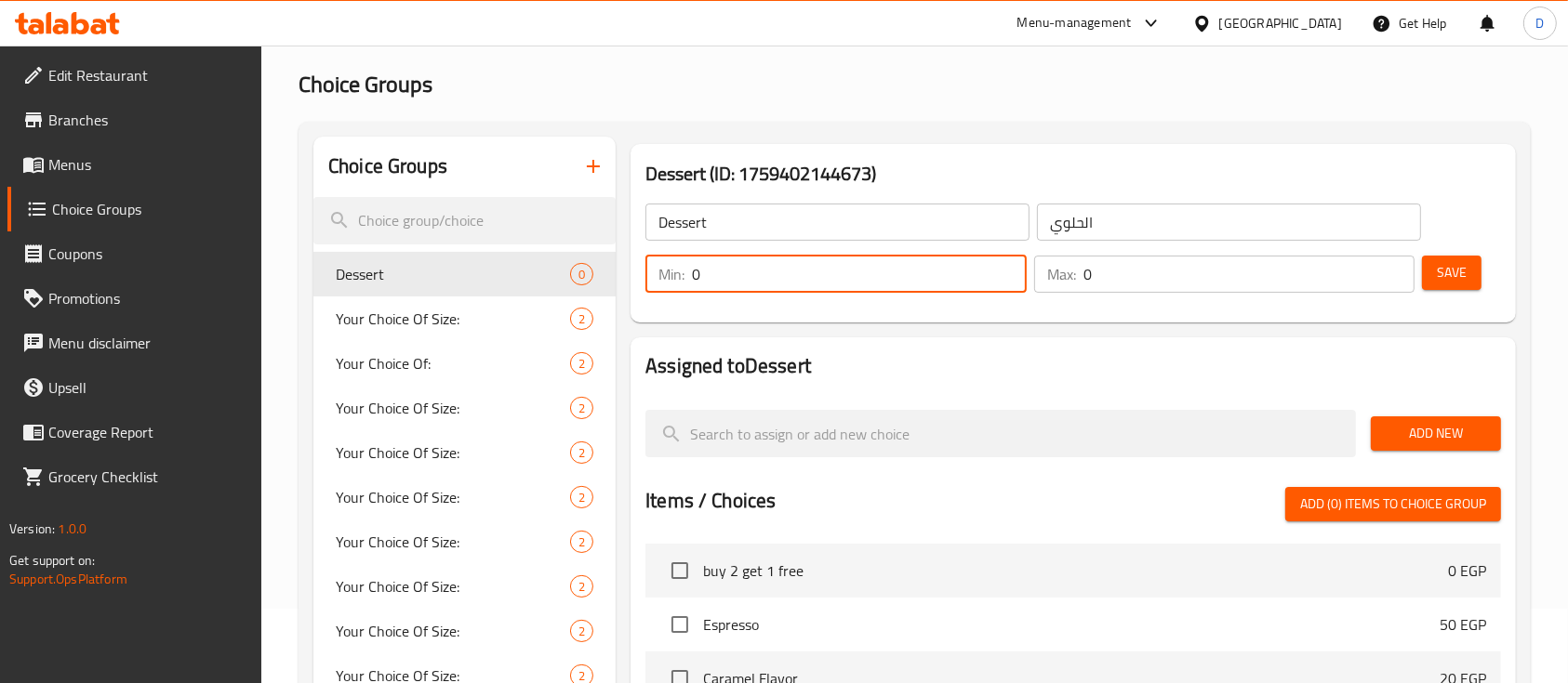
click at [870, 274] on input "0" at bounding box center [859, 275] width 335 height 37
type input "01"
click at [1204, 271] on input "0" at bounding box center [1249, 275] width 332 height 37
click at [1204, 272] on input "0" at bounding box center [1249, 275] width 332 height 37
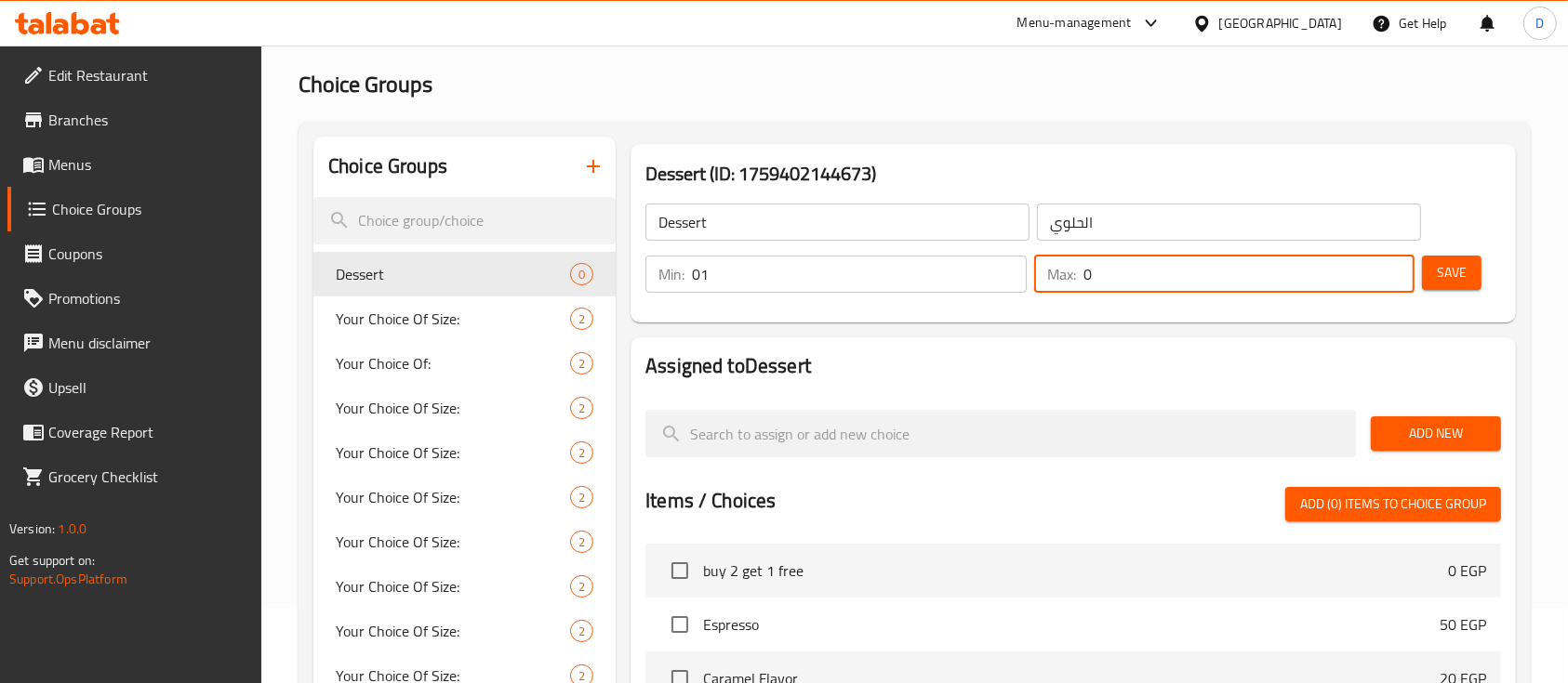
click at [1204, 272] on input "0" at bounding box center [1249, 275] width 332 height 37
click at [1204, 271] on input "0" at bounding box center [1249, 275] width 332 height 37
type input "1"
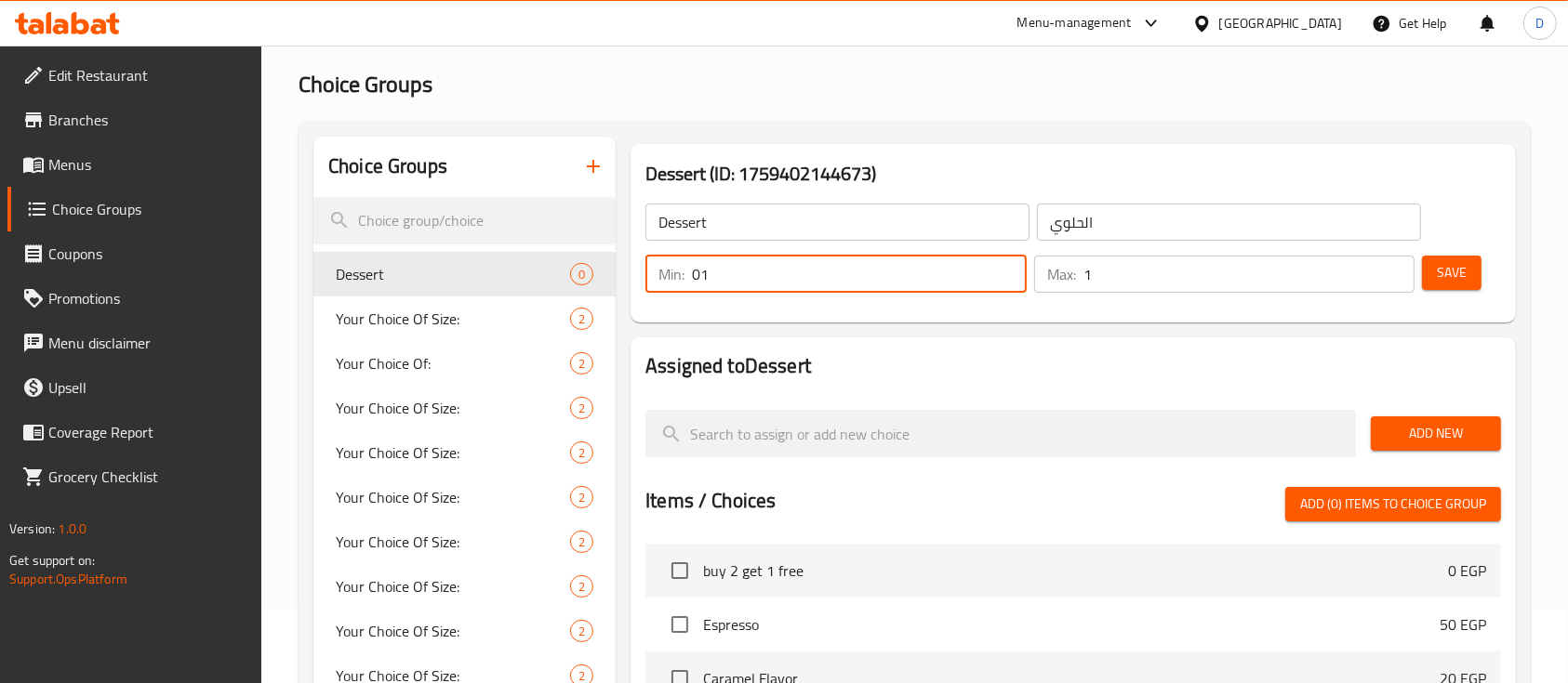
click at [754, 278] on input "01" at bounding box center [859, 275] width 335 height 37
type input "1"
click at [1447, 430] on span "Add New" at bounding box center [1435, 434] width 100 height 23
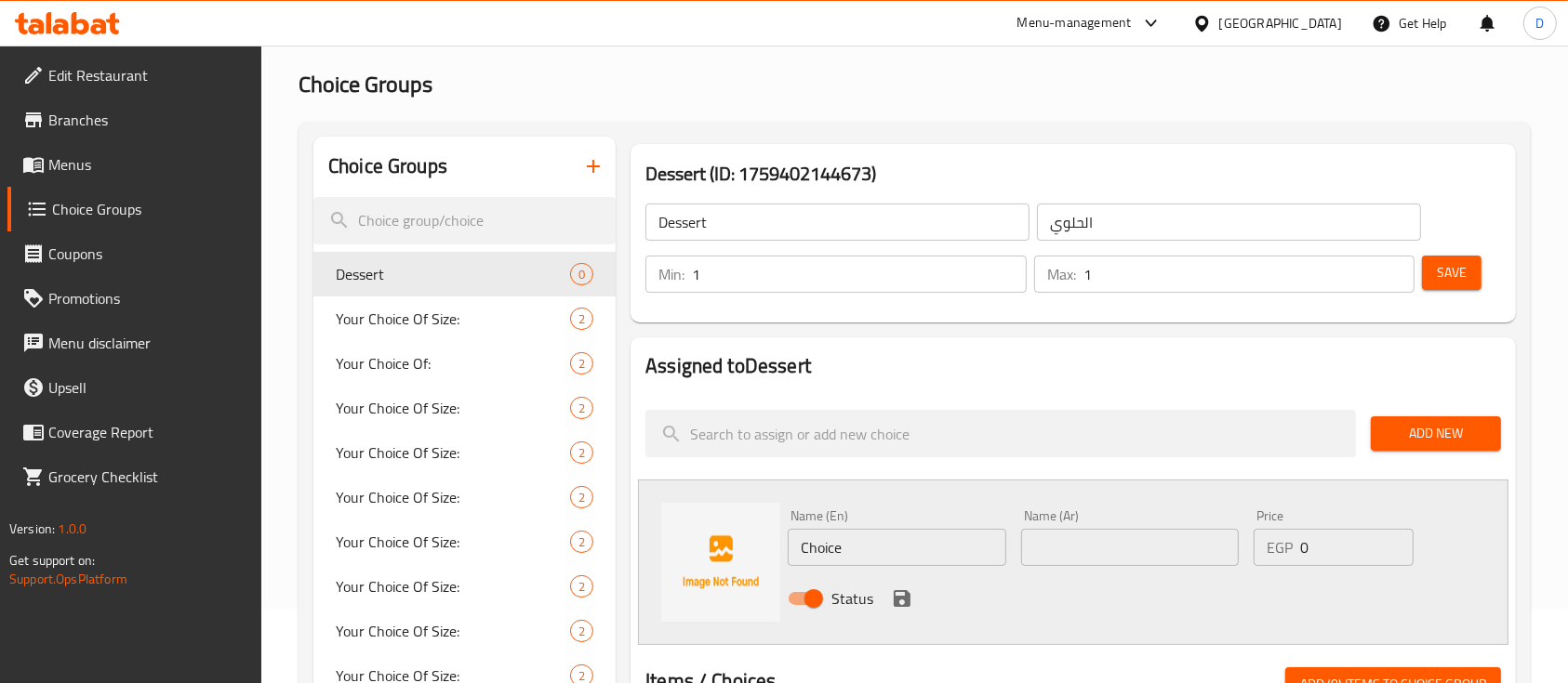
click at [1099, 540] on input "text" at bounding box center [1129, 547] width 217 height 37
paste input "روشيه كيك"
type input "روشيه كيك"
click at [924, 562] on input "Choice" at bounding box center [897, 547] width 217 height 37
click at [924, 554] on input "Choice" at bounding box center [897, 547] width 217 height 37
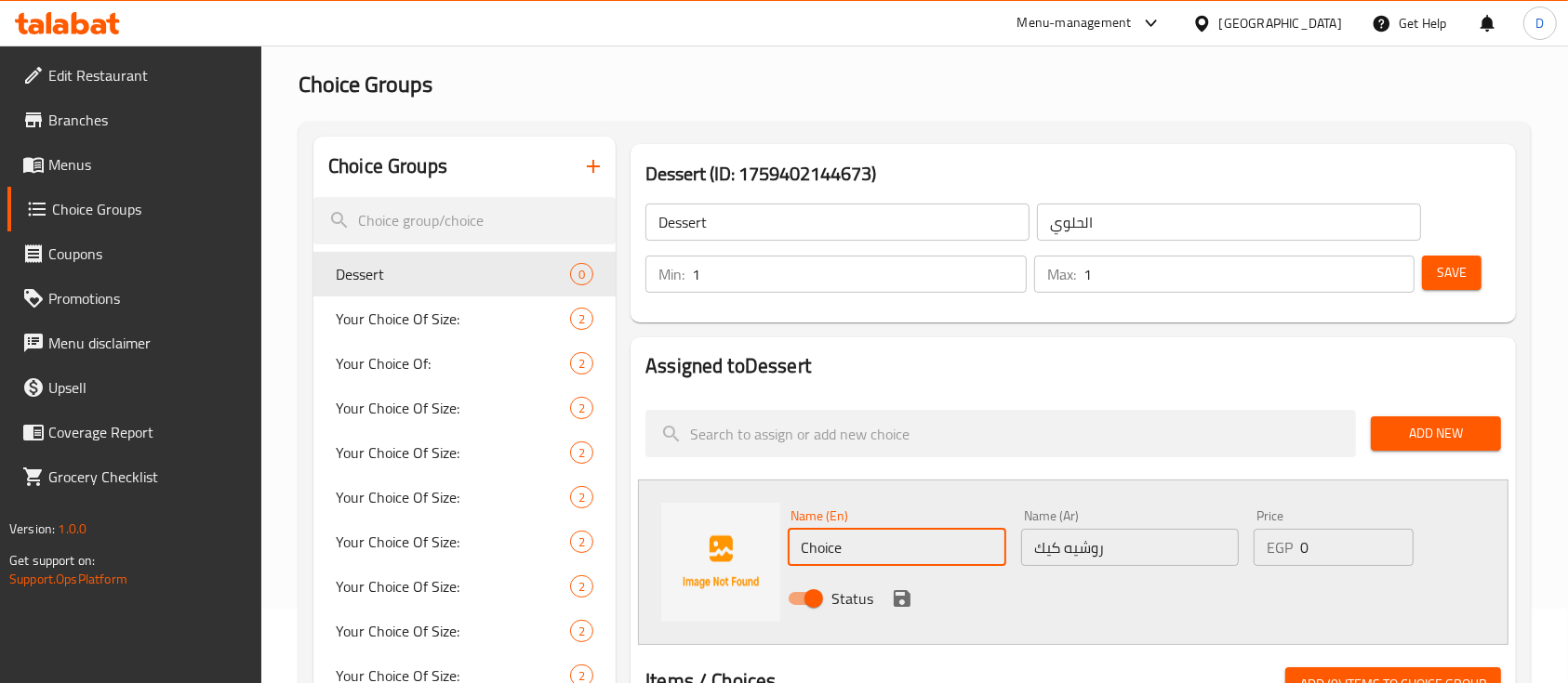
click at [924, 554] on input "Choice" at bounding box center [897, 547] width 217 height 37
paste input "Rocher Cak"
type input "Rocher Cake"
click at [901, 601] on icon "save" at bounding box center [901, 599] width 22 height 22
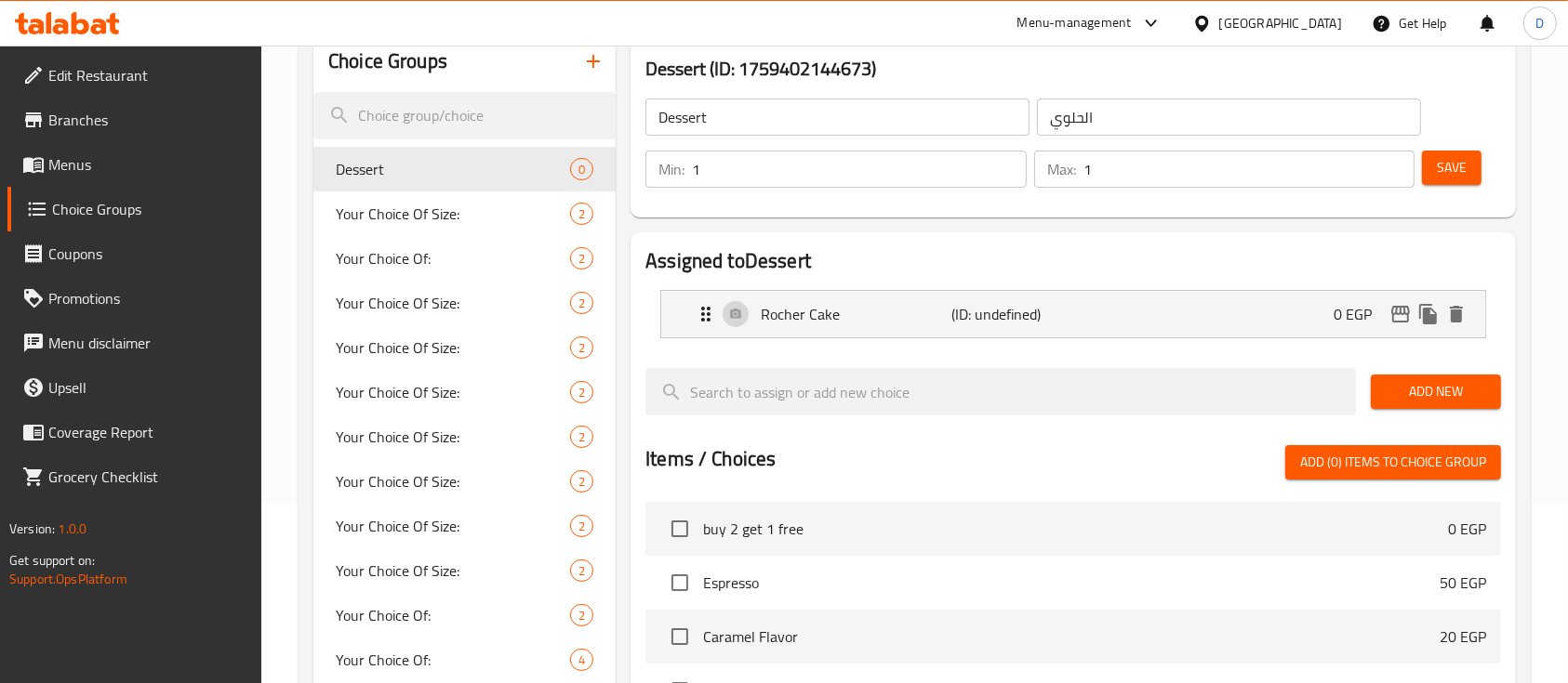
scroll to position [322, 0]
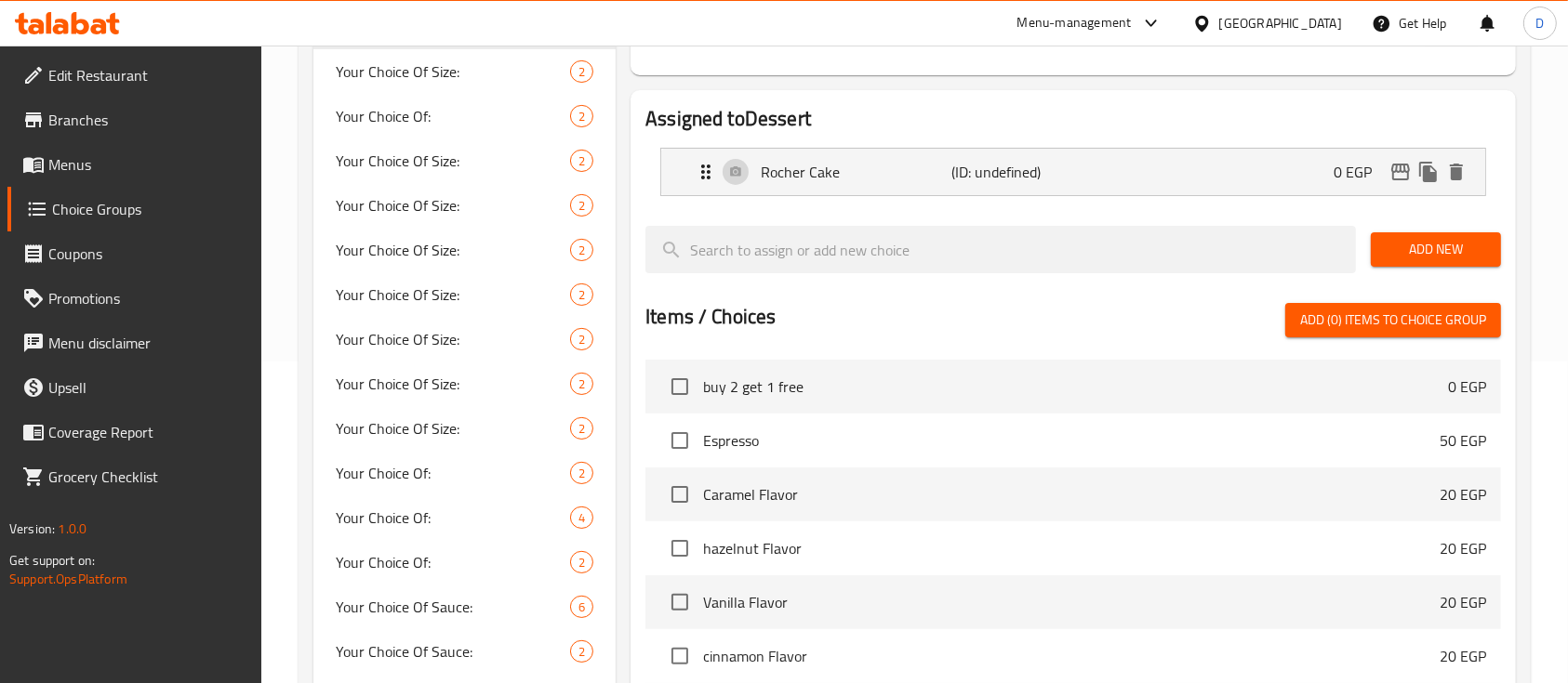
click at [1457, 238] on span "Add New" at bounding box center [1435, 249] width 100 height 23
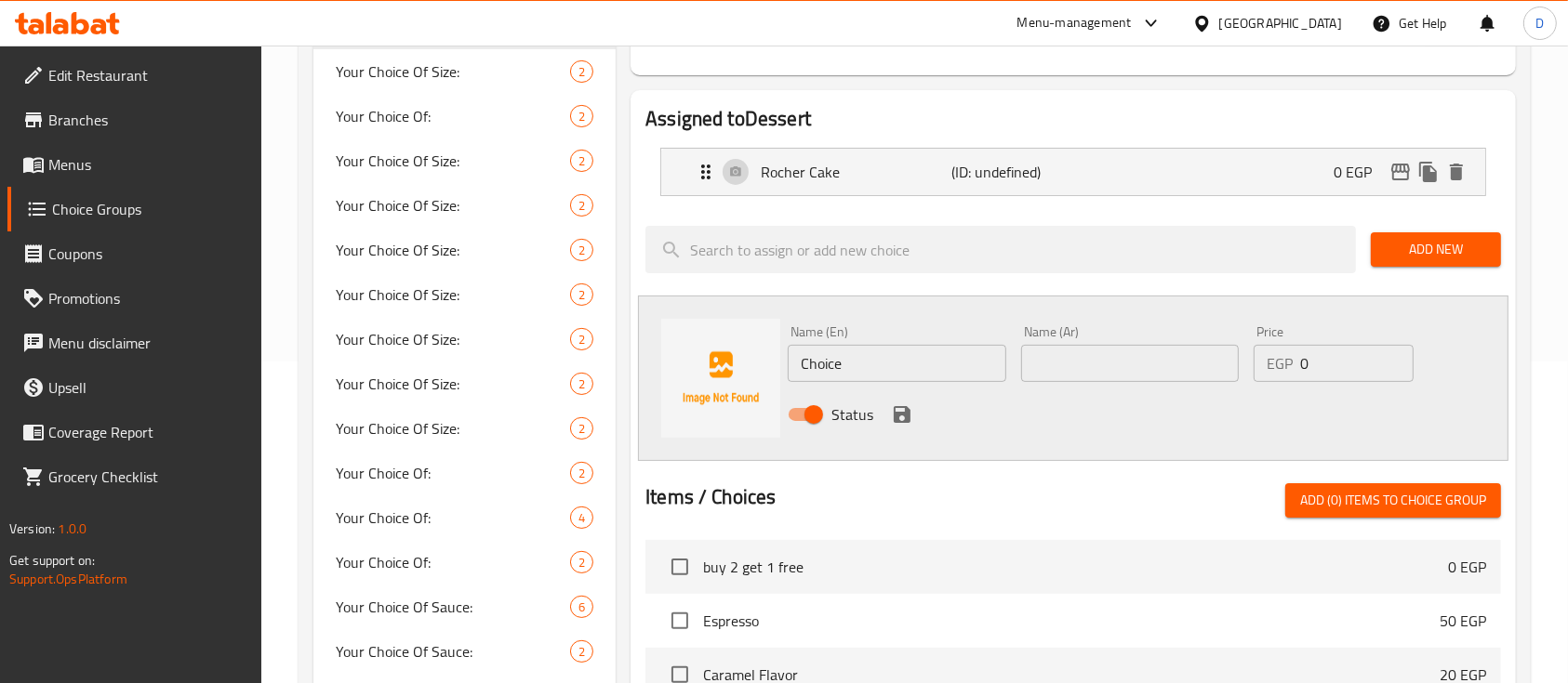
click at [1109, 348] on input "text" at bounding box center [1129, 364] width 217 height 37
paste input "تشيز كيك"
type input "تشيز كيك"
click at [871, 358] on input "Choice" at bounding box center [897, 364] width 217 height 37
click at [871, 359] on input "Choice" at bounding box center [897, 364] width 217 height 37
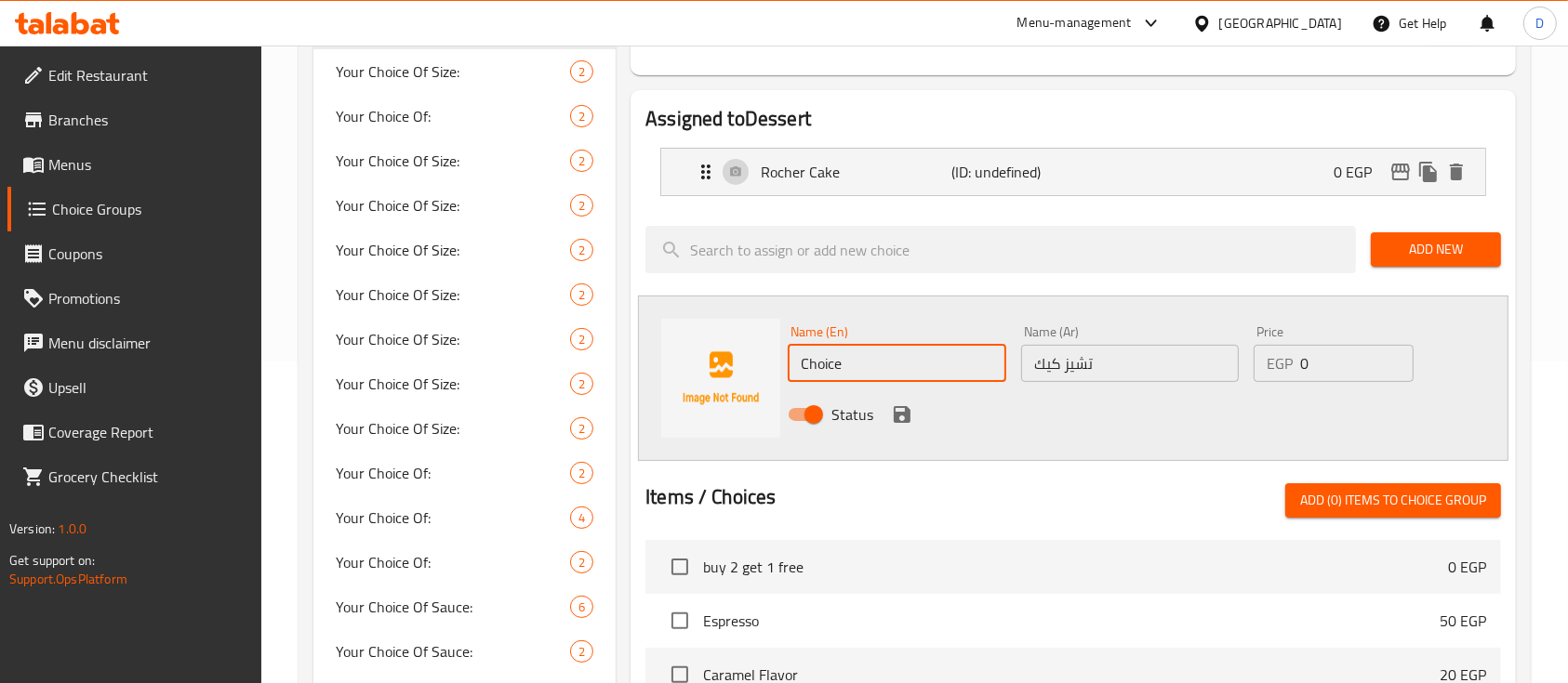
paste input "eesecak"
type input "Cheesecake"
click at [768, 456] on div at bounding box center [1073, 461] width 856 height 15
click at [900, 409] on icon "save" at bounding box center [901, 414] width 22 height 22
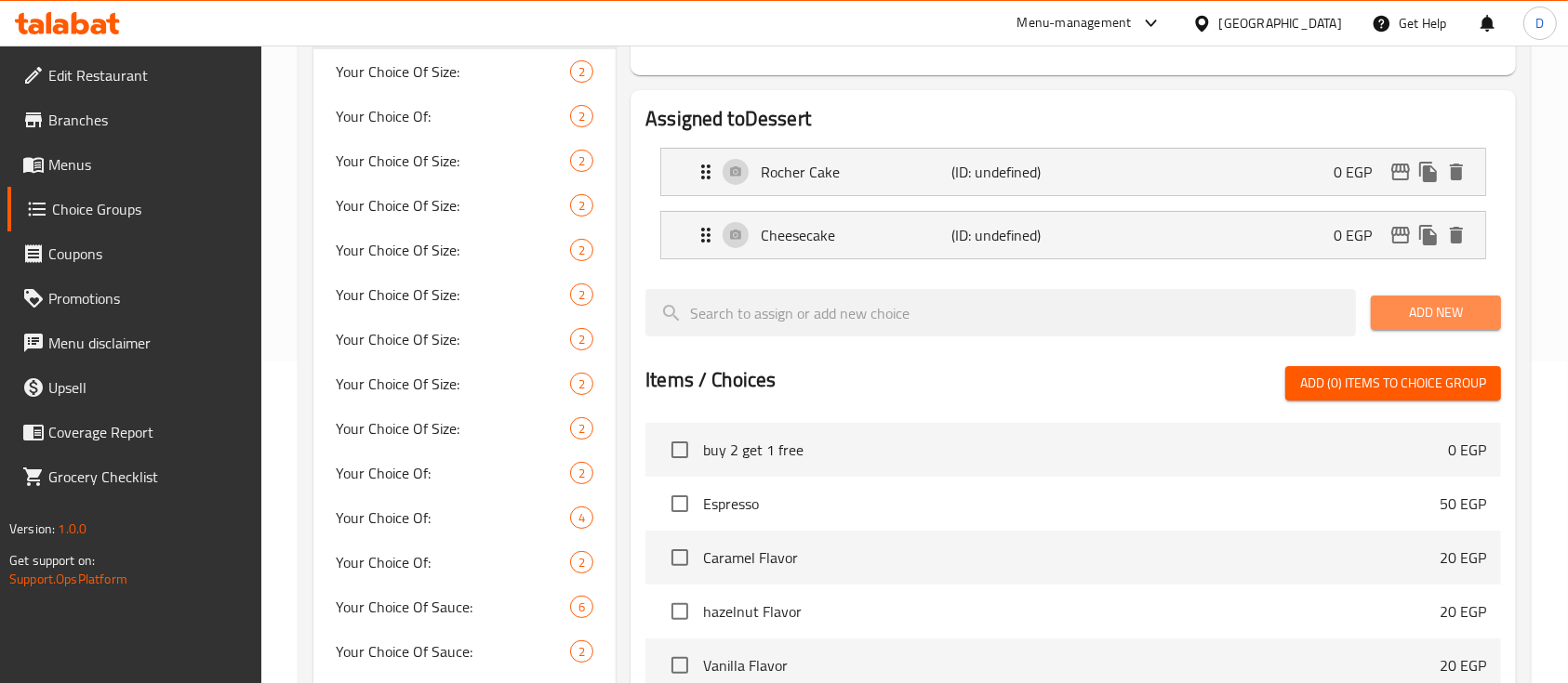
click at [1422, 296] on button "Add New" at bounding box center [1435, 312] width 130 height 34
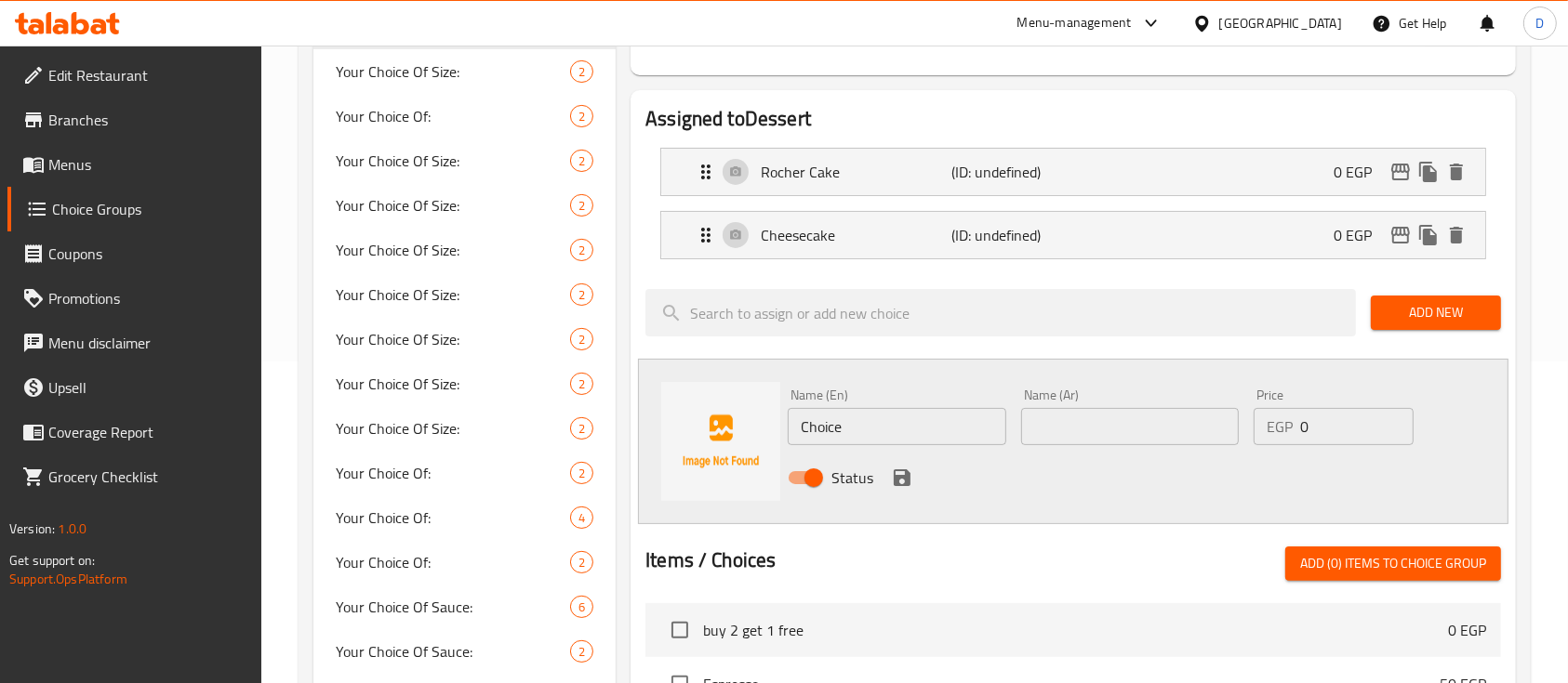
click at [1137, 439] on input "text" at bounding box center [1129, 427] width 217 height 37
paste input "ريد فيلفيت كيك"
type input "ريد فيلفيت كيك"
click at [967, 435] on input "Choice" at bounding box center [897, 427] width 217 height 37
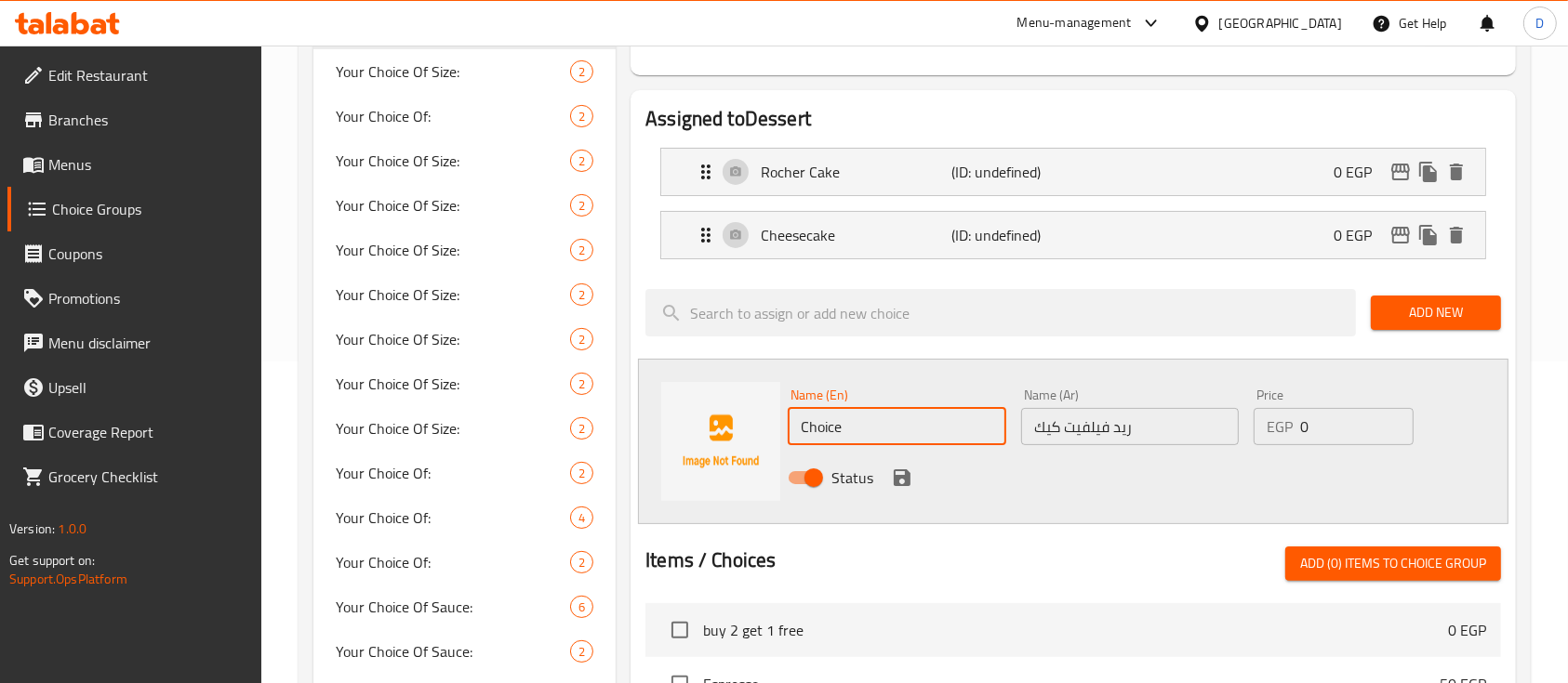
paste input "Red Velvet Cak"
type input "Red Velvet Cake"
click at [901, 476] on icon "save" at bounding box center [901, 477] width 16 height 16
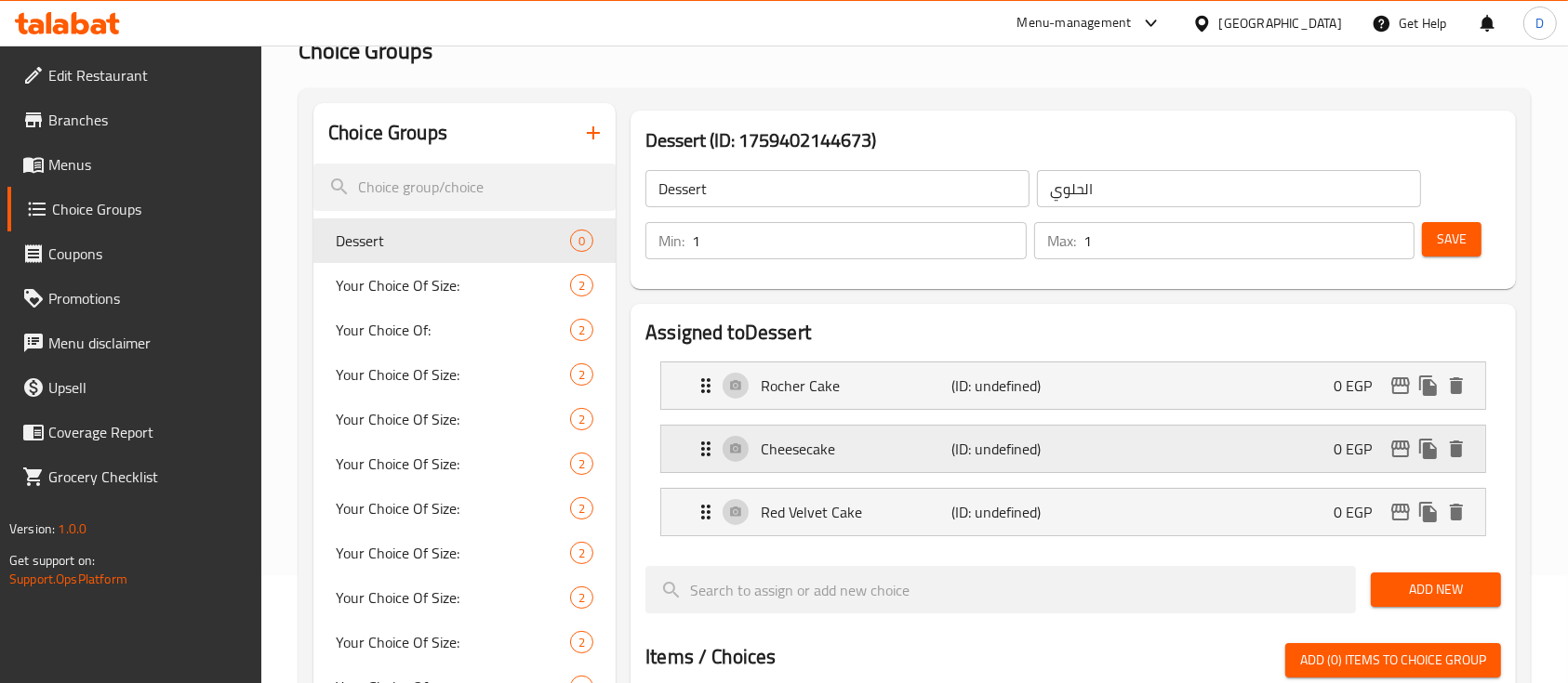
scroll to position [75, 0]
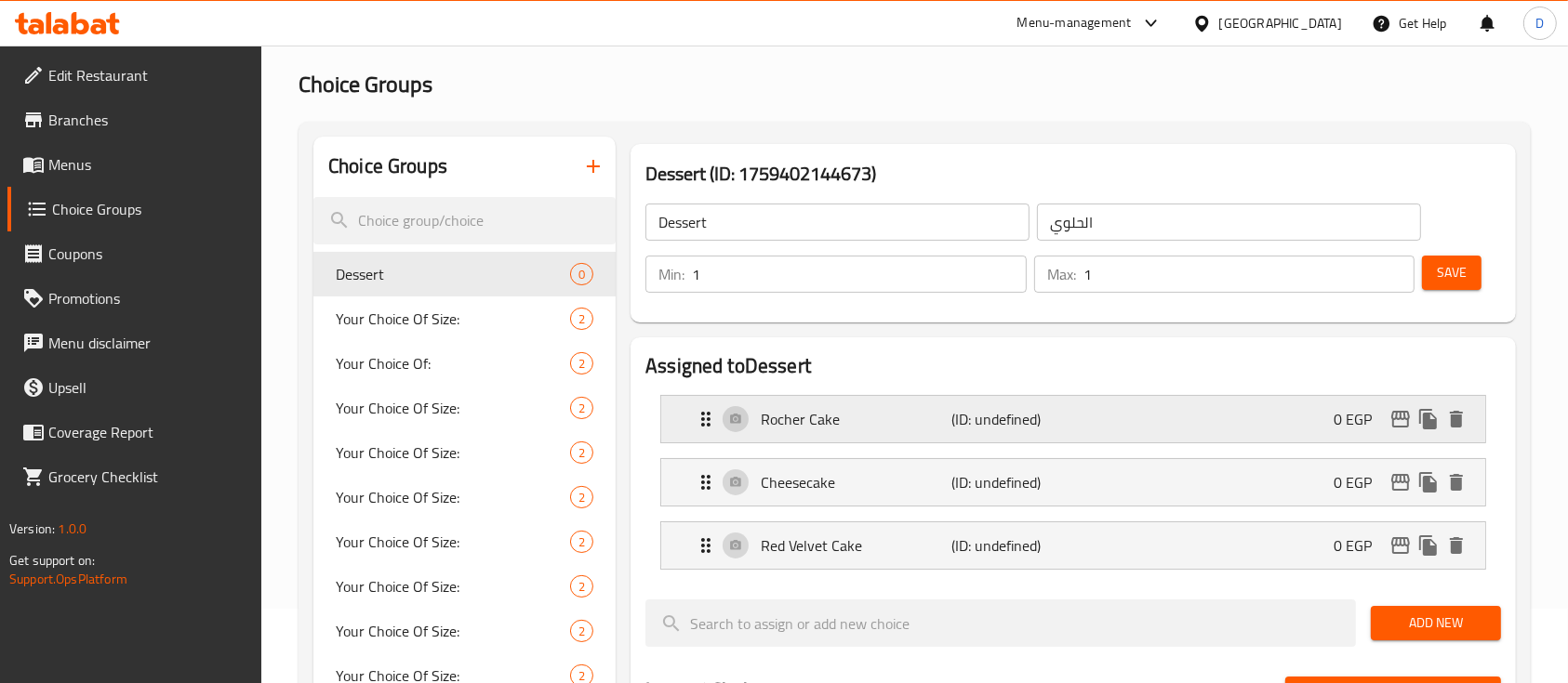
click at [961, 430] on p "(ID: undefined)" at bounding box center [1014, 419] width 127 height 22
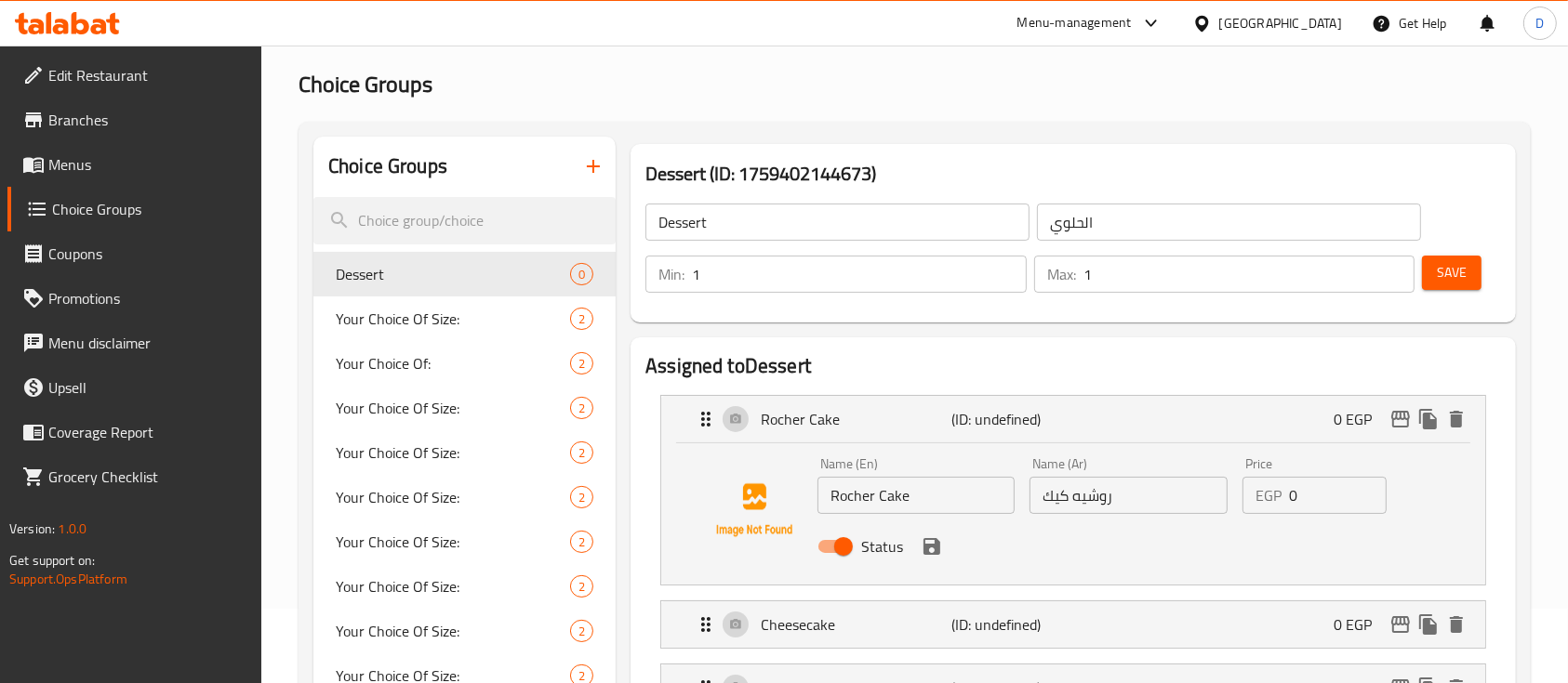
click at [892, 487] on input "Rocher Cake" at bounding box center [915, 496] width 197 height 37
click at [893, 487] on input "Rocher Cake" at bounding box center [915, 496] width 197 height 37
click at [1337, 502] on input "0" at bounding box center [1337, 496] width 98 height 37
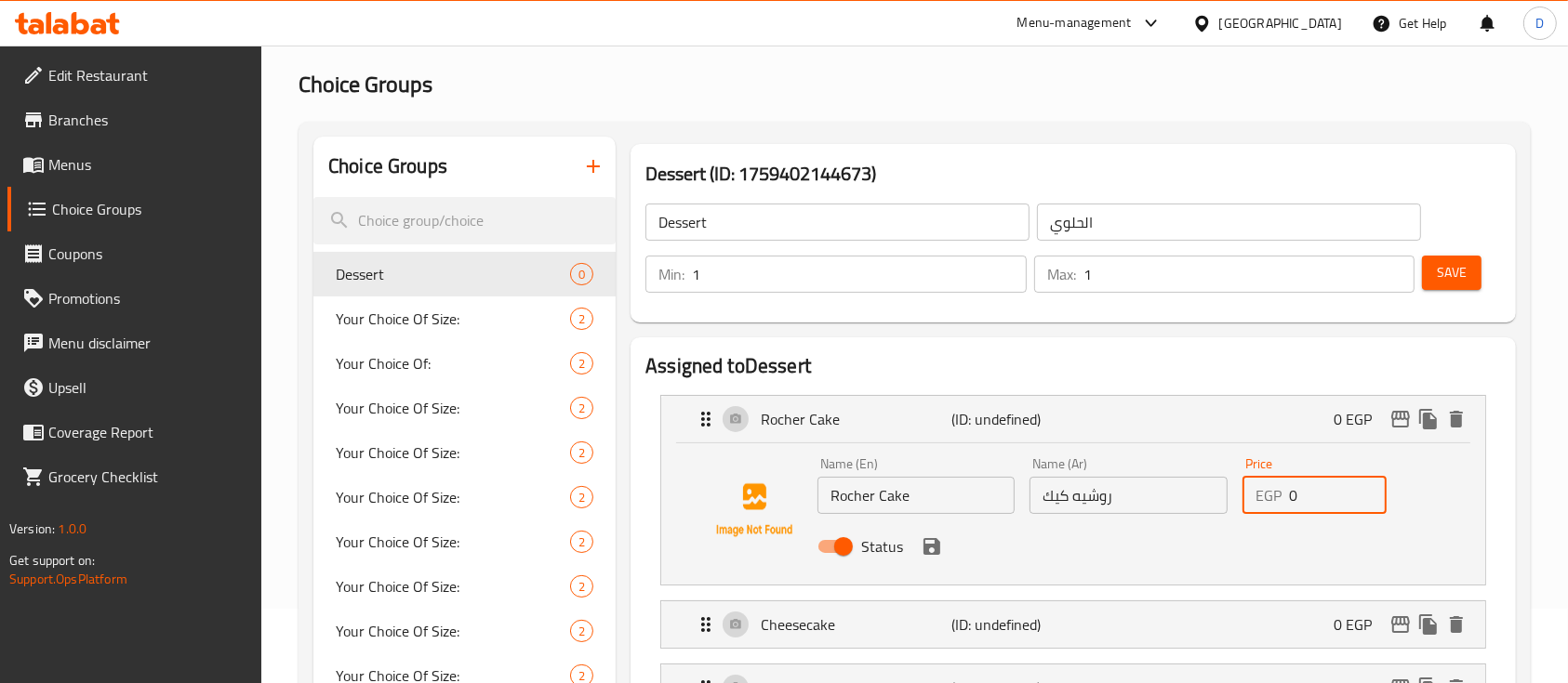
click at [1337, 502] on input "0" at bounding box center [1337, 496] width 98 height 37
click at [937, 546] on icon "save" at bounding box center [931, 546] width 16 height 16
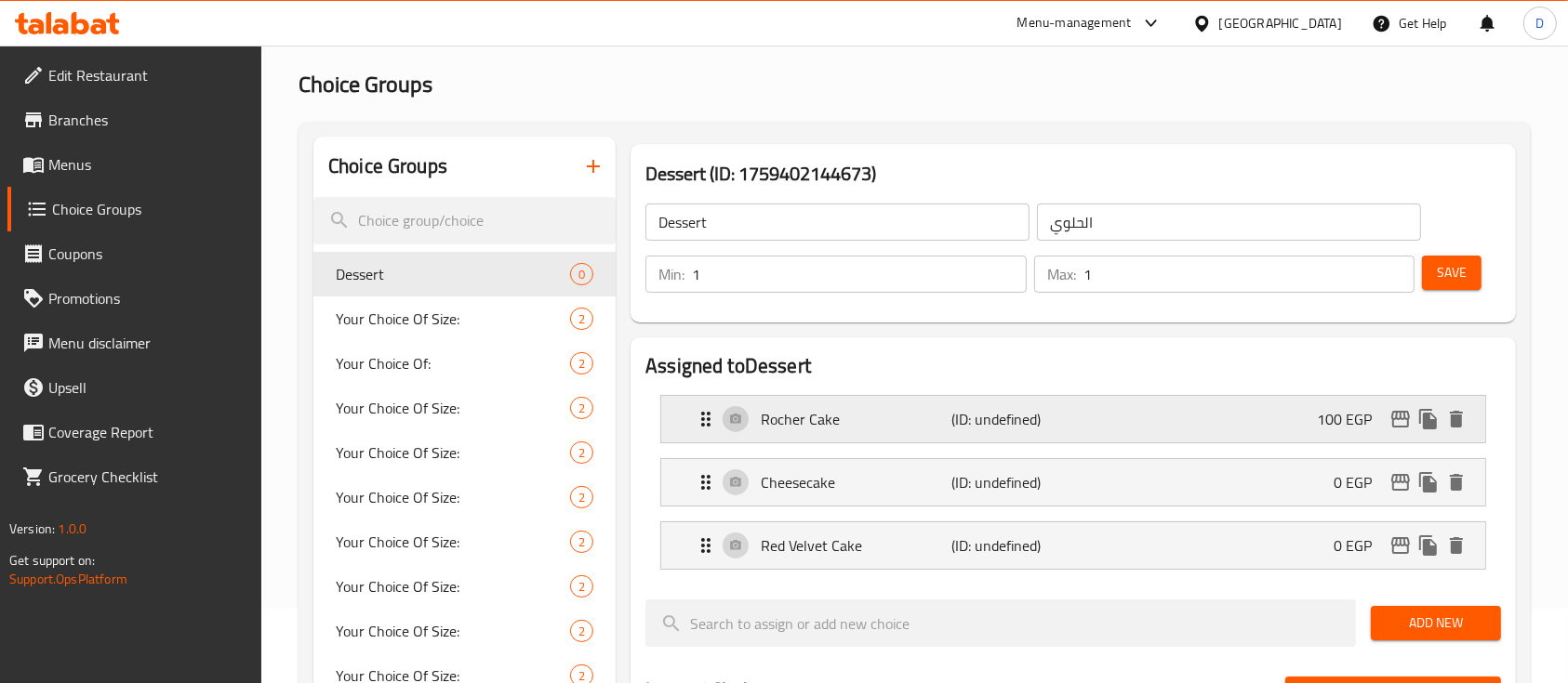
type input "100"
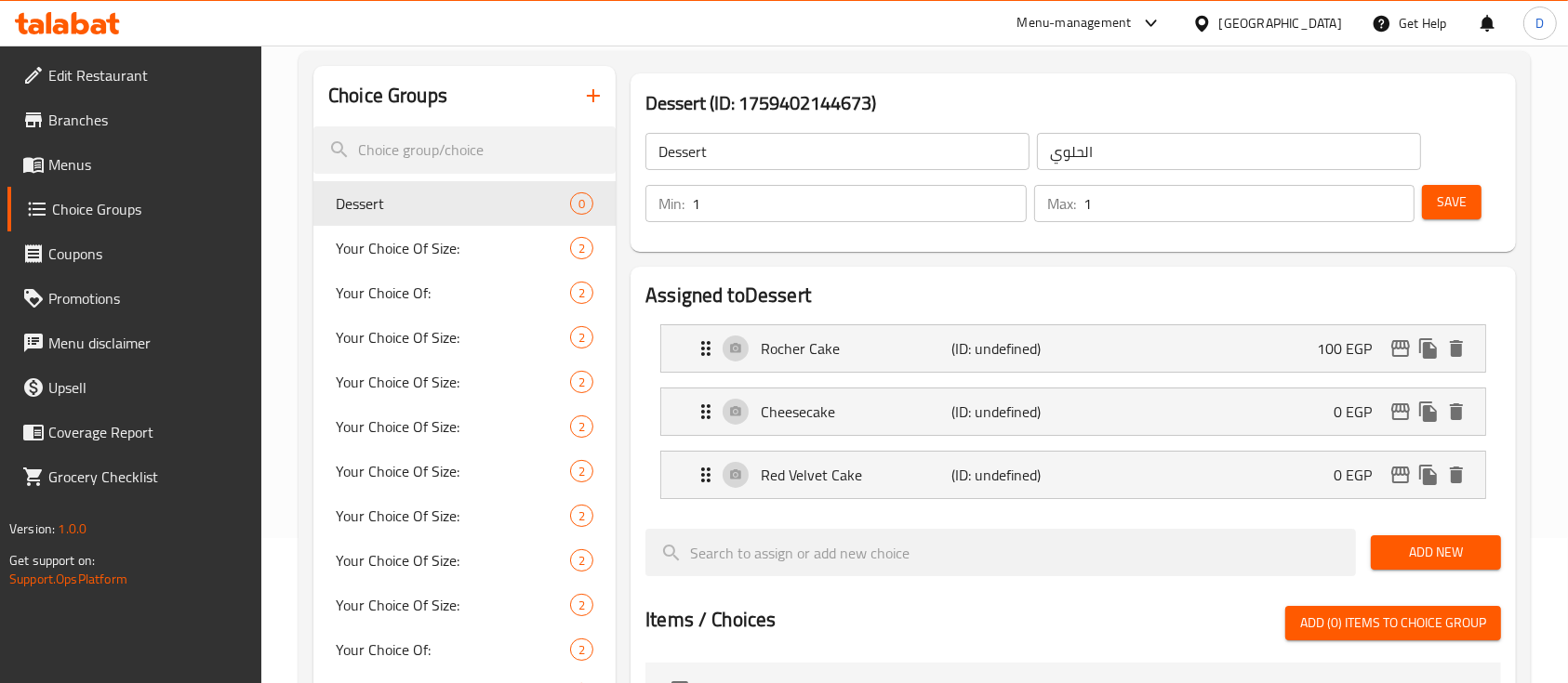
scroll to position [198, 0]
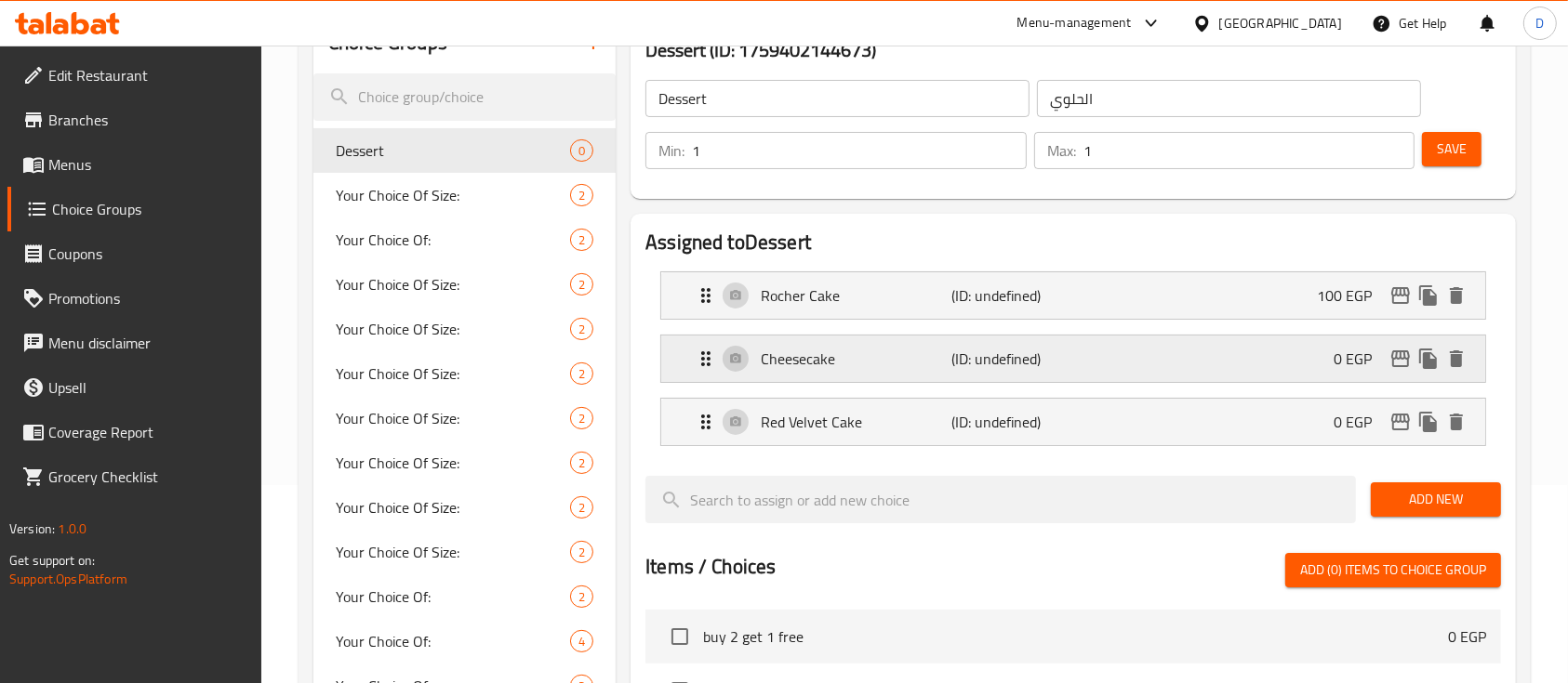
click at [1025, 338] on div "Cheesecake (ID: undefined) 0 EGP" at bounding box center [1078, 359] width 768 height 47
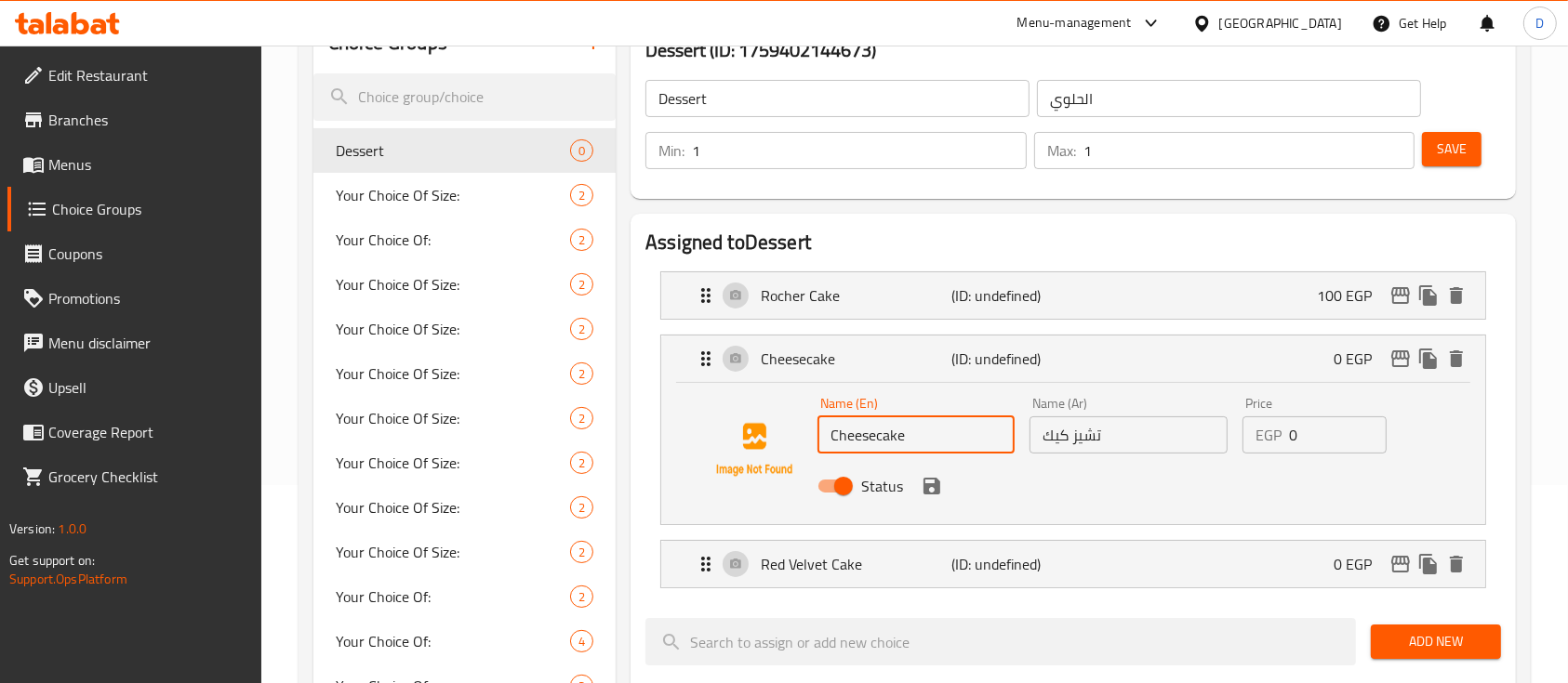
click at [896, 423] on input "Cheesecake" at bounding box center [915, 435] width 197 height 37
click at [1320, 437] on input "0" at bounding box center [1337, 435] width 98 height 37
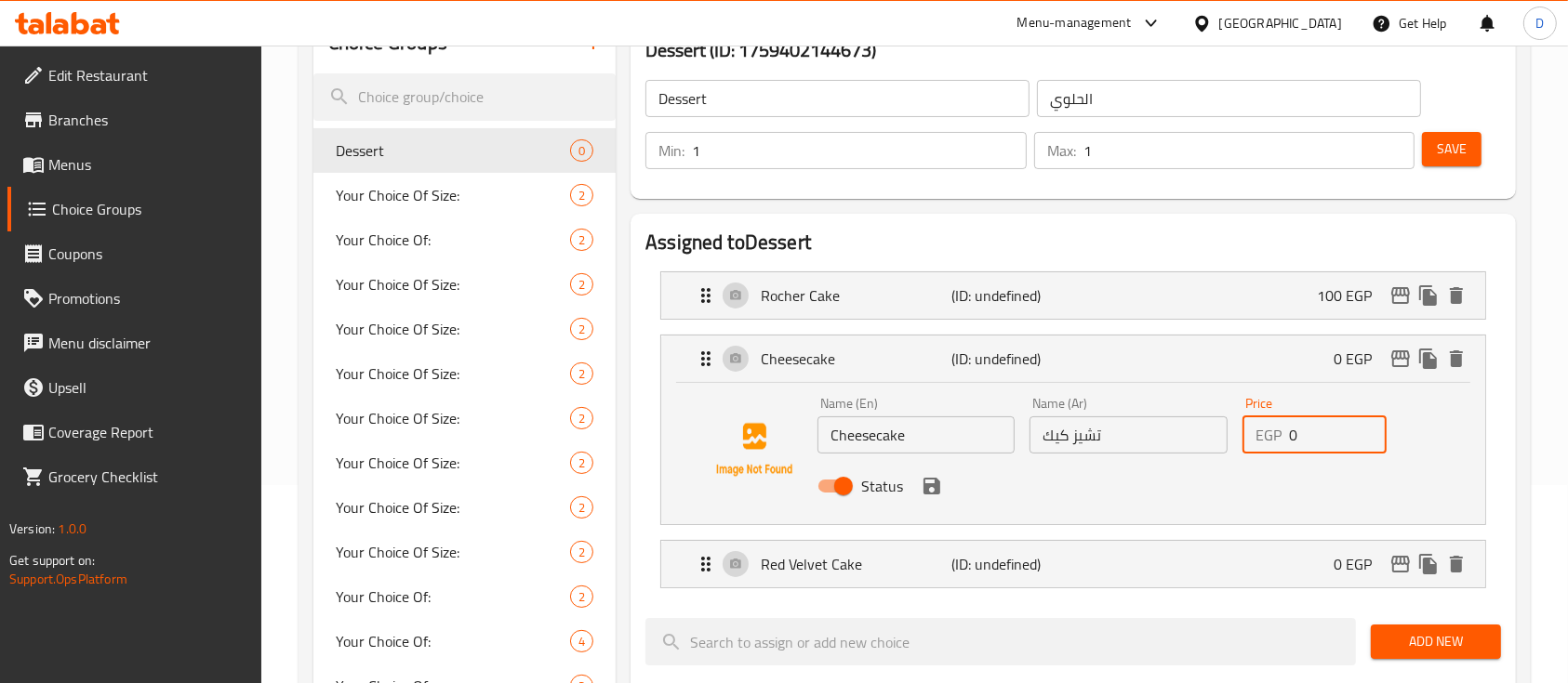
click at [1320, 437] on input "0" at bounding box center [1337, 435] width 98 height 37
click at [930, 483] on icon "save" at bounding box center [931, 486] width 16 height 16
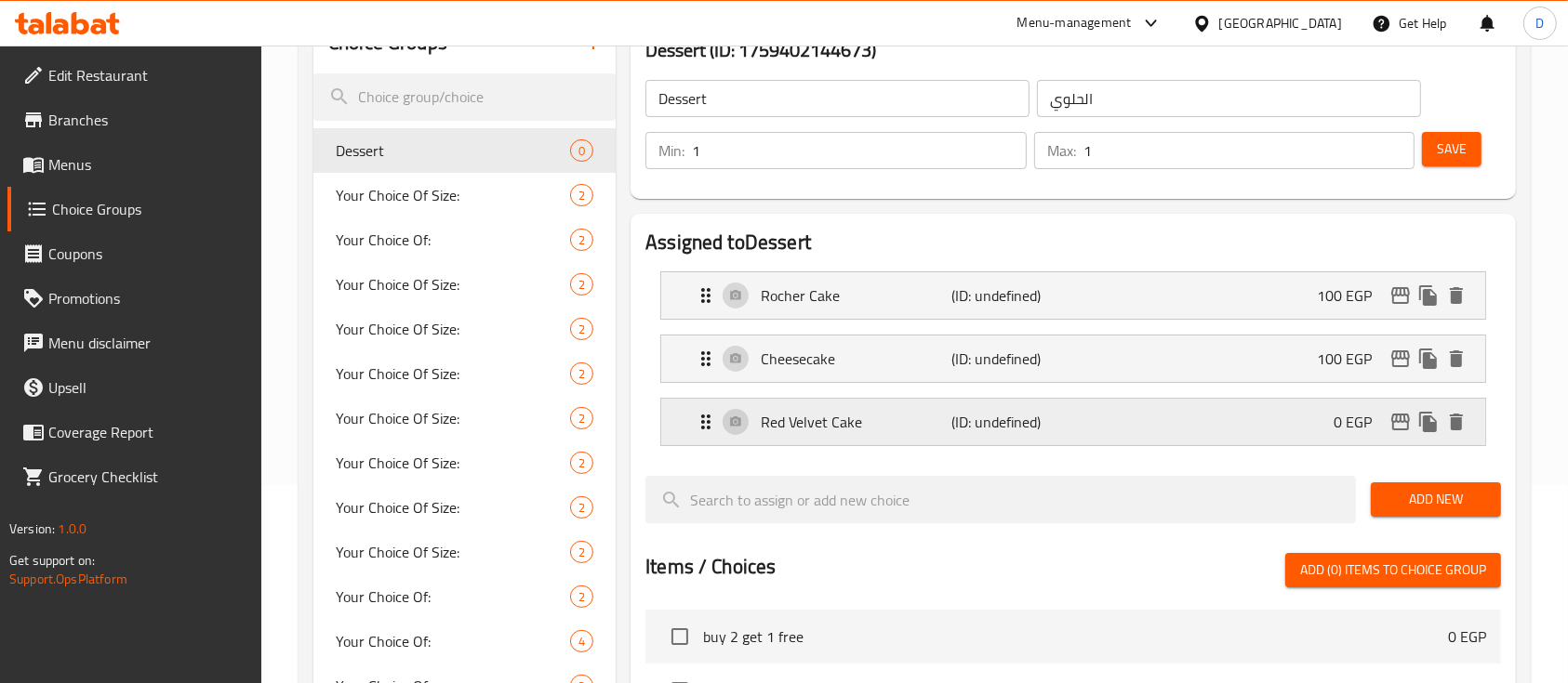
type input "100"
click at [970, 411] on p "(ID: undefined)" at bounding box center [1014, 422] width 127 height 22
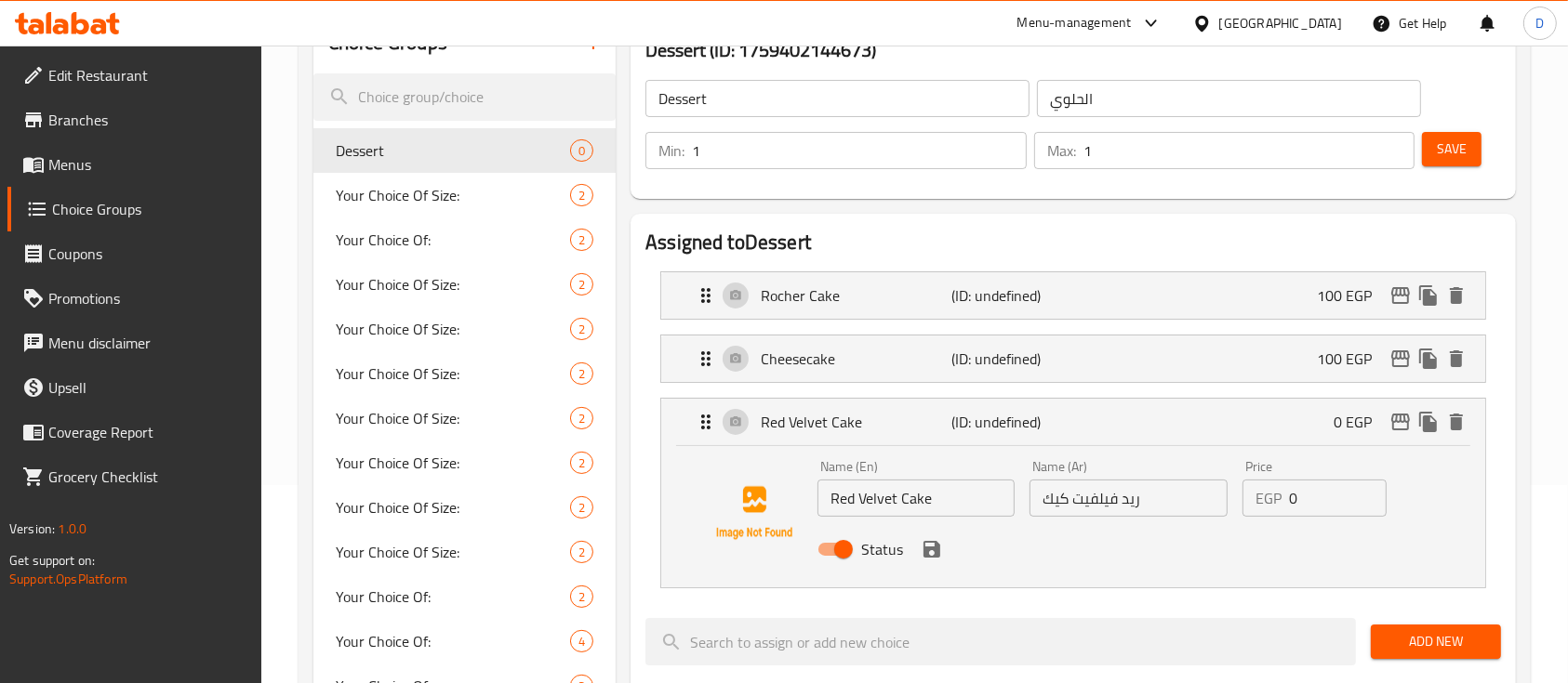
click at [906, 494] on input "Red Velvet Cake" at bounding box center [915, 498] width 197 height 37
click at [1305, 497] on input "0" at bounding box center [1337, 498] width 98 height 37
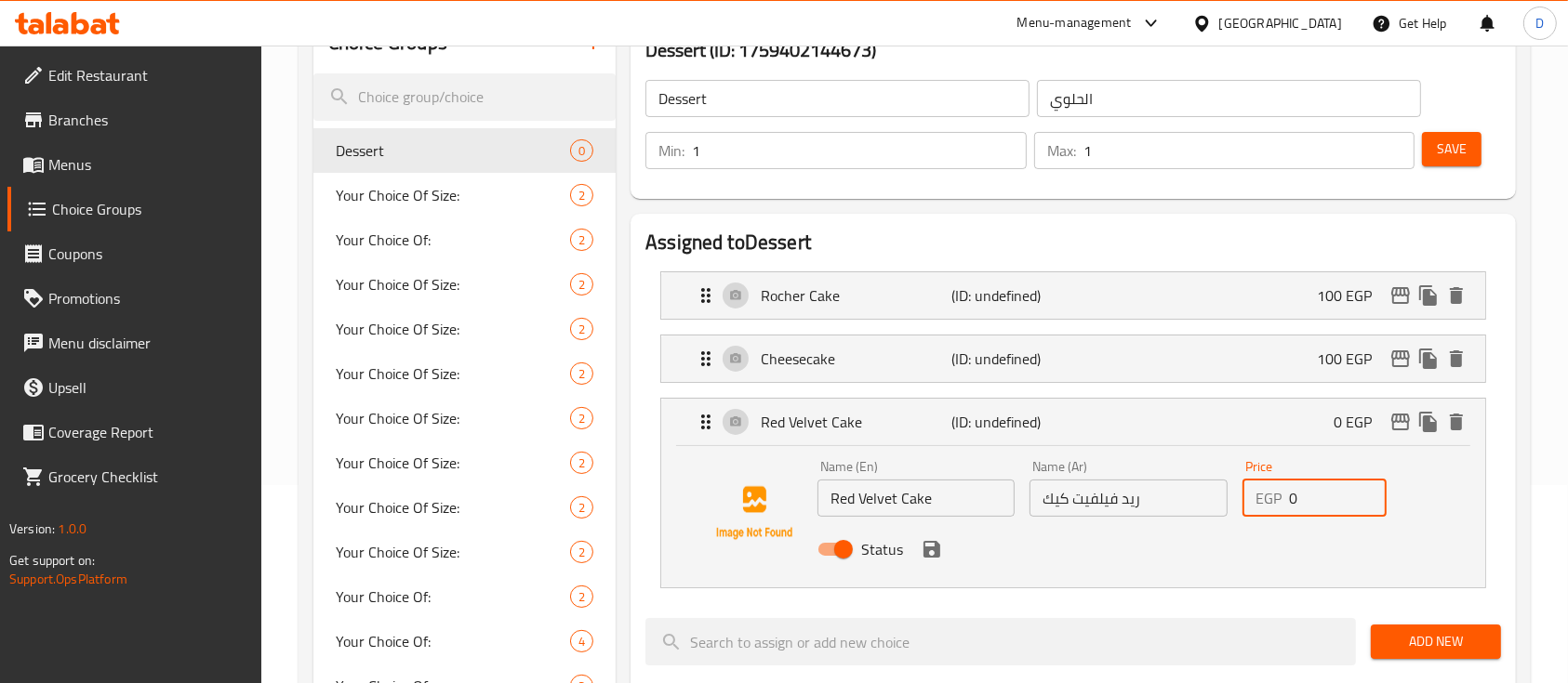
click at [1305, 497] on input "0" at bounding box center [1337, 498] width 98 height 37
click at [931, 546] on icon "save" at bounding box center [931, 549] width 16 height 16
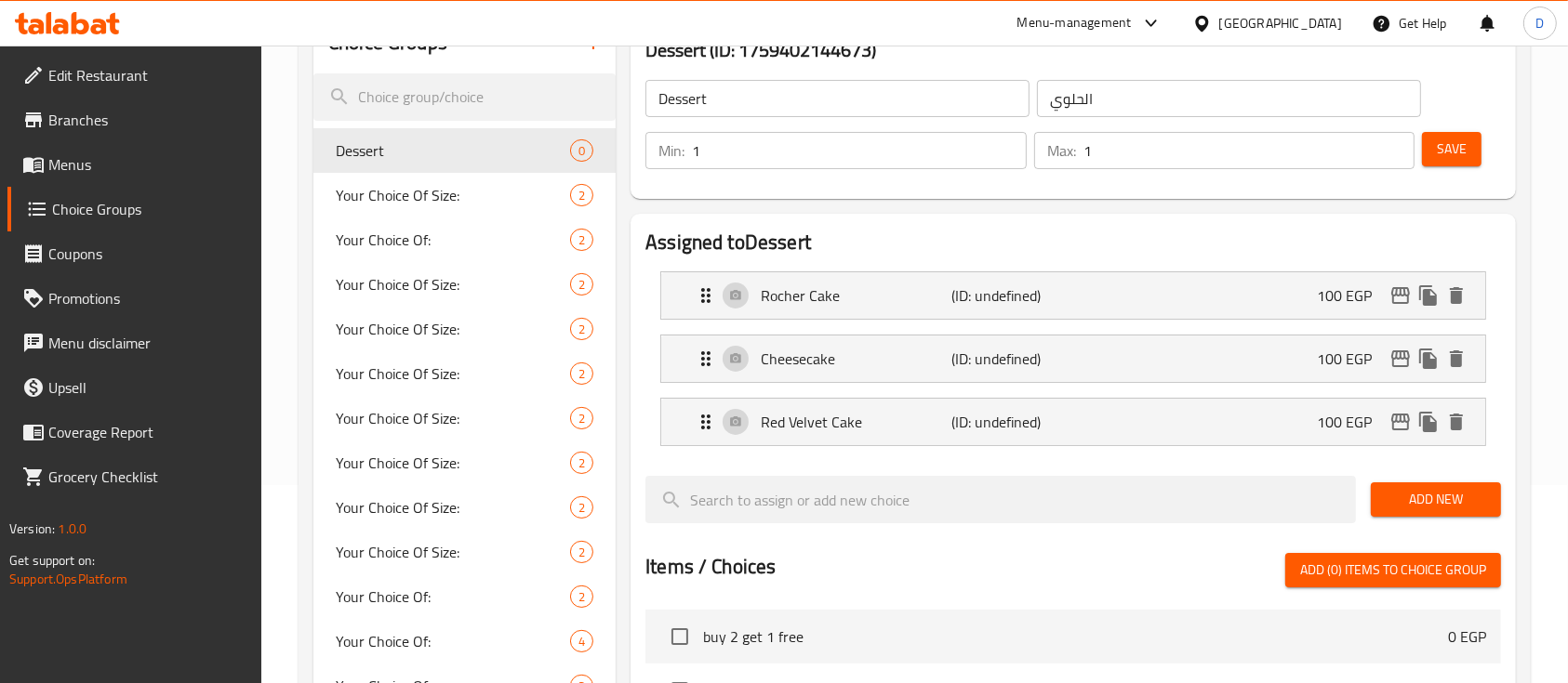
type input "100"
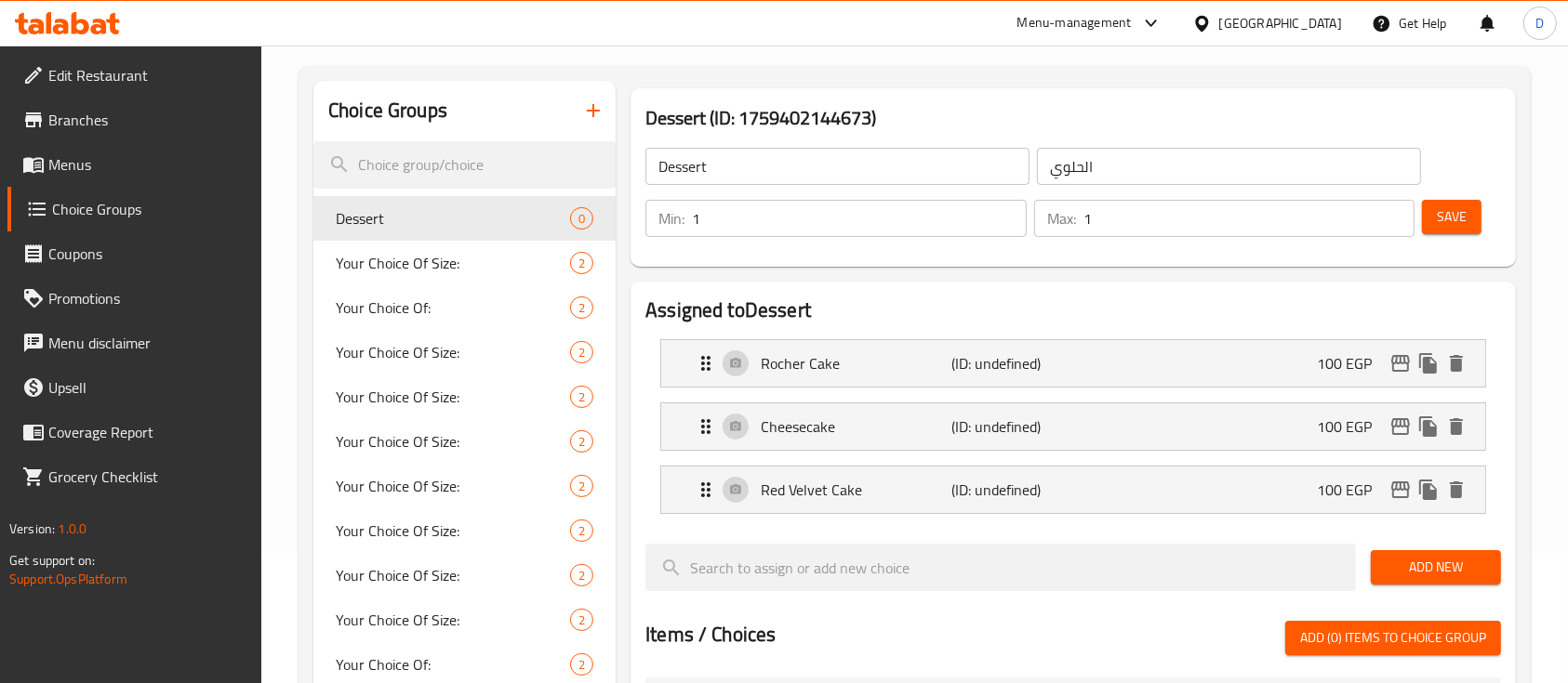
scroll to position [75, 0]
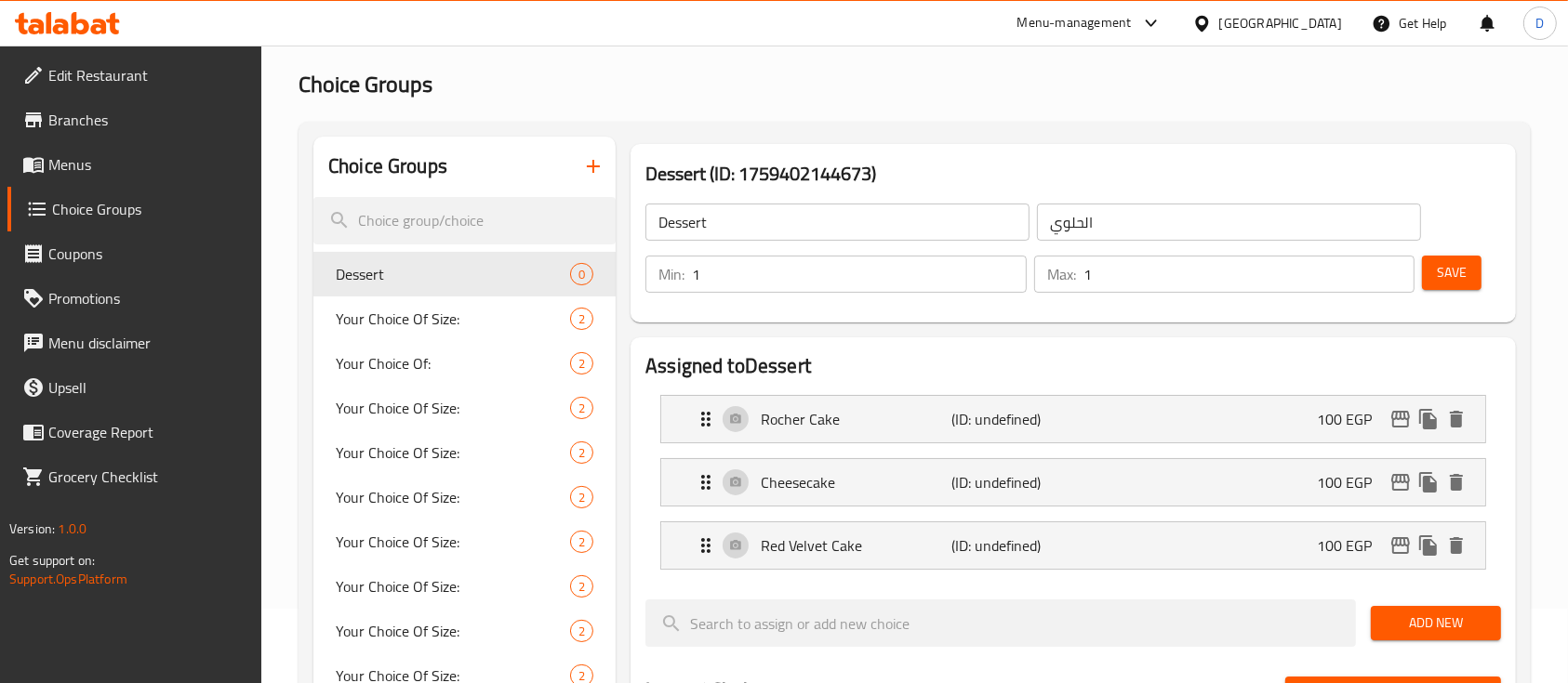
click at [1435, 273] on button "Save" at bounding box center [1451, 273] width 59 height 34
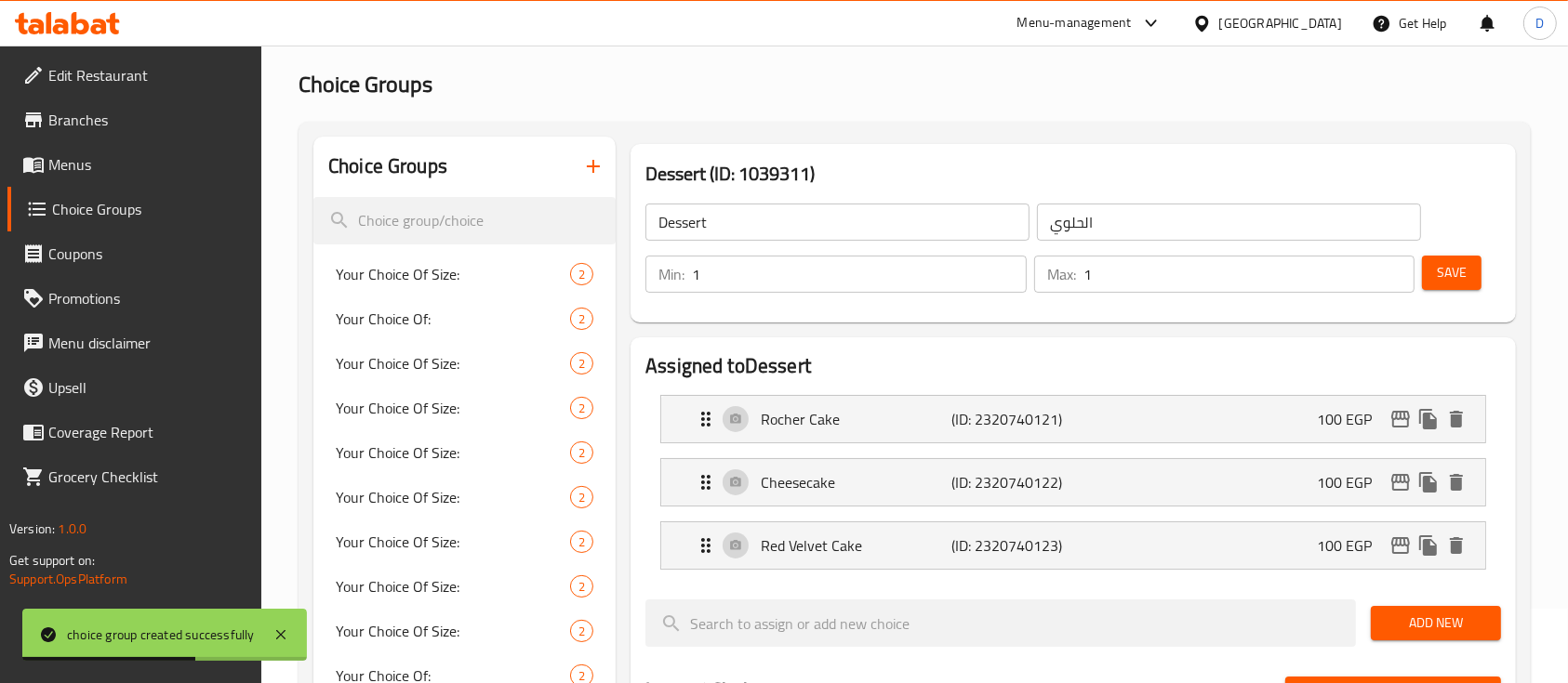
click at [593, 167] on icon "button" at bounding box center [593, 166] width 13 height 13
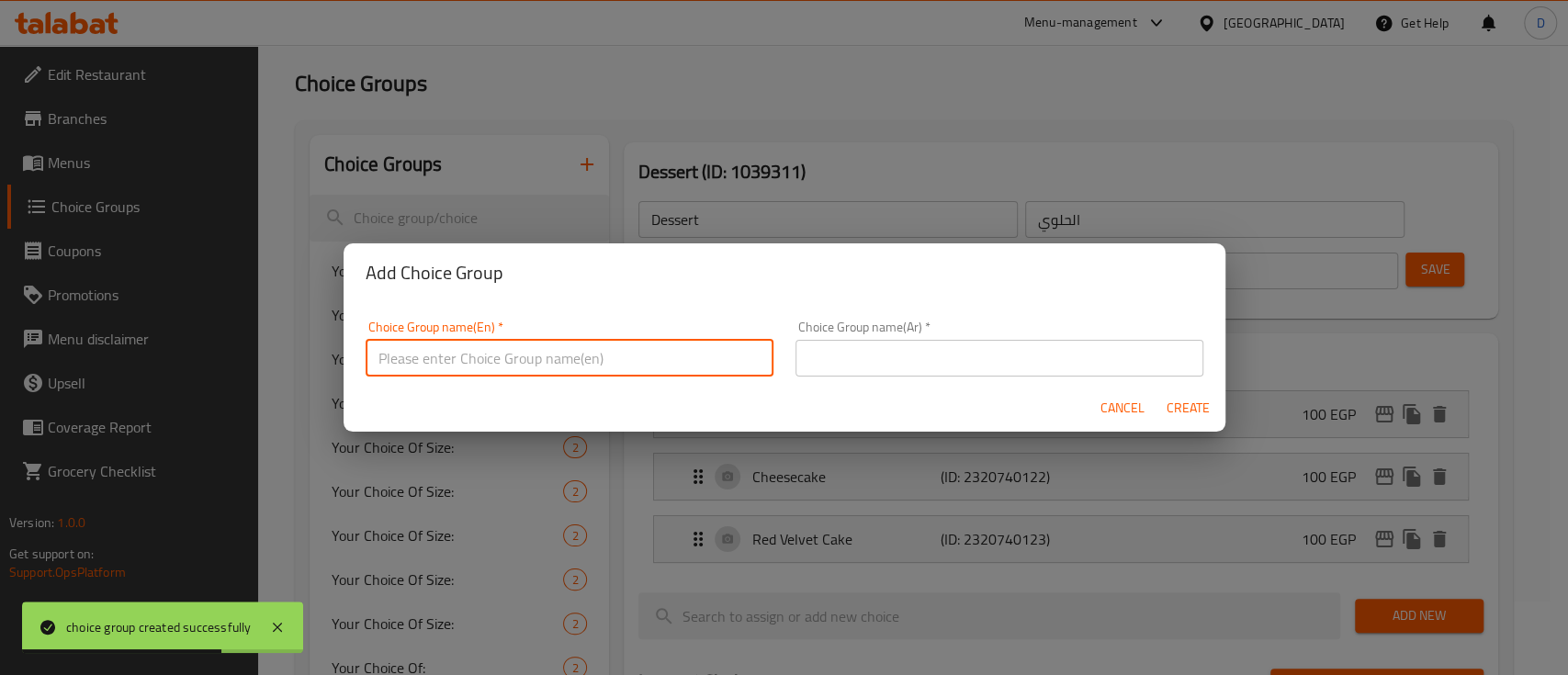
click at [565, 356] on input "text" at bounding box center [568, 359] width 407 height 36
type input "ه"
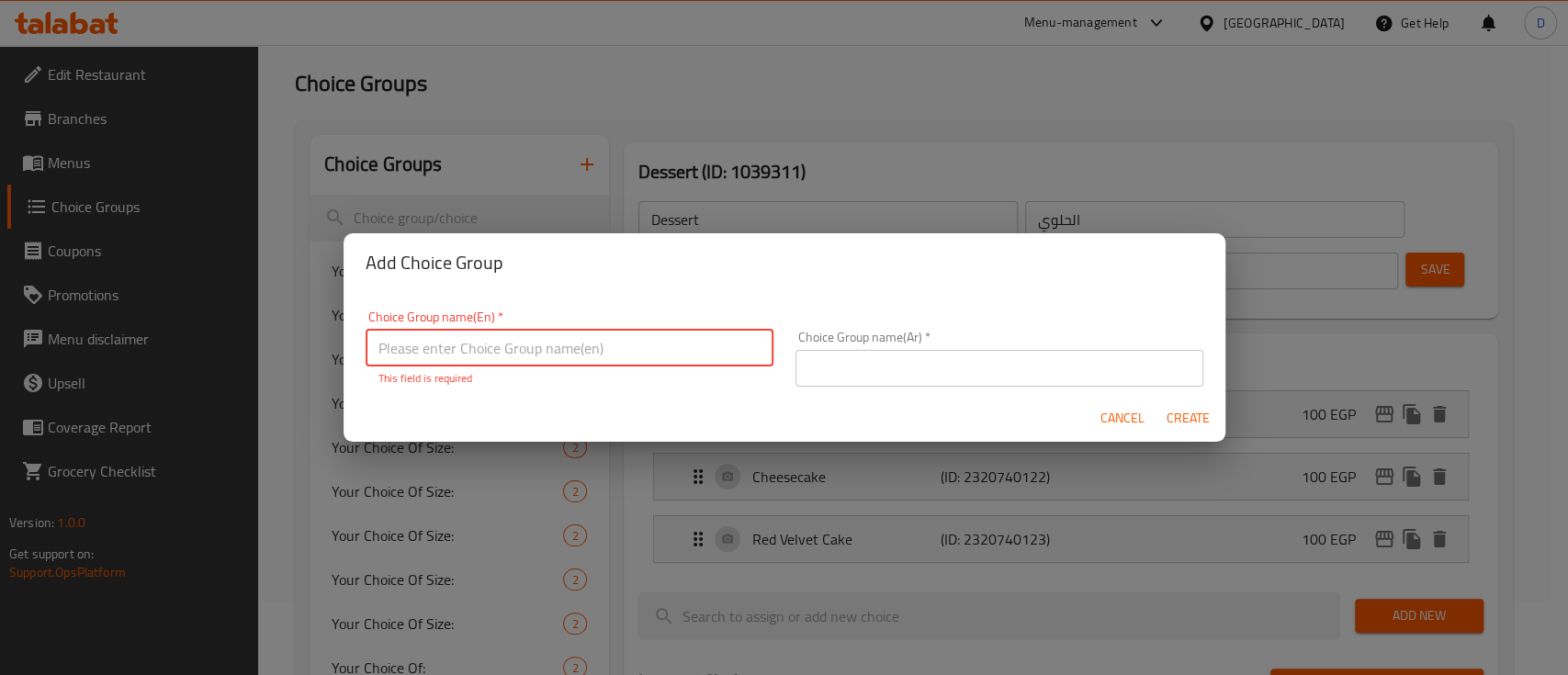
click at [1135, 423] on span "Cancel" at bounding box center [1122, 418] width 44 height 23
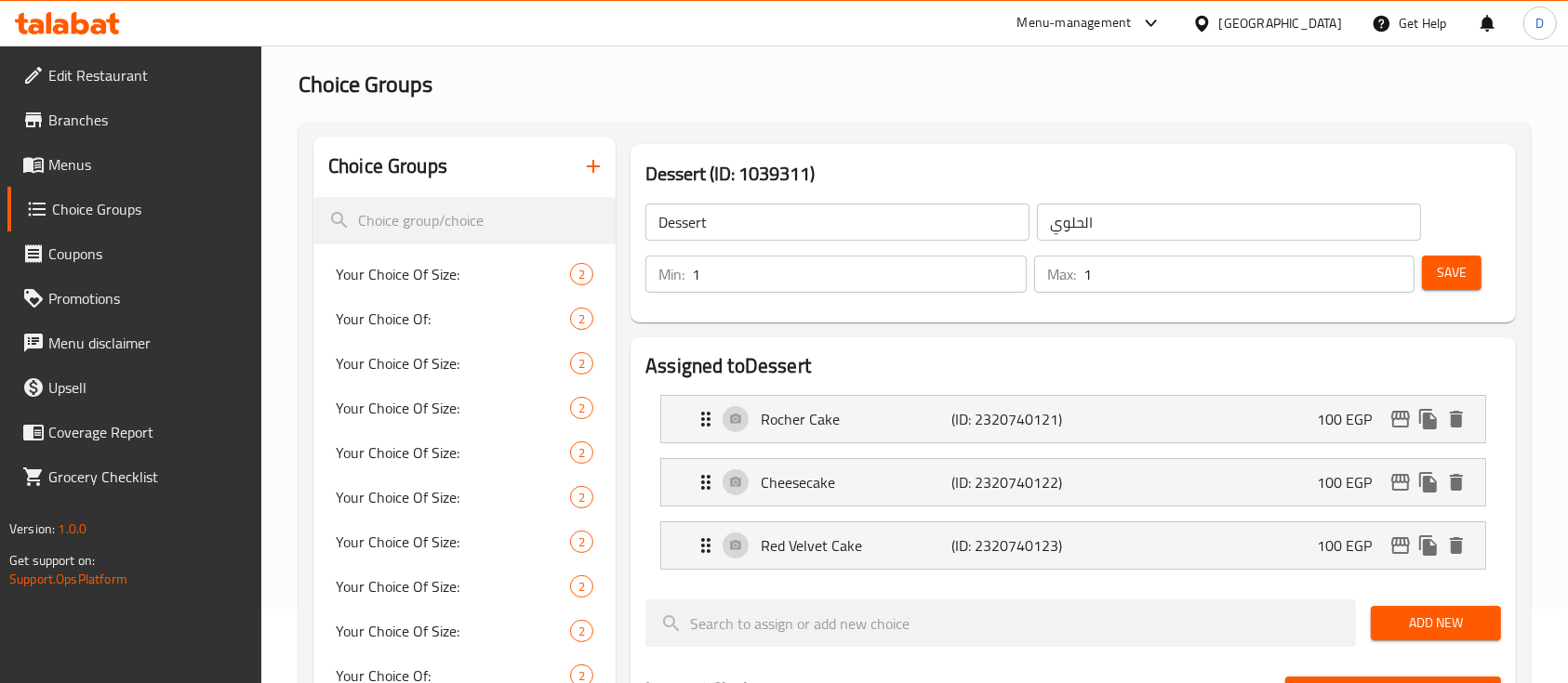
click at [593, 174] on icon "button" at bounding box center [593, 166] width 22 height 22
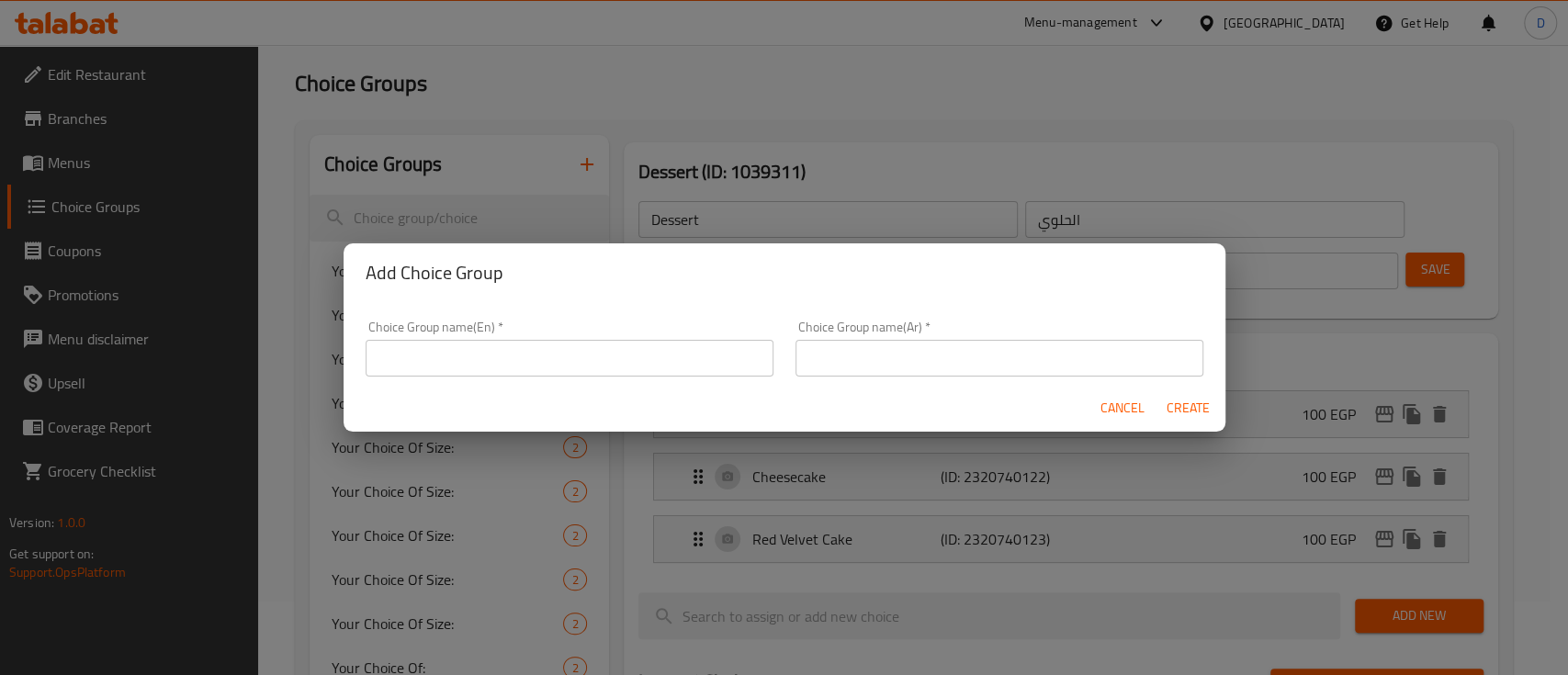
click at [608, 362] on input "text" at bounding box center [568, 359] width 407 height 36
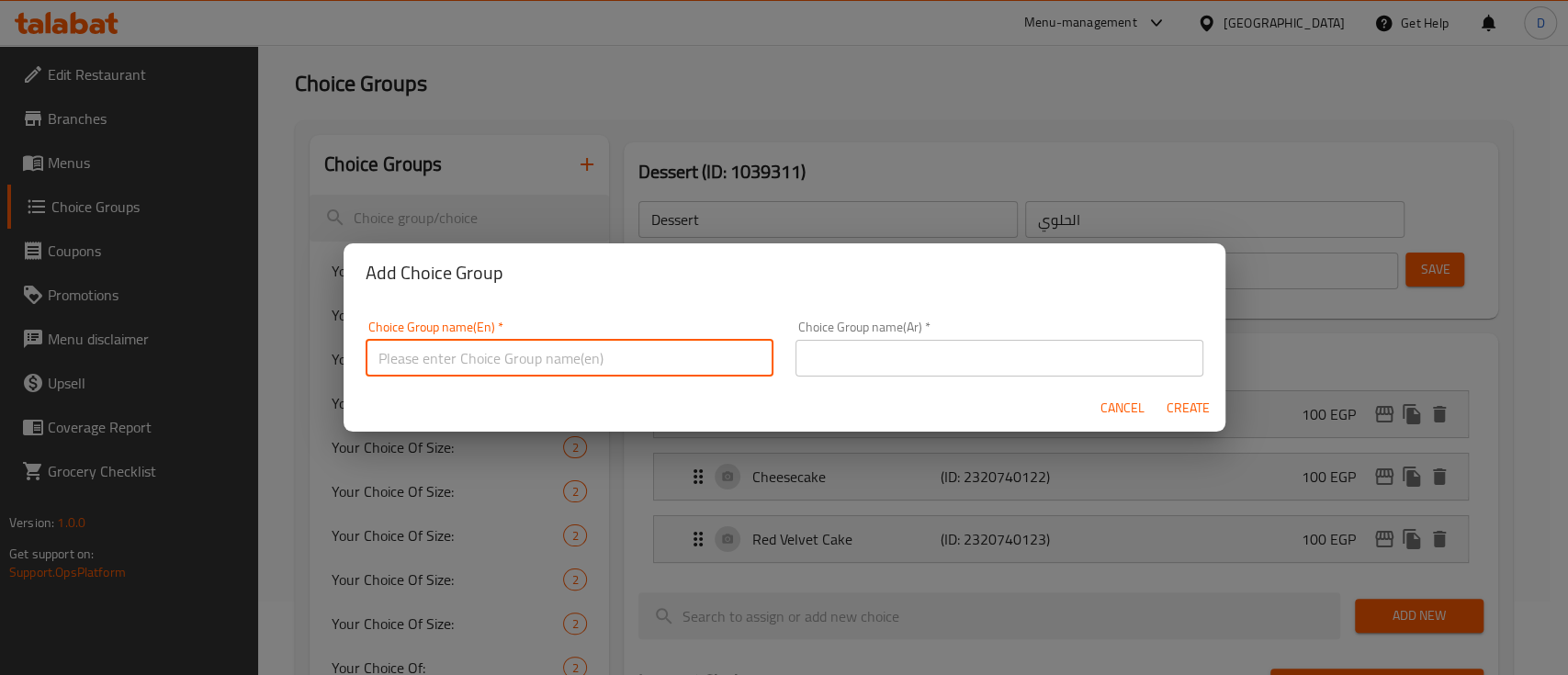
type input "ع"
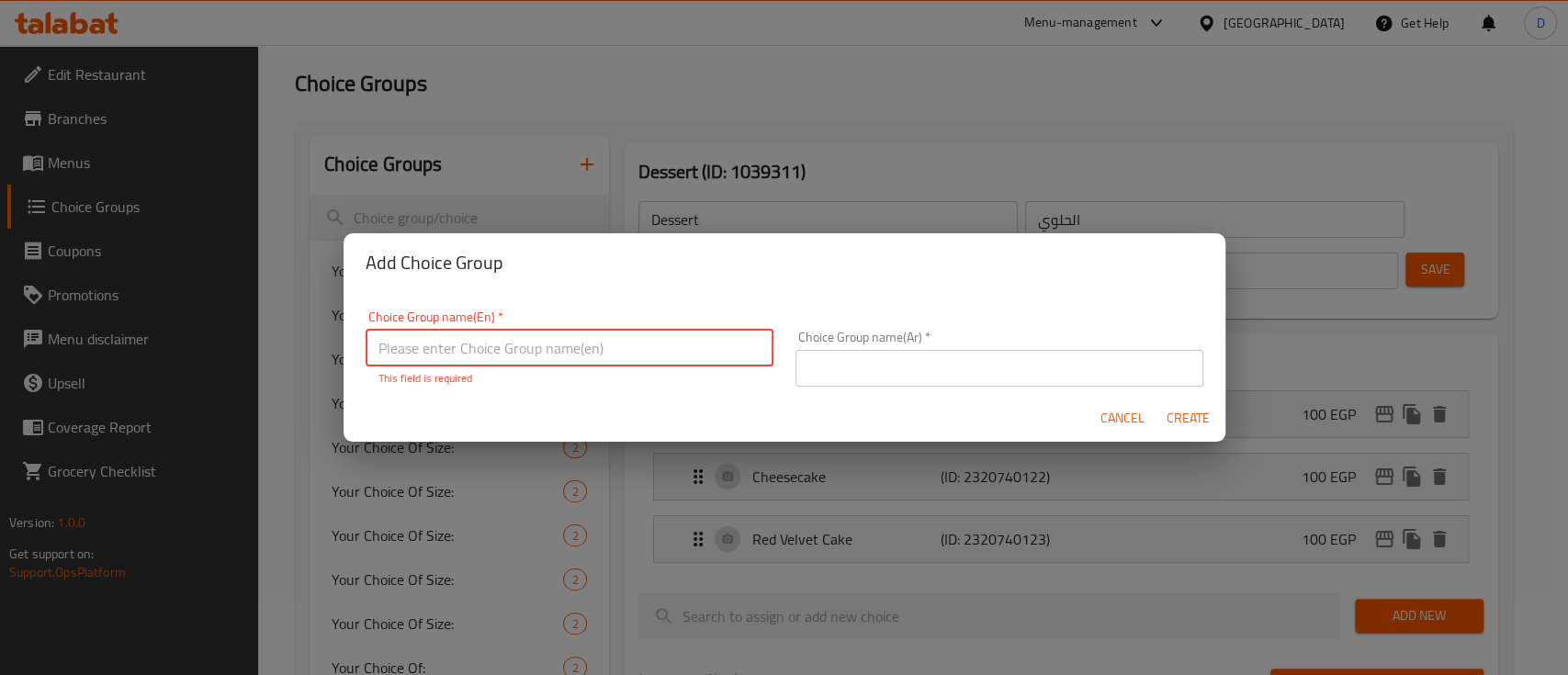
click at [846, 361] on input "text" at bounding box center [999, 368] width 407 height 36
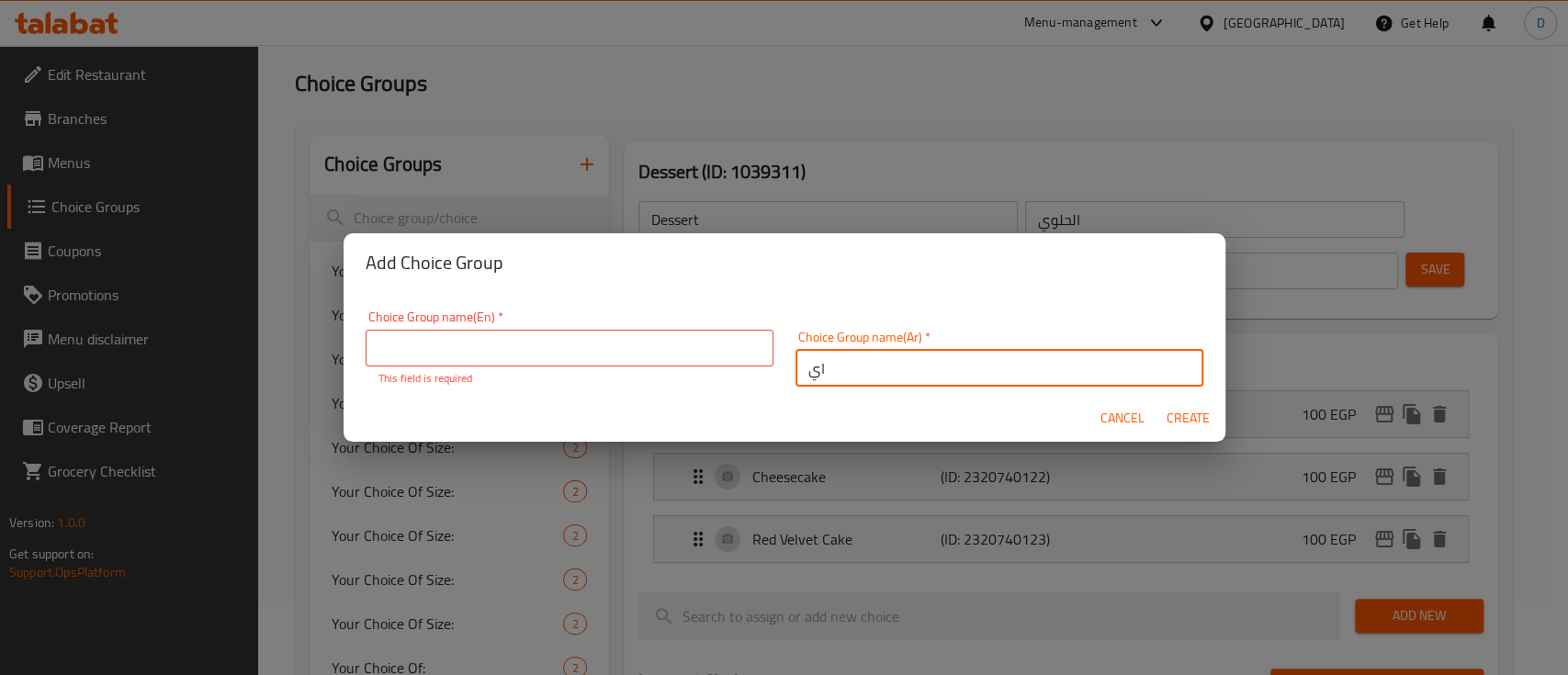
type input "ايس كوفي"
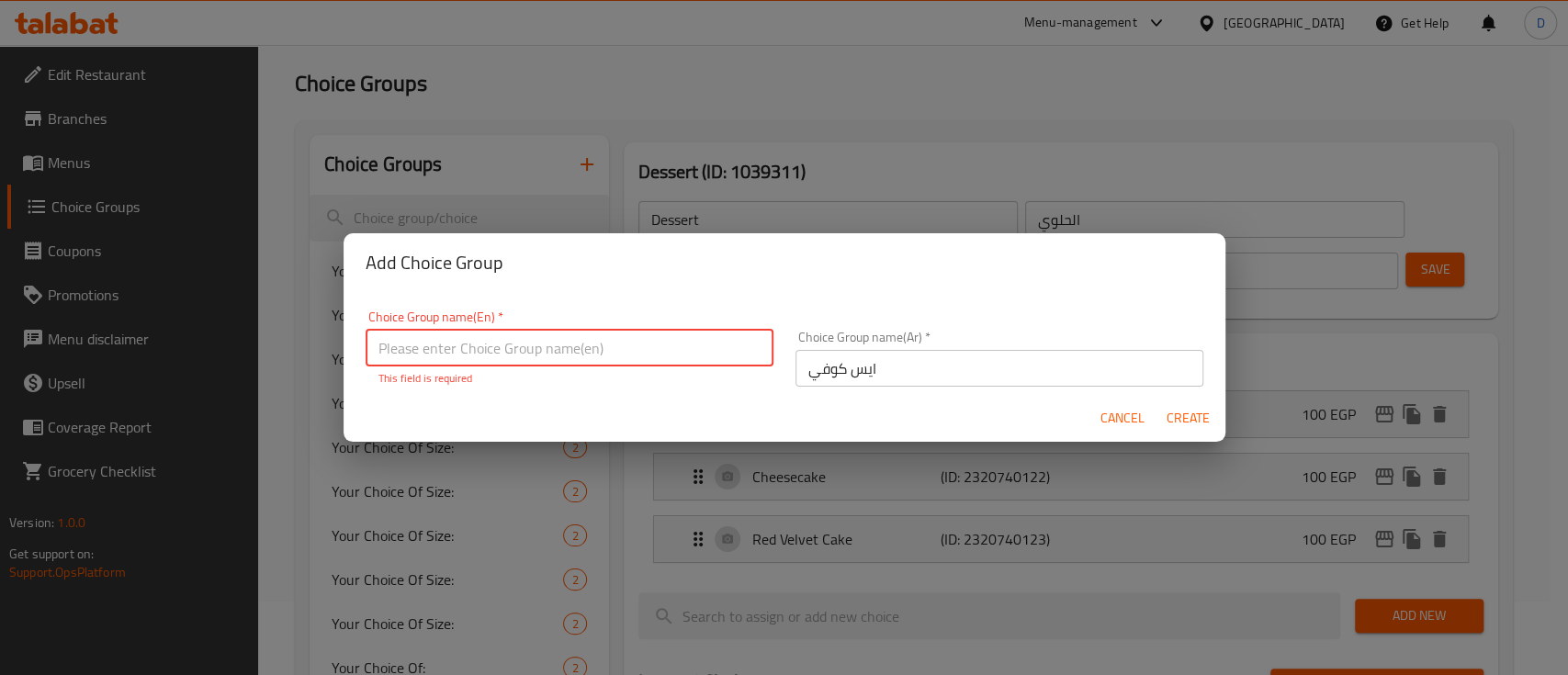
click at [583, 332] on input "text" at bounding box center [568, 348] width 407 height 36
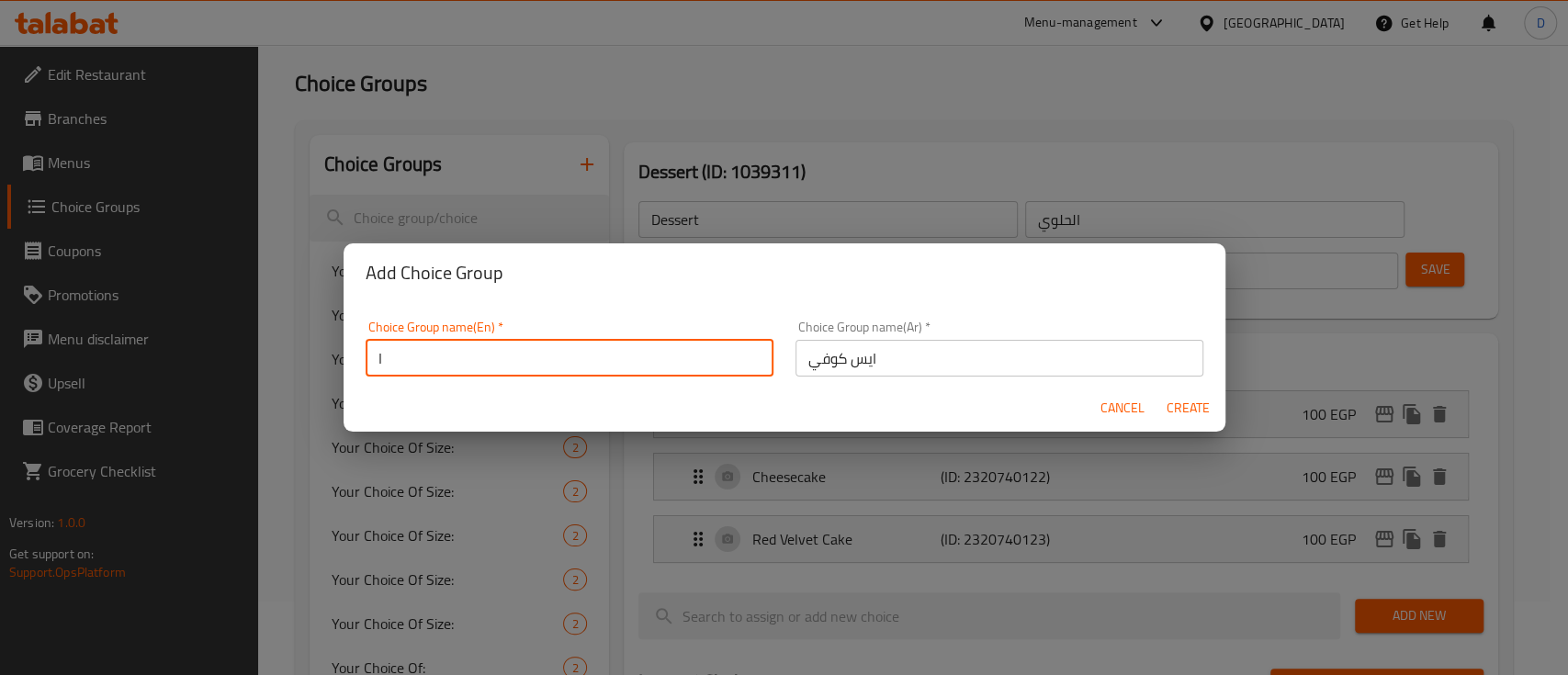
type input "Iced Coffee"
click at [1178, 415] on span "Create" at bounding box center [1188, 408] width 44 height 23
type input "Iced Coffee"
type input "ايس كوفي"
type input "0"
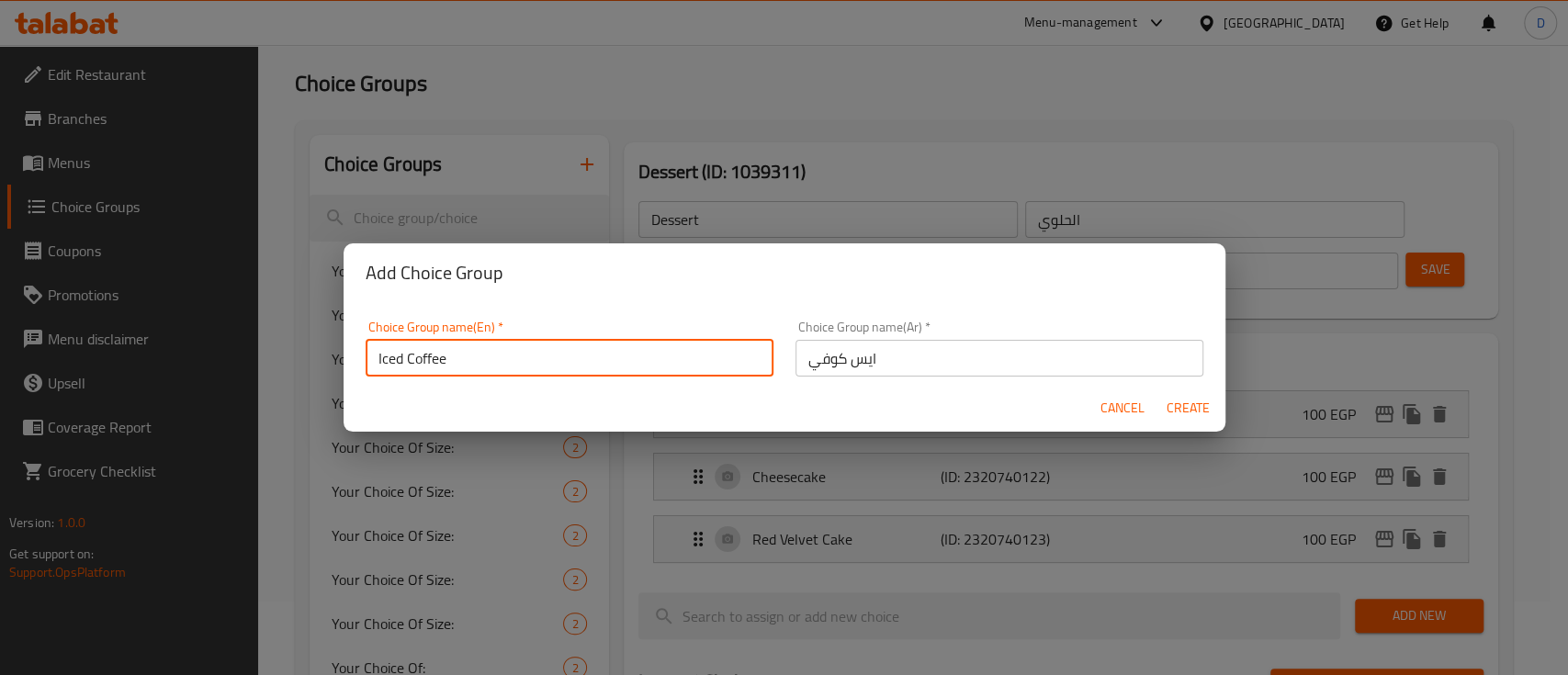
type input "0"
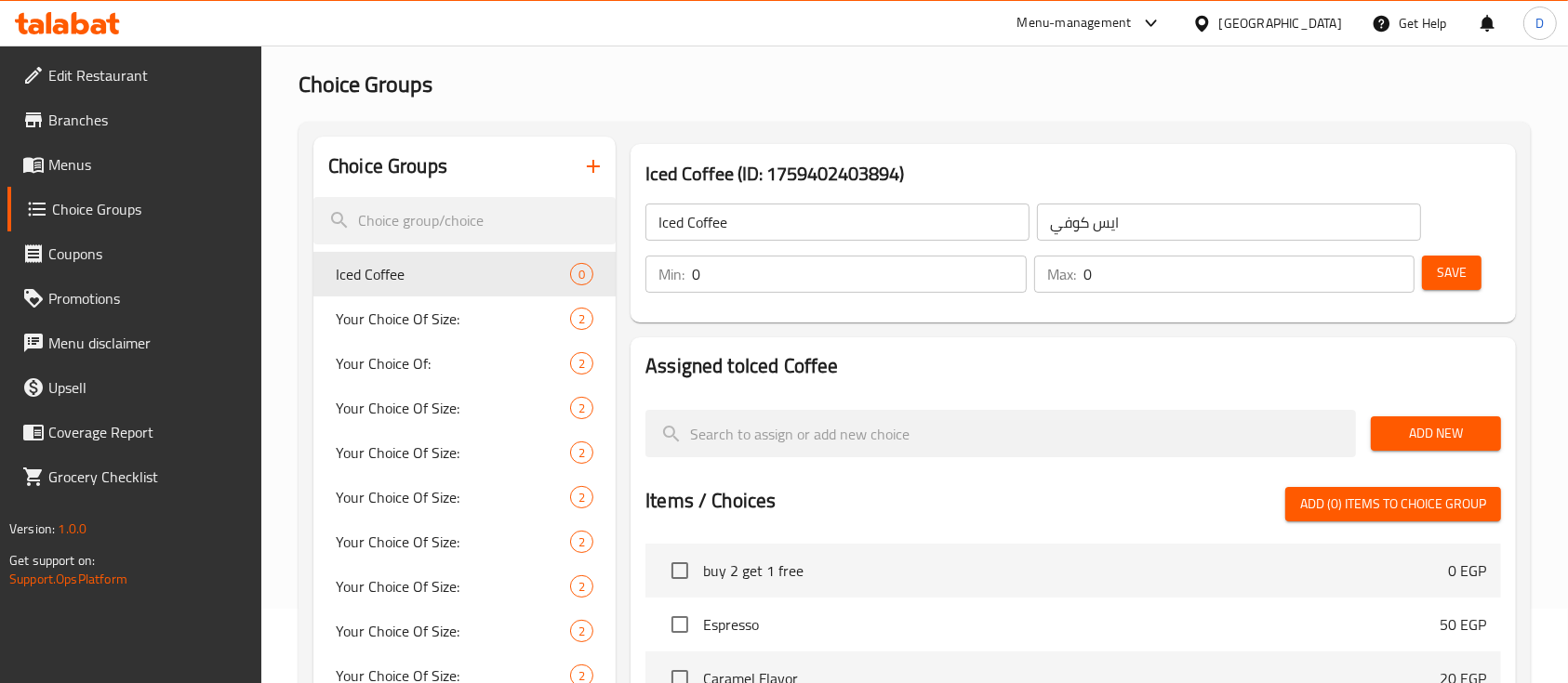
click at [843, 276] on input "0" at bounding box center [859, 275] width 335 height 37
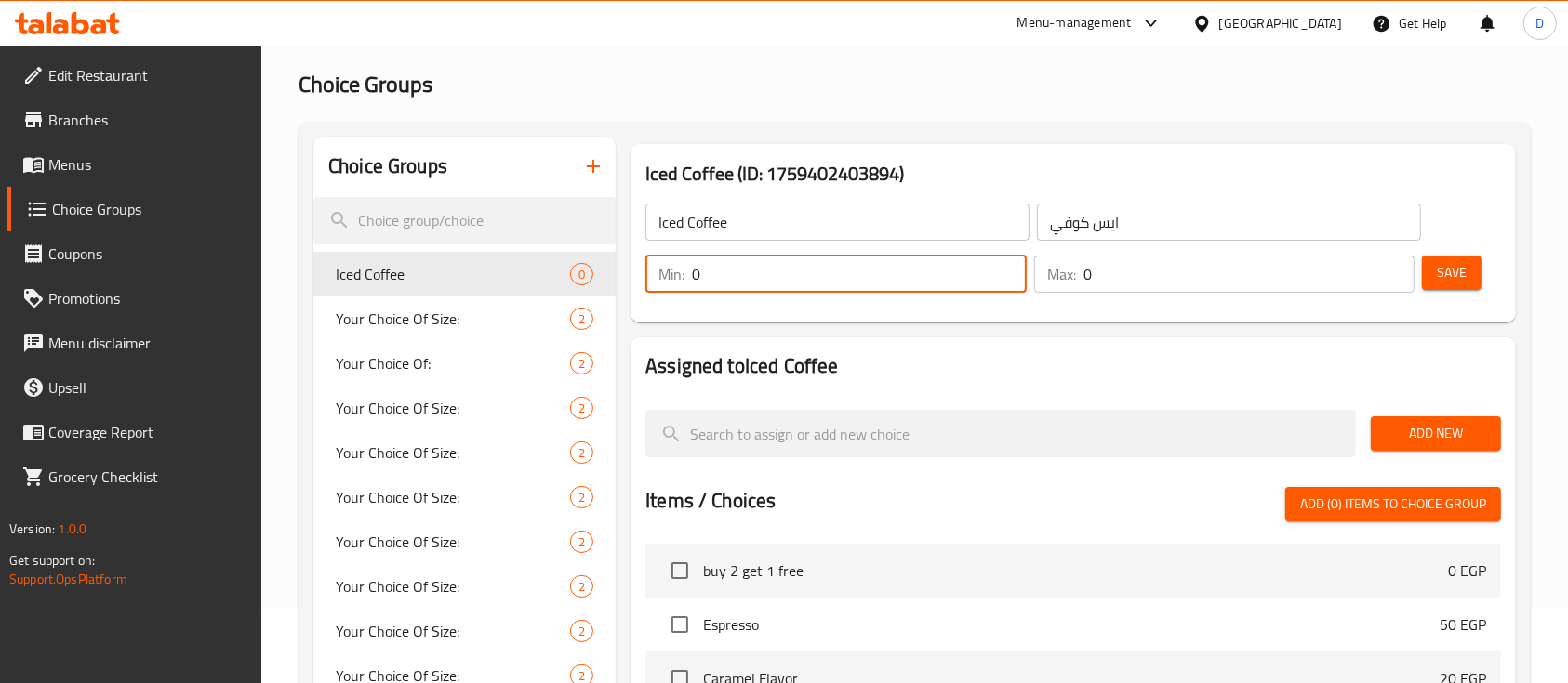
click at [843, 276] on input "0" at bounding box center [859, 275] width 335 height 37
type input "1"
click at [1193, 275] on input "0" at bounding box center [1249, 275] width 332 height 37
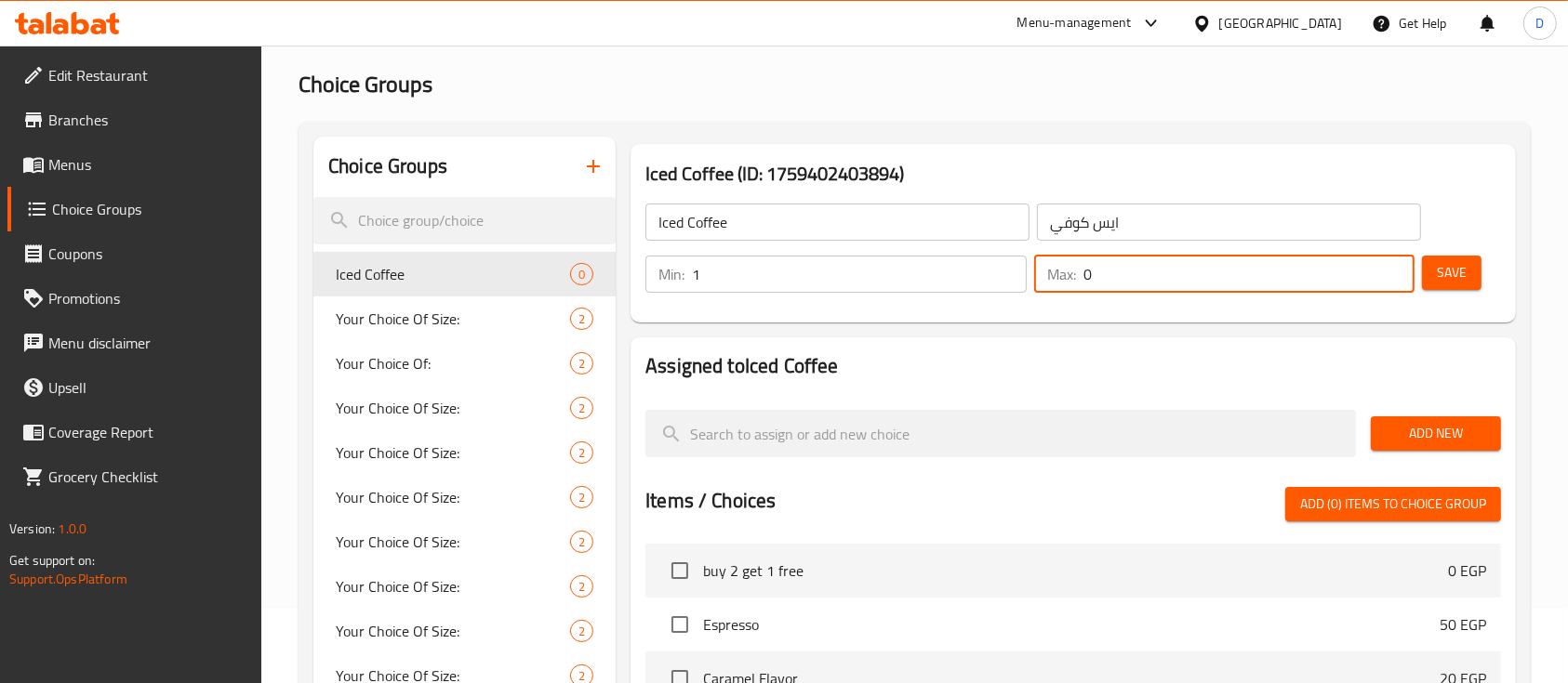
click at [1193, 275] on input "0" at bounding box center [1249, 275] width 332 height 37
click at [1195, 275] on input "0" at bounding box center [1249, 275] width 332 height 37
type input "1"
drag, startPoint x: 1417, startPoint y: 420, endPoint x: 1388, endPoint y: 387, distance: 43.9
click at [1417, 422] on span "Add New" at bounding box center [1435, 434] width 100 height 23
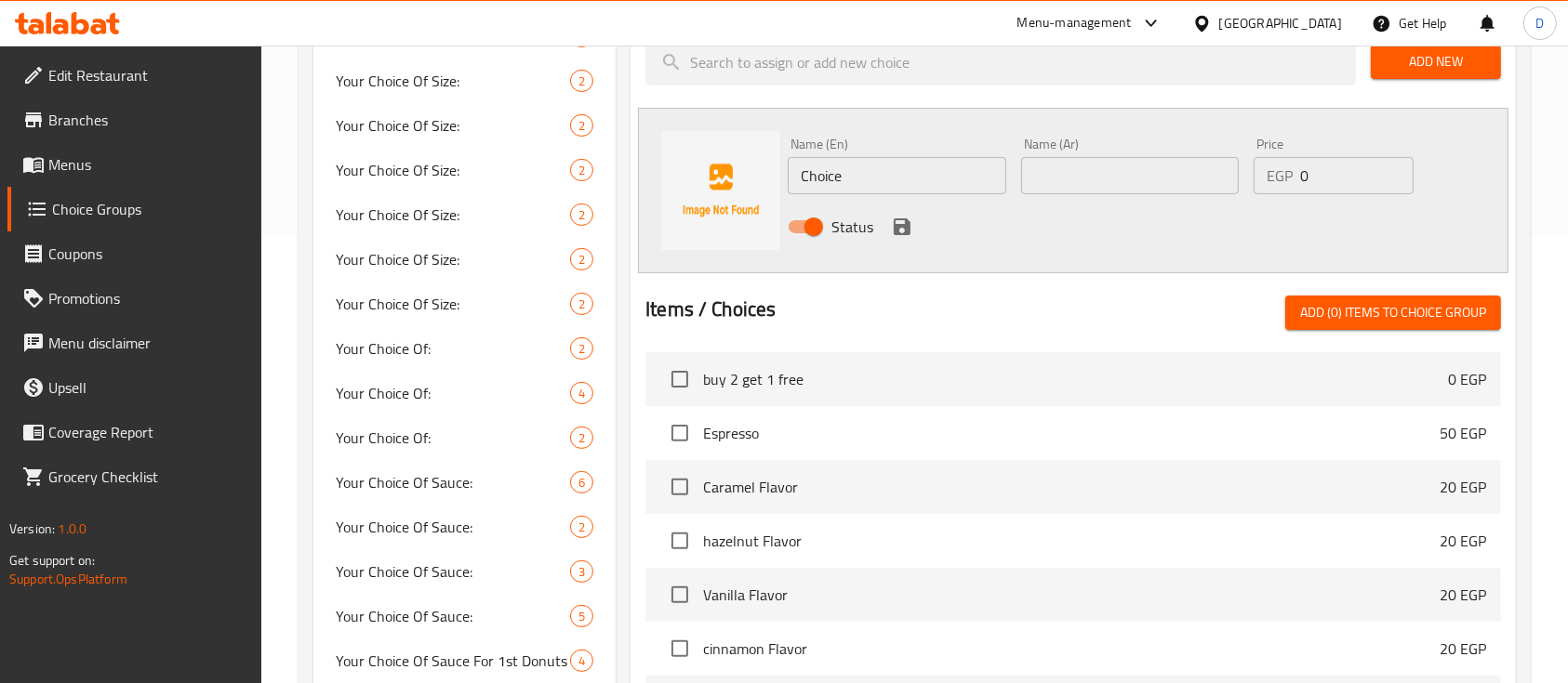
scroll to position [198, 0]
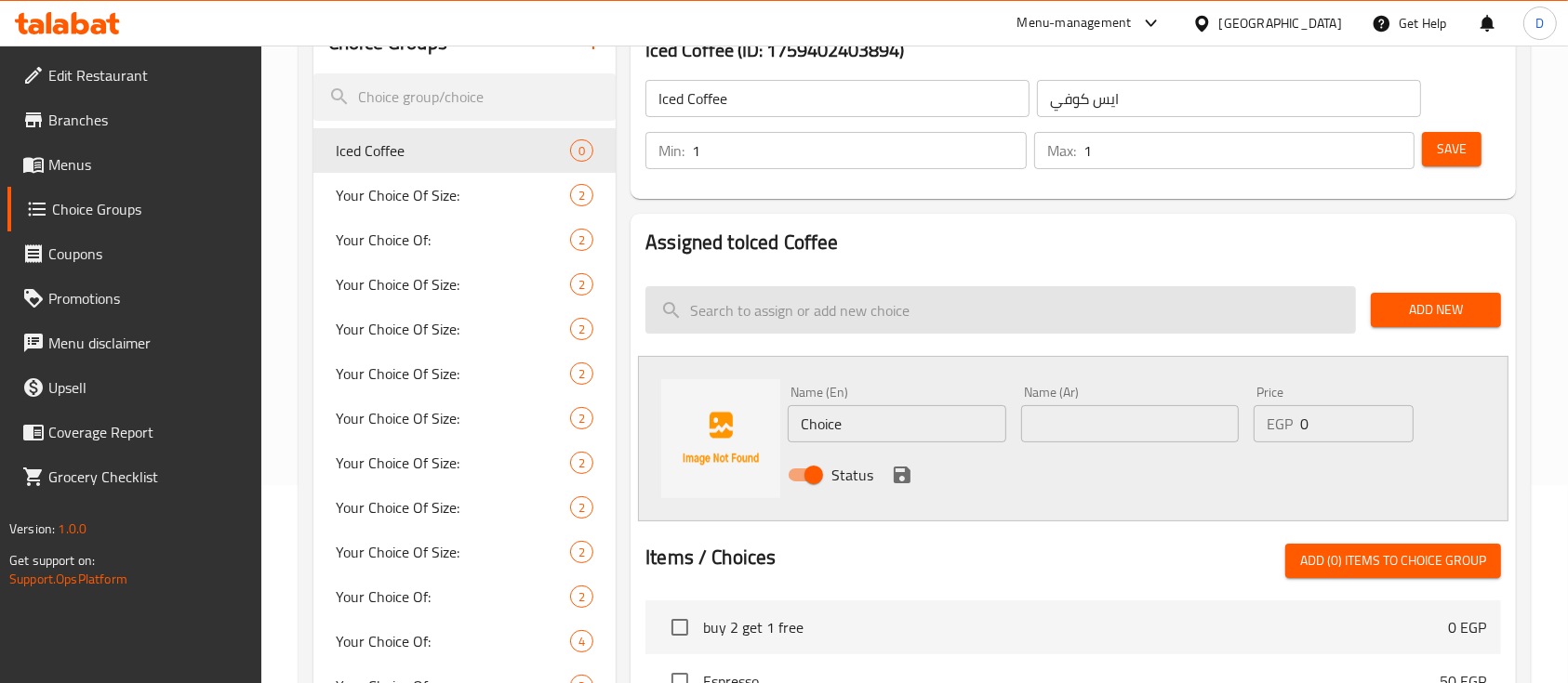
click at [921, 309] on input "search" at bounding box center [1000, 309] width 710 height 48
paste input "Iced Latte"
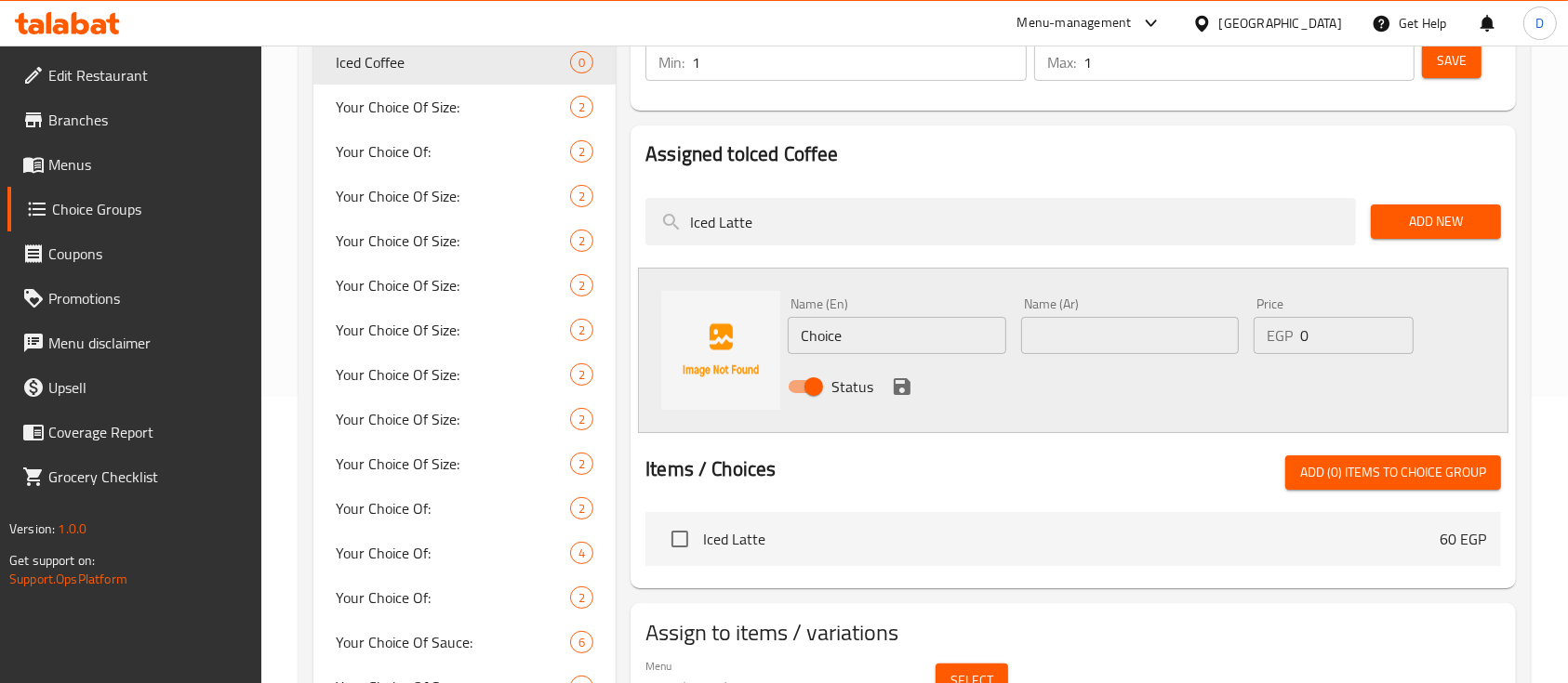
scroll to position [322, 0]
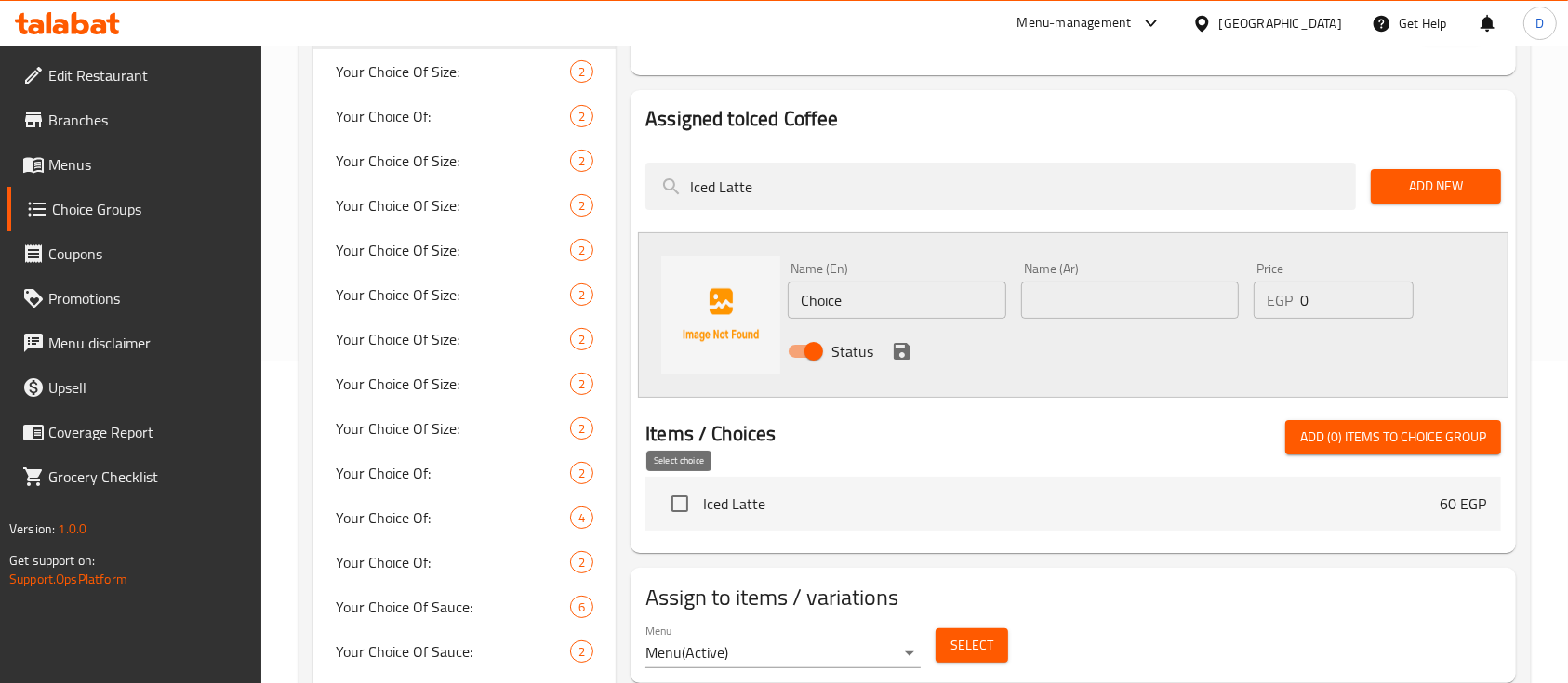
type input "Iced Latte"
click at [679, 502] on input "checkbox" at bounding box center [679, 504] width 39 height 39
checkbox input "true"
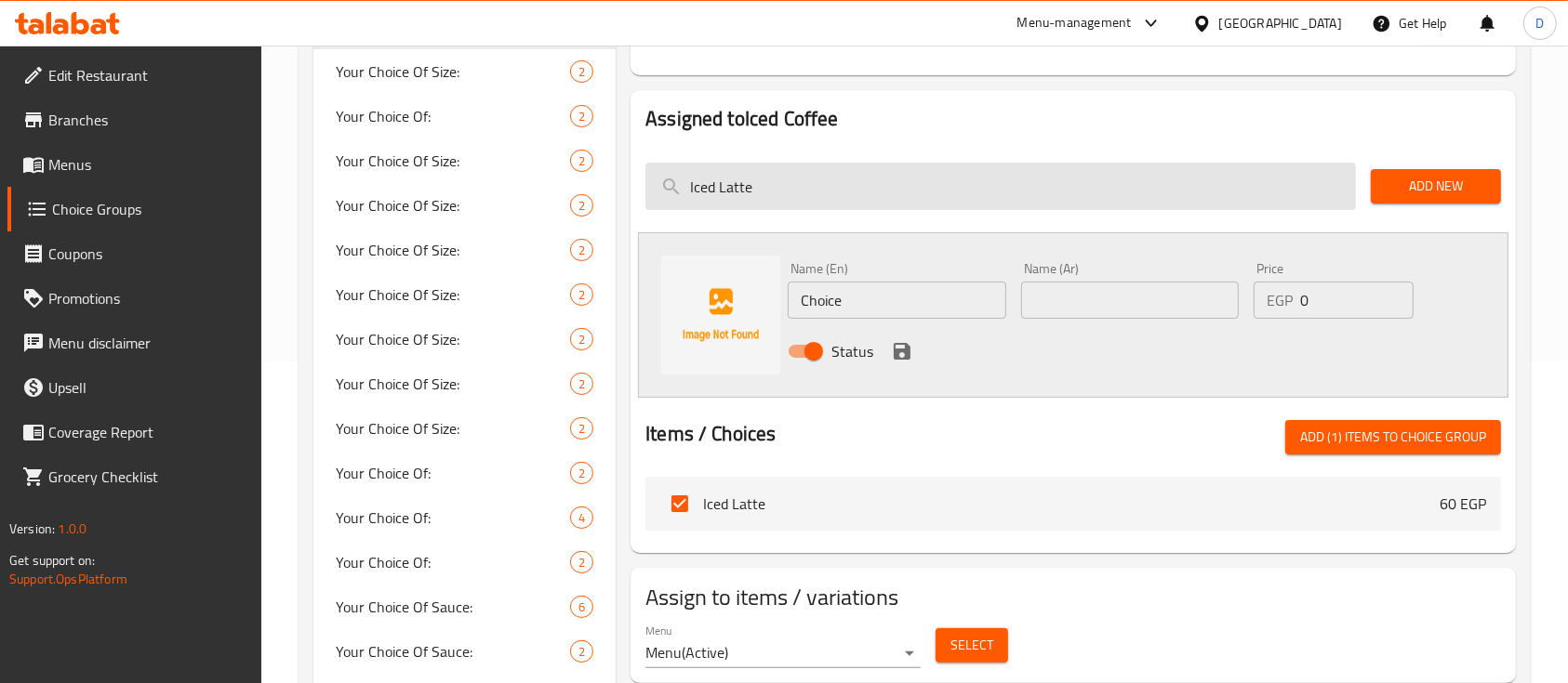
click at [913, 179] on input "Iced Latte" at bounding box center [1000, 186] width 710 height 48
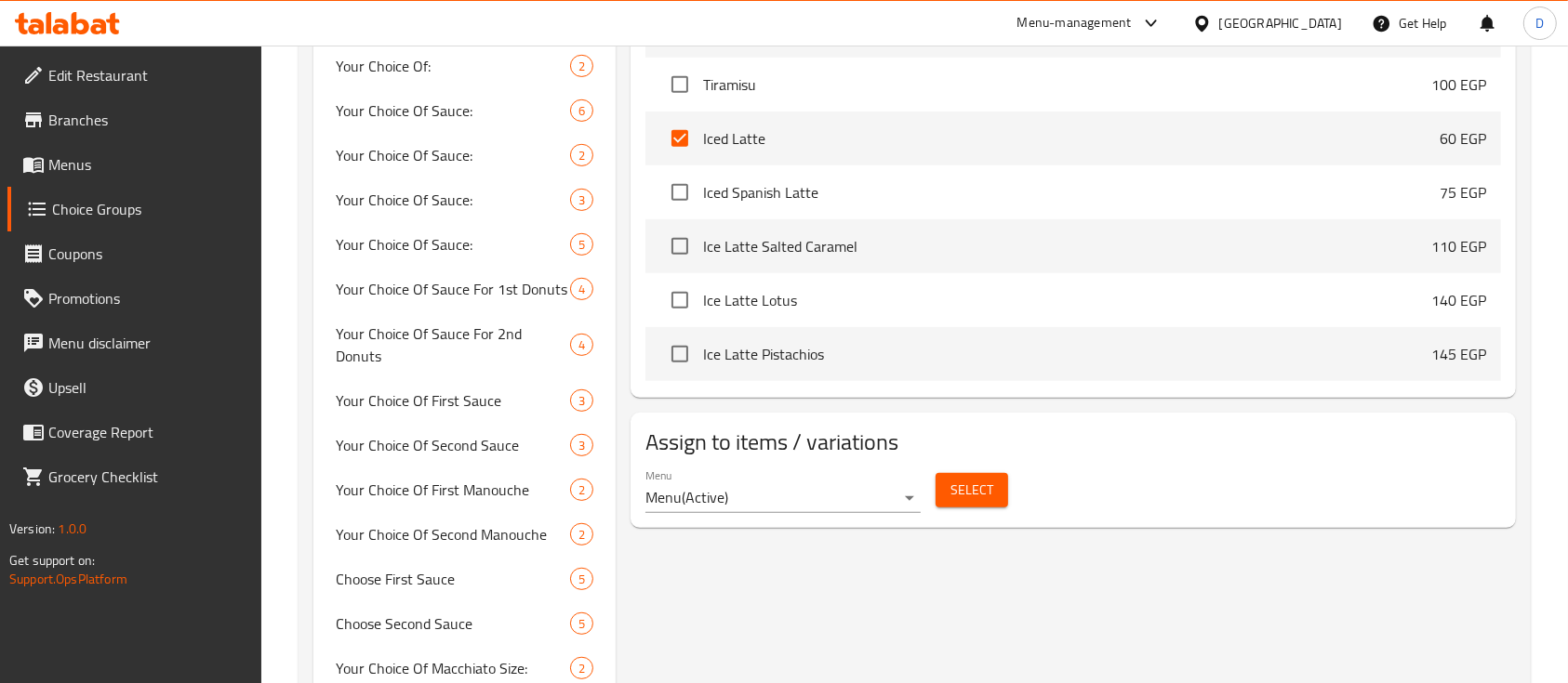
scroll to position [2106, 0]
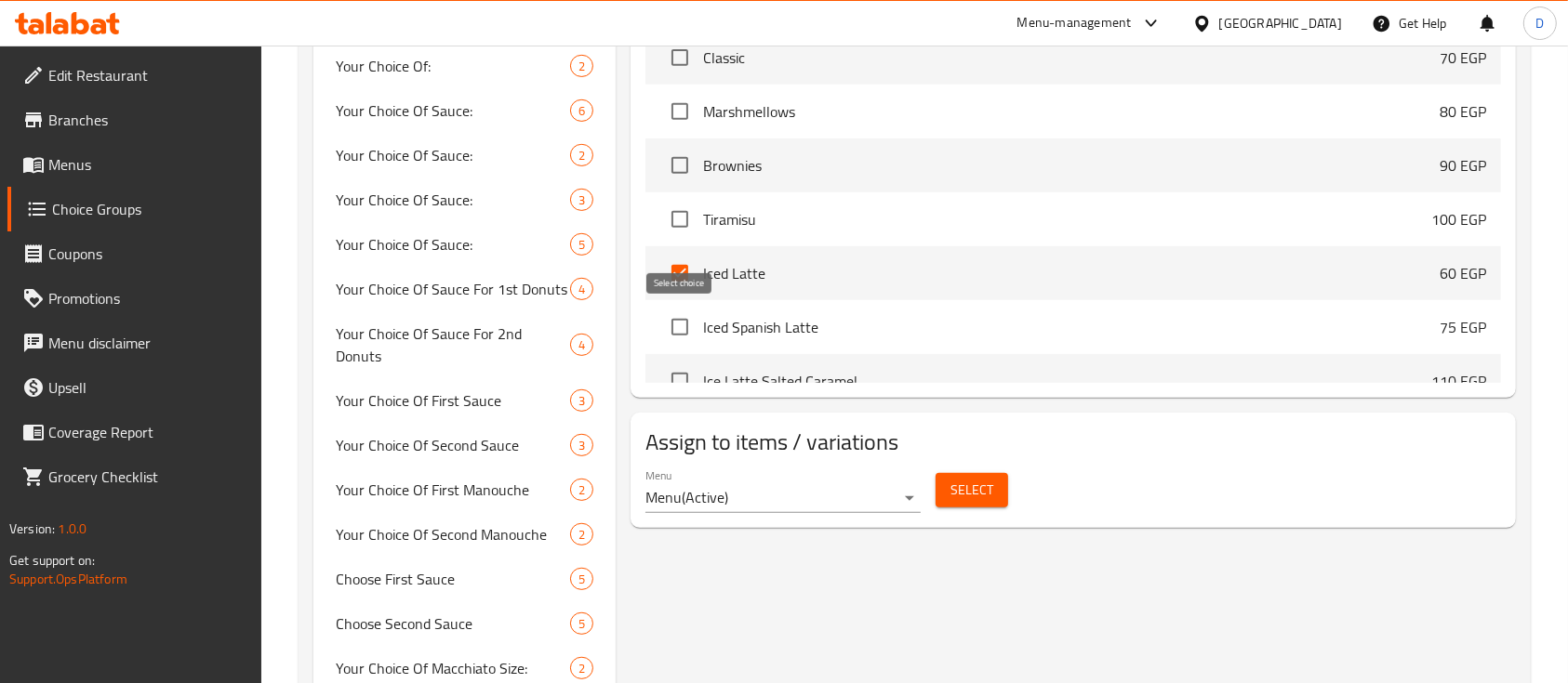
click at [675, 332] on input "checkbox" at bounding box center [679, 327] width 39 height 39
checkbox input "true"
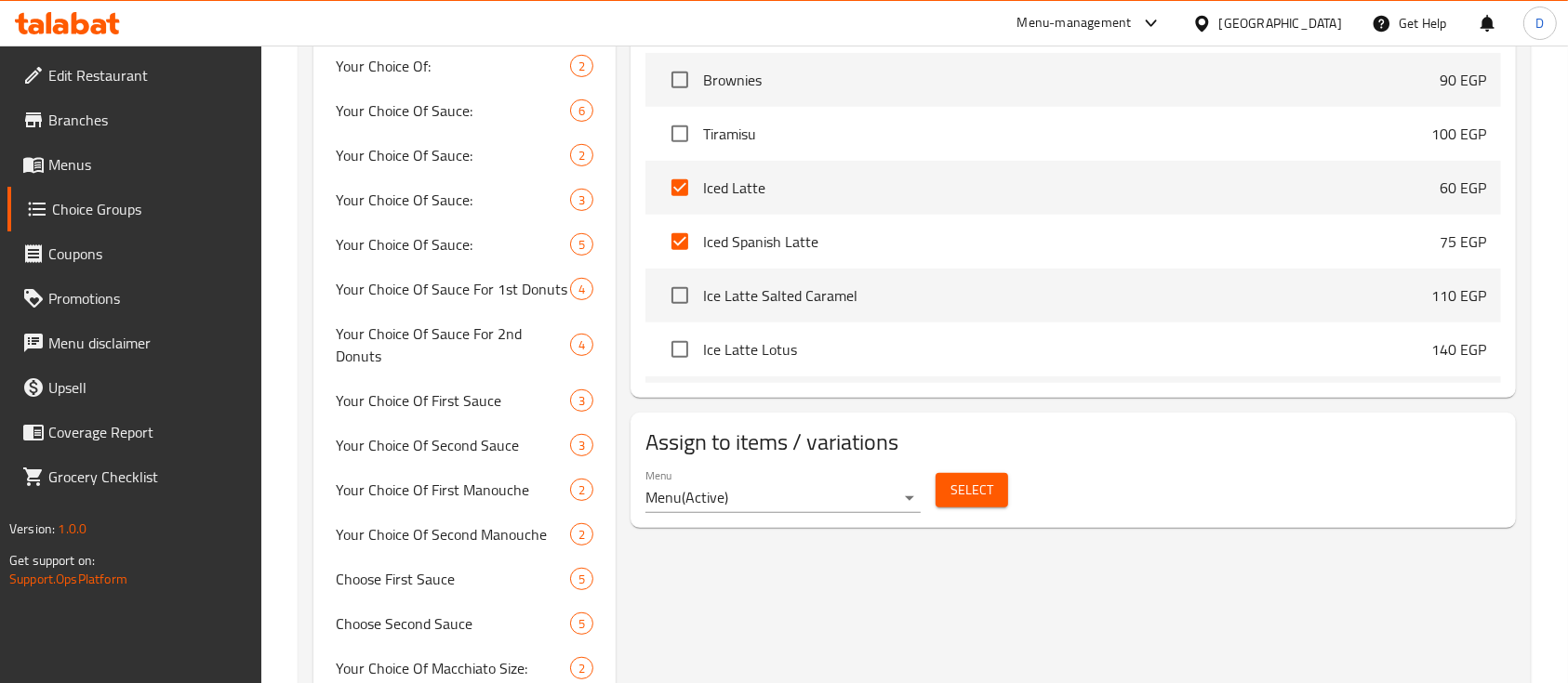
scroll to position [2231, 0]
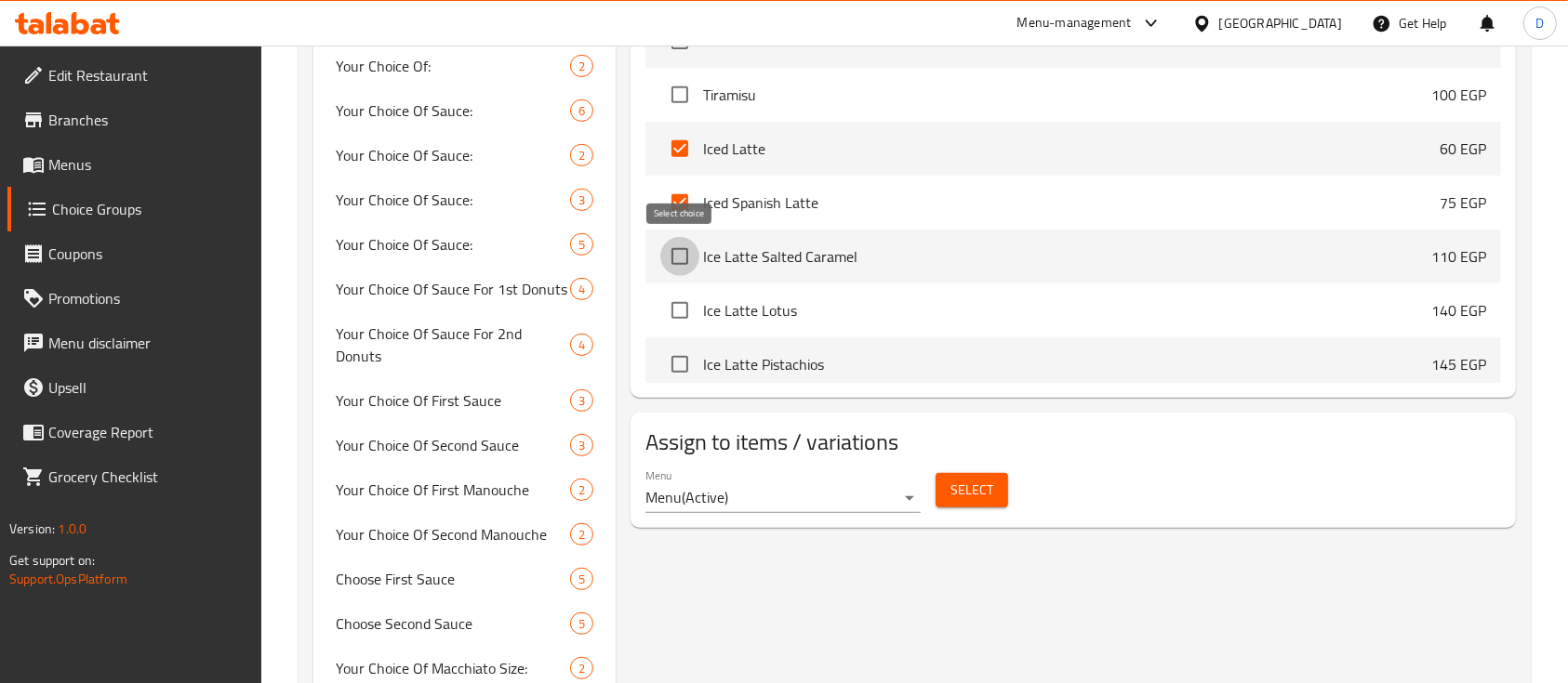
click at [682, 256] on input "checkbox" at bounding box center [679, 256] width 39 height 39
checkbox input "true"
click at [679, 301] on input "checkbox" at bounding box center [679, 310] width 39 height 39
checkbox input "true"
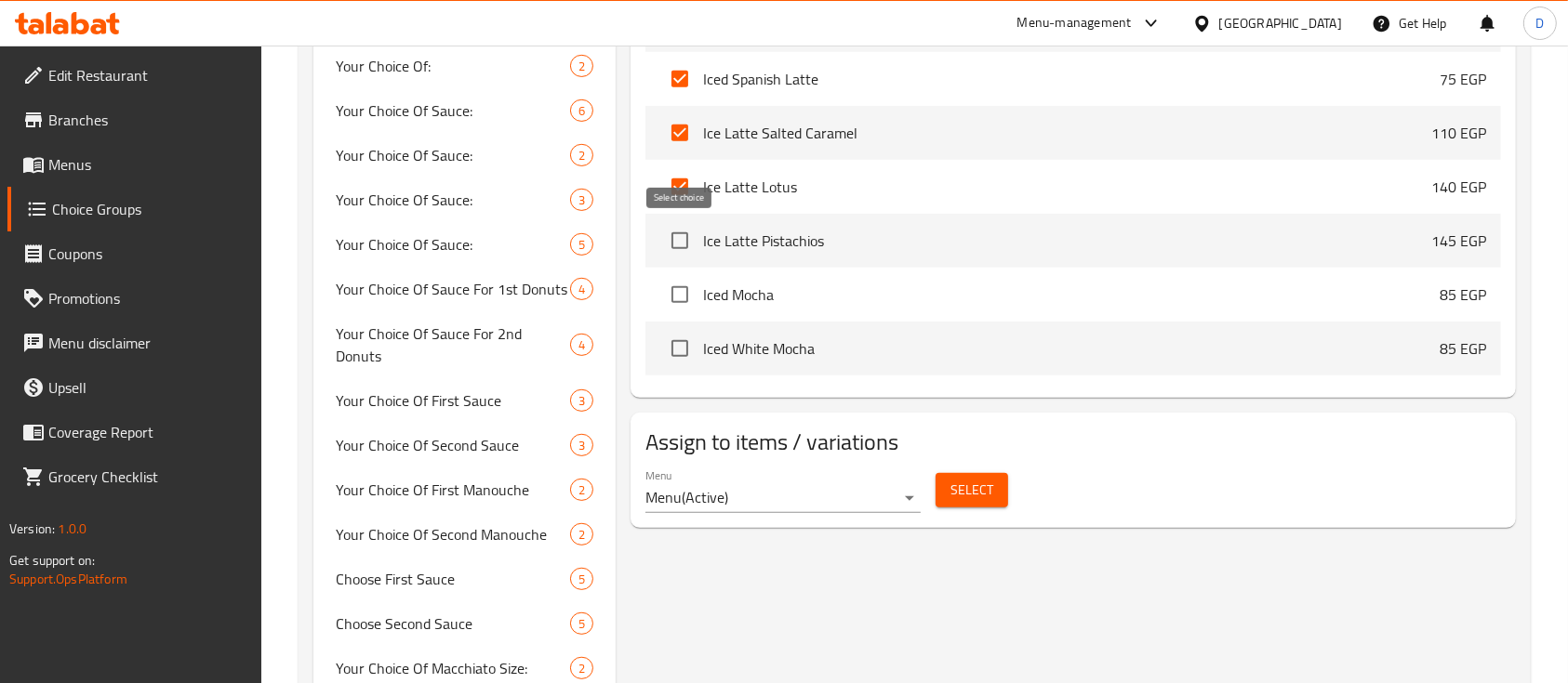
click at [676, 232] on input "checkbox" at bounding box center [679, 241] width 39 height 39
checkbox input "true"
click at [675, 286] on input "checkbox" at bounding box center [679, 295] width 39 height 39
checkbox input "true"
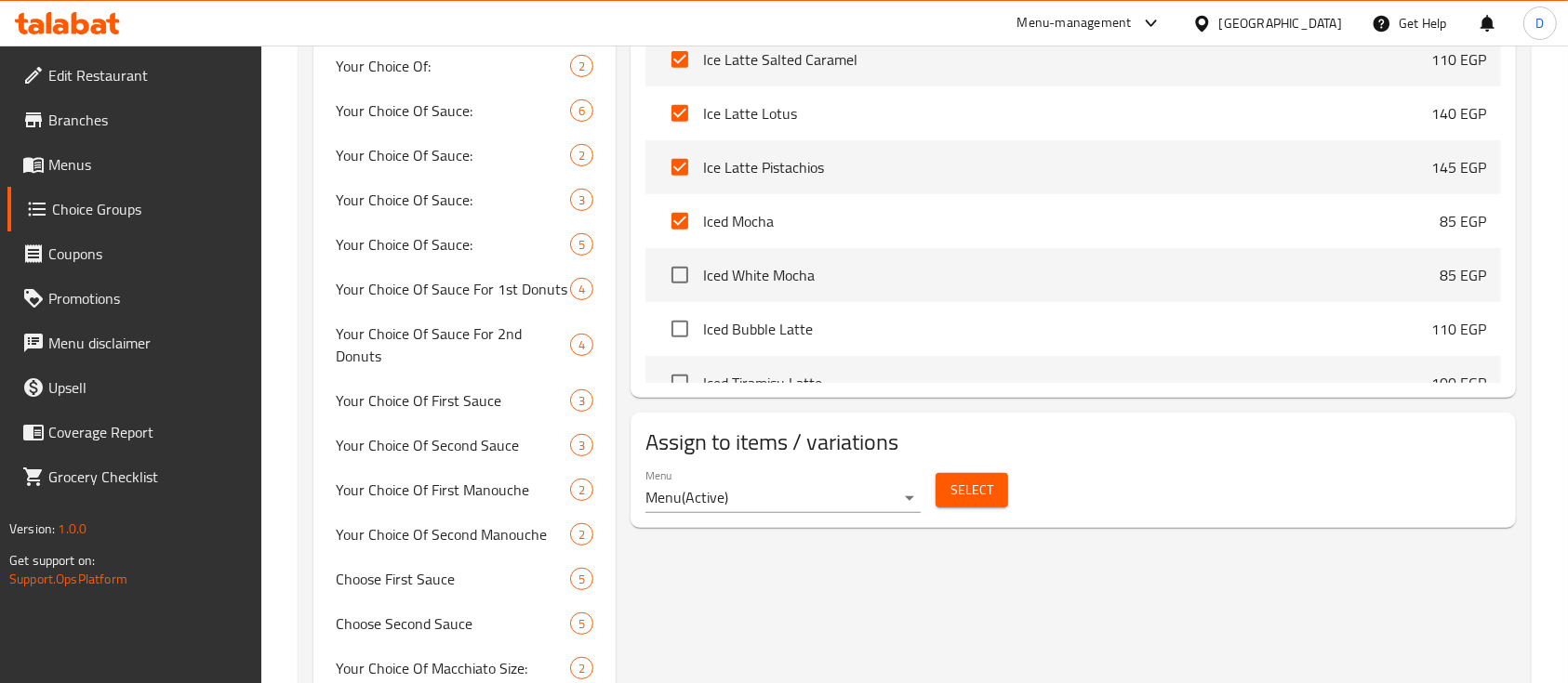
scroll to position [2479, 0]
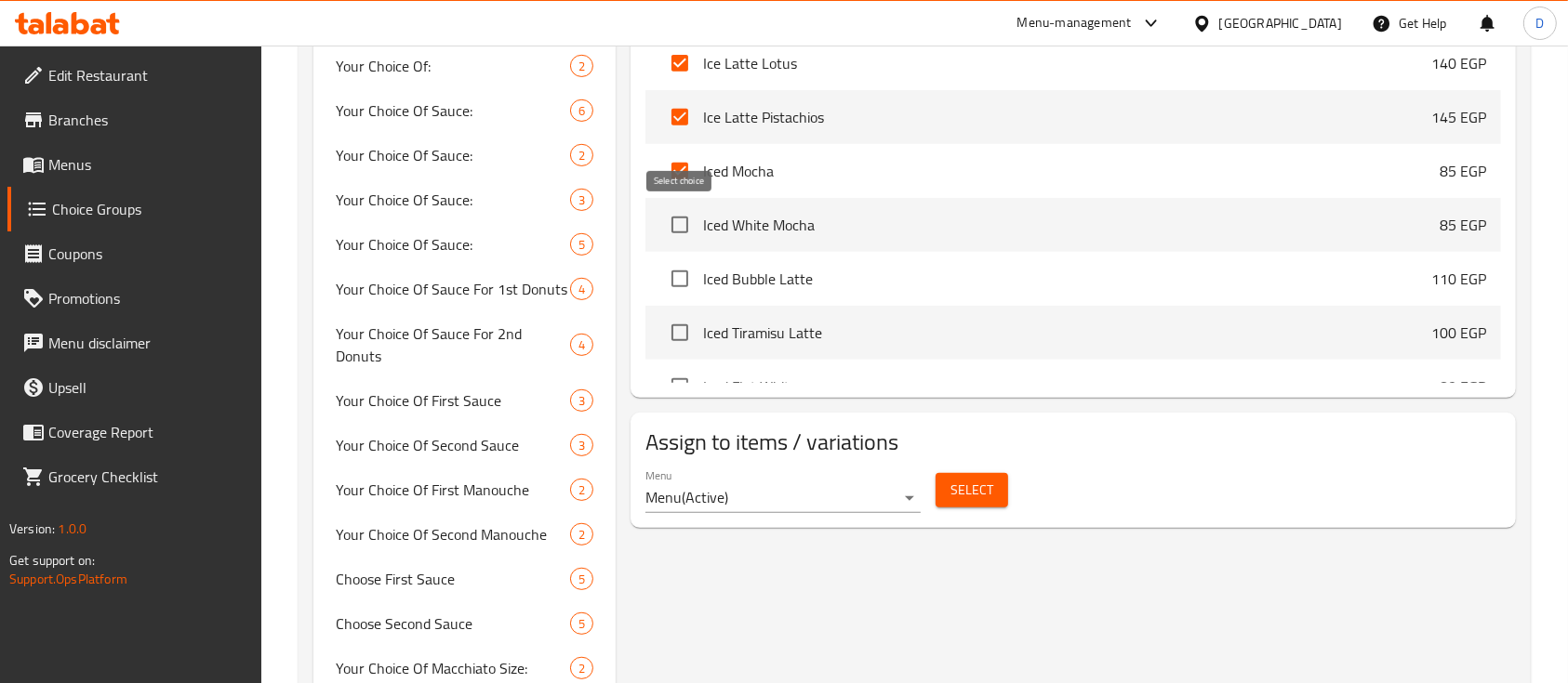
click at [684, 231] on input "checkbox" at bounding box center [679, 225] width 39 height 39
checkbox input "true"
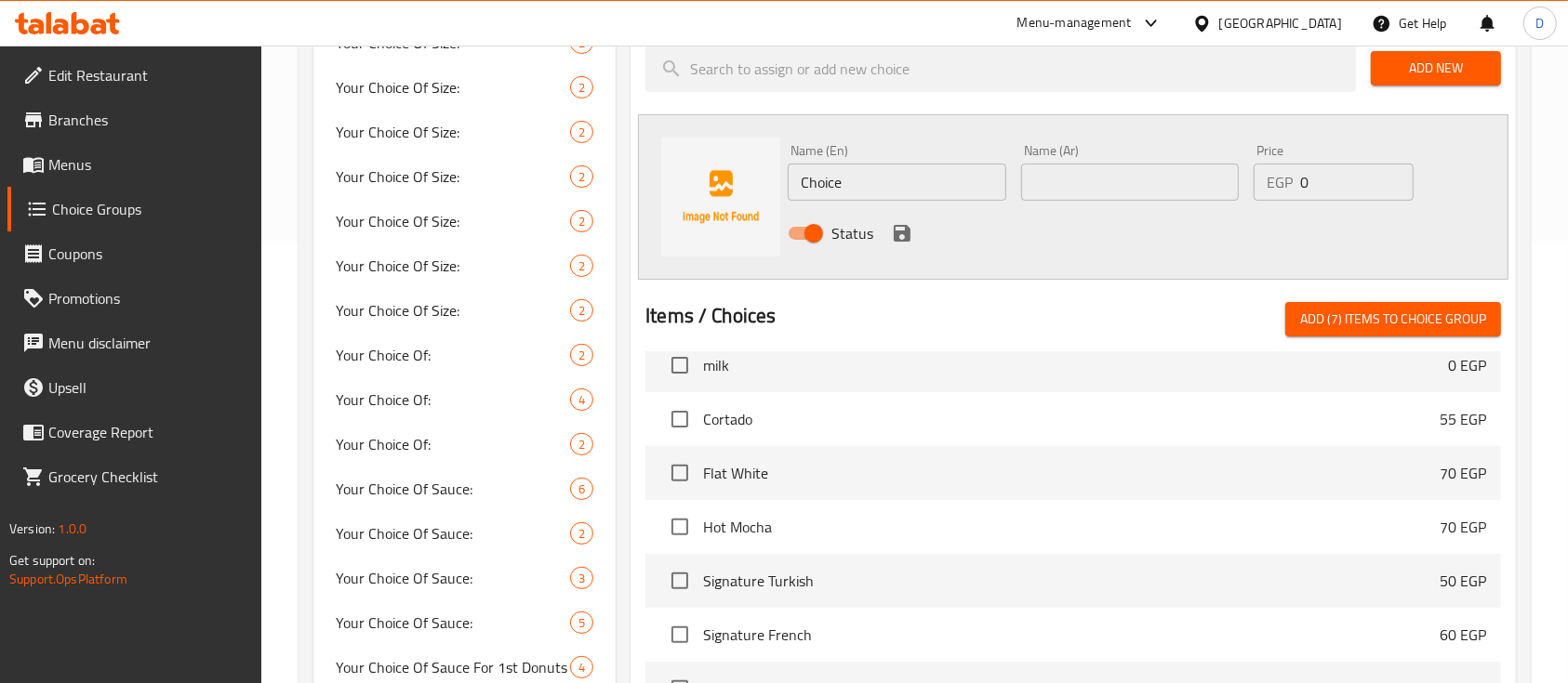
scroll to position [198, 0]
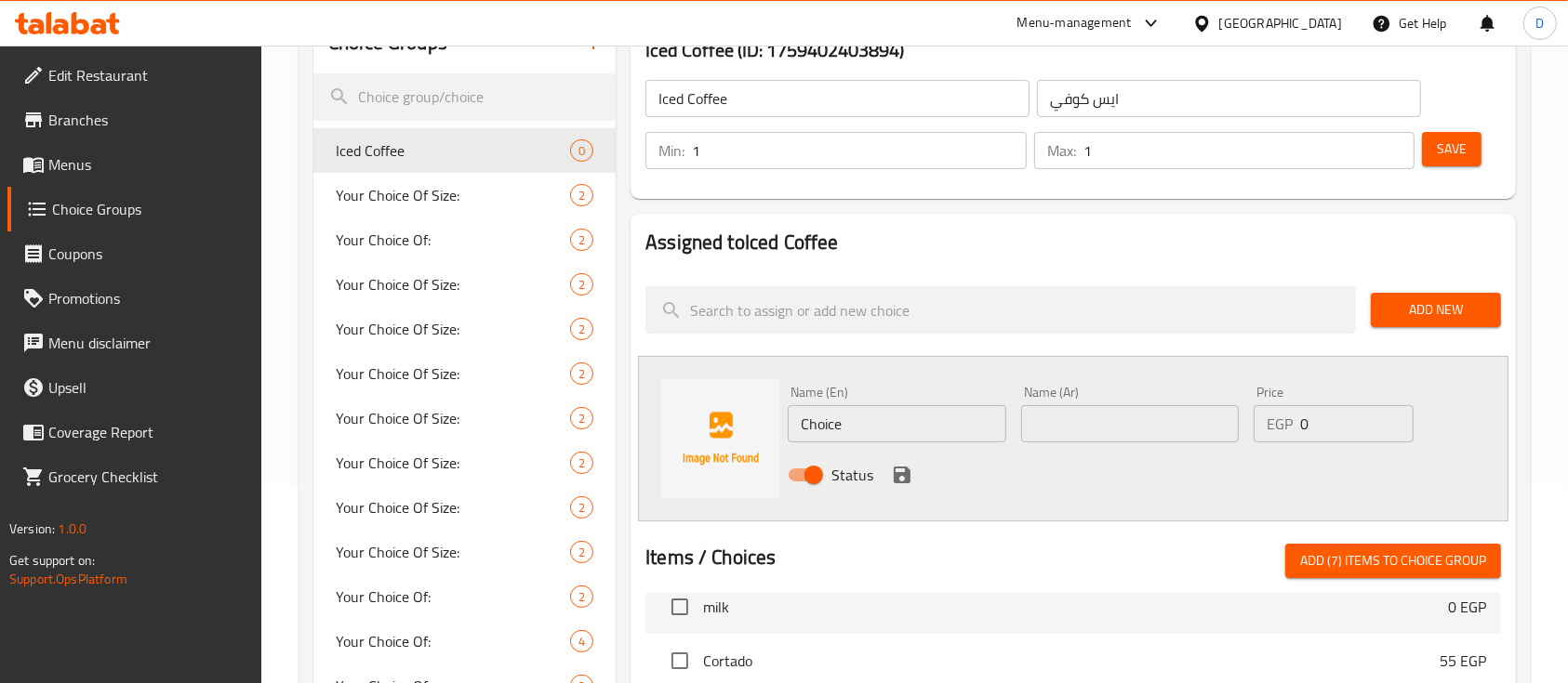
click at [1360, 553] on span "Add (7) items to choice group" at bounding box center [1393, 561] width 186 height 23
checkbox input "false"
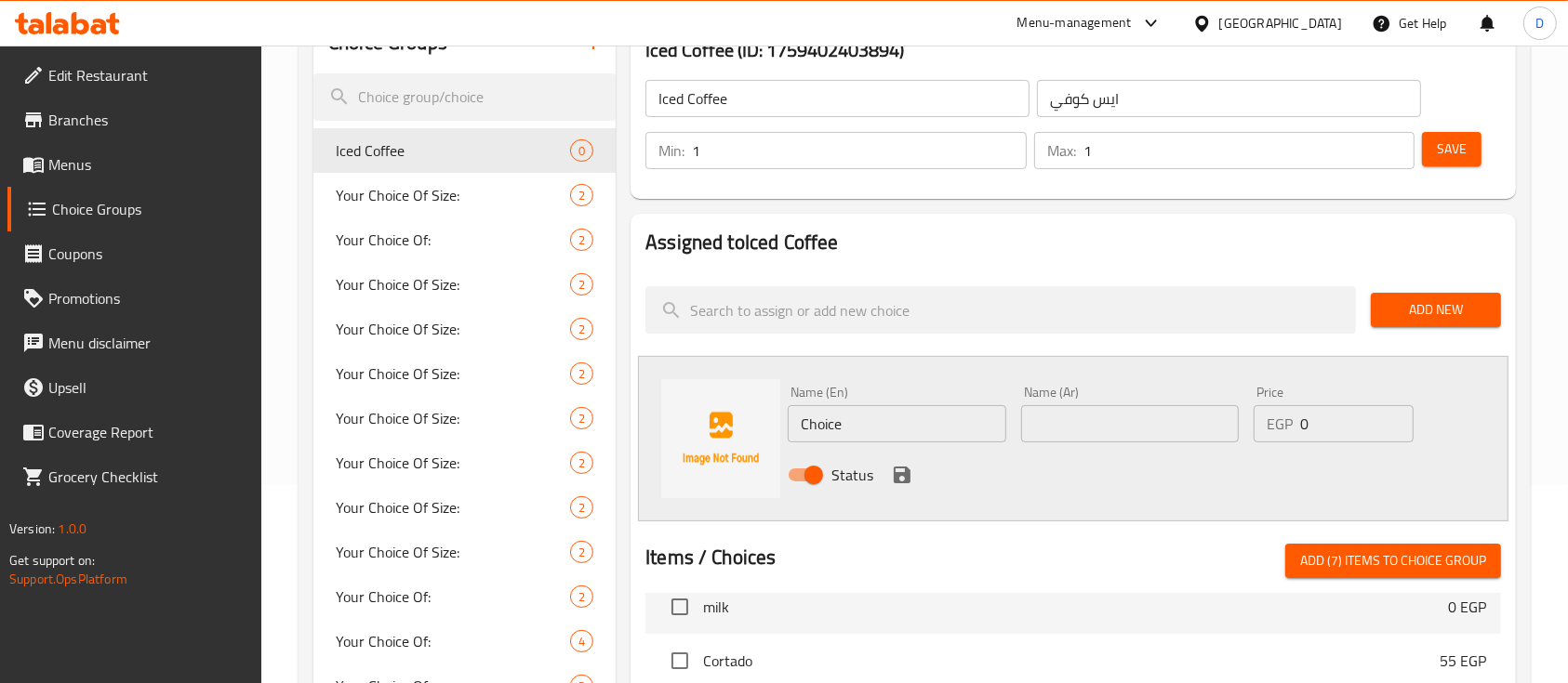
checkbox input "false"
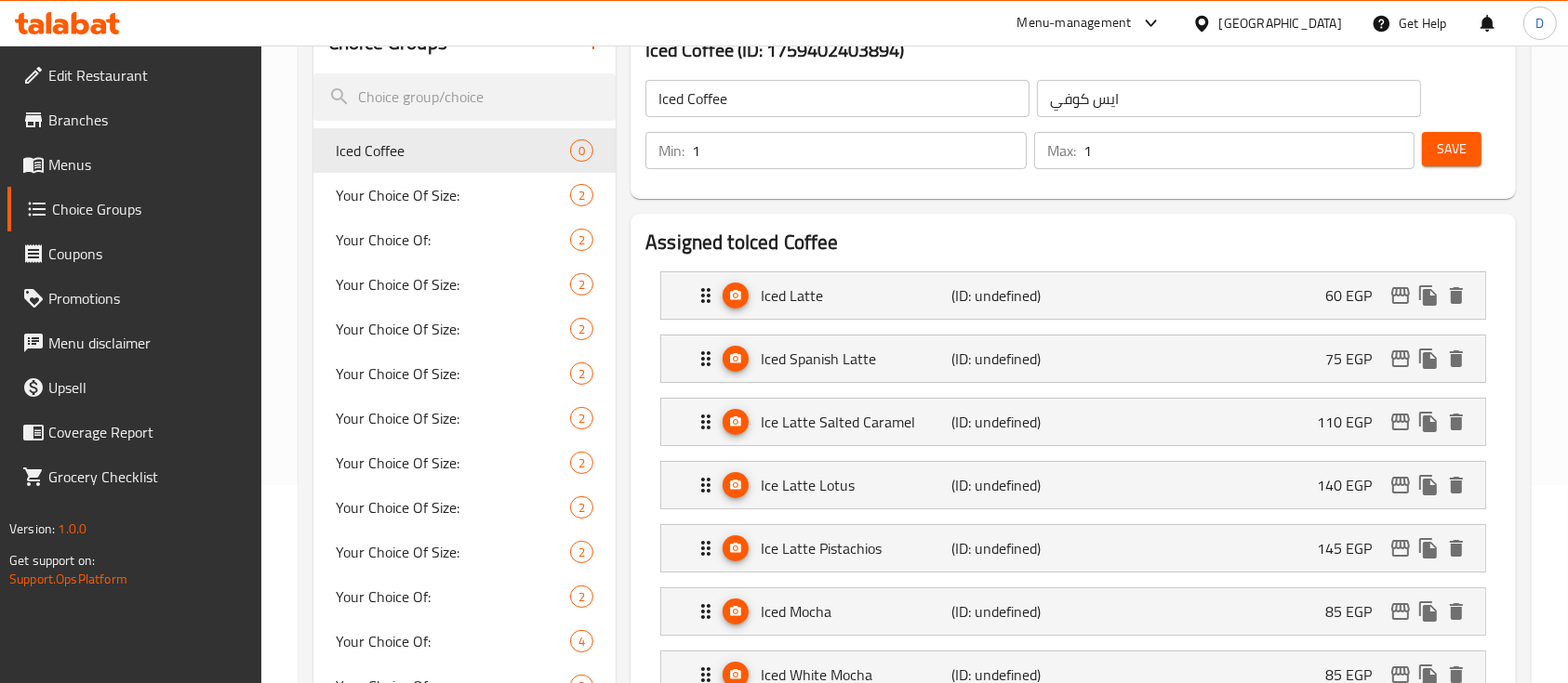
click at [1448, 145] on span "Save" at bounding box center [1451, 149] width 30 height 23
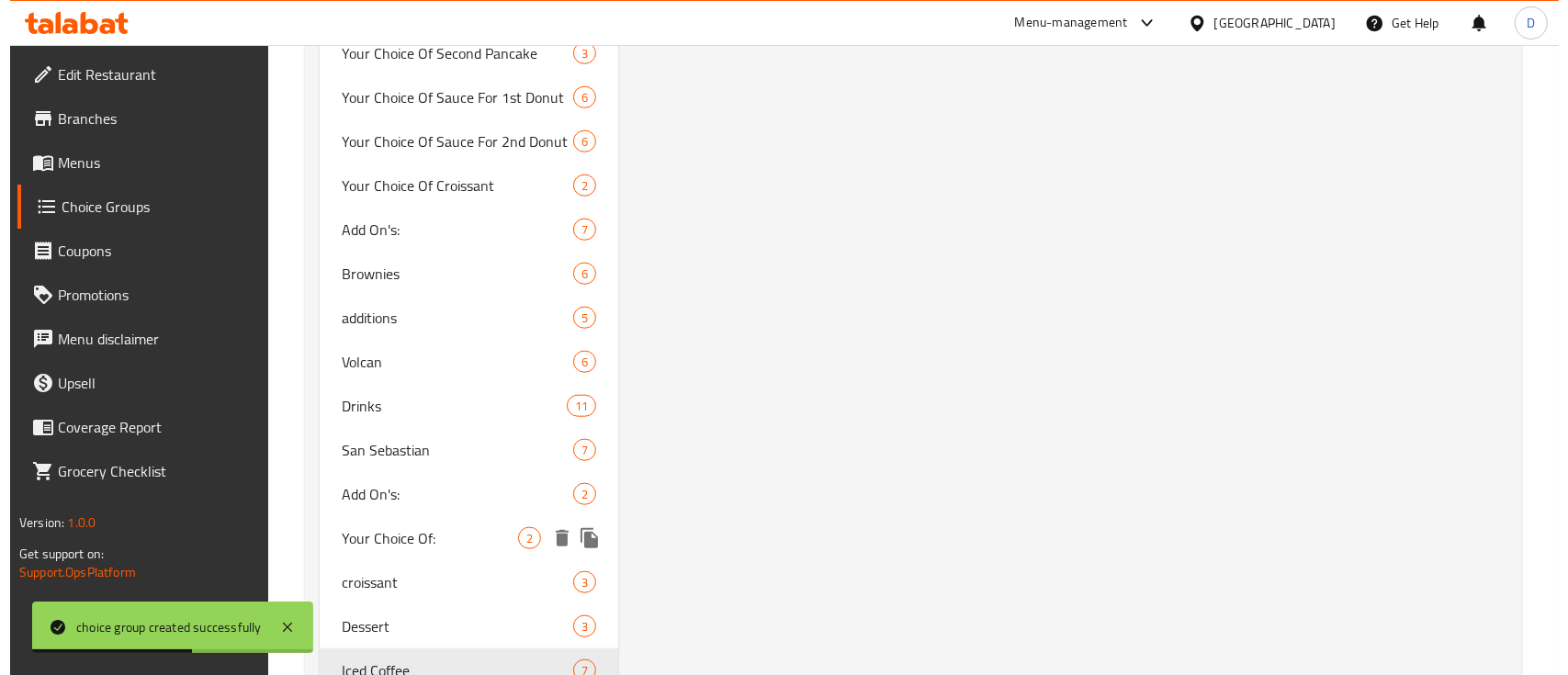
scroll to position [1889, 0]
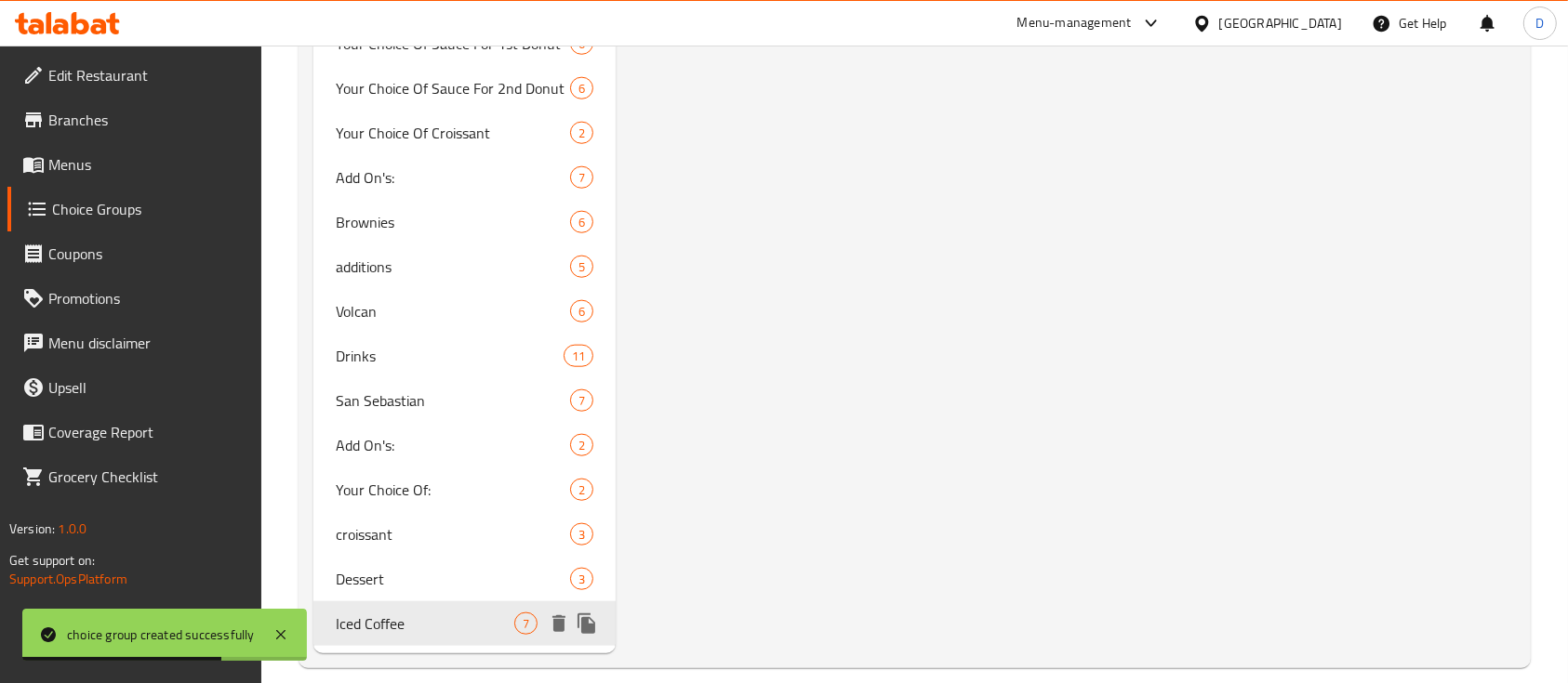
click at [548, 612] on icon "delete" at bounding box center [558, 623] width 22 height 22
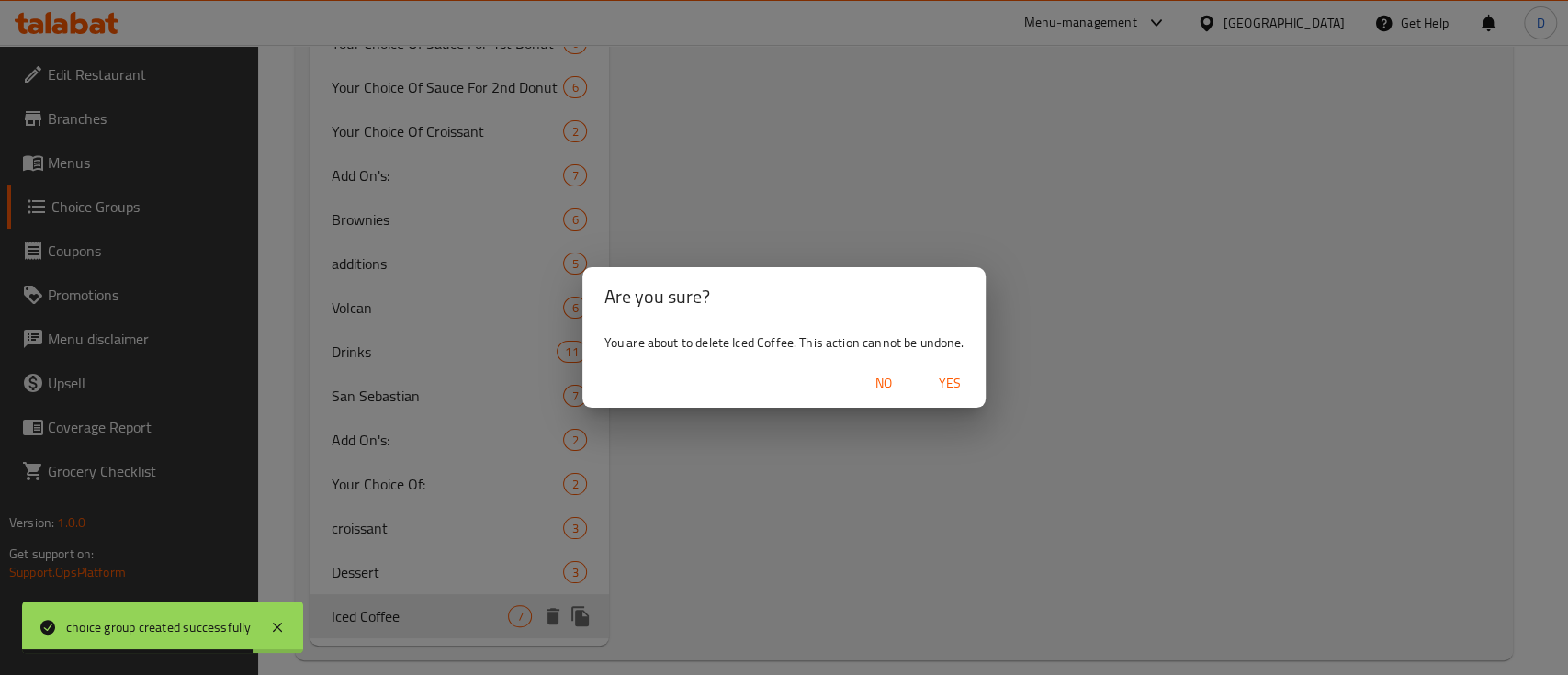
click at [950, 385] on span "Yes" at bounding box center [949, 384] width 44 height 23
type input "Your Choice Of Size:"
type input "إختيارك من الحجم:"
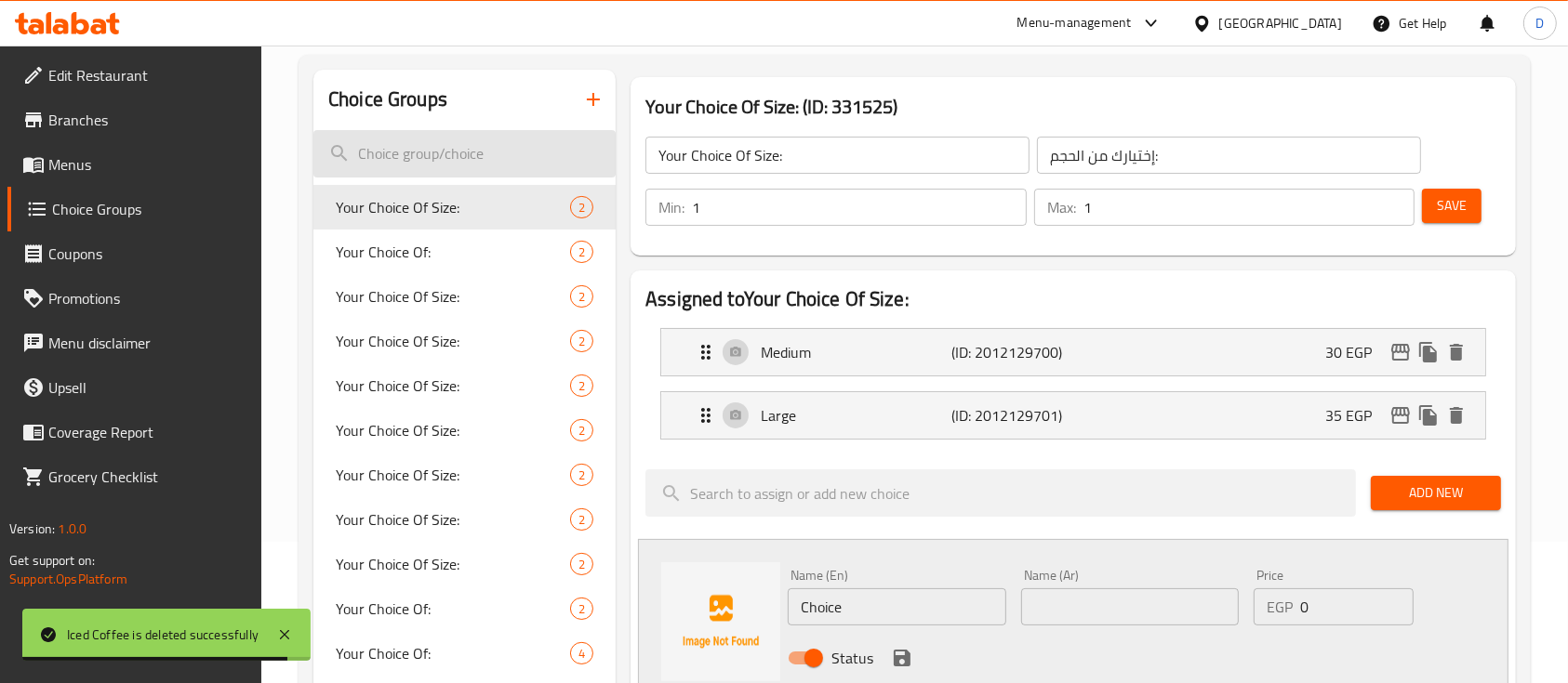
scroll to position [0, 0]
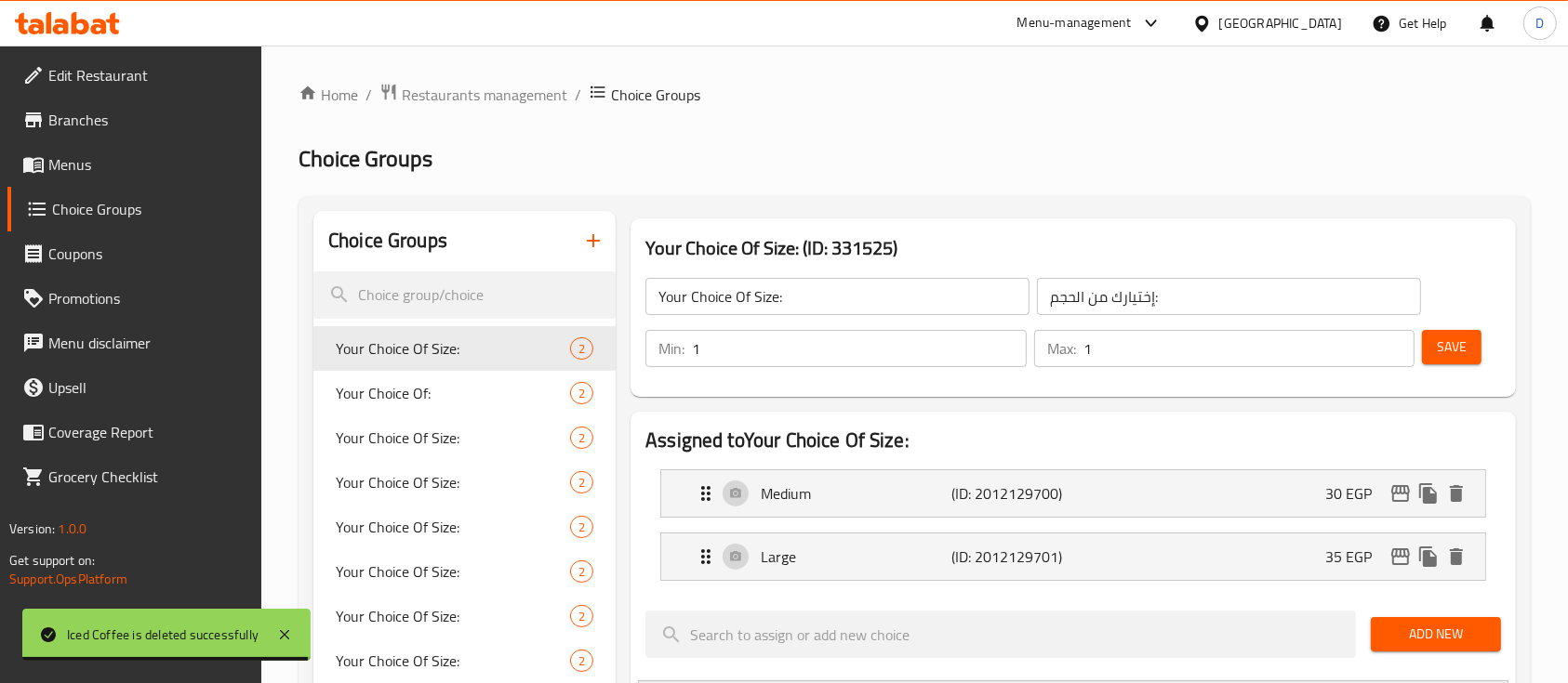
click at [597, 211] on div "Choice Groups" at bounding box center [464, 242] width 302 height 60
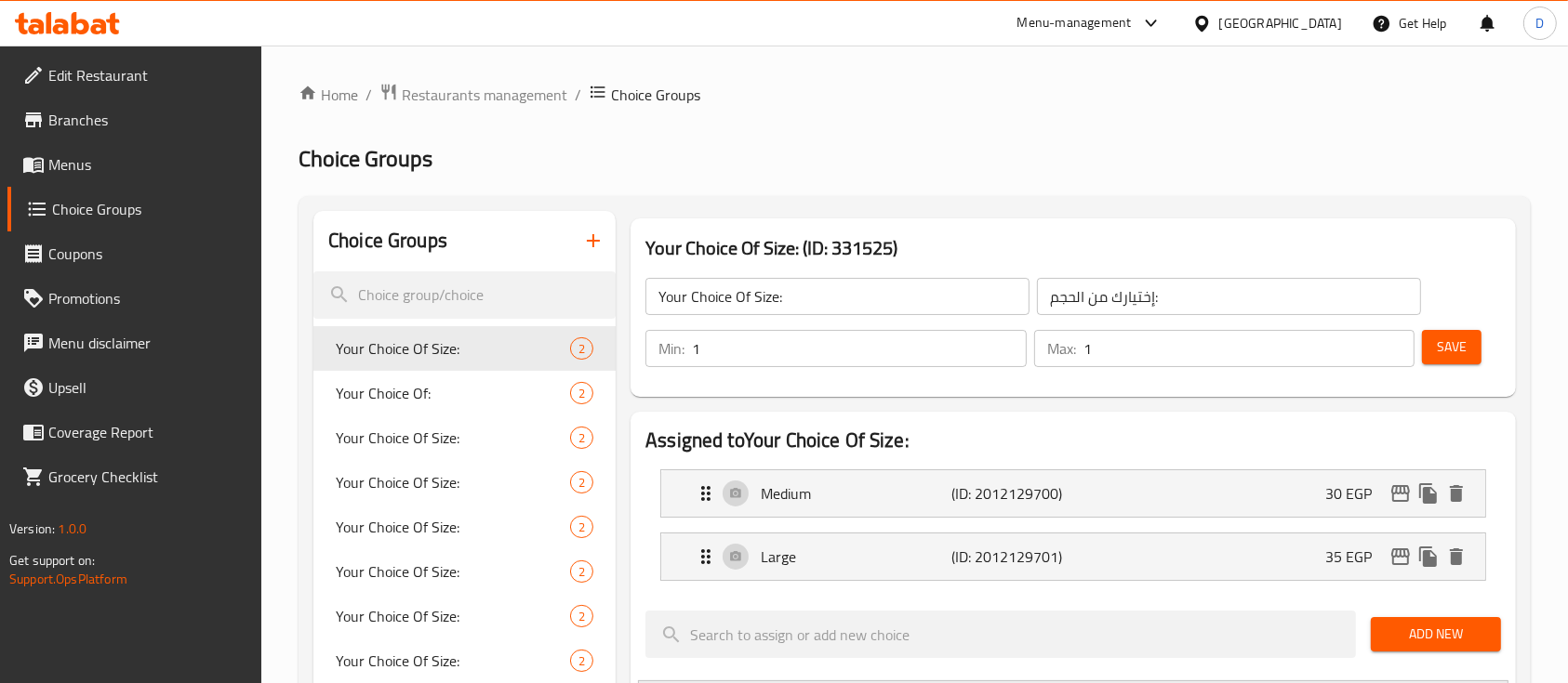
click at [597, 244] on icon "button" at bounding box center [593, 241] width 22 height 22
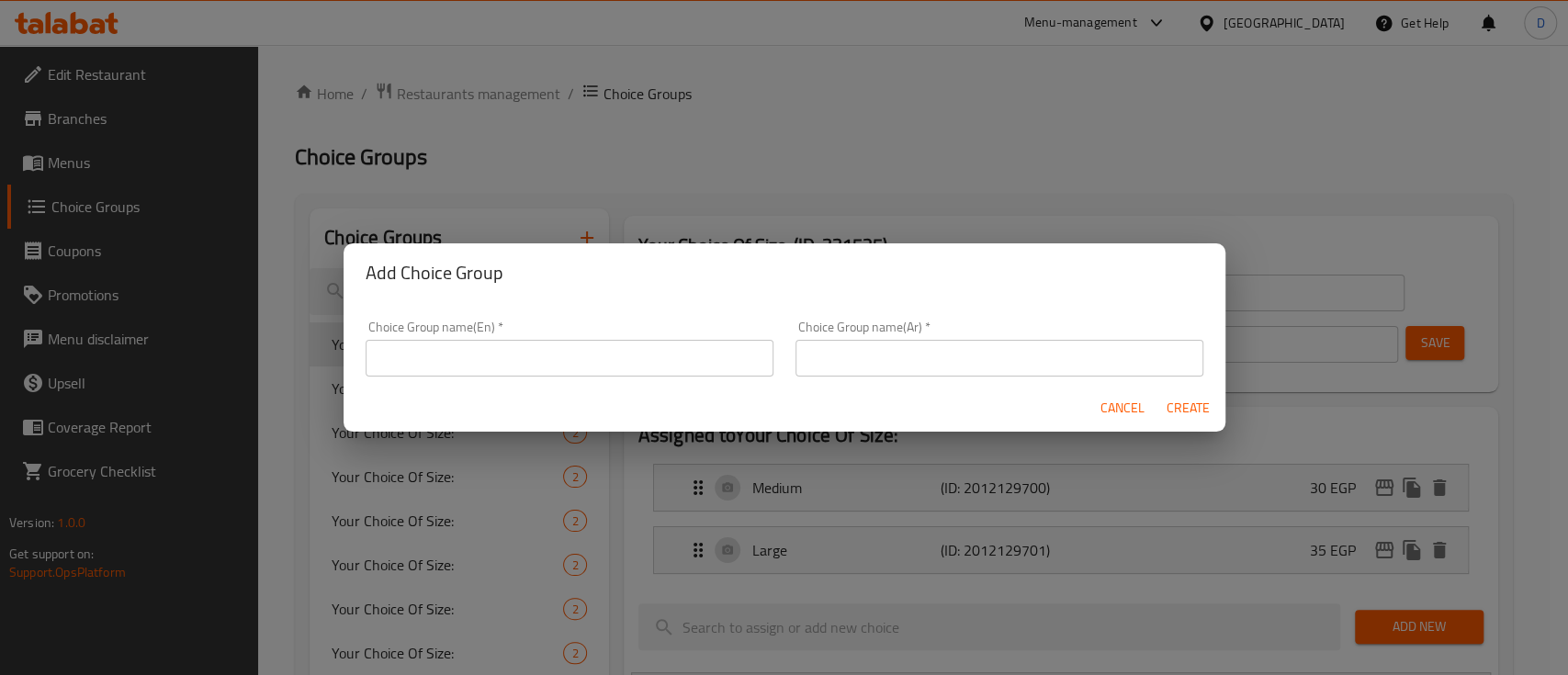
click at [567, 347] on input "text" at bounding box center [568, 359] width 407 height 36
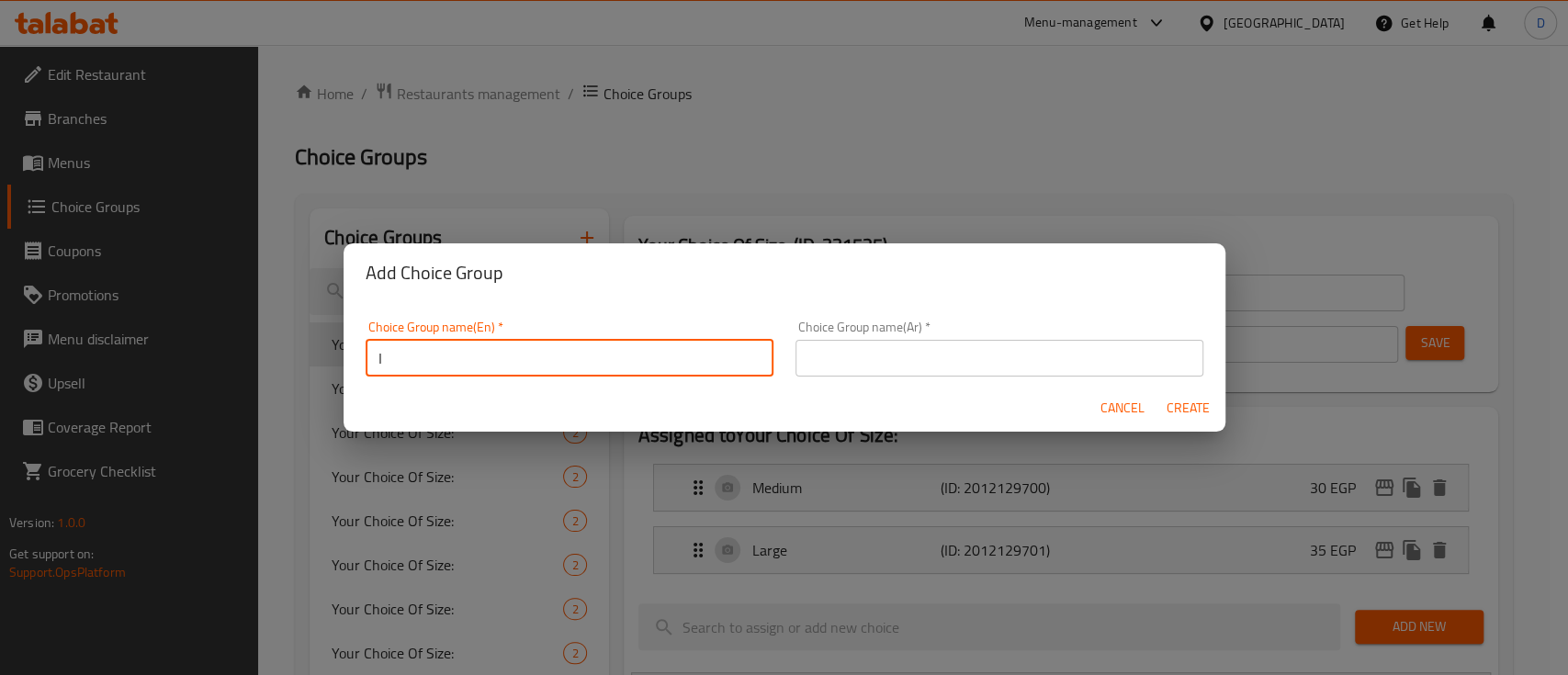
type input "Iced Coffee"
click at [934, 345] on input "text" at bounding box center [999, 359] width 407 height 36
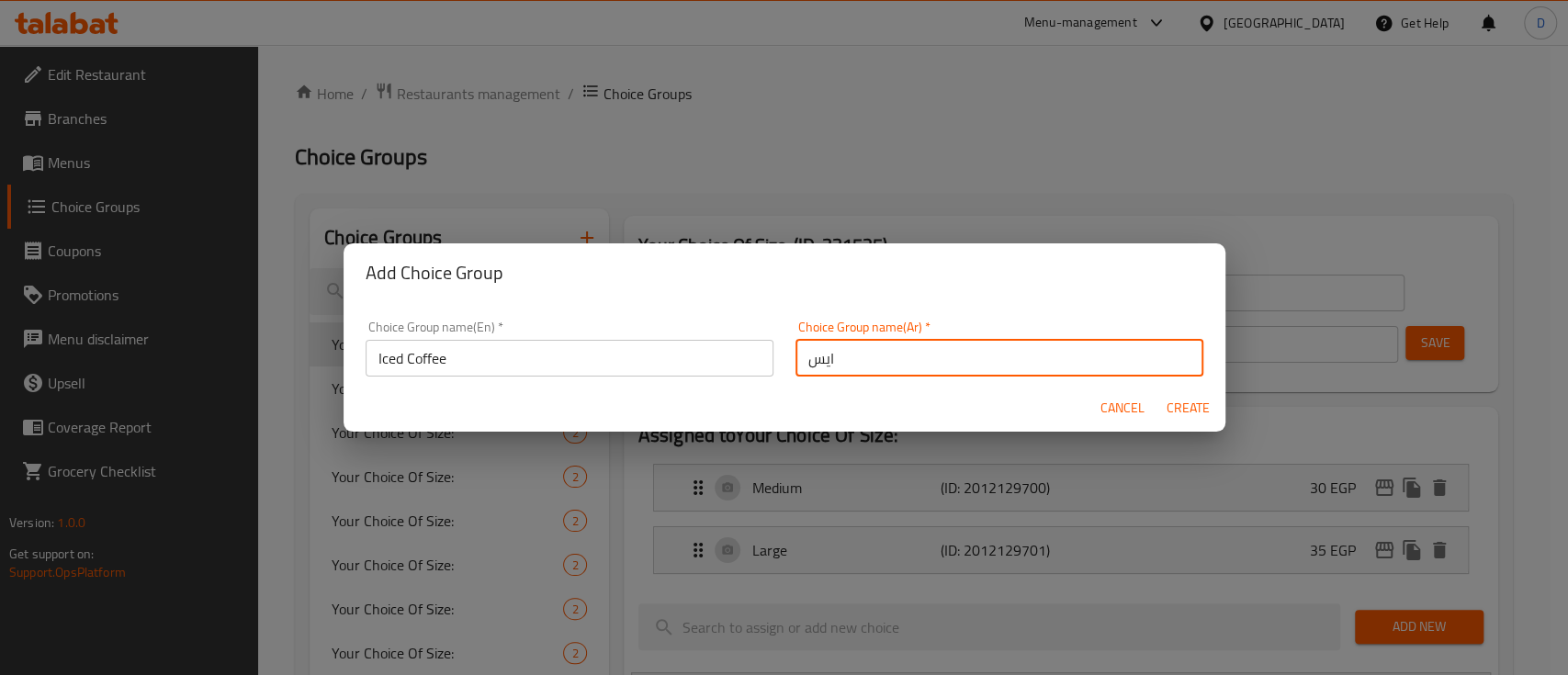
type input "ايس كوفي"
click at [1159, 391] on button "Create" at bounding box center [1188, 407] width 58 height 34
type input "Iced Coffee"
type input "ايس كوفي"
type input "0"
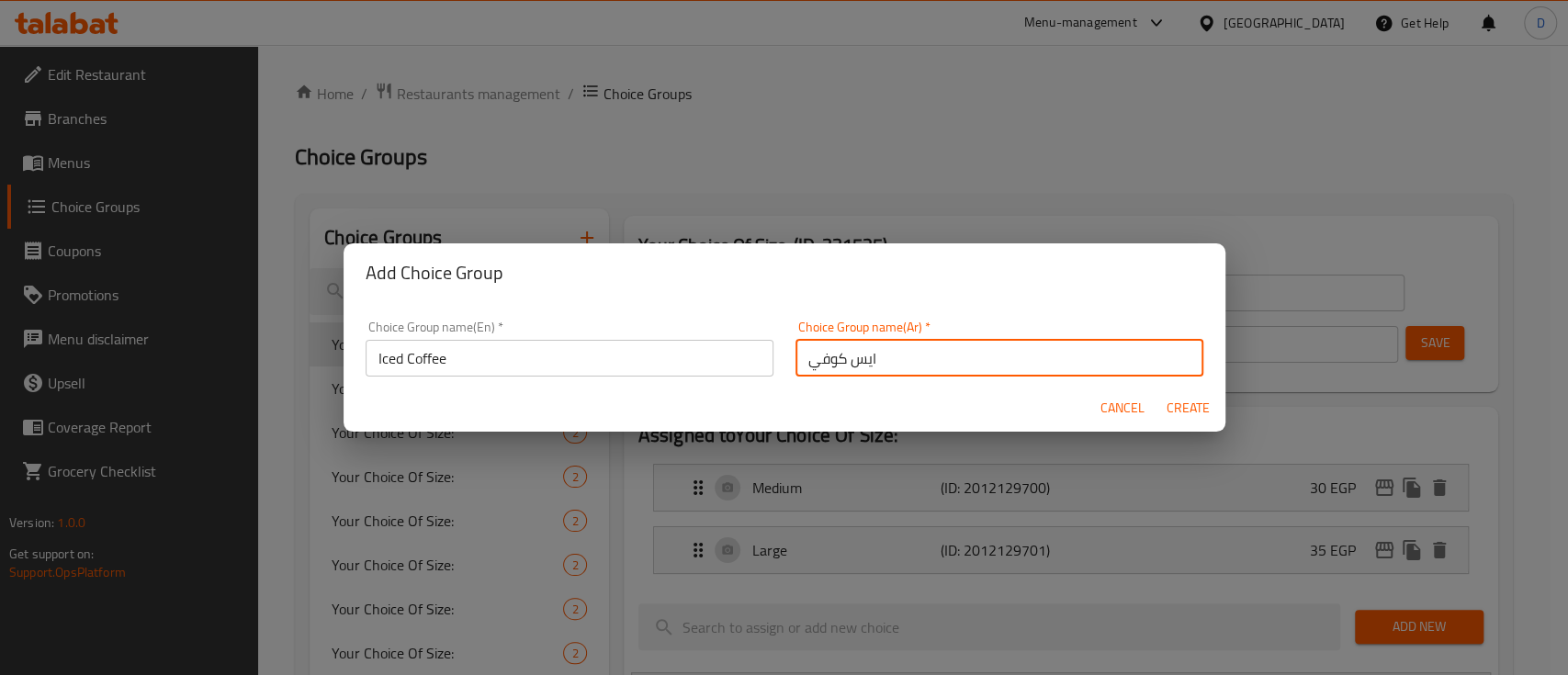
type input "0"
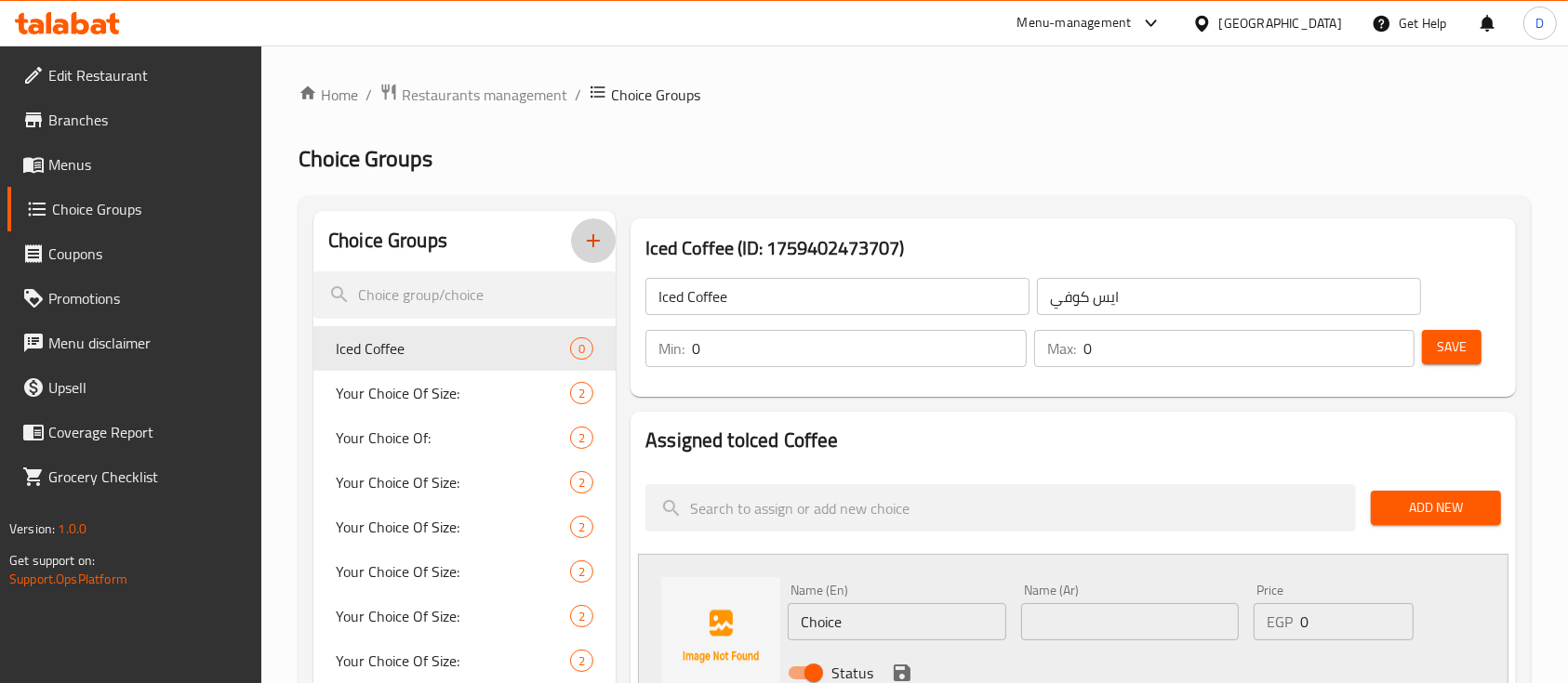
click at [948, 358] on input "0" at bounding box center [859, 348] width 335 height 37
click at [948, 357] on input "0" at bounding box center [859, 348] width 335 height 37
type input "1"
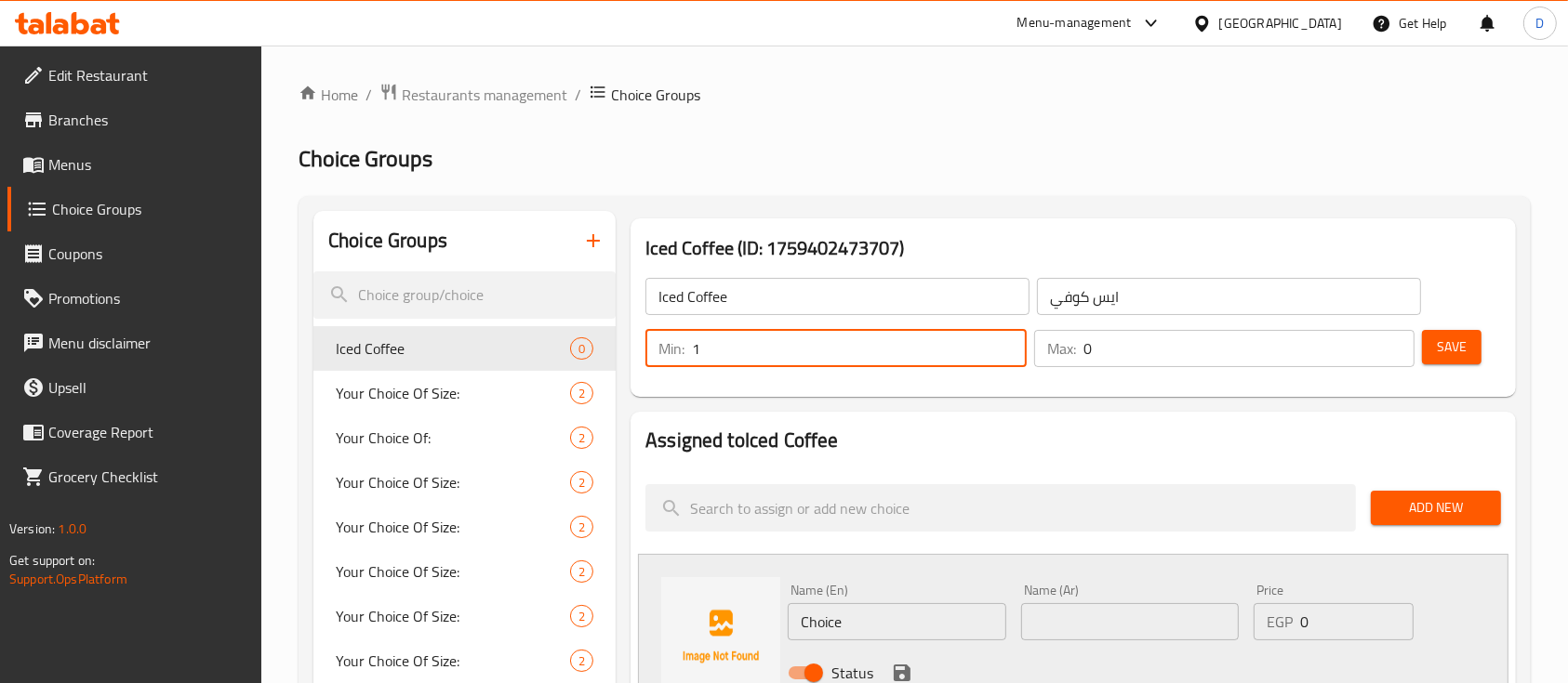
click at [1172, 358] on input "0" at bounding box center [1249, 348] width 332 height 37
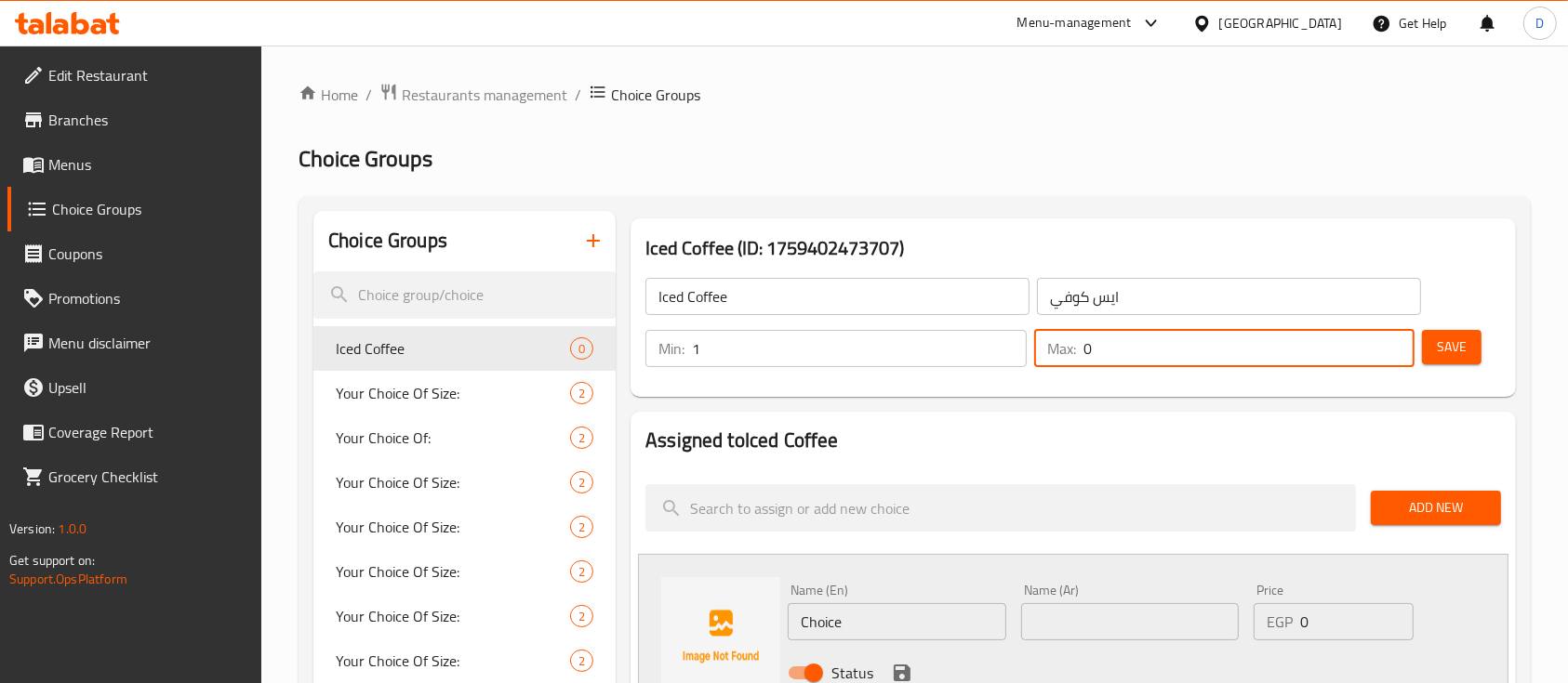
click at [1172, 358] on input "0" at bounding box center [1249, 348] width 332 height 37
type input "1"
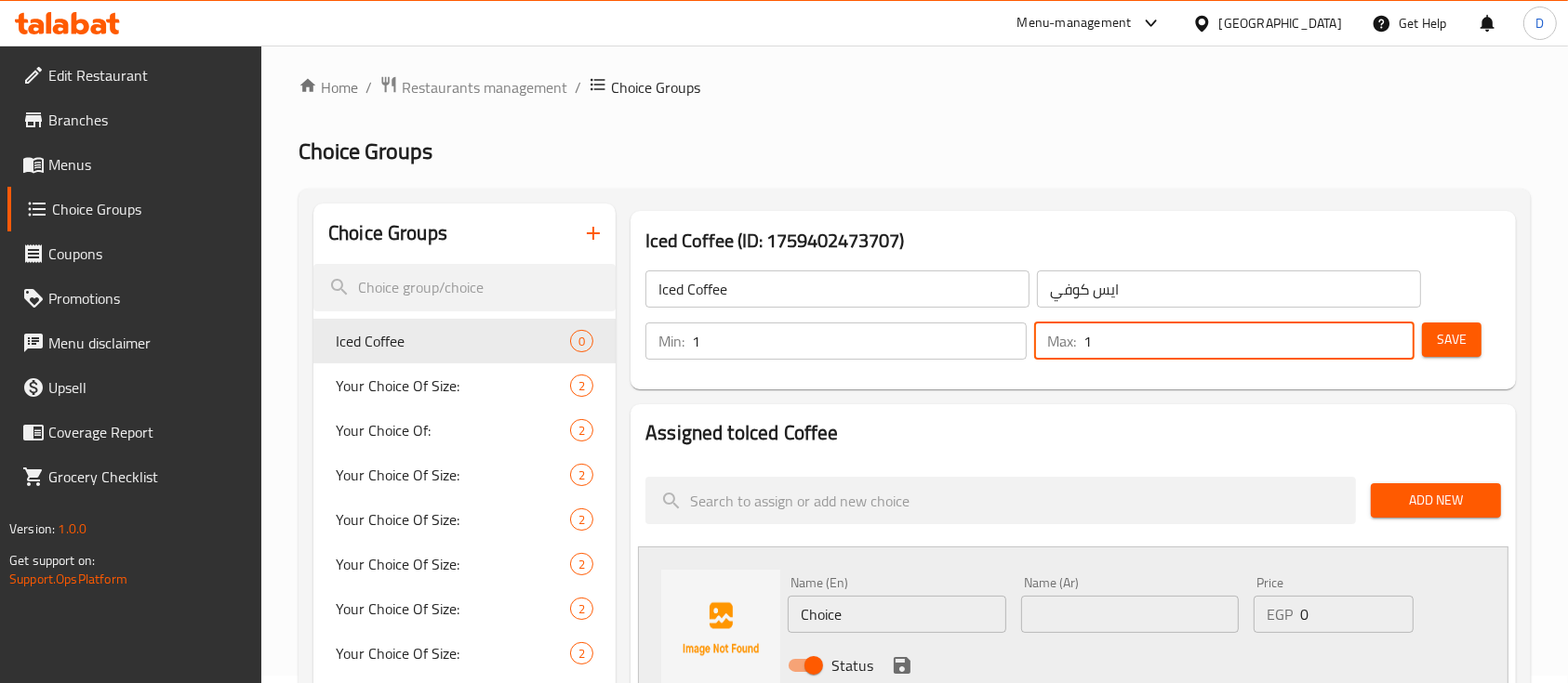
scroll to position [247, 0]
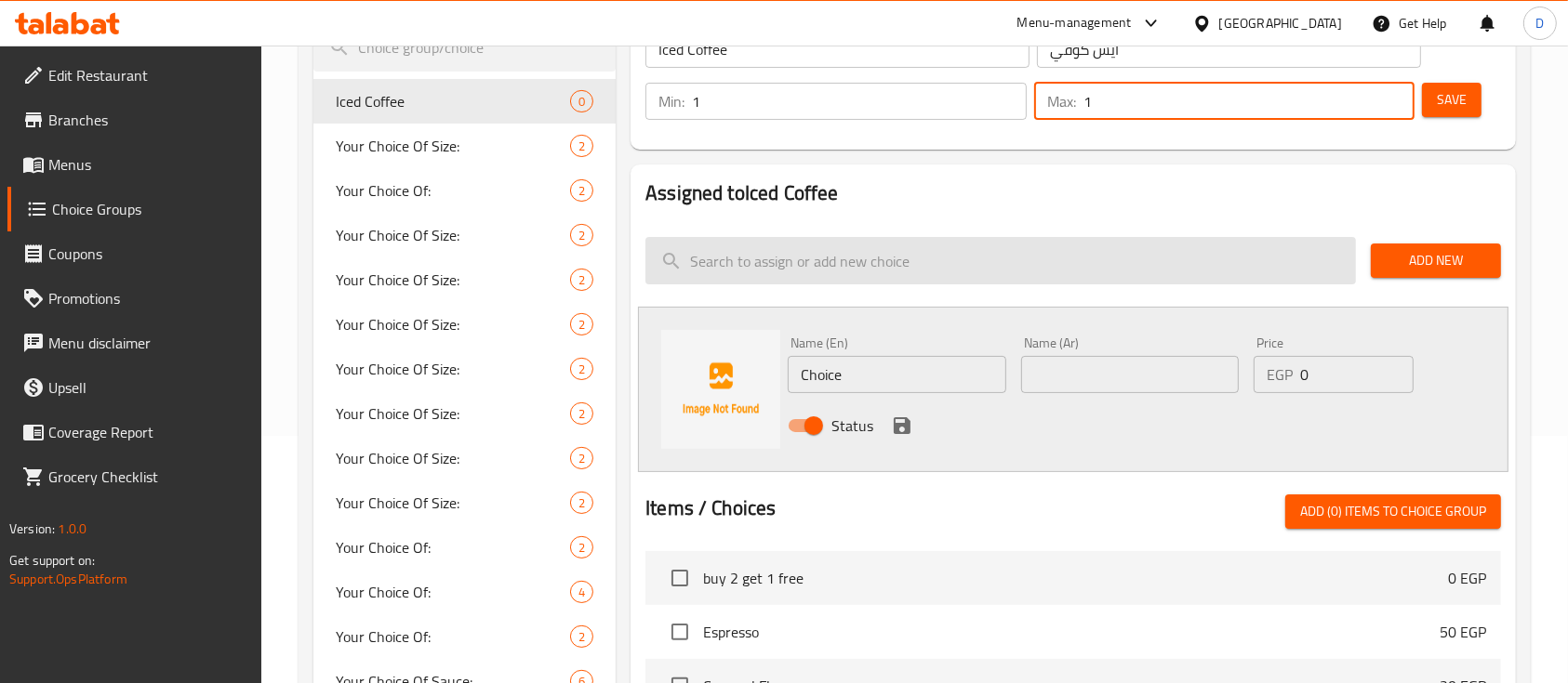
click at [932, 240] on input "search" at bounding box center [1000, 260] width 710 height 48
paste input "Iced Latte"
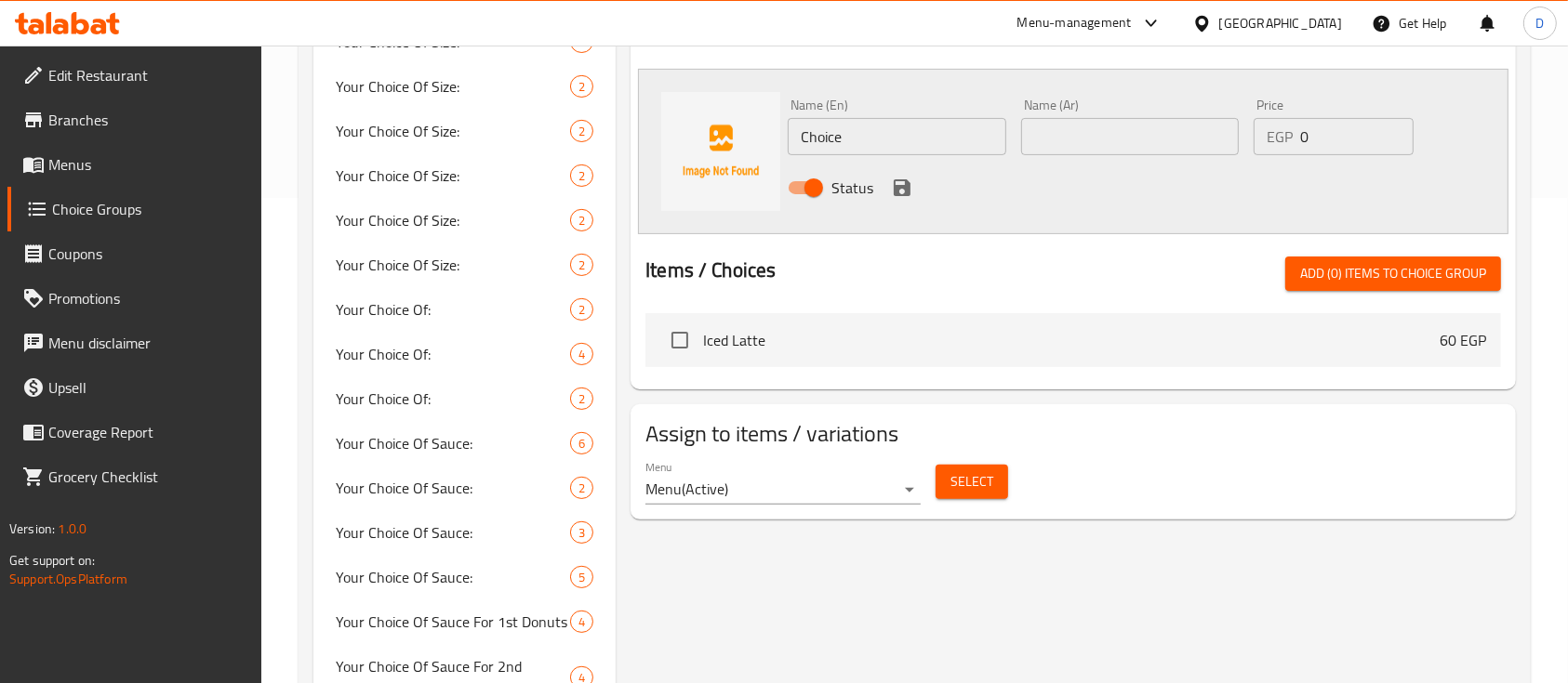
scroll to position [496, 0]
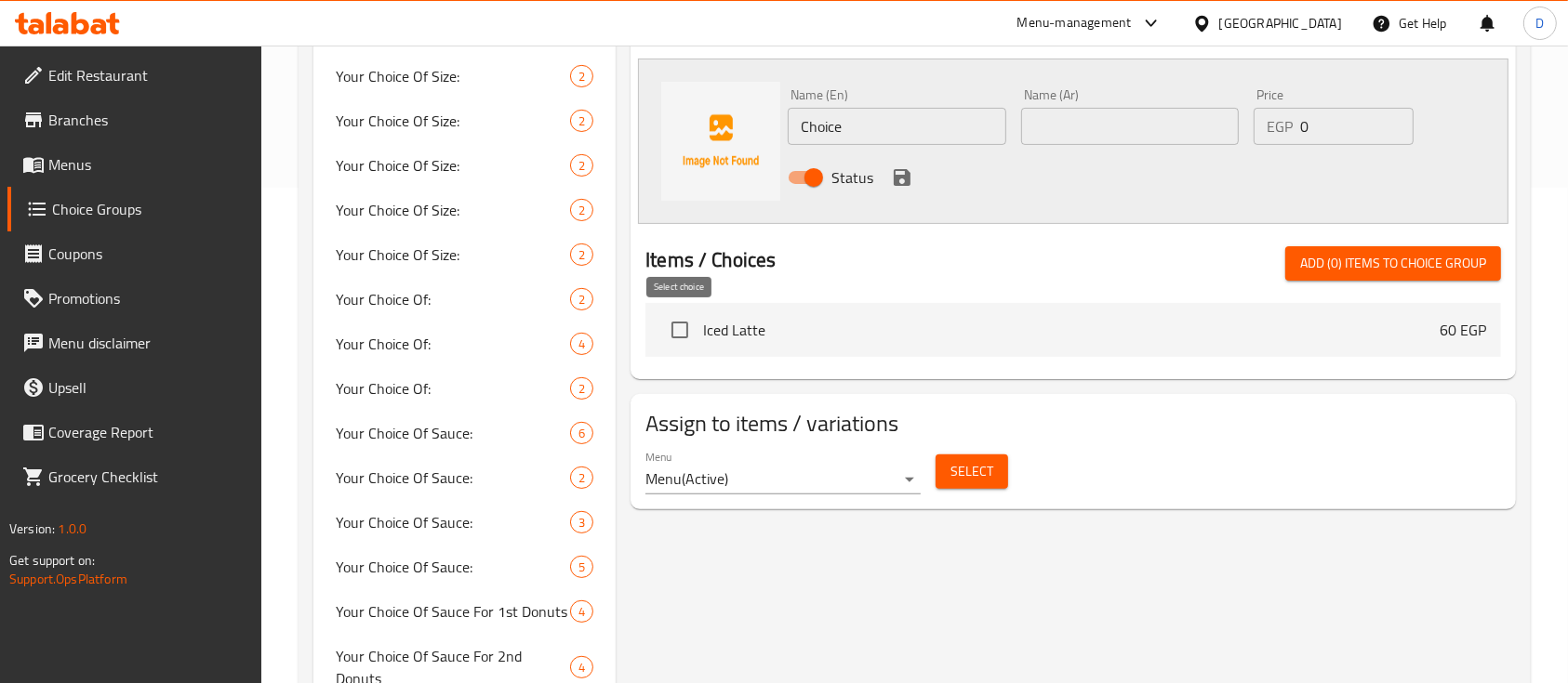
type input "Iced Latte"
click at [678, 329] on input "checkbox" at bounding box center [679, 330] width 39 height 39
checkbox input "true"
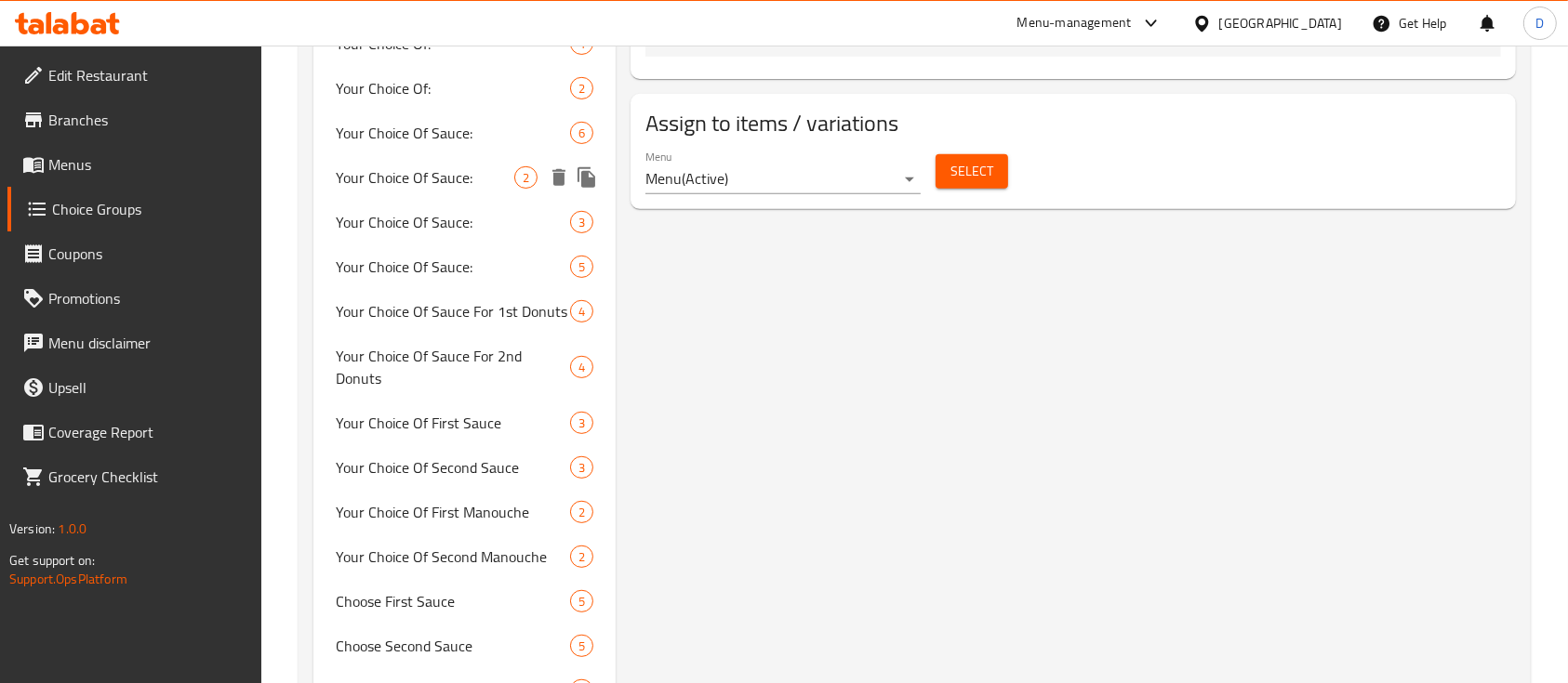
scroll to position [300, 0]
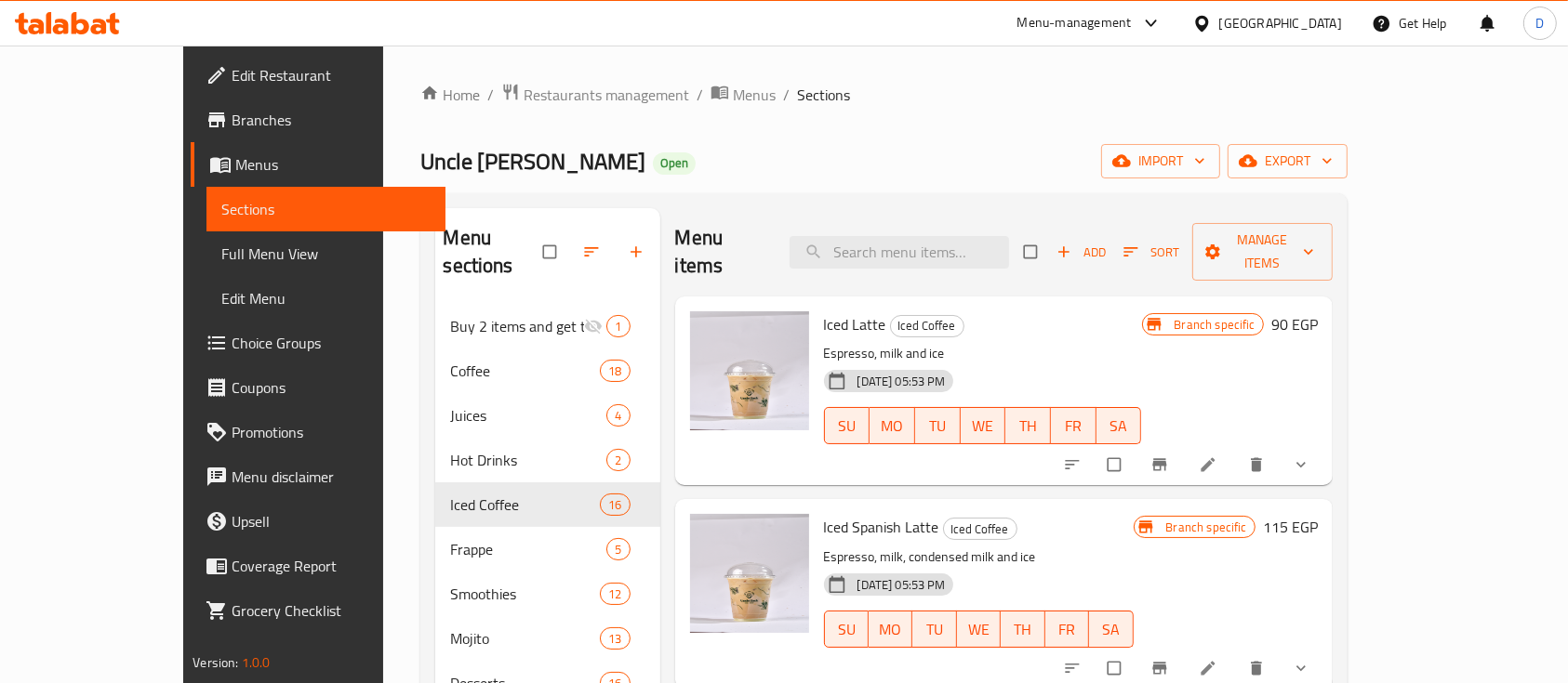
click at [826, 310] on span "Iced Latte" at bounding box center [855, 324] width 62 height 28
copy h6 "Iced Latte"
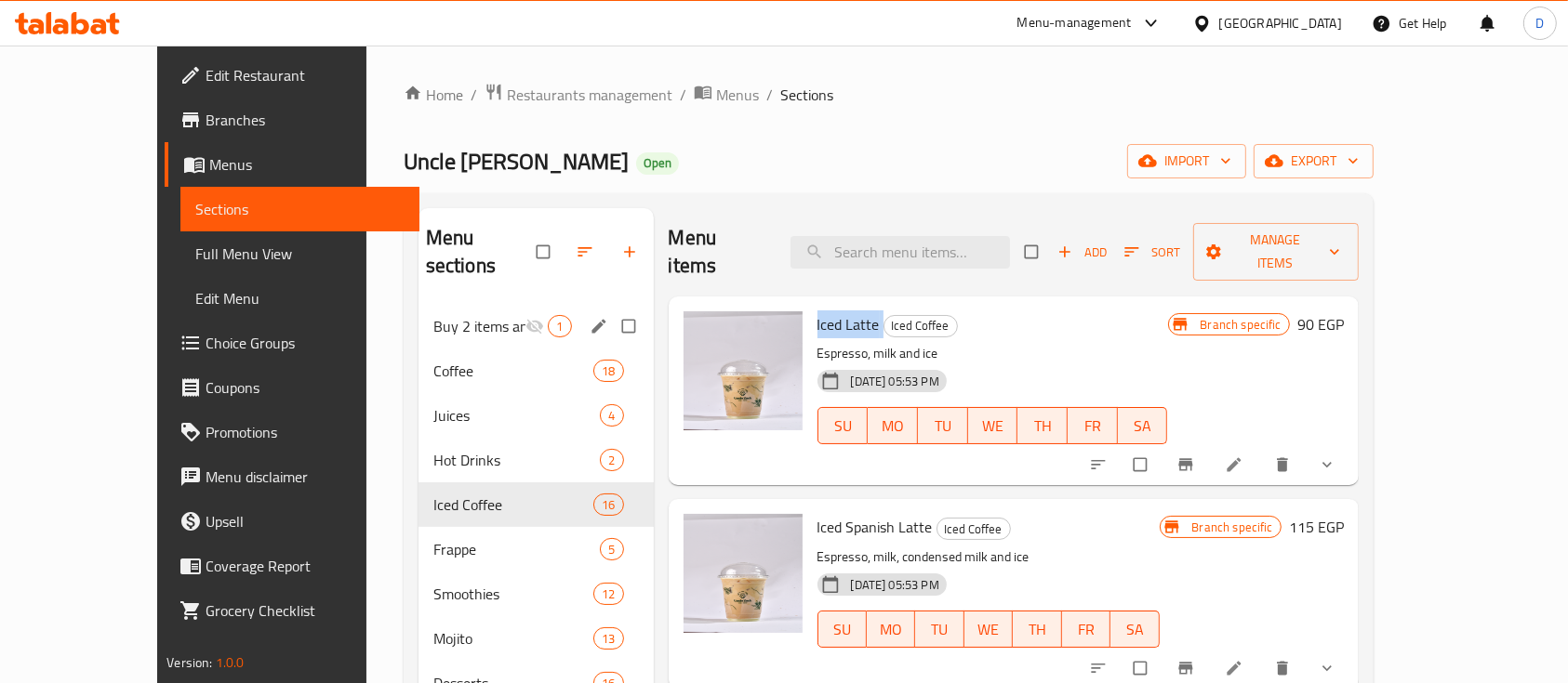
click at [434, 315] on span "Buy 2 items and get the third for free" at bounding box center [480, 326] width 93 height 22
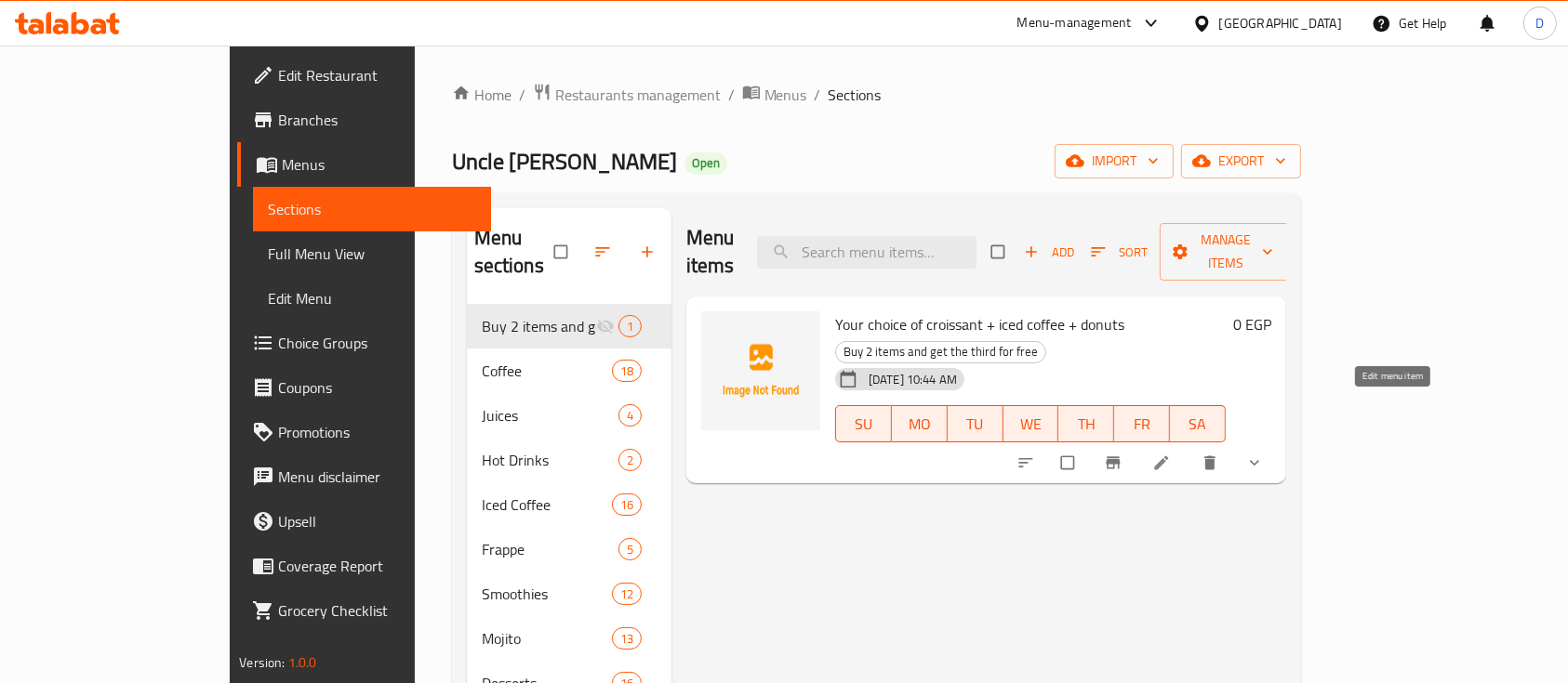
click at [1168, 456] on icon at bounding box center [1161, 463] width 14 height 14
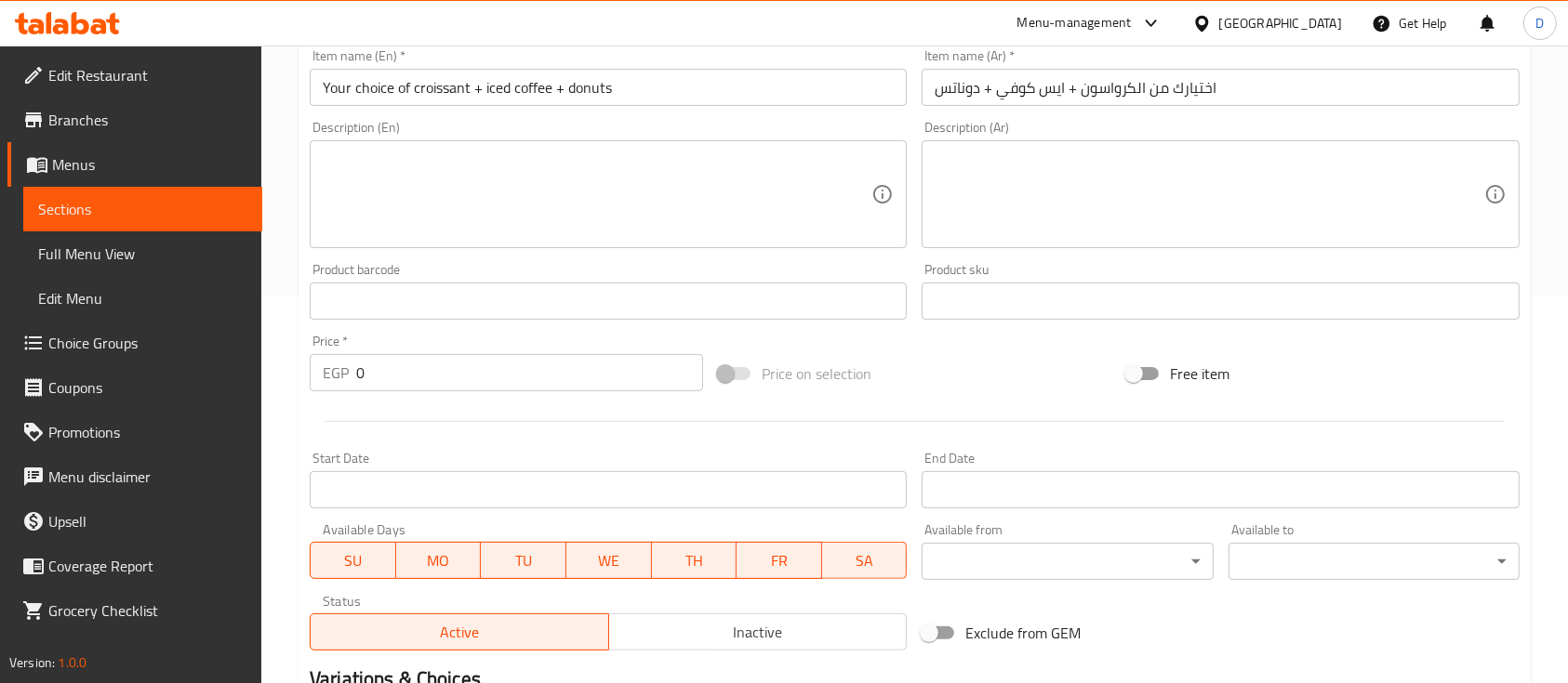
scroll to position [661, 0]
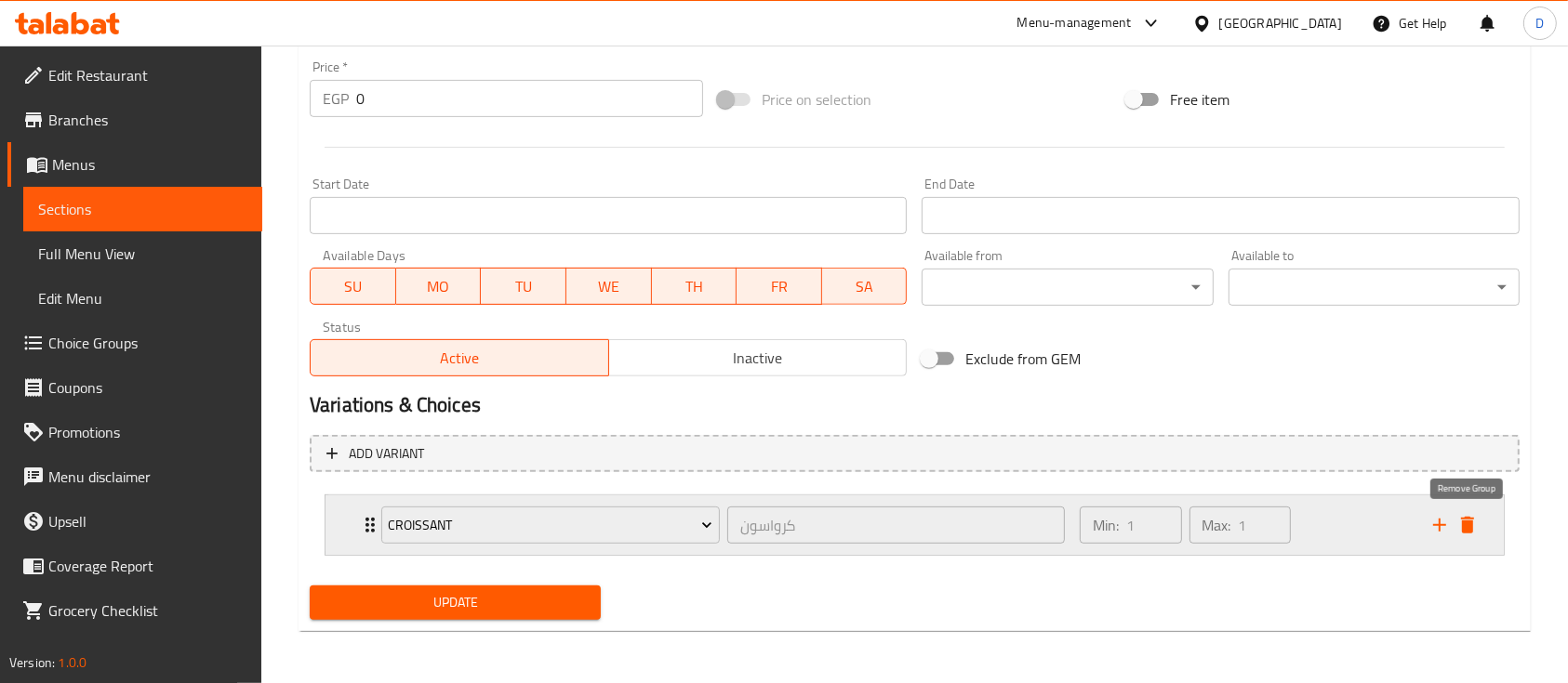
click at [1447, 524] on icon "add" at bounding box center [1439, 525] width 22 height 22
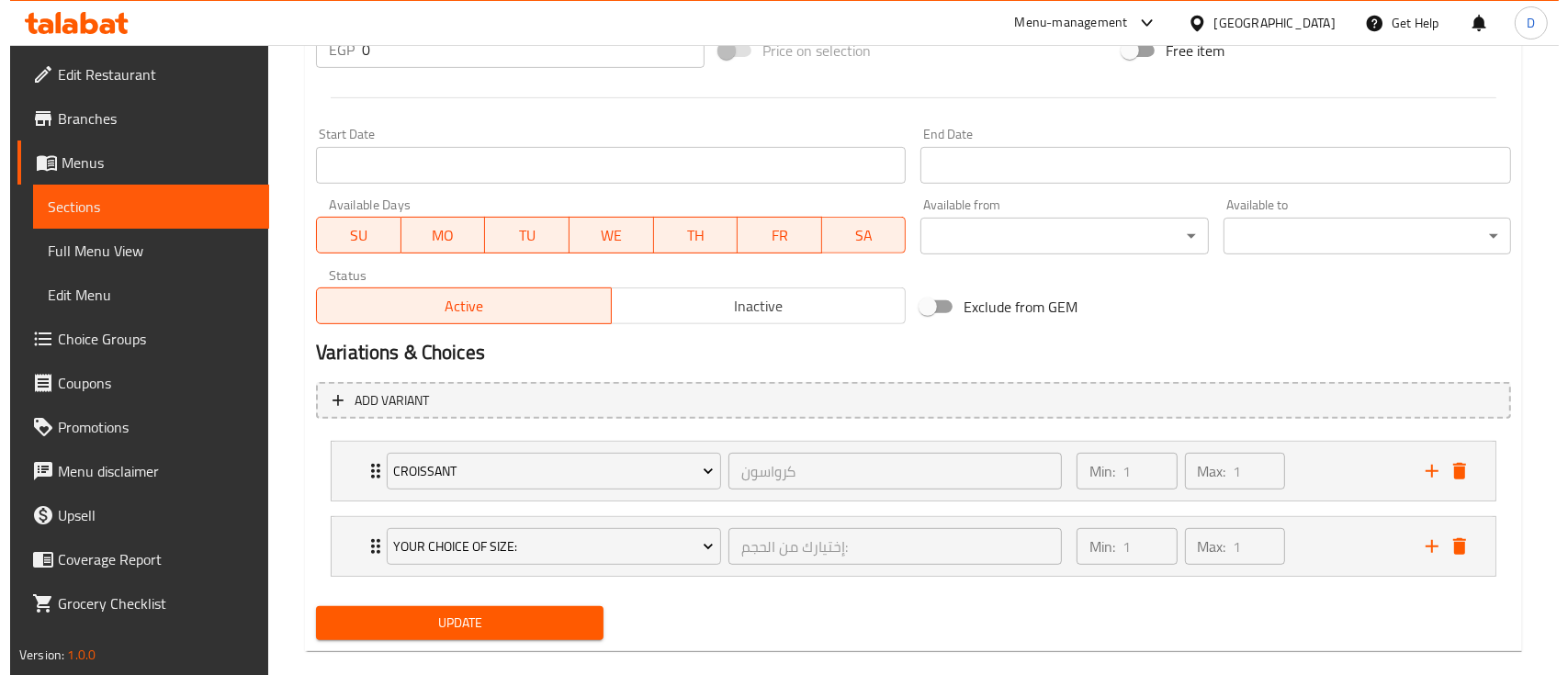
scroll to position [728, 0]
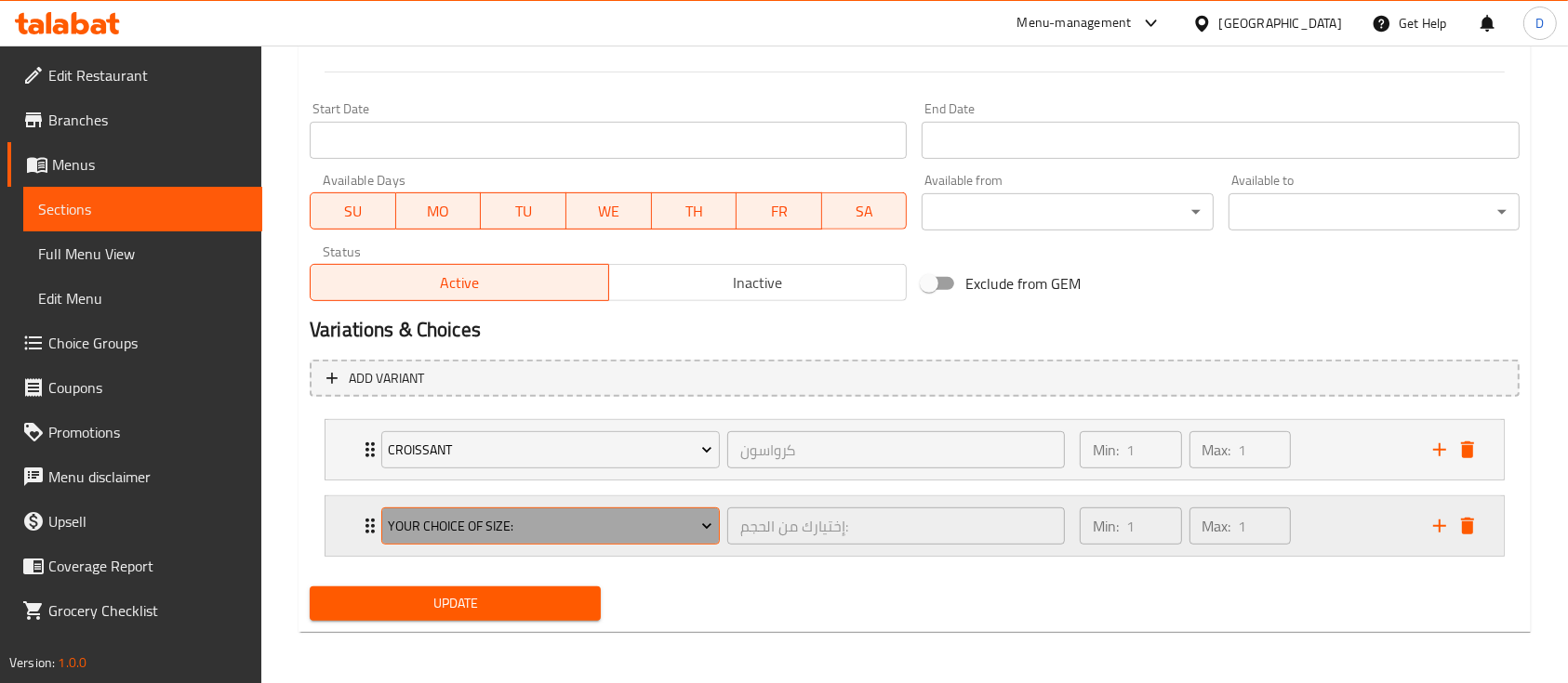
click at [490, 517] on span "Your Choice Of Size:" at bounding box center [550, 527] width 324 height 23
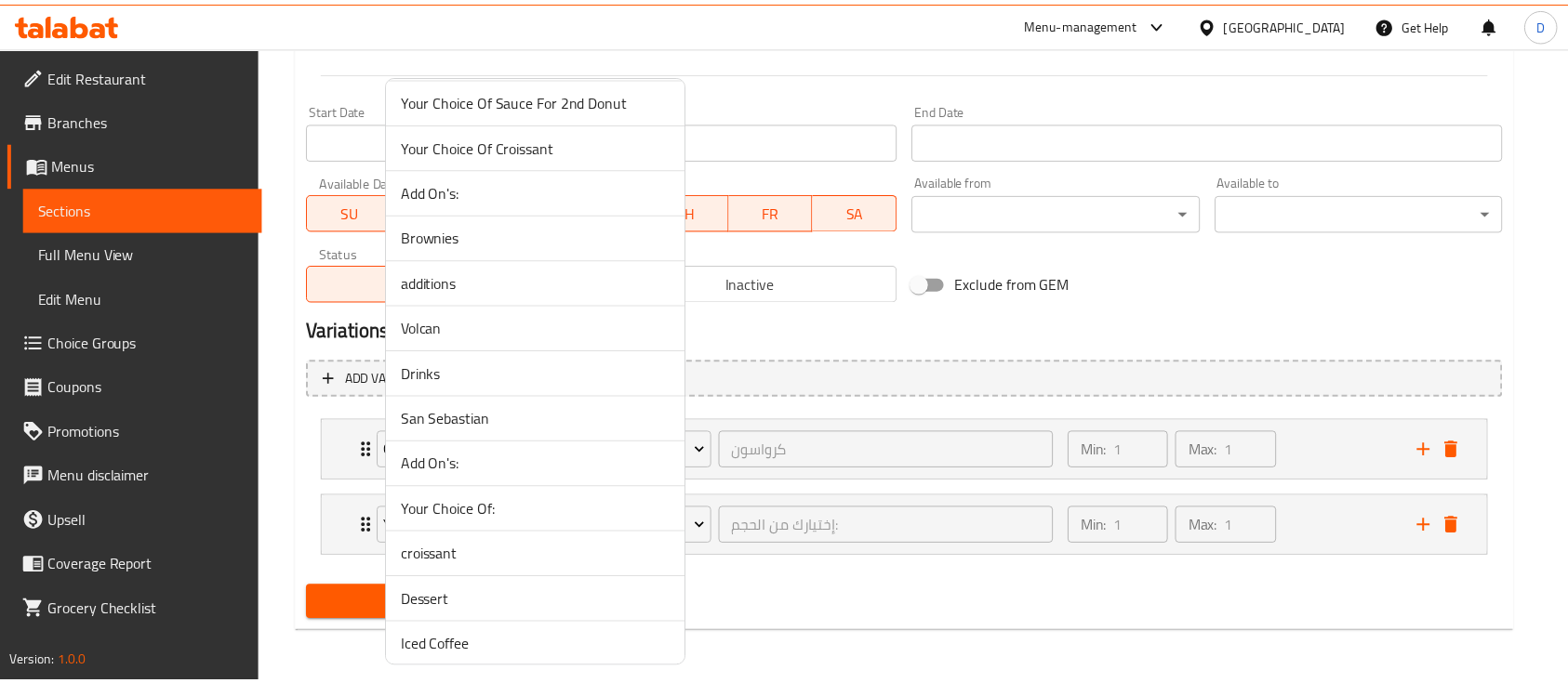
scroll to position [1648, 0]
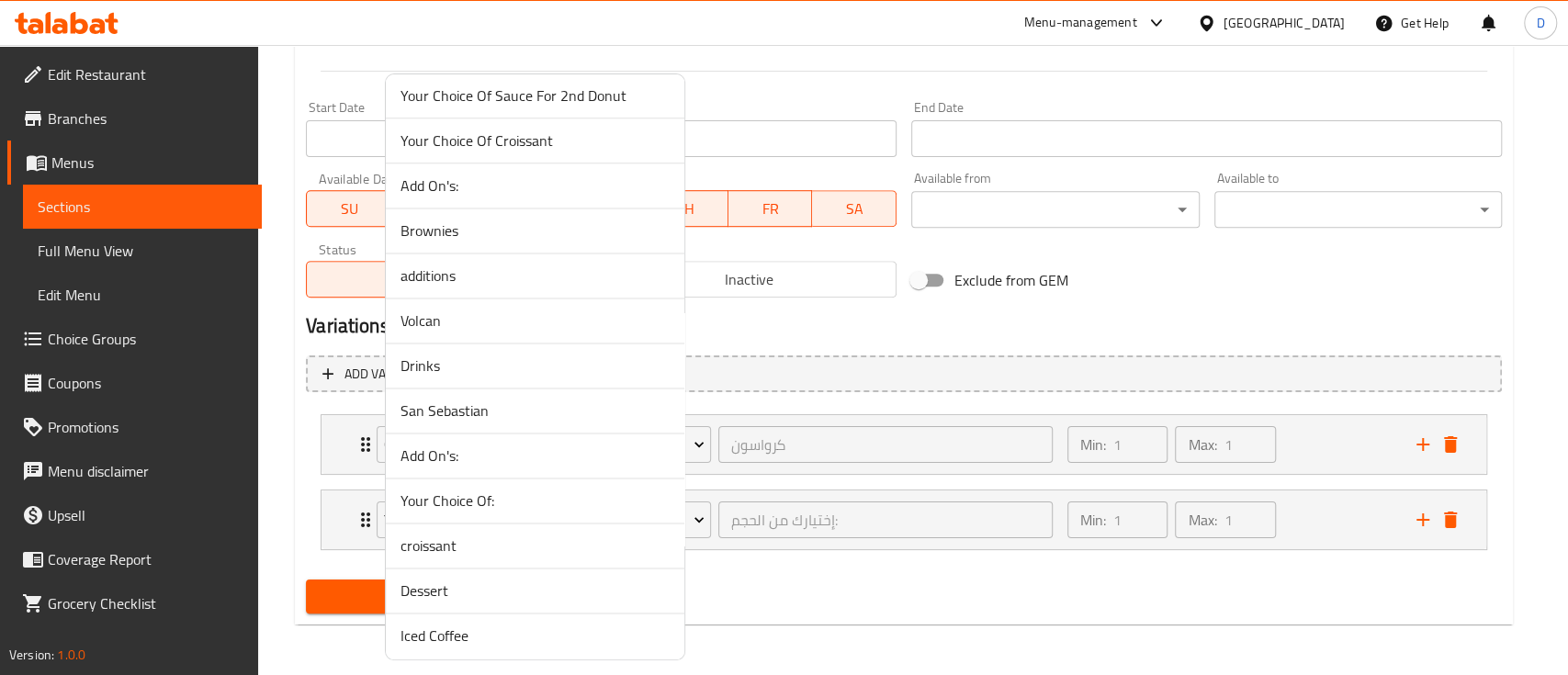
click at [507, 627] on span "Iced Coffee" at bounding box center [535, 636] width 269 height 22
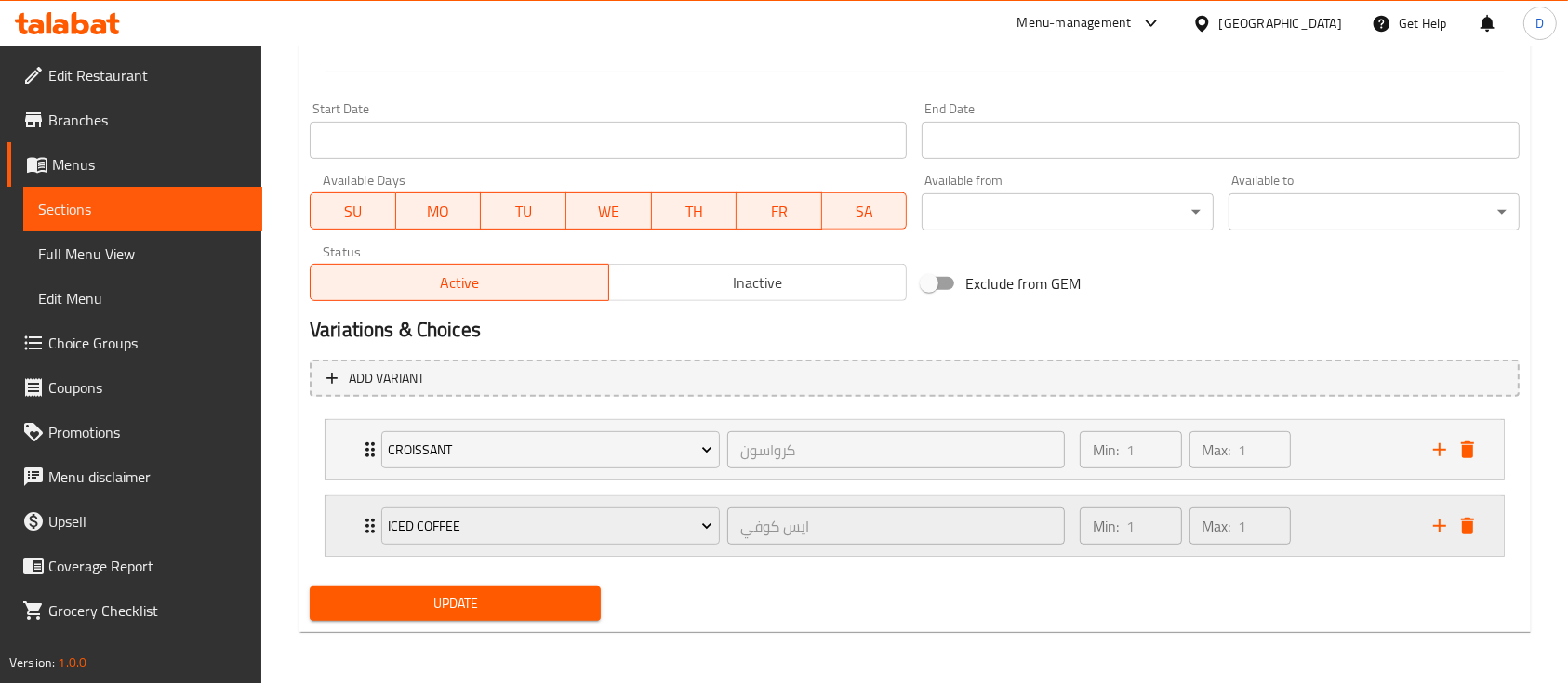
click at [1388, 526] on div "Min: 1 ​ Max: 1 ​" at bounding box center [1245, 526] width 353 height 59
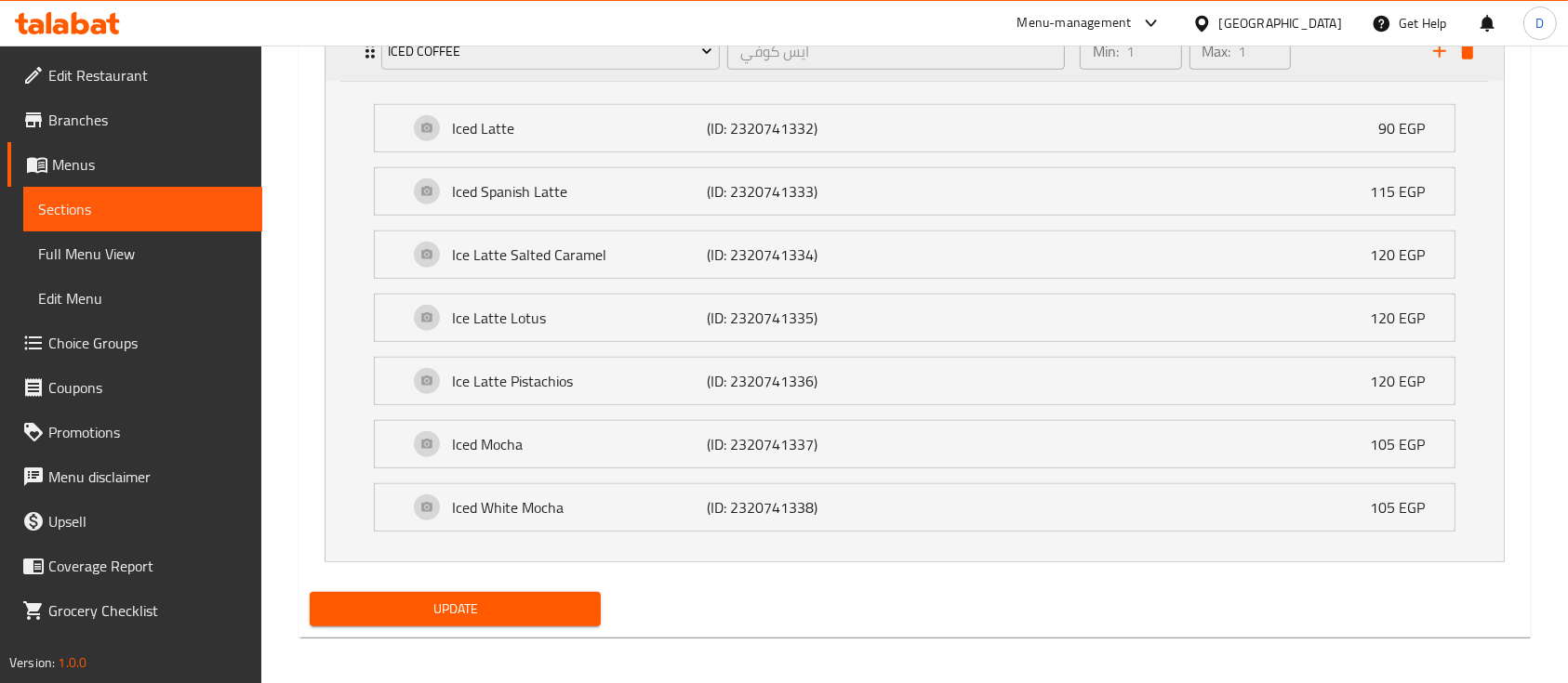
scroll to position [1216, 0]
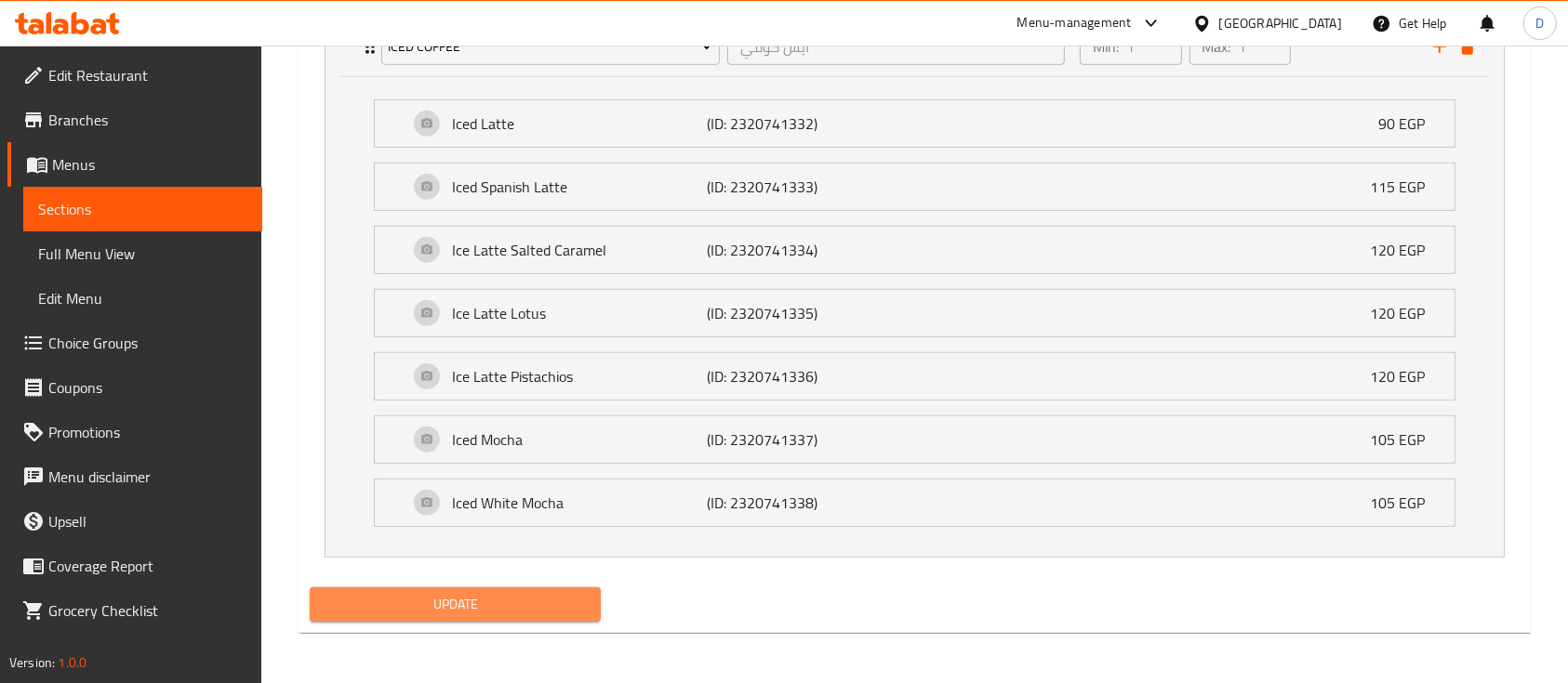
click at [550, 599] on span "Update" at bounding box center [454, 604] width 261 height 23
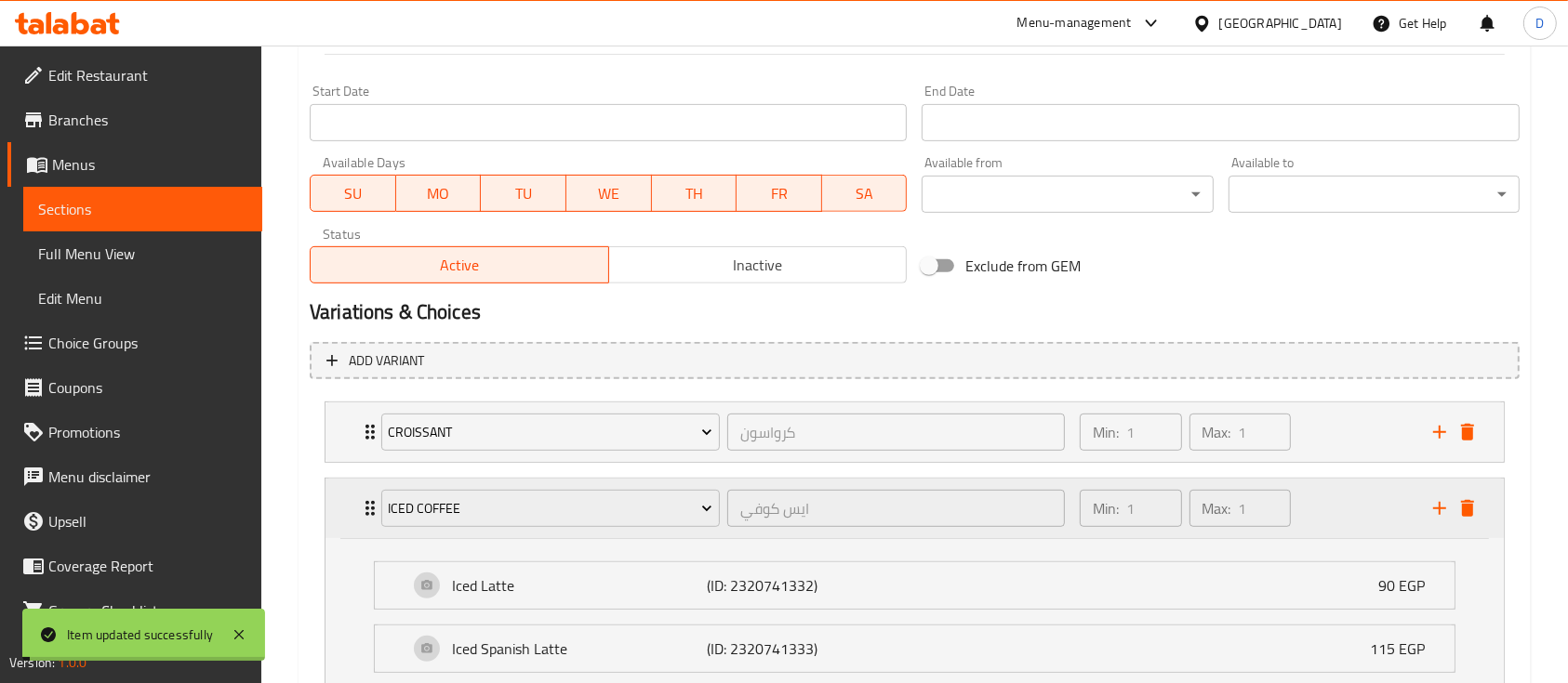
scroll to position [844, 0]
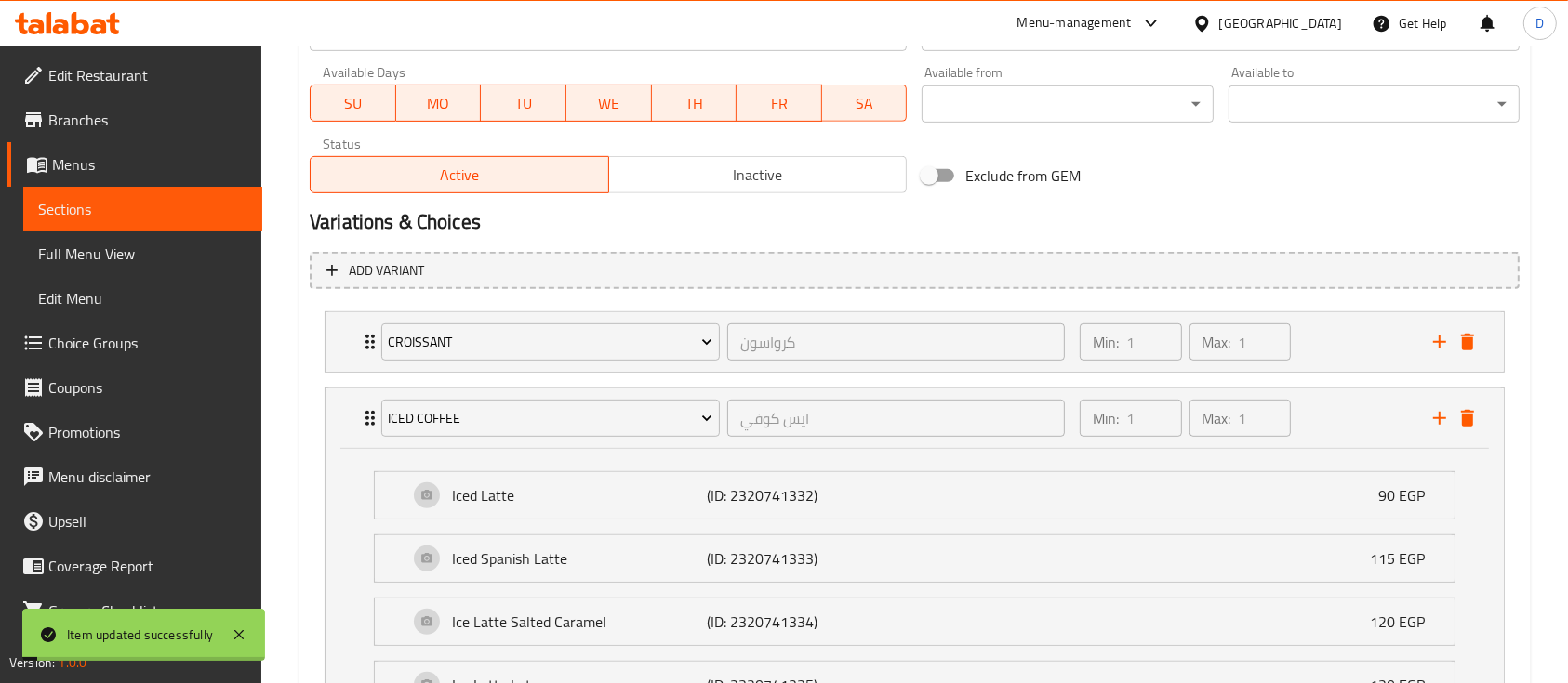
click at [1343, 306] on li "croissant كرواسون ​ Min: 1 ​ Max: 1 ​ Plain Croissant (ID: 2320739039) 60 EGP N…" at bounding box center [914, 342] width 1210 height 77
click at [1334, 327] on div "Min: 1 ​ Max: 1 ​" at bounding box center [1245, 342] width 353 height 59
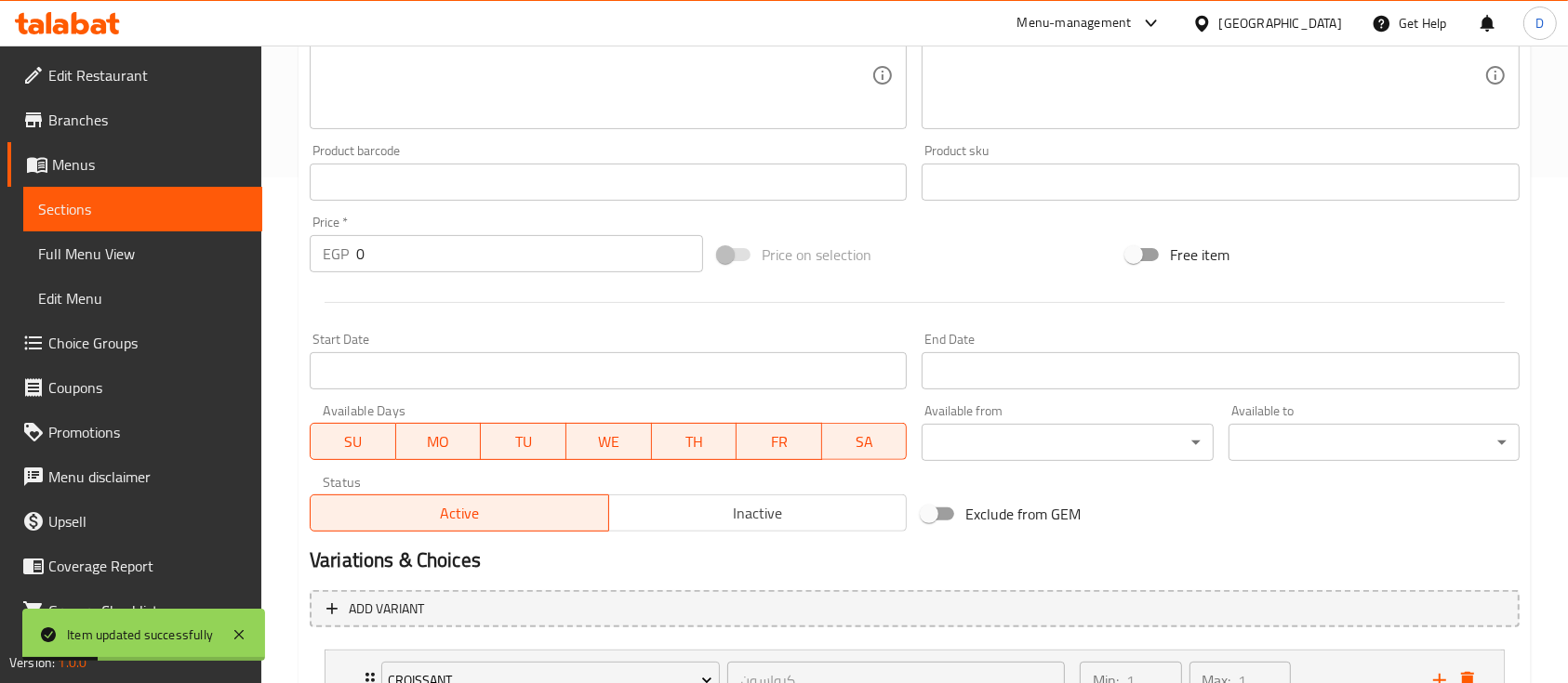
scroll to position [327, 0]
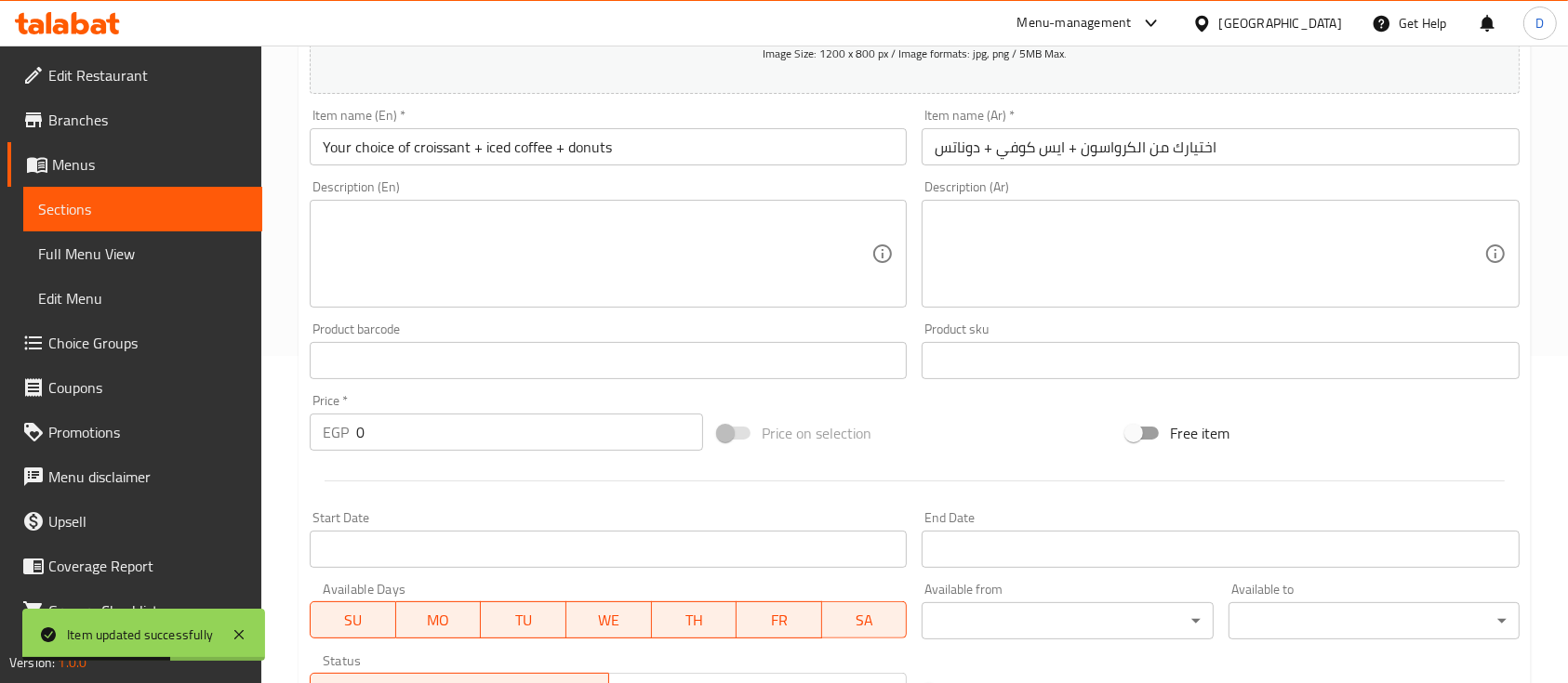
click at [165, 202] on span "Sections" at bounding box center [143, 209] width 210 height 22
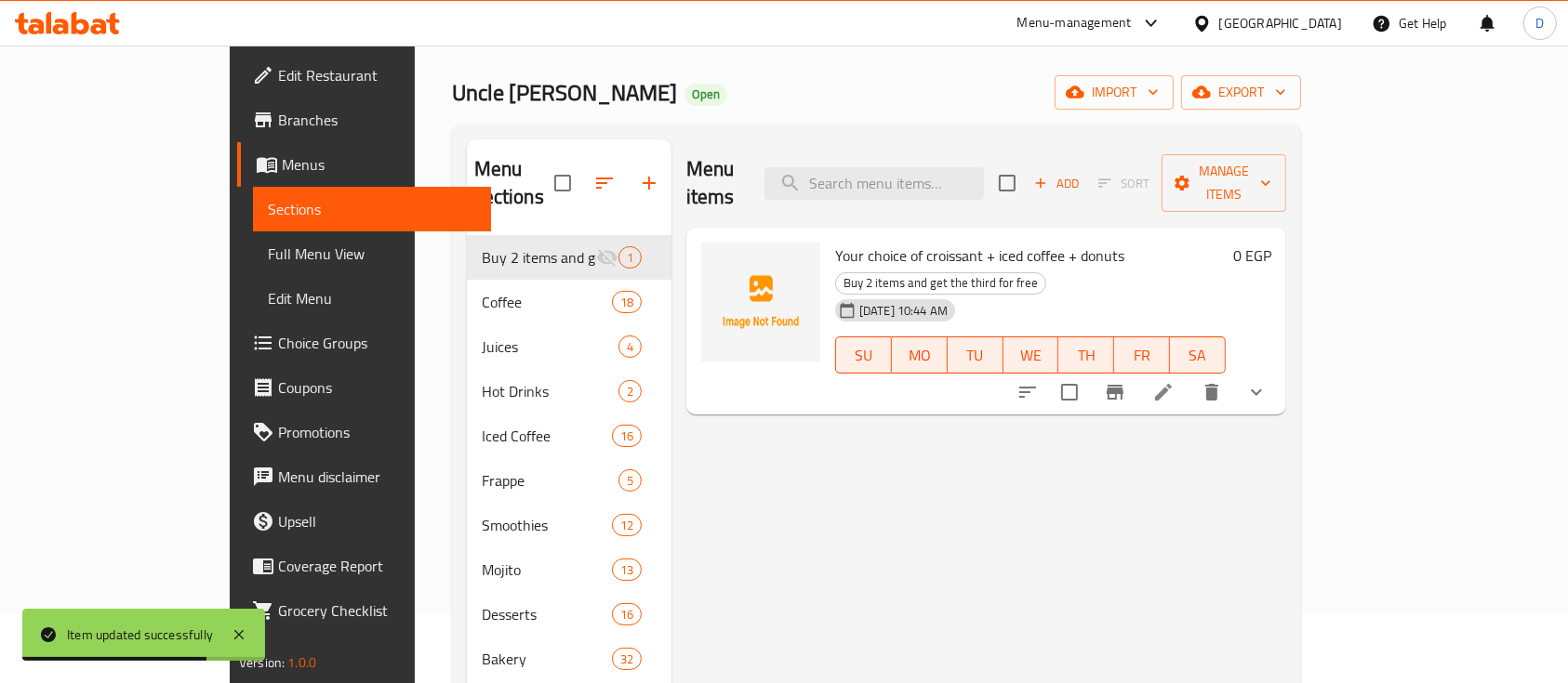
scroll to position [12, 0]
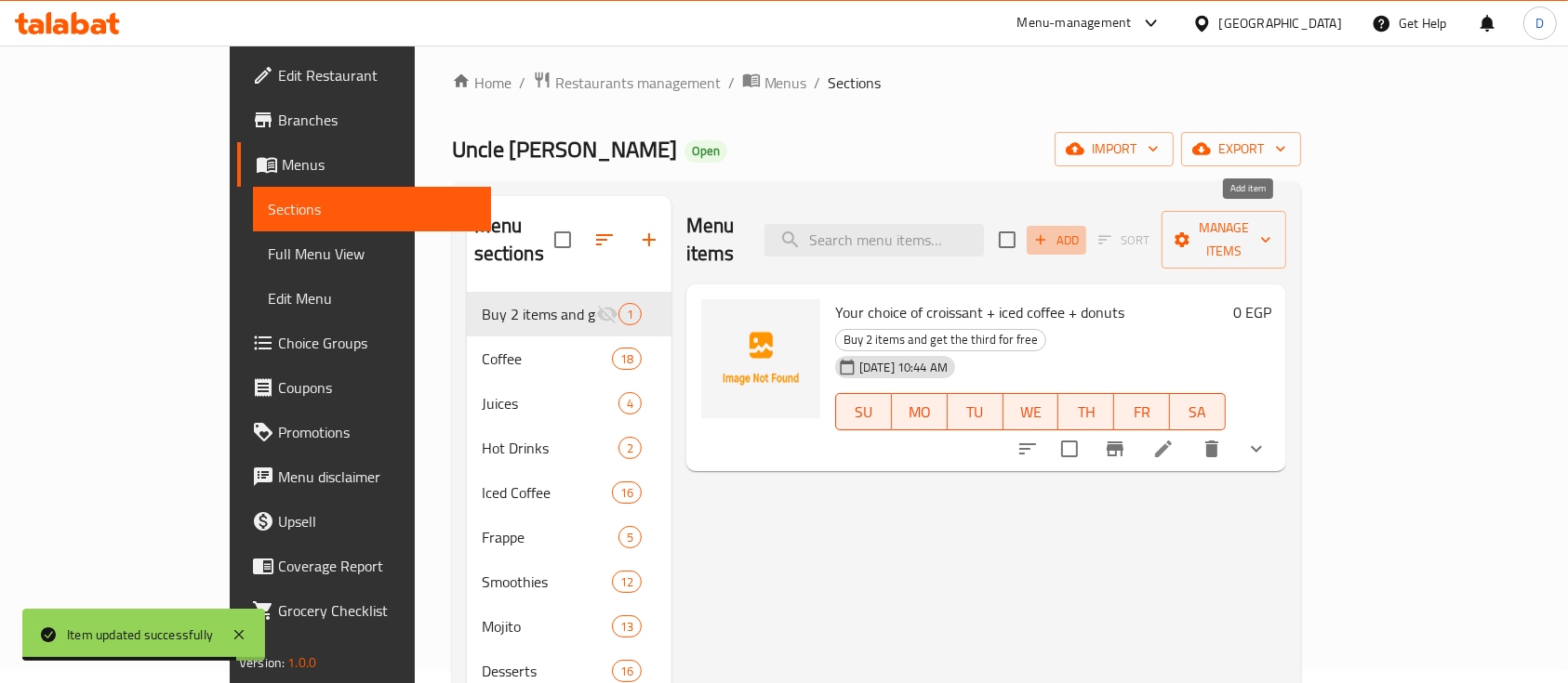
click at [1081, 230] on span "Add" at bounding box center [1057, 241] width 50 height 21
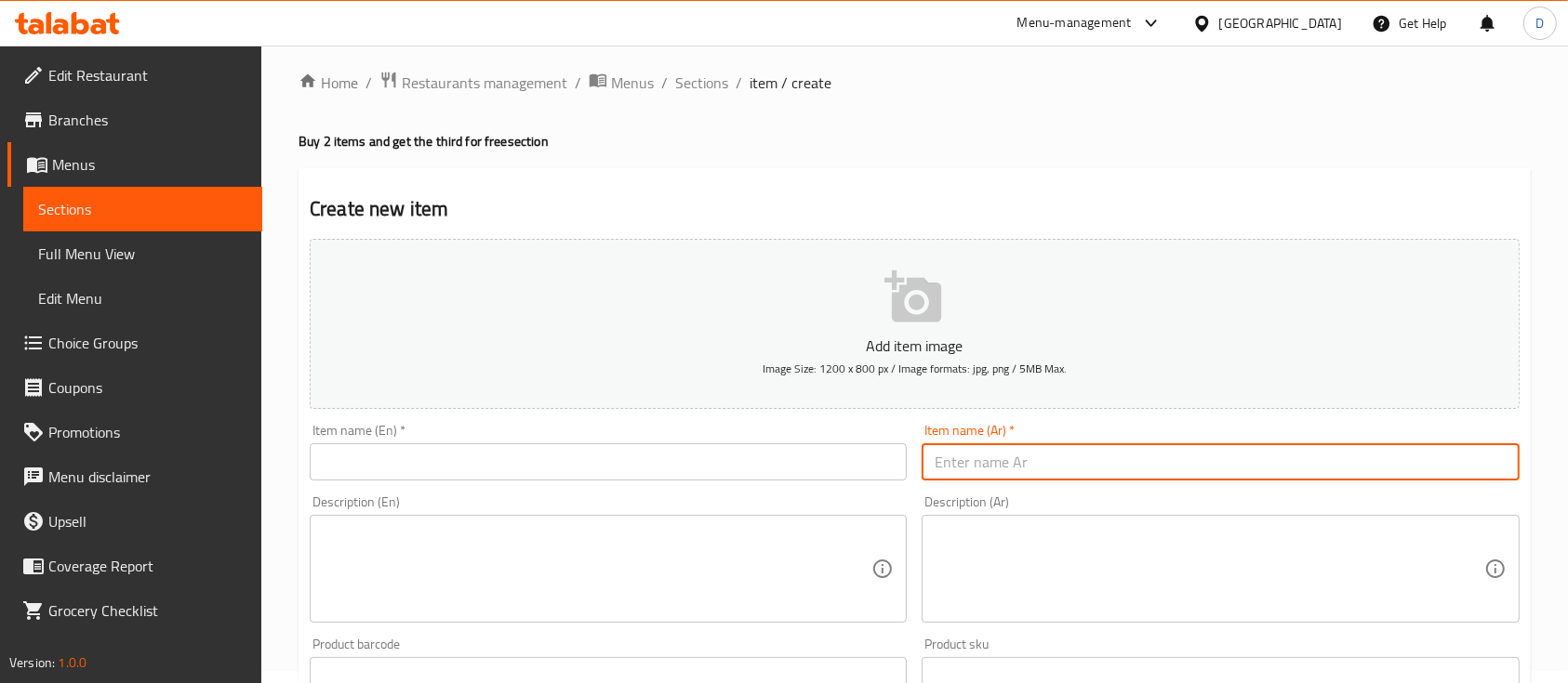
click at [1272, 456] on input "text" at bounding box center [1220, 462] width 597 height 37
paste input "١ كابتشينو"
paste input "١ قطعه ديزرت"
click at [1362, 465] on input "١ كابتشينو + ١ قطعه ديزرت" at bounding box center [1220, 462] width 597 height 37
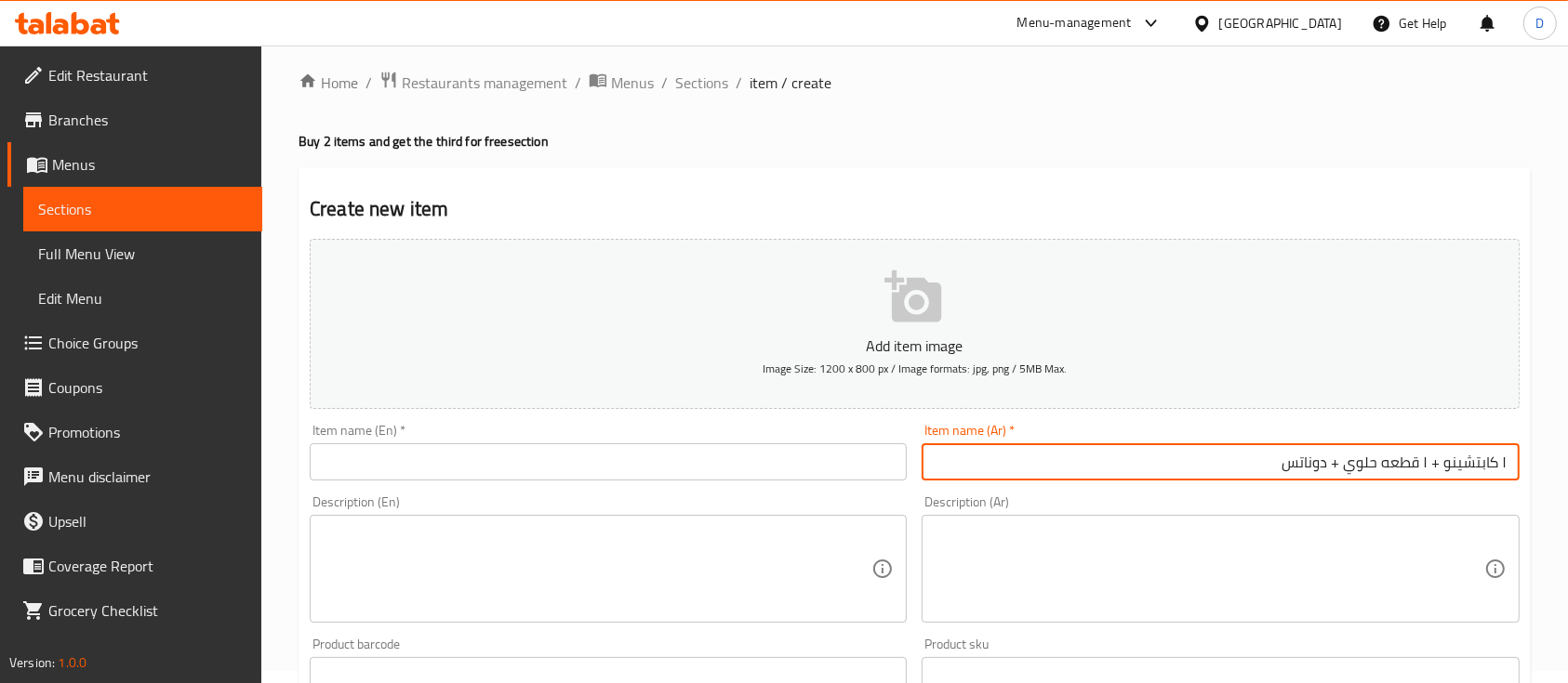
type input "١ كابتشينو + ١ قطعه حلوي + دوناتس"
click at [556, 462] on input "text" at bounding box center [607, 462] width 597 height 37
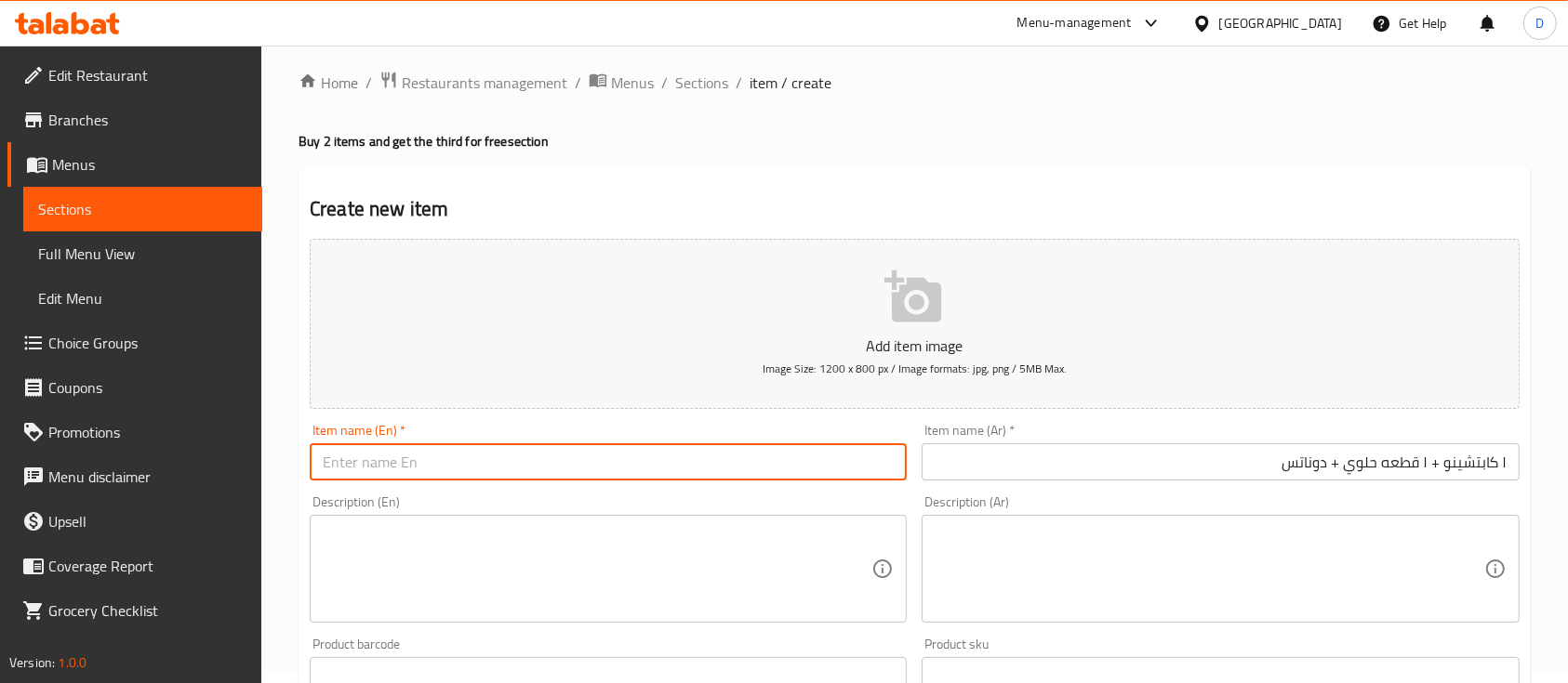
paste input "1 cappuccino + 1 piece of dessert + donut"
type input "1 cappuccino + 1 piece of dessert + donut"
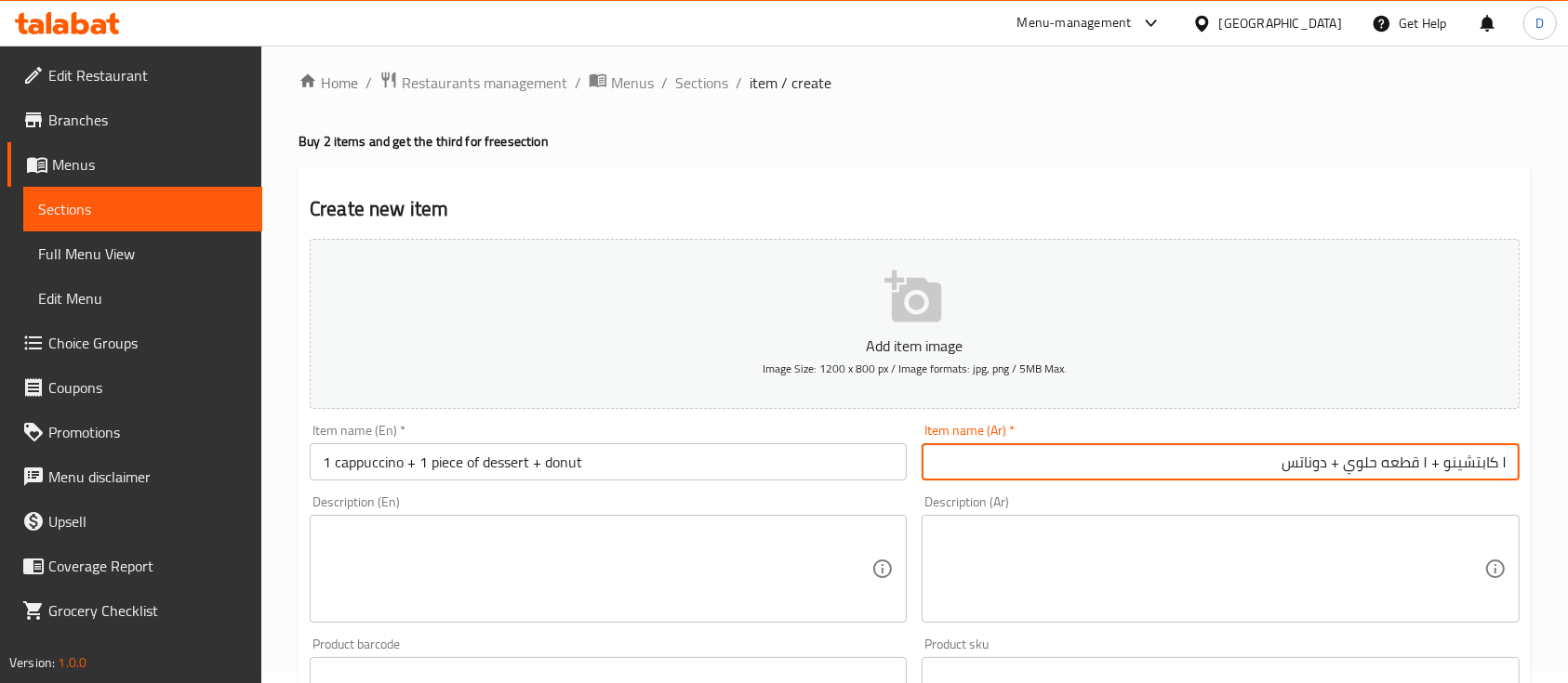
click at [1284, 465] on input "١ كابتشينو + ١ قطعه حلوي + دوناتس" at bounding box center [1220, 462] width 597 height 37
paste input "text"
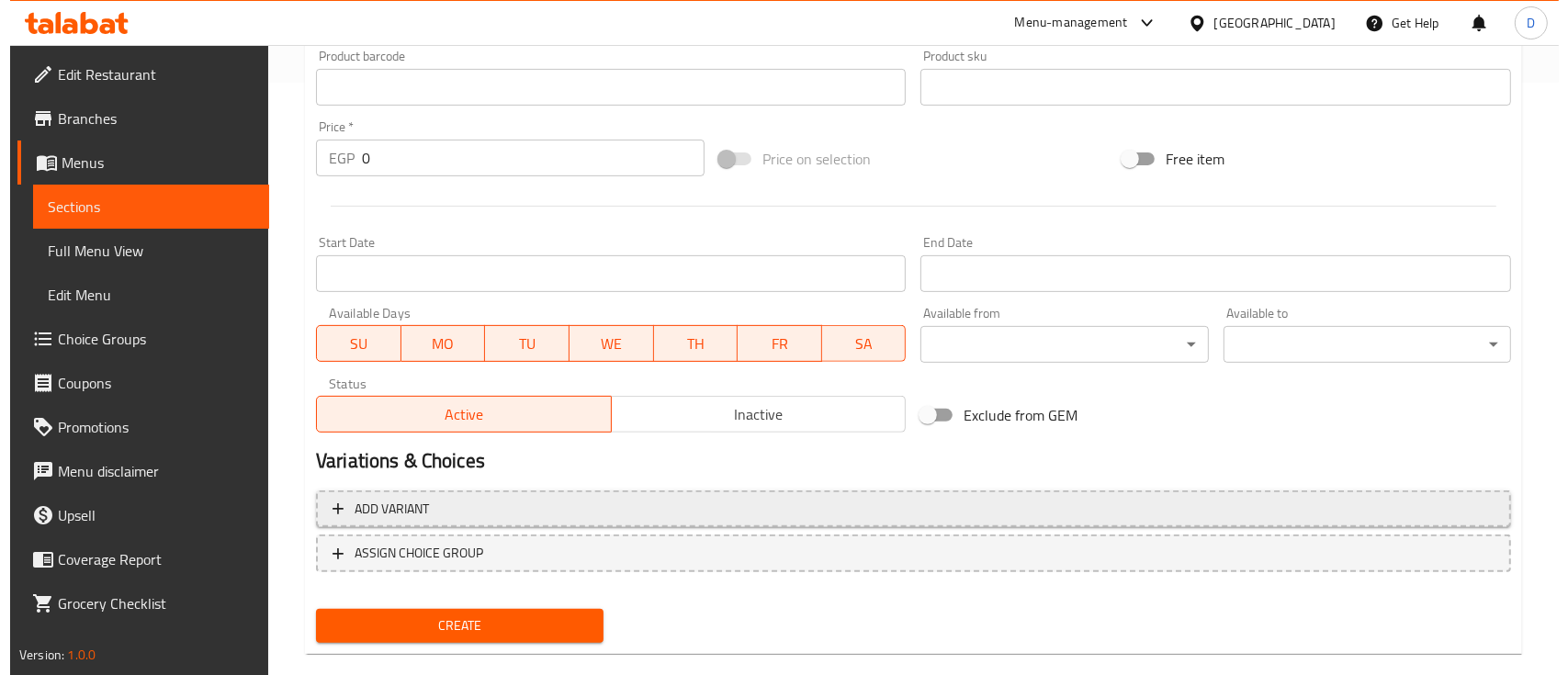
scroll to position [623, 0]
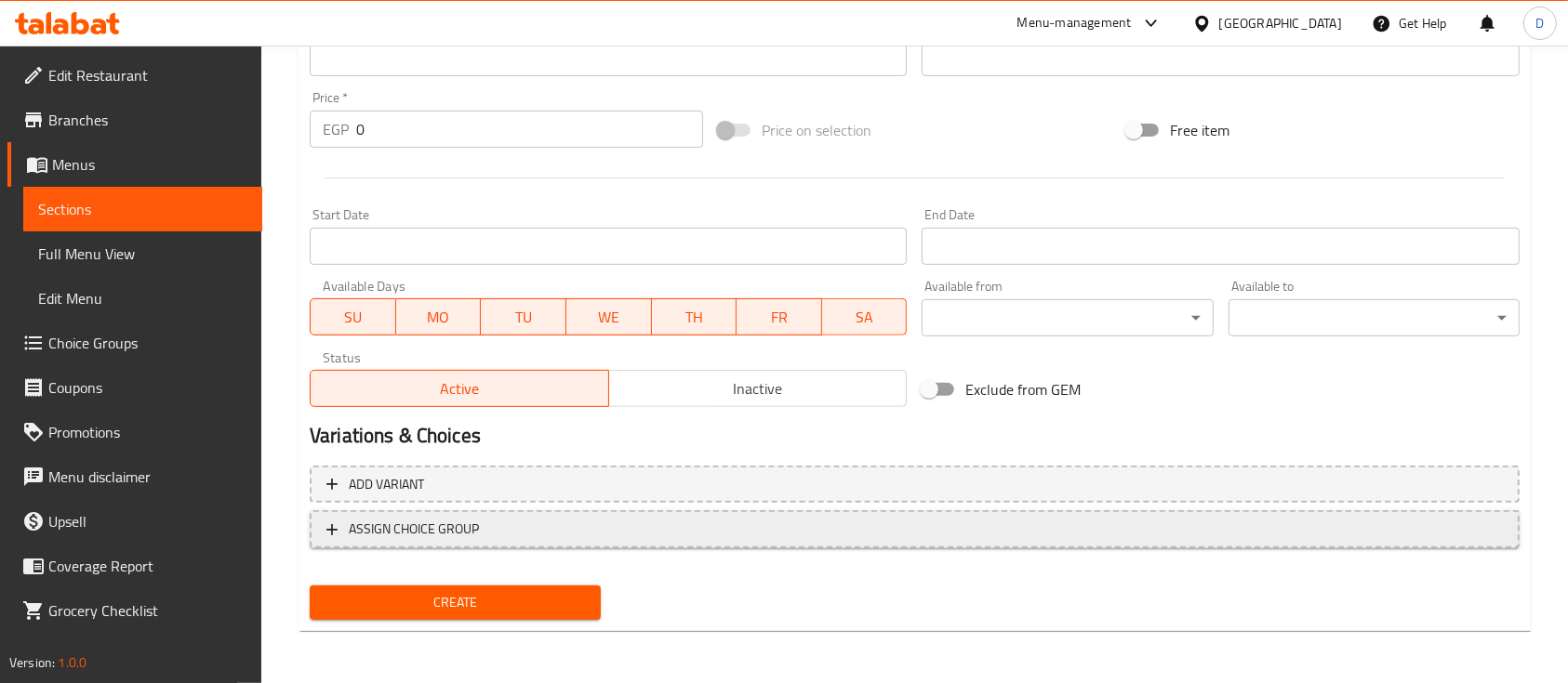
type input "١ كابتشينو + ١ قطعه حلوي + دونات"
click at [803, 536] on span "ASSIGN CHOICE GROUP" at bounding box center [914, 530] width 1176 height 23
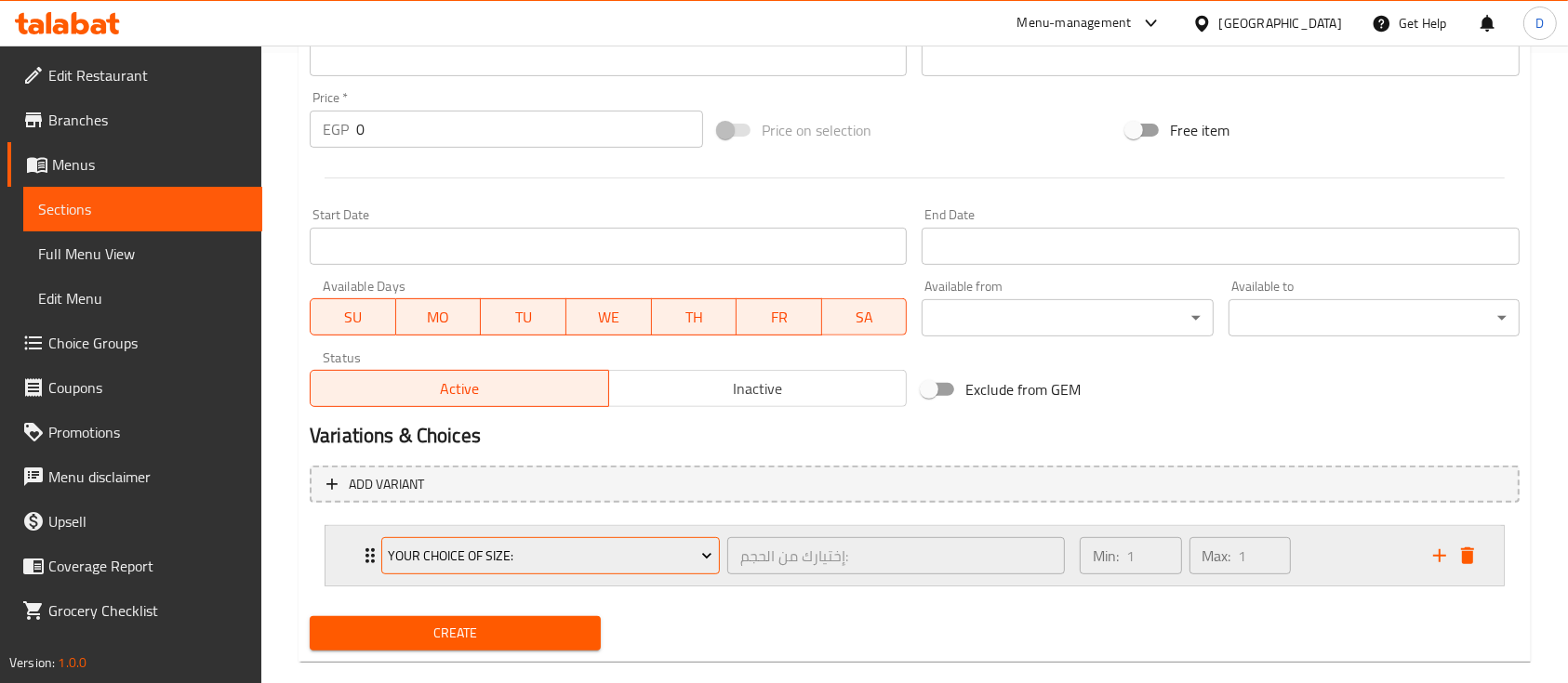
click at [513, 567] on span "Your Choice Of Size:" at bounding box center [550, 557] width 324 height 23
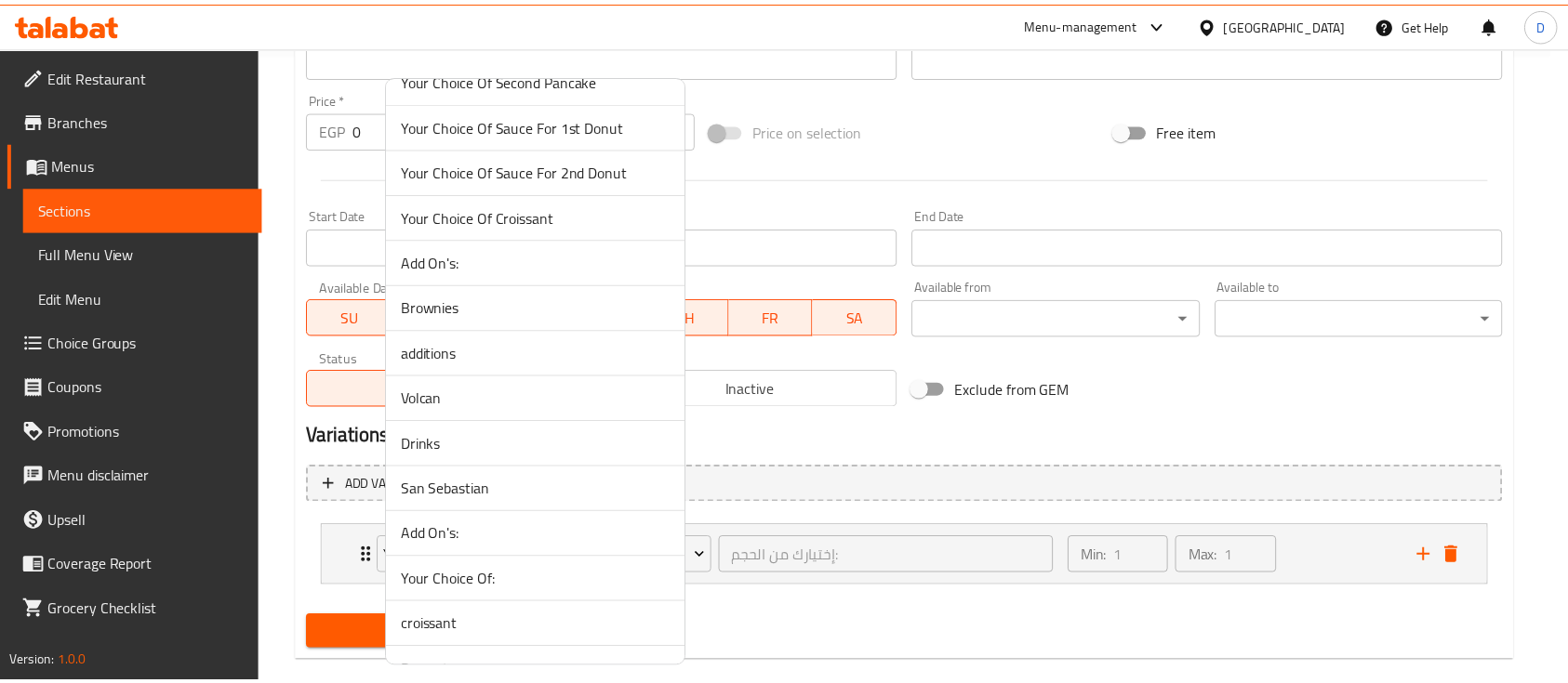
scroll to position [1648, 0]
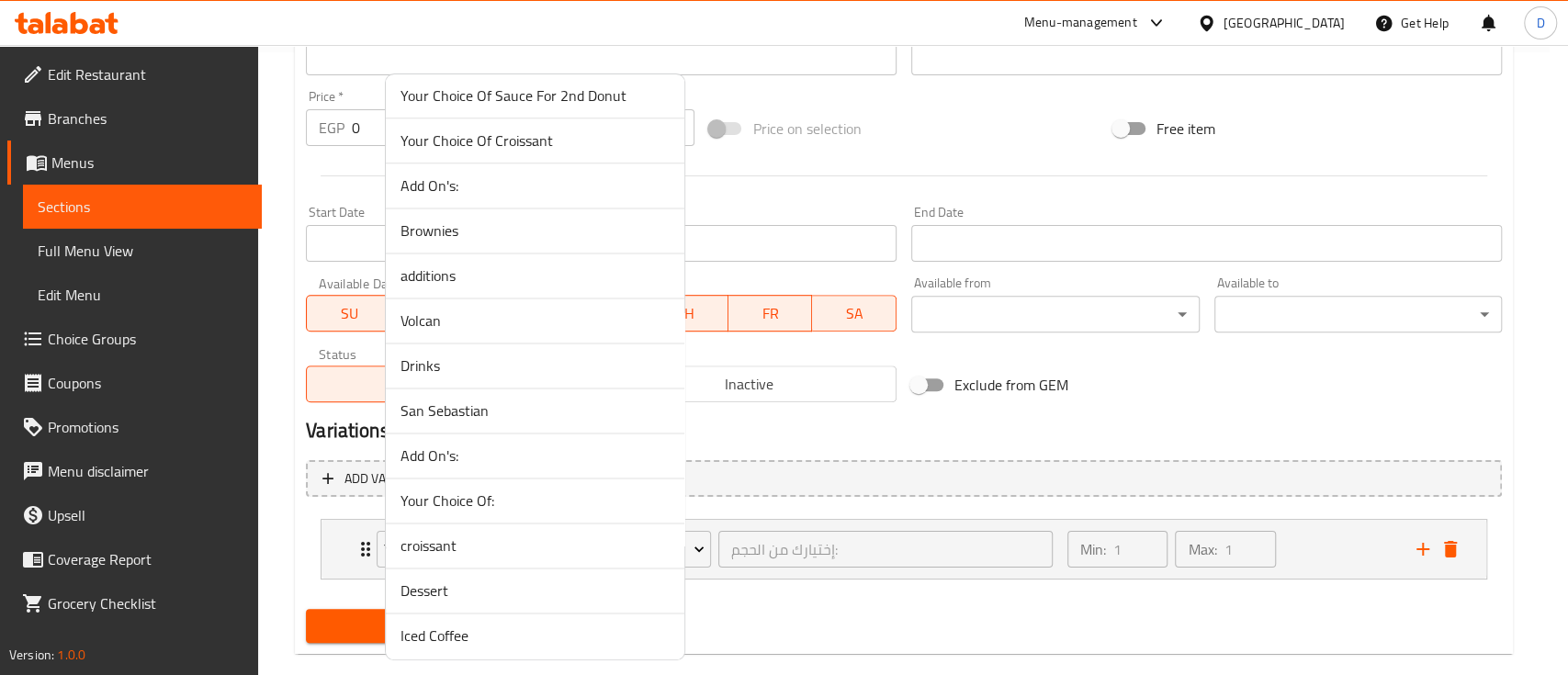
click at [554, 588] on span "Dessert" at bounding box center [535, 591] width 269 height 22
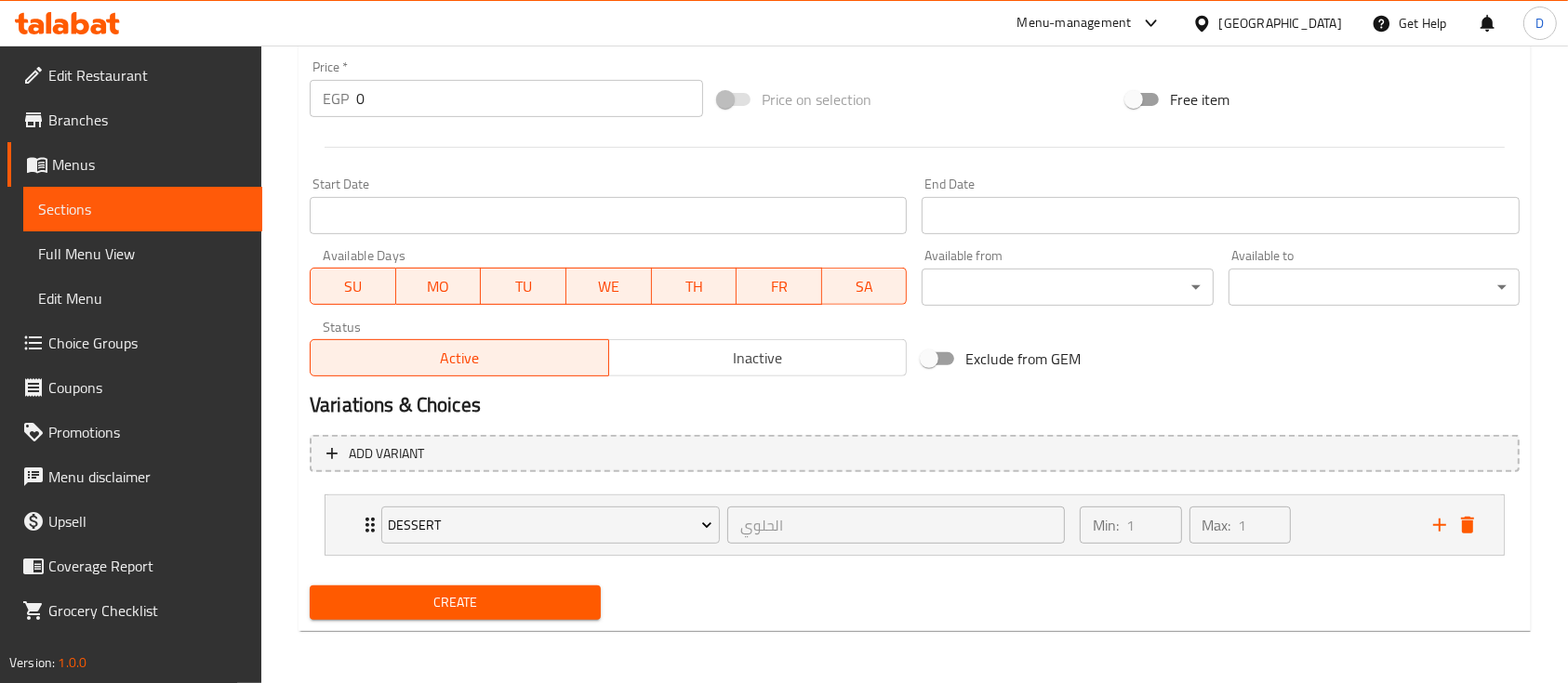
click at [528, 601] on span "Create" at bounding box center [454, 602] width 261 height 23
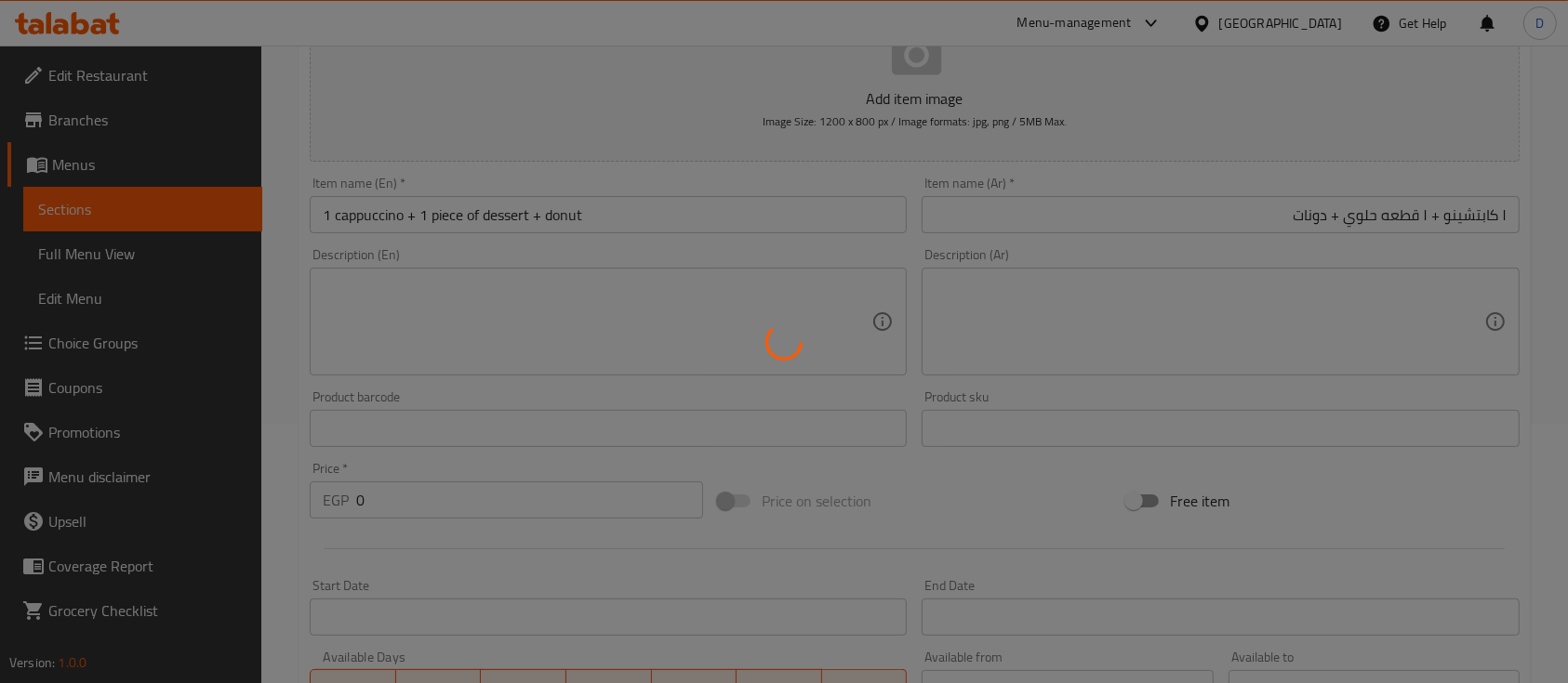
scroll to position [165, 0]
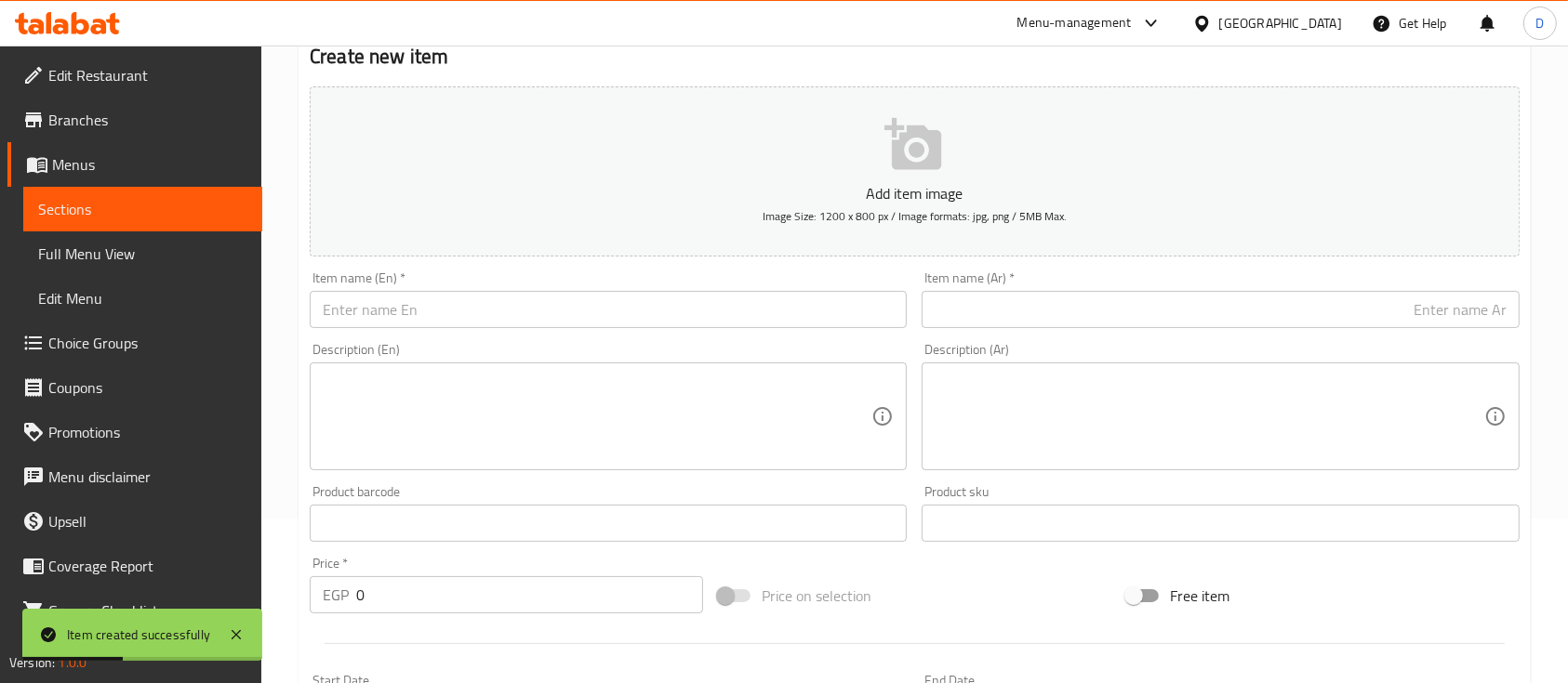
drag, startPoint x: 959, startPoint y: 7, endPoint x: 148, endPoint y: 211, distance: 836.3
click at [108, 209] on span "Sections" at bounding box center [143, 209] width 210 height 22
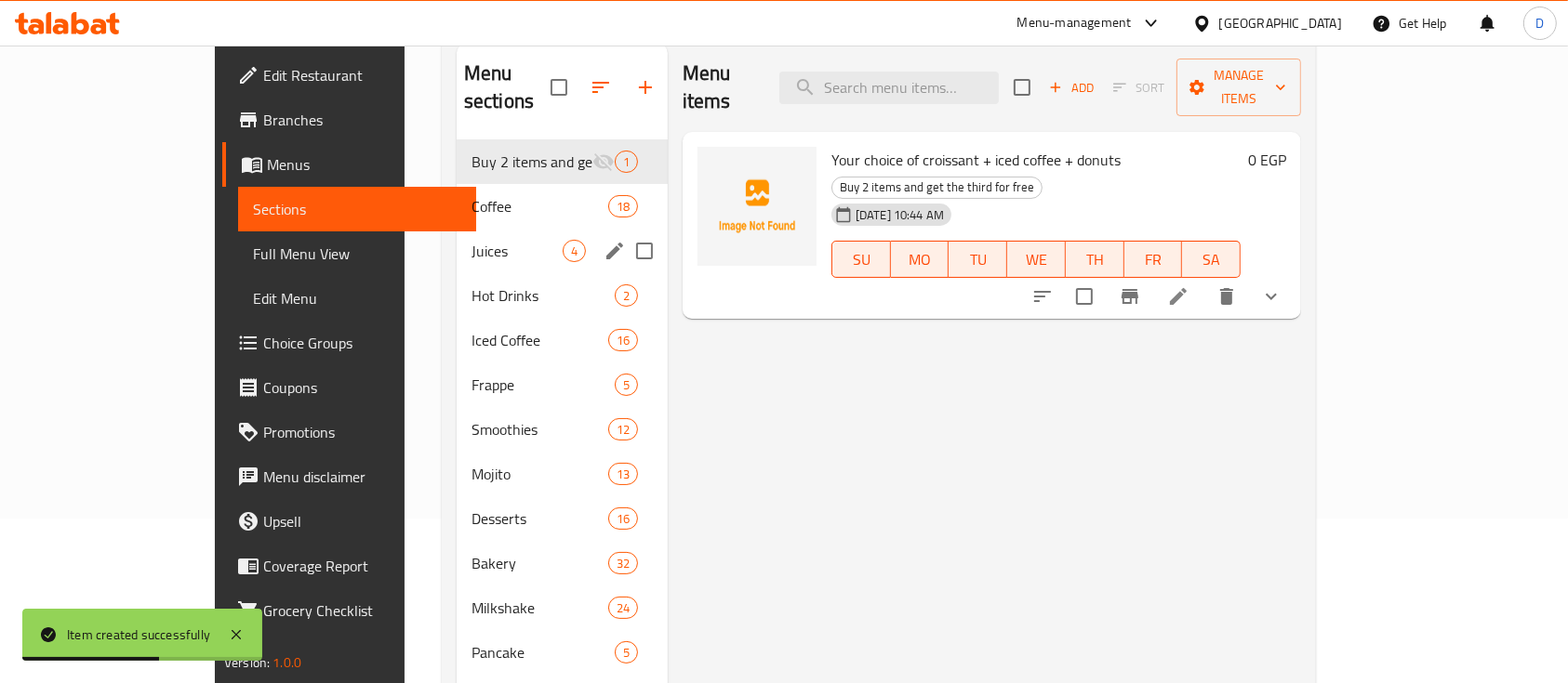
click at [472, 284] on span "Hot Drinks" at bounding box center [543, 295] width 144 height 22
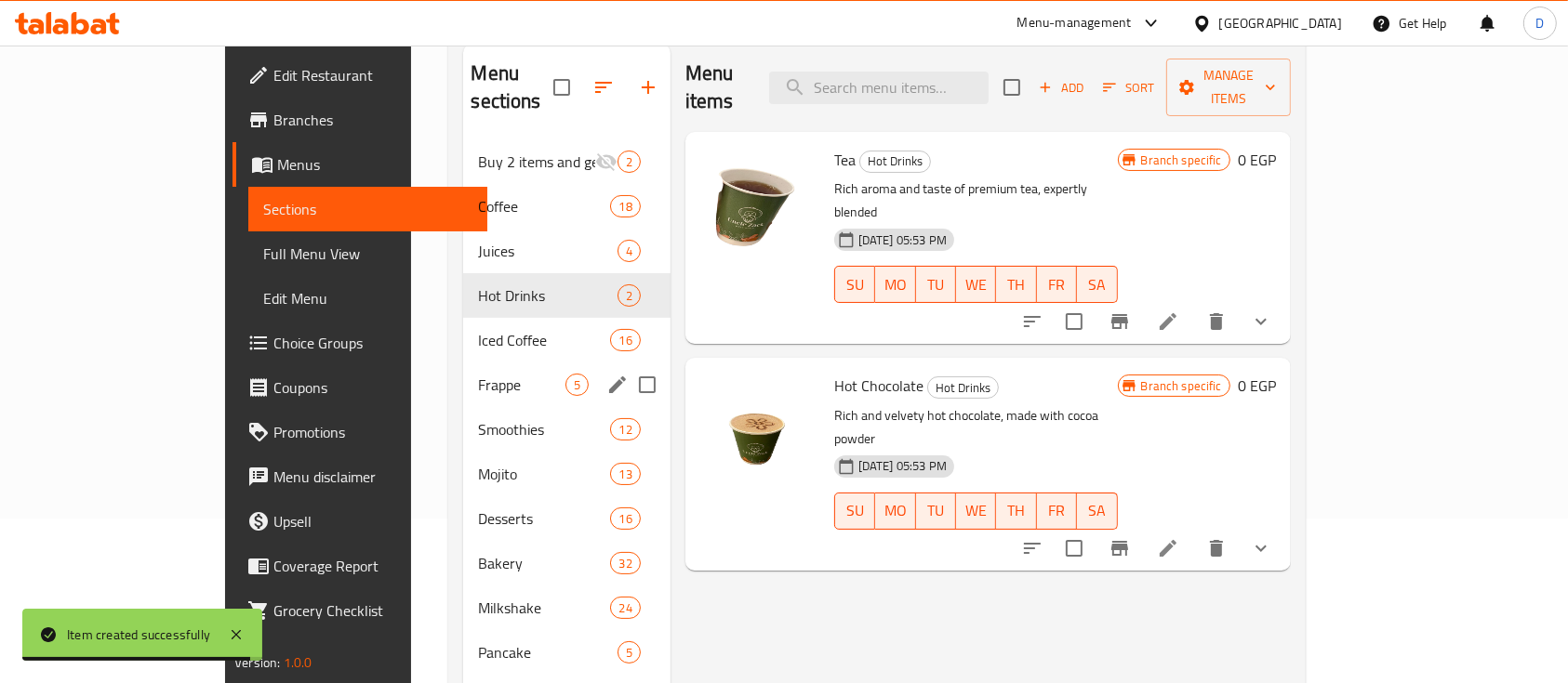
click at [478, 374] on span "Frappe" at bounding box center [521, 384] width 86 height 22
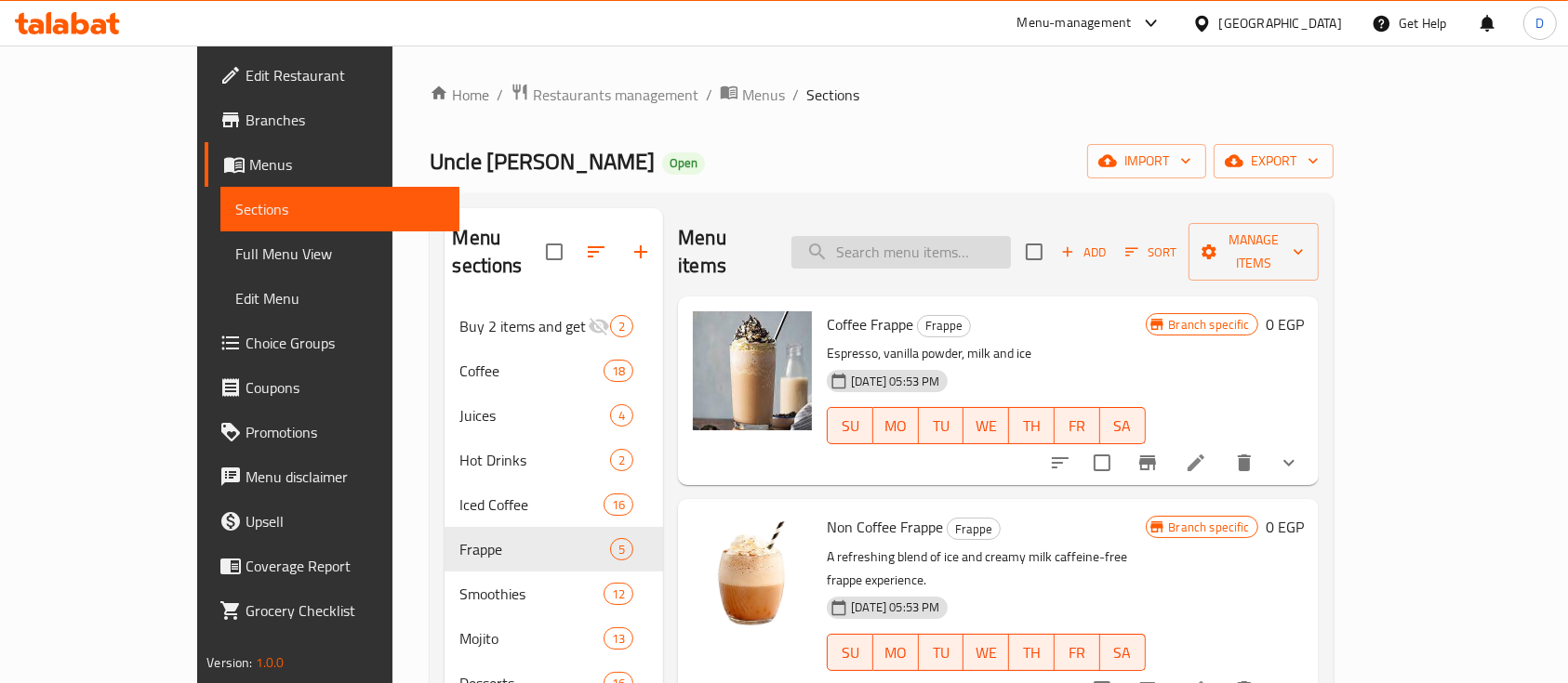
click at [967, 236] on input "search" at bounding box center [900, 252] width 219 height 33
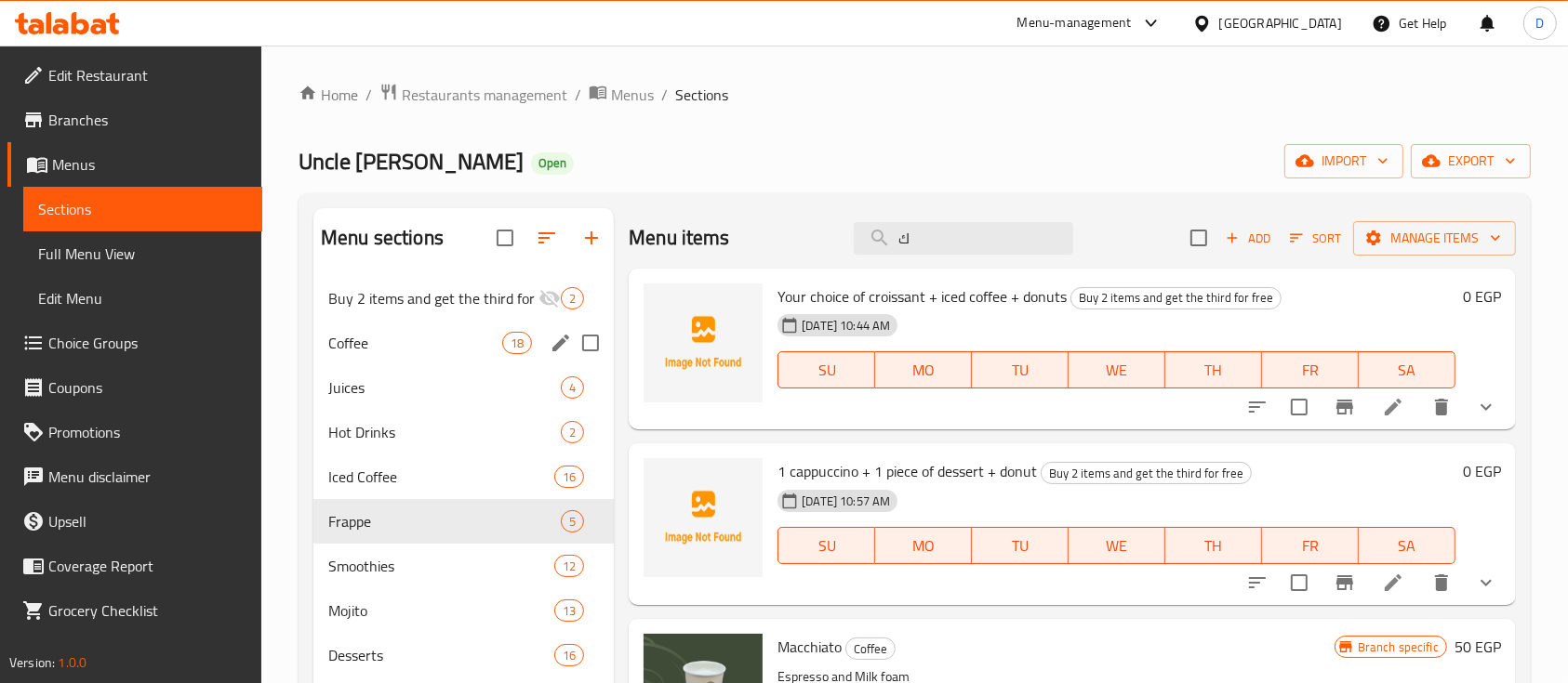
type input "ك"
click at [394, 339] on span "Coffee" at bounding box center [414, 342] width 174 height 22
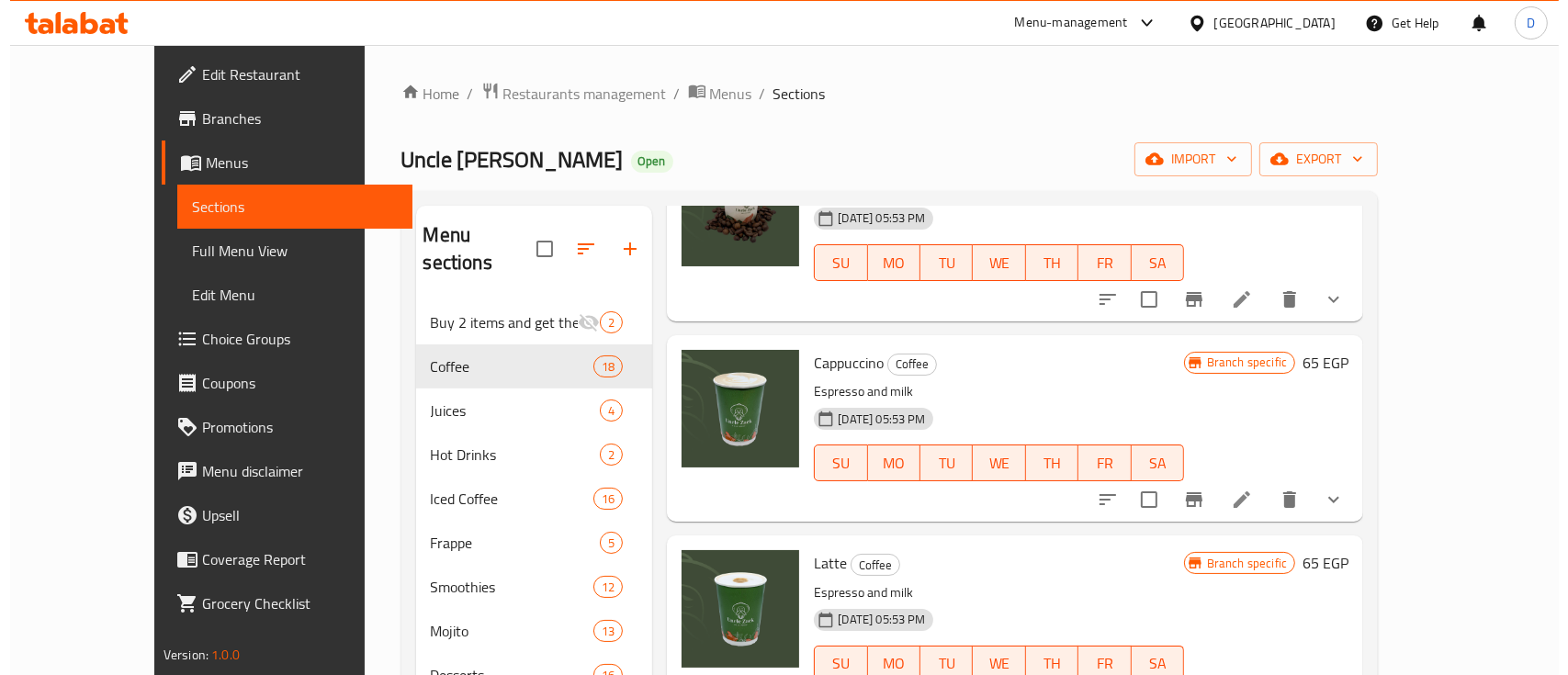
scroll to position [367, 0]
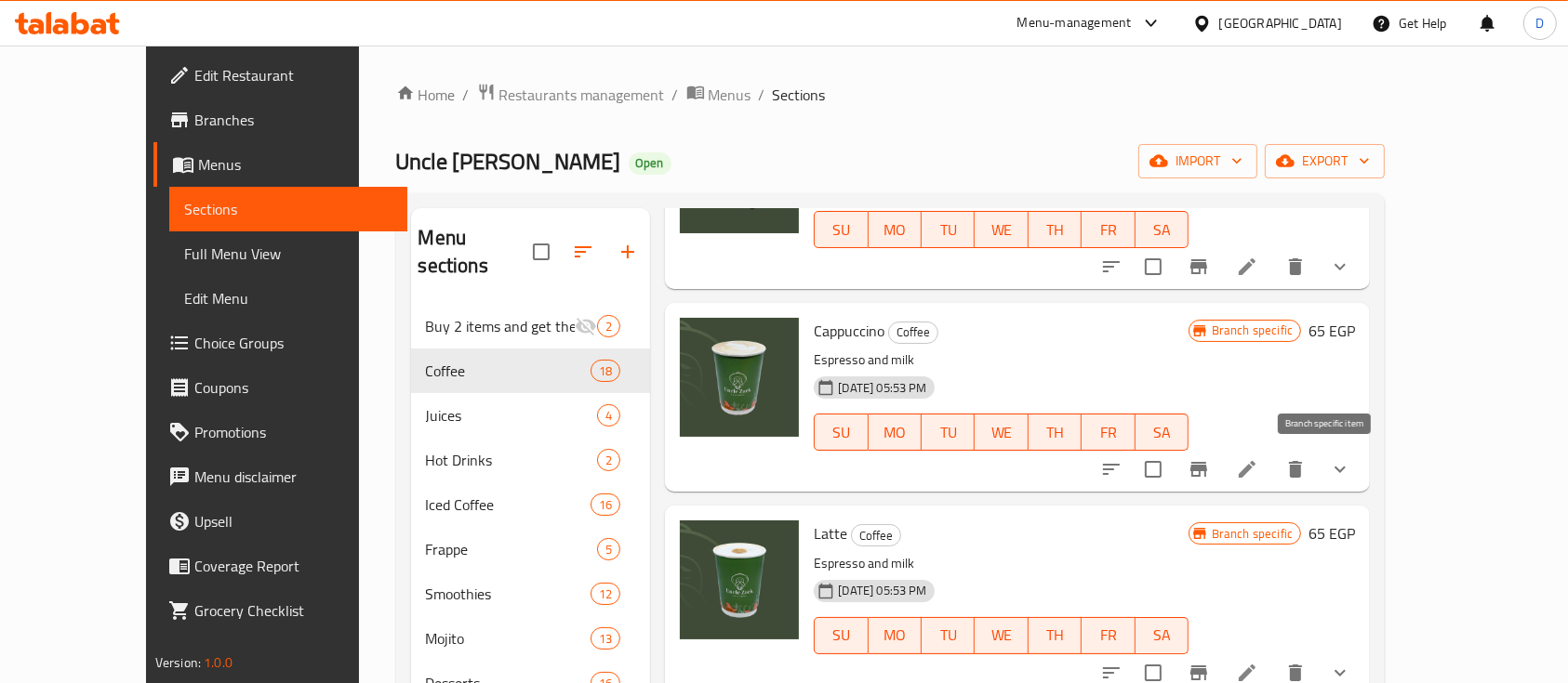
click at [1210, 472] on icon "Branch-specific-item" at bounding box center [1198, 469] width 22 height 22
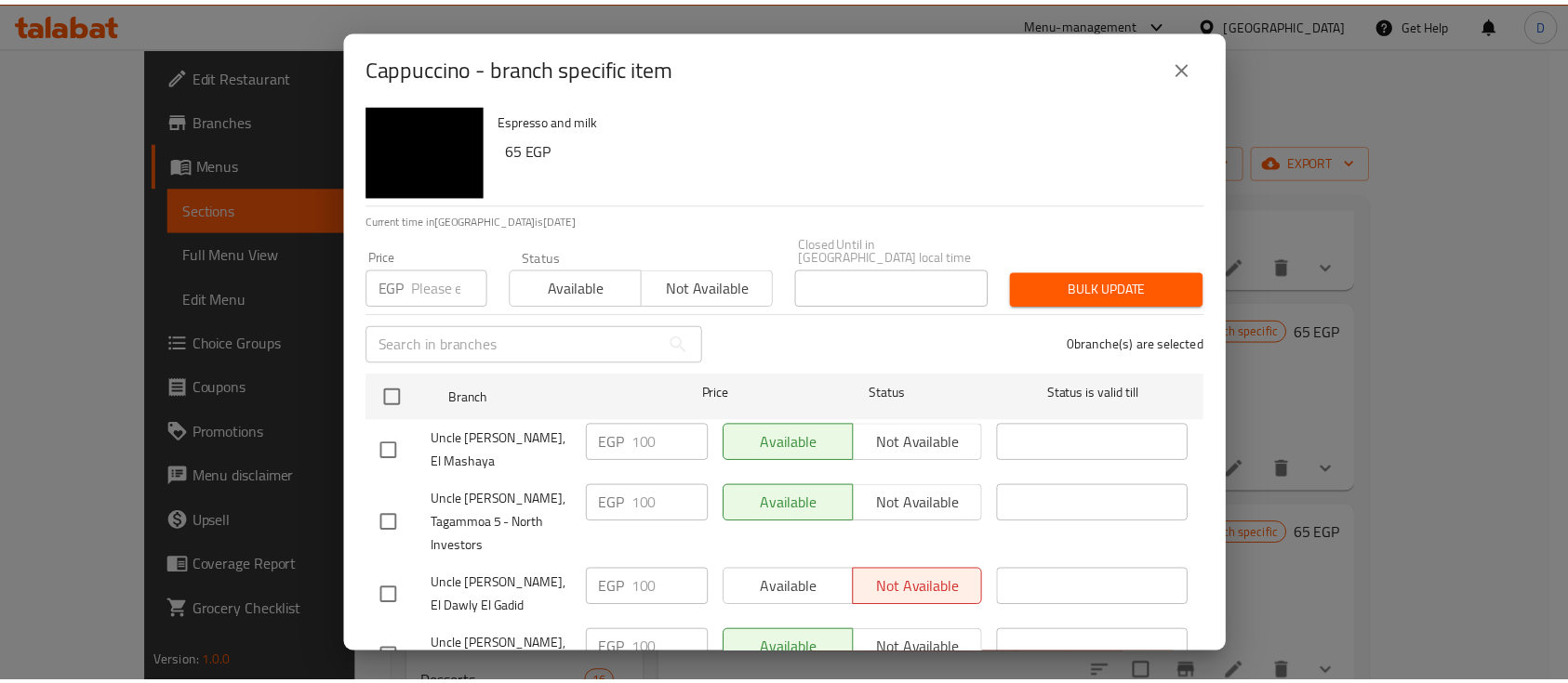
scroll to position [52, 0]
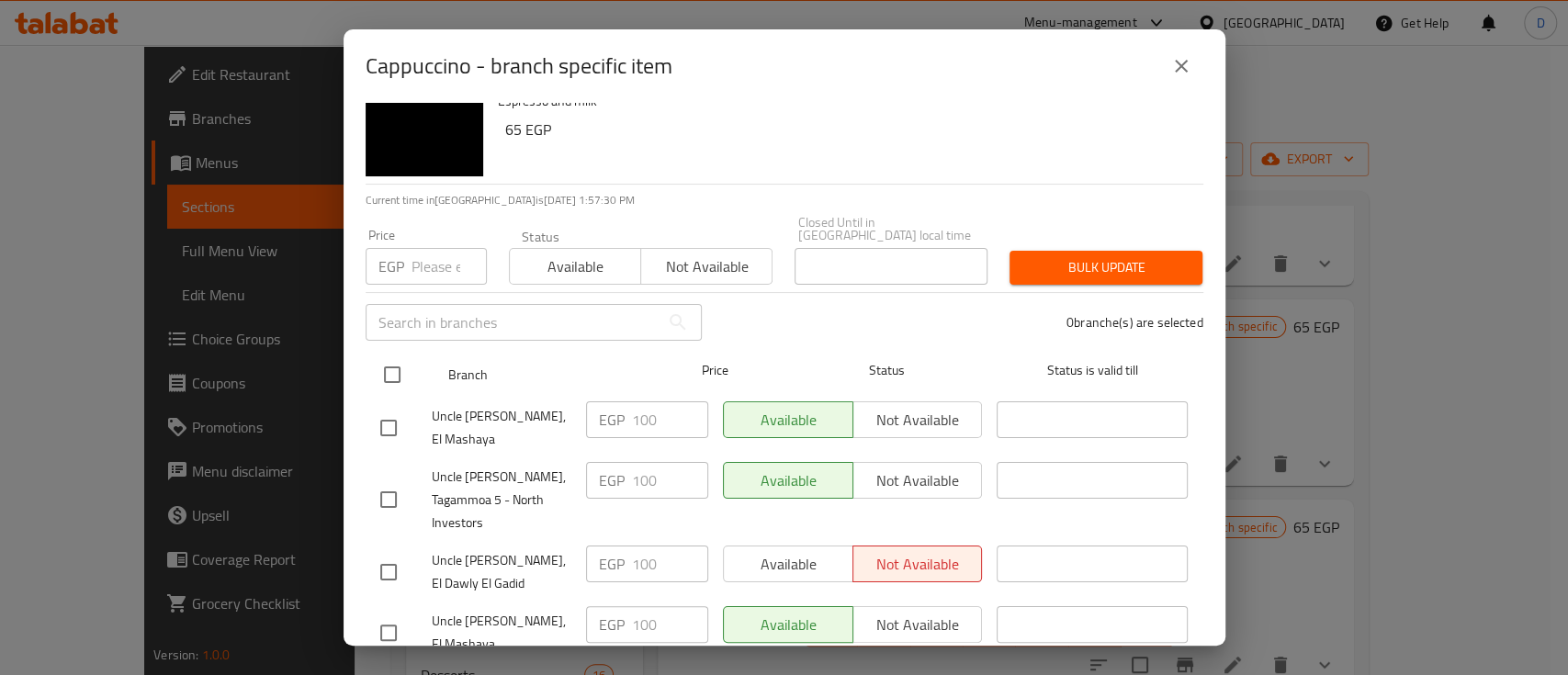
click at [384, 375] on input "checkbox" at bounding box center [392, 375] width 38 height 38
checkbox input "true"
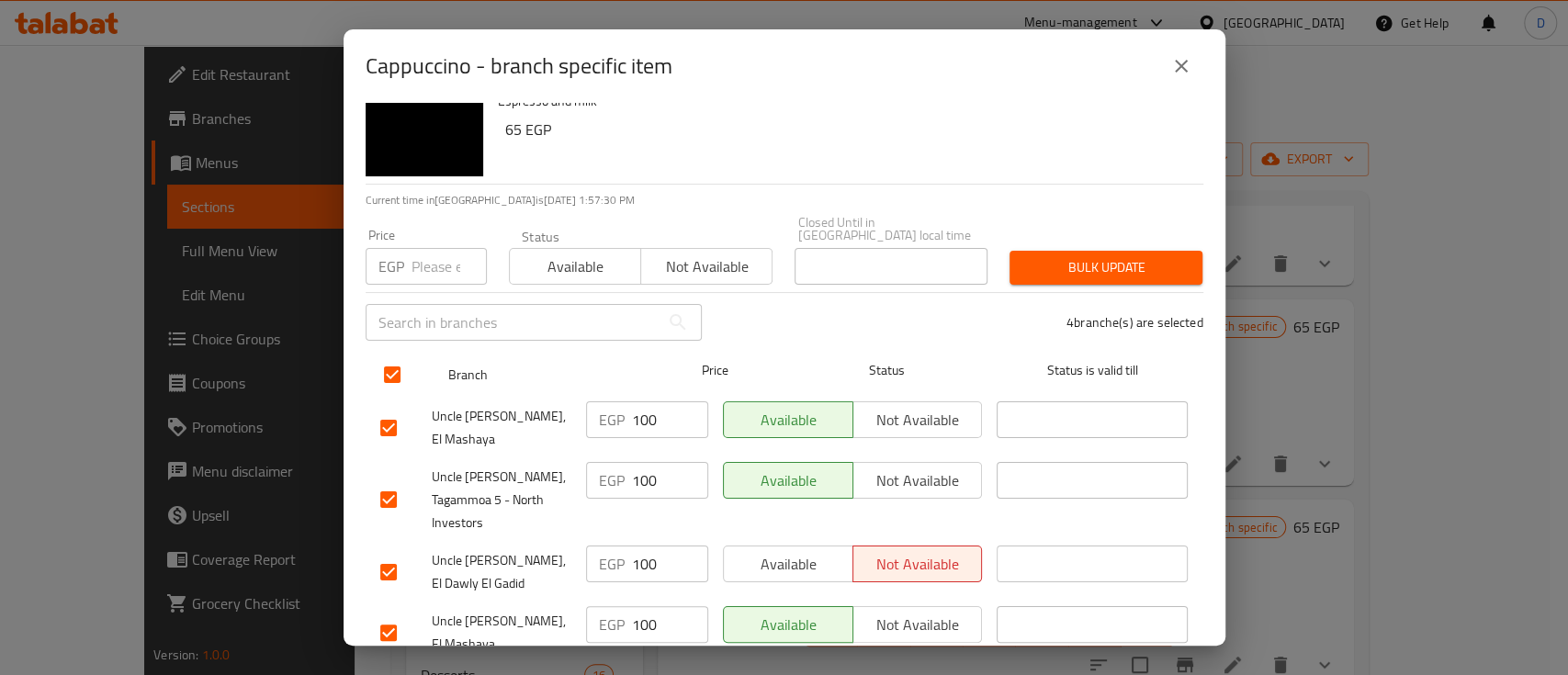
checkbox input "true"
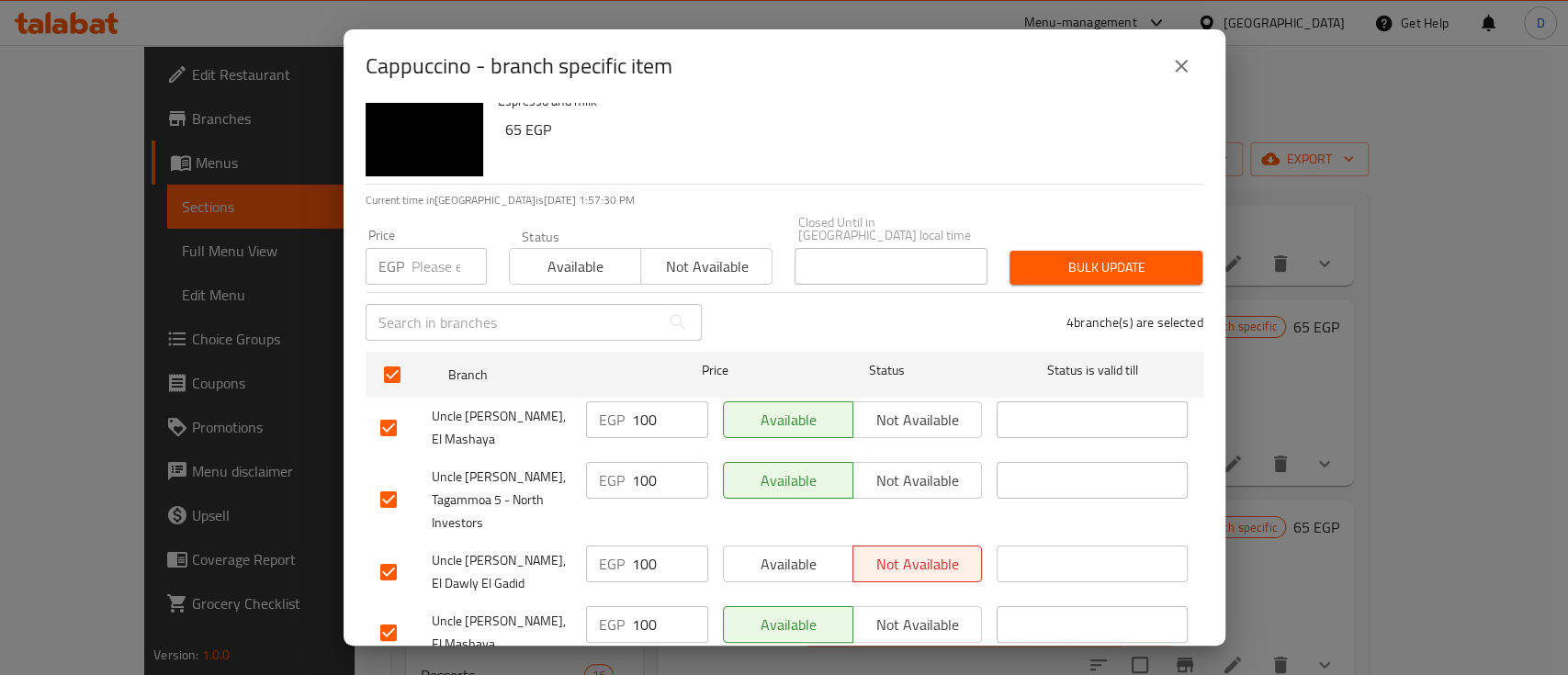
click at [643, 416] on input "100" at bounding box center [670, 420] width 77 height 36
click at [1185, 61] on icon "close" at bounding box center [1181, 65] width 12 height 12
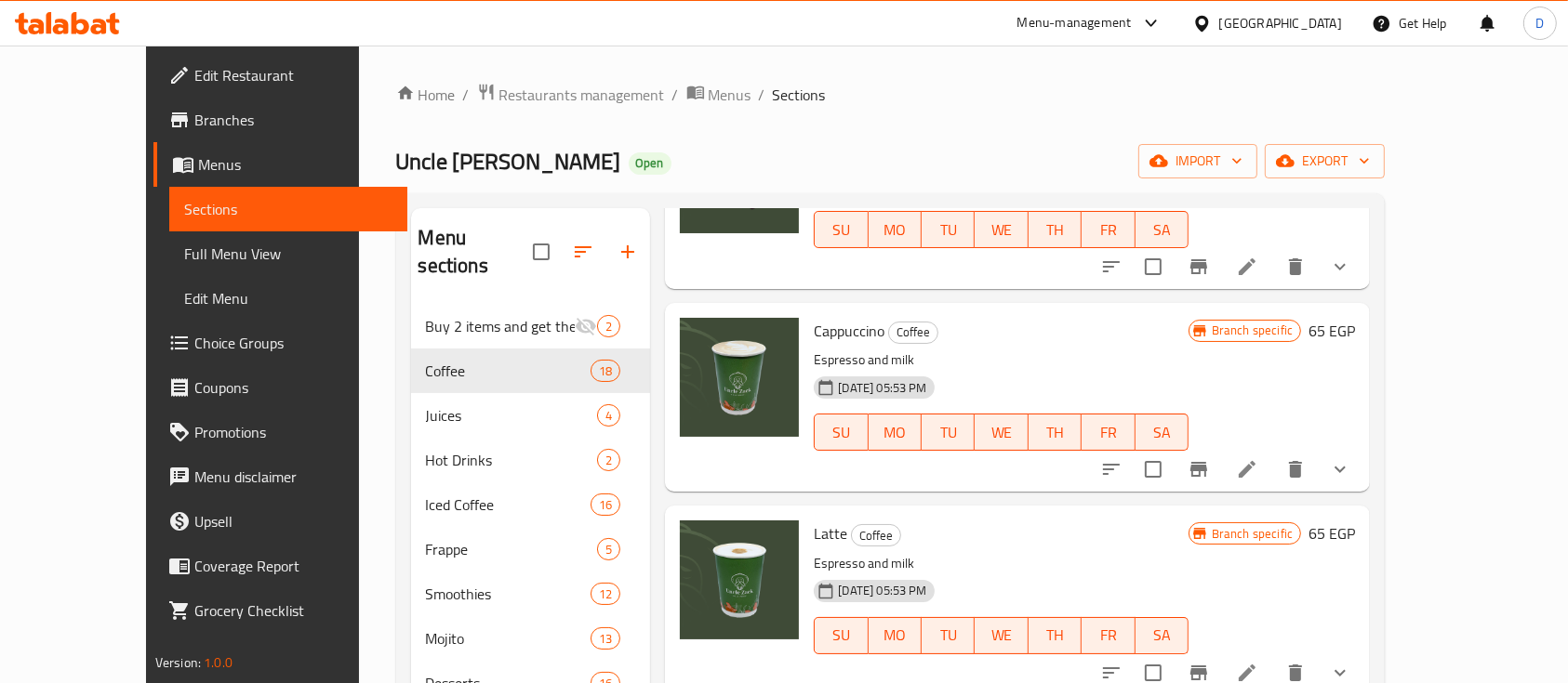
click at [1355, 323] on h6 "65 EGP" at bounding box center [1331, 331] width 47 height 26
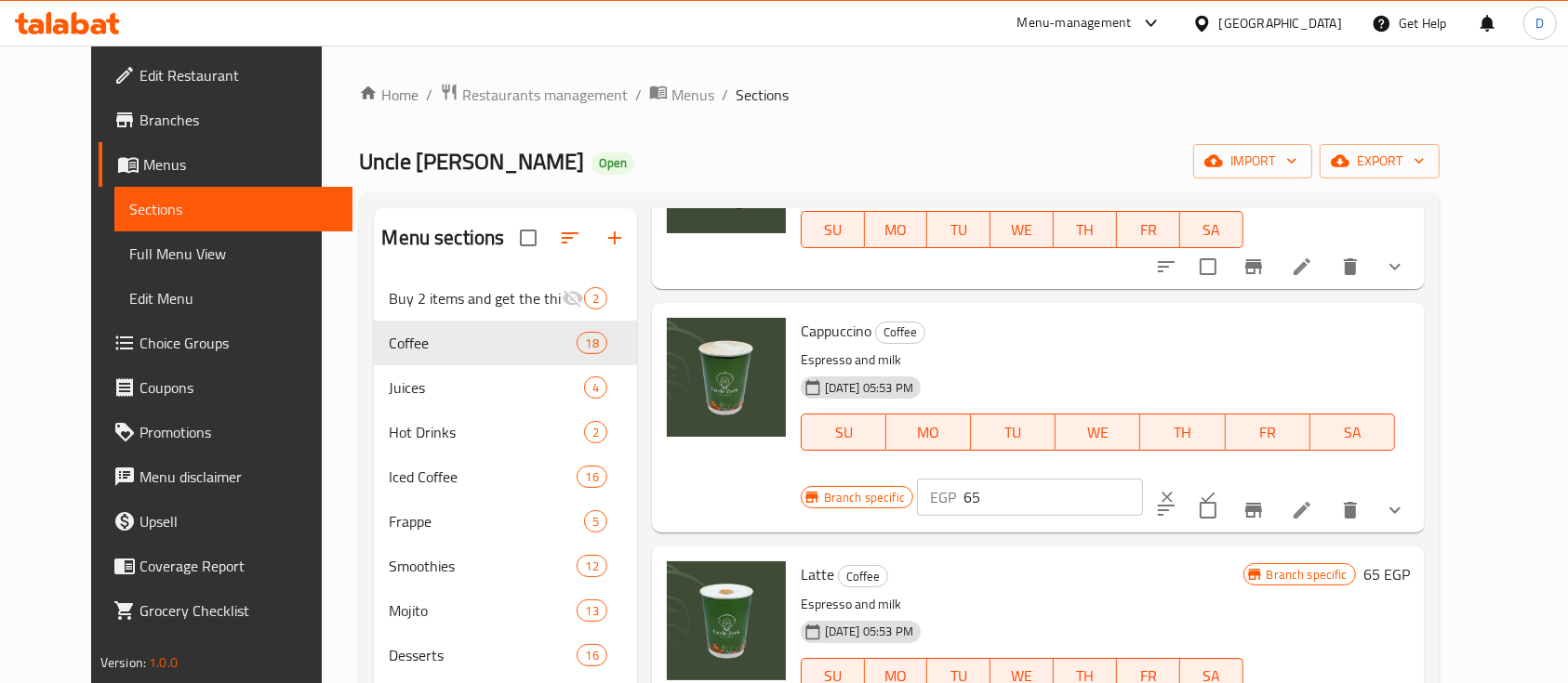
click at [956, 486] on p "EGP" at bounding box center [942, 497] width 26 height 22
click at [1143, 478] on input "65" at bounding box center [1053, 497] width 180 height 37
paste input "100"
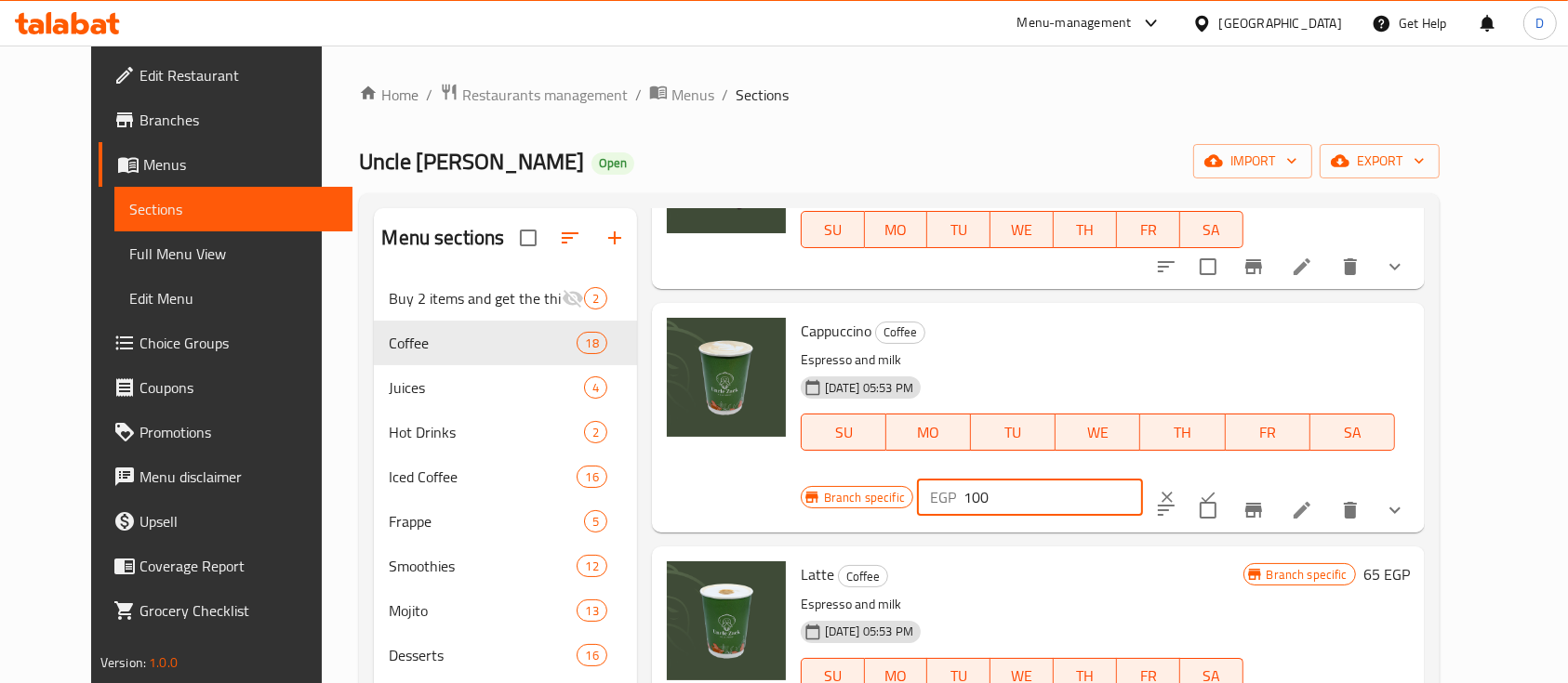
type input "100"
drag, startPoint x: 1453, startPoint y: 331, endPoint x: 1403, endPoint y: 316, distance: 52.2
click at [1217, 488] on icon "ok" at bounding box center [1207, 497] width 18 height 18
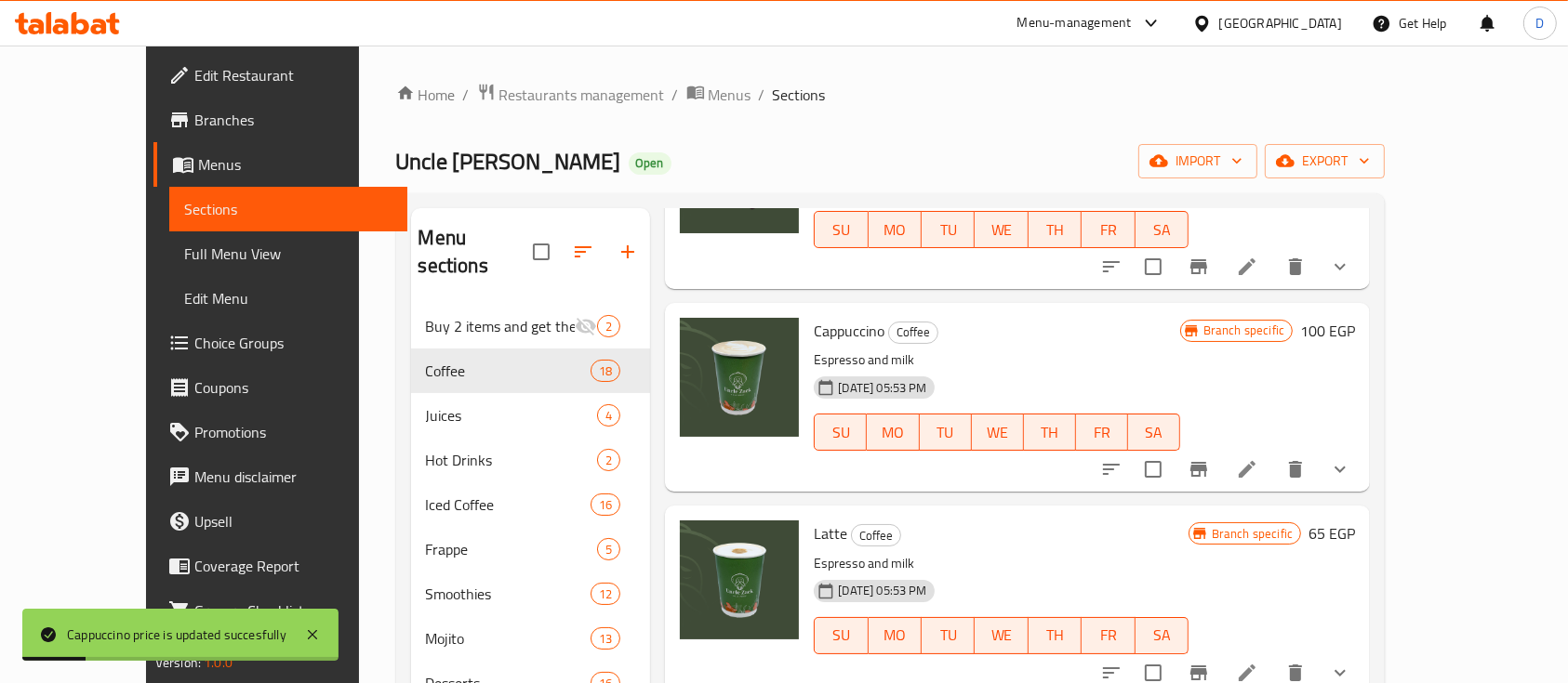
click at [889, 327] on span "Coffee" at bounding box center [913, 333] width 49 height 21
click at [813, 337] on span "Cappuccino" at bounding box center [848, 331] width 71 height 28
click at [813, 323] on span "Cappuccino" at bounding box center [848, 331] width 71 height 28
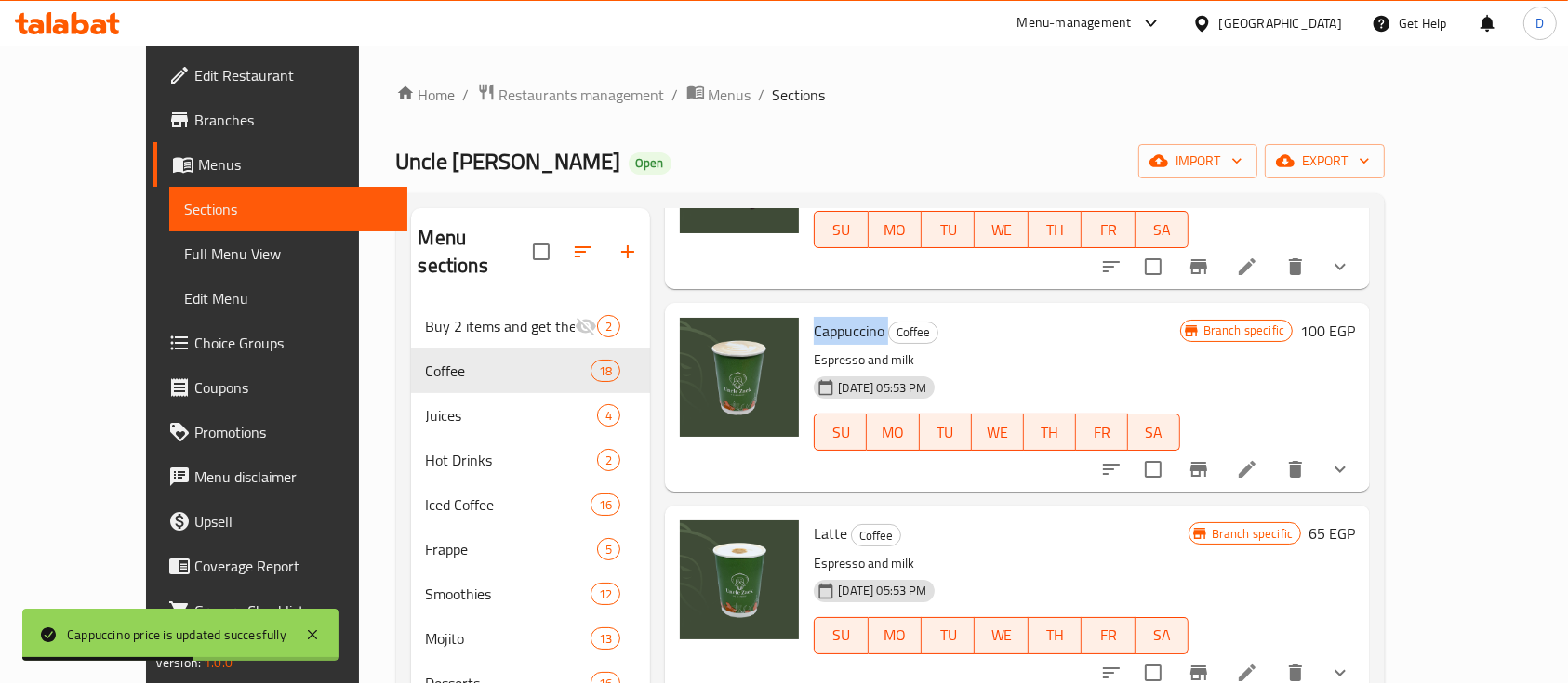
copy h6 "Cappuccino"
click at [194, 338] on span "Choice Groups" at bounding box center [293, 342] width 199 height 22
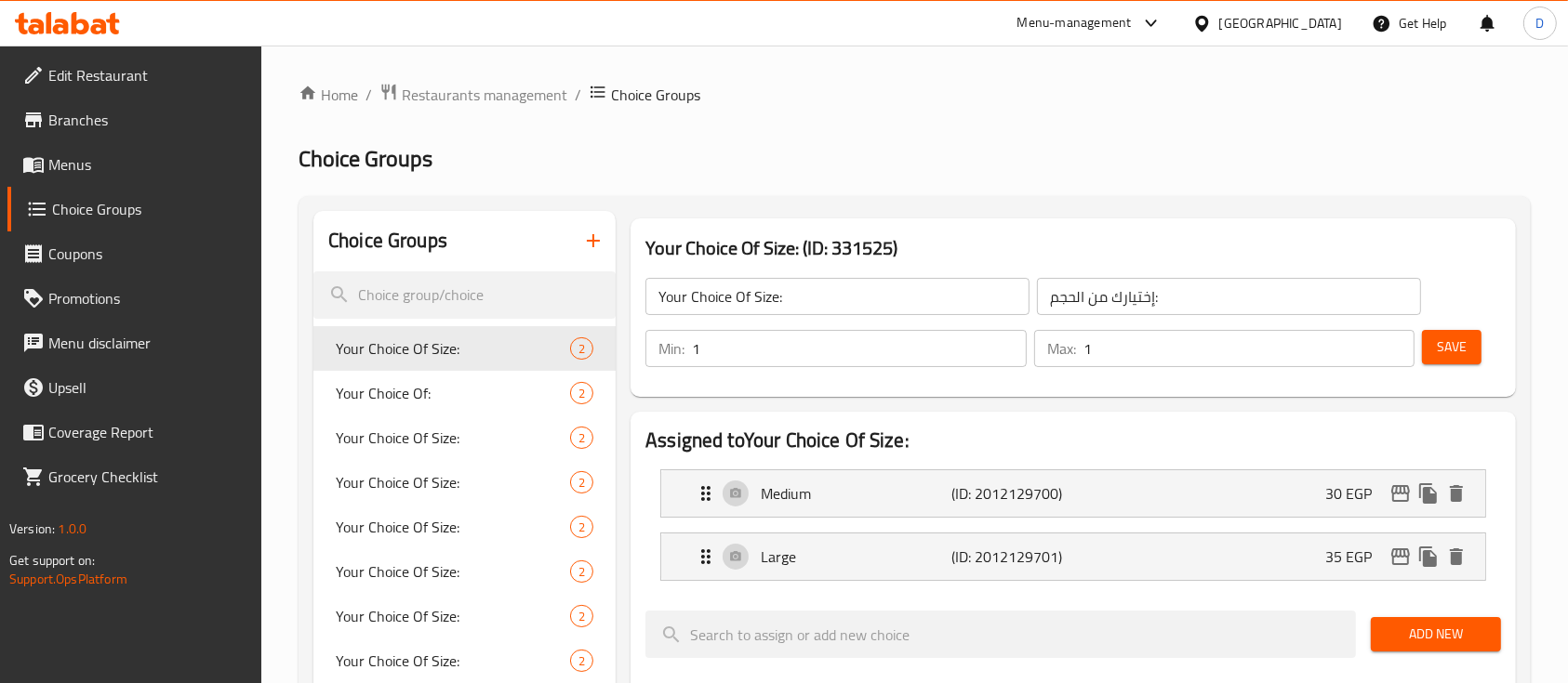
click at [600, 232] on icon "button" at bounding box center [593, 241] width 22 height 22
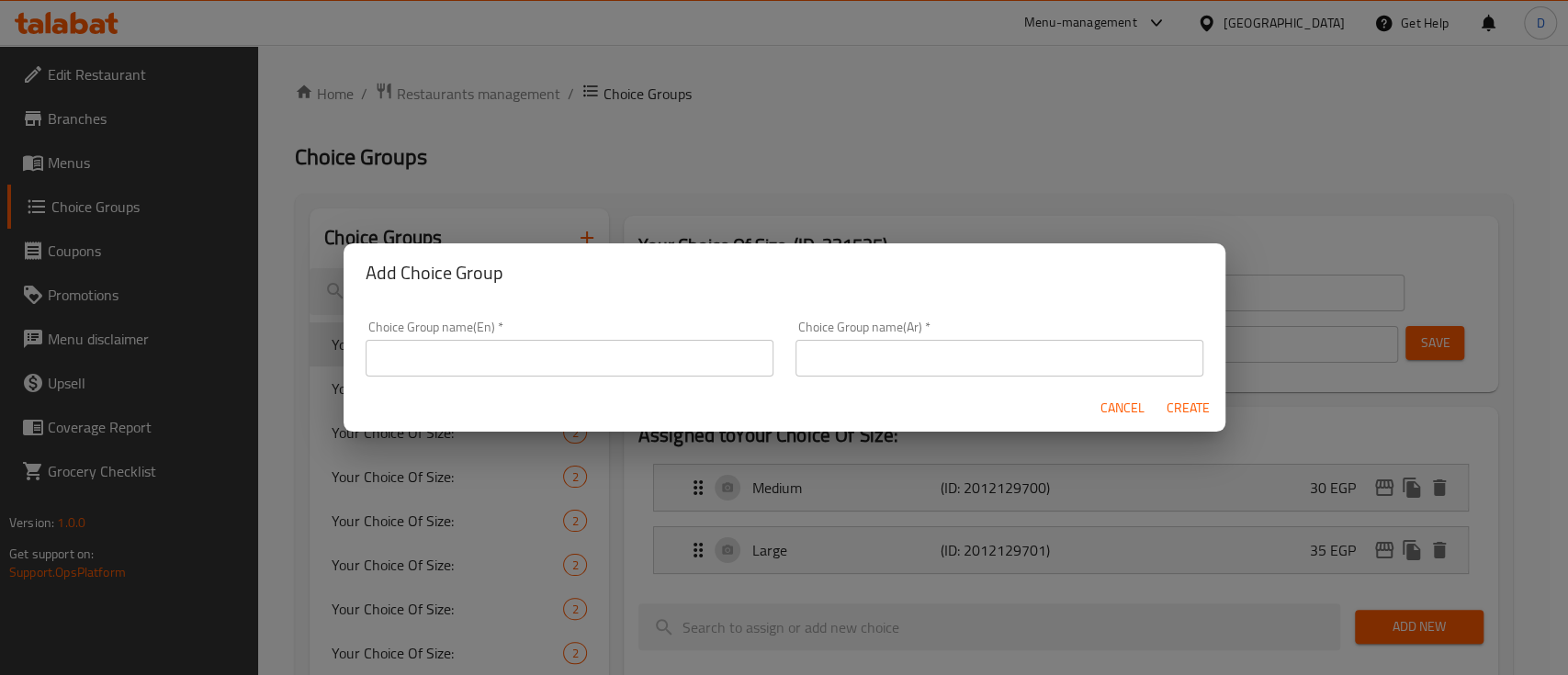
click at [612, 355] on input "text" at bounding box center [568, 359] width 407 height 36
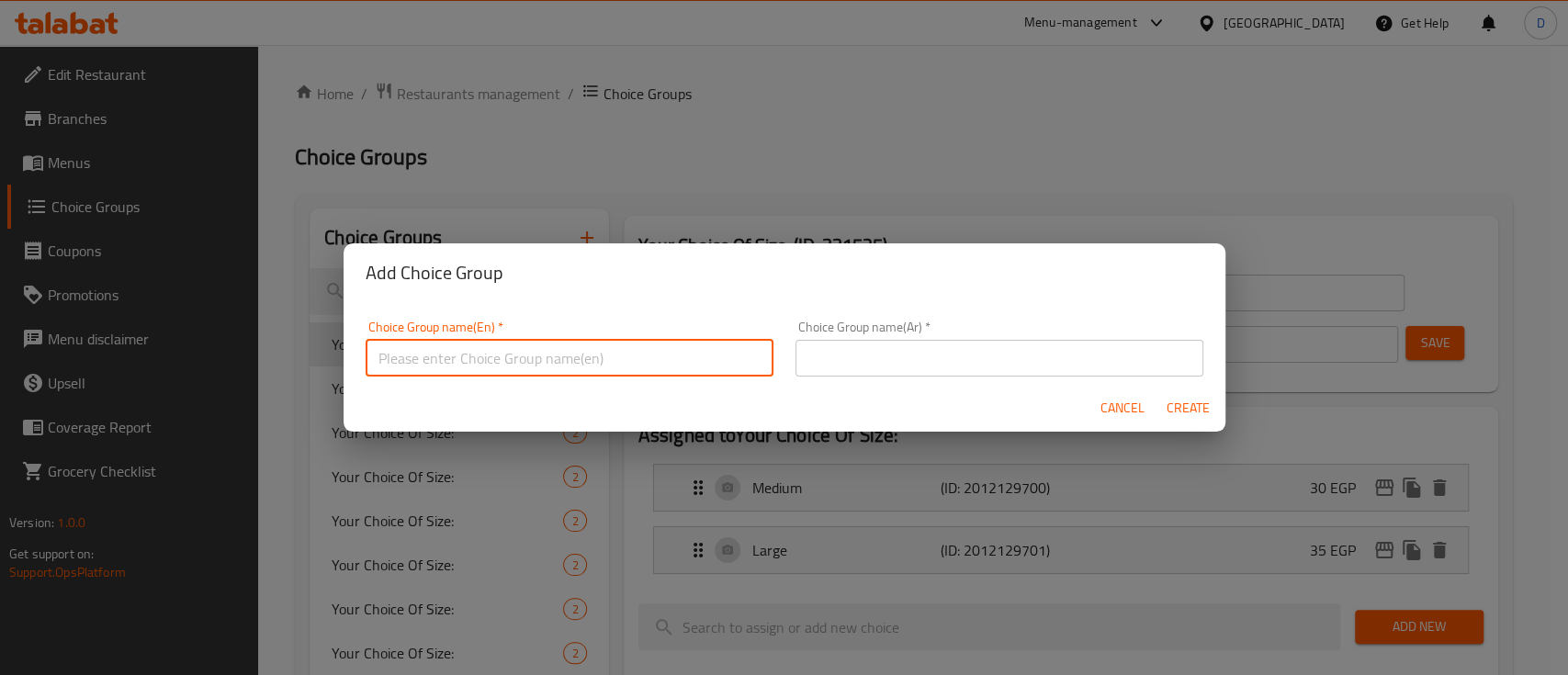
paste input "Cappuccino"
type input "Cappuccino"
click at [902, 368] on input "text" at bounding box center [999, 359] width 407 height 36
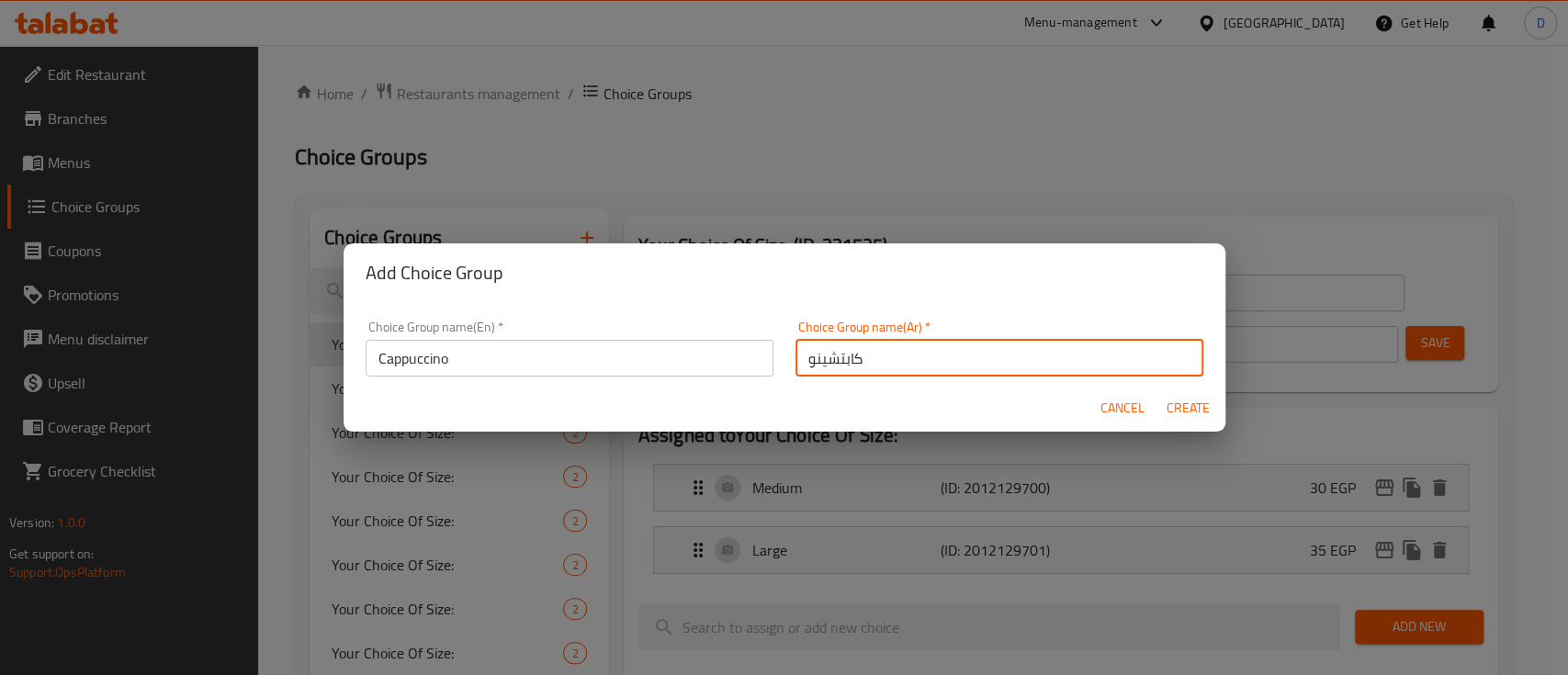
type input "كابتشينو"
click at [1181, 397] on span "Create" at bounding box center [1188, 408] width 44 height 23
type input "Cappuccino"
type input "كابتشينو"
type input "0"
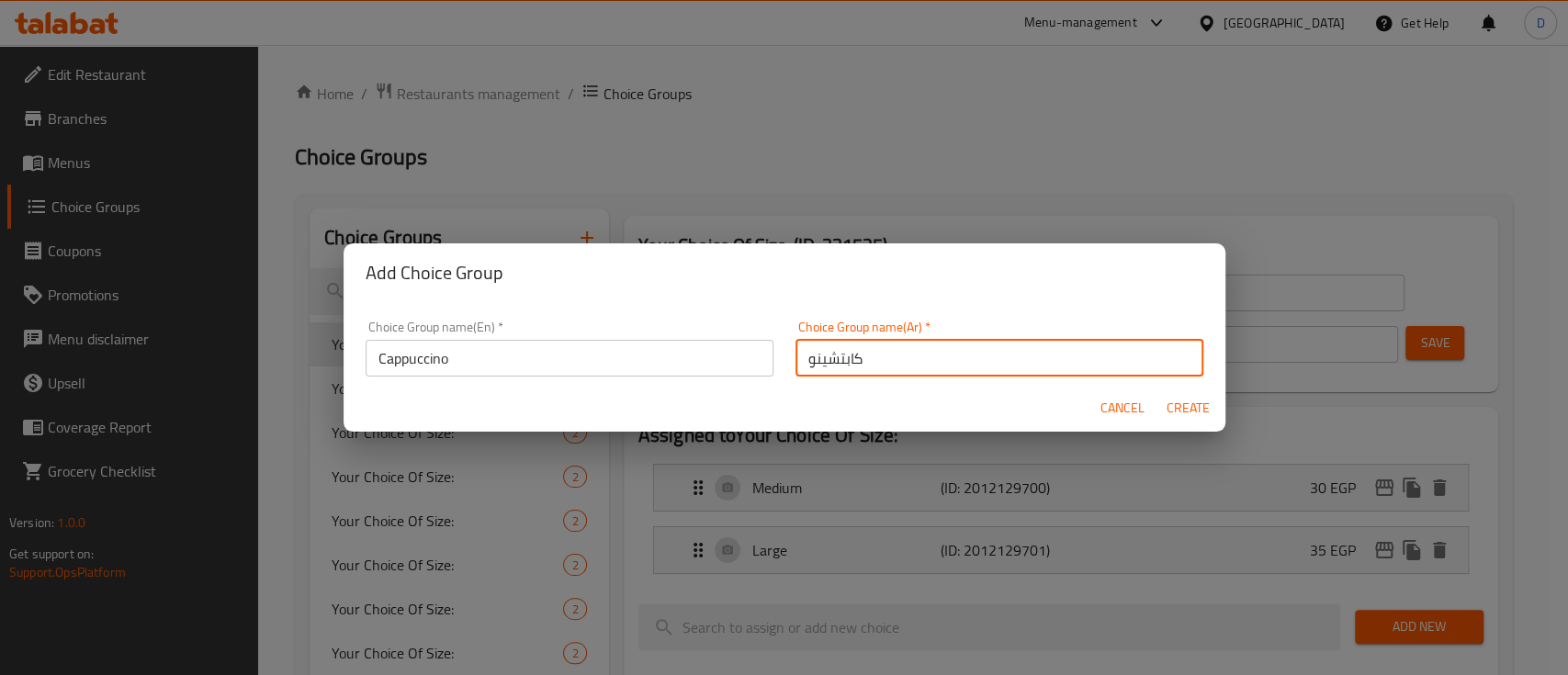
type input "0"
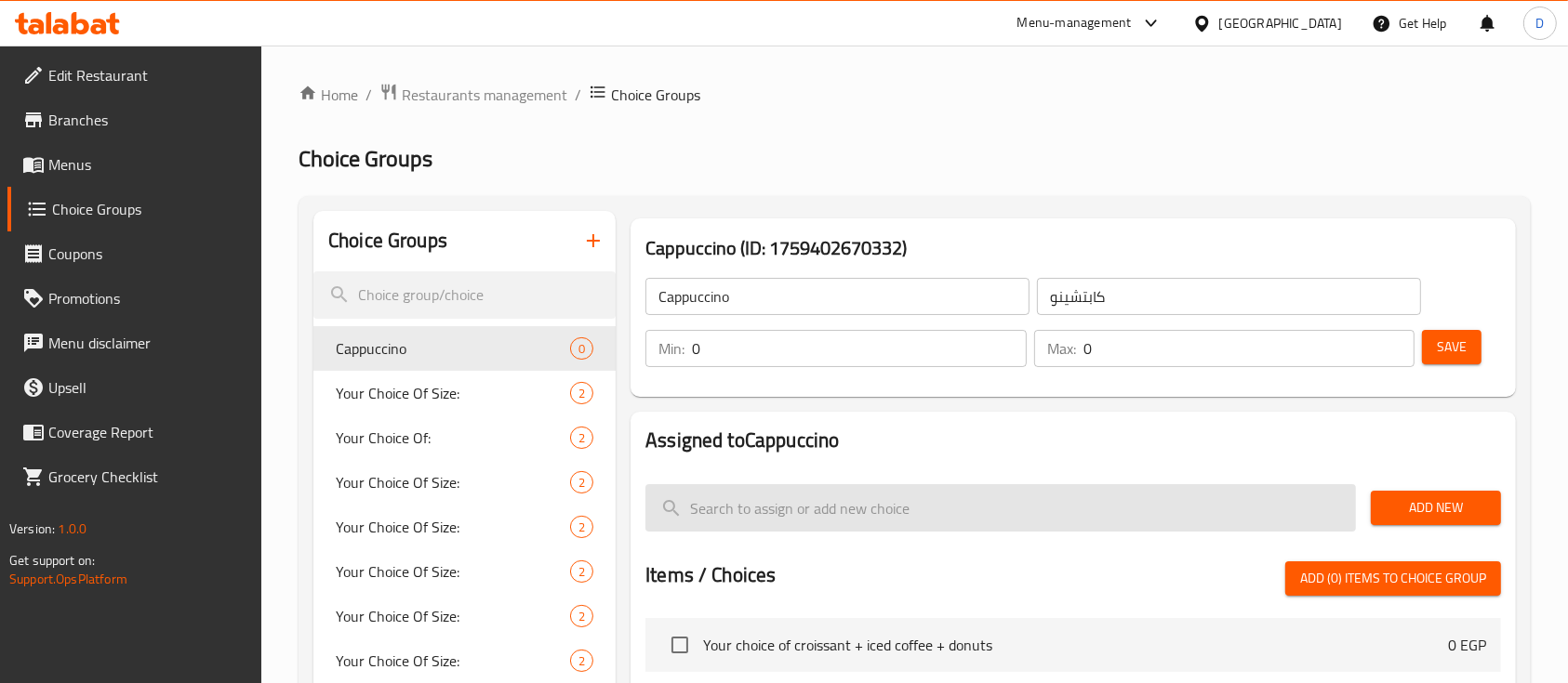
click at [866, 502] on input "search" at bounding box center [1000, 507] width 710 height 48
paste input "Cappuccino"
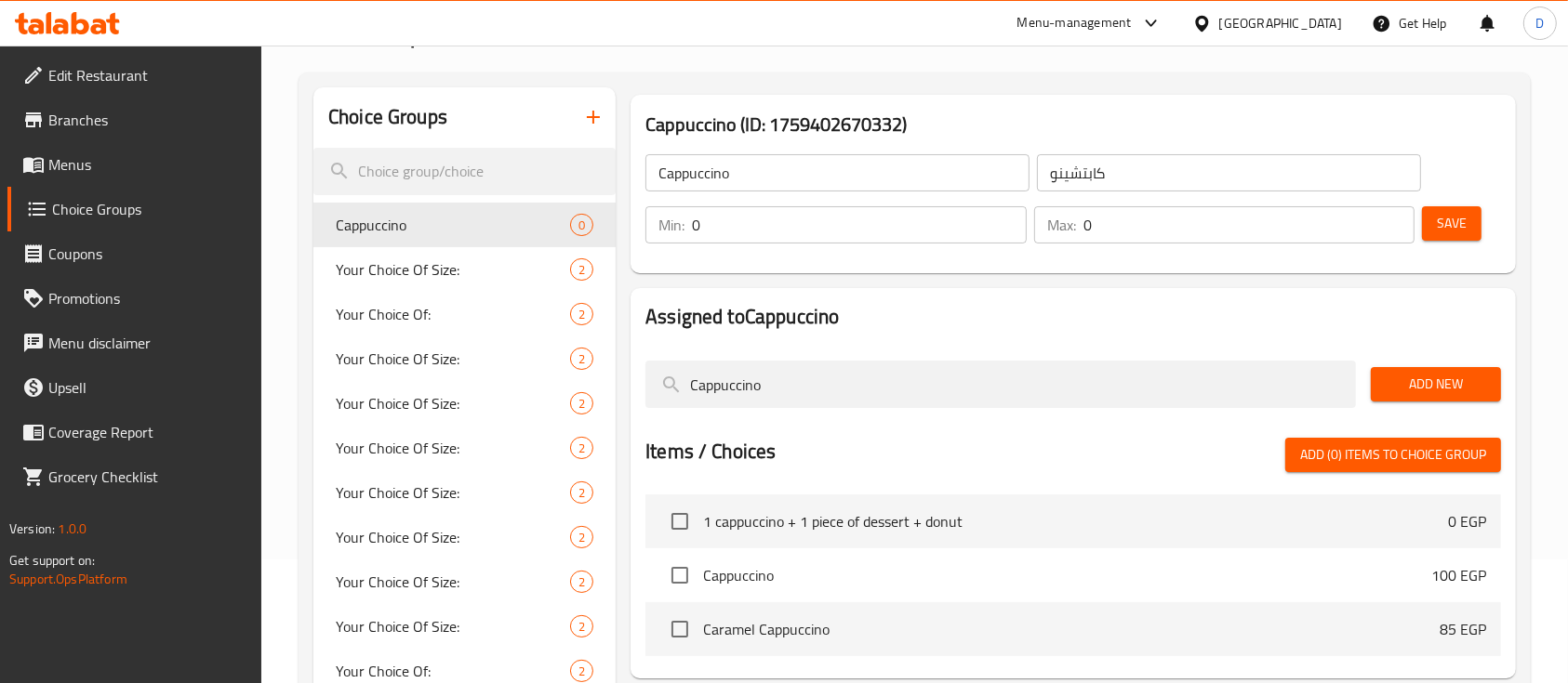
scroll to position [247, 0]
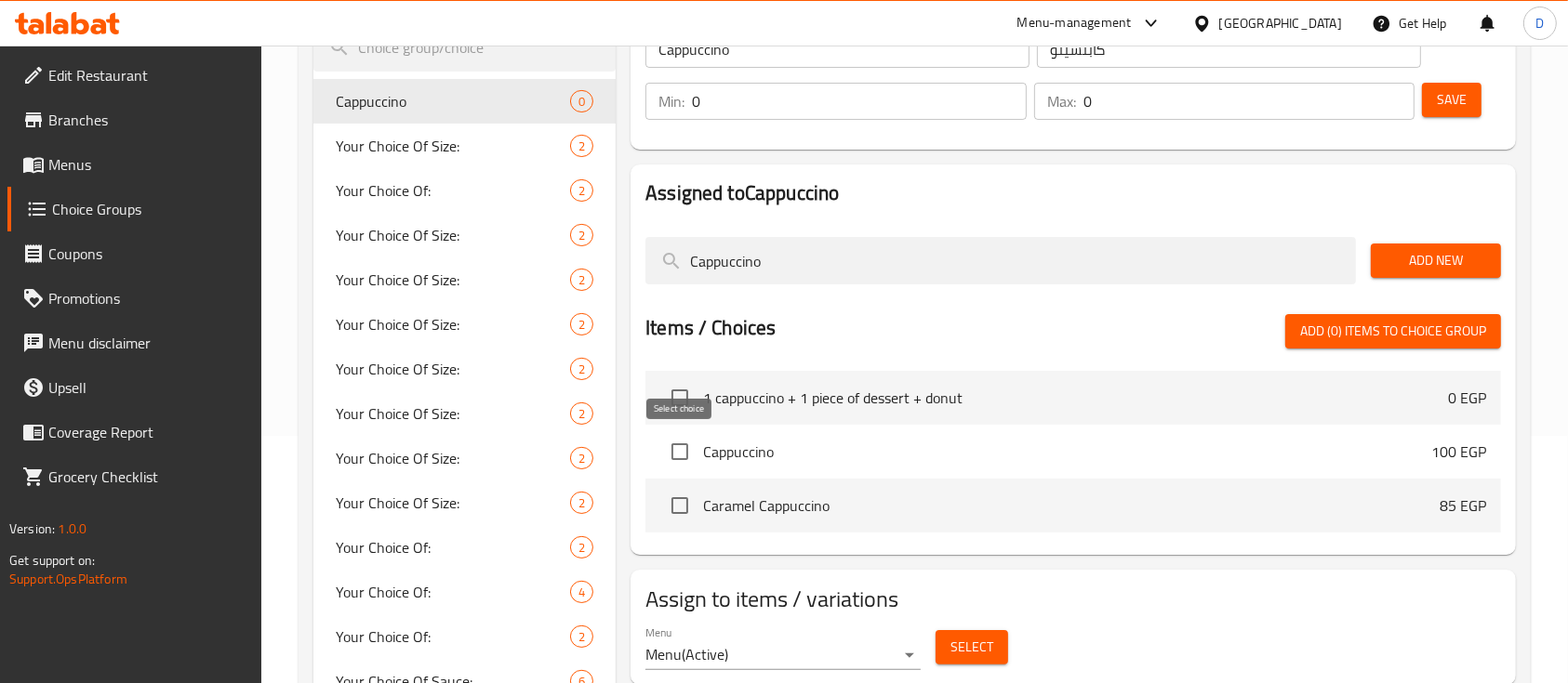
type input "Cappuccino"
click at [672, 456] on input "checkbox" at bounding box center [679, 452] width 39 height 39
click at [1401, 323] on span "Add (1) items to choice group" at bounding box center [1393, 332] width 186 height 23
checkbox input "false"
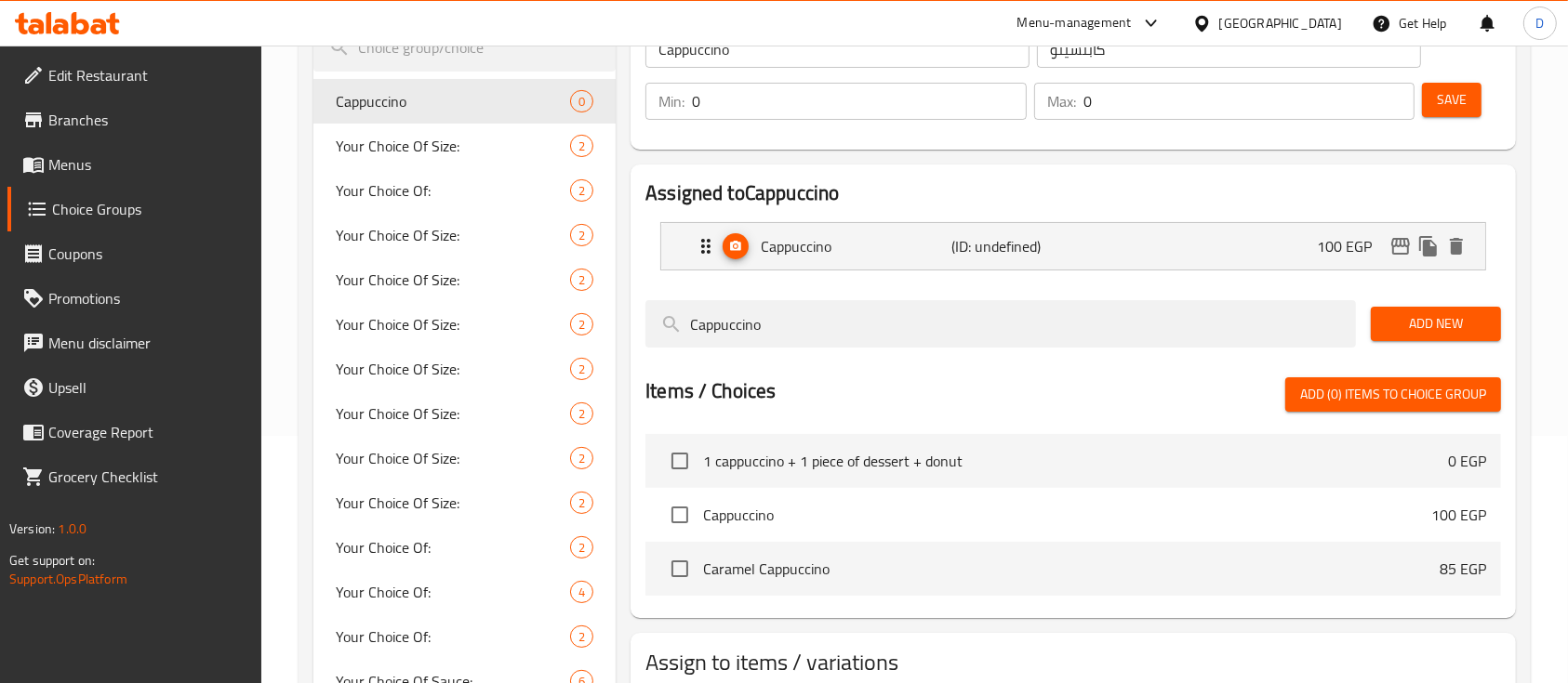
click at [881, 101] on input "0" at bounding box center [859, 101] width 335 height 37
click at [881, 100] on input "0" at bounding box center [859, 101] width 335 height 37
click at [882, 105] on input "0" at bounding box center [859, 101] width 335 height 37
click at [882, 106] on input "0" at bounding box center [859, 101] width 335 height 37
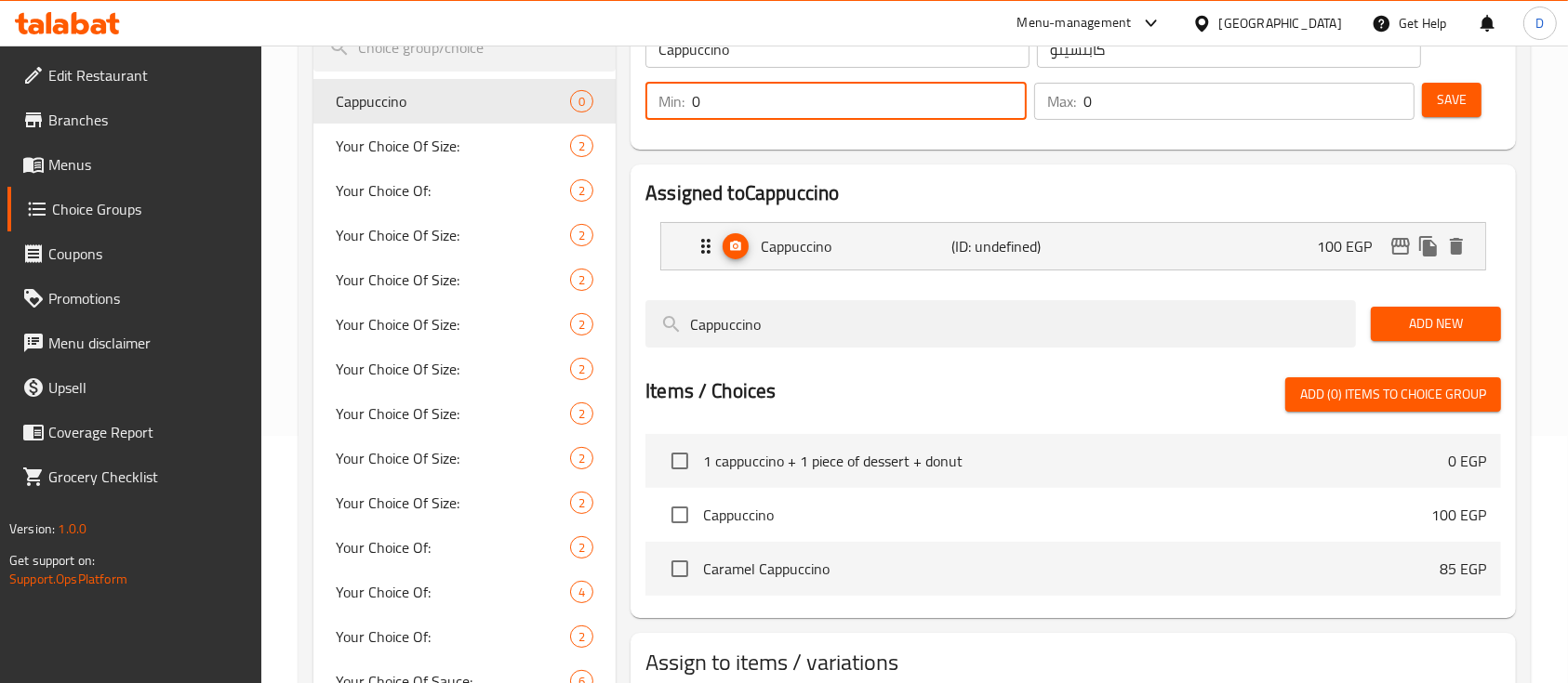
click at [882, 105] on input "0" at bounding box center [859, 101] width 335 height 37
click at [884, 105] on input "0" at bounding box center [859, 101] width 335 height 37
click at [889, 107] on input "01" at bounding box center [859, 101] width 335 height 37
click at [889, 108] on input "01" at bounding box center [859, 101] width 335 height 37
click at [888, 107] on input "01" at bounding box center [859, 101] width 335 height 37
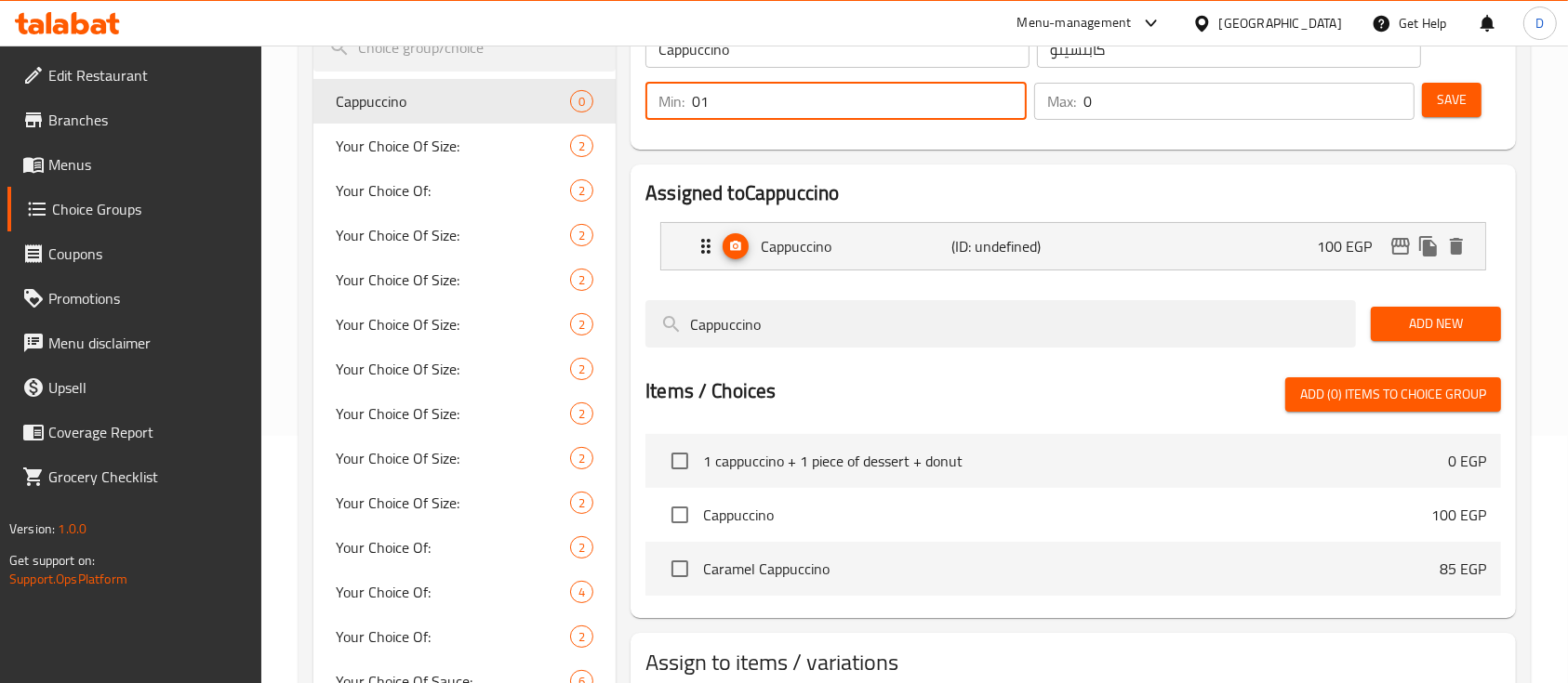
click at [883, 108] on input "01" at bounding box center [859, 101] width 335 height 37
type input "1"
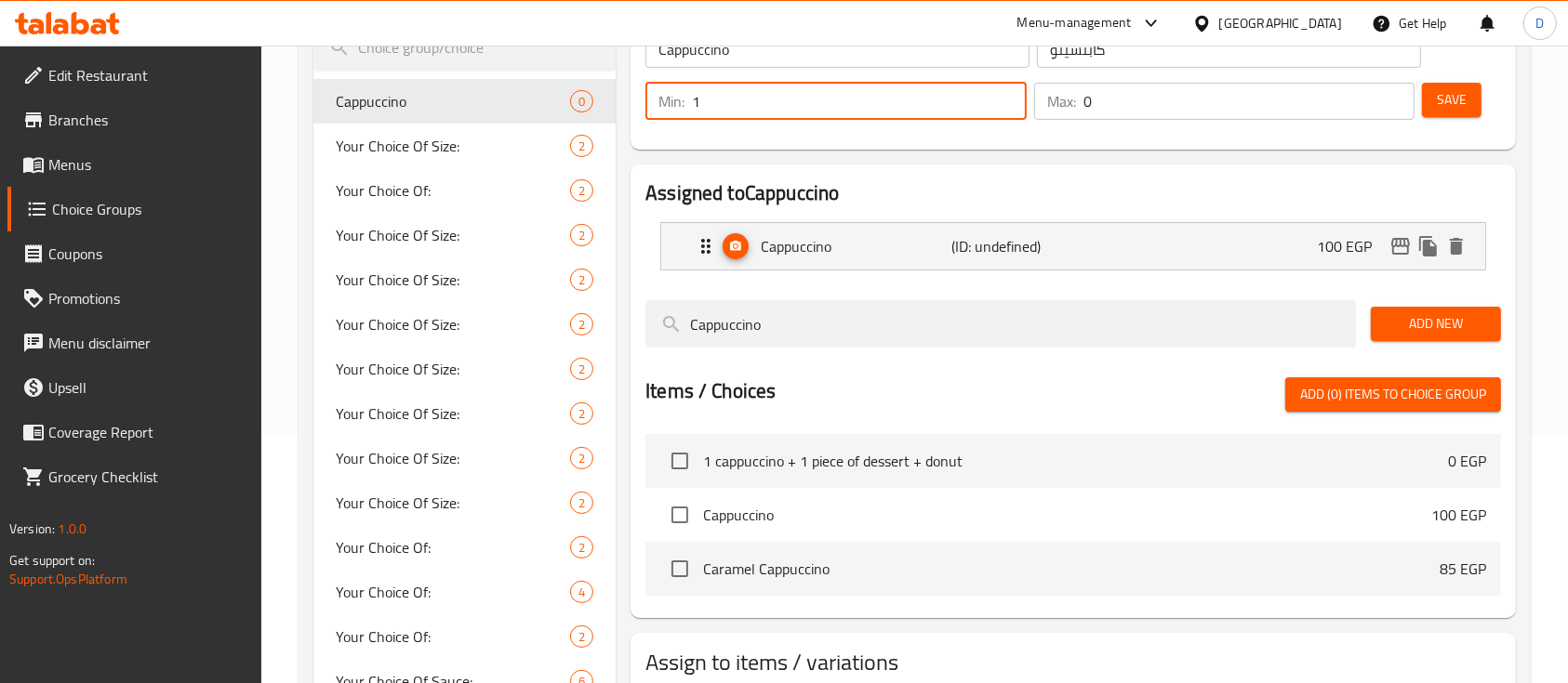
click at [1105, 108] on input "0" at bounding box center [1249, 101] width 332 height 37
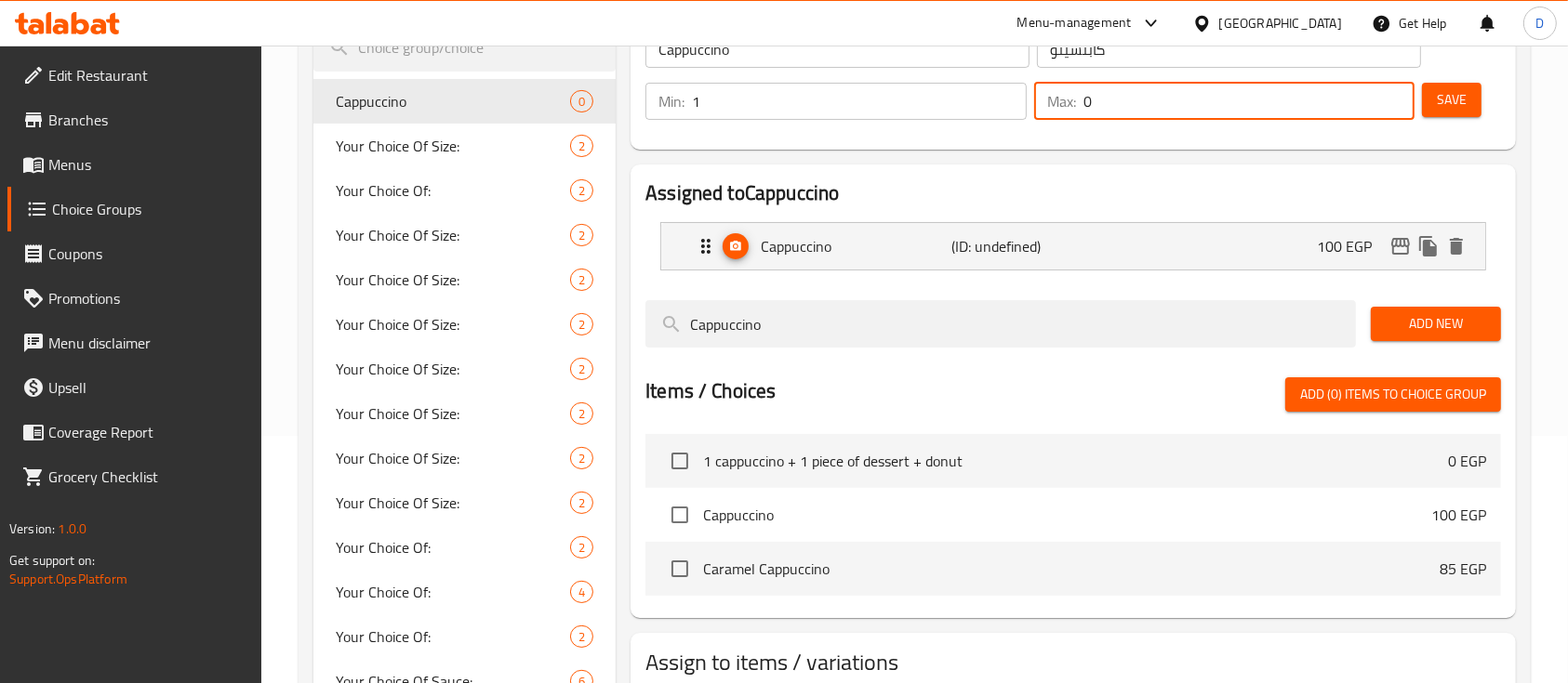
click at [1105, 108] on input "0" at bounding box center [1249, 101] width 332 height 37
type input "1"
click at [1457, 98] on span "Save" at bounding box center [1451, 100] width 30 height 23
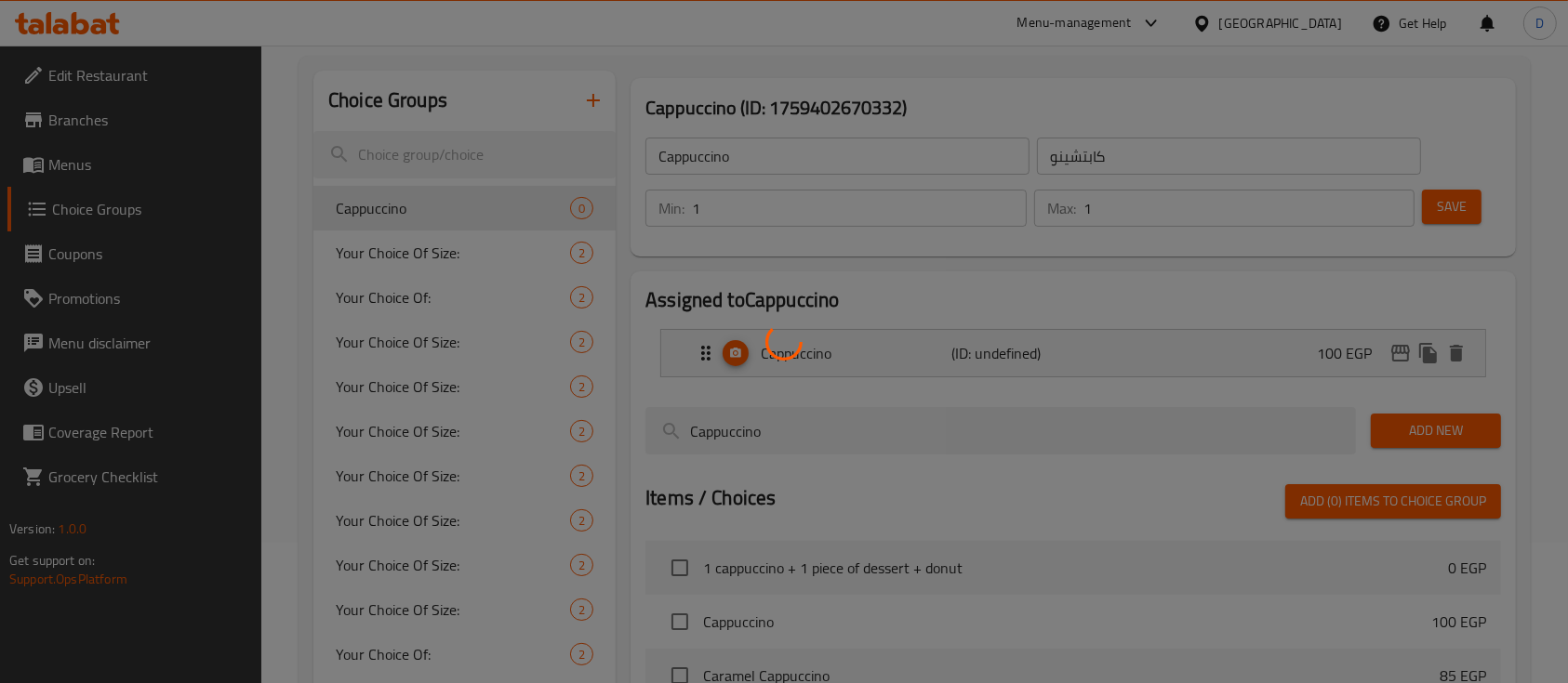
scroll to position [0, 0]
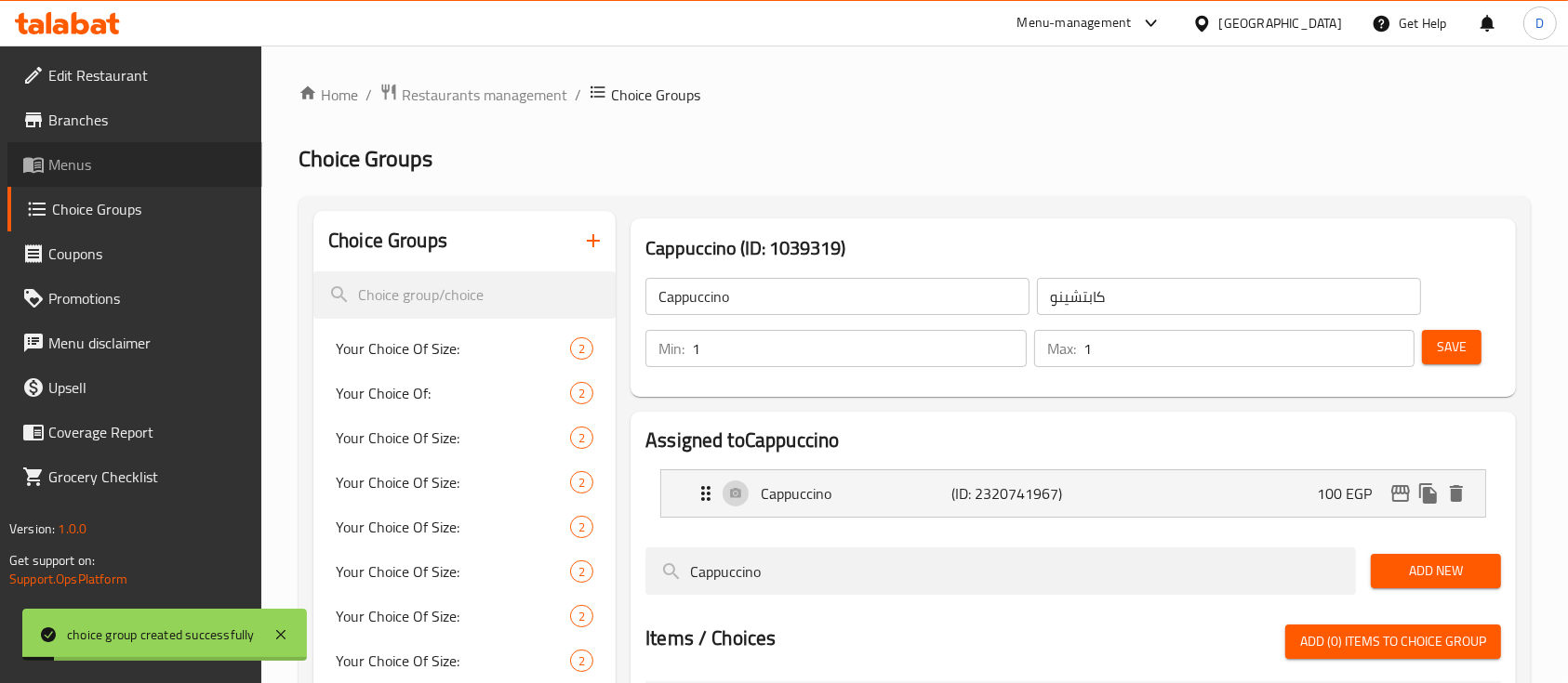
click at [91, 171] on span "Menus" at bounding box center [147, 164] width 199 height 22
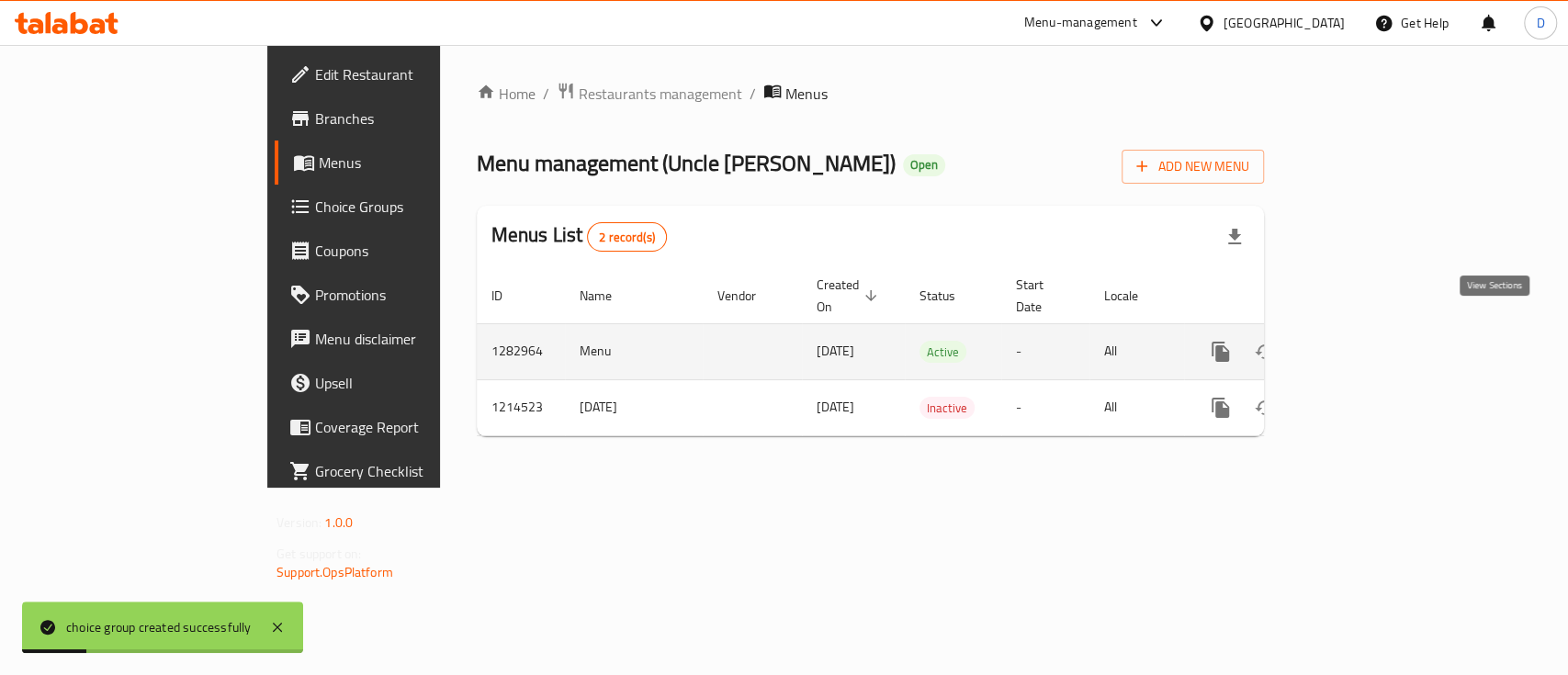
click at [1364, 341] on icon "enhanced table" at bounding box center [1352, 352] width 22 height 22
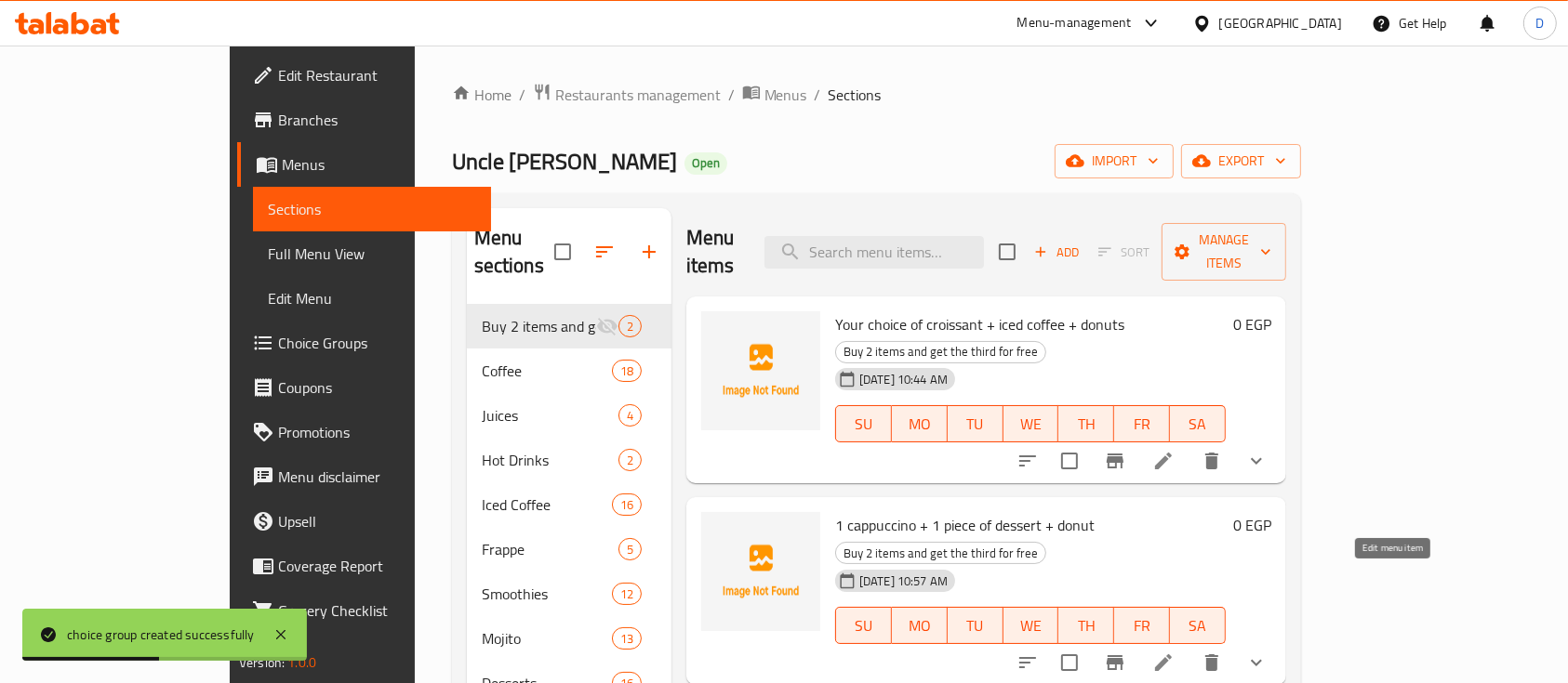
click at [1174, 652] on icon at bounding box center [1162, 663] width 22 height 22
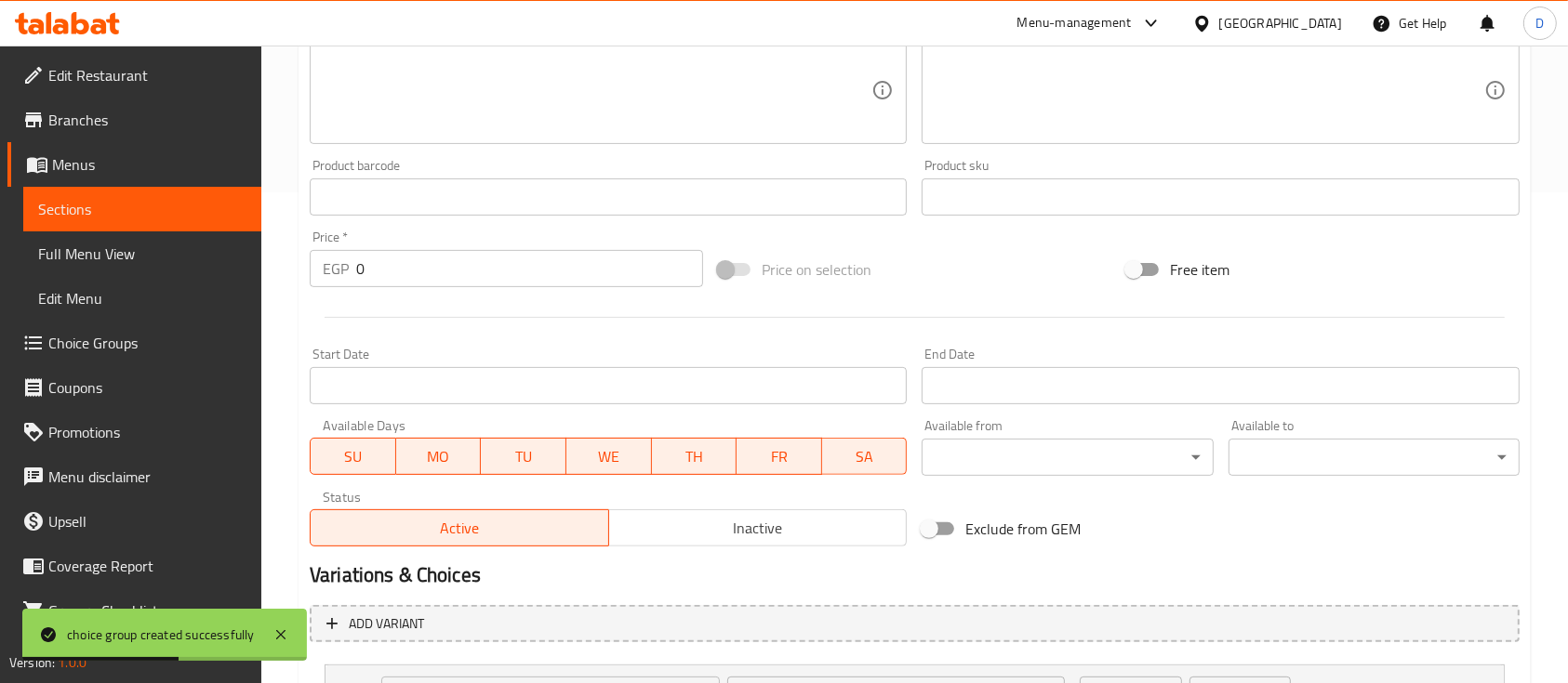
scroll to position [661, 0]
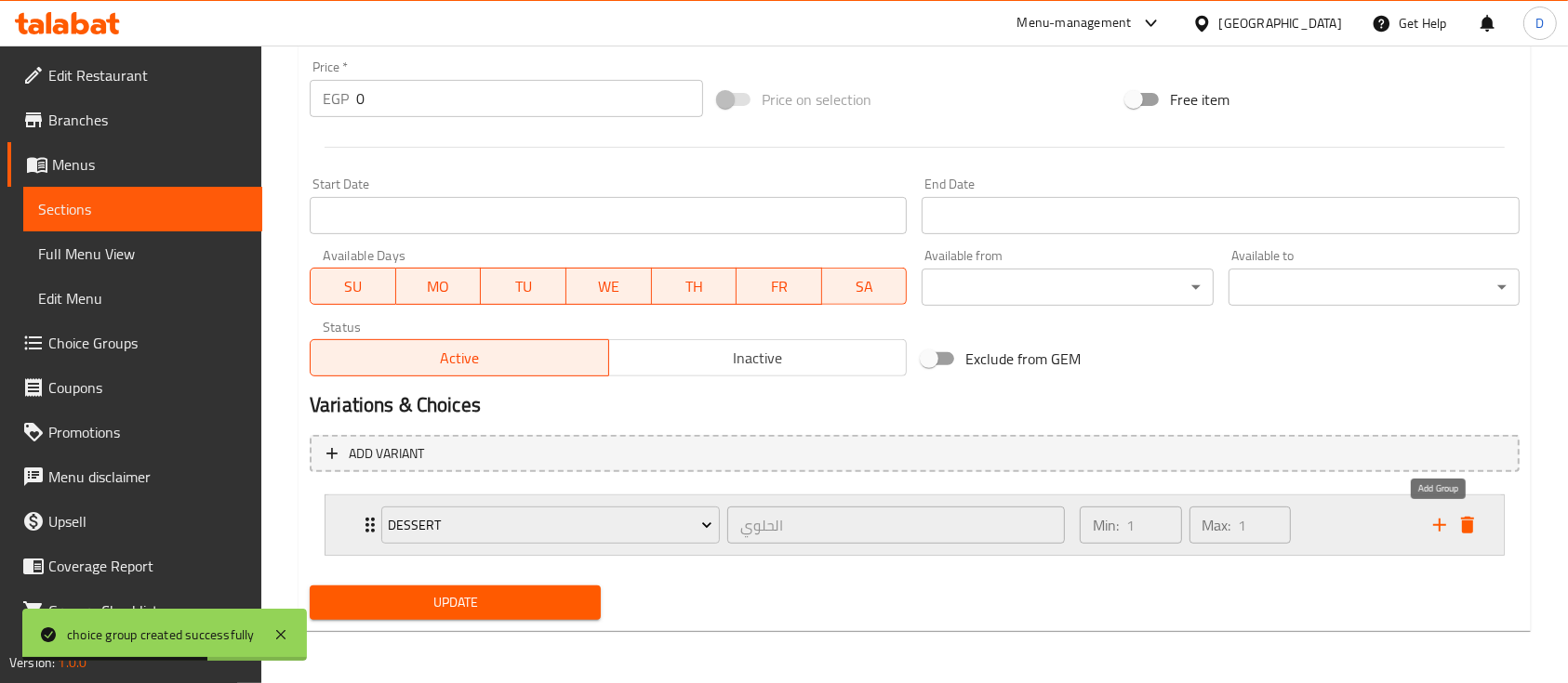
click at [1440, 530] on icon "add" at bounding box center [1439, 525] width 22 height 22
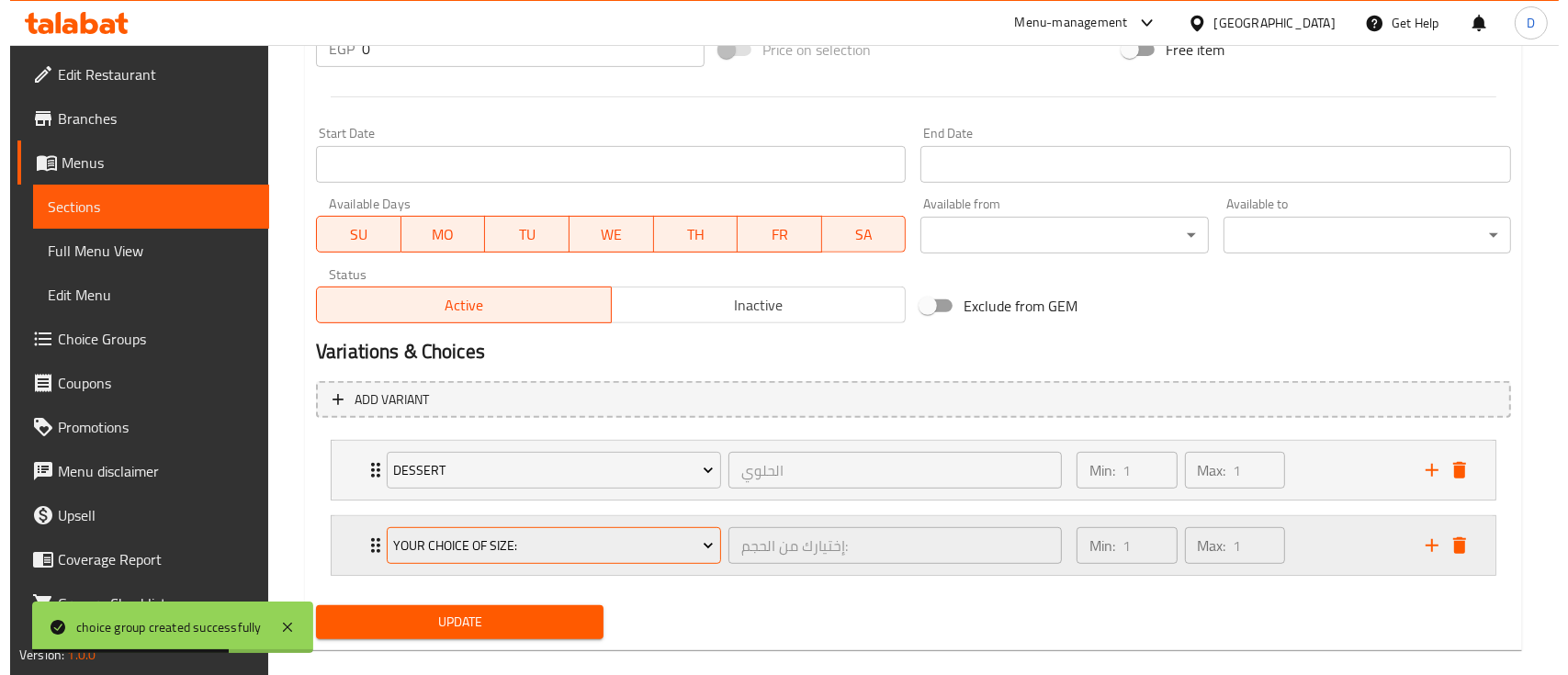
scroll to position [728, 0]
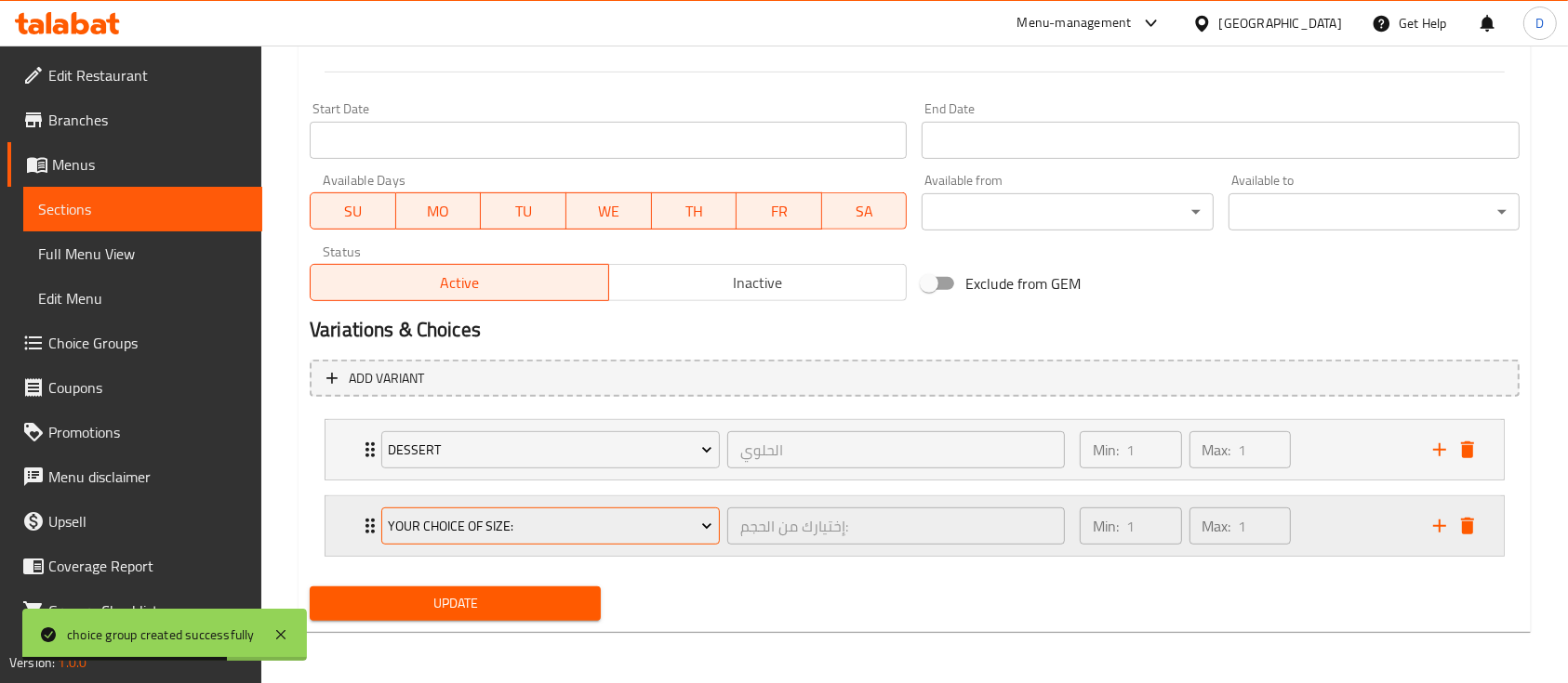
click at [440, 517] on span "Your Choice Of Size:" at bounding box center [550, 527] width 324 height 23
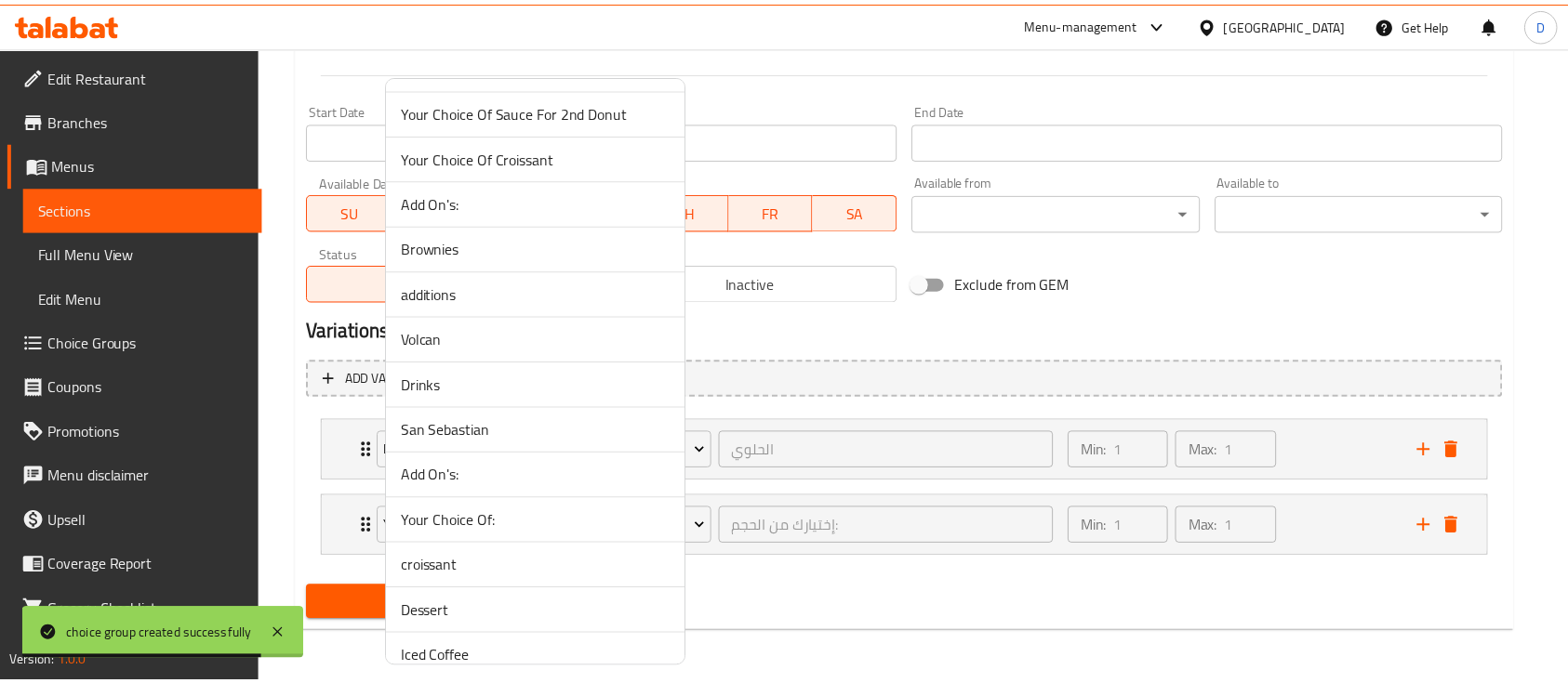
scroll to position [1694, 0]
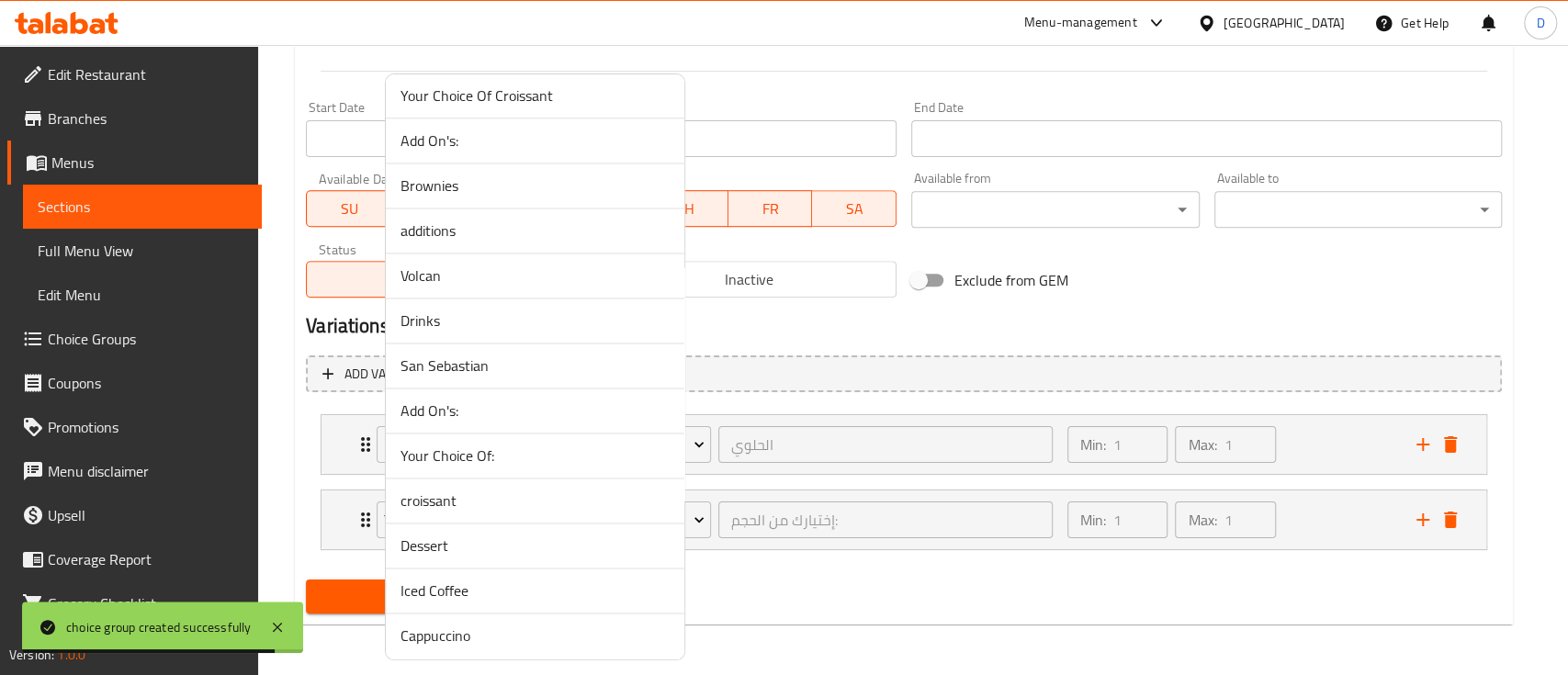
click at [519, 626] on span "Cappuccino" at bounding box center [535, 636] width 269 height 22
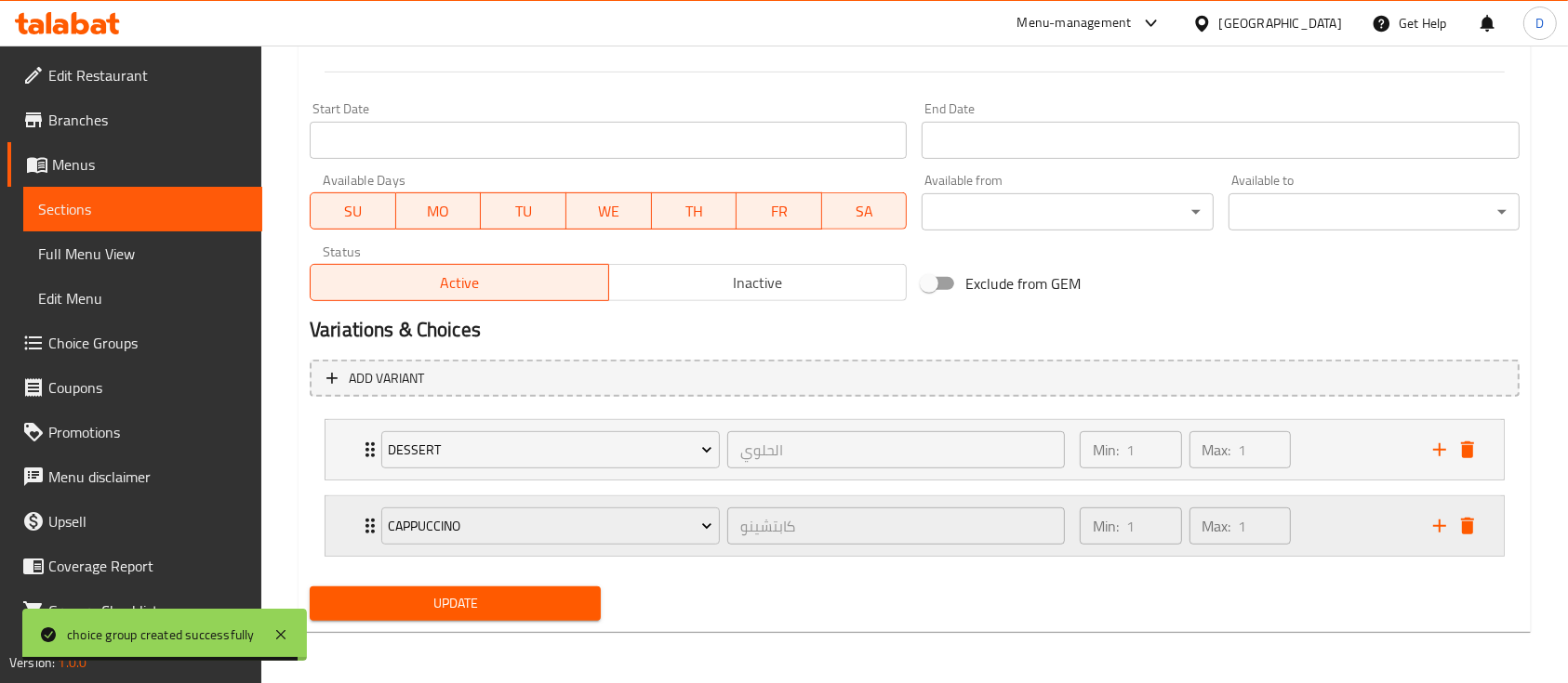
click at [1323, 523] on div "Min: 1 ​ Max: 1 ​" at bounding box center [1245, 526] width 353 height 59
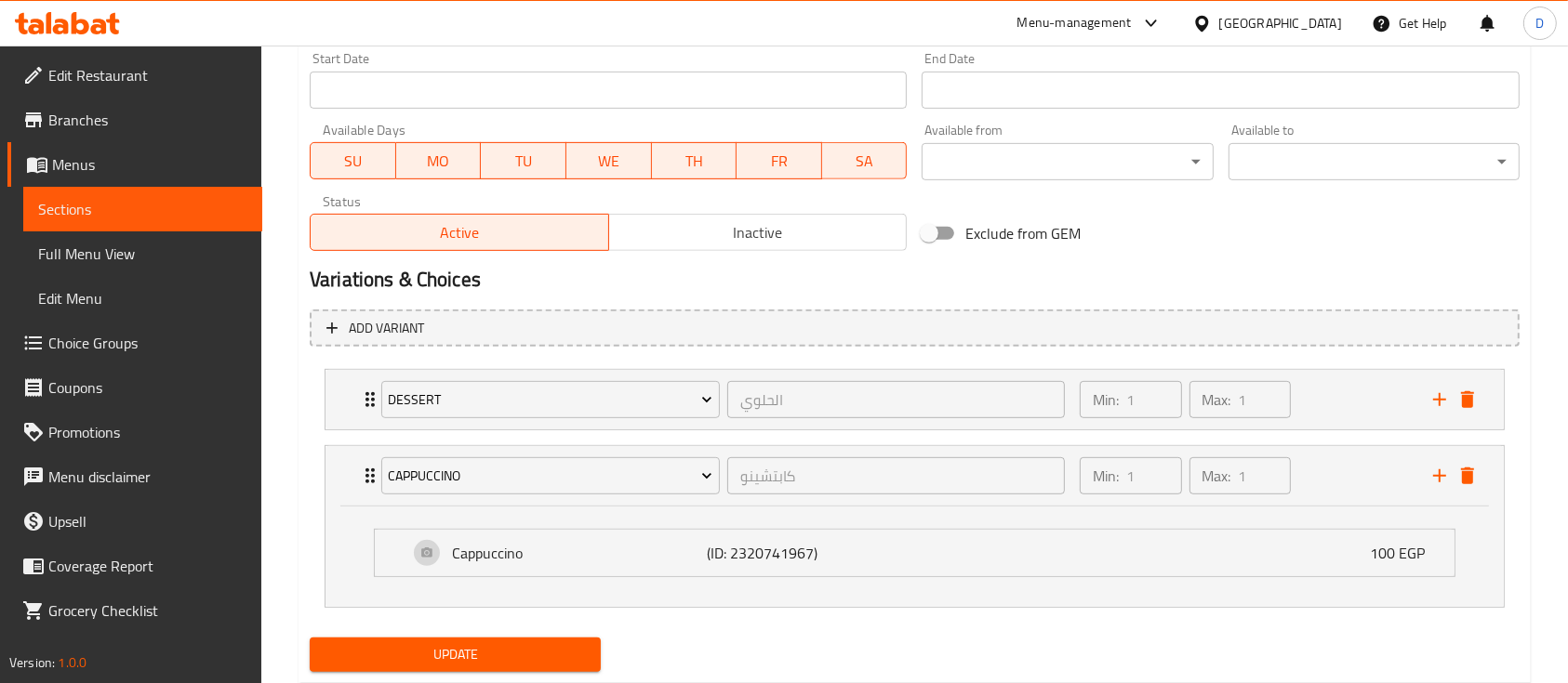
scroll to position [838, 0]
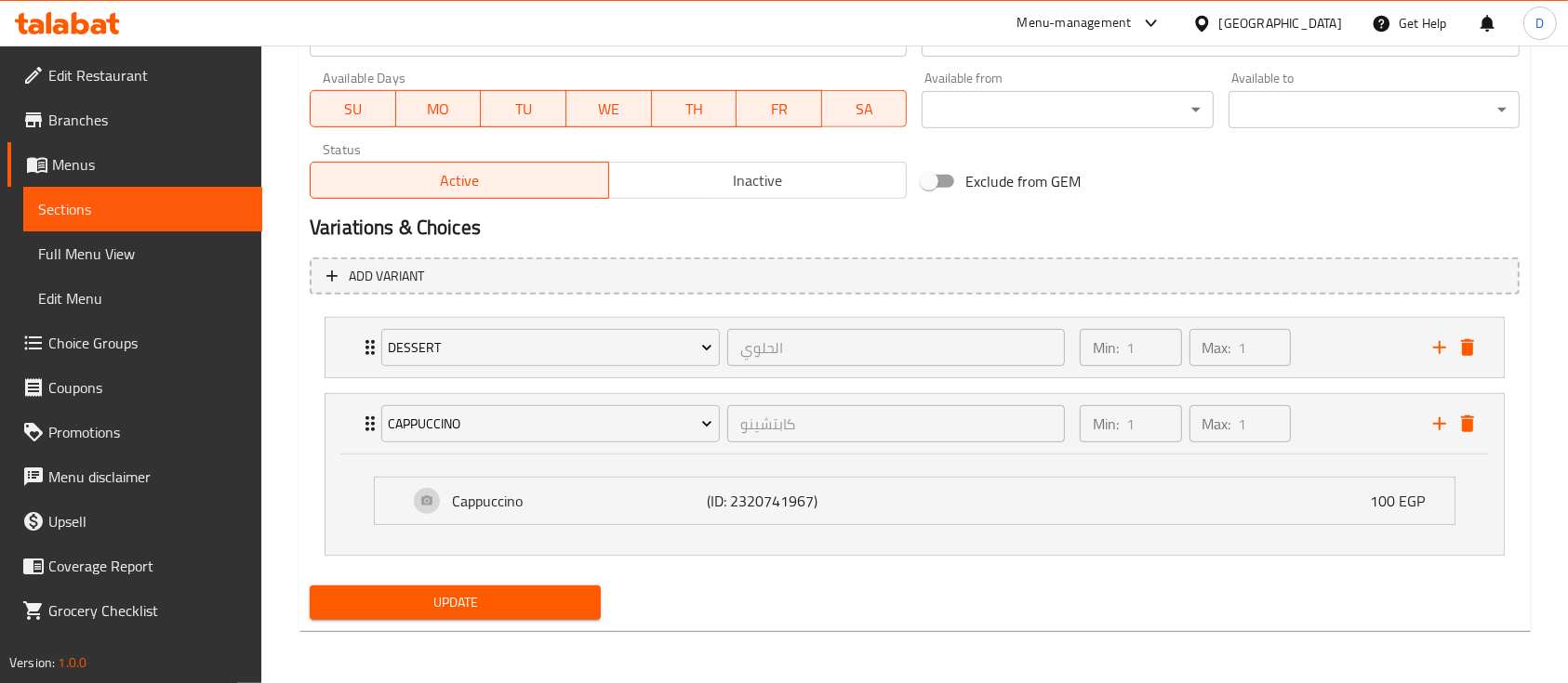
click at [425, 605] on span "Update" at bounding box center [454, 602] width 261 height 23
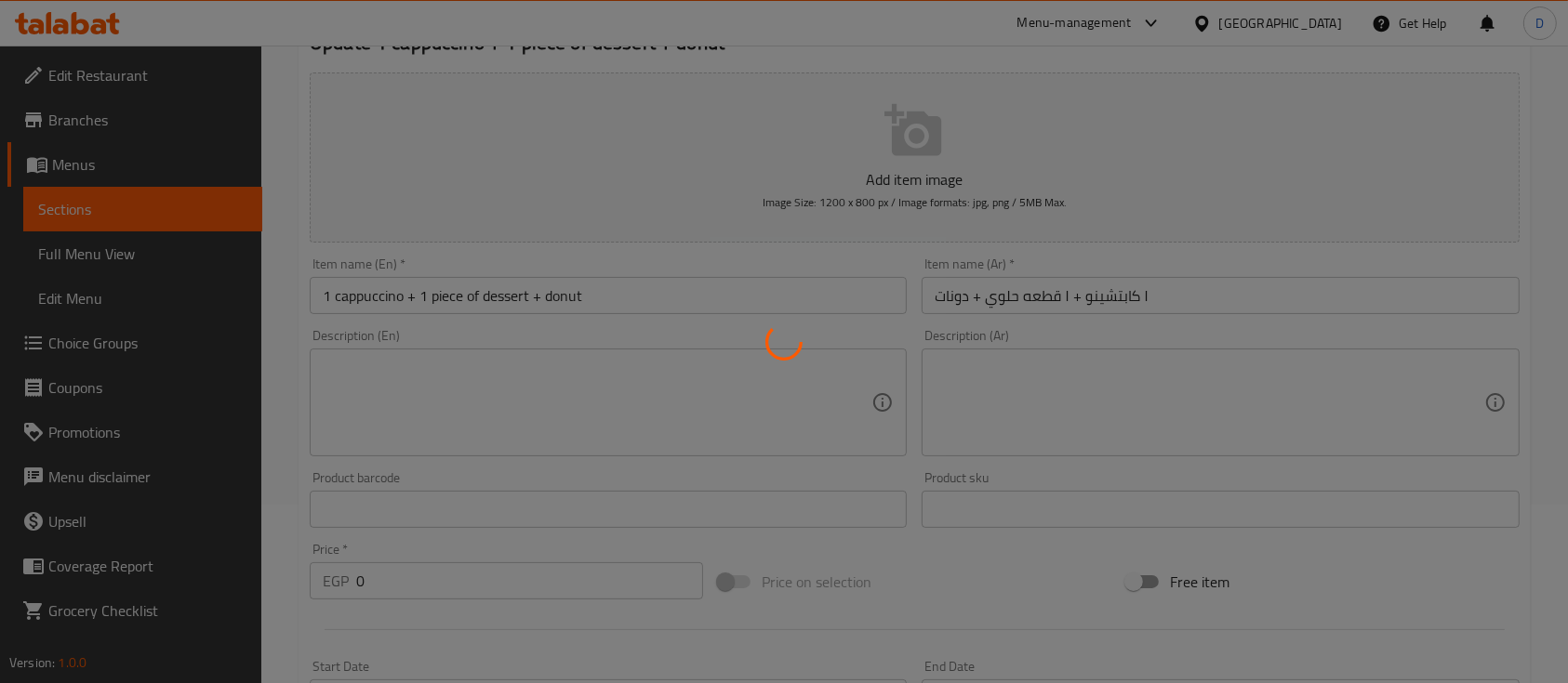
scroll to position [0, 0]
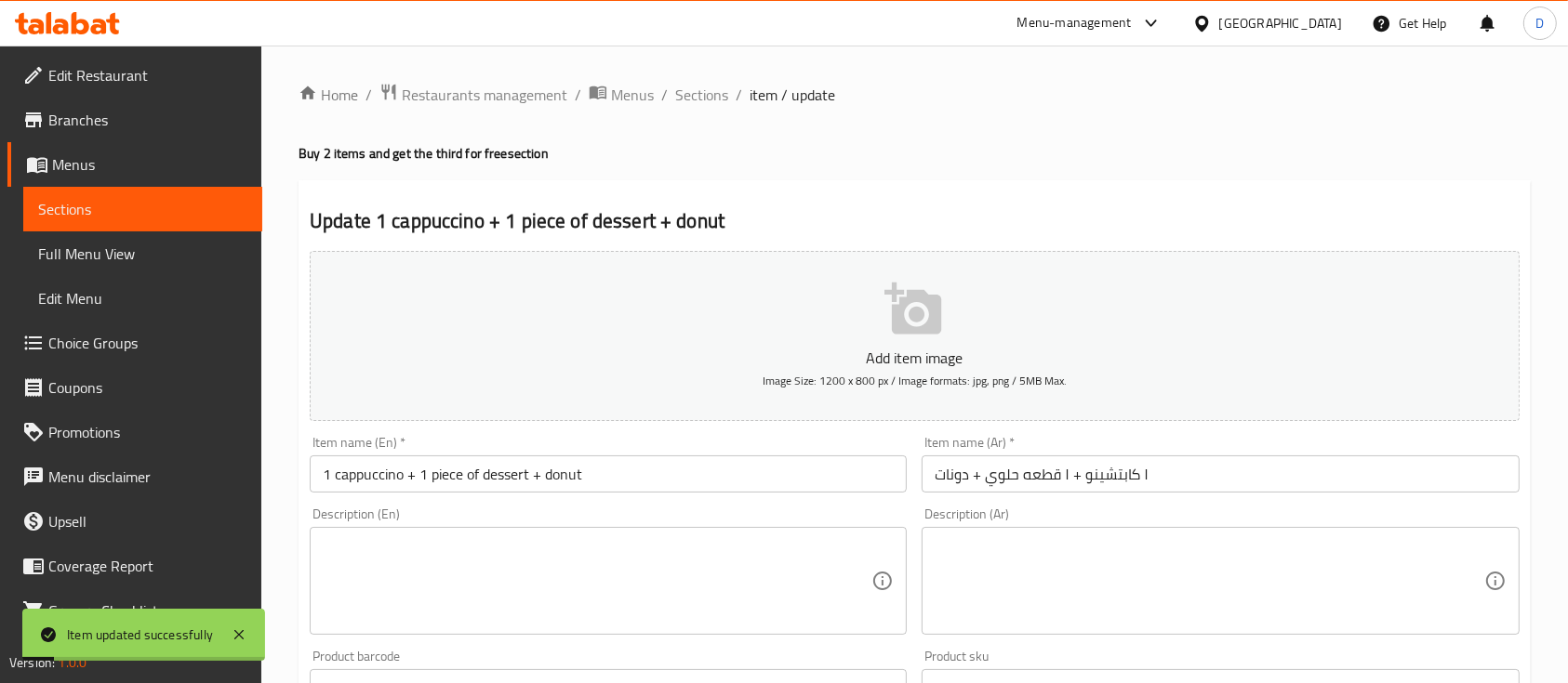
click at [152, 196] on link "Sections" at bounding box center [143, 210] width 239 height 45
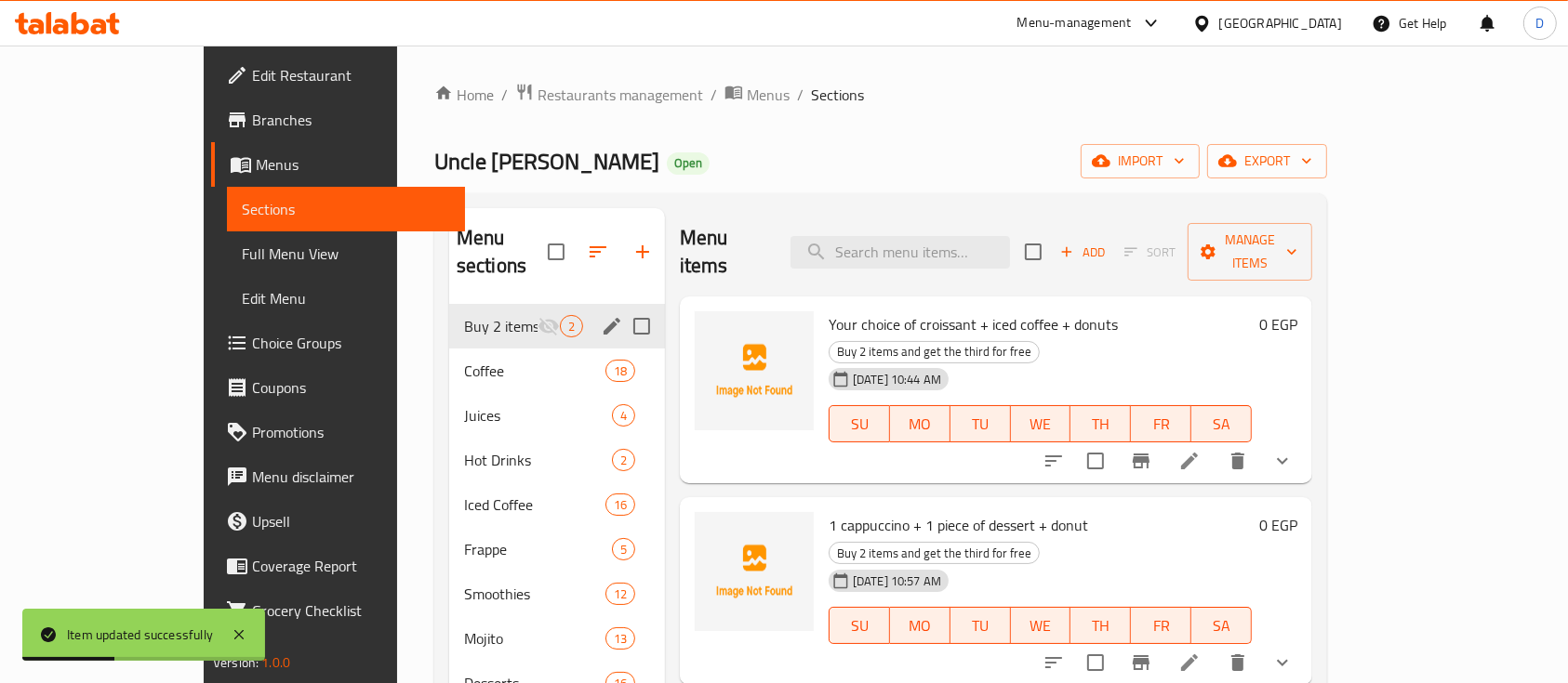
click at [464, 360] on span "Coffee" at bounding box center [535, 371] width 142 height 22
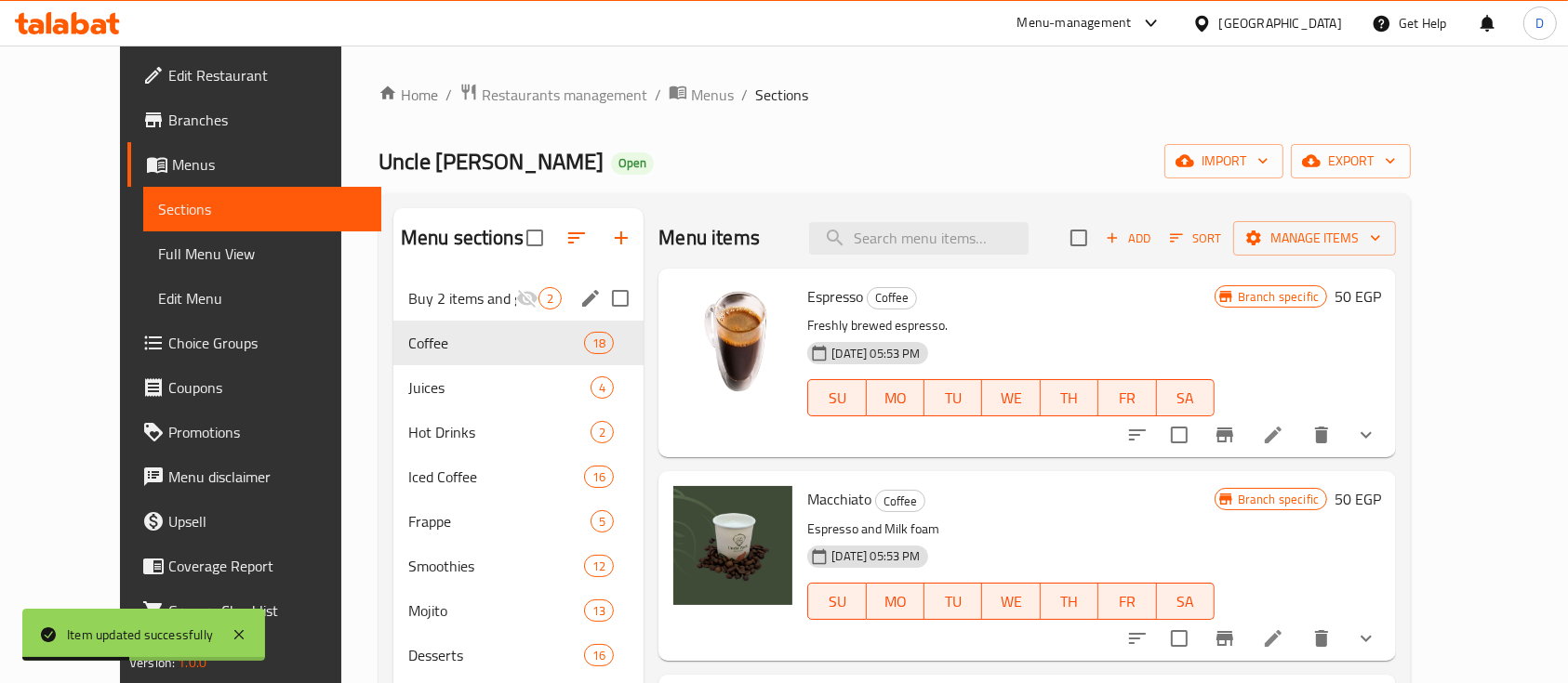
drag, startPoint x: 405, startPoint y: 301, endPoint x: 464, endPoint y: 304, distance: 59.1
click at [408, 301] on span "Buy 2 items and get the third for free" at bounding box center [462, 298] width 108 height 22
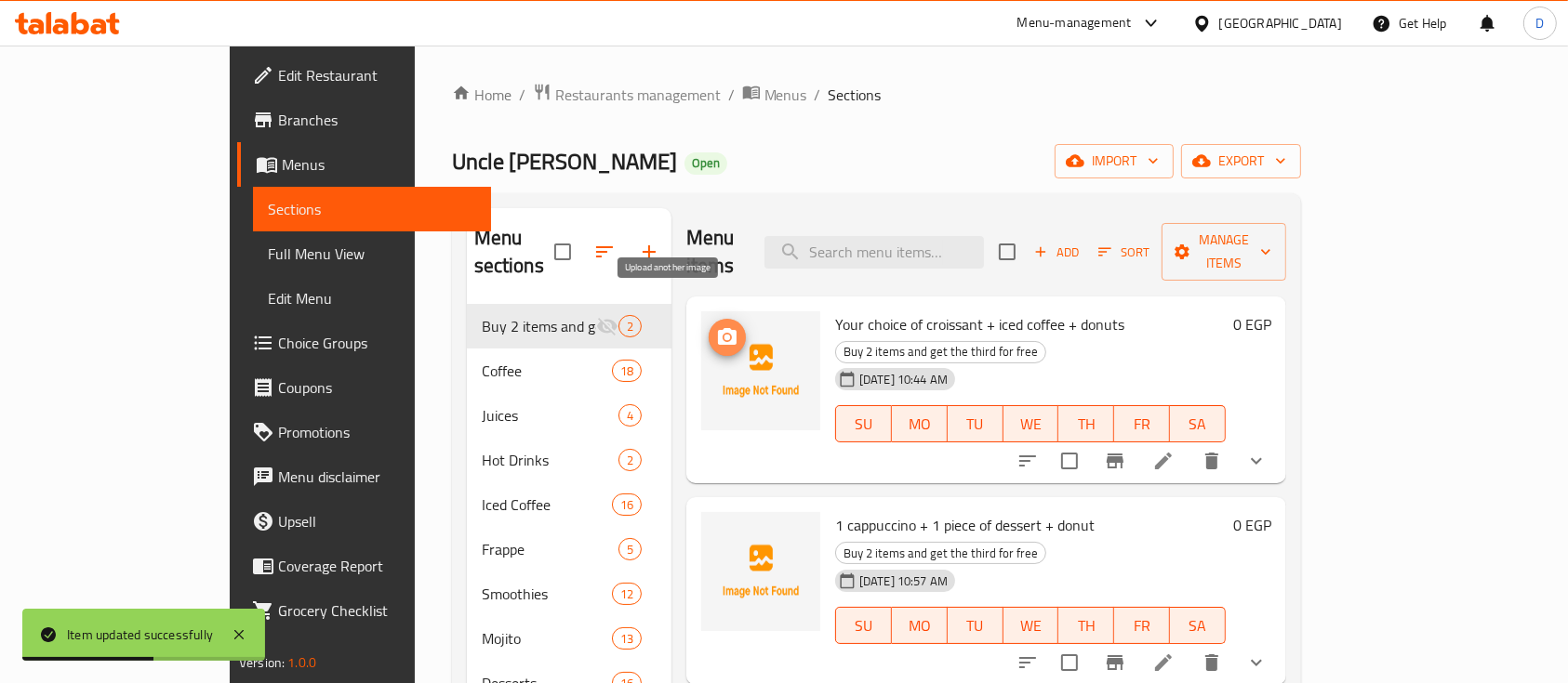
click at [716, 326] on icon "upload picture" at bounding box center [727, 337] width 22 height 22
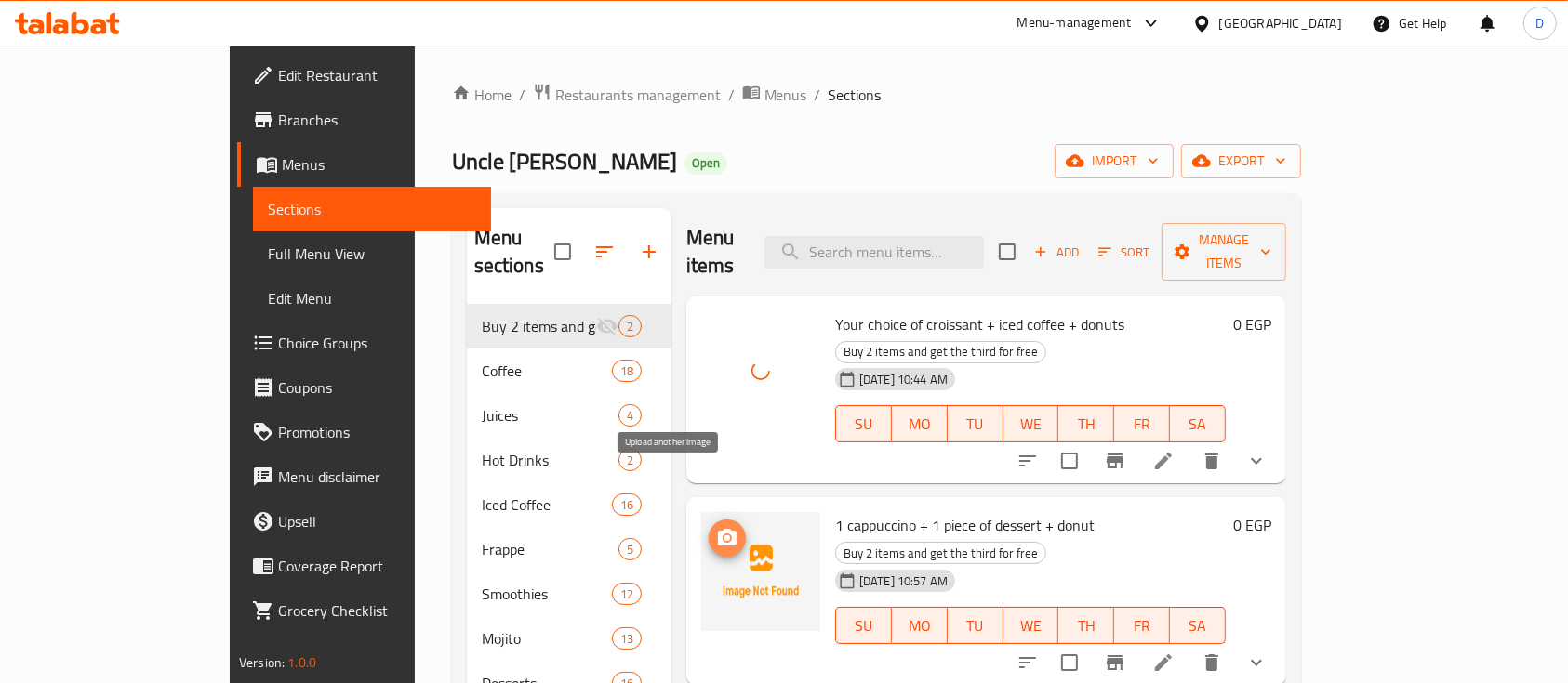
click at [716, 527] on icon "upload picture" at bounding box center [727, 537] width 22 height 22
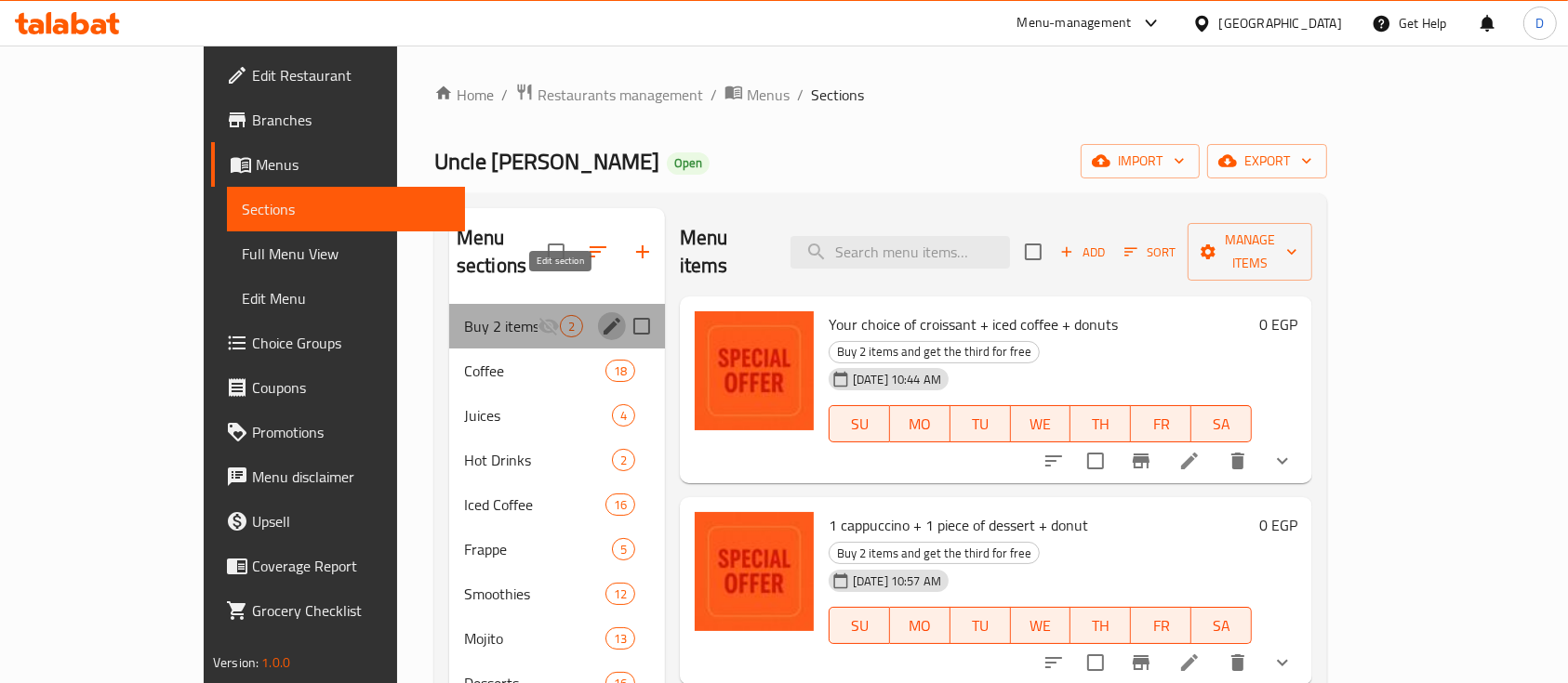
click at [604, 318] on icon "edit" at bounding box center [611, 326] width 16 height 16
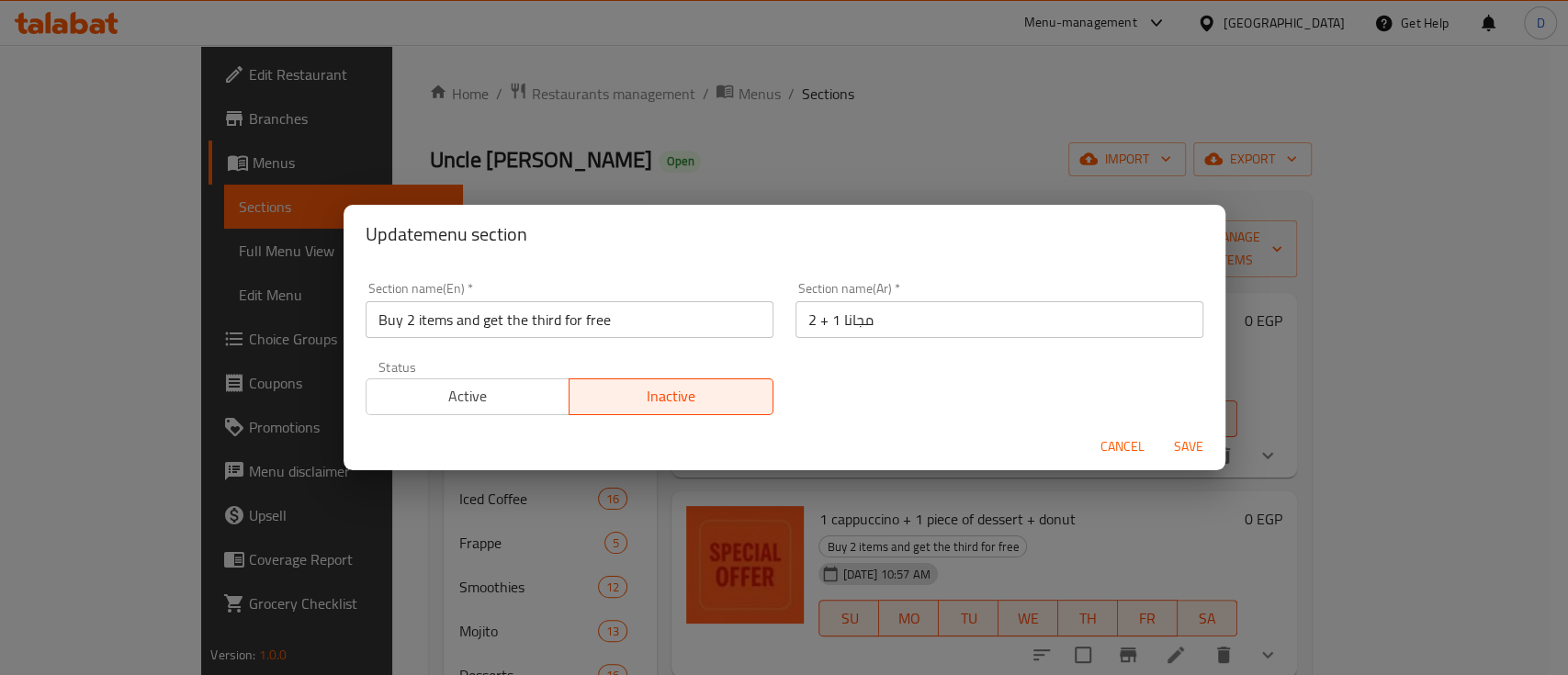
drag, startPoint x: 477, startPoint y: 407, endPoint x: 489, endPoint y: 407, distance: 12.0
click at [475, 407] on span "Active" at bounding box center [468, 397] width 189 height 27
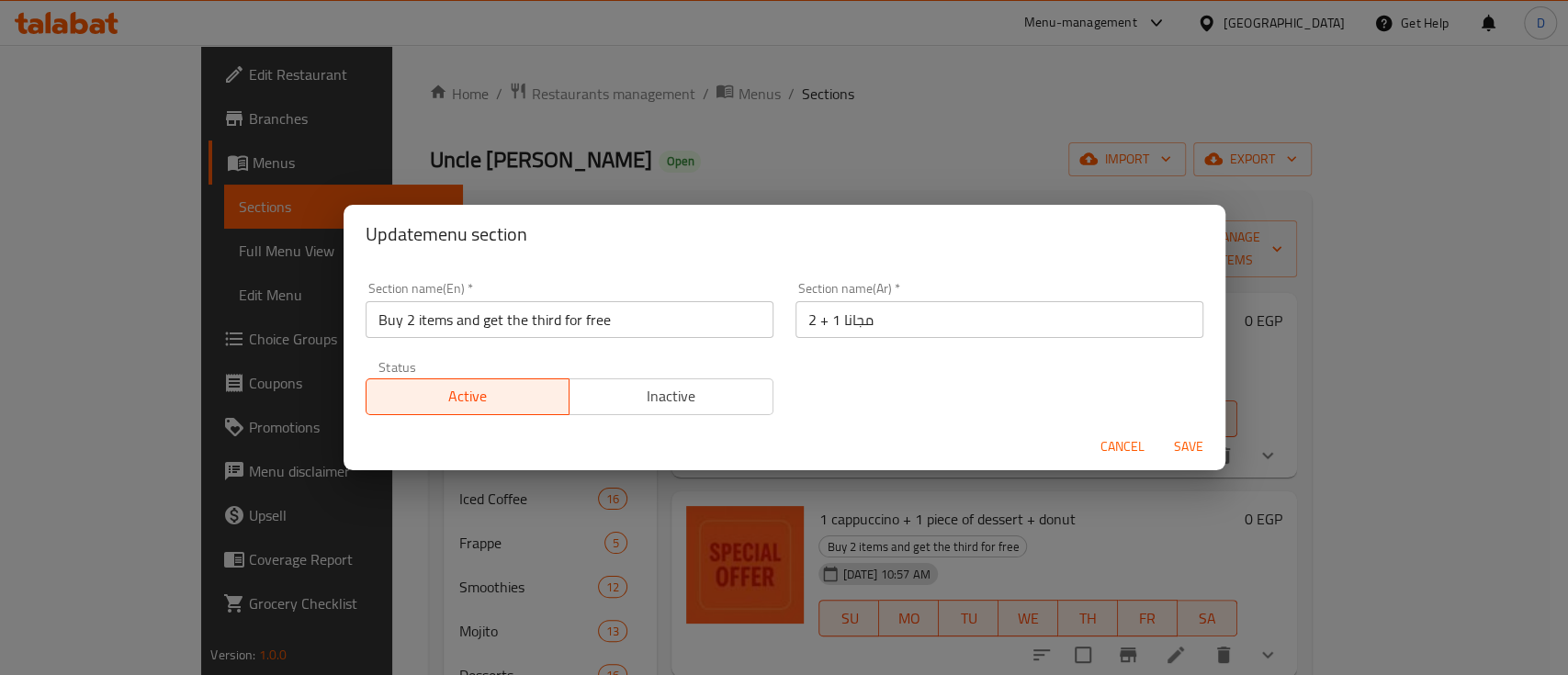
click at [1187, 445] on span "Save" at bounding box center [1188, 447] width 44 height 23
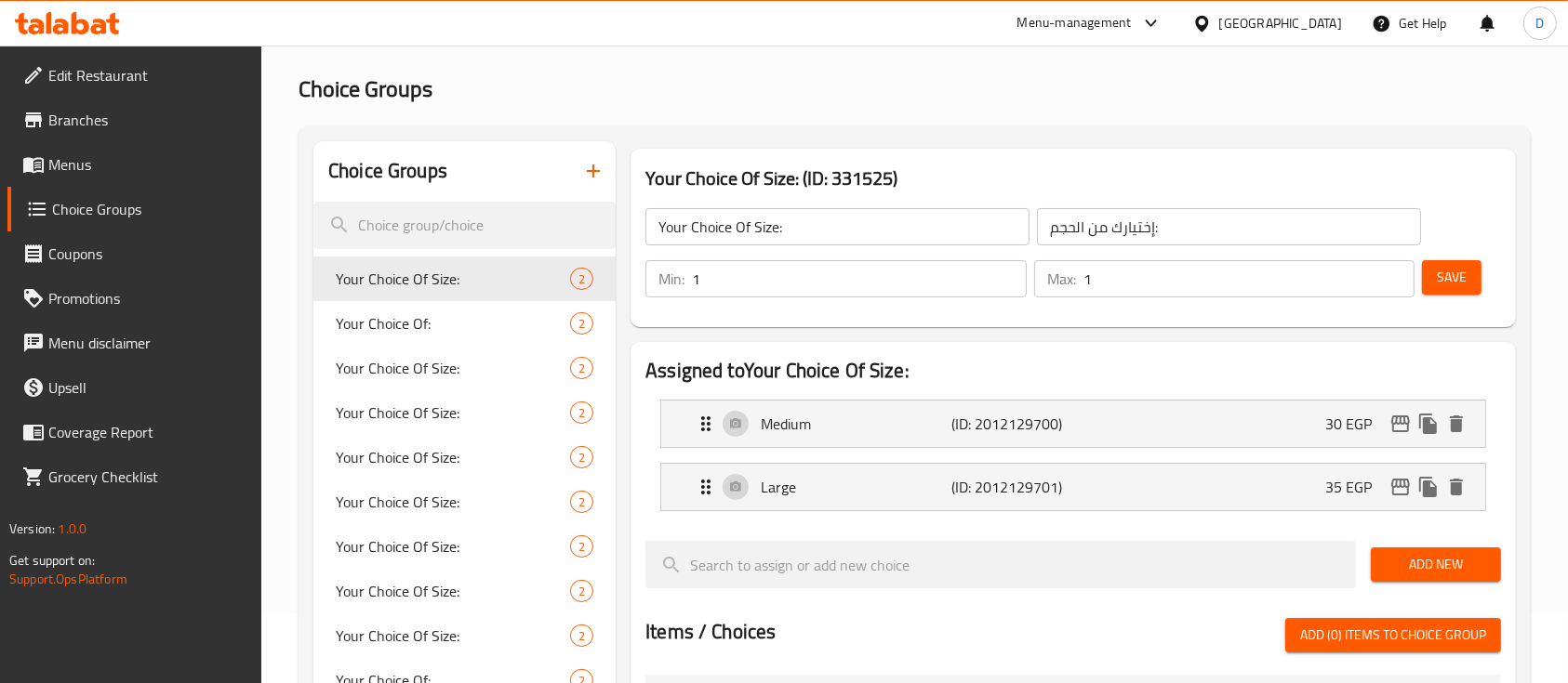
scroll to position [123, 0]
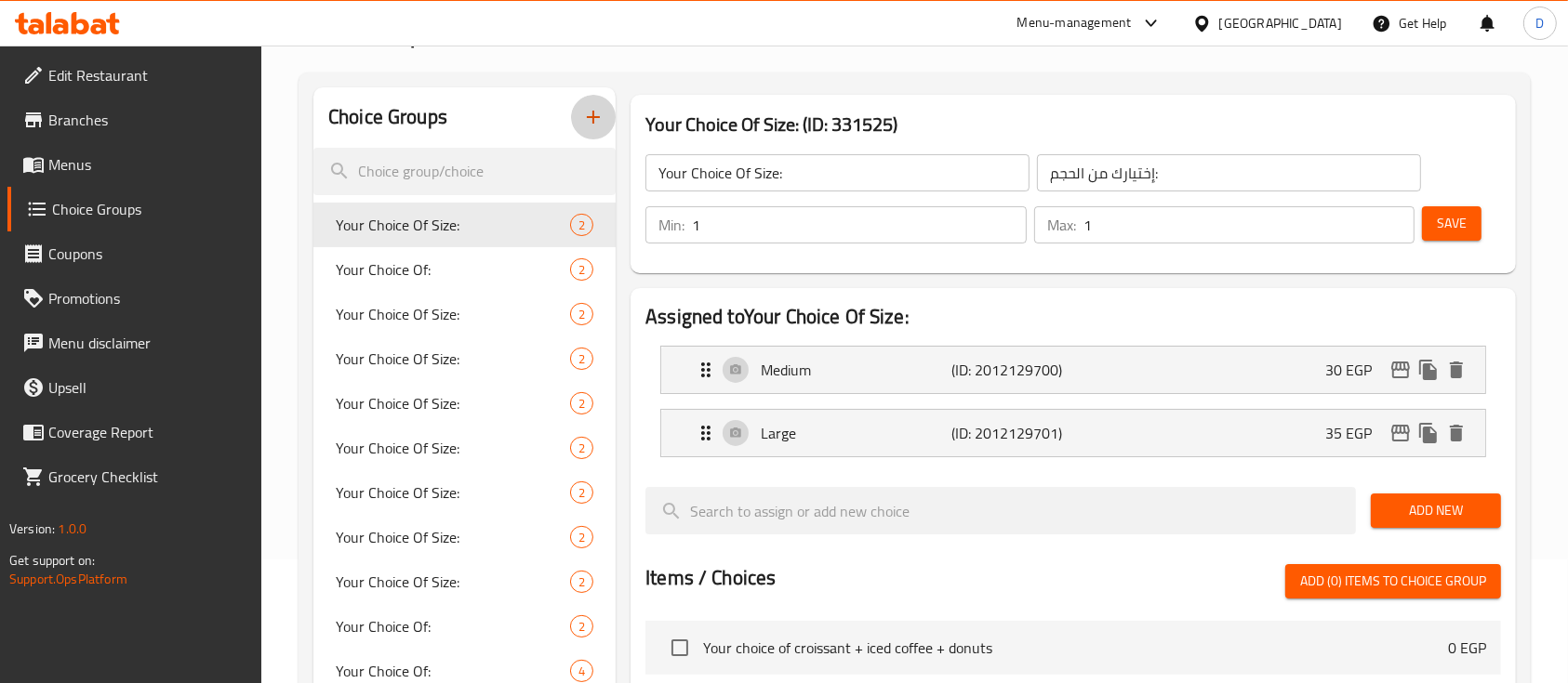
click at [600, 106] on icon "button" at bounding box center [593, 116] width 22 height 22
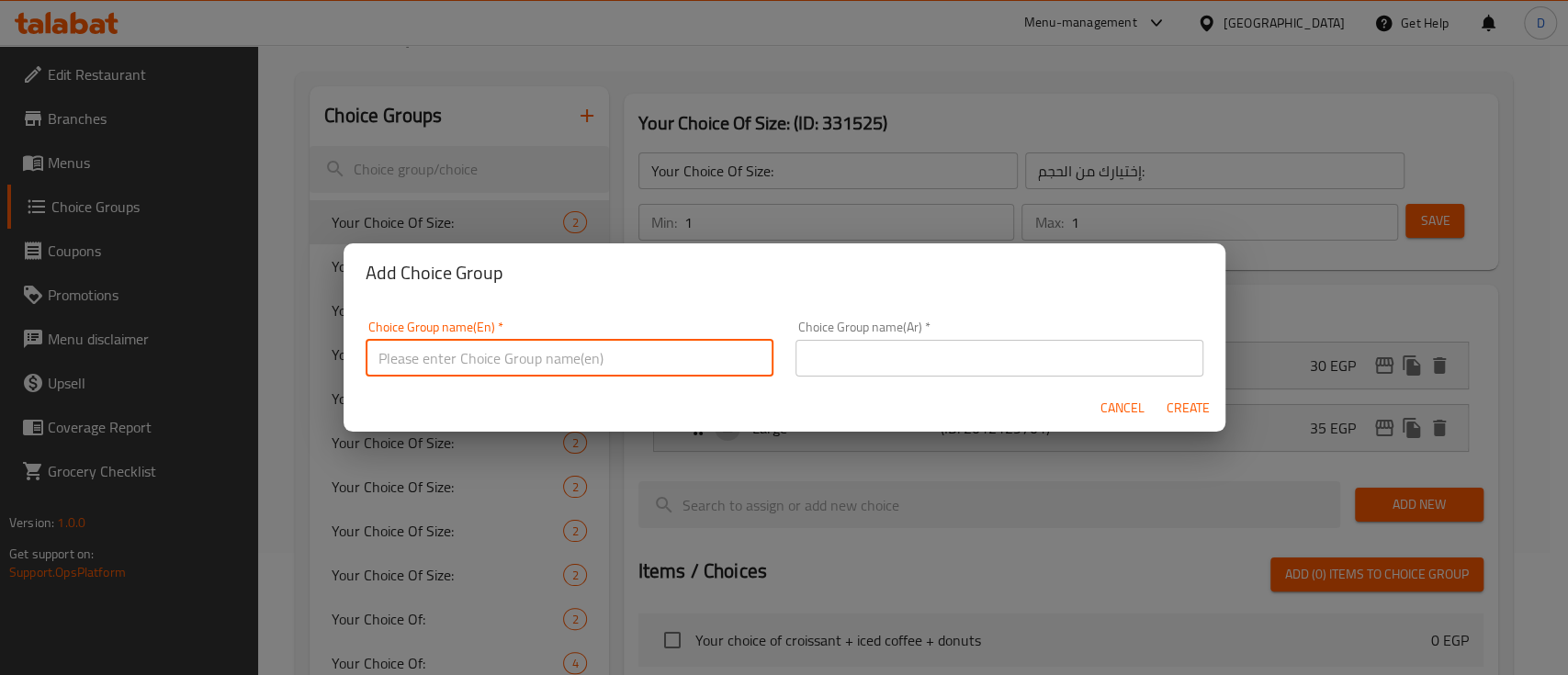
click at [590, 342] on input "text" at bounding box center [568, 359] width 407 height 36
click at [621, 340] on input "text" at bounding box center [568, 359] width 407 height 36
type input "ه"
click at [1022, 375] on input "text" at bounding box center [999, 359] width 407 height 36
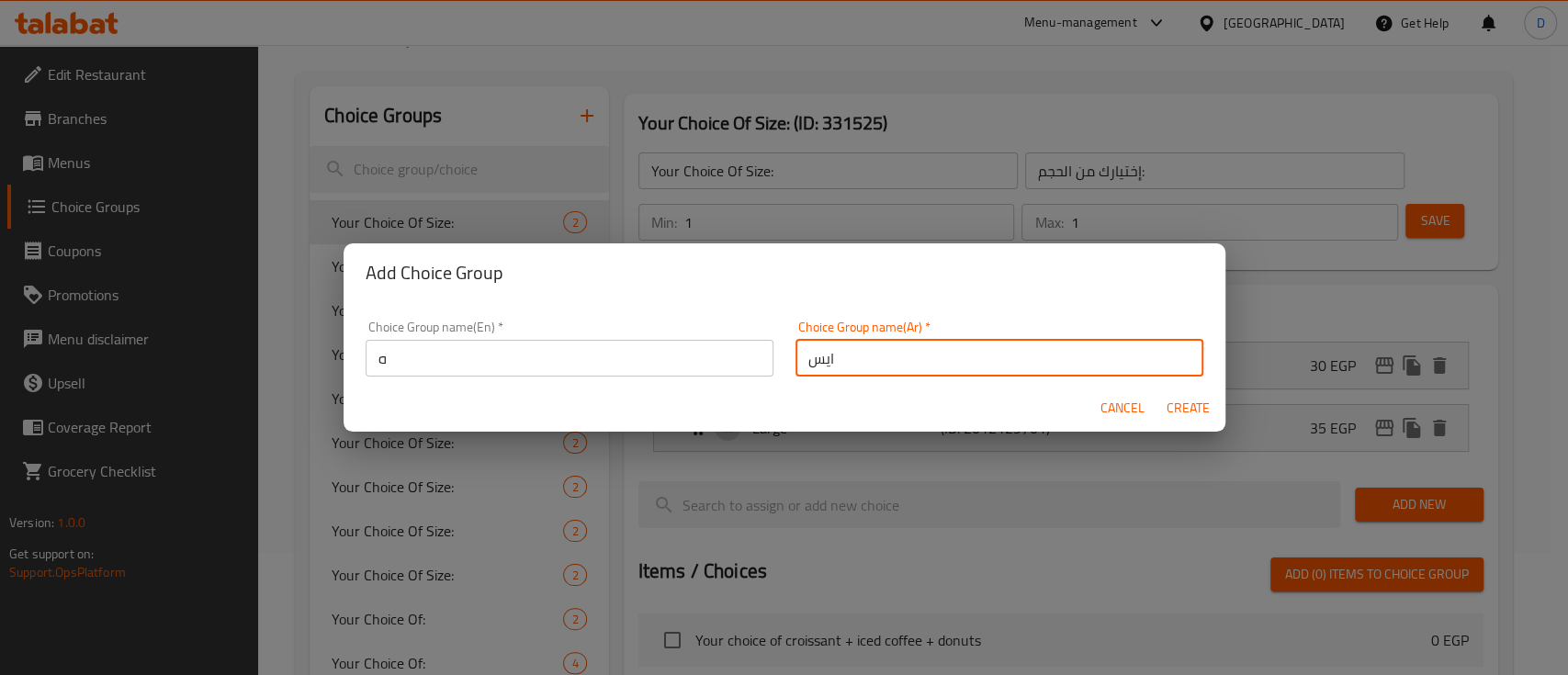
type input "ايس كوفي"
click at [638, 356] on input "ه" at bounding box center [568, 359] width 407 height 36
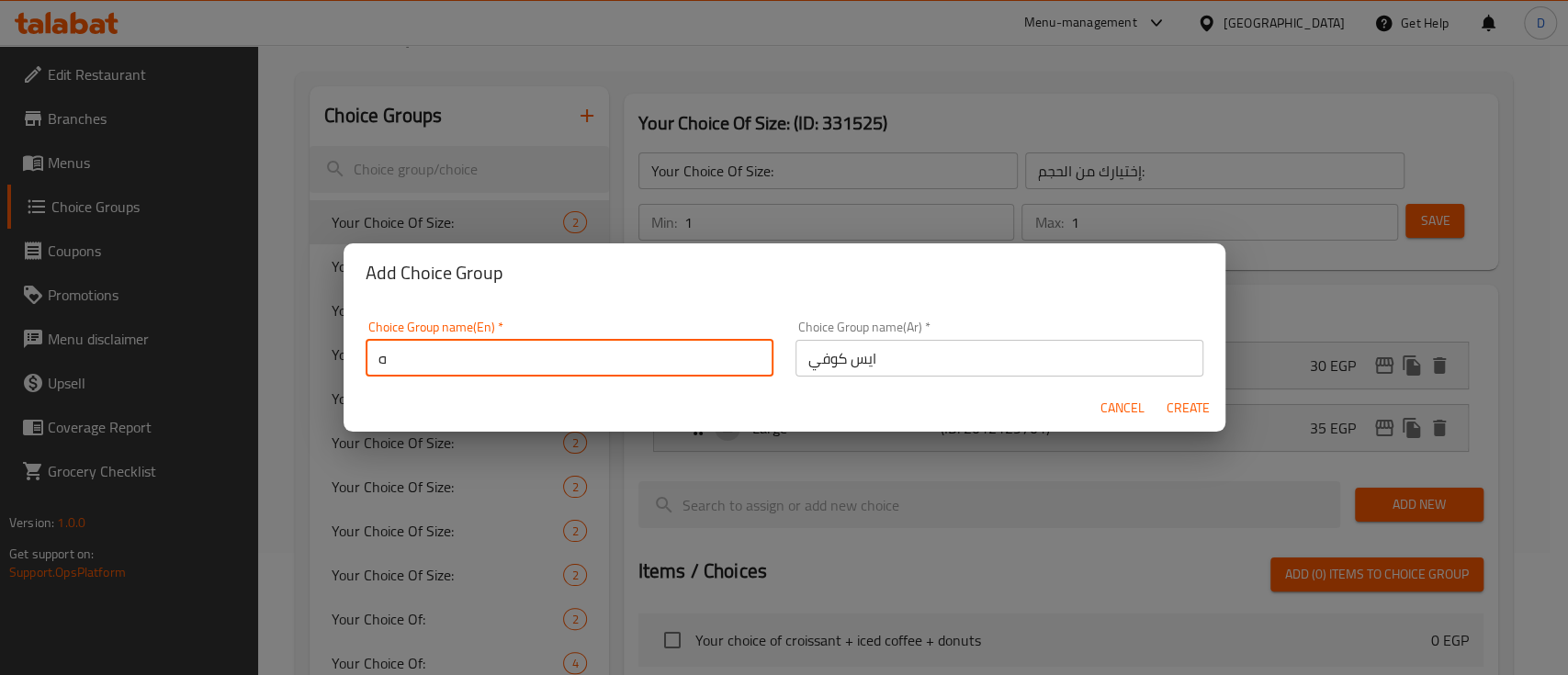
click at [638, 356] on input "ه" at bounding box center [568, 359] width 407 height 36
type input "Iced Coffee"
click at [1185, 407] on span "Create" at bounding box center [1188, 408] width 44 height 23
type input "Iced Coffee"
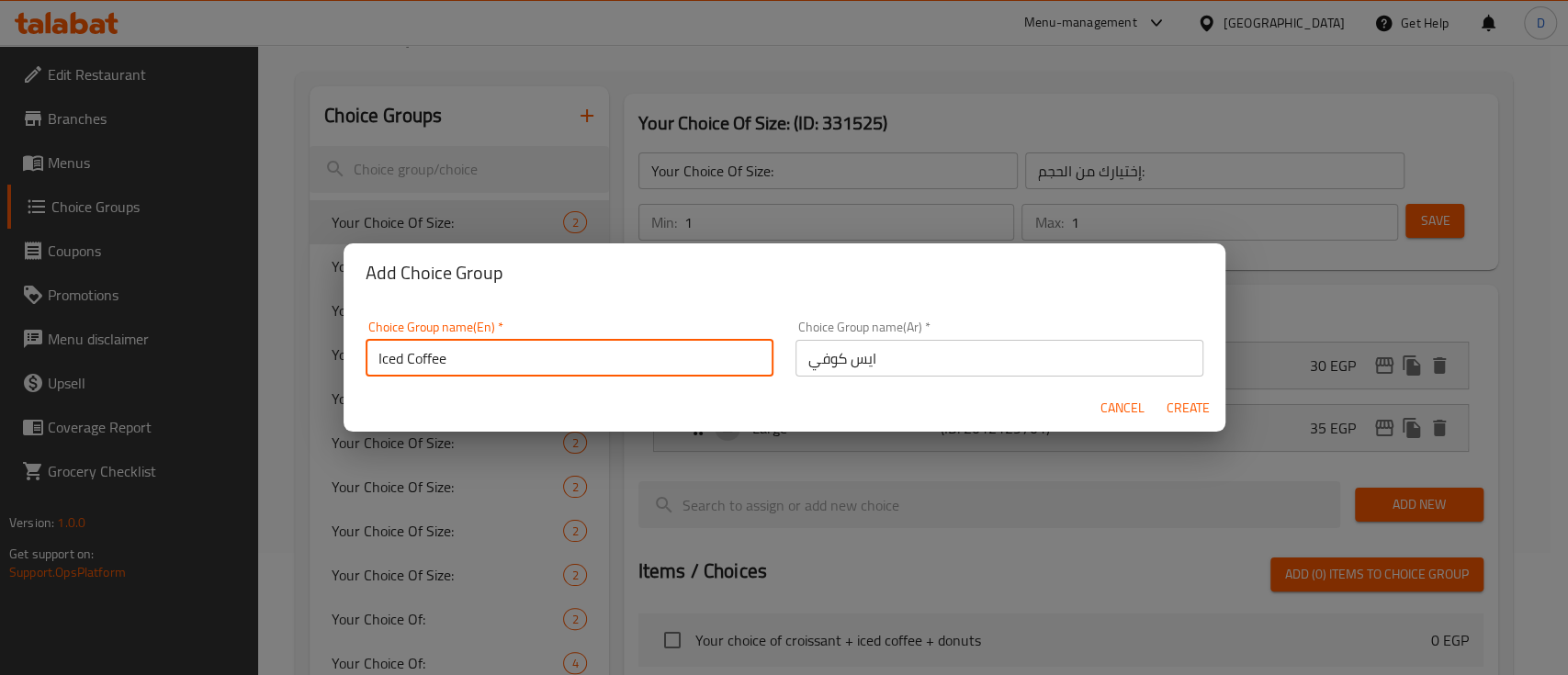
type input "ايس كوفي"
type input "0"
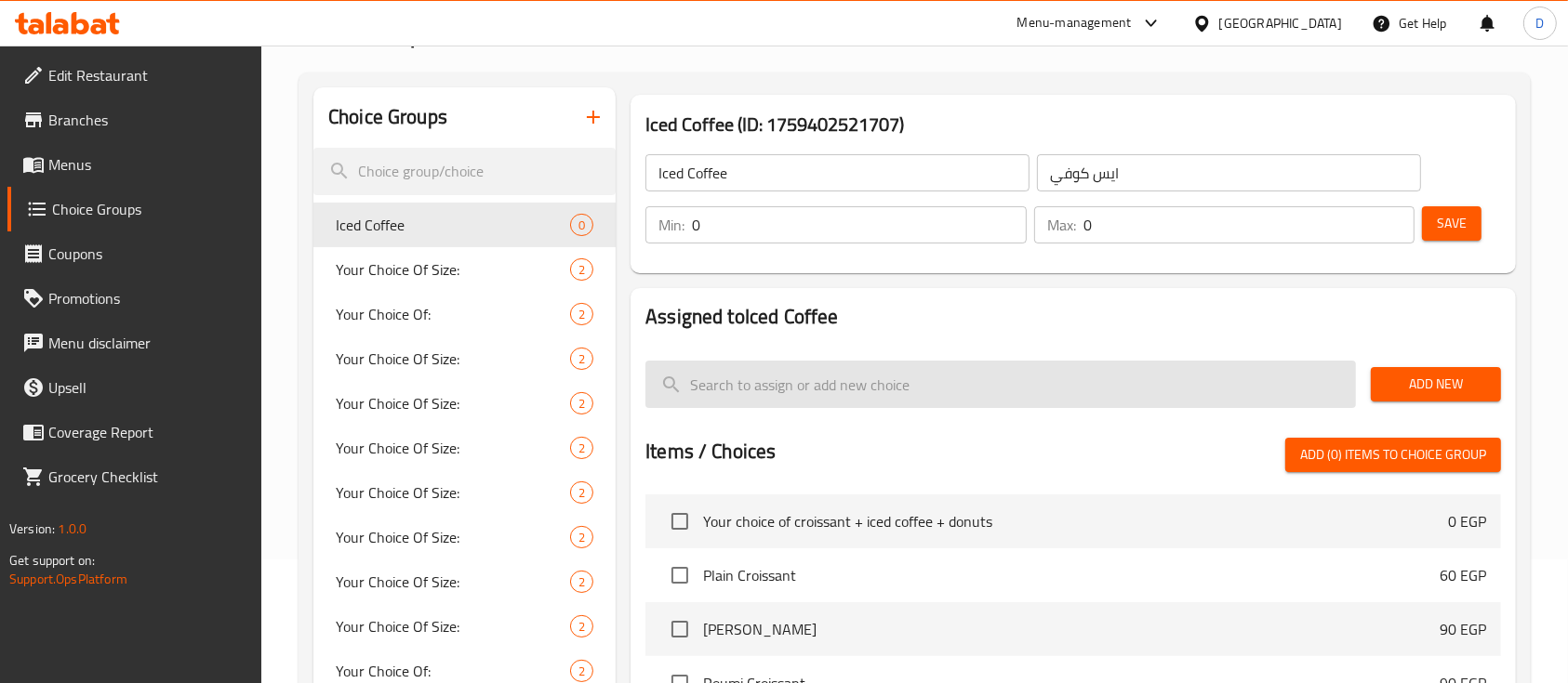
click at [962, 376] on input "search" at bounding box center [1000, 384] width 710 height 48
paste input "Iced Latte"
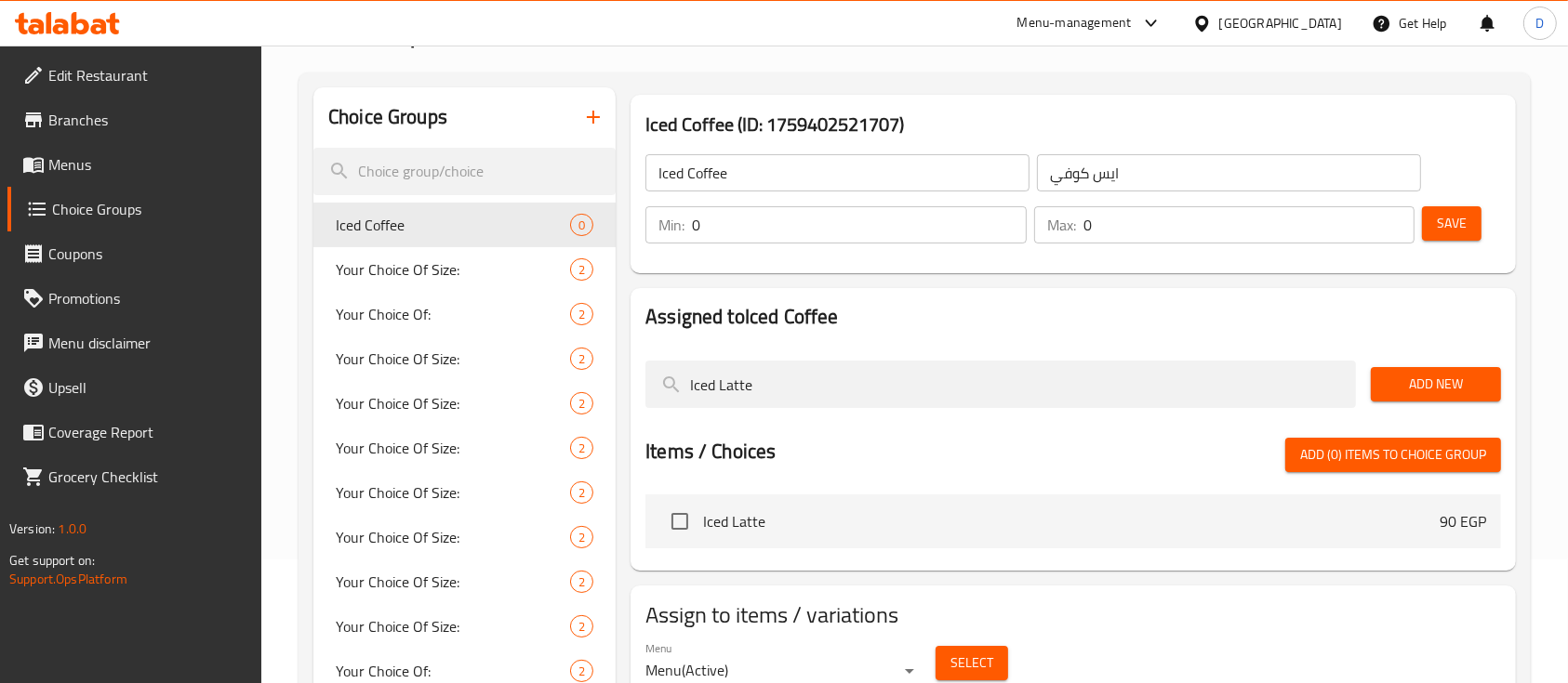
type input "Iced Latte"
drag, startPoint x: 719, startPoint y: 515, endPoint x: 703, endPoint y: 522, distance: 17.5
click at [719, 515] on span "Iced Latte" at bounding box center [1070, 521] width 736 height 22
click at [689, 523] on input "checkbox" at bounding box center [679, 521] width 39 height 39
checkbox input "true"
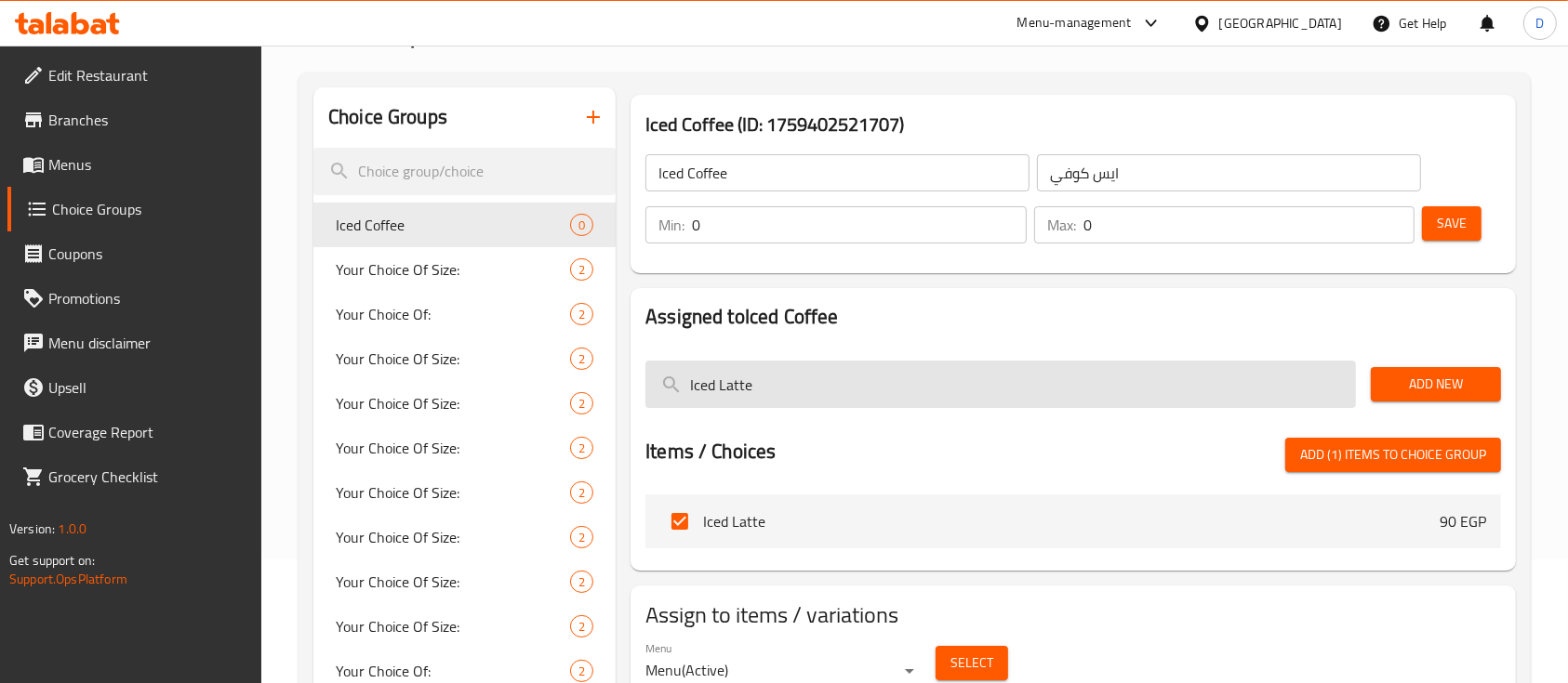
click at [828, 392] on input "Iced Latte" at bounding box center [1000, 384] width 710 height 48
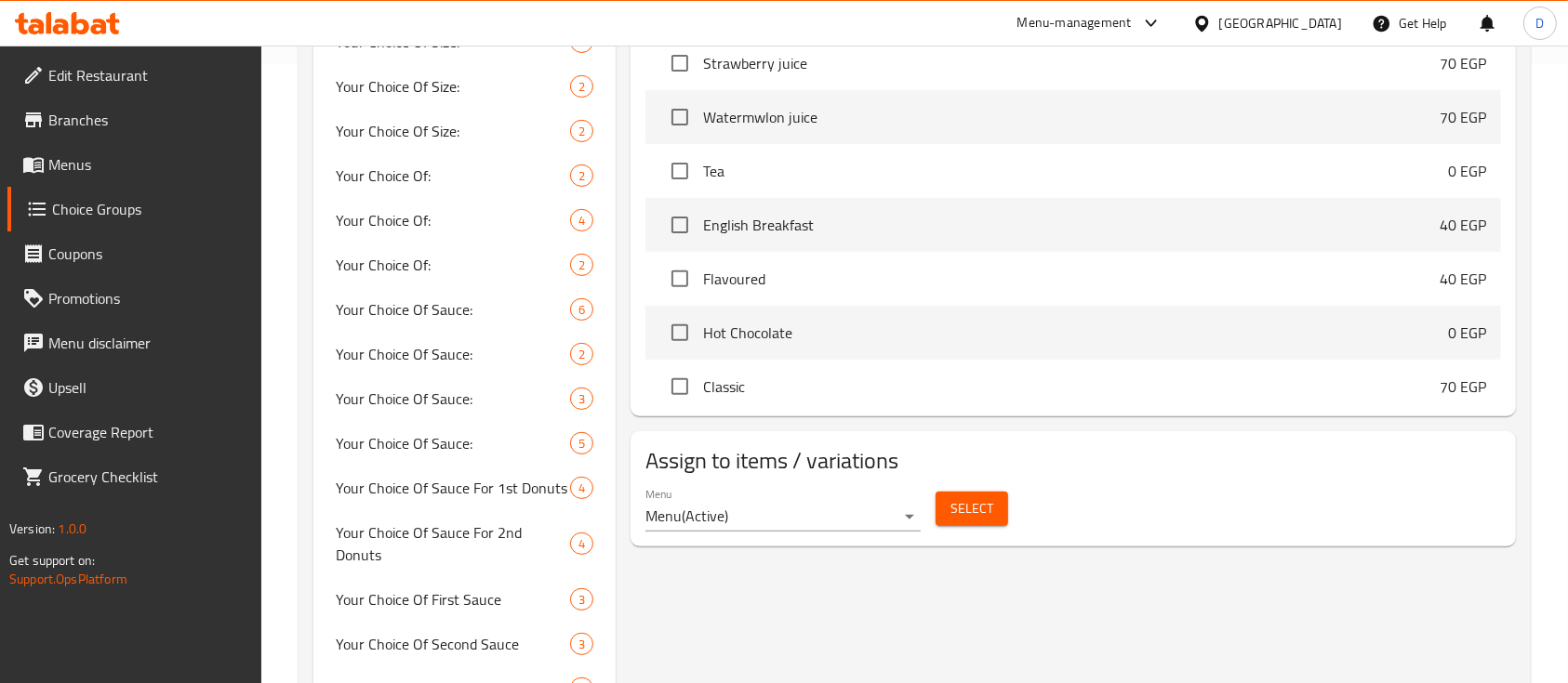
scroll to position [2355, 0]
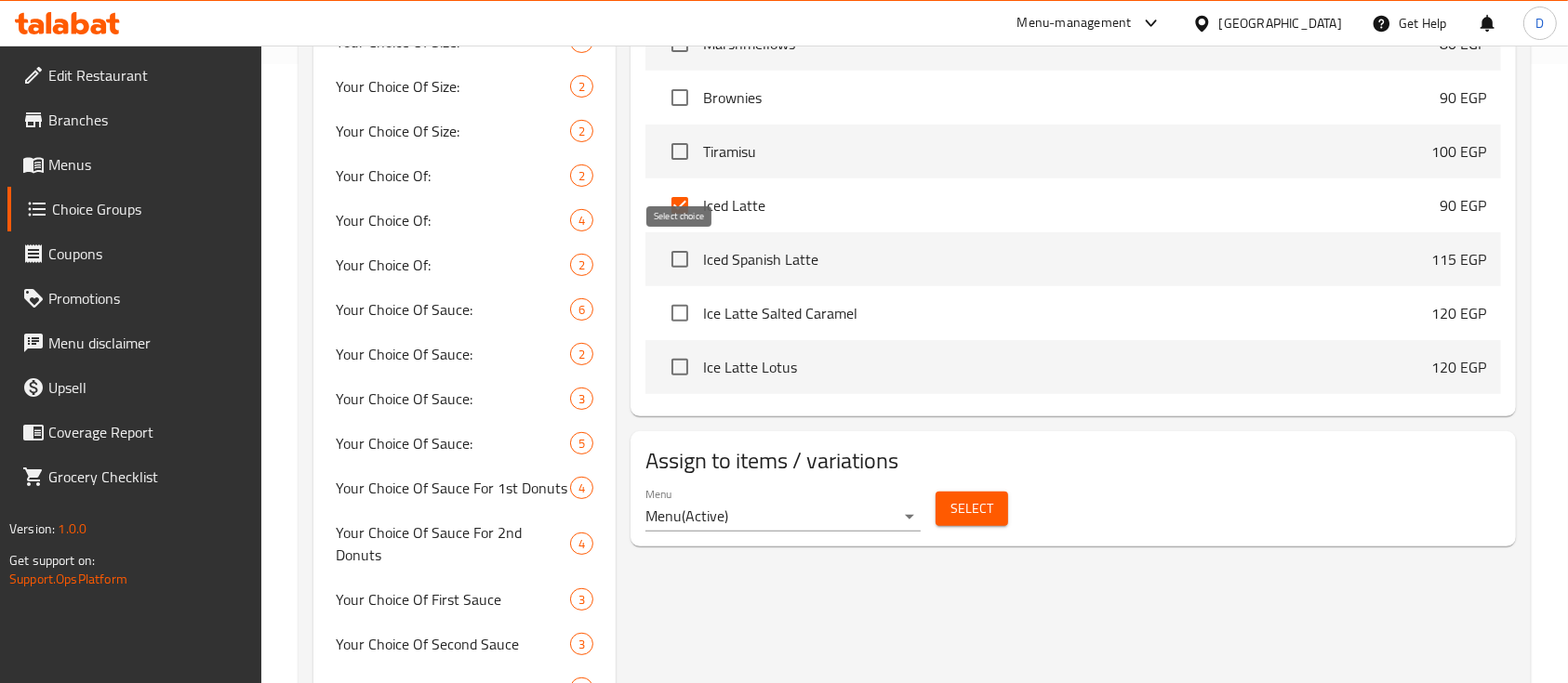
click at [685, 258] on input "checkbox" at bounding box center [679, 259] width 39 height 39
checkbox input "true"
click at [679, 309] on input "checkbox" at bounding box center [679, 313] width 39 height 39
checkbox input "true"
click at [679, 374] on input "checkbox" at bounding box center [679, 367] width 39 height 39
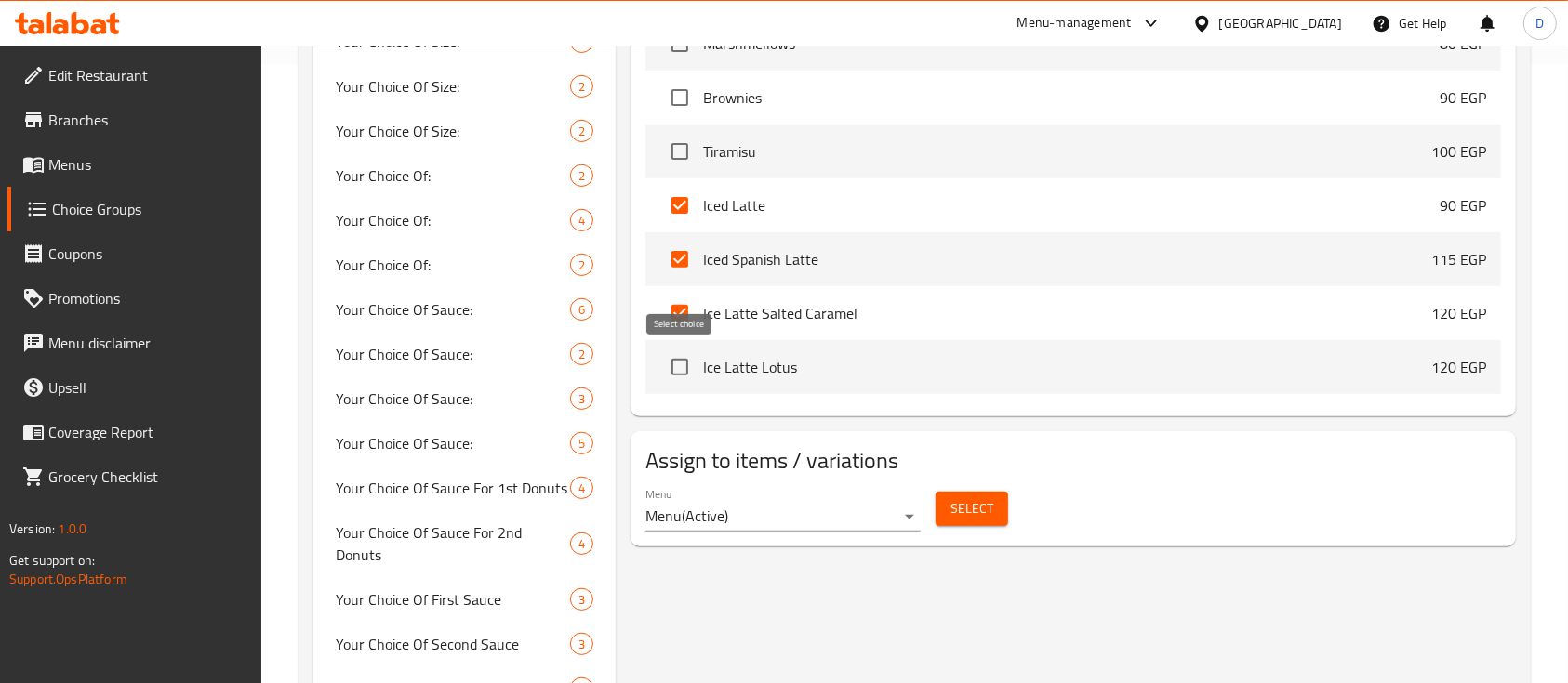
checkbox input "true"
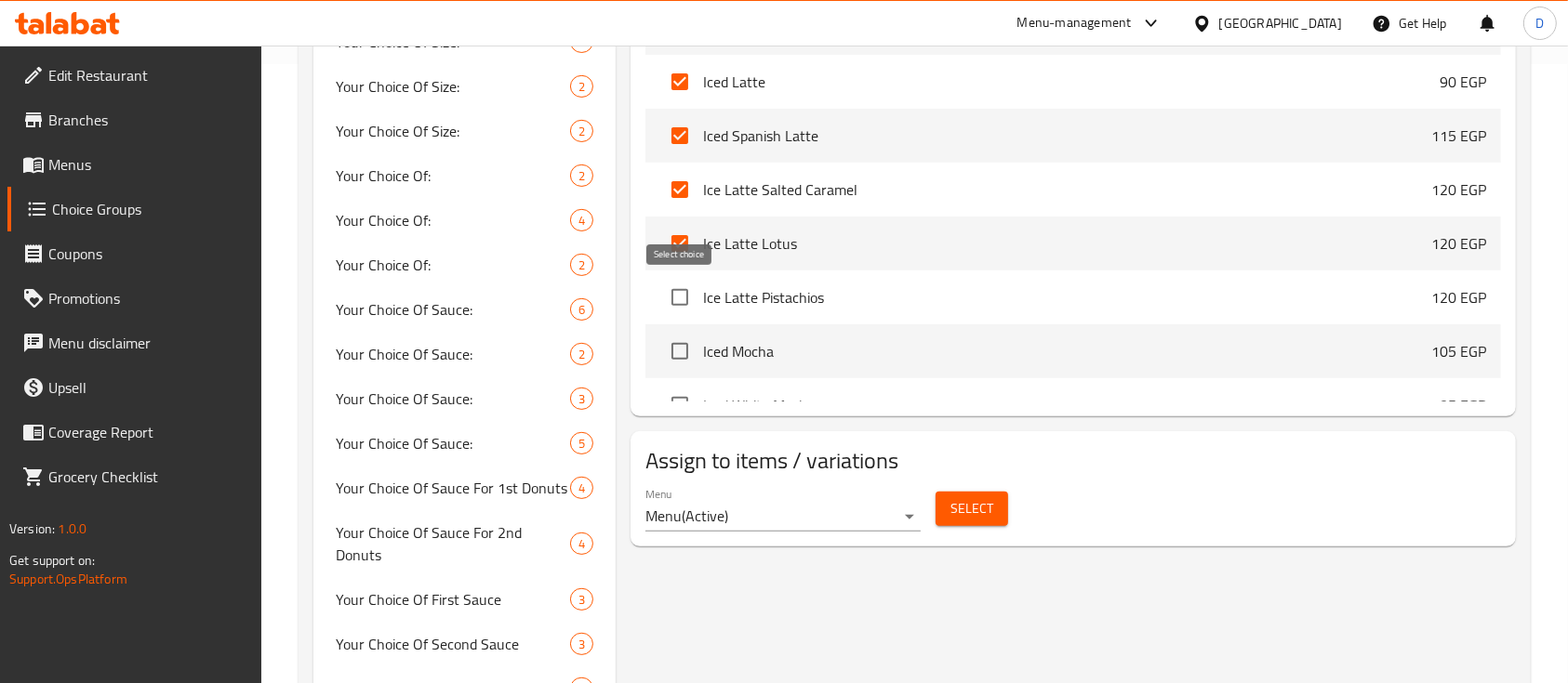
click at [687, 294] on input "checkbox" at bounding box center [679, 298] width 39 height 39
checkbox input "true"
click at [671, 353] on input "checkbox" at bounding box center [679, 351] width 39 height 39
checkbox input "true"
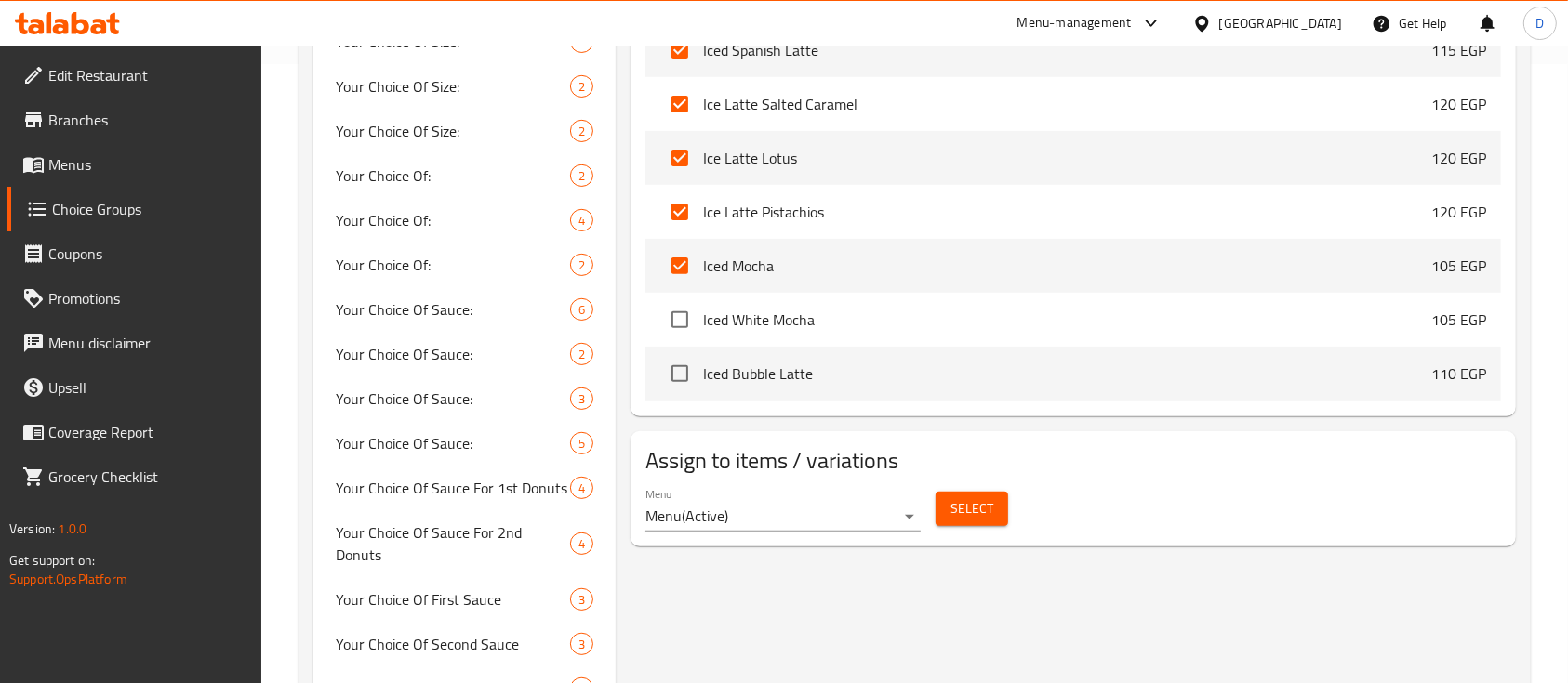
scroll to position [2603, 0]
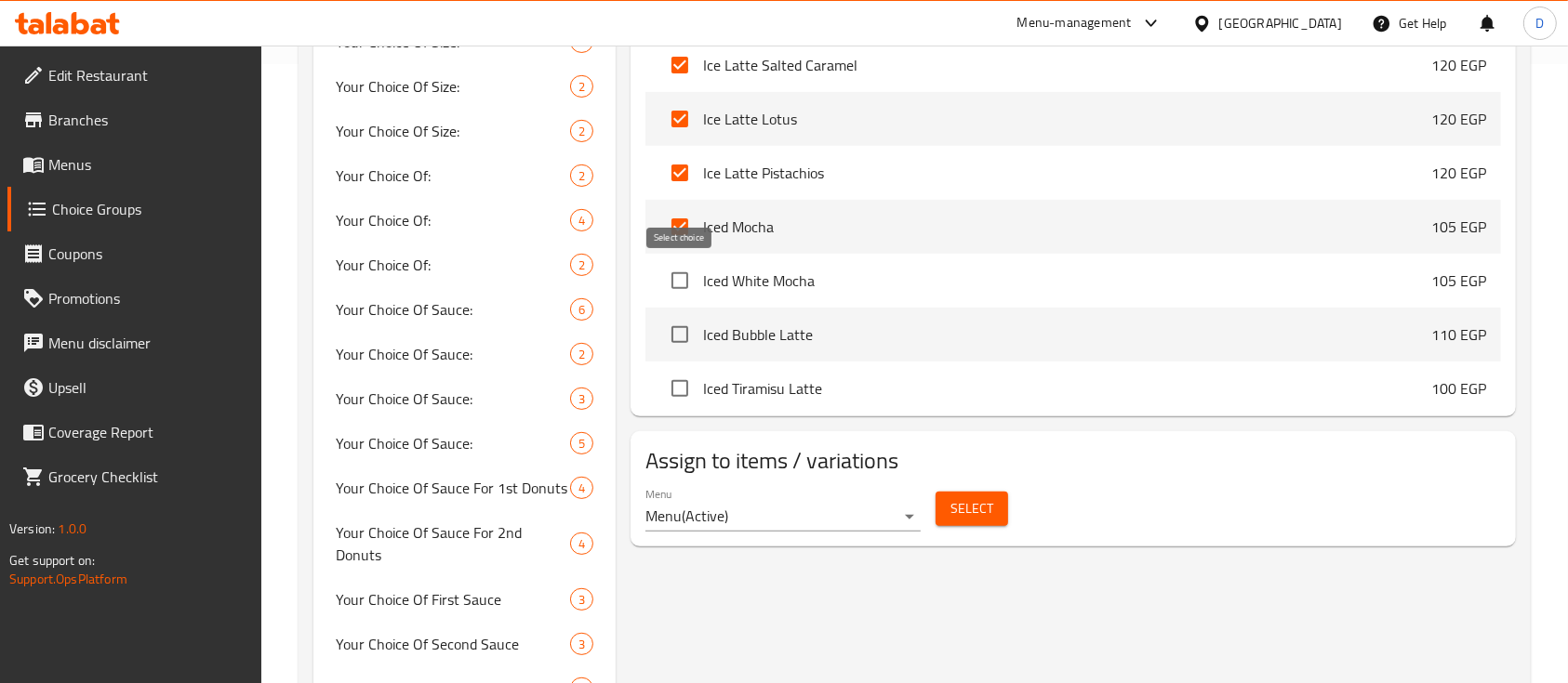
click at [683, 276] on input "checkbox" at bounding box center [679, 280] width 39 height 39
checkbox input "true"
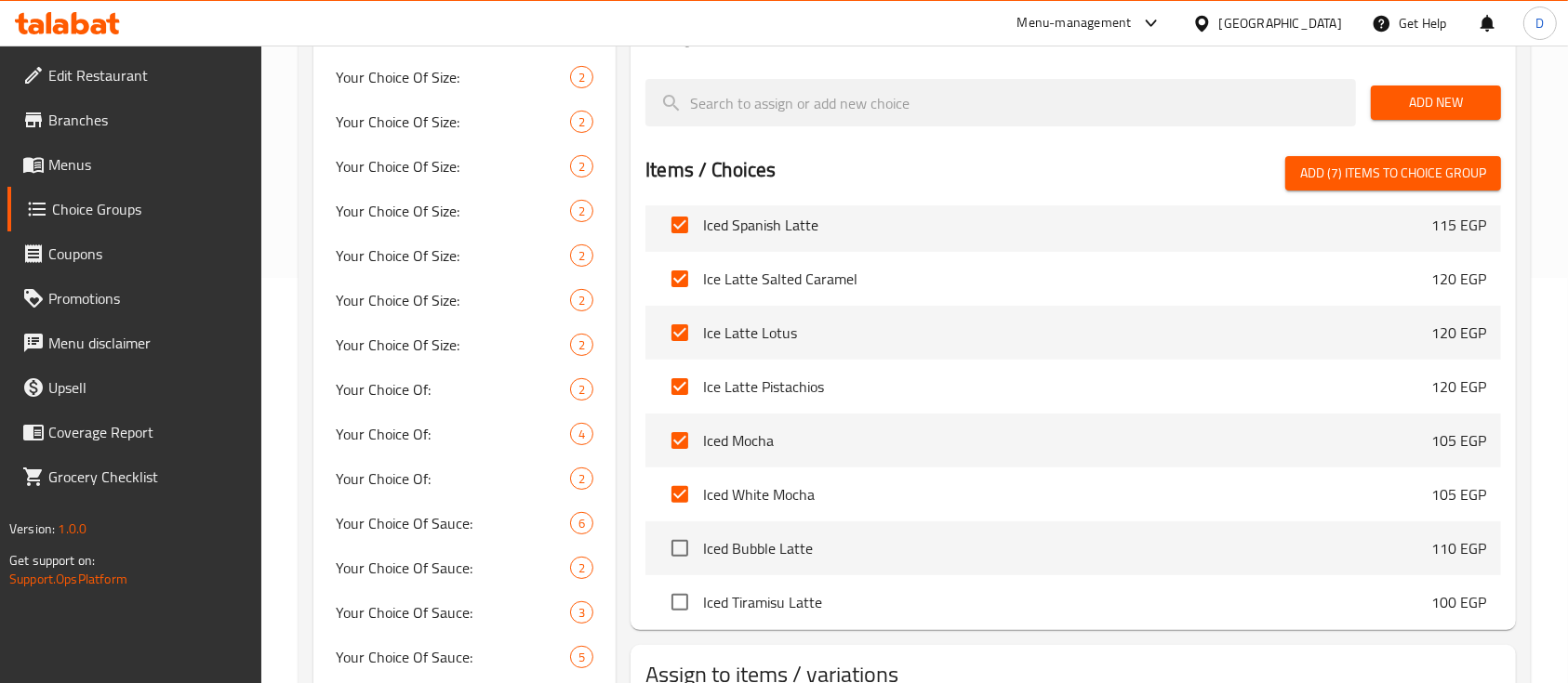
scroll to position [123, 0]
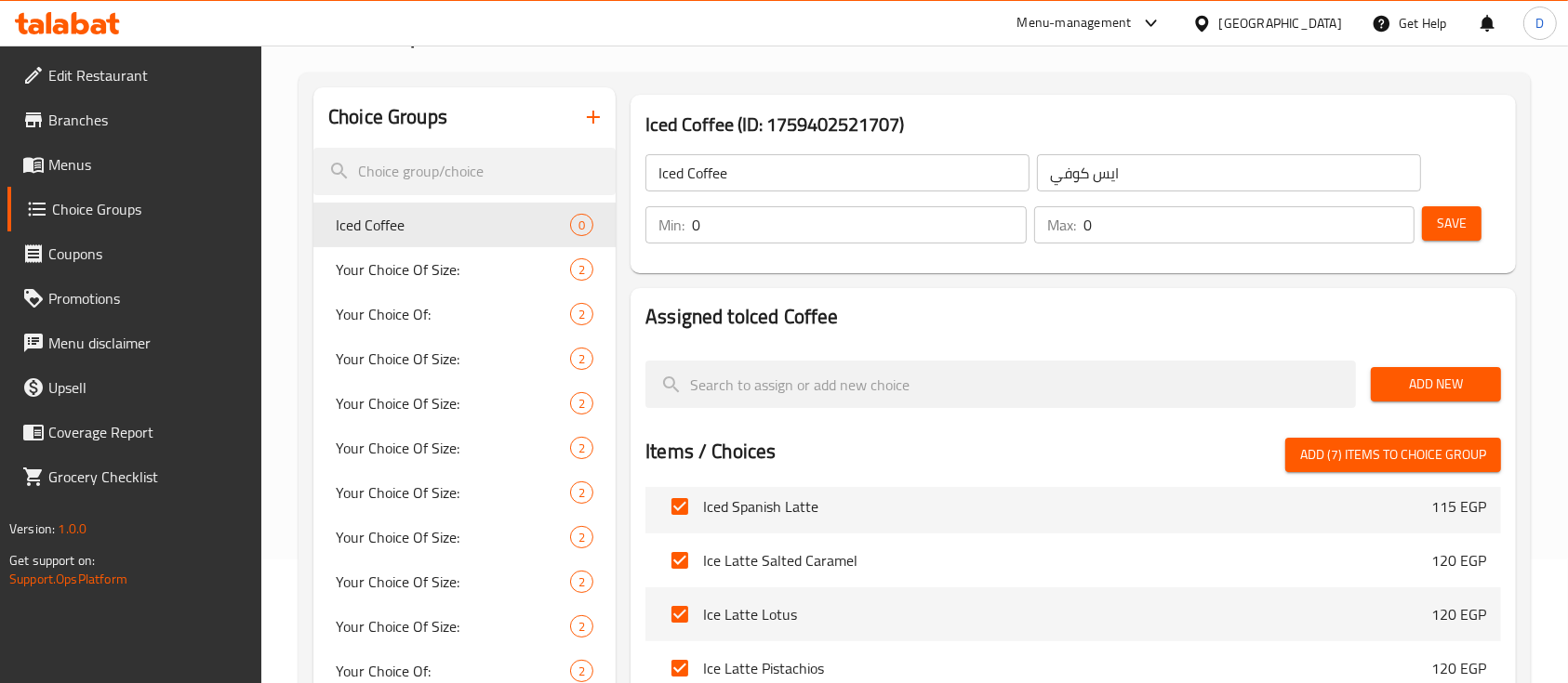
click at [1379, 452] on span "Add (7) items to choice group" at bounding box center [1393, 455] width 186 height 23
checkbox input "false"
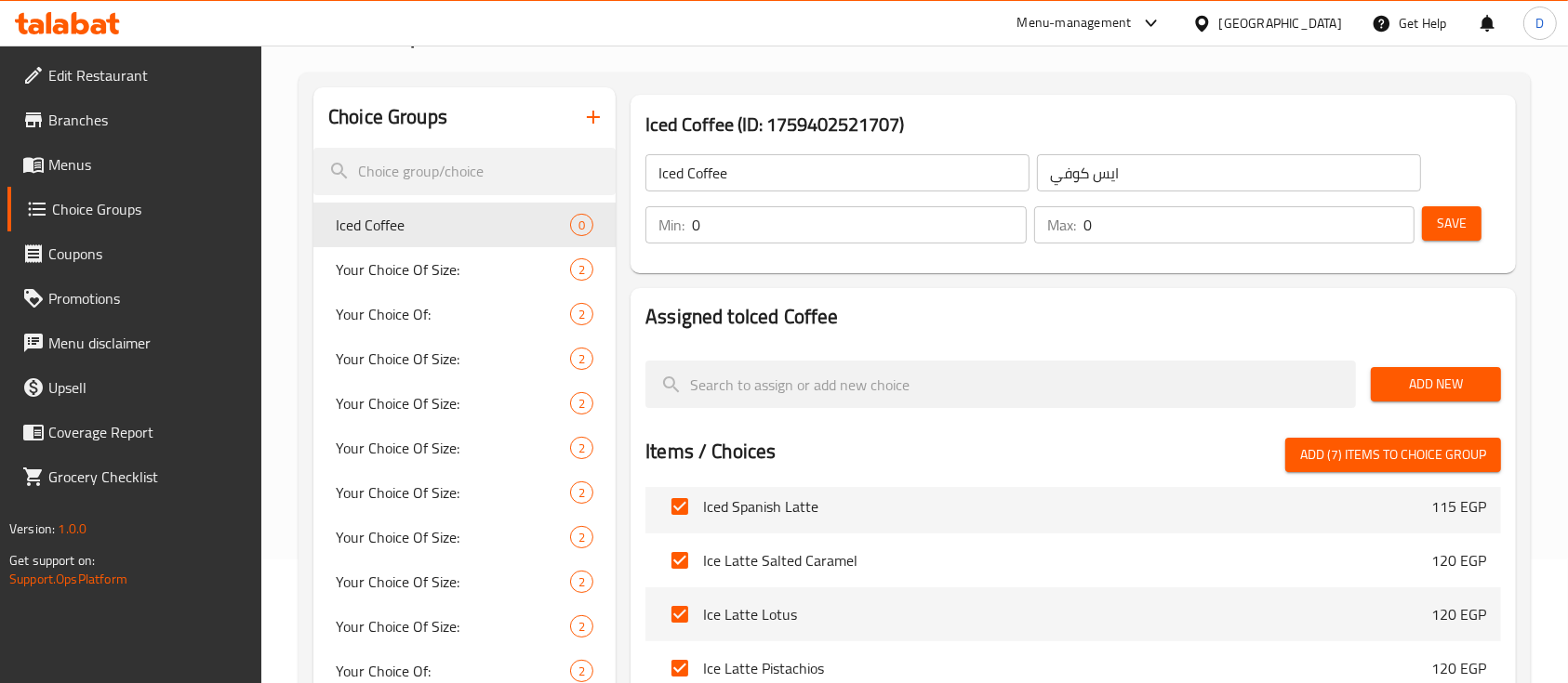
checkbox input "false"
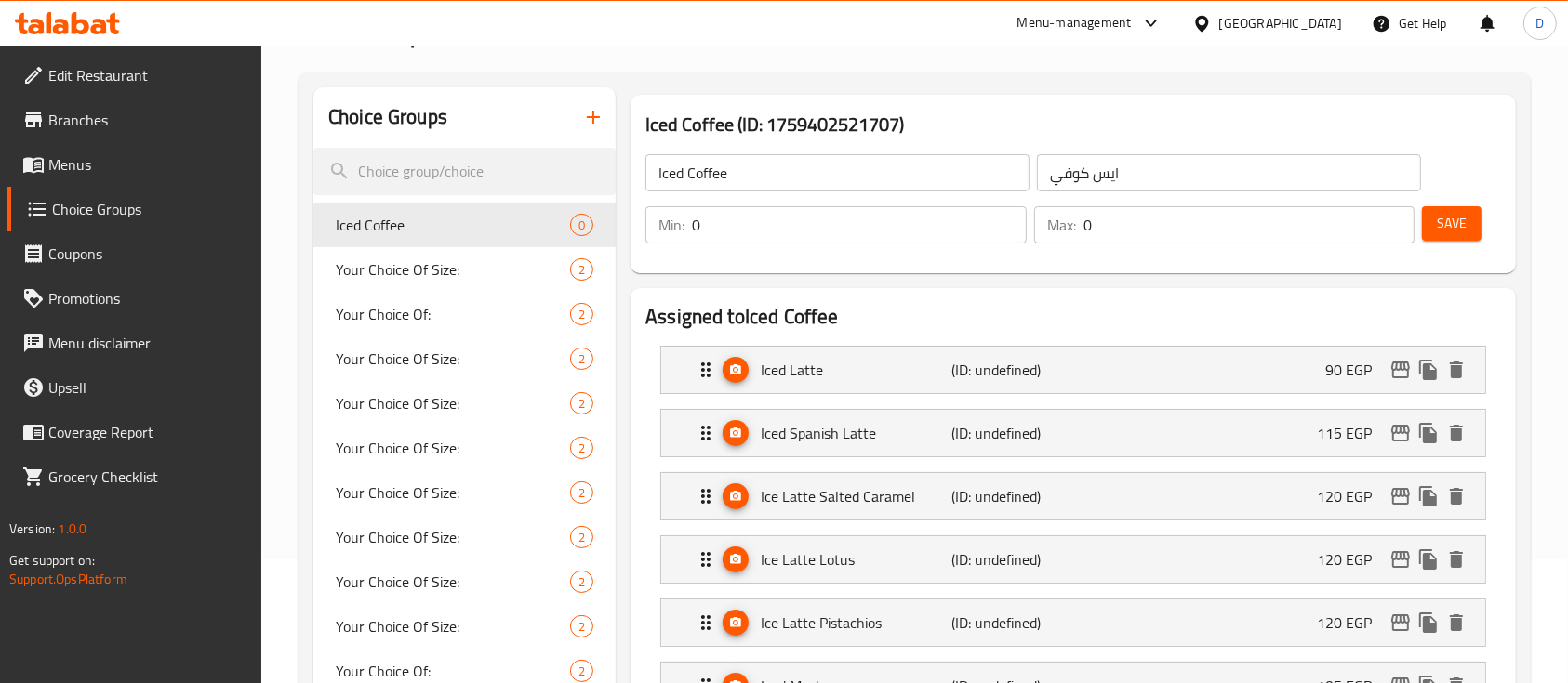
click at [862, 223] on input "0" at bounding box center [859, 225] width 335 height 37
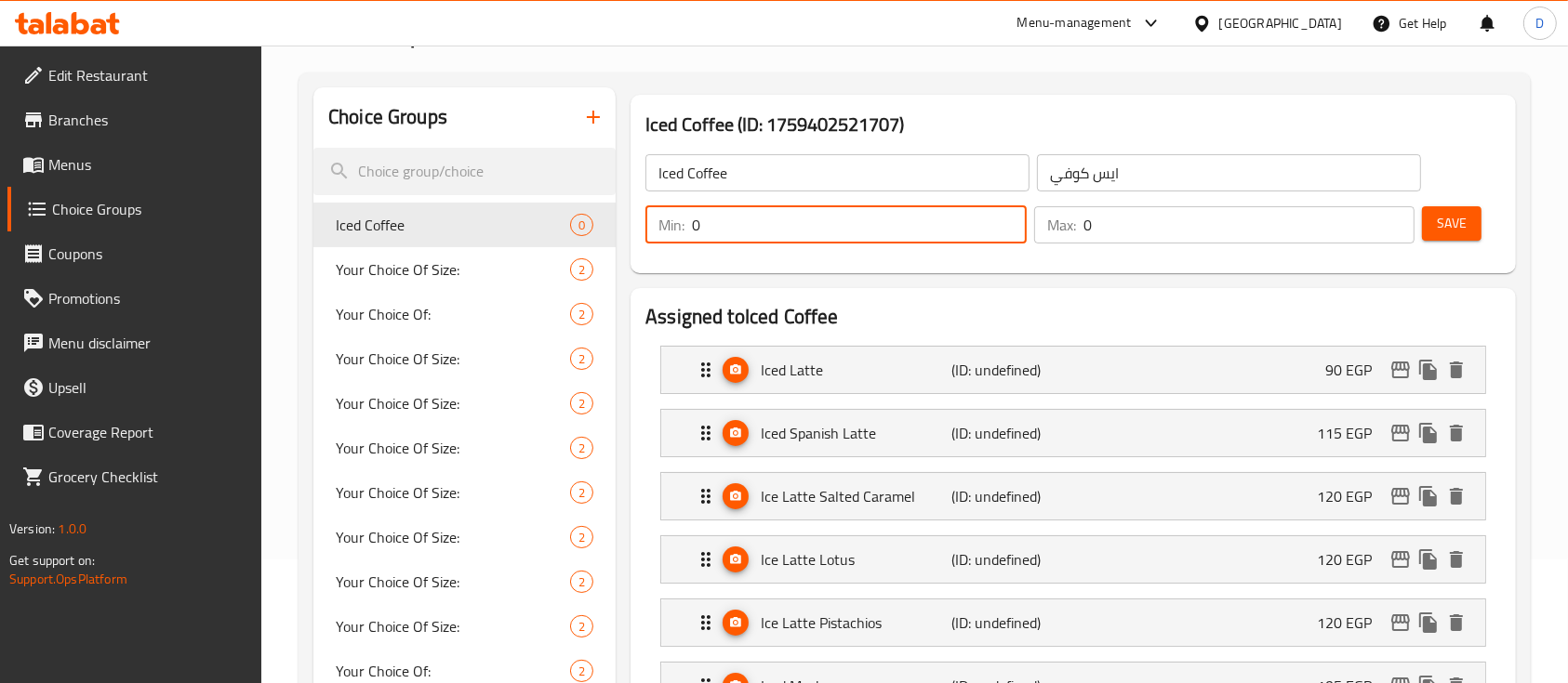
click at [862, 223] on input "0" at bounding box center [859, 225] width 335 height 37
type input "1"
click at [1185, 235] on input "0" at bounding box center [1249, 225] width 332 height 37
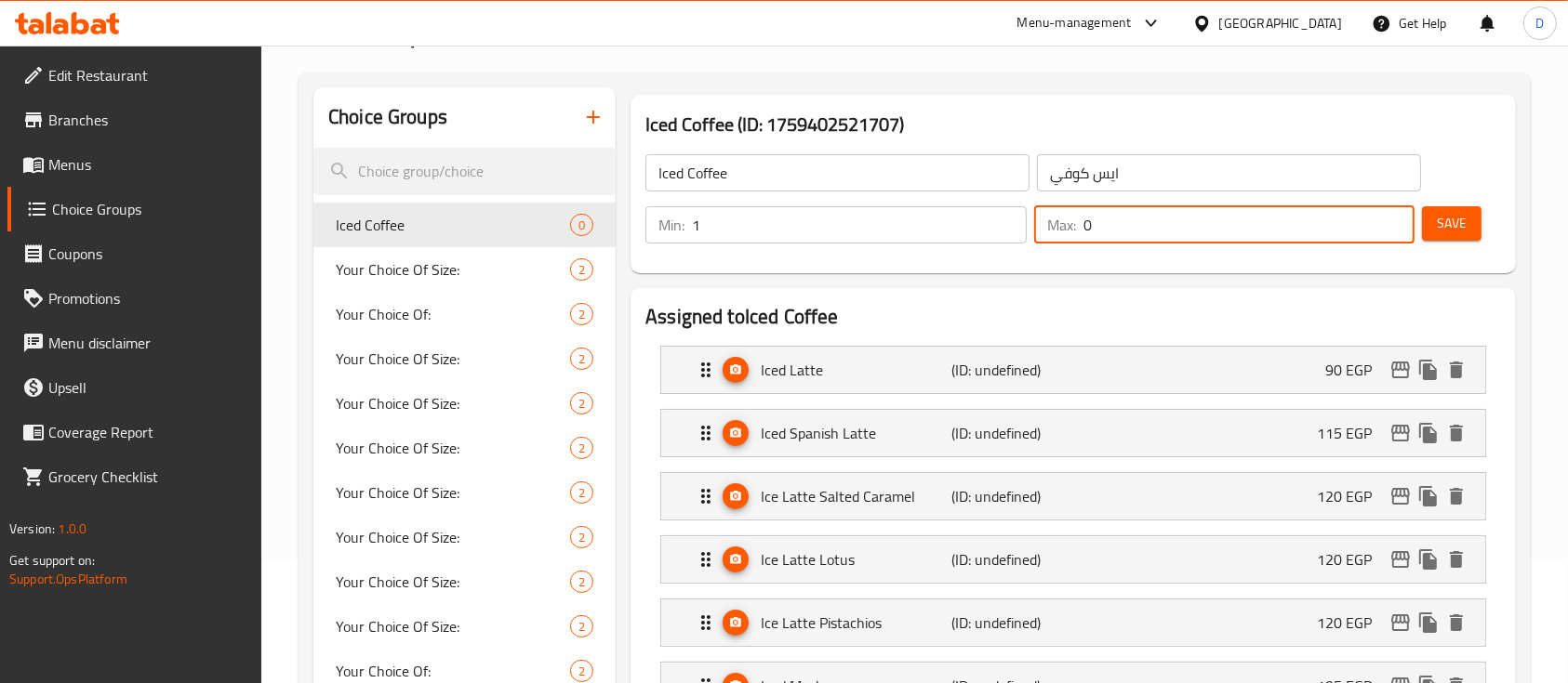
click at [1185, 235] on input "0" at bounding box center [1249, 225] width 332 height 37
click at [1187, 235] on input "0" at bounding box center [1249, 225] width 332 height 37
type input "1"
click at [1450, 222] on span "Save" at bounding box center [1451, 223] width 30 height 23
